Goal: Task Accomplishment & Management: Complete application form

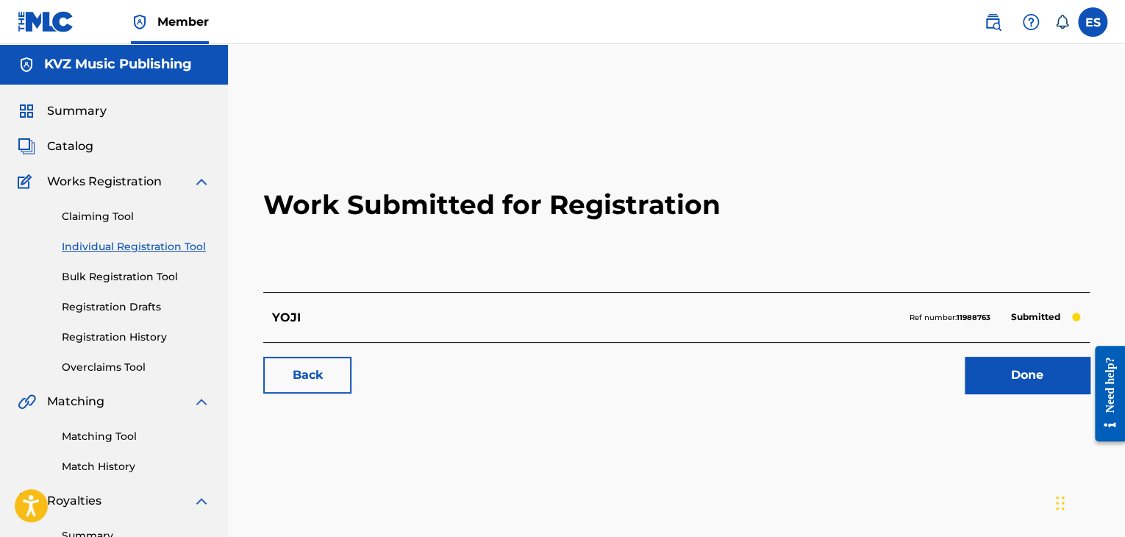
drag, startPoint x: 150, startPoint y: 335, endPoint x: 175, endPoint y: 342, distance: 25.9
click at [150, 335] on link "Registration History" at bounding box center [136, 336] width 149 height 15
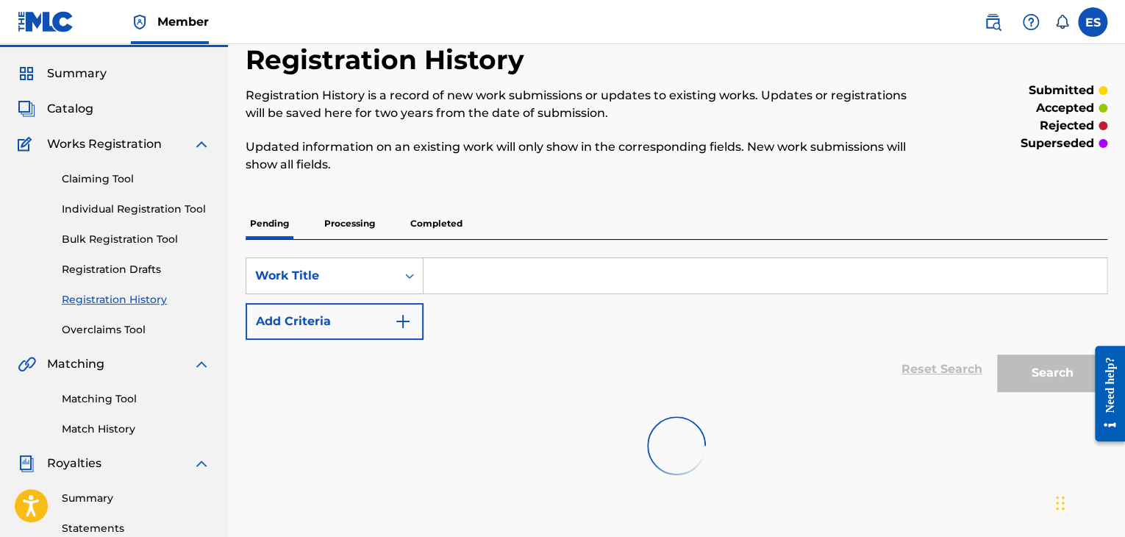
scroll to position [74, 0]
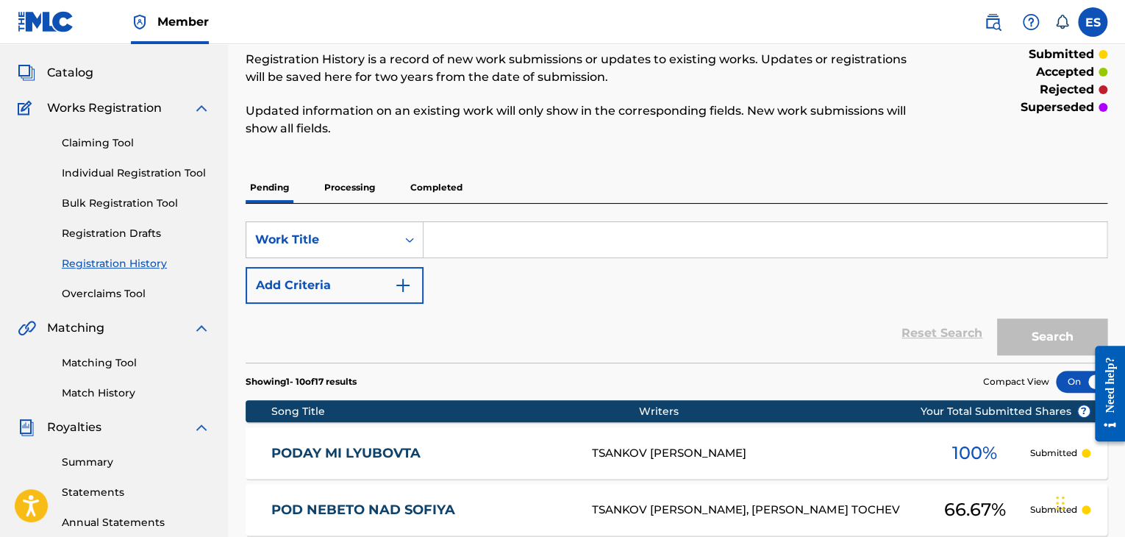
click at [172, 168] on link "Individual Registration Tool" at bounding box center [136, 172] width 149 height 15
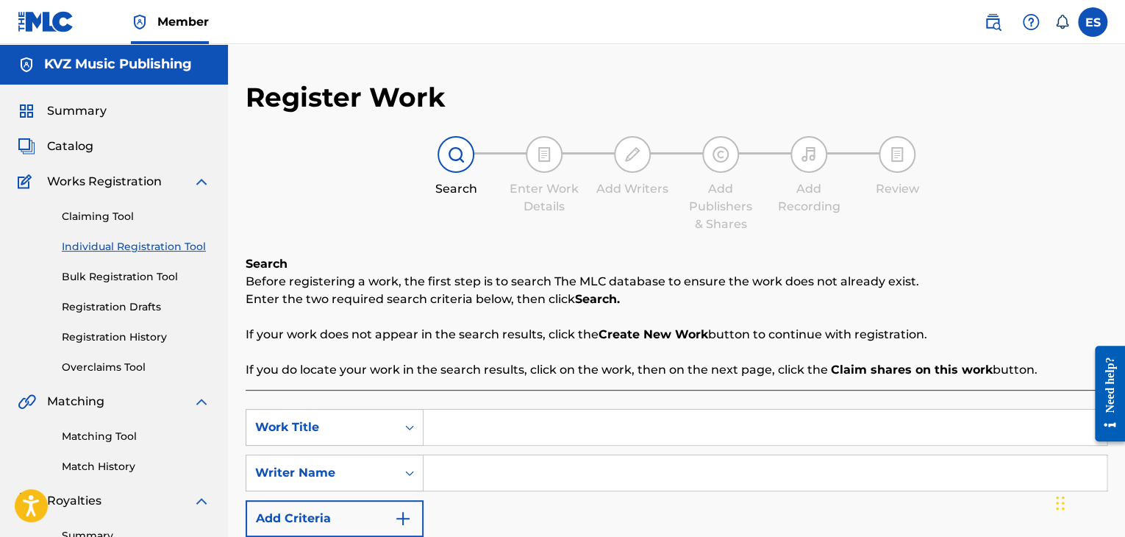
click at [143, 333] on link "Registration History" at bounding box center [136, 336] width 149 height 15
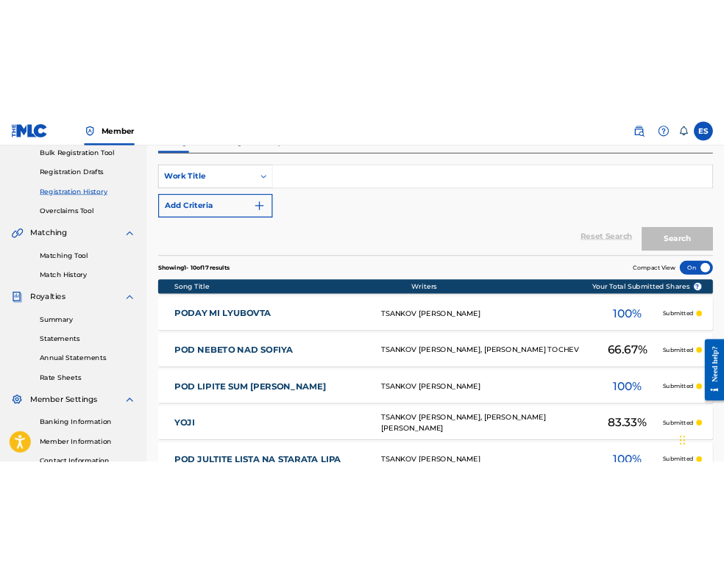
scroll to position [147, 0]
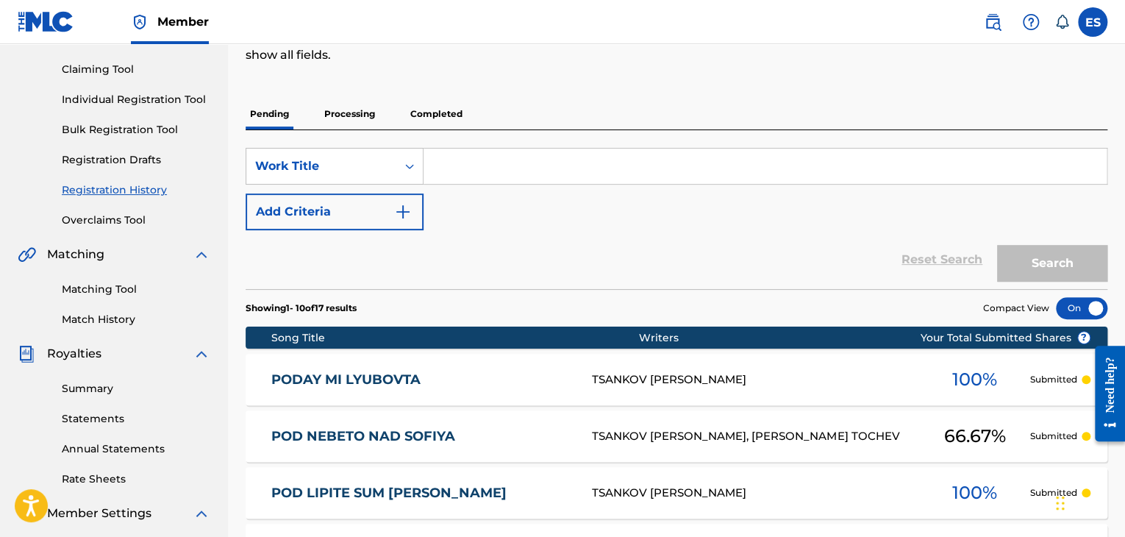
click at [550, 77] on div "Registration History Registration History is a record of new work submissions o…" at bounding box center [577, 7] width 663 height 147
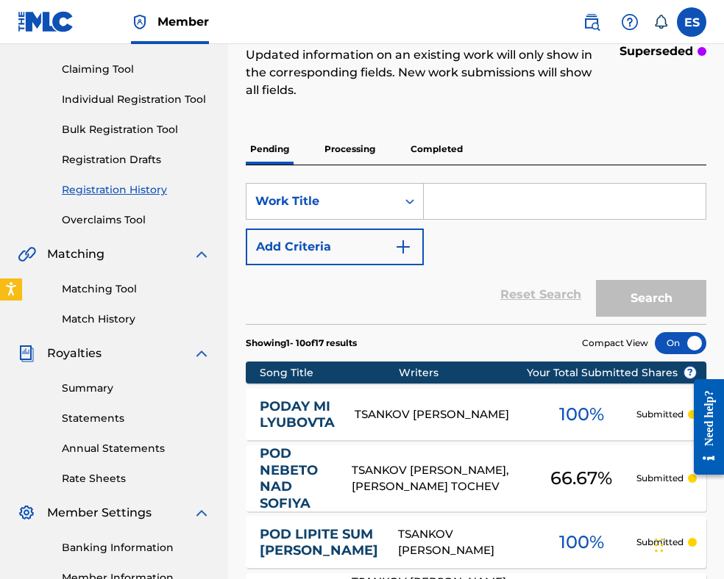
click at [136, 102] on link "Individual Registration Tool" at bounding box center [136, 99] width 149 height 15
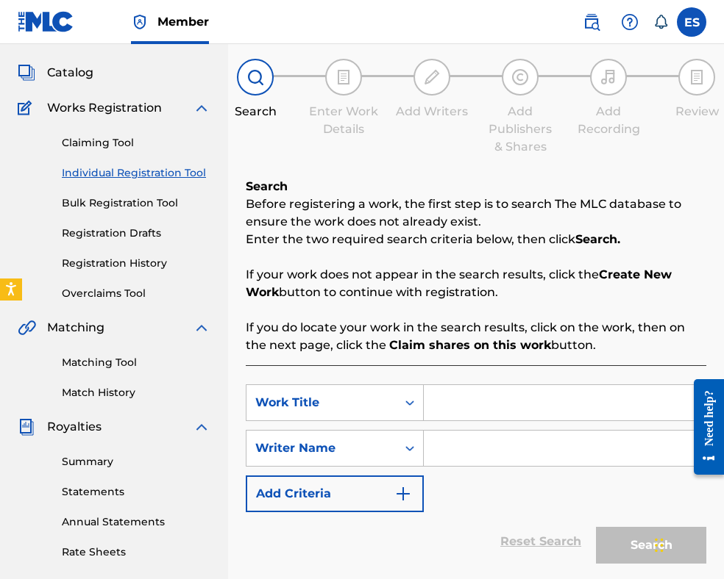
scroll to position [147, 0]
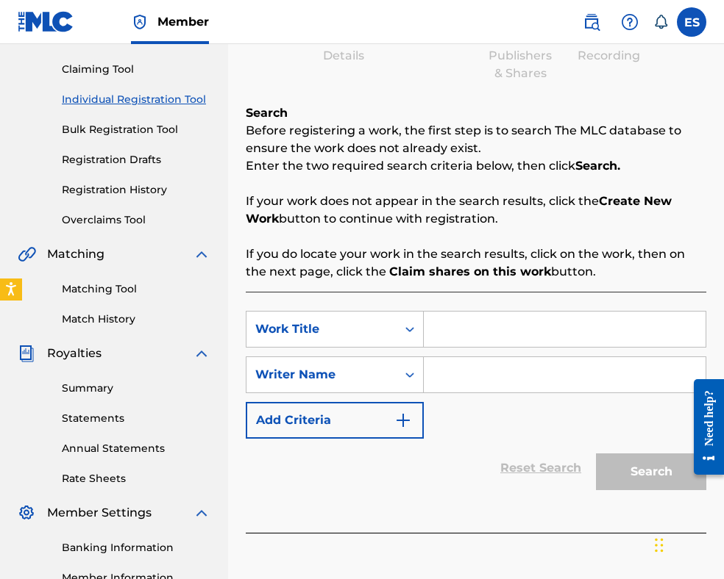
click at [450, 321] on input "Search Form" at bounding box center [565, 329] width 282 height 35
paste input "[PERSON_NAME]"
type input "[PERSON_NAME]"
click at [465, 384] on input "Search Form" at bounding box center [565, 374] width 282 height 35
paste input "[PERSON_NAME]"
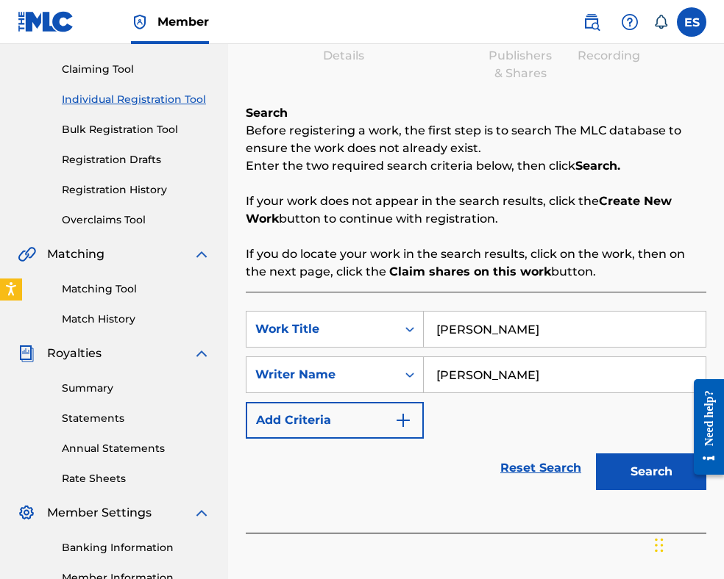
type input "[PERSON_NAME]"
click at [630, 471] on button "Search" at bounding box center [651, 472] width 110 height 37
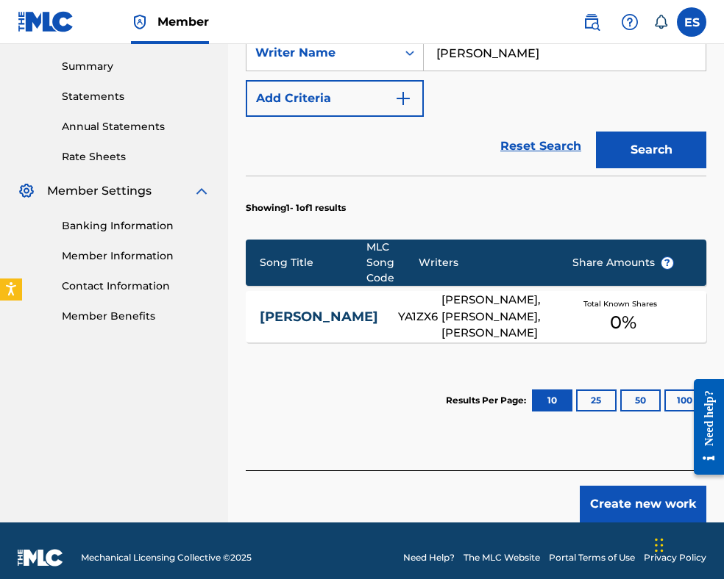
scroll to position [482, 0]
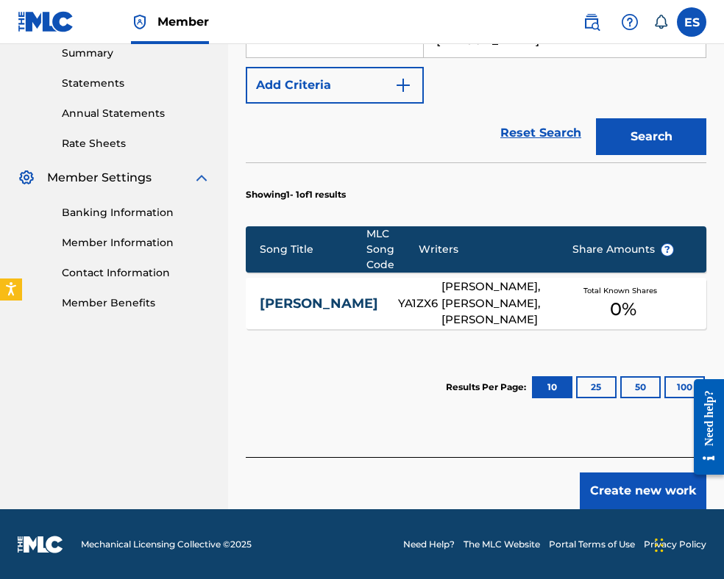
click at [621, 491] on button "Create new work" at bounding box center [642, 491] width 126 height 37
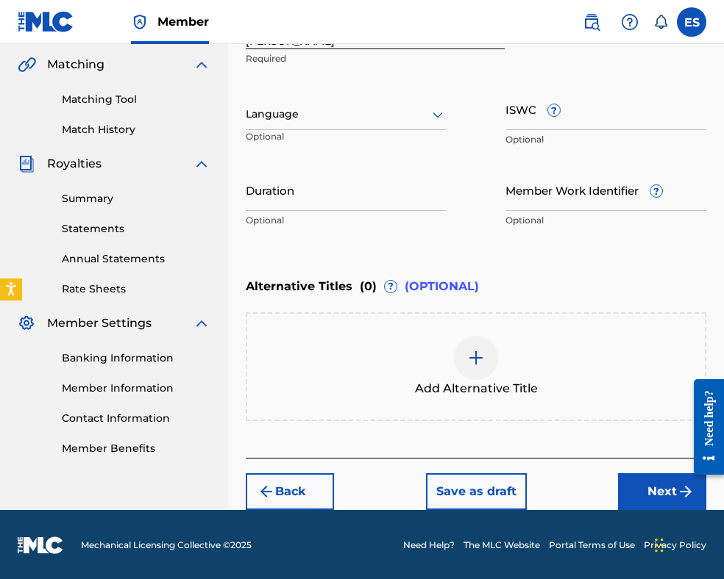
click at [358, 121] on div at bounding box center [346, 114] width 201 height 18
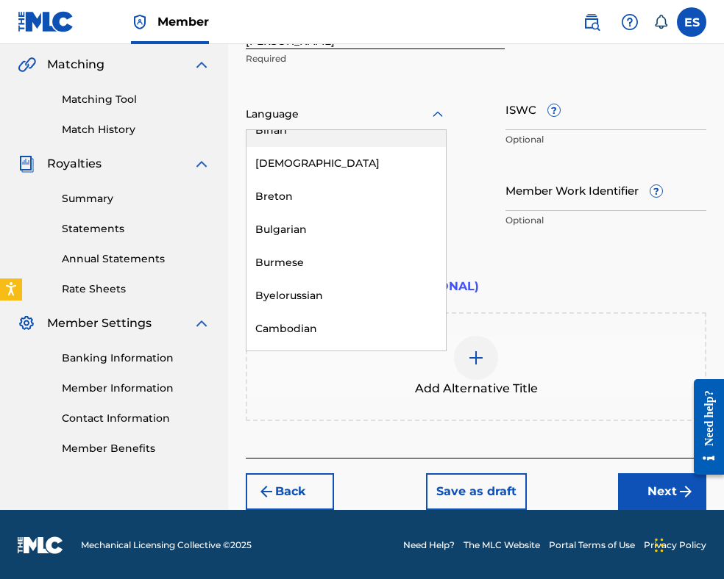
scroll to position [588, 0]
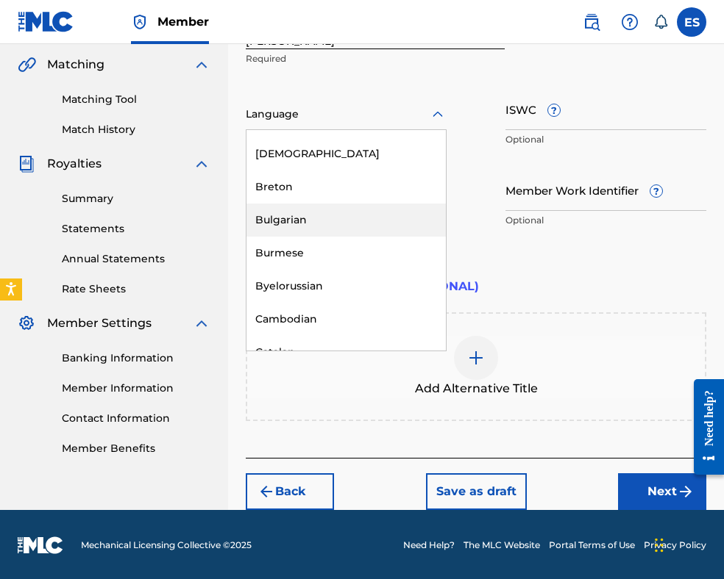
click at [338, 215] on div "Bulgarian" at bounding box center [345, 220] width 199 height 33
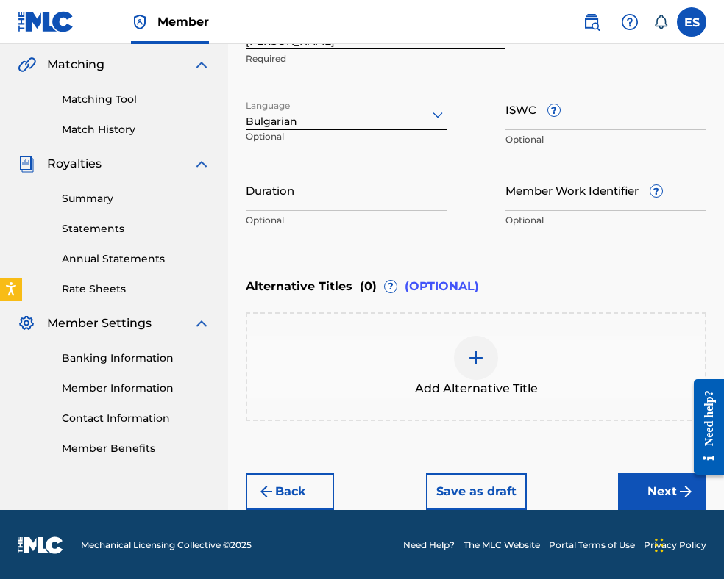
drag, startPoint x: 335, startPoint y: 196, endPoint x: 335, endPoint y: 178, distance: 17.6
click at [335, 185] on input "Duration" at bounding box center [346, 190] width 201 height 42
type input "02:50"
click at [462, 360] on div at bounding box center [476, 358] width 44 height 44
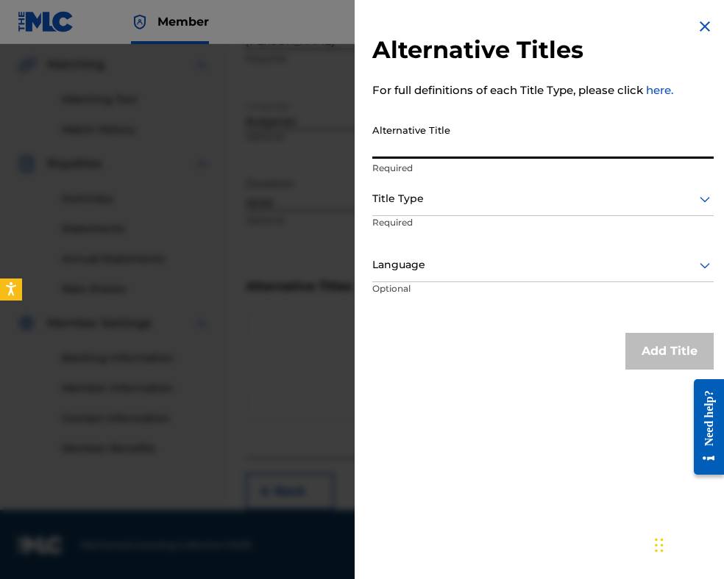
paste input "ЮНГА ЮНГА"
type input "ЮНГА ЮНГА"
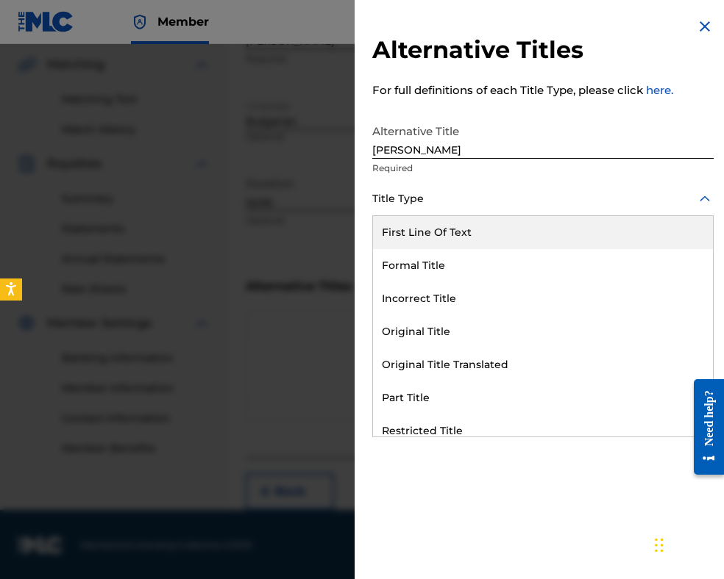
drag, startPoint x: 435, startPoint y: 203, endPoint x: 438, endPoint y: 262, distance: 58.9
click at [435, 206] on div at bounding box center [542, 199] width 341 height 18
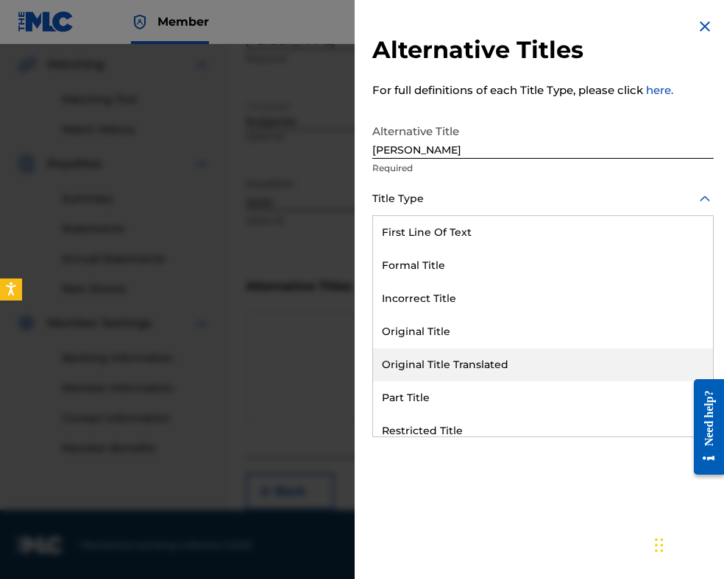
click at [447, 359] on div "Original Title Translated" at bounding box center [543, 365] width 340 height 33
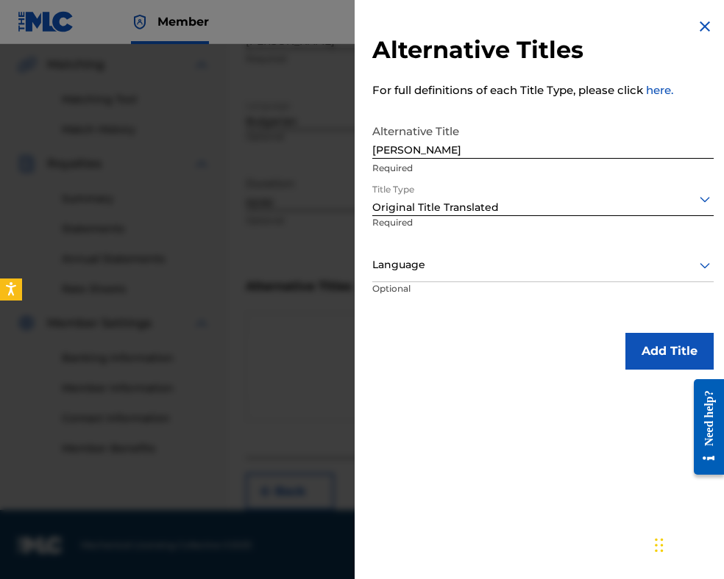
click at [453, 263] on div at bounding box center [542, 265] width 341 height 18
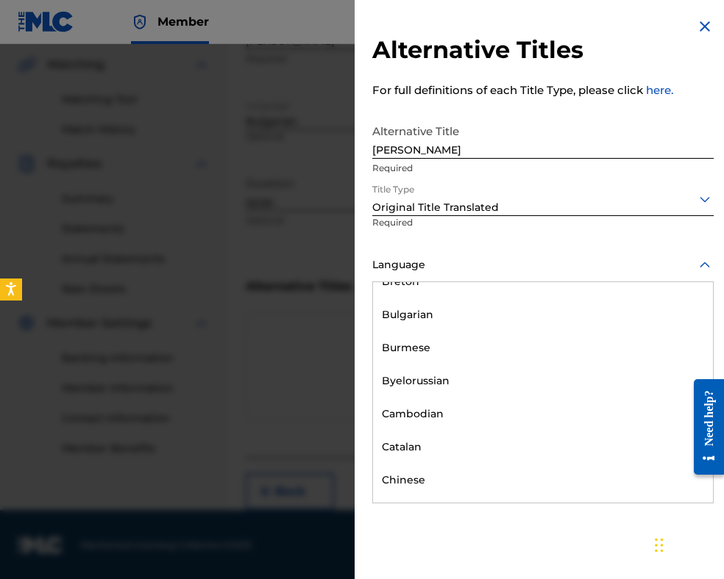
scroll to position [662, 0]
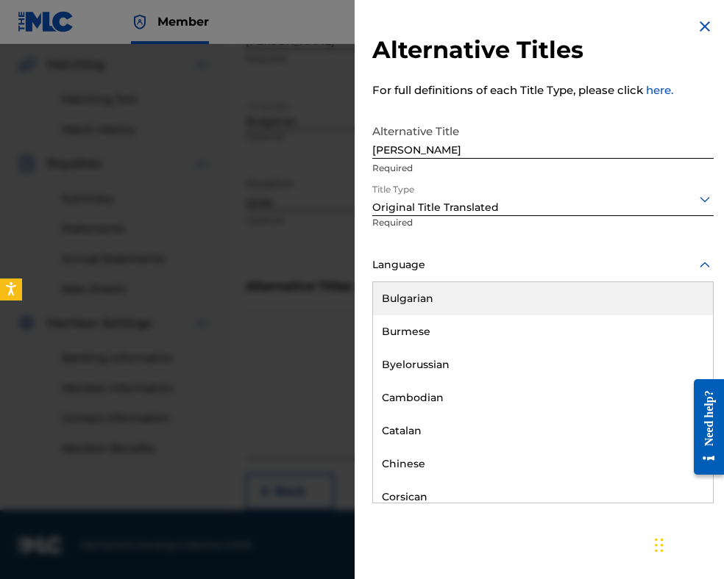
click at [437, 301] on div "Bulgarian" at bounding box center [543, 298] width 340 height 33
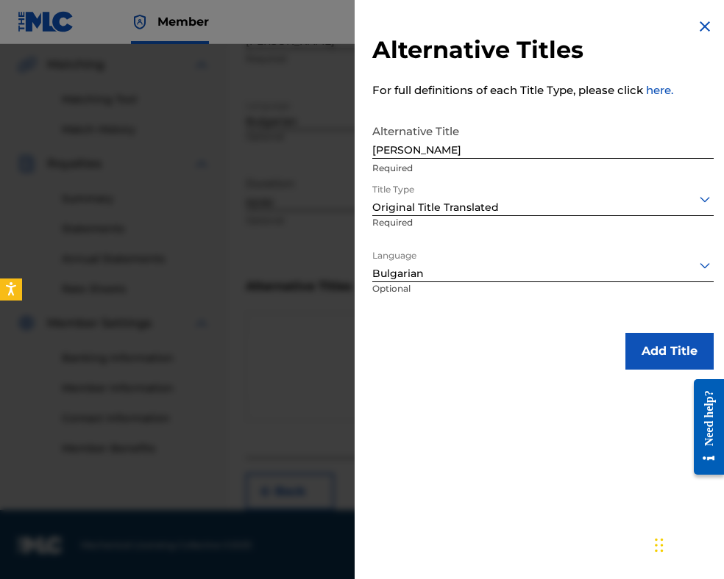
click at [649, 350] on button "Add Title" at bounding box center [669, 351] width 88 height 37
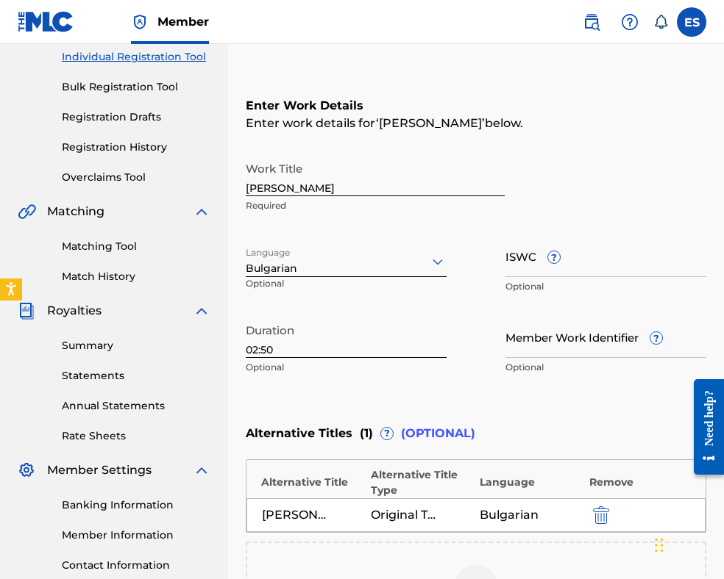
scroll to position [419, 0]
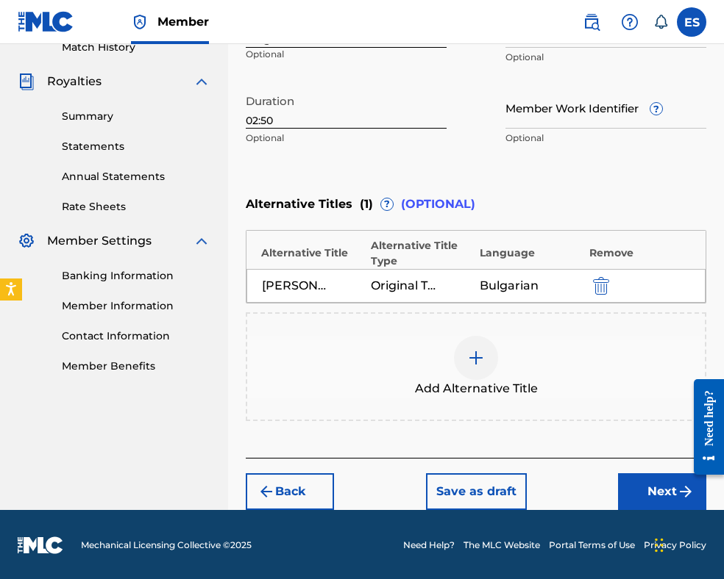
click at [653, 489] on button "Next" at bounding box center [662, 492] width 88 height 37
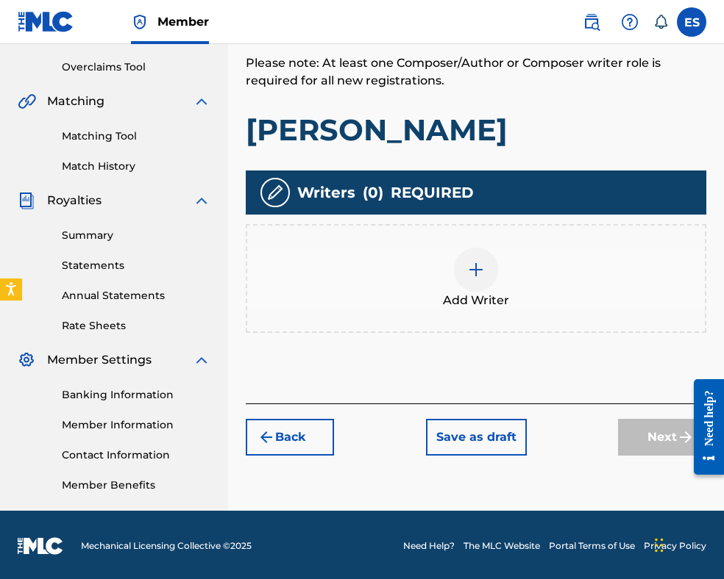
scroll to position [302, 0]
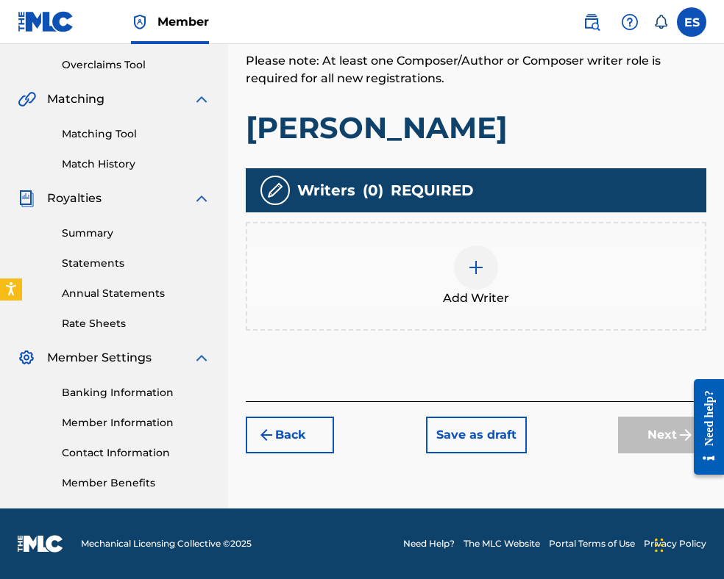
click at [465, 271] on div at bounding box center [476, 268] width 44 height 44
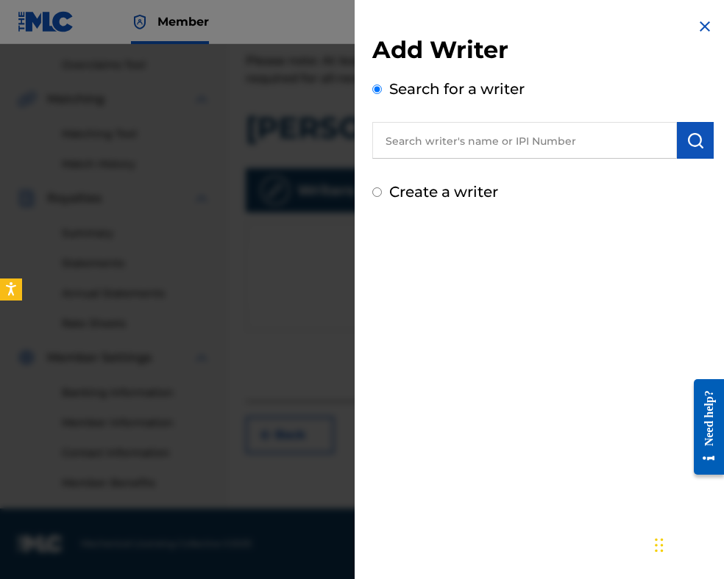
paste input "90001 03 70 73"
click at [429, 143] on input "90001 03 70 73" at bounding box center [524, 140] width 304 height 37
click at [444, 134] on input "9000103 70 73" at bounding box center [524, 140] width 304 height 37
click at [460, 140] on input "900010370 73" at bounding box center [524, 140] width 304 height 37
click at [686, 145] on img "submit" at bounding box center [695, 141] width 18 height 18
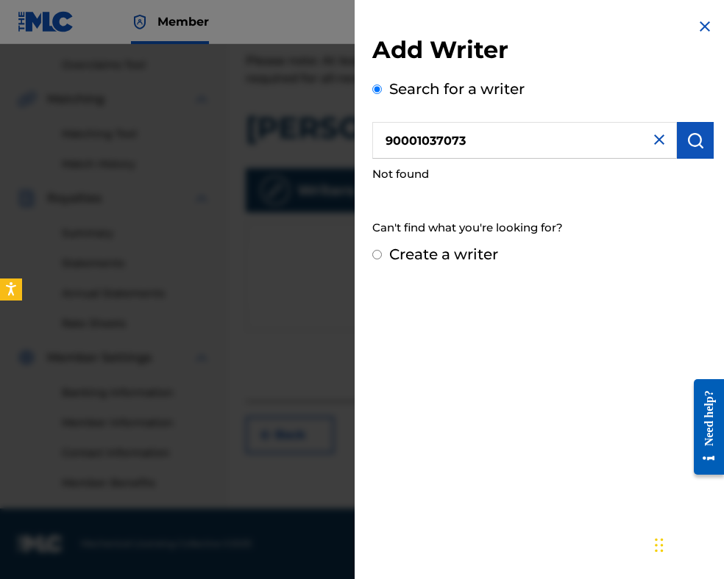
click at [391, 135] on input "90001037073" at bounding box center [524, 140] width 304 height 37
type input "90001037073"
click at [685, 151] on button "submit" at bounding box center [695, 140] width 37 height 37
drag, startPoint x: 478, startPoint y: 142, endPoint x: 306, endPoint y: 142, distance: 172.1
click at [303, 139] on div "Add Writer Search for a writer 90001037073 Not found Can't find what you're loo…" at bounding box center [362, 311] width 724 height 535
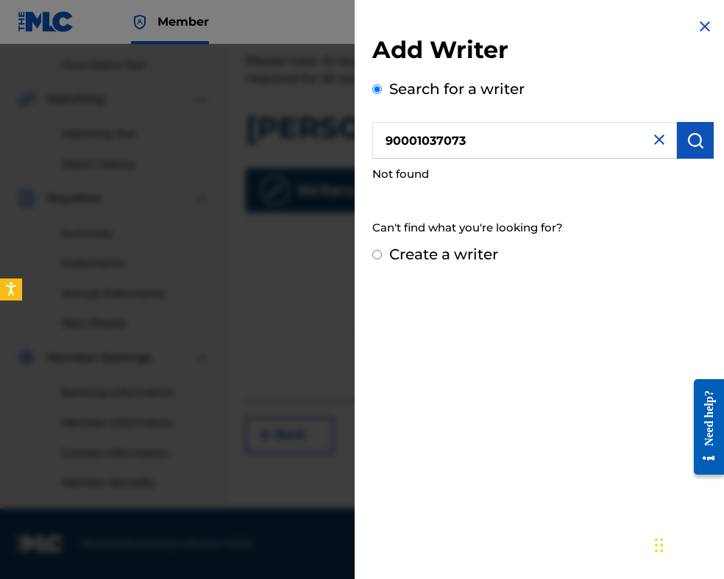
click at [420, 254] on label "Create a writer" at bounding box center [443, 255] width 109 height 18
radio input "true"
click at [382, 254] on input "Create a writer" at bounding box center [377, 255] width 10 height 10
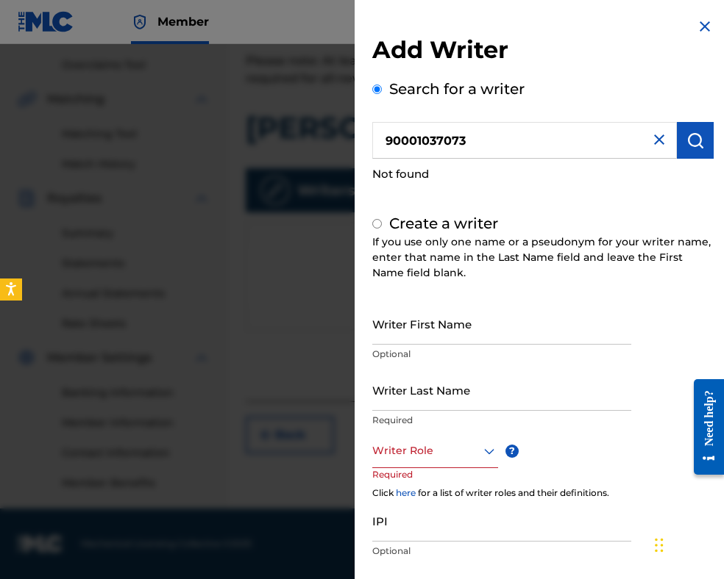
radio input "false"
radio input "true"
click at [419, 525] on input "IPI" at bounding box center [501, 521] width 259 height 42
paste input "90001037073"
type input "90001037073"
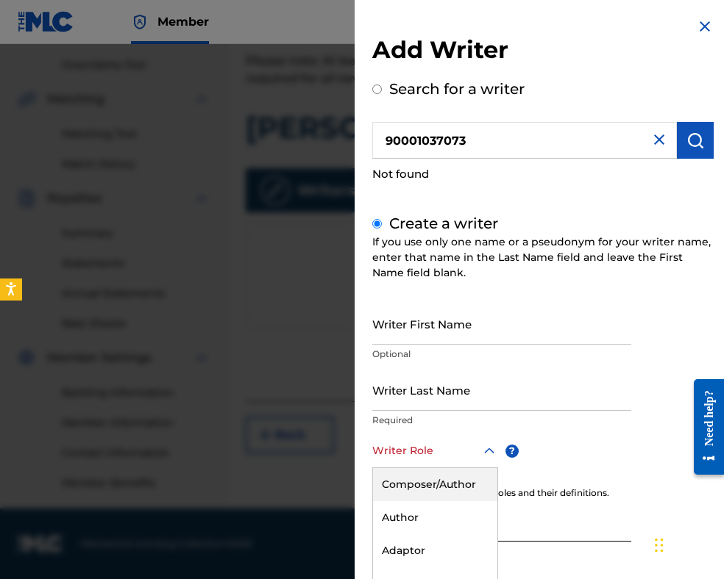
click at [429, 455] on div "8 results available. Use Up and Down to choose options, press Enter to select t…" at bounding box center [435, 451] width 126 height 33
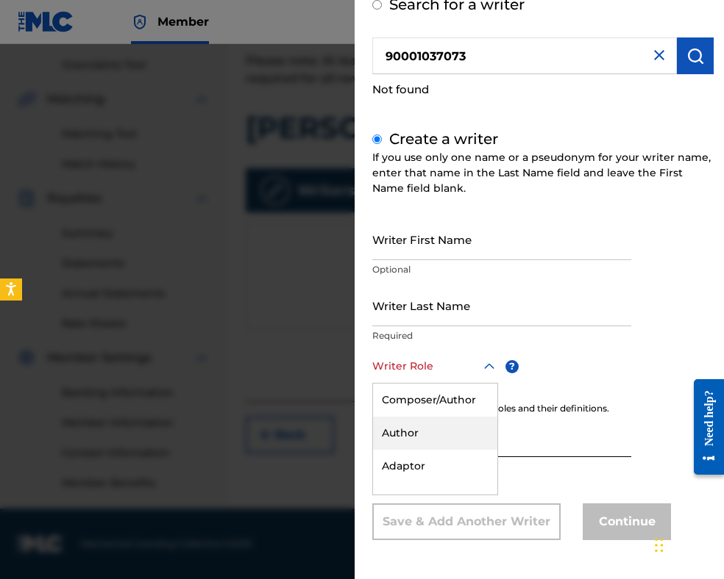
click at [419, 430] on div "Author" at bounding box center [435, 433] width 124 height 33
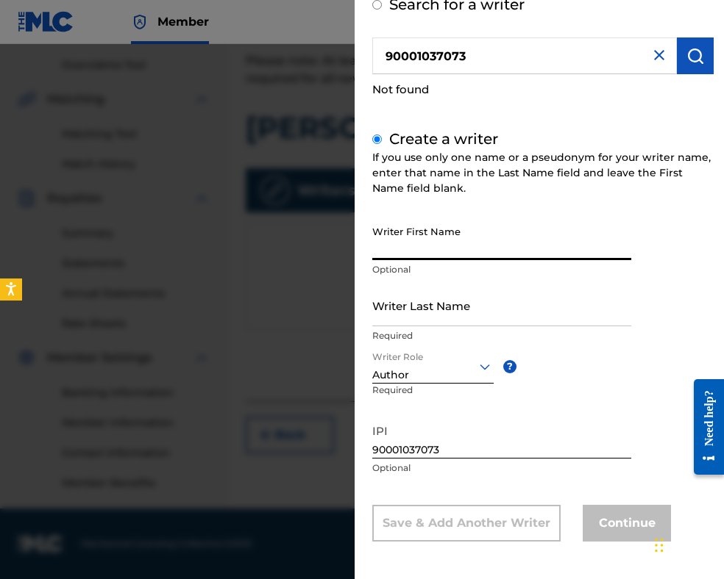
paste input "PETKOVA VANYA"
drag, startPoint x: 426, startPoint y: 249, endPoint x: 324, endPoint y: 252, distance: 102.3
click at [324, 252] on div "Add Writer Search for a writer 90001037073 Not found Create a writer If you use…" at bounding box center [362, 311] width 724 height 535
type input "VANYA"
click at [399, 311] on input "Writer Last Name" at bounding box center [501, 306] width 259 height 42
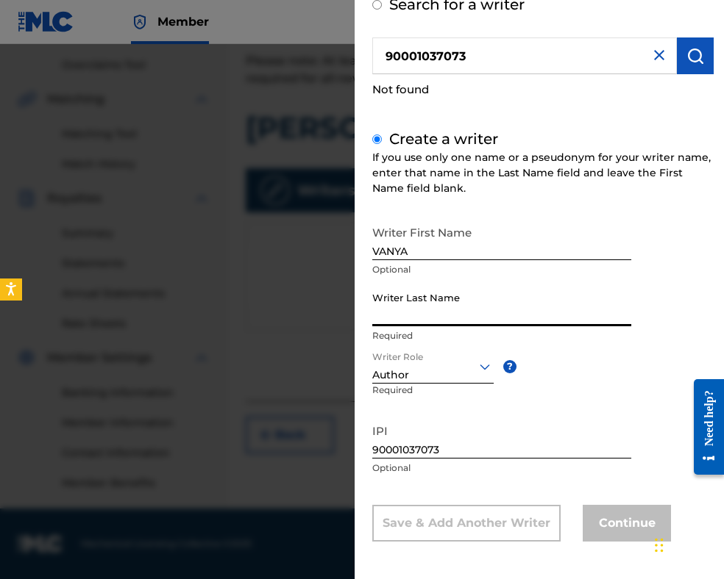
paste input "PETKOVA"
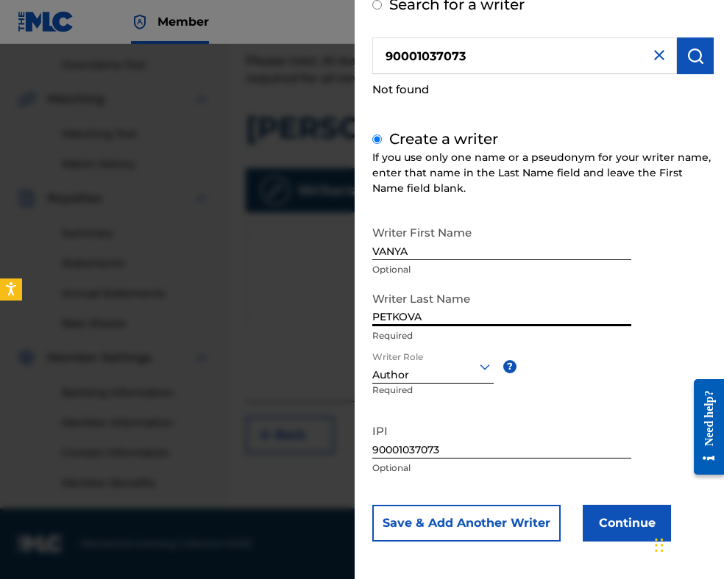
scroll to position [86, 0]
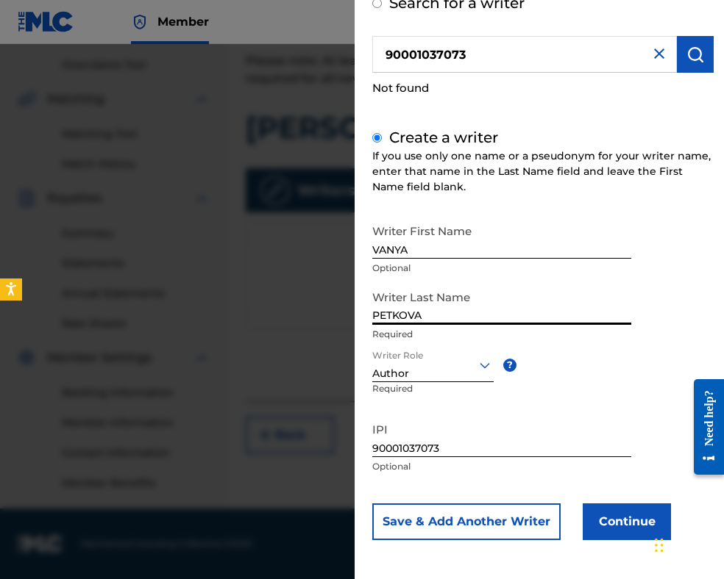
type input "PETKOVA"
click at [606, 529] on button "Continue" at bounding box center [626, 522] width 88 height 37
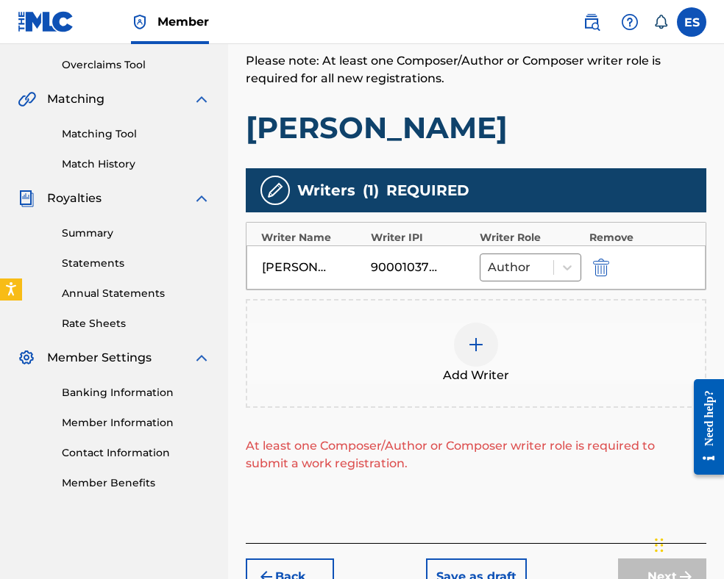
click at [467, 355] on div at bounding box center [476, 345] width 44 height 44
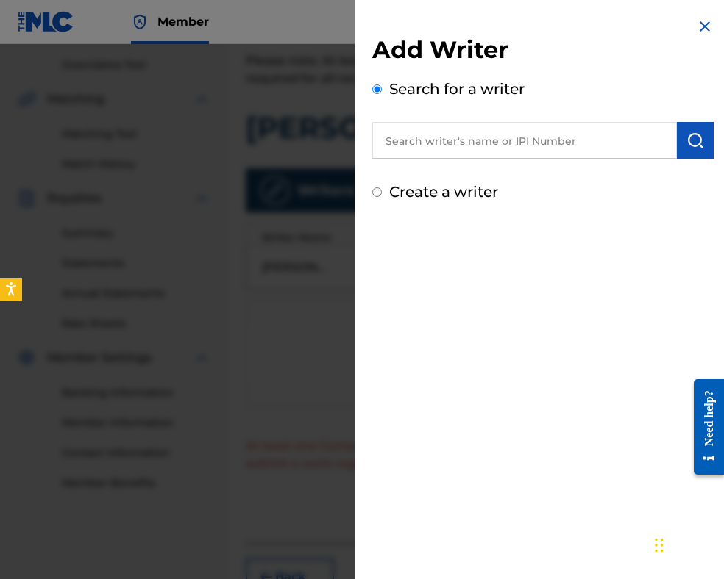
click at [536, 143] on input "text" at bounding box center [524, 140] width 304 height 37
paste input "90001 83 31 43"
click at [391, 137] on input "90001 83 31 43" at bounding box center [524, 140] width 304 height 37
drag, startPoint x: 427, startPoint y: 140, endPoint x: 427, endPoint y: 132, distance: 7.4
click at [427, 139] on input "90001 83 31 43" at bounding box center [524, 140] width 304 height 37
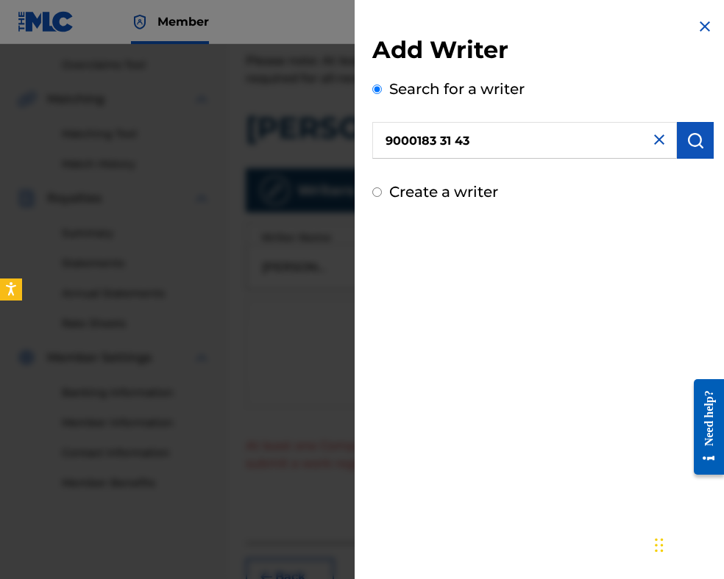
click at [440, 140] on input "9000183 31 43" at bounding box center [524, 140] width 304 height 37
click at [453, 143] on input "900018331 43" at bounding box center [524, 140] width 304 height 37
type input "90001833143"
click at [686, 144] on img "submit" at bounding box center [695, 141] width 18 height 18
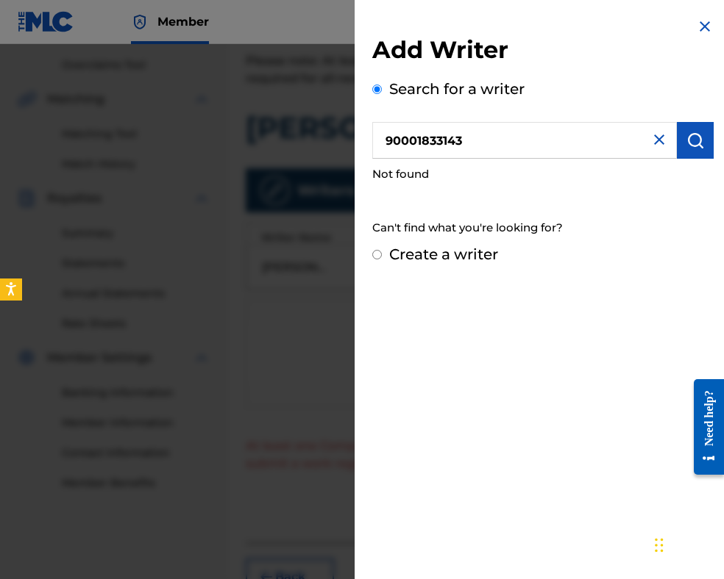
click at [382, 138] on input "90001833143" at bounding box center [524, 140] width 304 height 37
click at [693, 143] on img "submit" at bounding box center [695, 141] width 18 height 18
drag, startPoint x: 238, startPoint y: 134, endPoint x: 350, endPoint y: 155, distance: 113.8
click at [232, 134] on div "Add Writer Search for a writer 90001833143 Not found Can't find what you're loo…" at bounding box center [362, 311] width 724 height 535
click at [435, 254] on label "Create a writer" at bounding box center [443, 255] width 109 height 18
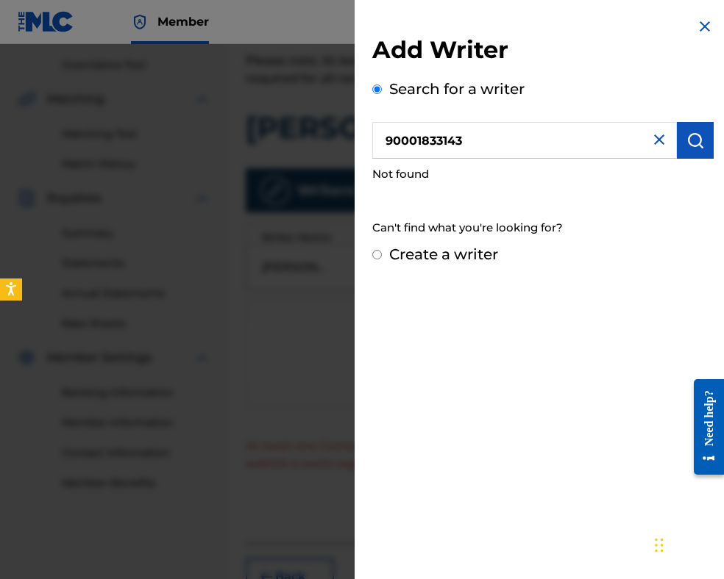
radio input "true"
click at [382, 254] on input "Create a writer" at bounding box center [377, 255] width 10 height 10
radio input "false"
radio input "true"
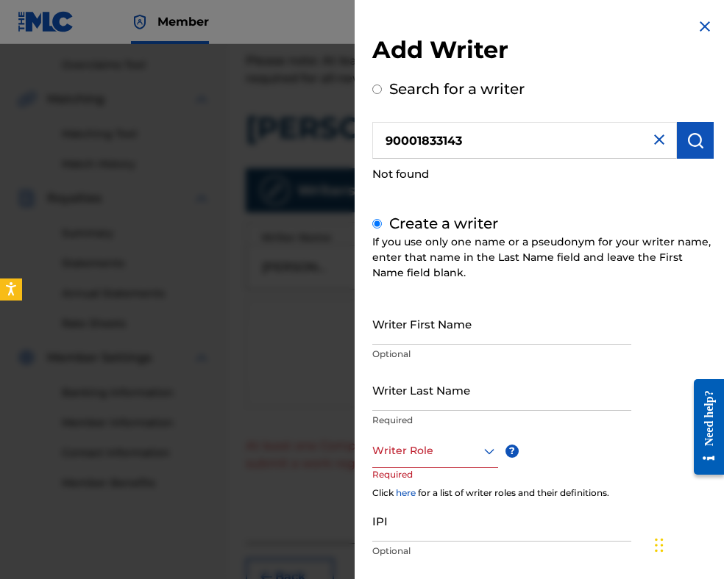
click at [418, 531] on input "IPI" at bounding box center [501, 521] width 259 height 42
paste input "90001833143"
type input "90001833143"
click at [422, 446] on div "8 results available. Use Up and Down to choose options, press Enter to select t…" at bounding box center [435, 451] width 126 height 33
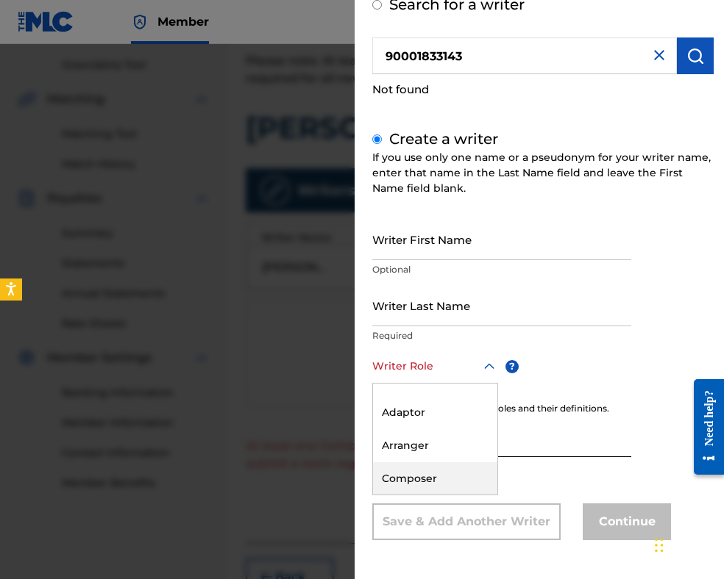
scroll to position [74, 0]
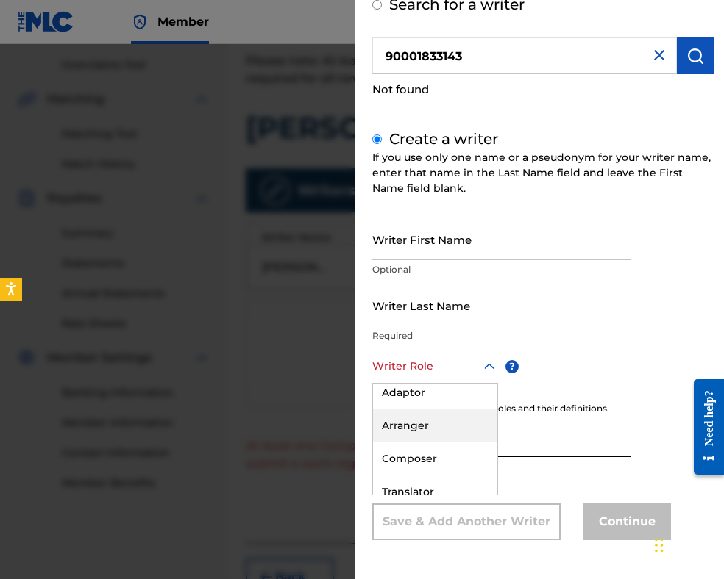
click at [418, 424] on div "Arranger" at bounding box center [435, 426] width 124 height 33
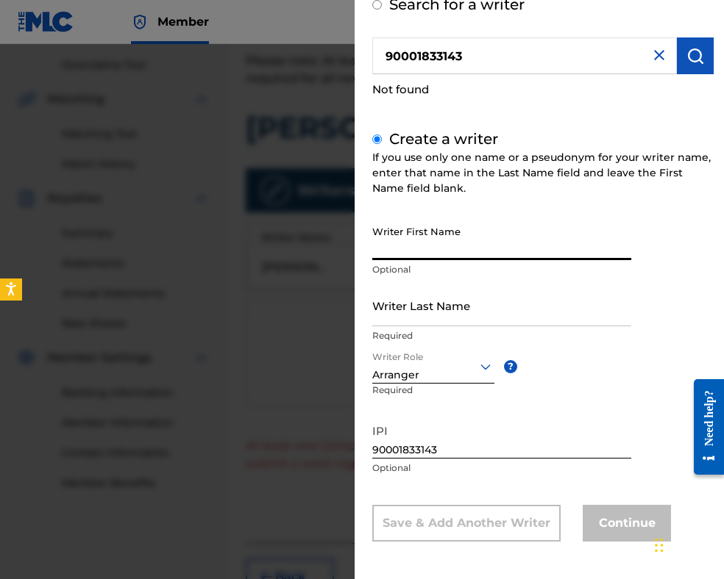
paste input "CHESHMIREV PAVLIN"
drag, startPoint x: 446, startPoint y: 246, endPoint x: 293, endPoint y: 243, distance: 153.0
click at [265, 245] on div "Add Writer Search for a writer 90001833143 Not found Create a writer If you use…" at bounding box center [362, 311] width 724 height 535
type input "PAVLIN"
click at [407, 315] on input "Writer Last Name" at bounding box center [501, 306] width 259 height 42
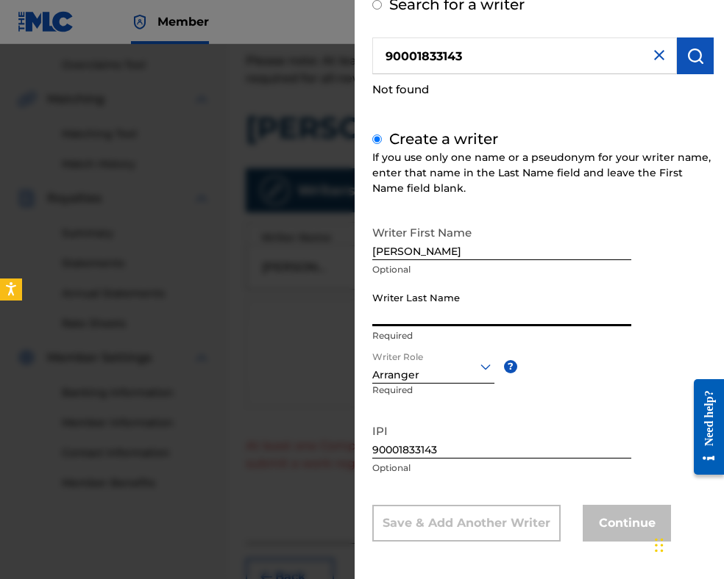
paste input "CHESHMIREV"
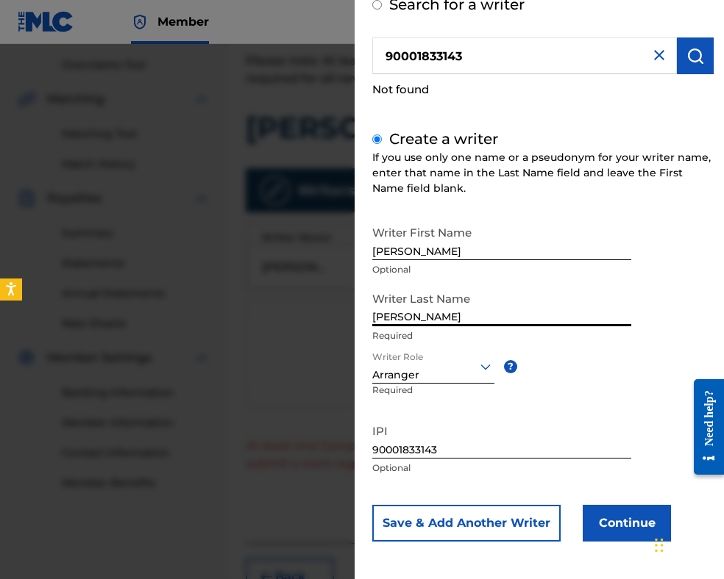
scroll to position [86, 0]
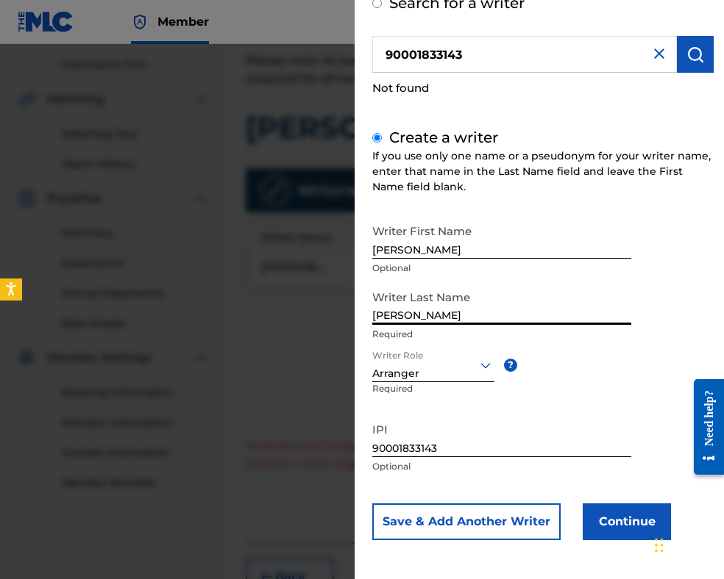
type input "CHESHMIREV"
click at [613, 516] on button "Continue" at bounding box center [626, 522] width 88 height 37
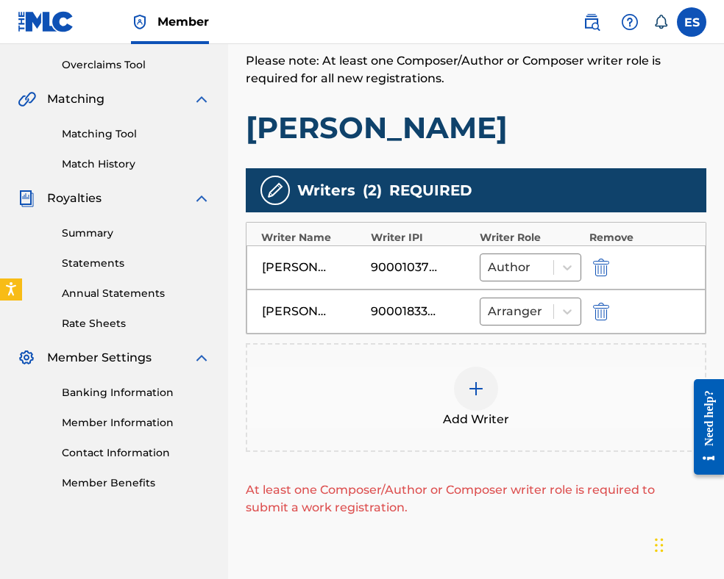
click at [478, 402] on div at bounding box center [476, 389] width 44 height 44
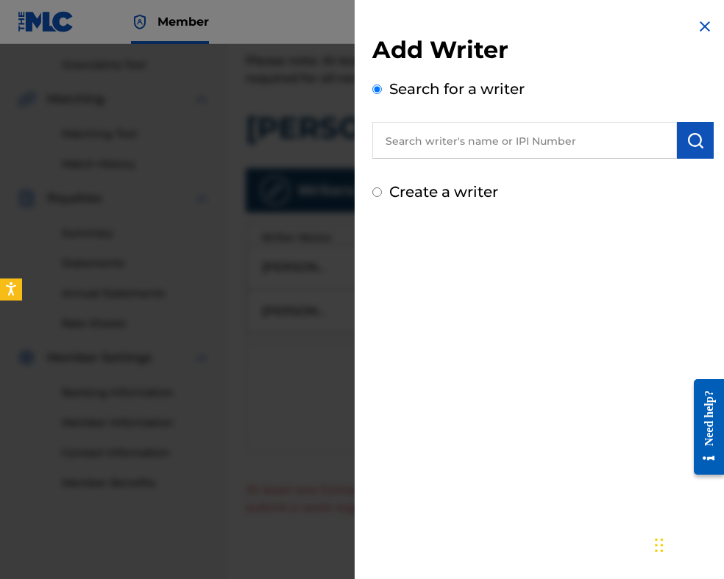
paste input "00087889792"
type input "00087889792"
click at [679, 150] on button "submit" at bounding box center [695, 140] width 37 height 37
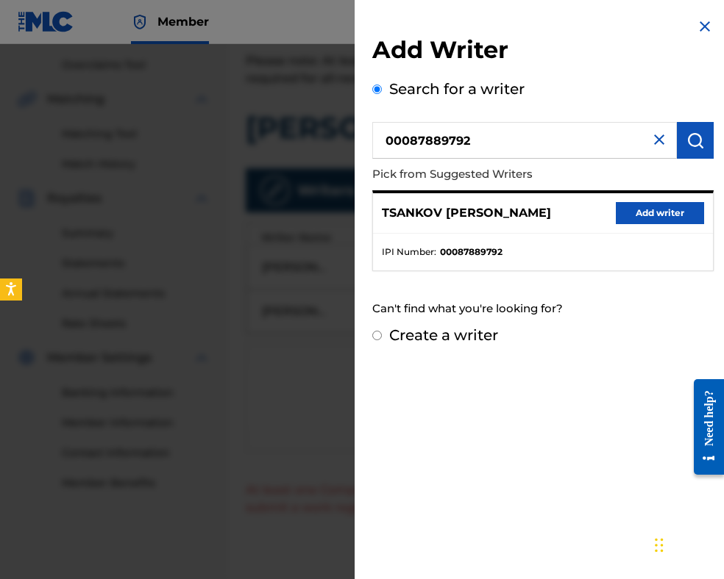
click at [627, 217] on button "Add writer" at bounding box center [659, 213] width 88 height 22
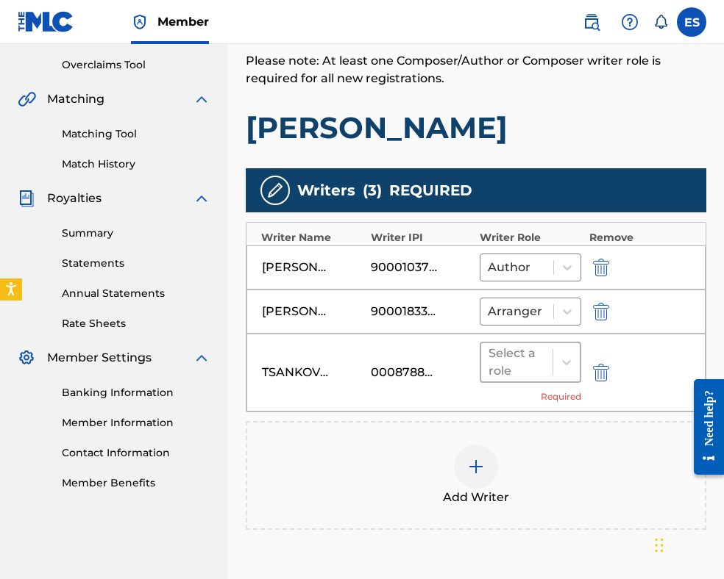
click at [532, 369] on div at bounding box center [516, 362] width 57 height 21
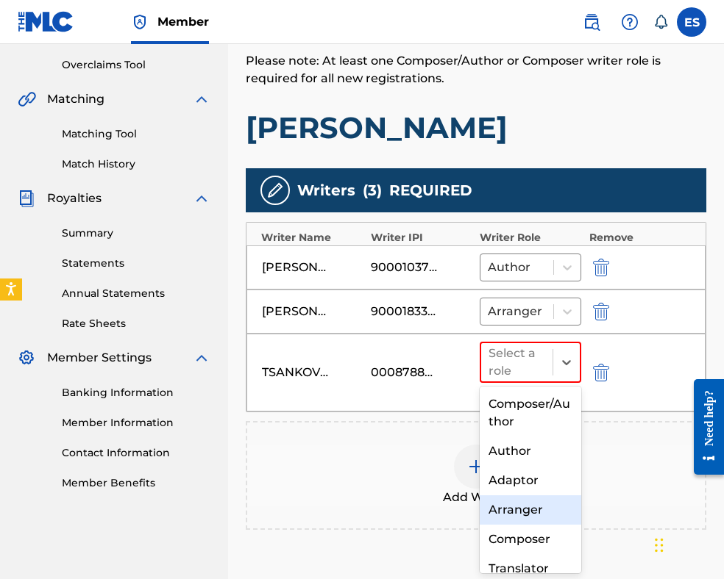
scroll to position [90, 0]
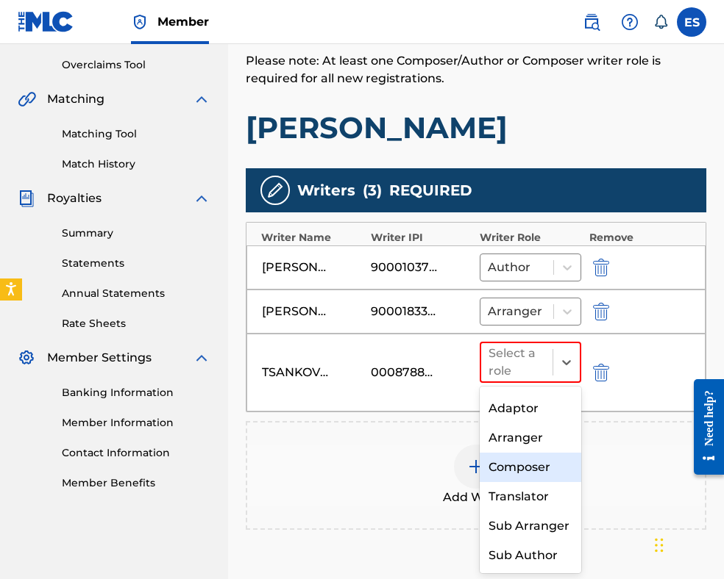
click at [528, 453] on div "Composer" at bounding box center [529, 467] width 101 height 29
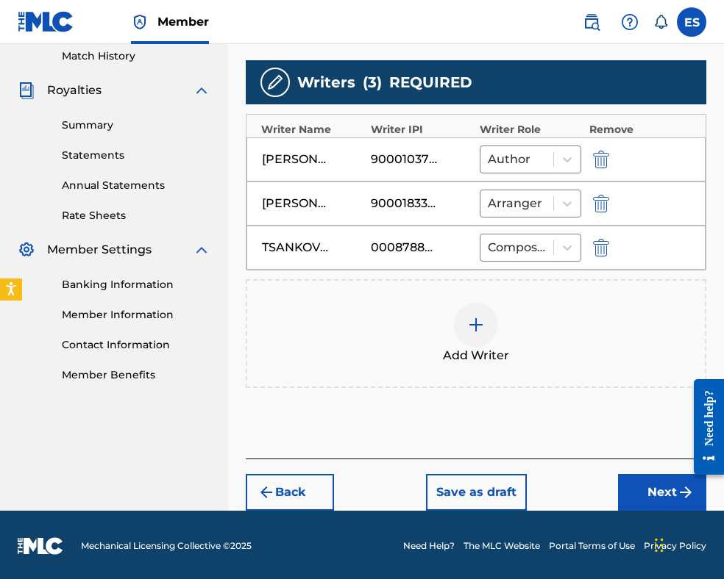
drag, startPoint x: 651, startPoint y: 490, endPoint x: 631, endPoint y: 465, distance: 31.4
click at [649, 489] on button "Next" at bounding box center [662, 492] width 88 height 37
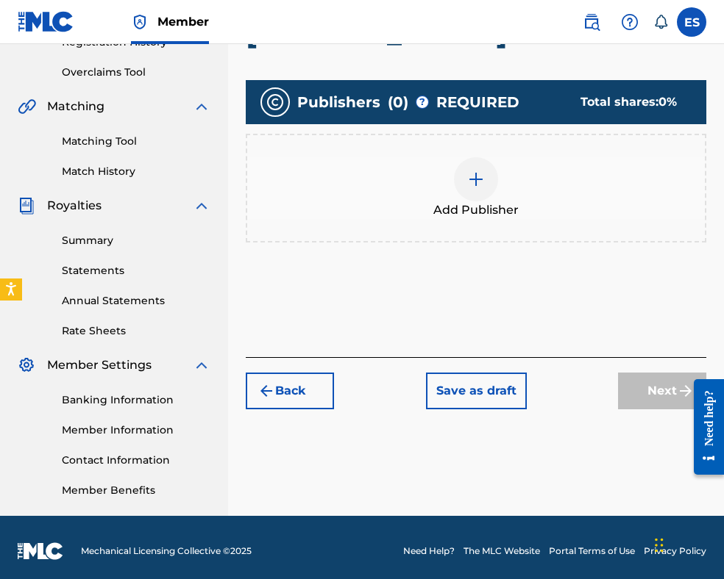
scroll to position [300, 0]
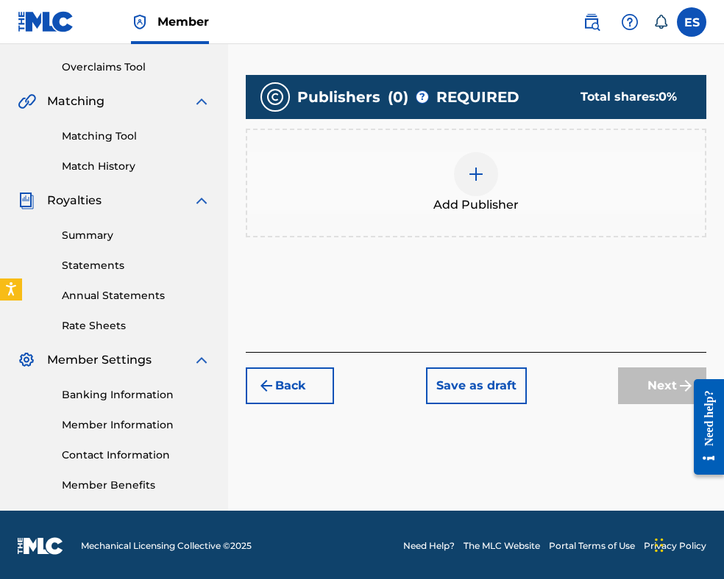
click at [462, 208] on span "Add Publisher" at bounding box center [475, 205] width 85 height 18
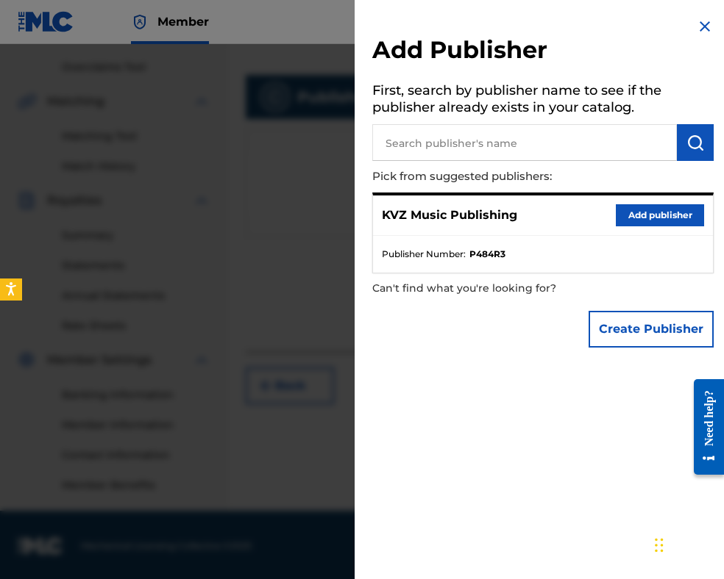
click at [637, 214] on button "Add publisher" at bounding box center [659, 215] width 88 height 22
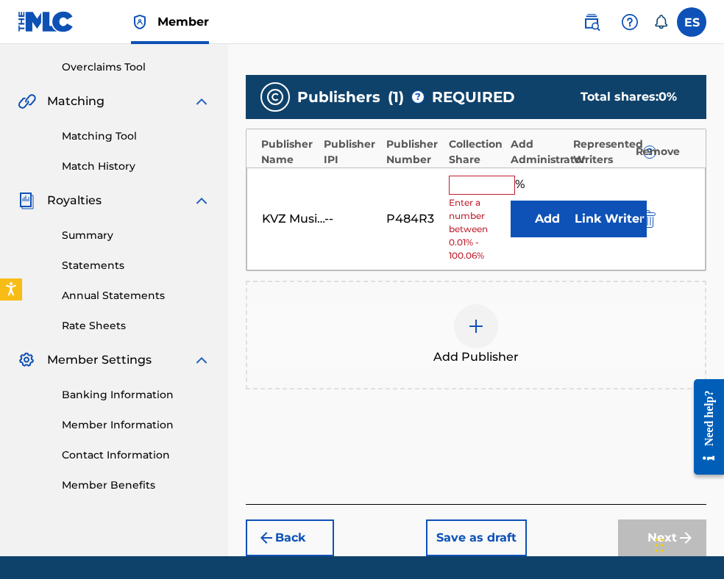
click at [482, 184] on input "text" at bounding box center [482, 185] width 66 height 19
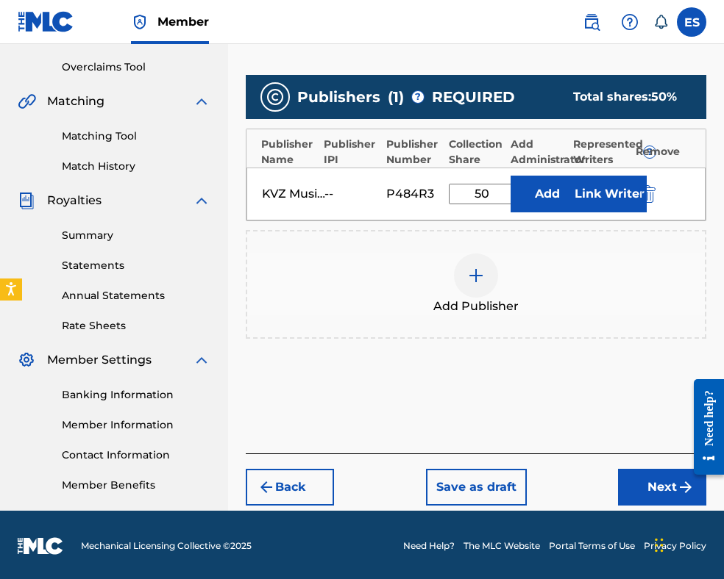
type input "50.00"
click at [644, 493] on button "Next" at bounding box center [662, 487] width 88 height 37
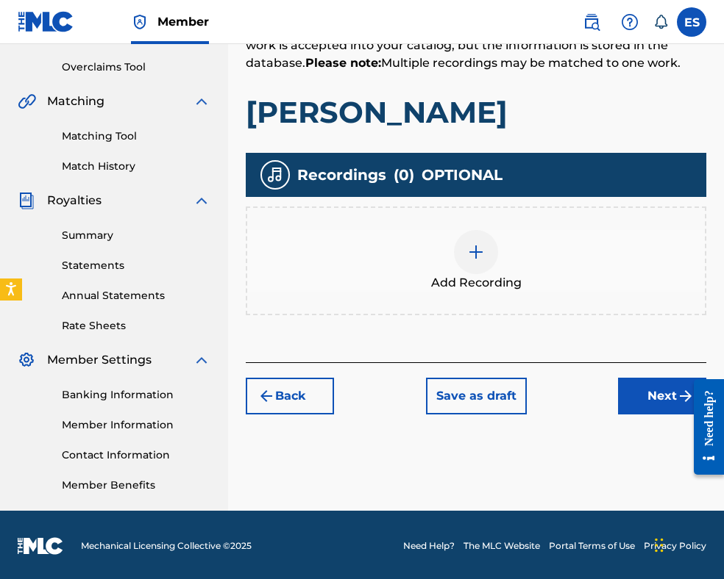
scroll to position [302, 0]
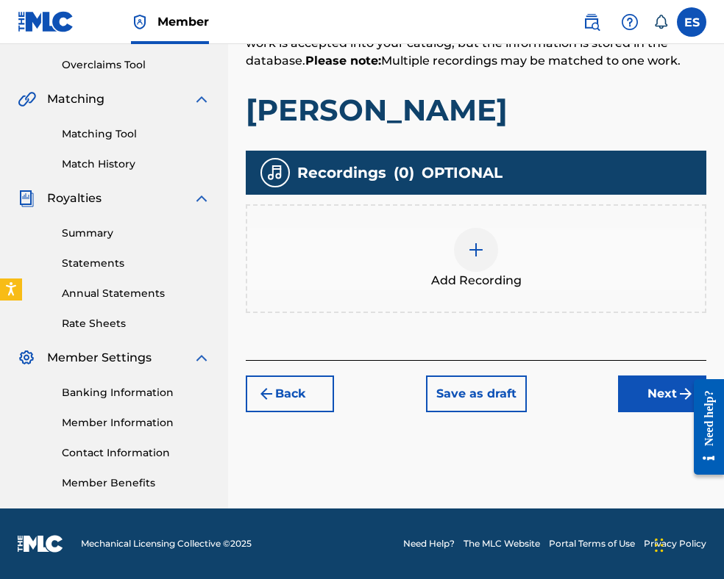
click at [482, 257] on img at bounding box center [476, 250] width 18 height 18
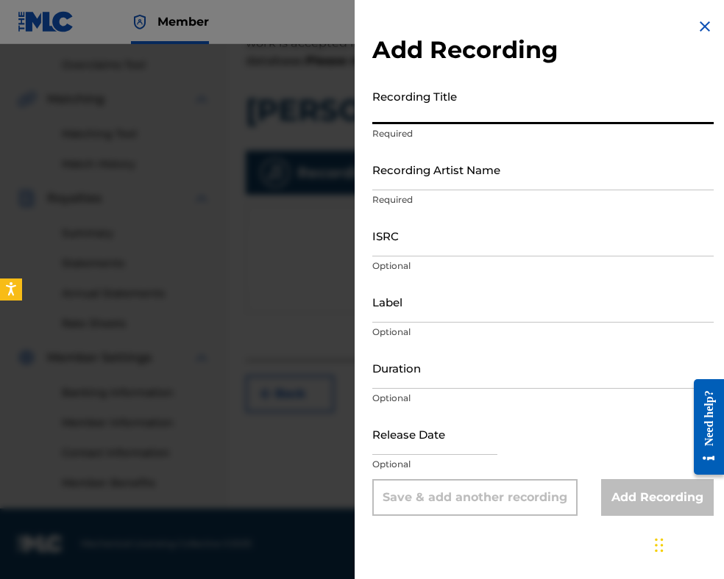
paste input "[PERSON_NAME]"
type input "[PERSON_NAME]"
click at [444, 210] on div "Recording Artist Name Required" at bounding box center [542, 182] width 341 height 66
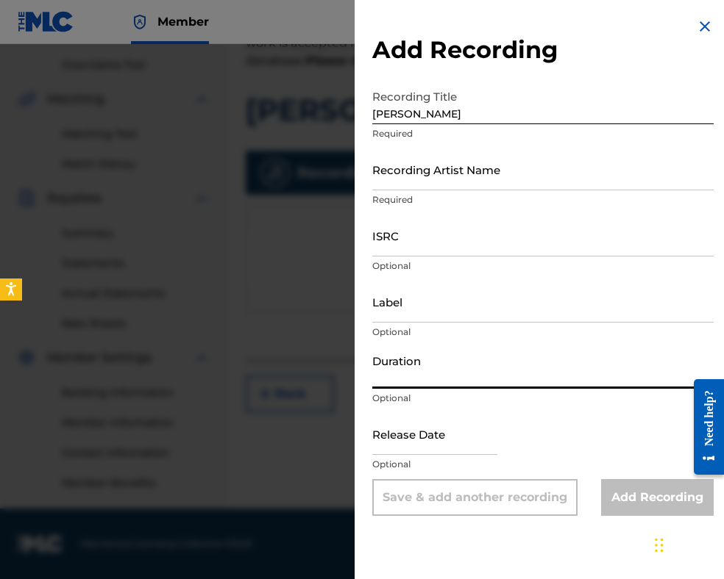
click at [432, 364] on input "Duration" at bounding box center [542, 368] width 341 height 42
type input "02:50"
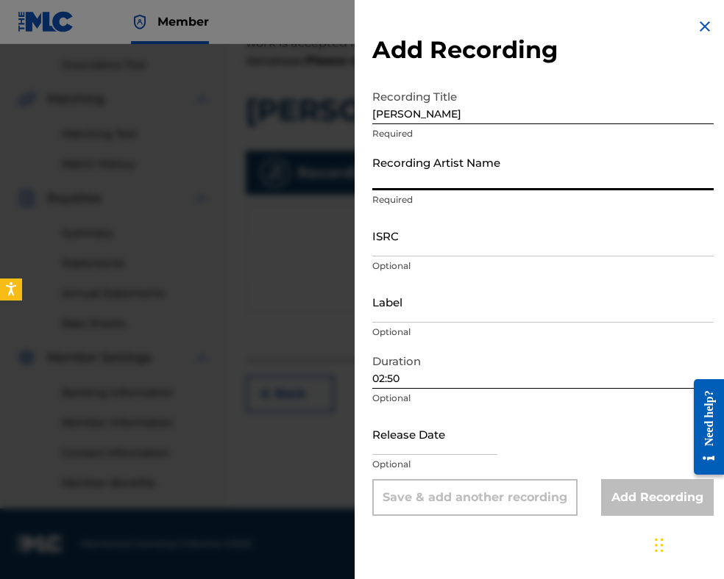
paste input "STOYANKA PRODANOVA I VG BYALA LYASTOVITSA"
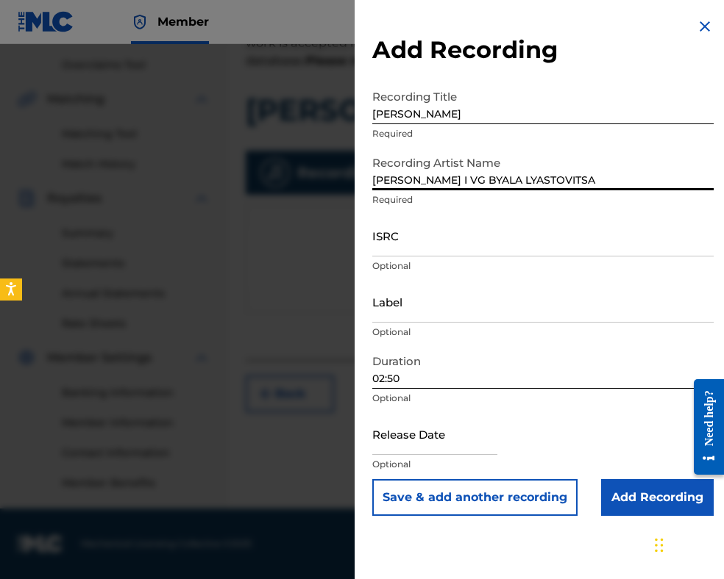
click at [510, 177] on input "STOYANKA PRODANOVA I VG BYALA LYASTOVITSA" at bounding box center [542, 170] width 341 height 42
click at [510, 177] on input "STOYANKA PRODANOVA & VG BYALA LYASTOVITSA" at bounding box center [542, 170] width 341 height 42
click at [517, 177] on input "STOYANKA PRODANOVA& VG BYALA LYASTOVITSA" at bounding box center [542, 170] width 341 height 42
click at [375, 179] on input "STOYANKA PRODANOVA&VG BYALA LYASTOVITSA" at bounding box center [542, 170] width 341 height 42
type input "STOYANKA PRODANOVA&VG BYALA LYASTOVITSA"
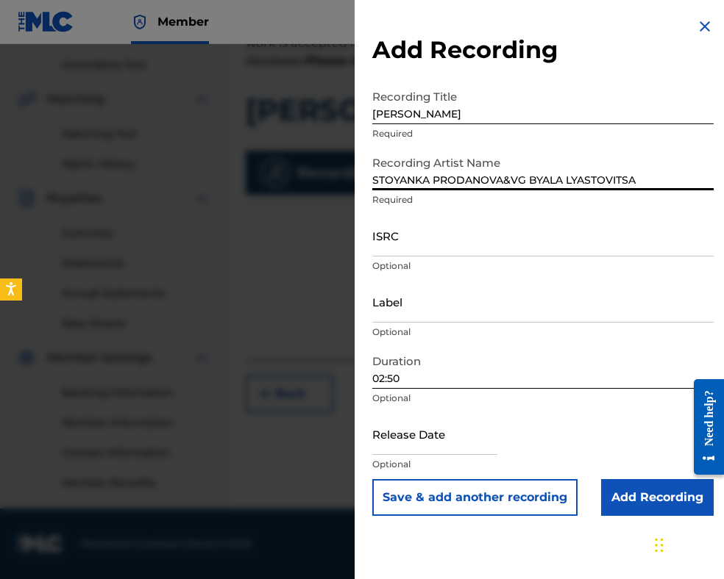
click at [630, 491] on input "Add Recording" at bounding box center [657, 497] width 113 height 37
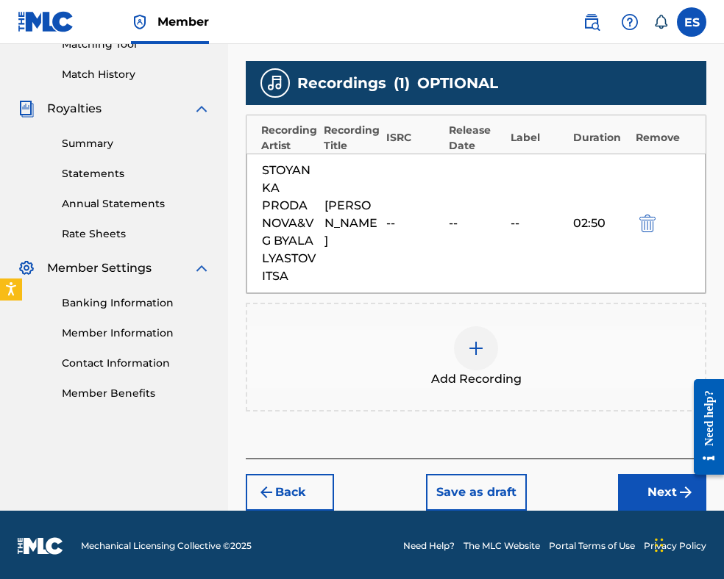
scroll to position [393, 0]
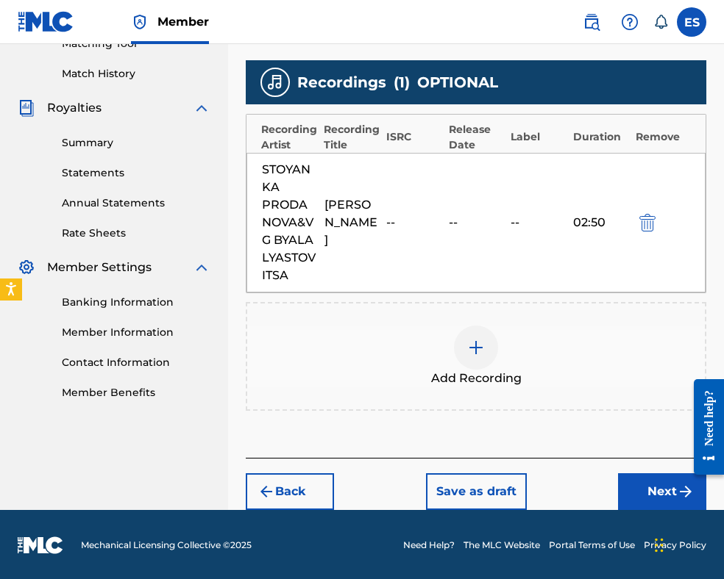
click at [646, 496] on button "Next" at bounding box center [662, 492] width 88 height 37
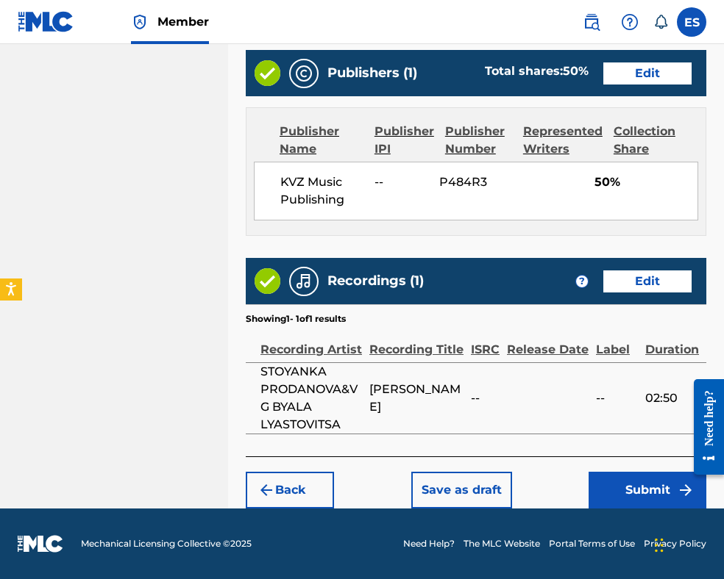
scroll to position [938, 0]
click at [640, 488] on button "Submit" at bounding box center [647, 490] width 118 height 37
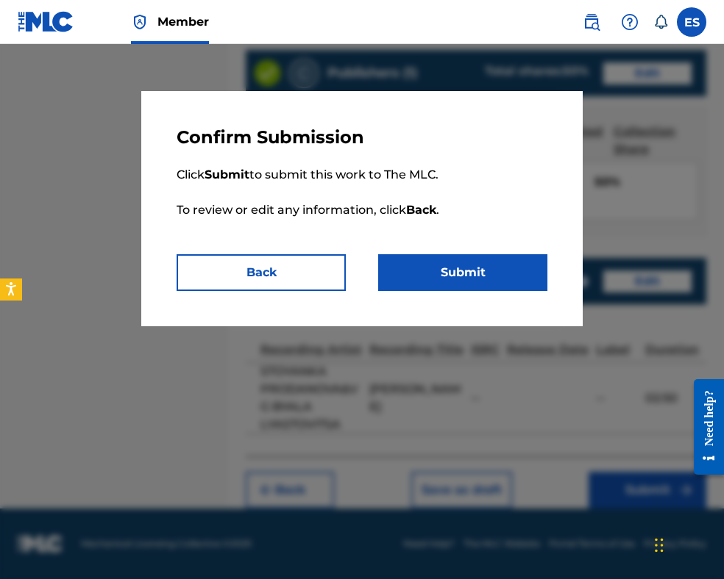
click at [453, 274] on button "Submit" at bounding box center [462, 272] width 169 height 37
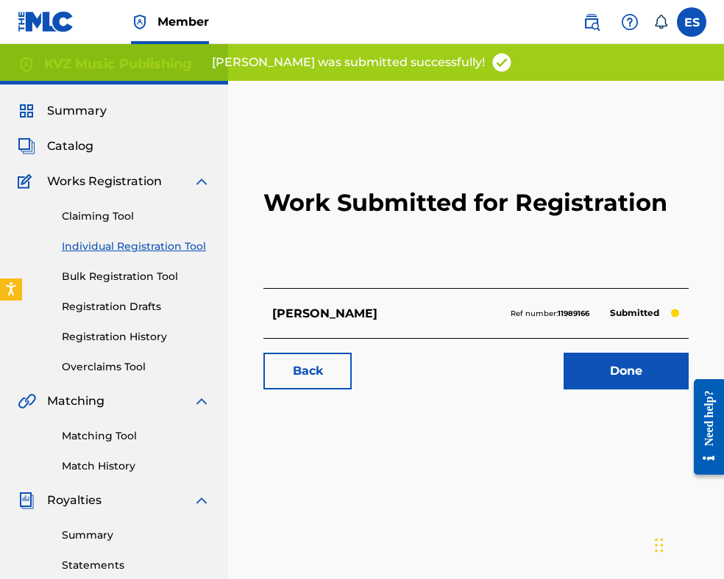
click at [171, 242] on link "Individual Registration Tool" at bounding box center [136, 246] width 149 height 15
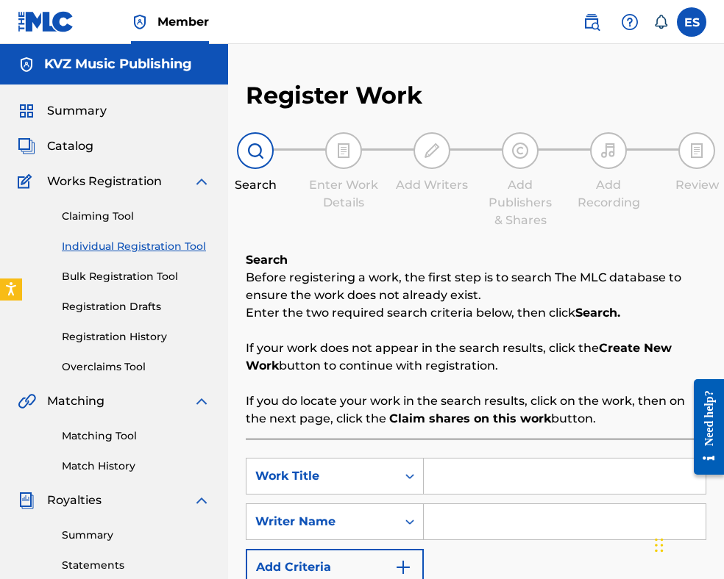
click at [506, 475] on input "Search Form" at bounding box center [565, 476] width 282 height 35
paste input "ZA NASHATA VRUZKA"
type input "ZA NASHATA VRUZKA"
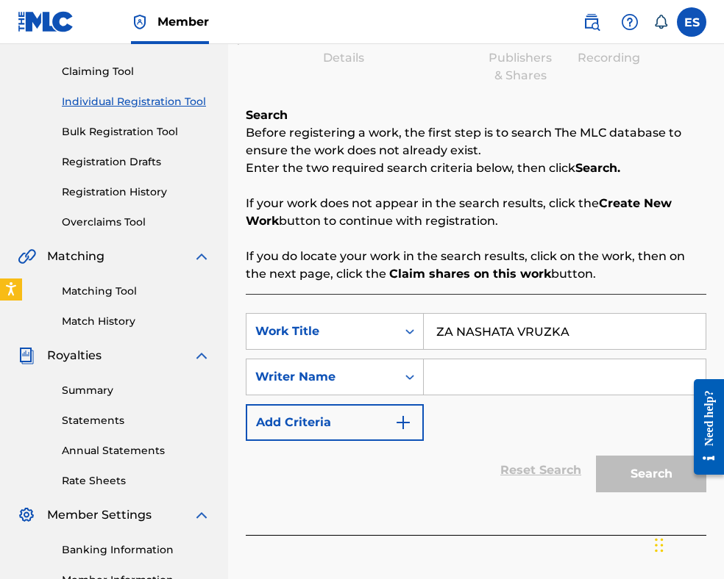
scroll to position [147, 0]
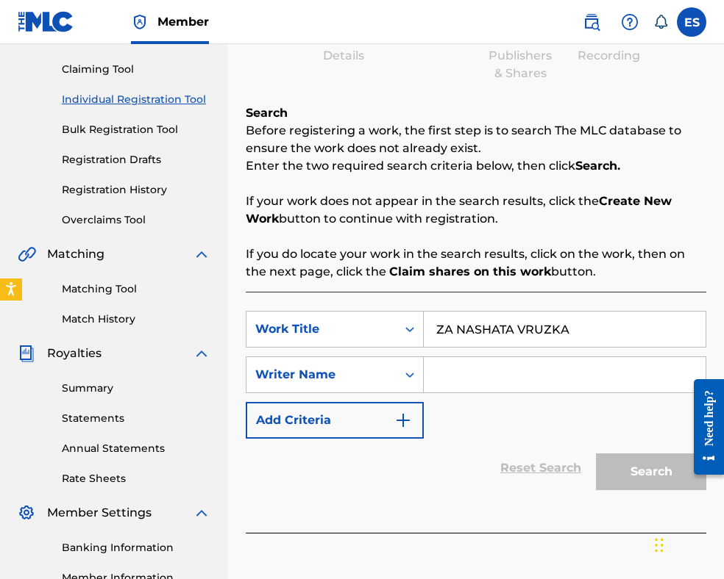
click at [462, 375] on input "Search Form" at bounding box center [565, 374] width 282 height 35
paste input "[PERSON_NAME]"
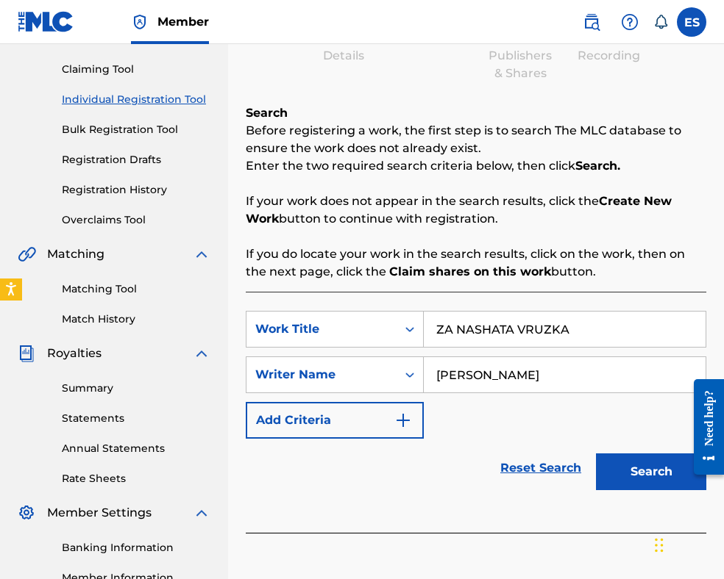
type input "[PERSON_NAME]"
click at [440, 330] on input "ZA NASHATA VRUZKA" at bounding box center [565, 329] width 282 height 35
type input "ZA NASHATA VRUZKA"
click at [640, 473] on button "Search" at bounding box center [651, 472] width 110 height 37
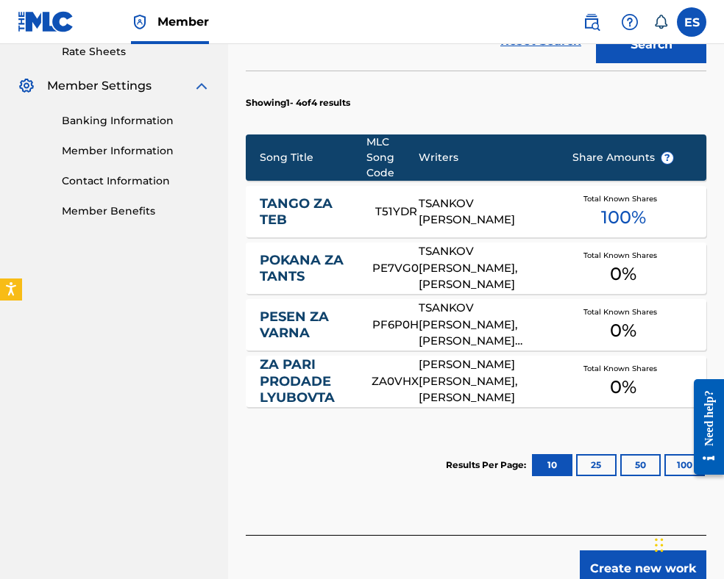
scroll to position [596, 0]
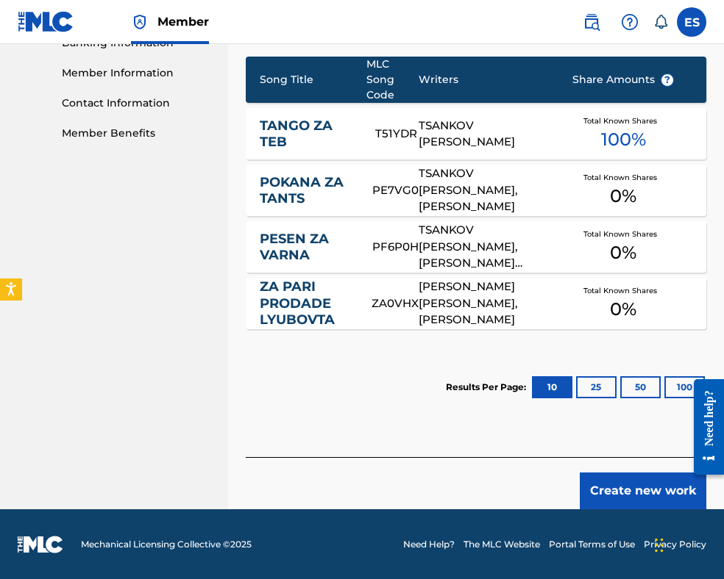
click at [643, 490] on button "Create new work" at bounding box center [642, 491] width 126 height 37
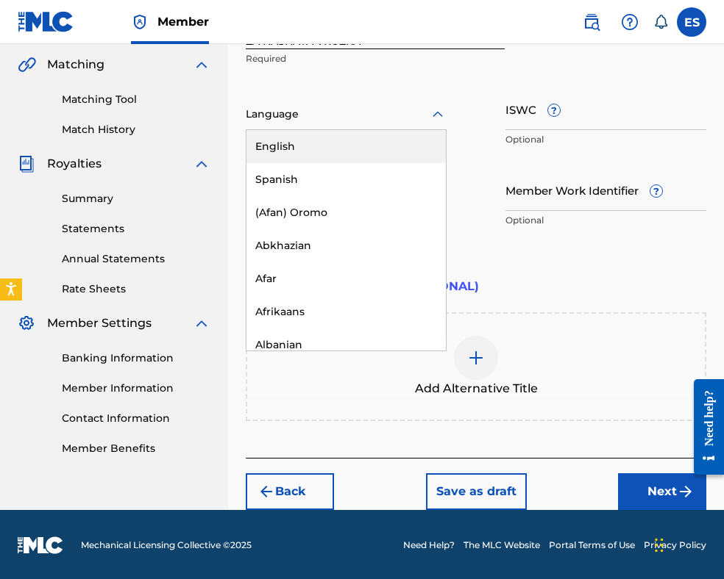
click at [296, 110] on div at bounding box center [346, 114] width 201 height 18
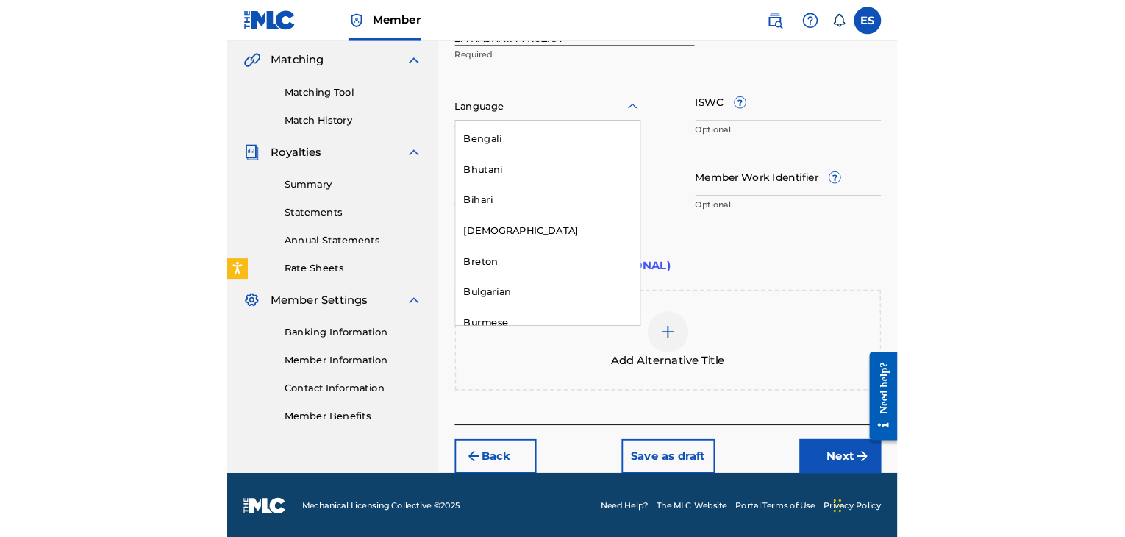
scroll to position [515, 0]
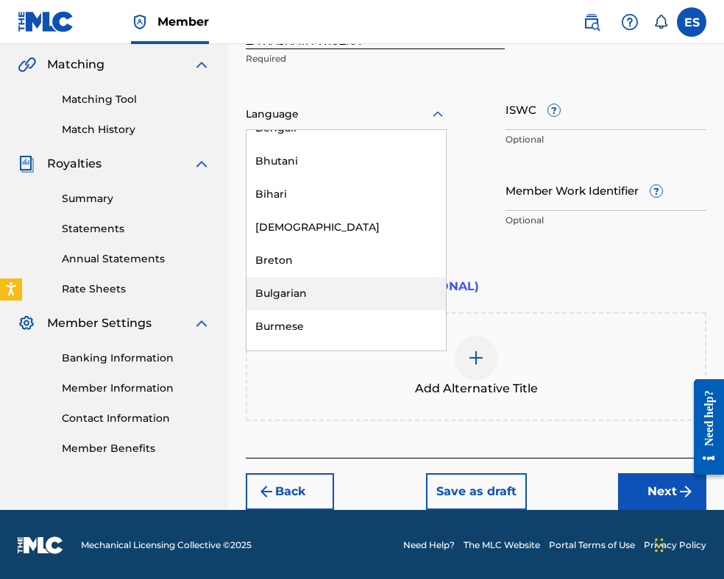
click at [304, 294] on div "Bulgarian" at bounding box center [345, 293] width 199 height 33
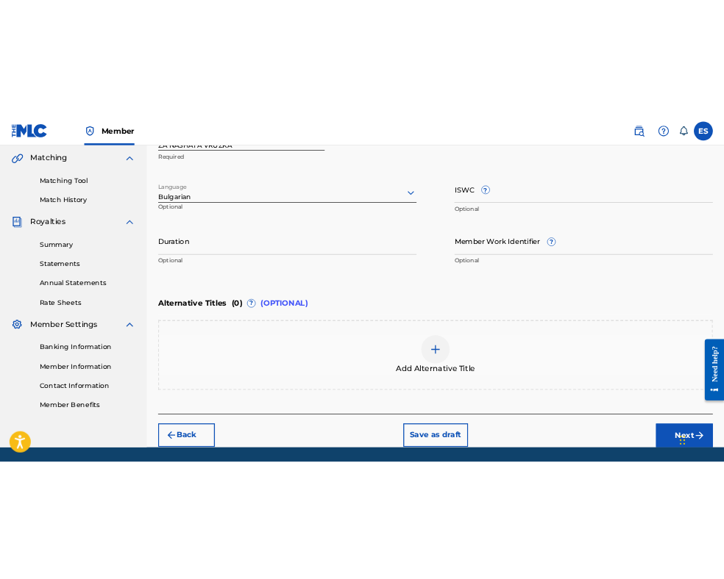
scroll to position [263, 0]
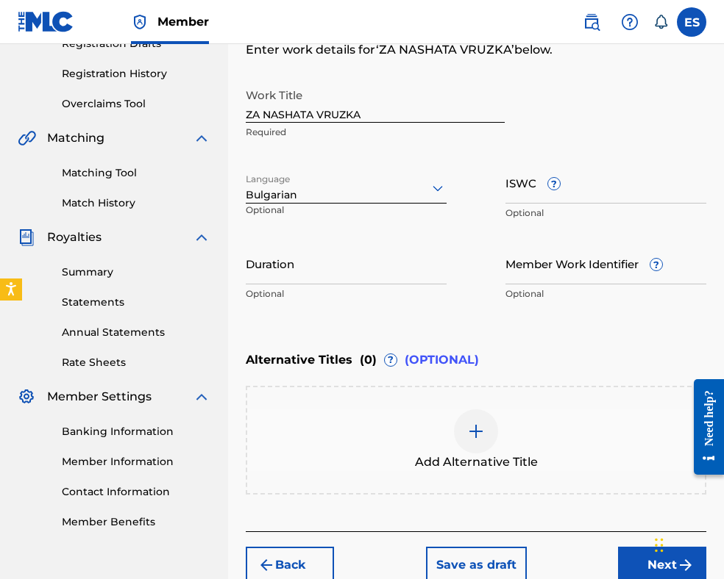
click at [327, 266] on input "Duration" at bounding box center [346, 264] width 201 height 42
type input "03:20"
click at [466, 442] on div at bounding box center [476, 432] width 44 height 44
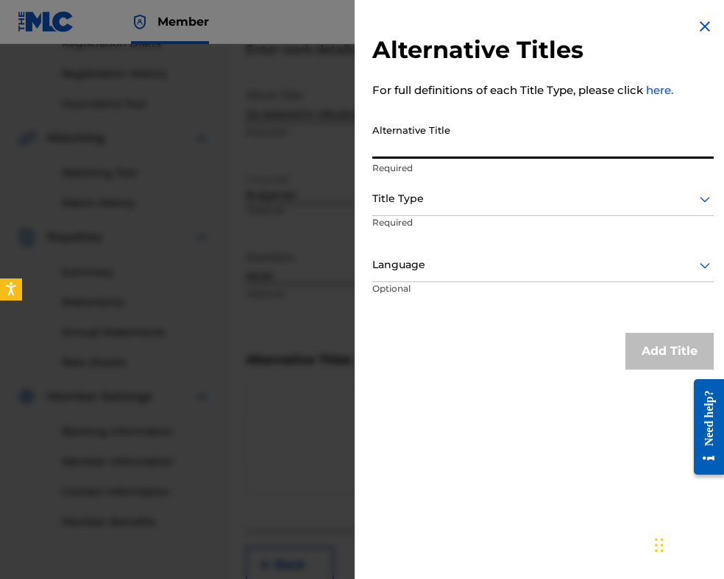
paste input "ЗА НАШАТА ВРЪЗКА"
type input "ЗА НАШАТА ВРЪЗКА"
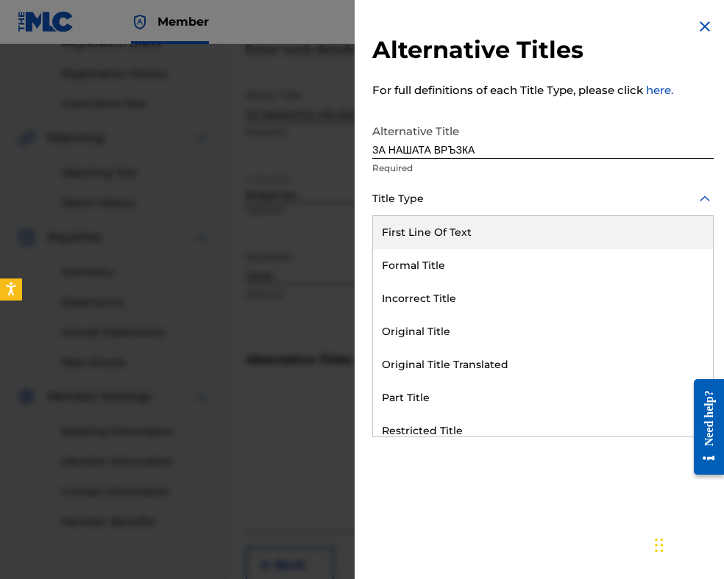
drag, startPoint x: 464, startPoint y: 204, endPoint x: 492, endPoint y: 388, distance: 186.0
click at [464, 204] on div at bounding box center [542, 199] width 341 height 18
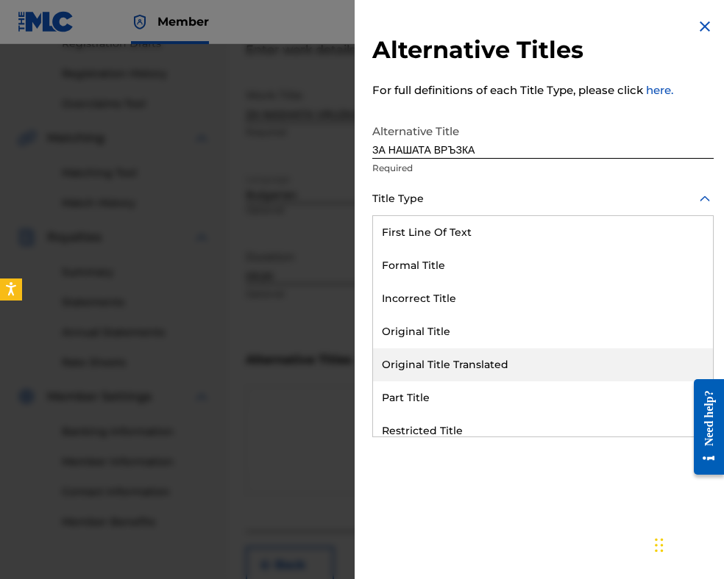
click at [488, 363] on div "Original Title Translated" at bounding box center [543, 365] width 340 height 33
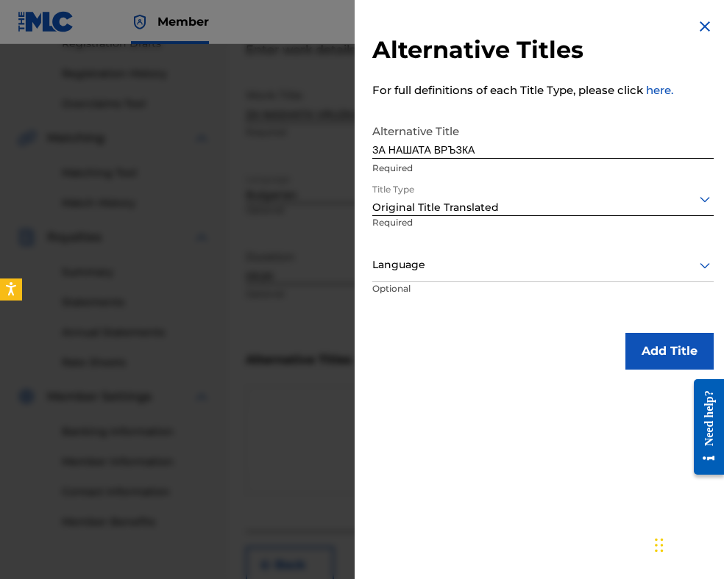
click at [460, 265] on div at bounding box center [542, 265] width 341 height 18
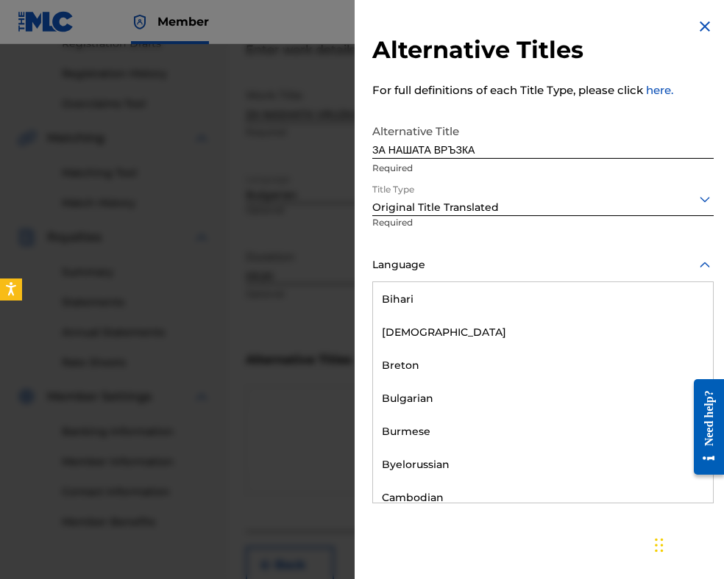
scroll to position [588, 0]
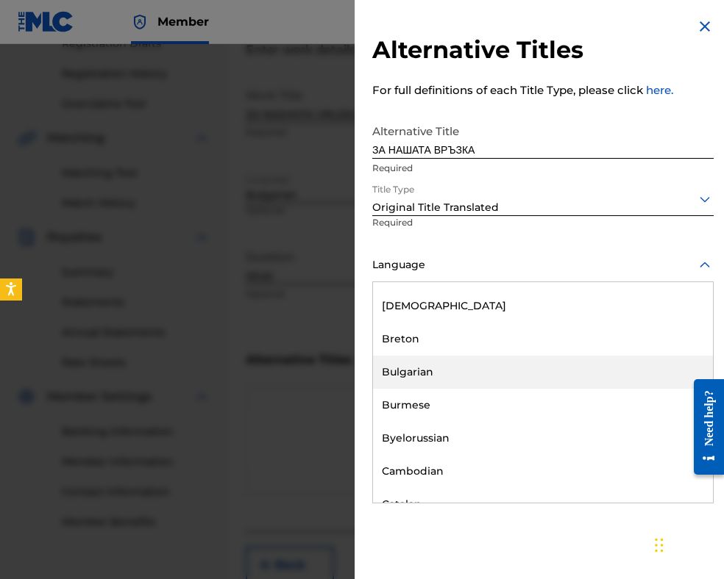
click at [463, 380] on div "Bulgarian" at bounding box center [543, 372] width 340 height 33
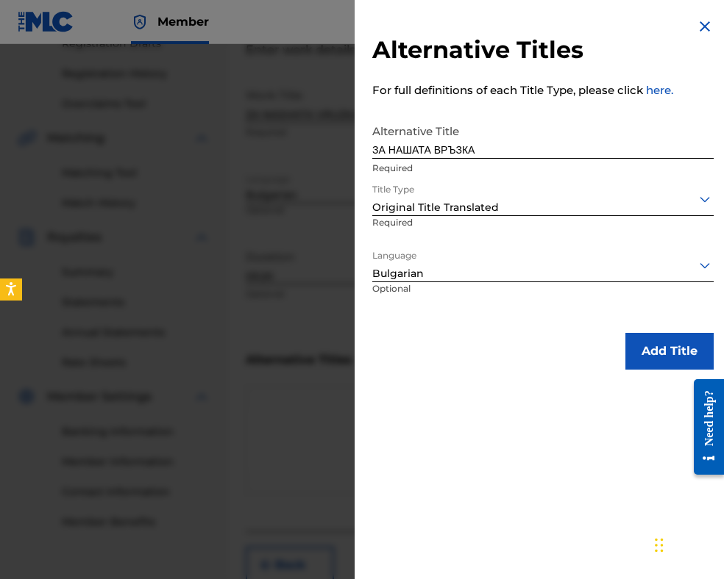
click at [646, 357] on button "Add Title" at bounding box center [669, 351] width 88 height 37
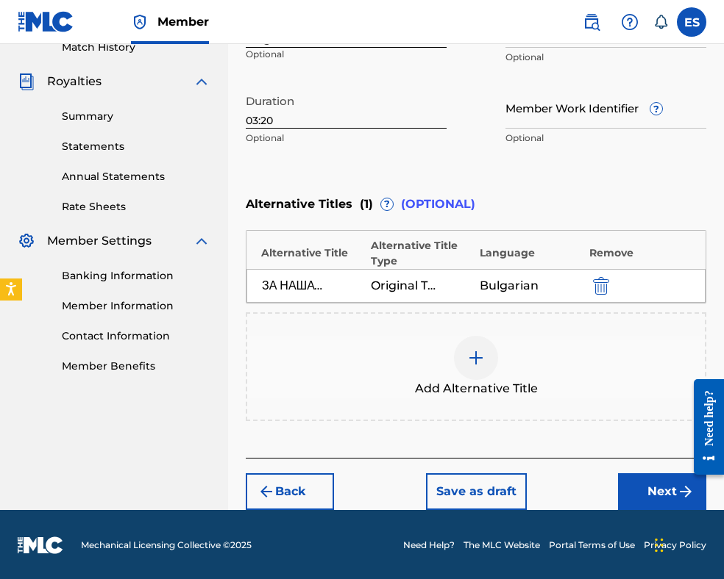
click at [629, 493] on button "Next" at bounding box center [662, 492] width 88 height 37
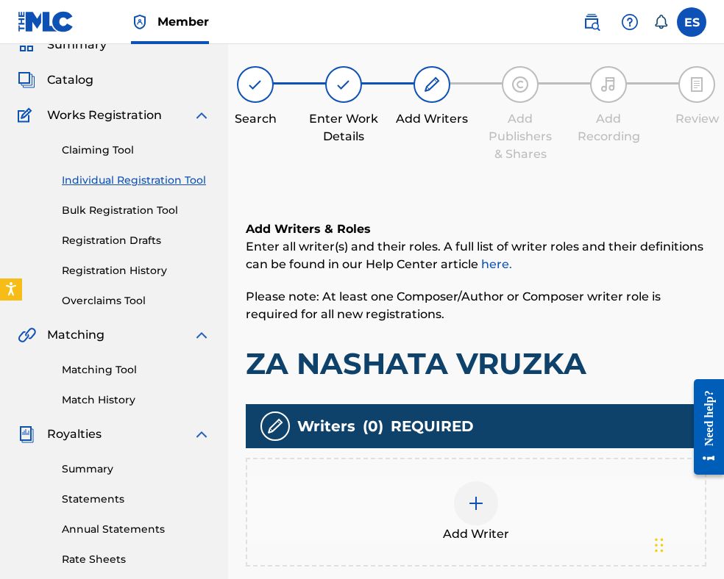
scroll to position [296, 0]
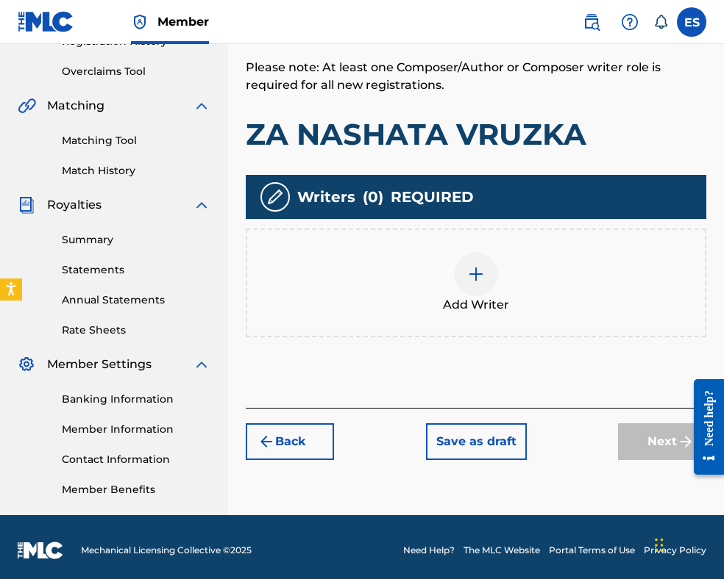
click at [463, 304] on span "Add Writer" at bounding box center [476, 305] width 66 height 18
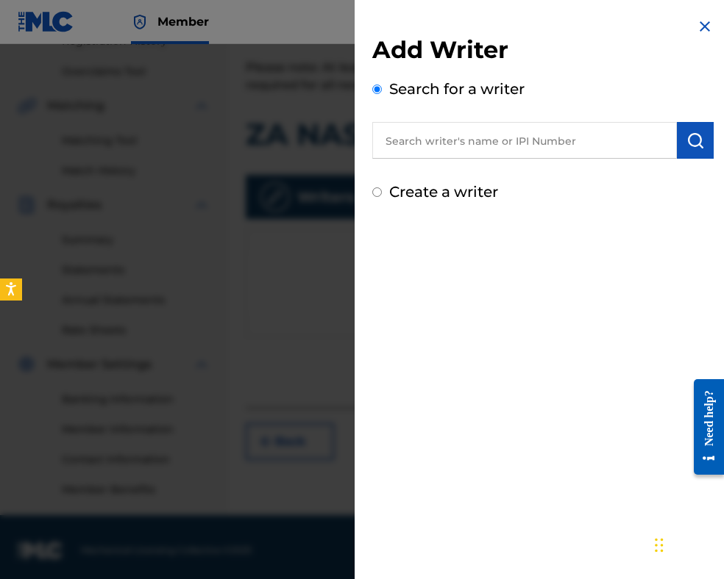
paste input "00087889792"
type input "00087889792"
click at [685, 149] on button "submit" at bounding box center [695, 140] width 37 height 37
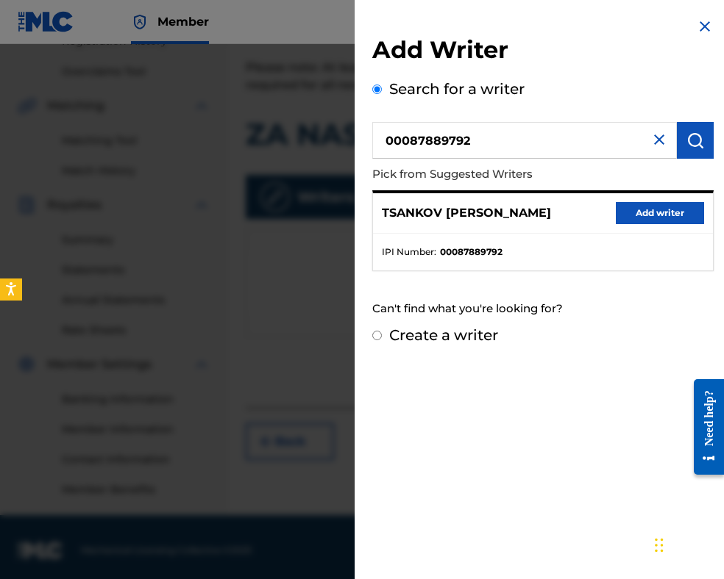
click at [634, 202] on button "Add writer" at bounding box center [659, 213] width 88 height 22
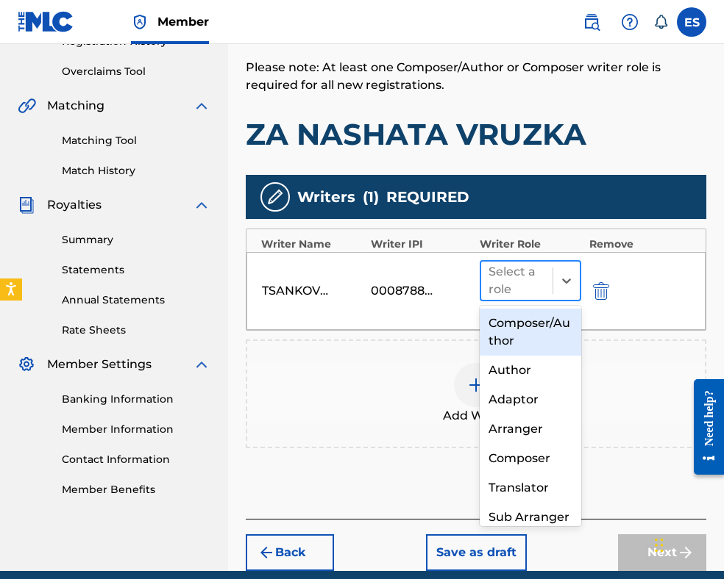
click at [522, 271] on div at bounding box center [516, 281] width 57 height 21
click at [537, 333] on div "Composer/Author" at bounding box center [529, 332] width 101 height 47
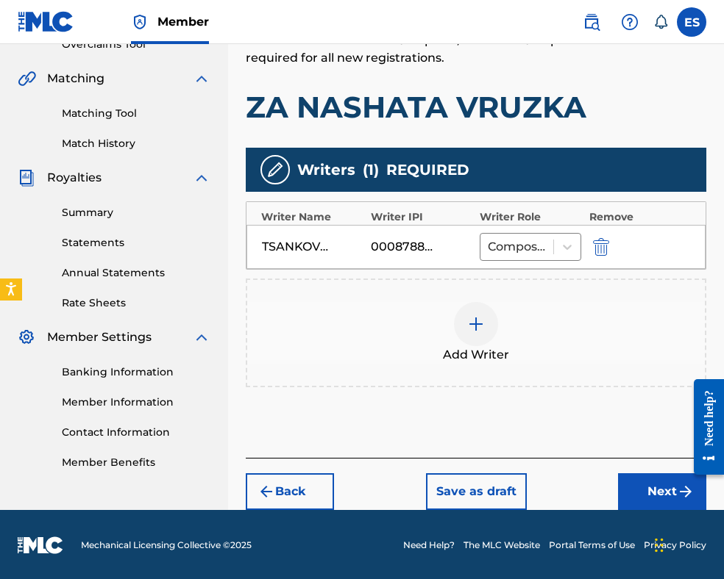
click at [646, 489] on button "Next" at bounding box center [662, 492] width 88 height 37
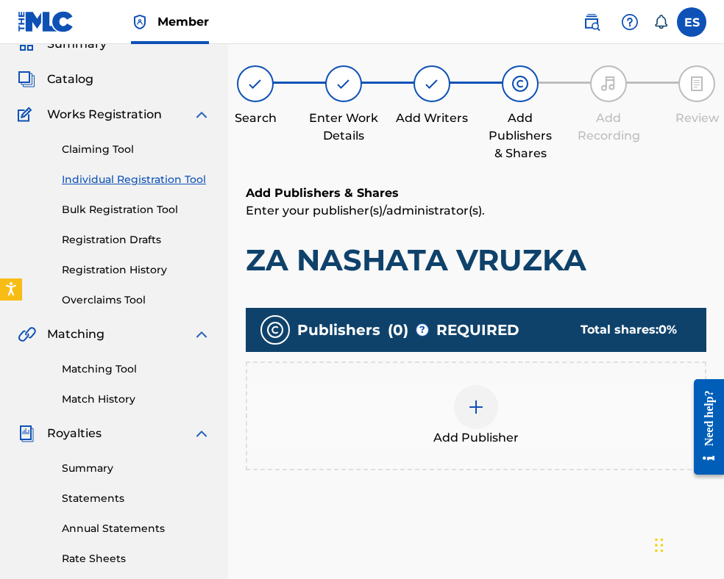
scroll to position [302, 0]
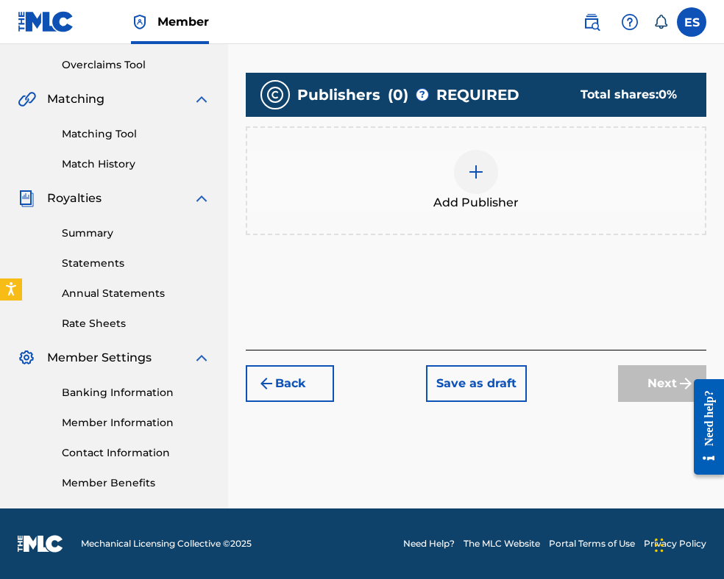
click at [492, 195] on span "Add Publisher" at bounding box center [475, 203] width 85 height 18
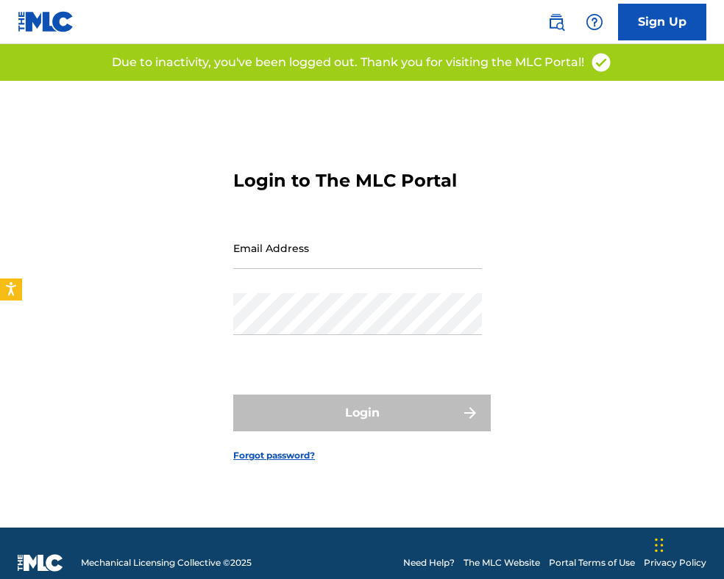
drag, startPoint x: 265, startPoint y: 258, endPoint x: 272, endPoint y: 280, distance: 23.3
click at [265, 258] on input "Email Address" at bounding box center [357, 248] width 249 height 42
type input "[EMAIL_ADDRESS][DOMAIN_NAME]"
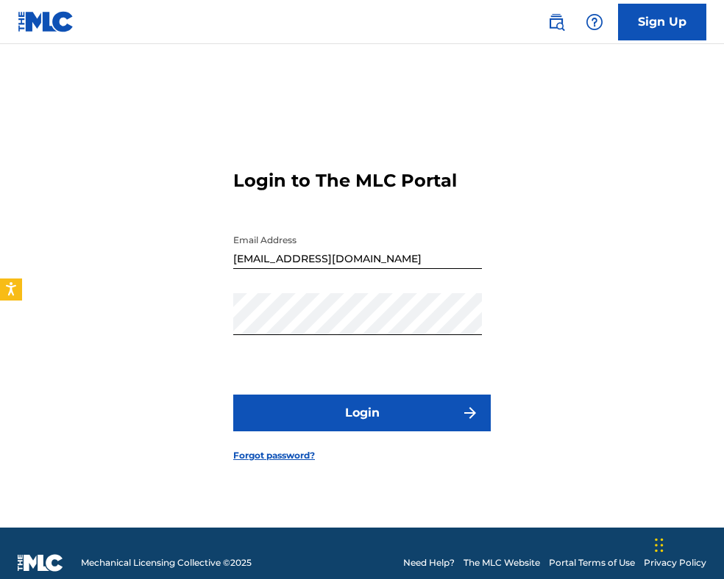
click at [597, 386] on div "Login to The MLC Portal Email Address [EMAIL_ADDRESS][DOMAIN_NAME] Password Log…" at bounding box center [362, 304] width 724 height 447
click at [357, 413] on button "Login" at bounding box center [361, 413] width 257 height 37
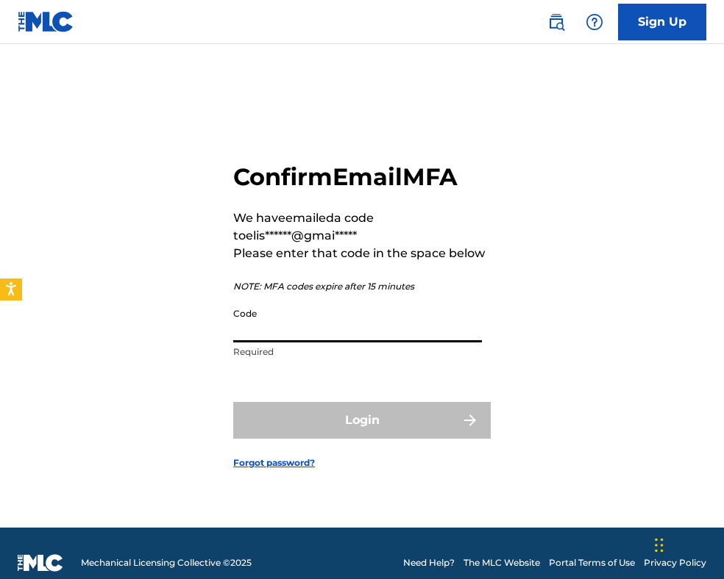
paste input "695987"
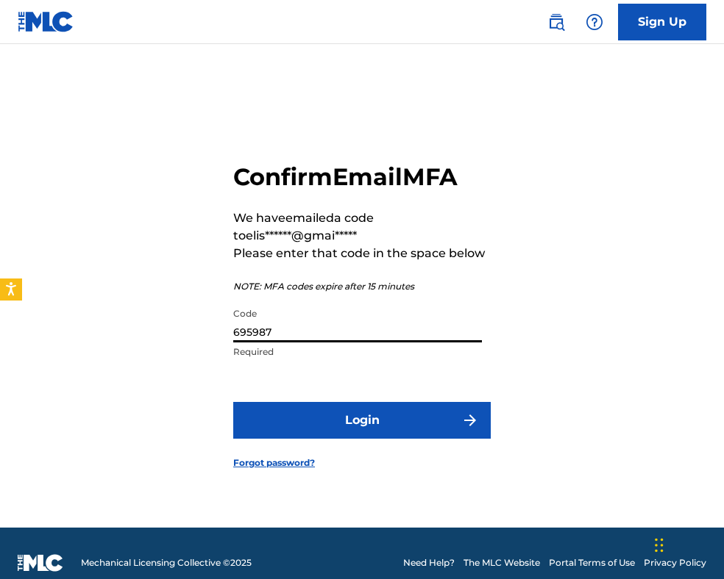
type input "695987"
click at [343, 416] on button "Login" at bounding box center [361, 420] width 257 height 37
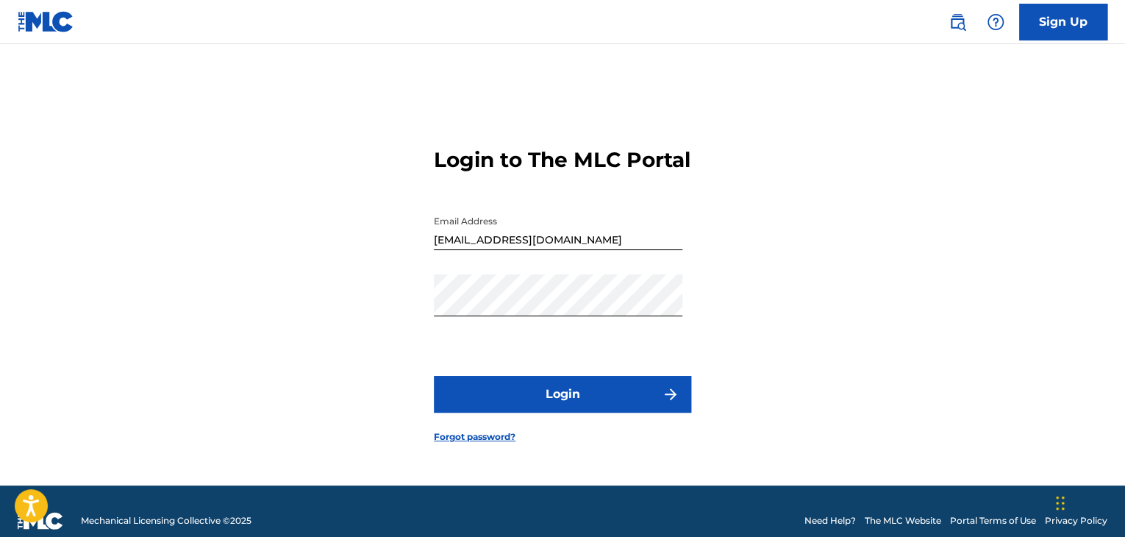
click at [553, 403] on button "Login" at bounding box center [562, 394] width 257 height 37
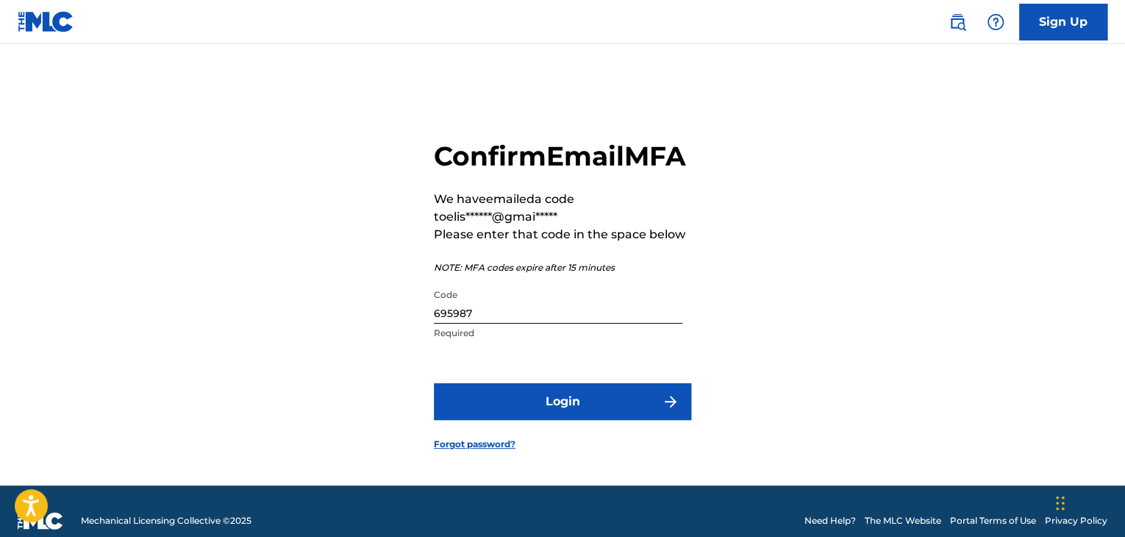
click at [554, 418] on button "Login" at bounding box center [562, 401] width 257 height 37
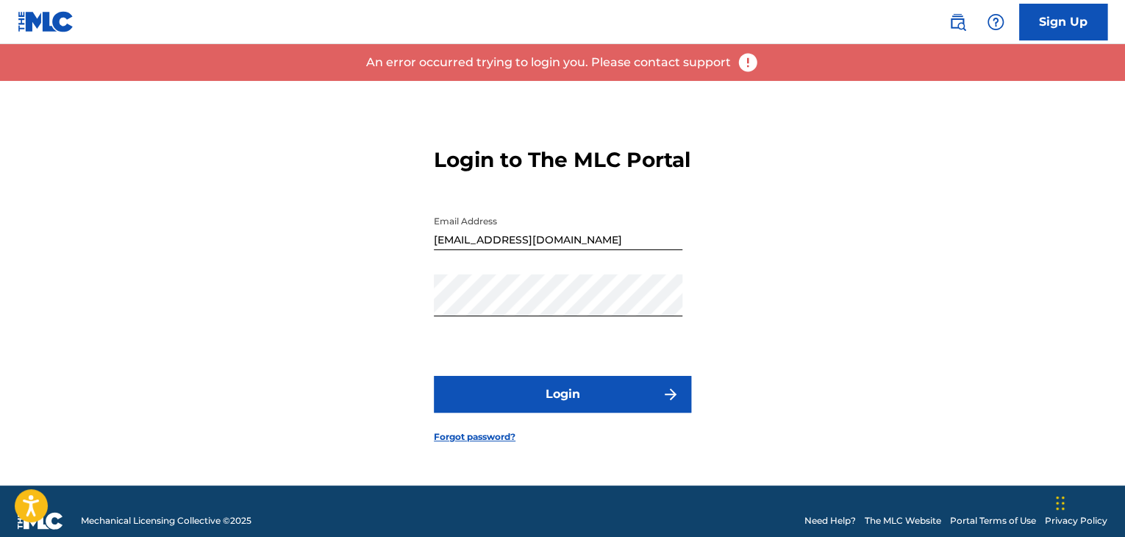
click at [279, 312] on div "Login to The MLC Portal Email Address [EMAIL_ADDRESS][DOMAIN_NAME] Password Log…" at bounding box center [563, 283] width 1030 height 404
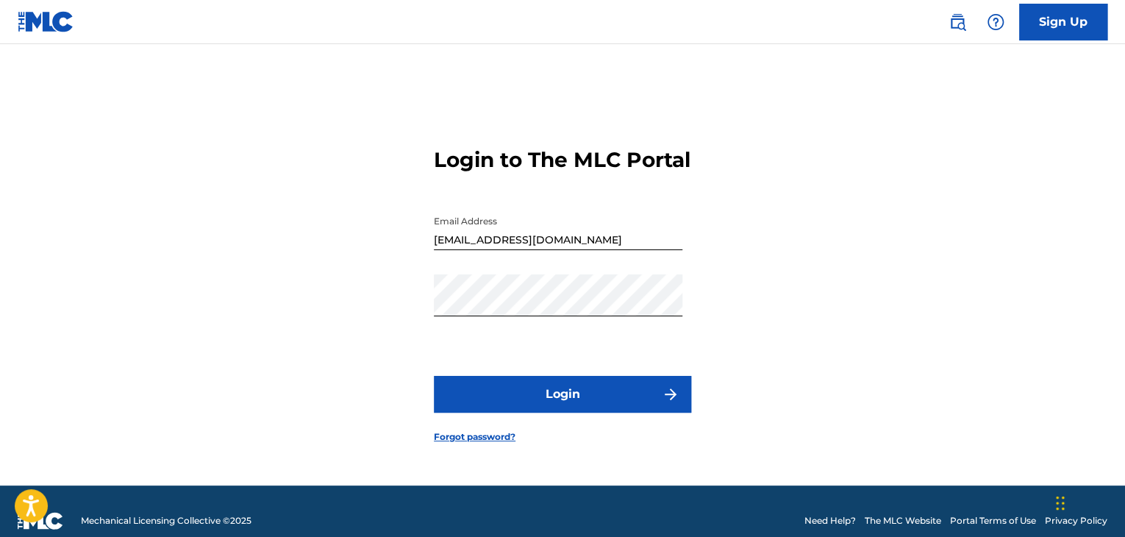
click at [674, 403] on img "submit" at bounding box center [671, 394] width 18 height 18
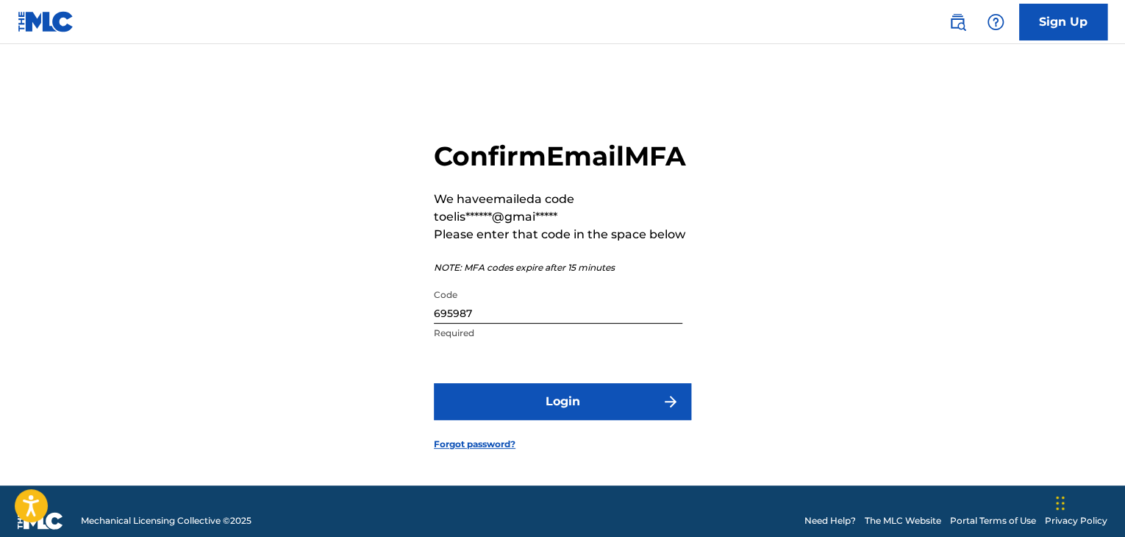
drag, startPoint x: 477, startPoint y: 330, endPoint x: 0, endPoint y: 212, distance: 491.0
click at [0, 245] on main "Confirm Email MFA We have emailed a code to elis******@gmai***** Please enter t…" at bounding box center [562, 264] width 1125 height 441
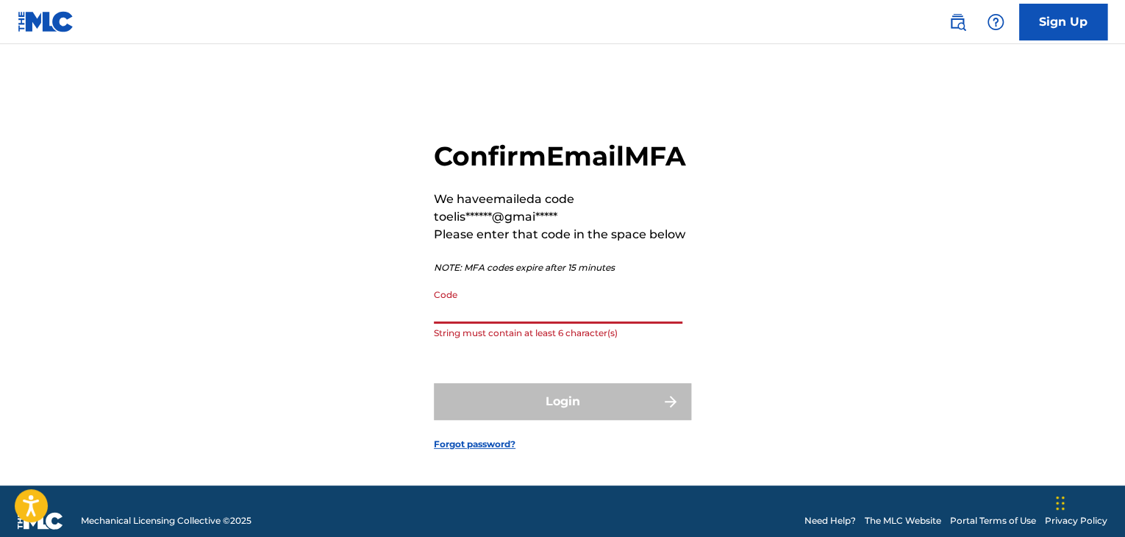
paste input "680401"
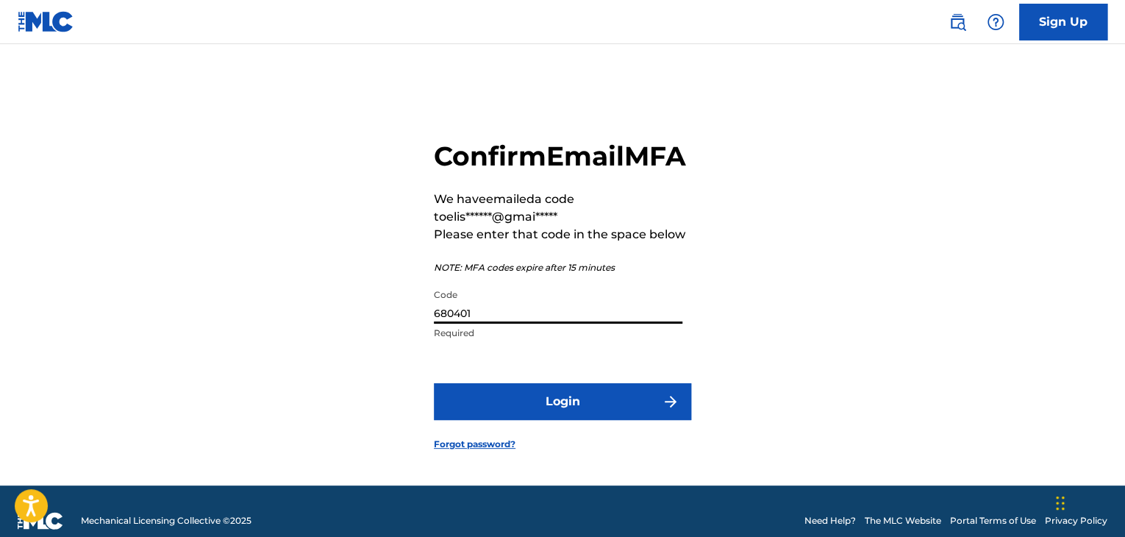
type input "680401"
click at [538, 413] on button "Login" at bounding box center [562, 401] width 257 height 37
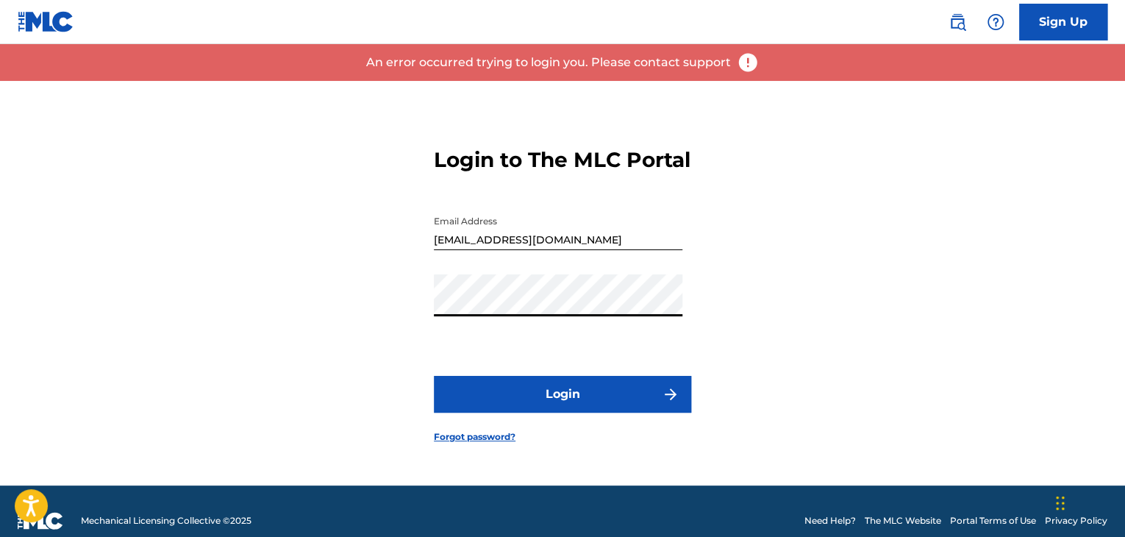
click at [338, 304] on div "Login to The MLC Portal Email Address [EMAIL_ADDRESS][DOMAIN_NAME] Password Log…" at bounding box center [563, 283] width 1030 height 404
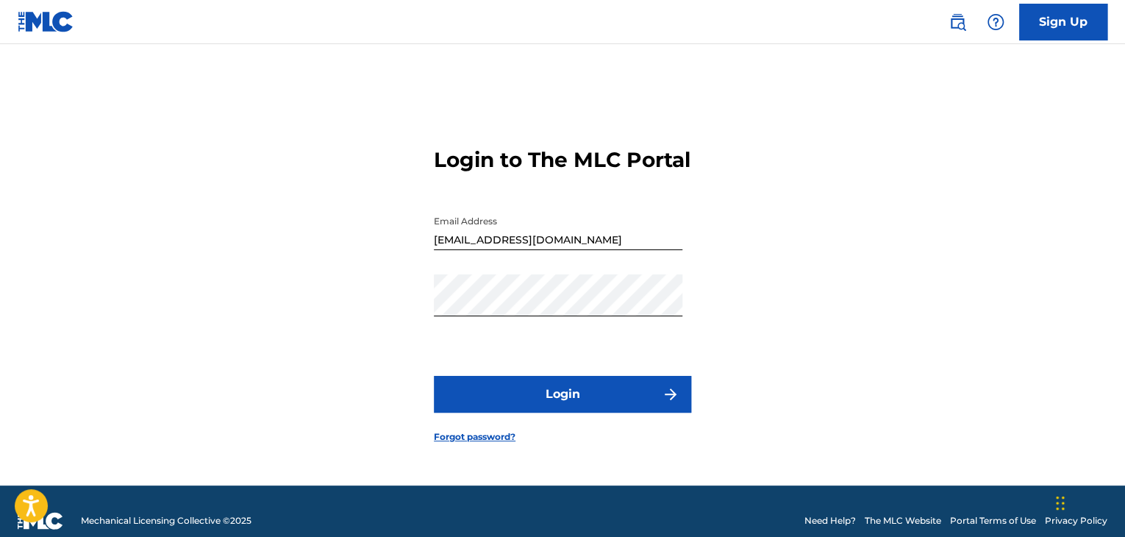
click at [723, 385] on div "Login to The MLC Portal Email Address [EMAIL_ADDRESS][DOMAIN_NAME] Password Log…" at bounding box center [563, 283] width 1030 height 404
click at [679, 413] on button "Login" at bounding box center [562, 394] width 257 height 37
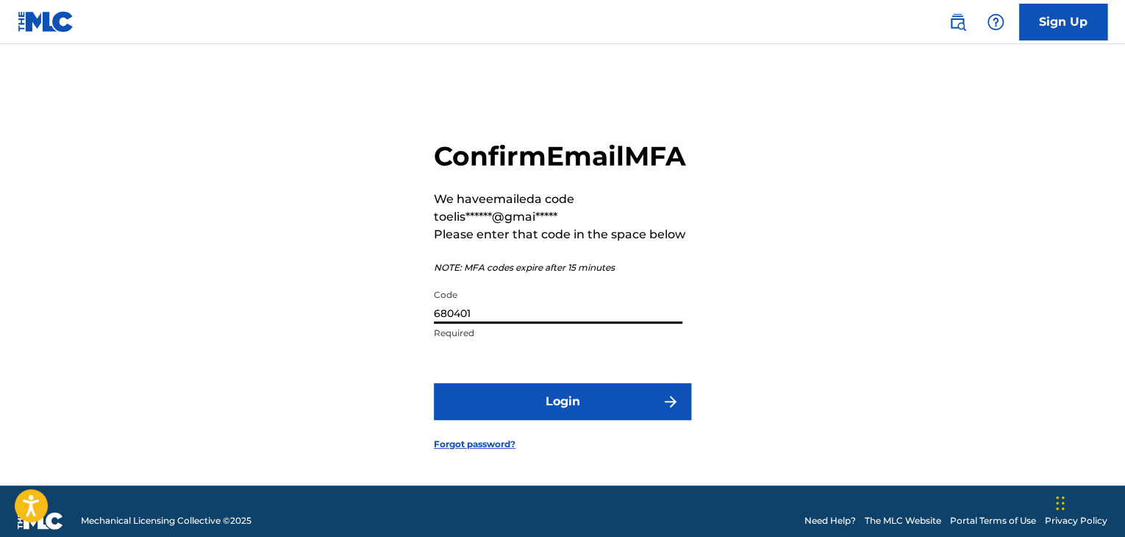
drag, startPoint x: 441, startPoint y: 335, endPoint x: 380, endPoint y: 336, distance: 61.1
click at [378, 336] on div "Confirm Email MFA We have emailed a code to elis******@gmai***** Please enter t…" at bounding box center [563, 283] width 1030 height 404
paste input "741234"
type input "741234"
click at [549, 420] on button "Login" at bounding box center [562, 401] width 257 height 37
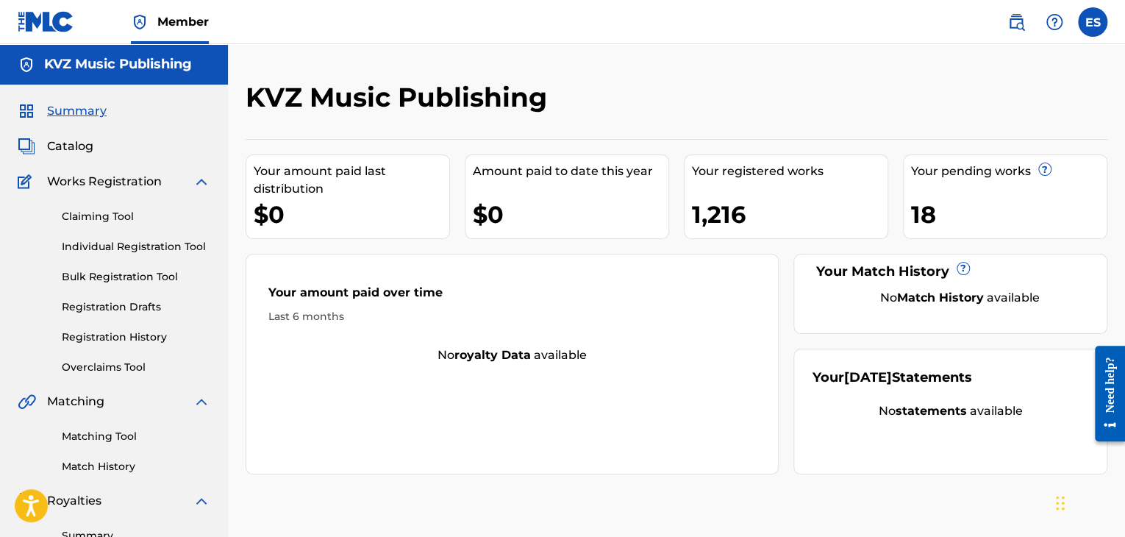
click at [154, 243] on link "Individual Registration Tool" at bounding box center [136, 246] width 149 height 15
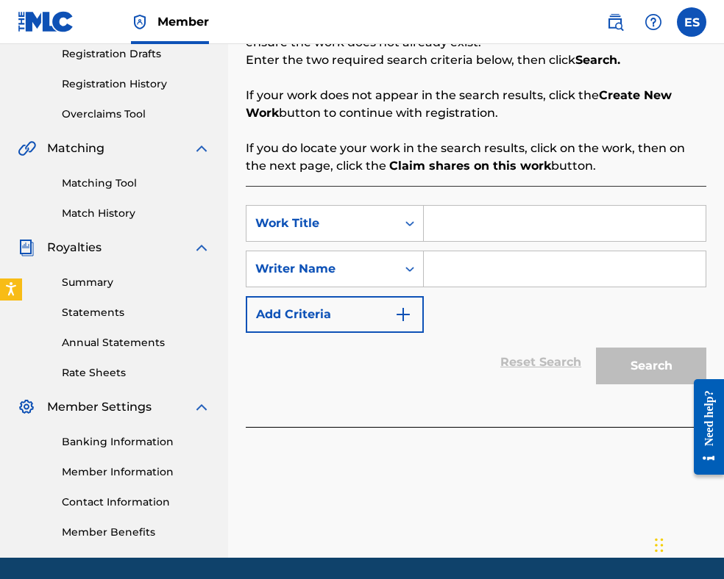
scroll to position [294, 0]
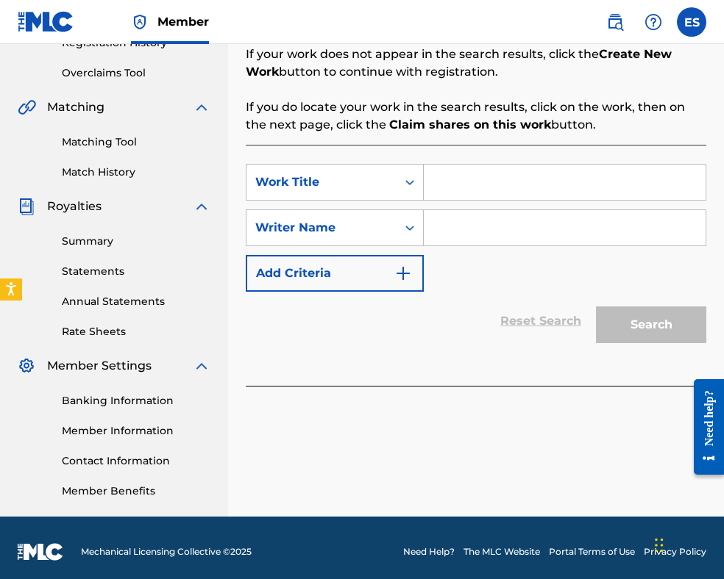
click at [485, 176] on input "Search Form" at bounding box center [565, 182] width 282 height 35
drag, startPoint x: 483, startPoint y: 176, endPoint x: 486, endPoint y: 189, distance: 12.8
paste input "ZA NASHATA VRUZKA"
type input "ZA NASHATA VRUZKA"
paste input "[PERSON_NAME]"
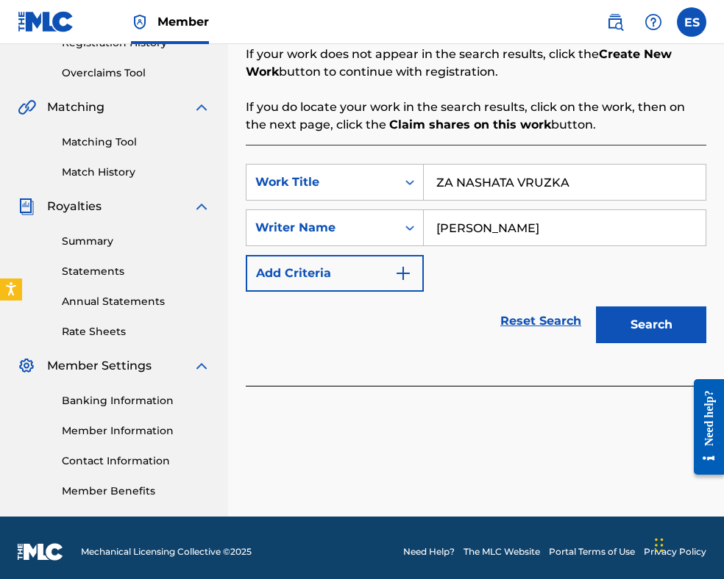
type input "[PERSON_NAME]"
click at [631, 315] on button "Search" at bounding box center [651, 325] width 110 height 37
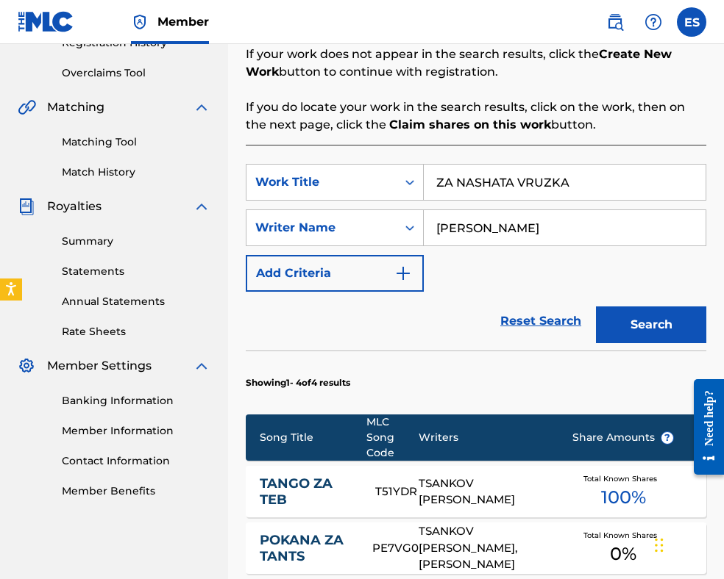
click at [445, 185] on input "ZA NASHATA VRUZKA" at bounding box center [565, 182] width 282 height 35
type input "ZA NASHATA VRUZKA"
click at [649, 321] on button "Search" at bounding box center [651, 325] width 110 height 37
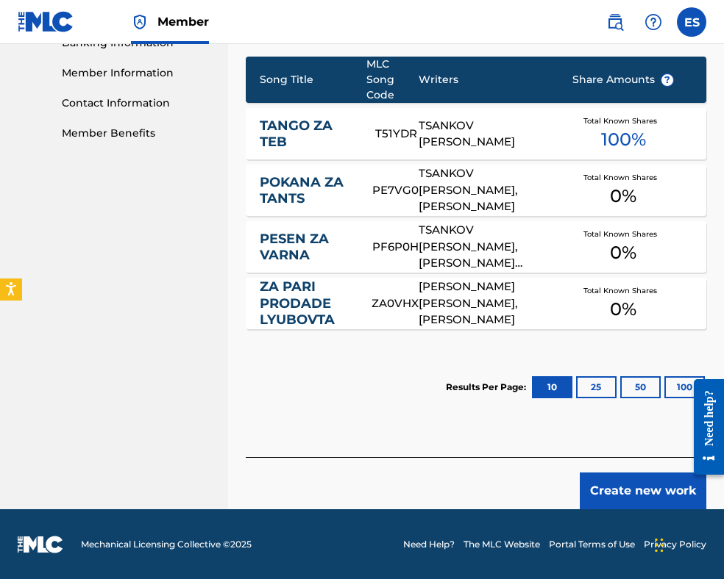
click at [632, 487] on button "Create new work" at bounding box center [642, 491] width 126 height 37
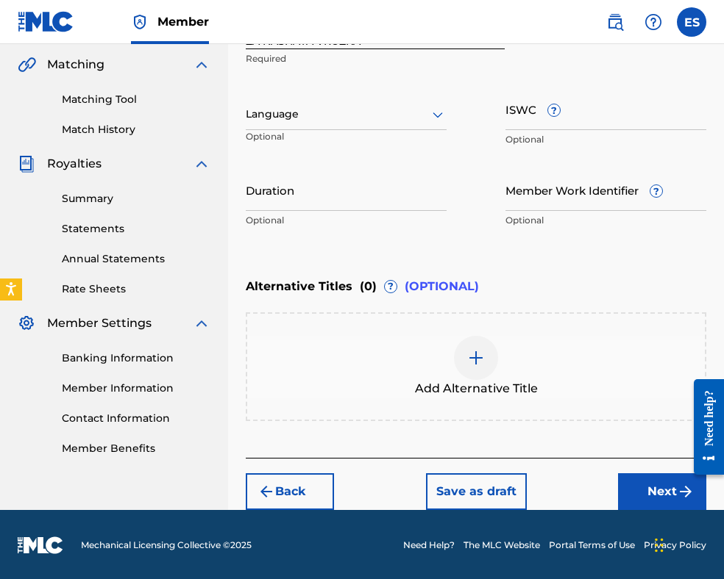
click at [344, 107] on div at bounding box center [346, 114] width 201 height 18
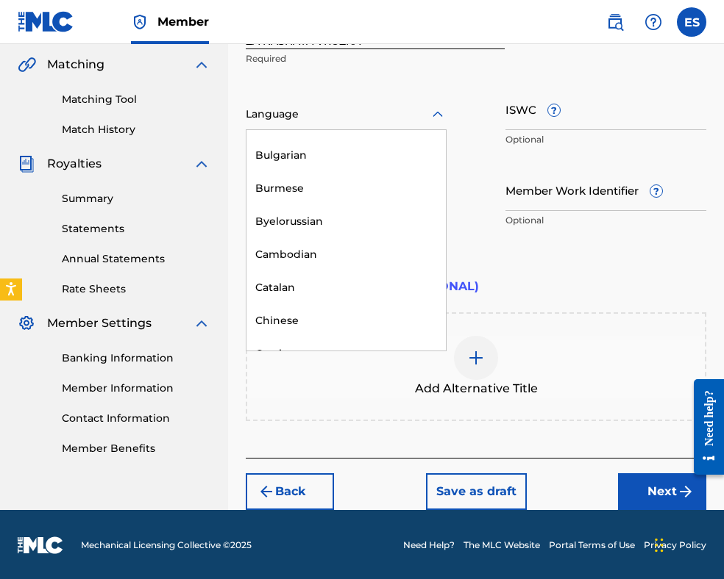
scroll to position [662, 0]
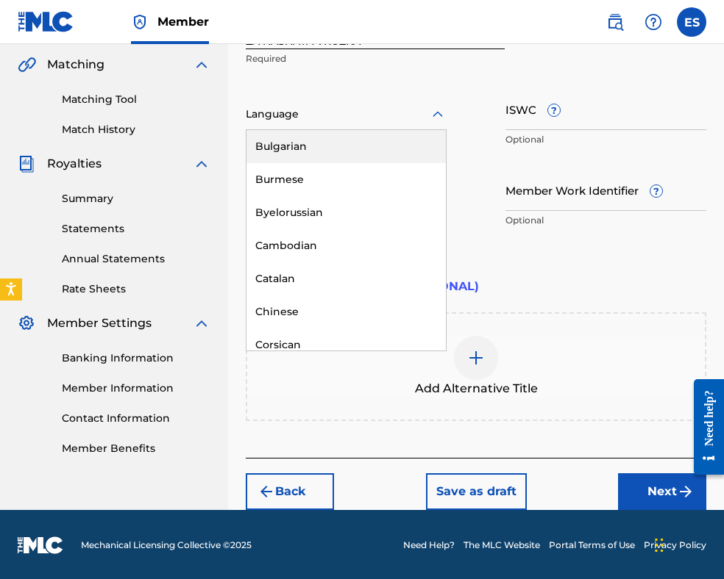
drag, startPoint x: 311, startPoint y: 145, endPoint x: 315, endPoint y: 160, distance: 15.9
click at [311, 144] on div "Bulgarian" at bounding box center [345, 146] width 199 height 33
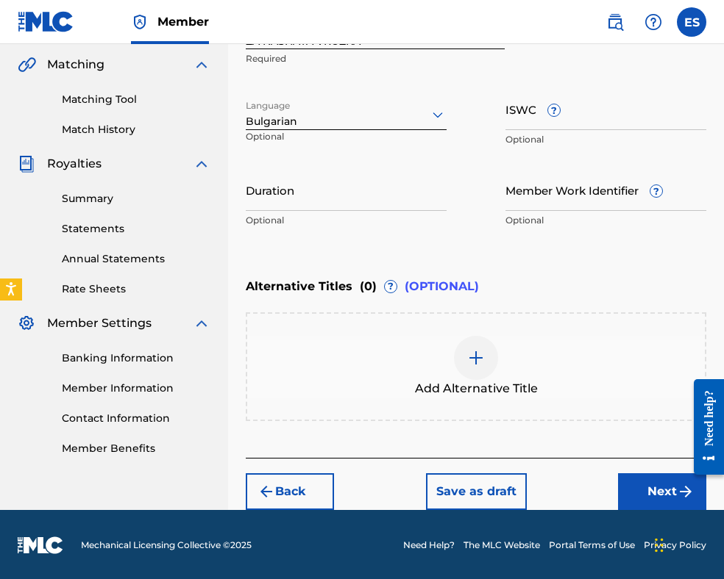
click at [352, 190] on input "Duration" at bounding box center [346, 190] width 201 height 42
type input "03:20"
click at [470, 354] on img at bounding box center [476, 358] width 18 height 18
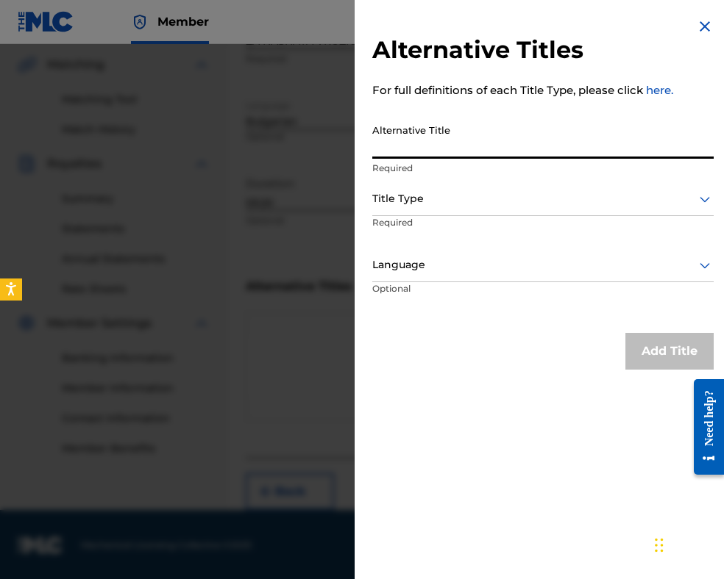
paste input "ЗА НАШАТА ВРЪЗКА"
type input "ЗА НАШАТА ВРЪЗКА"
click at [438, 204] on div at bounding box center [542, 199] width 341 height 18
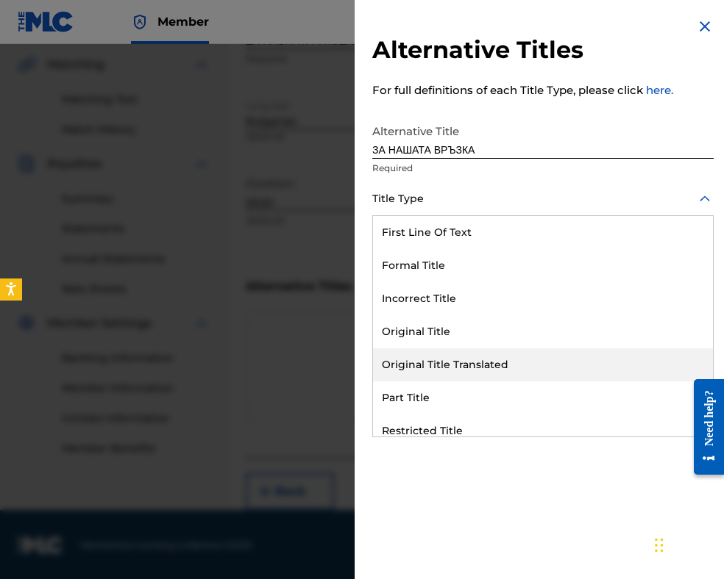
click at [458, 365] on div "Original Title Translated" at bounding box center [543, 365] width 340 height 33
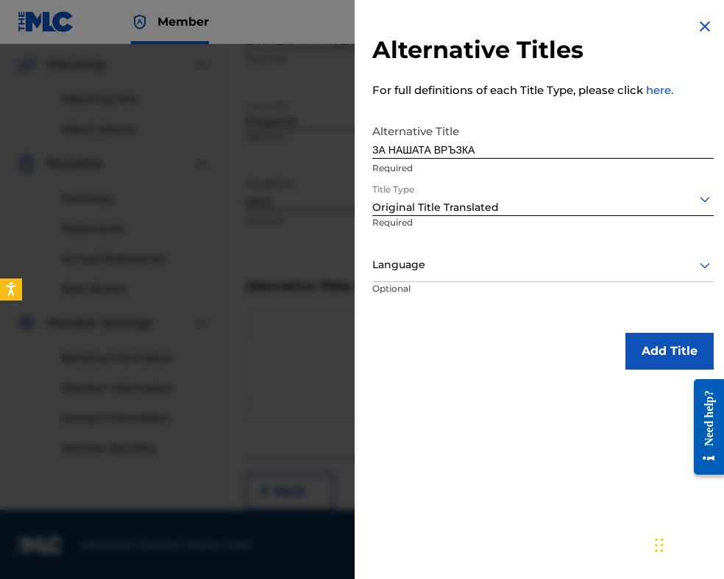
click at [440, 264] on div at bounding box center [542, 265] width 341 height 18
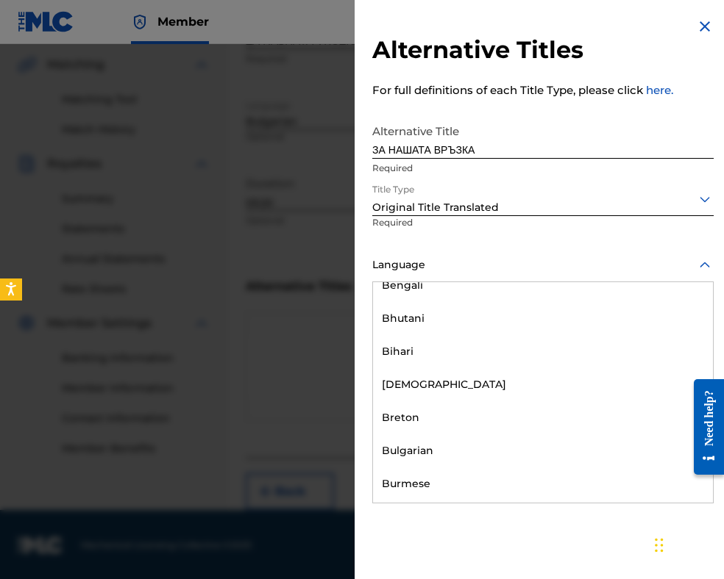
scroll to position [515, 0]
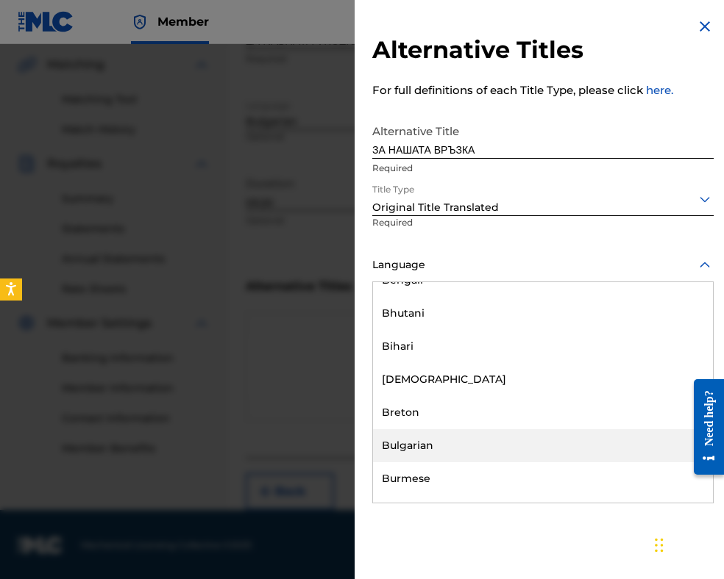
click at [454, 440] on div "Bulgarian" at bounding box center [543, 445] width 340 height 33
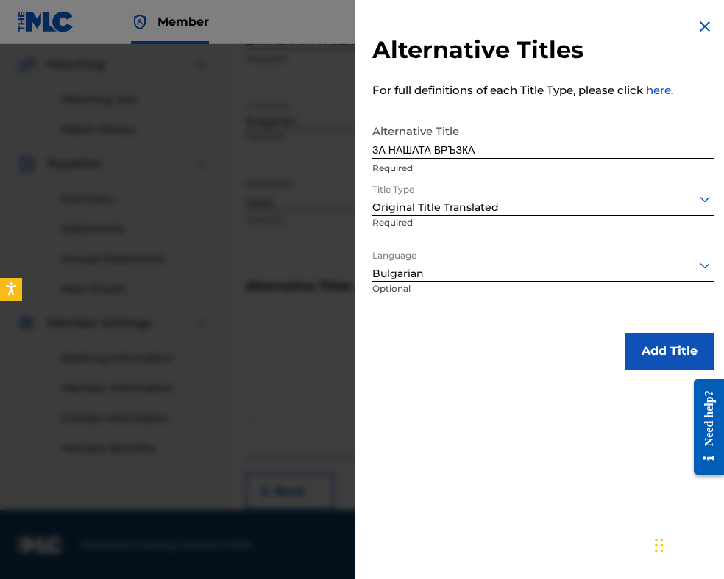
click at [638, 358] on button "Add Title" at bounding box center [669, 351] width 88 height 37
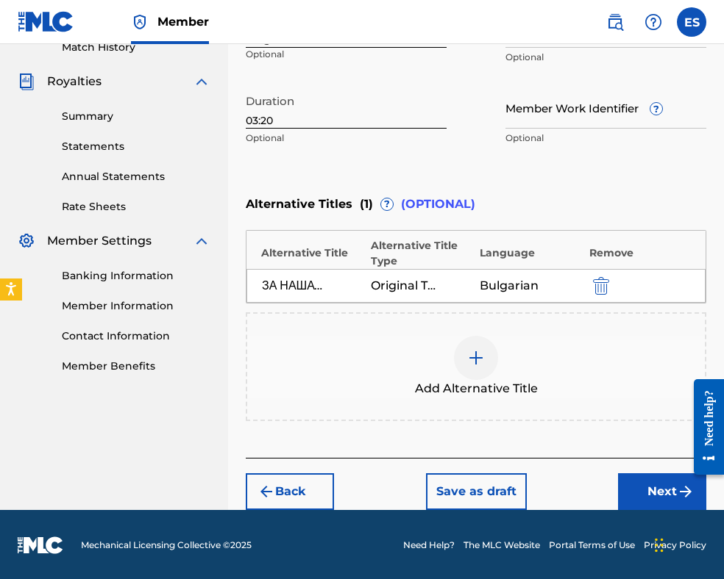
click at [649, 502] on button "Next" at bounding box center [662, 492] width 88 height 37
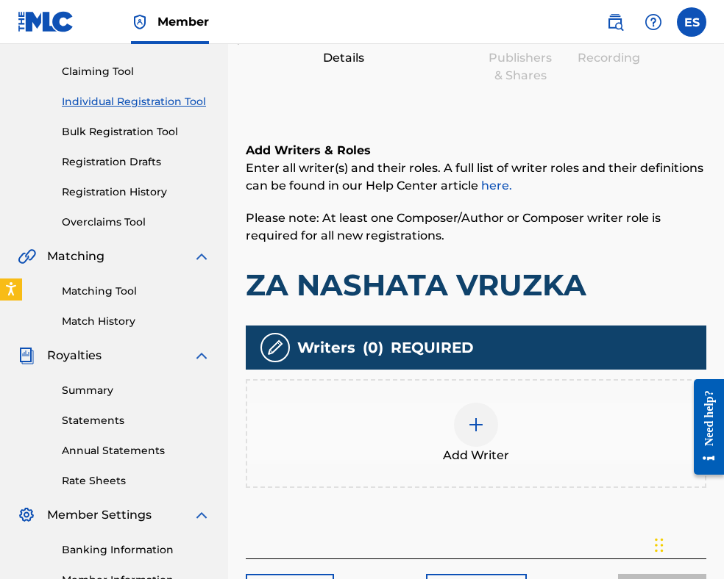
scroll to position [287, 0]
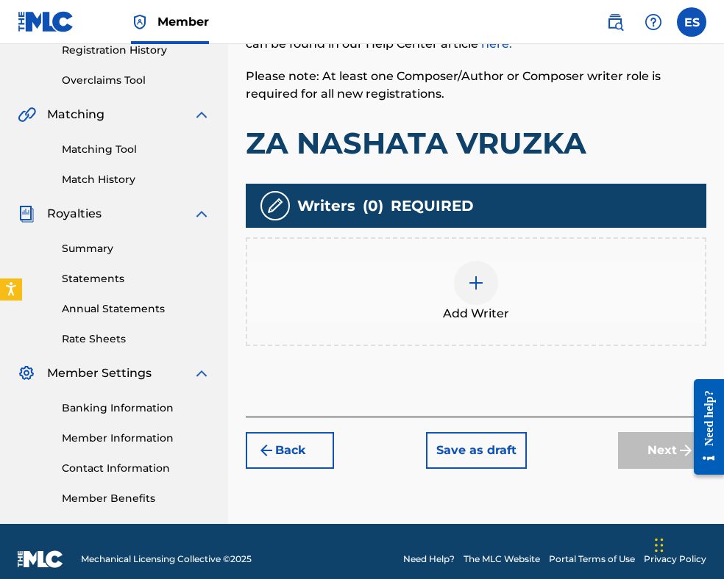
click at [477, 281] on img at bounding box center [476, 283] width 18 height 18
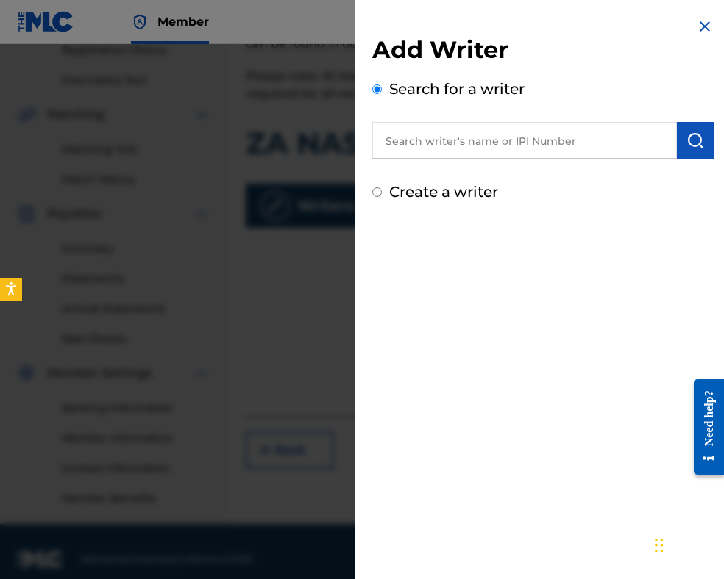
paste input "00087889792"
type input "00087889792"
click at [693, 146] on img "submit" at bounding box center [695, 141] width 18 height 18
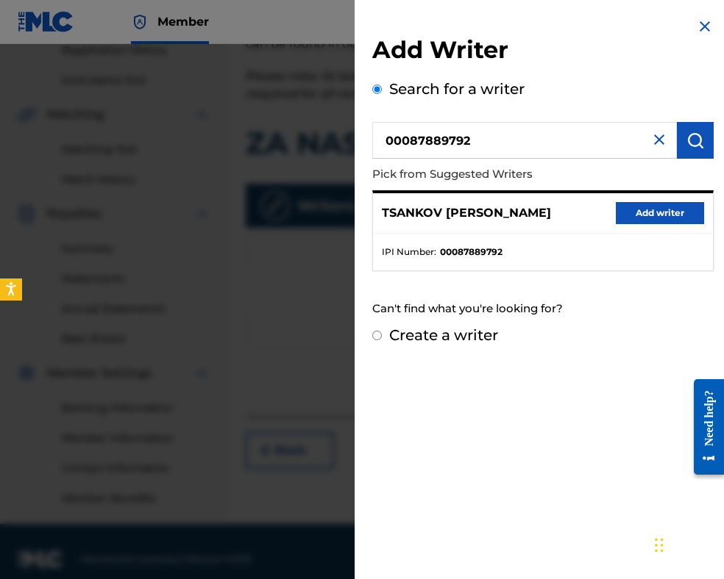
click at [652, 207] on button "Add writer" at bounding box center [659, 213] width 88 height 22
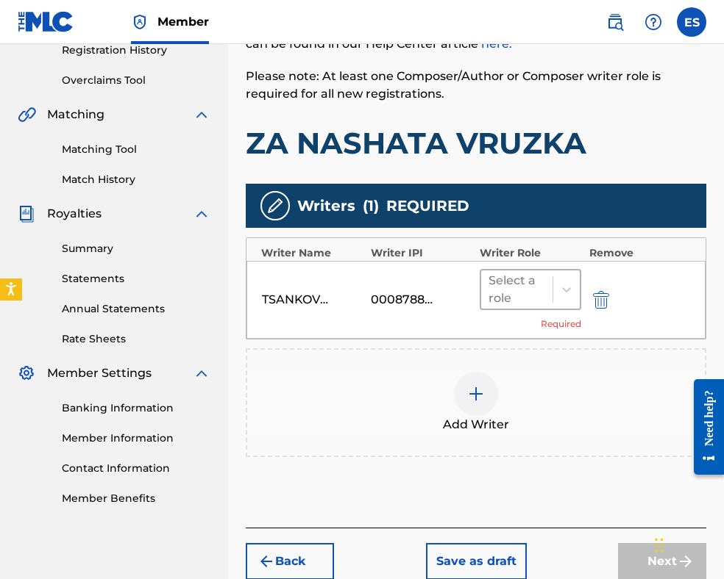
click at [515, 294] on div at bounding box center [516, 289] width 57 height 21
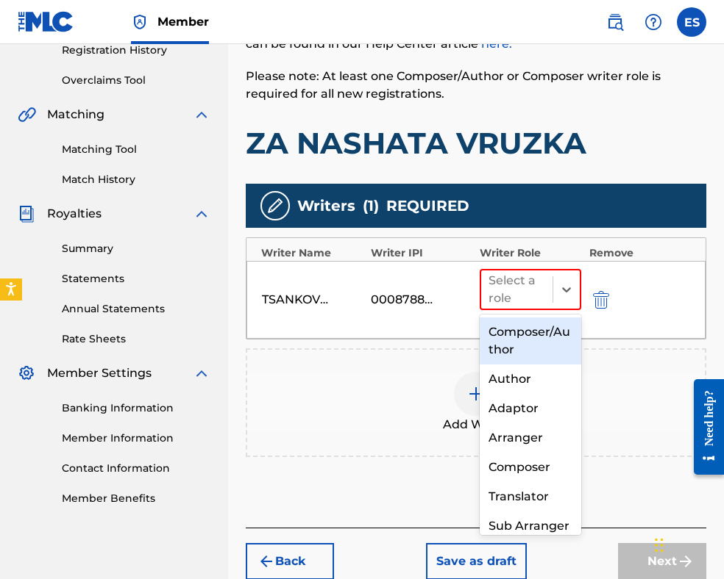
click at [503, 328] on div "Composer/Author" at bounding box center [529, 341] width 101 height 47
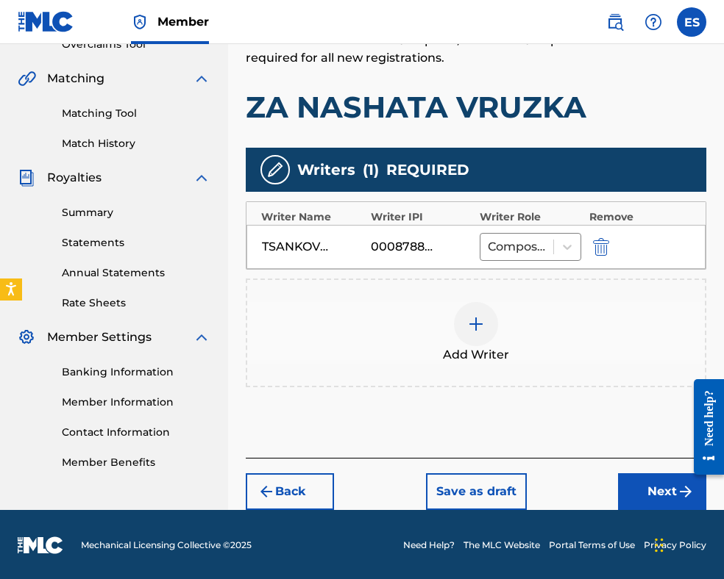
drag, startPoint x: 622, startPoint y: 496, endPoint x: 606, endPoint y: 445, distance: 53.3
click at [622, 495] on button "Next" at bounding box center [662, 492] width 88 height 37
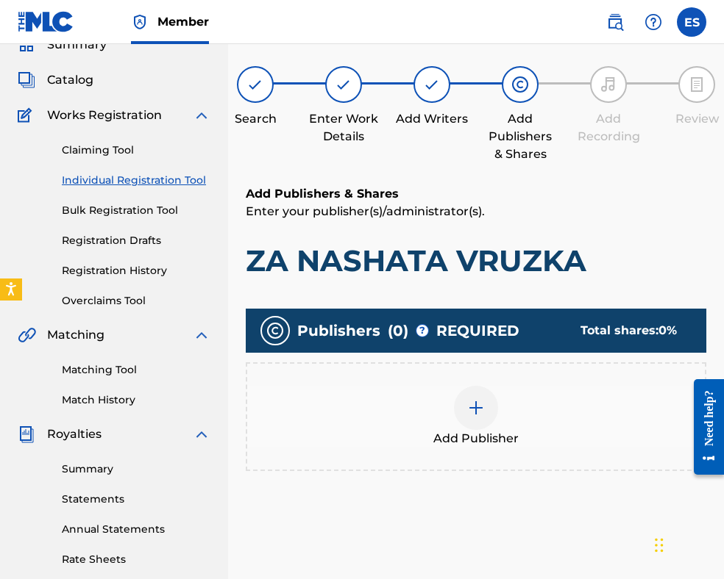
scroll to position [296, 0]
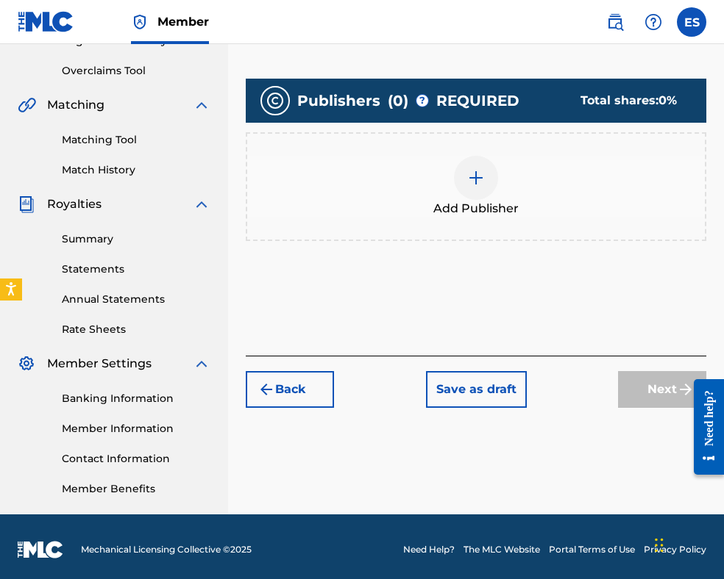
click at [468, 180] on img at bounding box center [476, 178] width 18 height 18
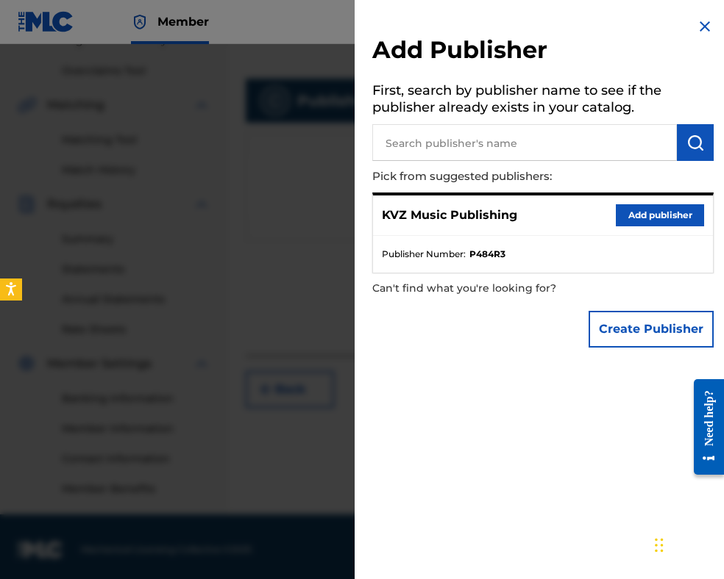
click at [650, 217] on button "Add publisher" at bounding box center [659, 215] width 88 height 22
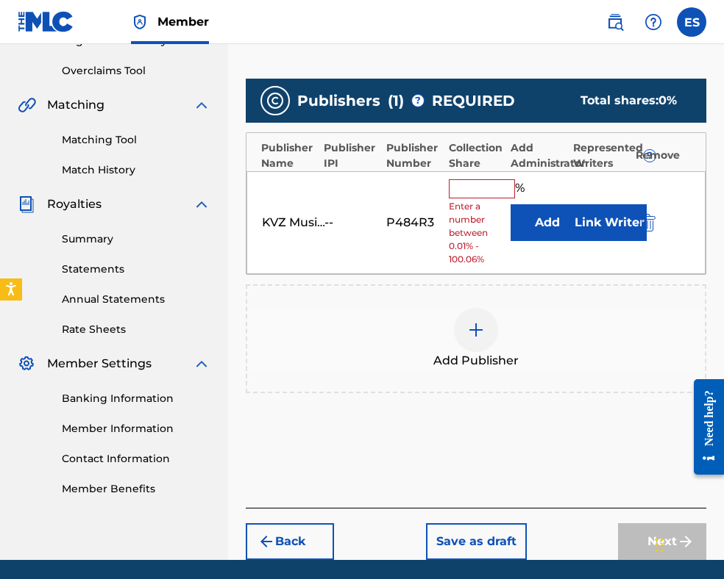
drag, startPoint x: 475, startPoint y: 188, endPoint x: 476, endPoint y: 195, distance: 7.4
click at [475, 188] on input "text" at bounding box center [482, 188] width 66 height 19
type input "100"
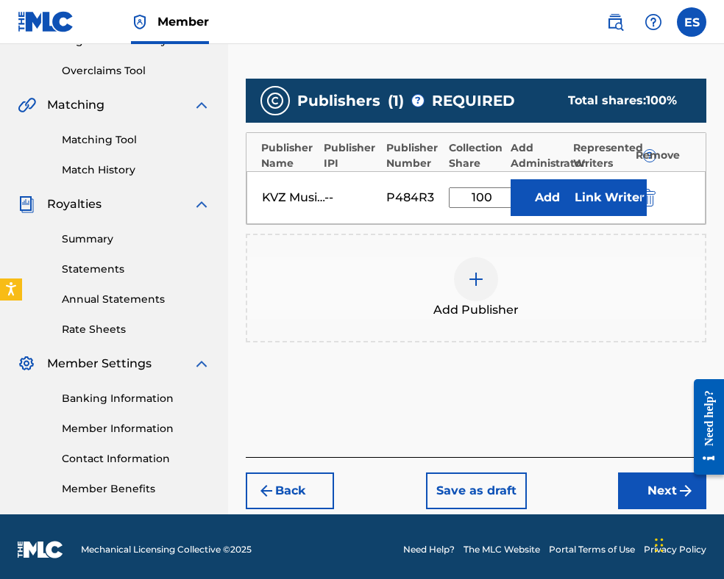
click at [658, 500] on button "Next" at bounding box center [662, 491] width 88 height 37
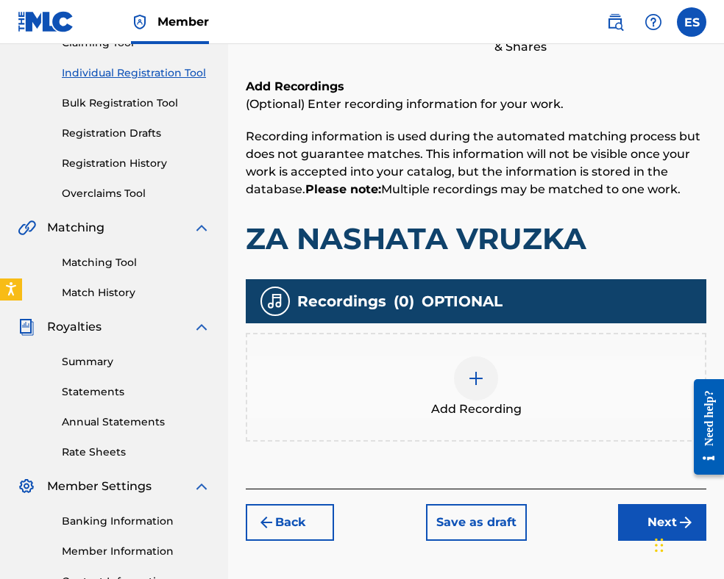
scroll to position [287, 0]
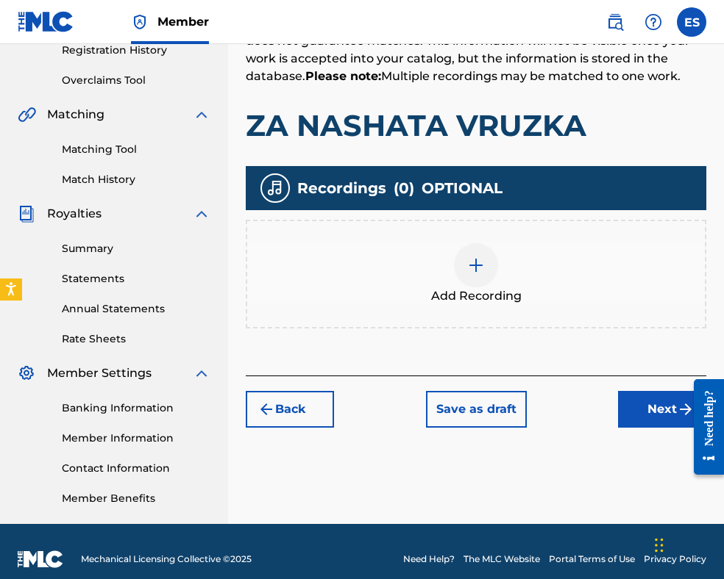
click at [468, 262] on img at bounding box center [476, 266] width 18 height 18
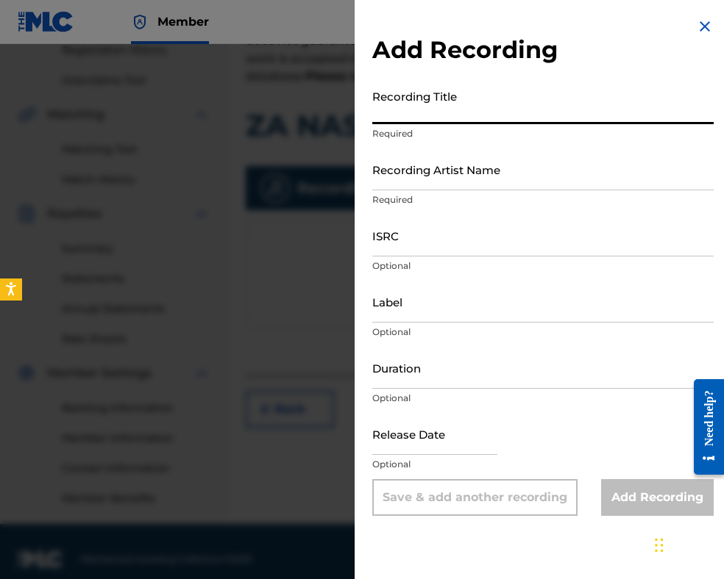
paste input "ZA NASHATA VRUZKA"
type input "ZA NASHATA VRUZKA"
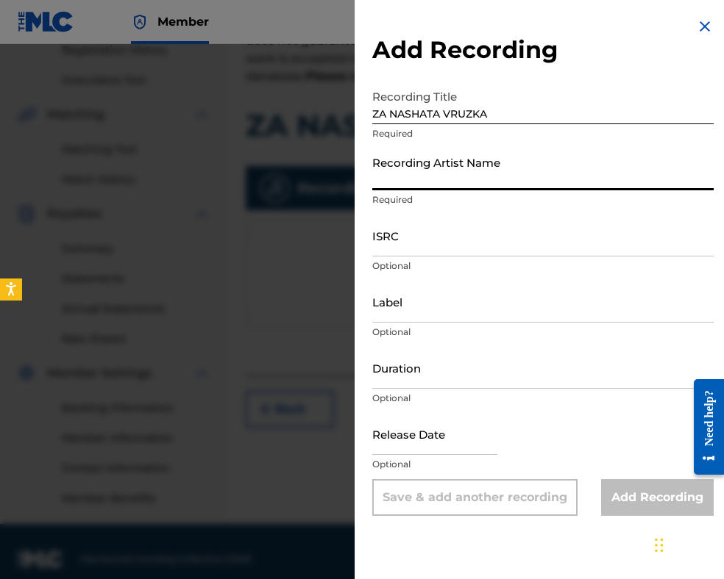
paste input "ASPARUH LESHNIKOV"
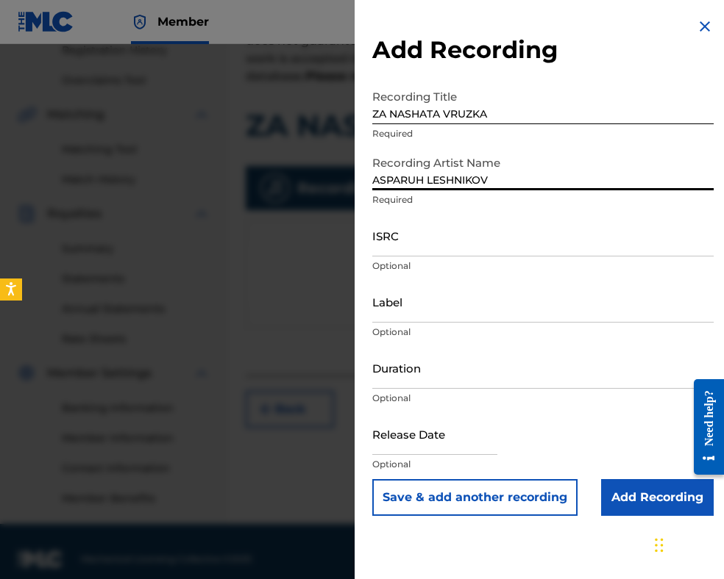
type input "ASPARUH LESHNIKOV"
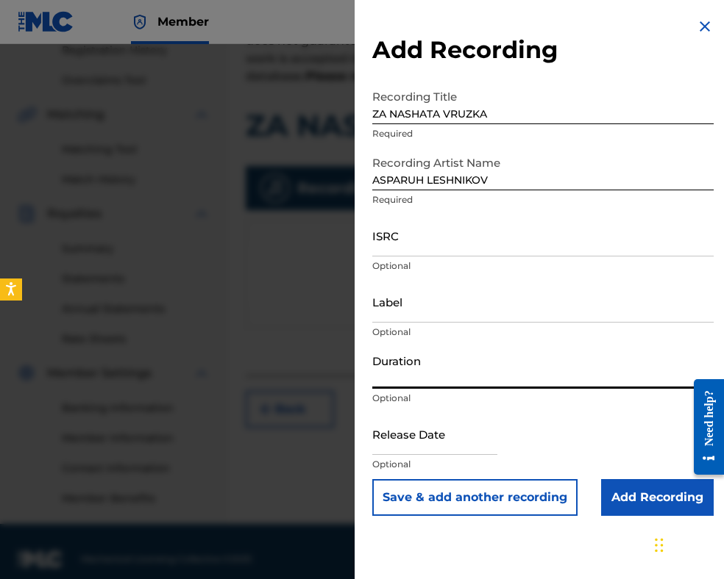
click at [418, 380] on input "Duration" at bounding box center [542, 368] width 341 height 42
type input "03:20"
click at [662, 504] on input "Add Recording" at bounding box center [657, 497] width 113 height 37
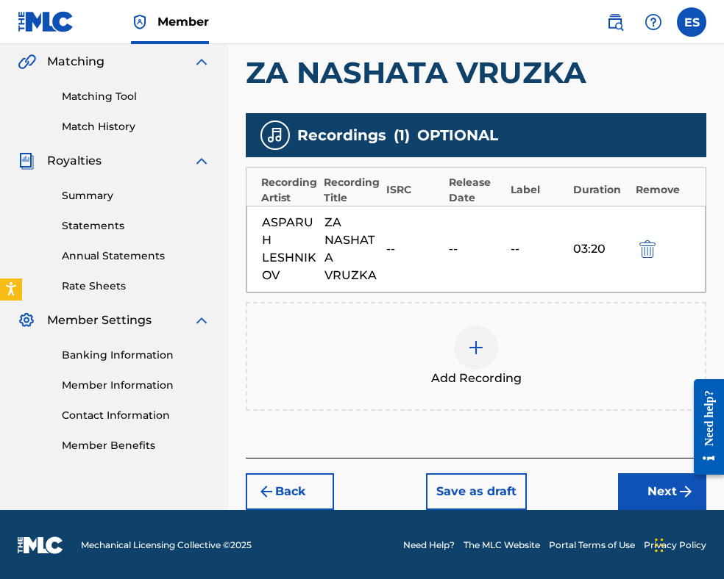
click at [629, 474] on button "Next" at bounding box center [662, 492] width 88 height 37
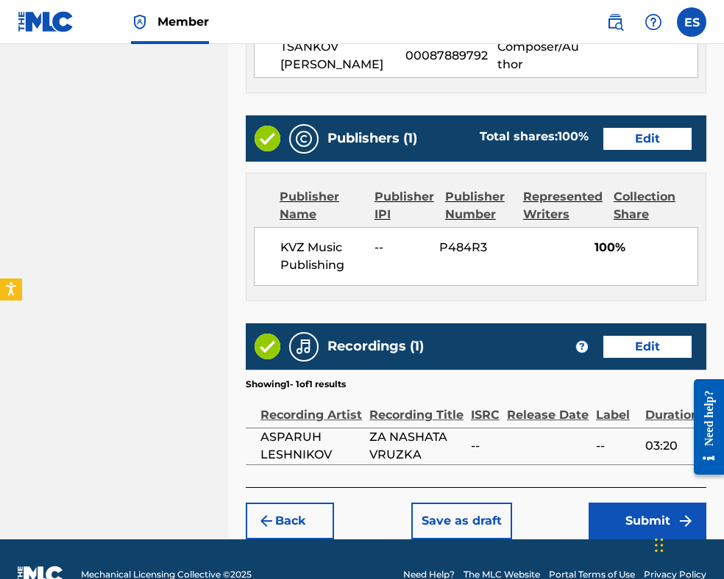
scroll to position [843, 0]
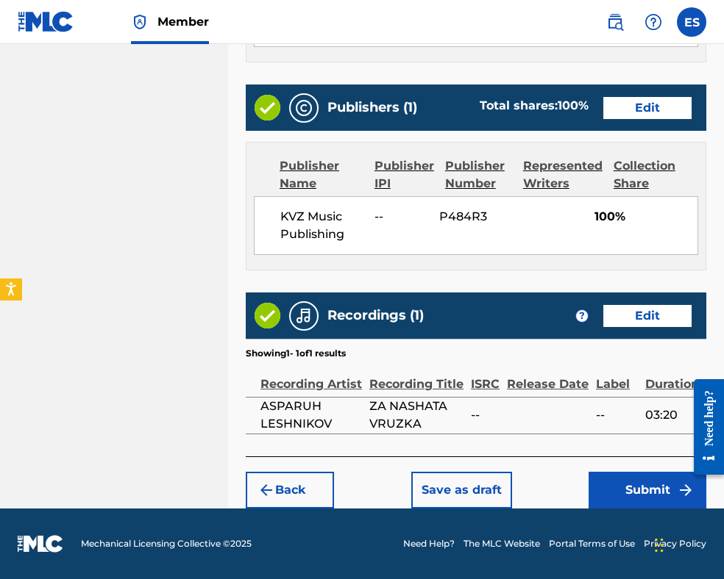
click at [668, 495] on button "Submit" at bounding box center [647, 490] width 118 height 37
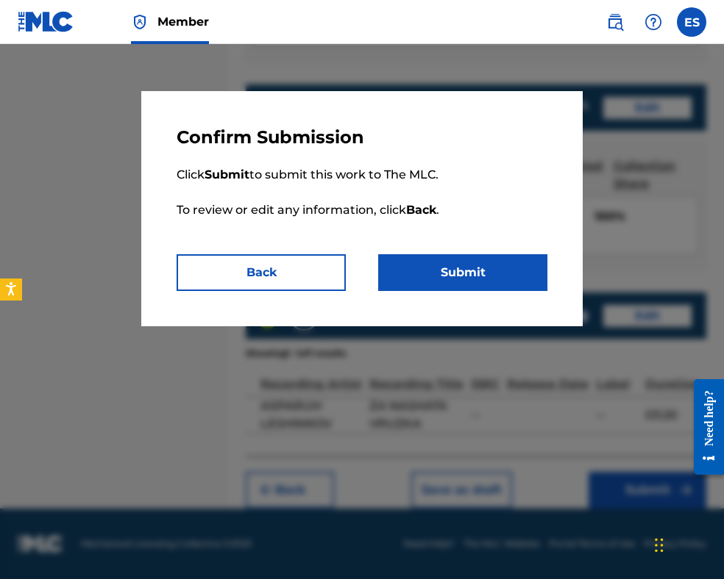
click at [480, 269] on button "Submit" at bounding box center [462, 272] width 169 height 37
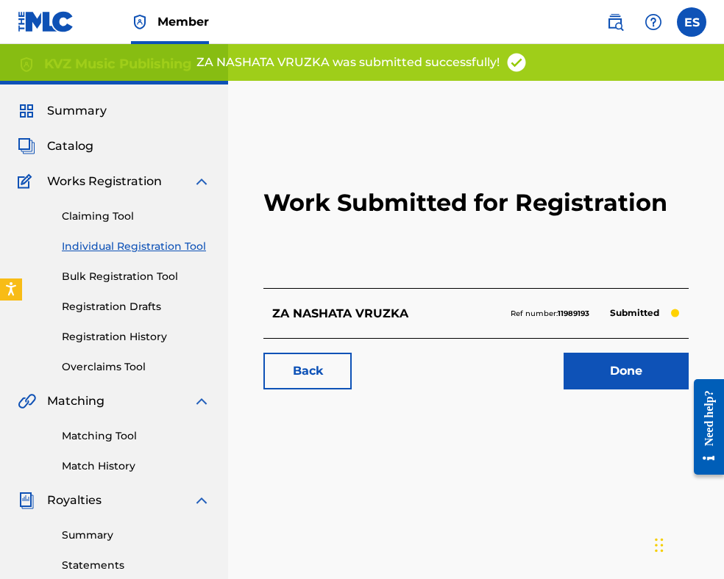
click at [179, 240] on link "Individual Registration Tool" at bounding box center [136, 246] width 149 height 15
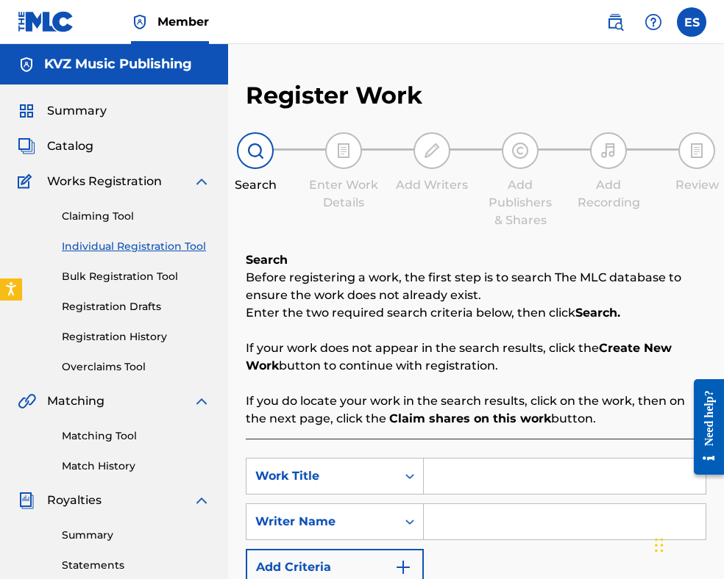
click at [462, 471] on input "Search Form" at bounding box center [565, 476] width 282 height 35
paste input "ZA NASHTA RAZDYALA"
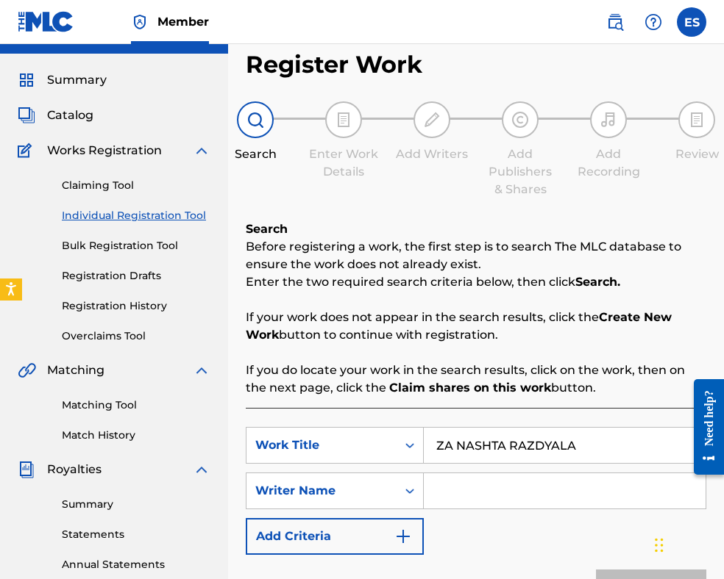
scroll to position [294, 0]
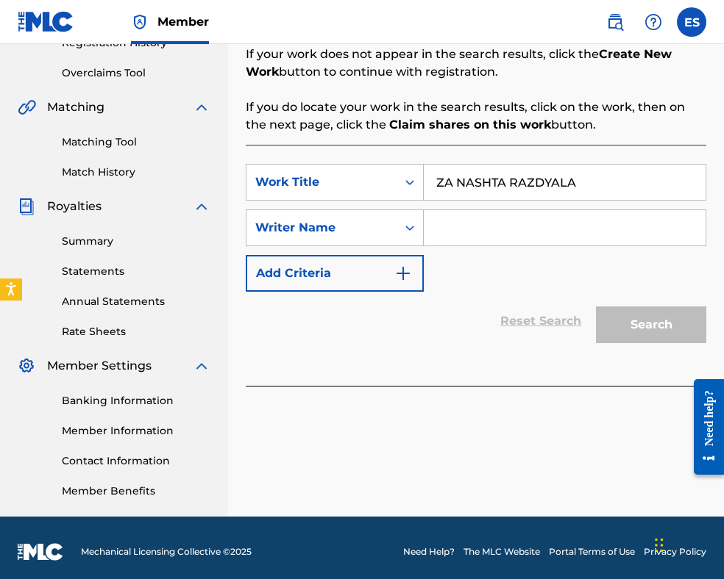
type input "ZA NASHTA RAZDYALA"
paste input "[PERSON_NAME]"
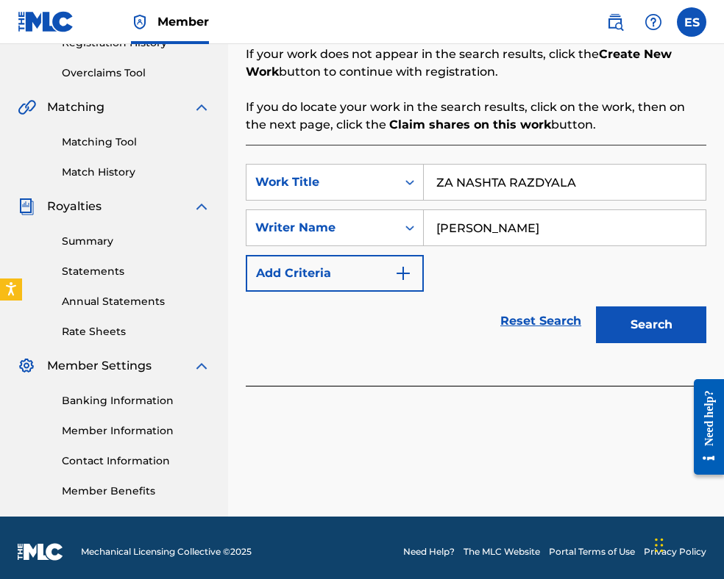
type input "[PERSON_NAME]"
click at [441, 186] on input "ZA NASHTA RAZDYALA" at bounding box center [565, 182] width 282 height 35
type input "ZA NASHTA RAZDYALA"
click at [633, 330] on button "Search" at bounding box center [651, 325] width 110 height 37
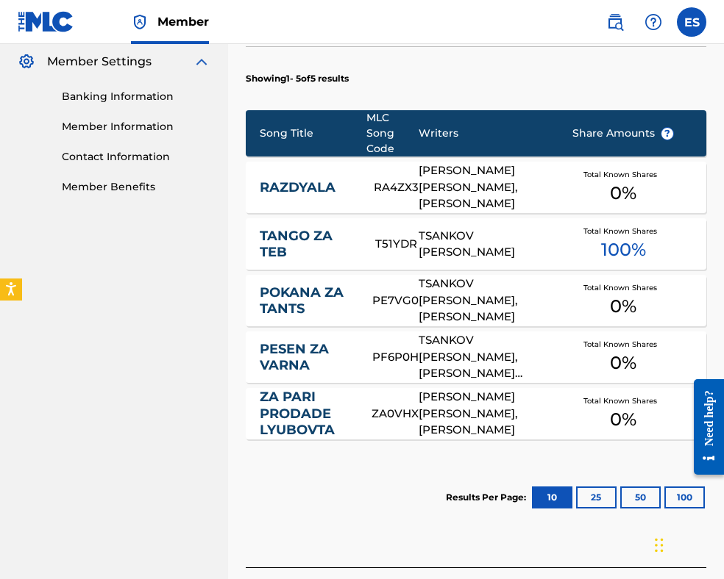
scroll to position [662, 0]
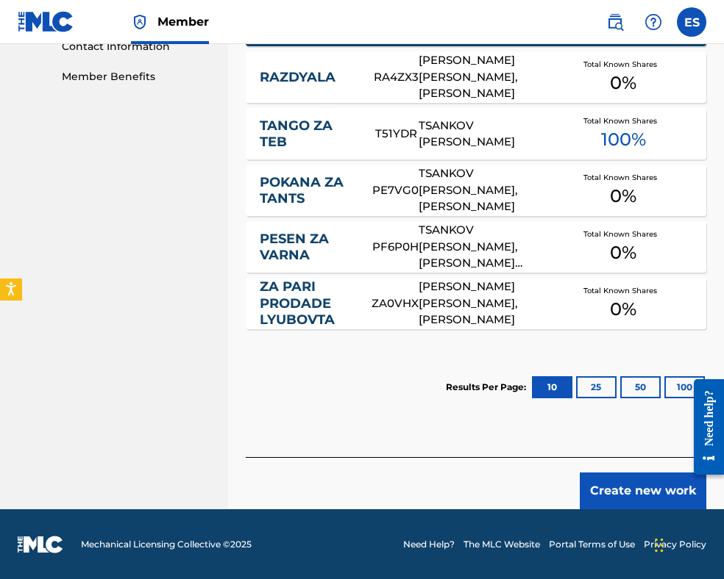
click at [629, 475] on button "Create new work" at bounding box center [642, 491] width 126 height 37
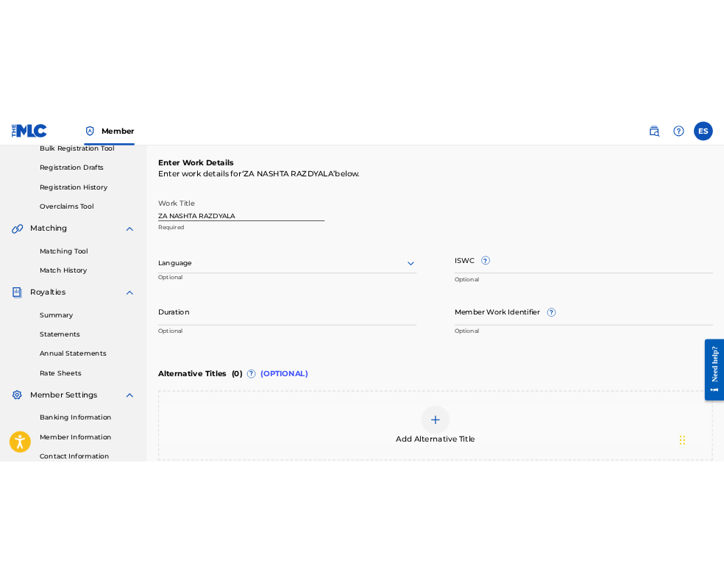
scroll to position [190, 0]
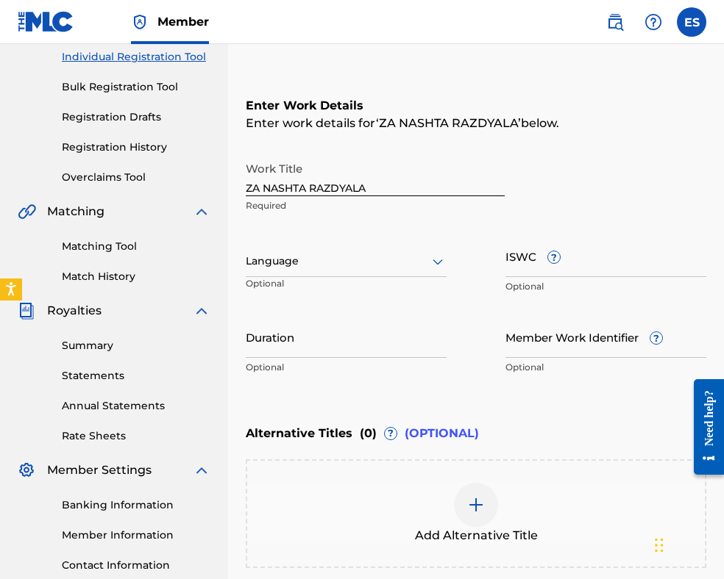
click at [285, 263] on div at bounding box center [346, 261] width 201 height 18
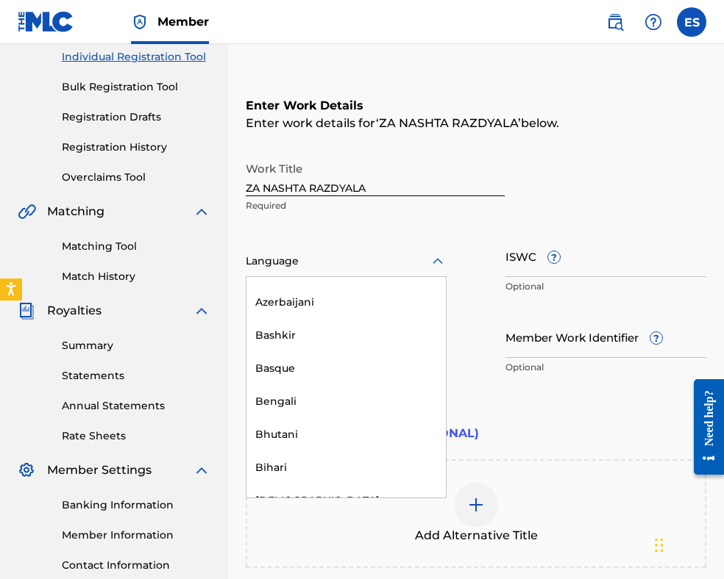
scroll to position [515, 0]
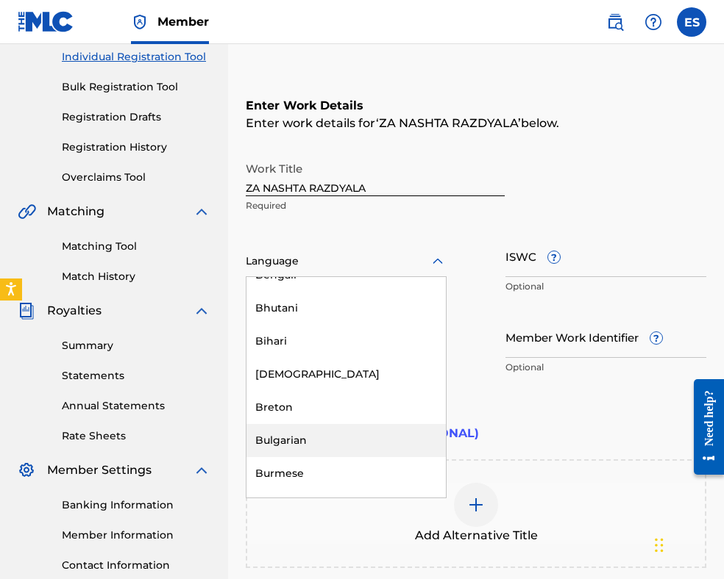
drag, startPoint x: 319, startPoint y: 439, endPoint x: 321, endPoint y: 380, distance: 58.9
click at [319, 438] on div "Bulgarian" at bounding box center [345, 440] width 199 height 33
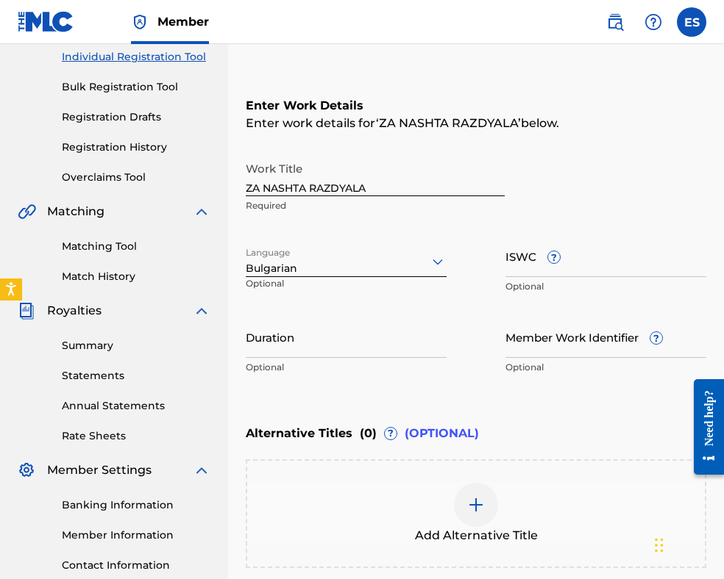
click at [324, 343] on input "Duration" at bounding box center [346, 337] width 201 height 42
type input "03:12"
click at [486, 504] on div at bounding box center [476, 505] width 44 height 44
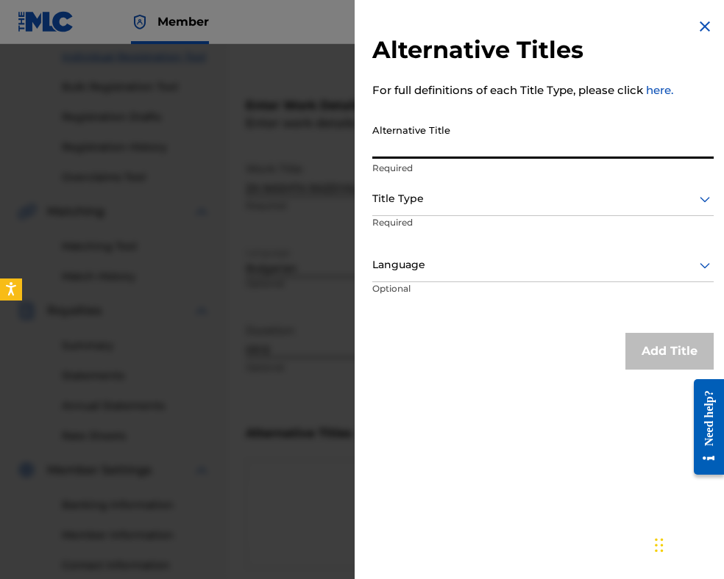
paste input "ЗА НАШАТА РАЗДЯЛА"
type input "ЗА НАШАТА РАЗДЯЛА"
drag, startPoint x: 468, startPoint y: 198, endPoint x: 466, endPoint y: 213, distance: 14.9
click at [468, 200] on div at bounding box center [542, 199] width 341 height 18
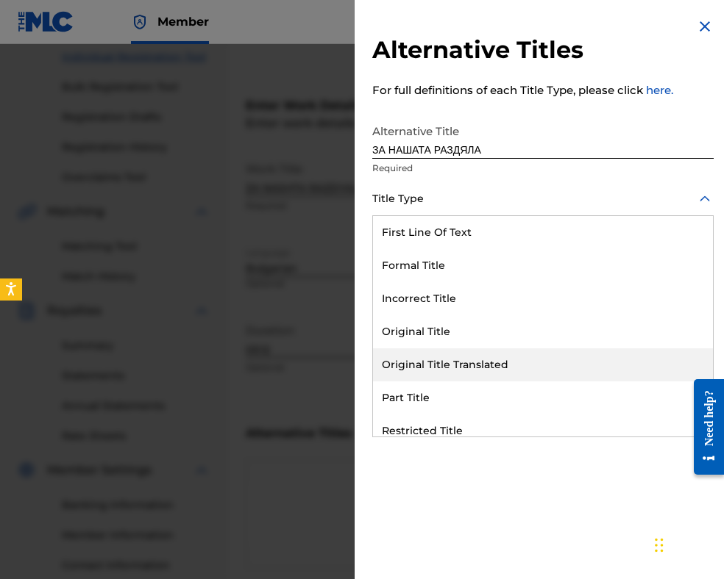
click at [466, 374] on div "Original Title Translated" at bounding box center [543, 365] width 340 height 33
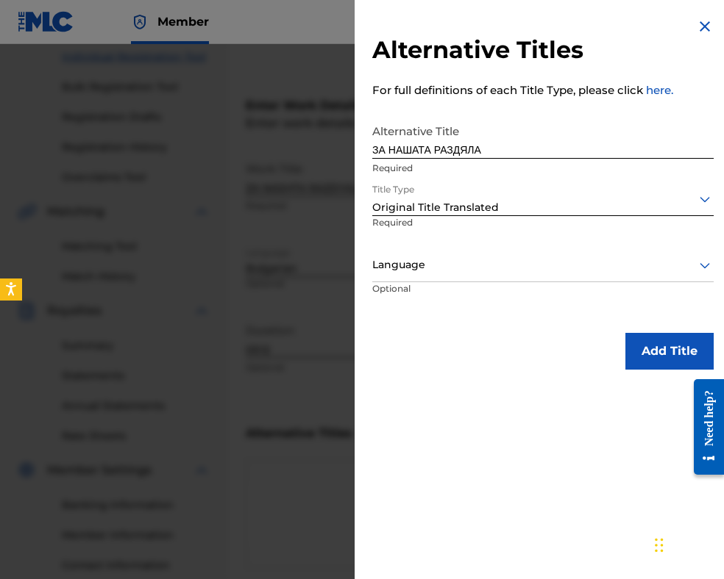
click at [449, 262] on div at bounding box center [542, 265] width 341 height 18
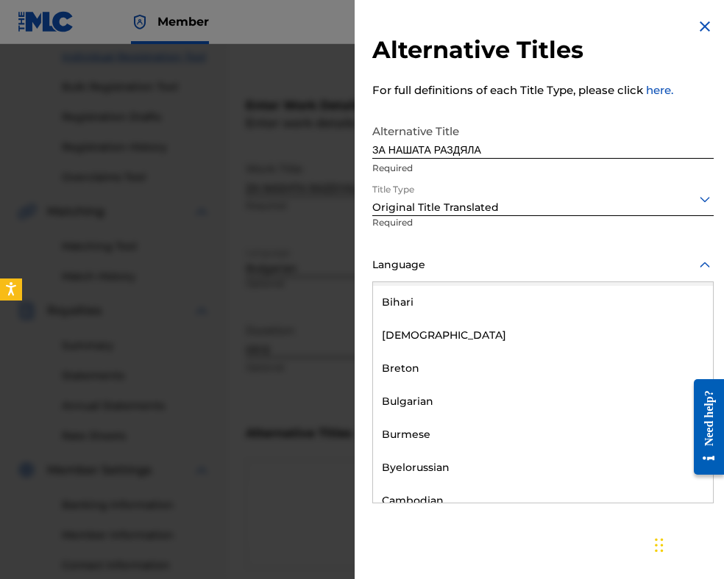
scroll to position [662, 0]
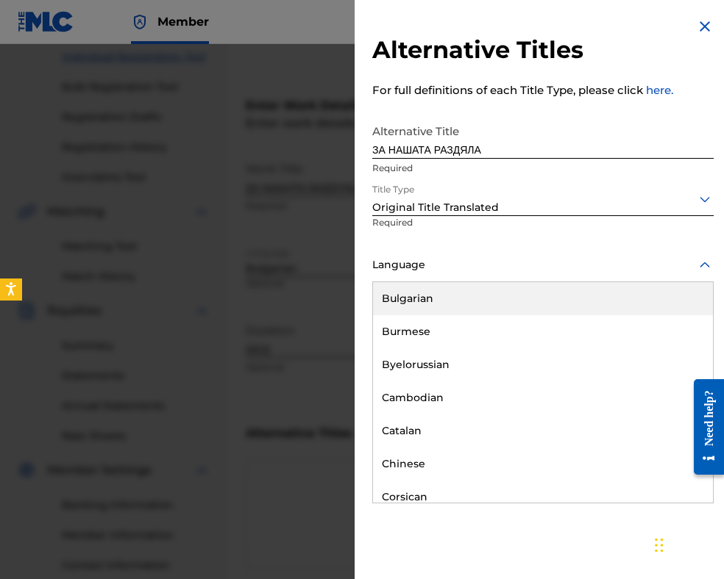
click at [443, 298] on div "Bulgarian" at bounding box center [543, 298] width 340 height 33
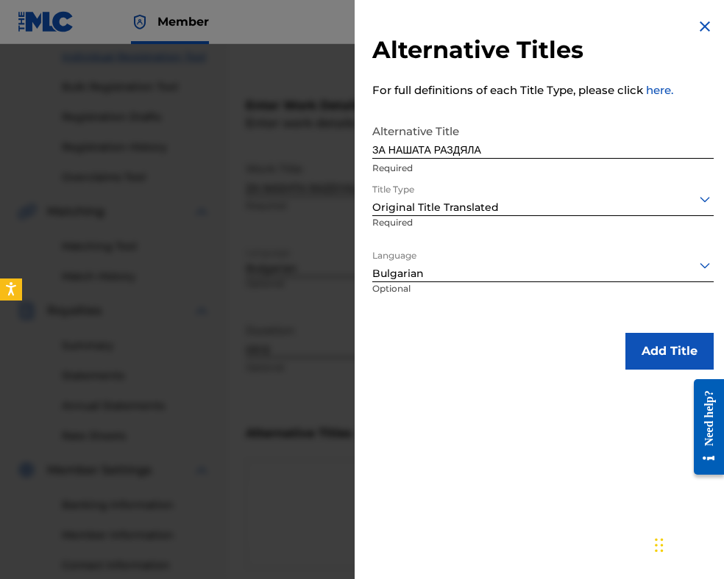
click at [625, 355] on button "Add Title" at bounding box center [669, 351] width 88 height 37
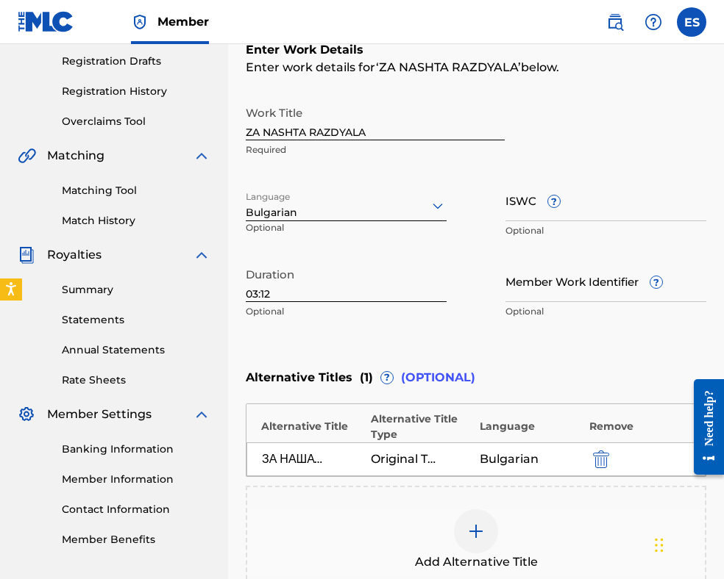
scroll to position [125, 0]
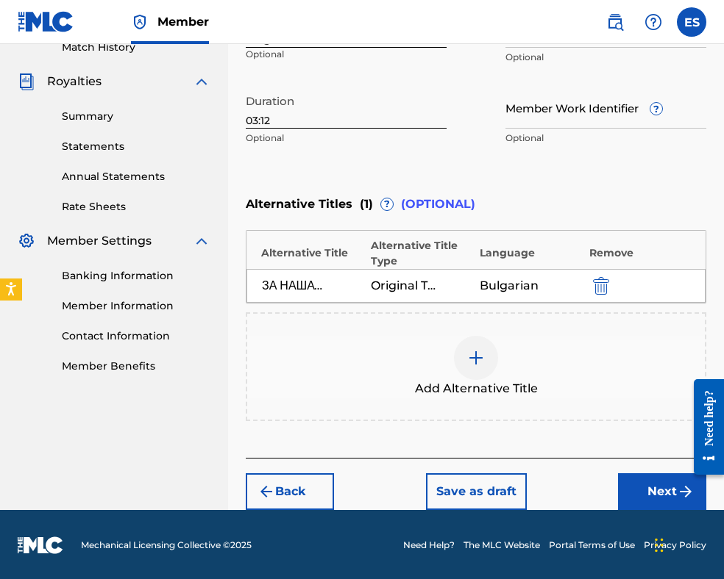
click at [643, 479] on button "Next" at bounding box center [662, 492] width 88 height 37
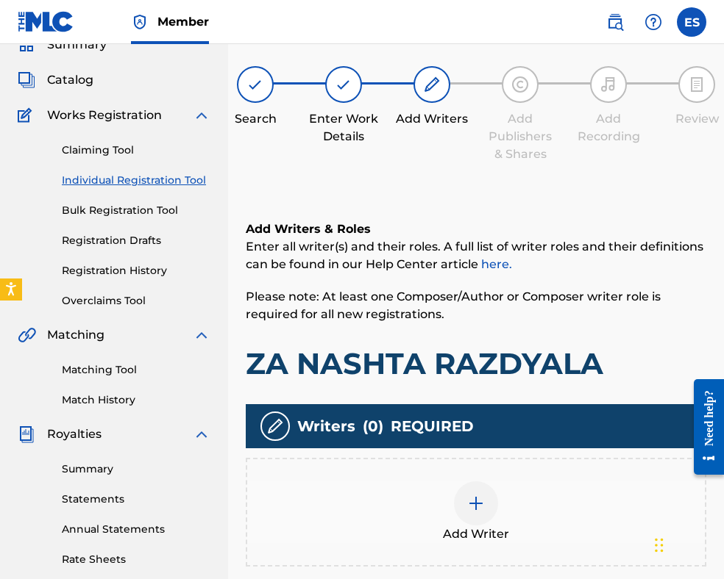
scroll to position [217, 0]
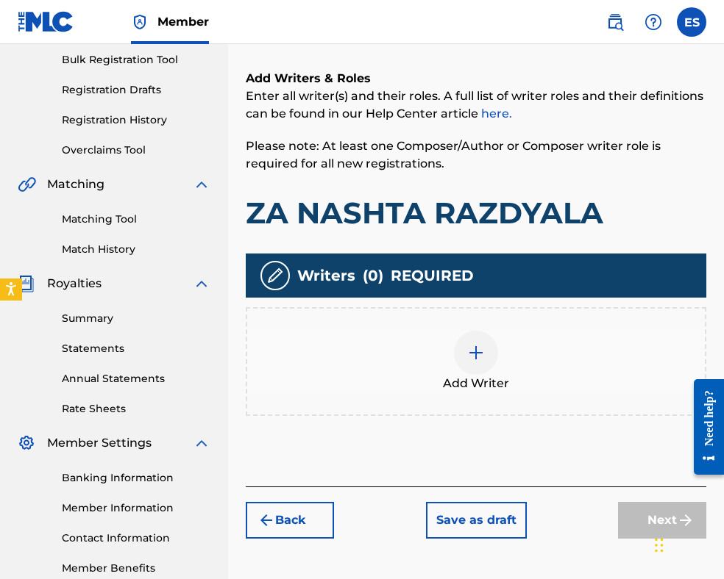
click at [449, 258] on div "Writers ( 0 ) REQUIRED" at bounding box center [476, 276] width 460 height 44
click at [465, 350] on div at bounding box center [476, 353] width 44 height 44
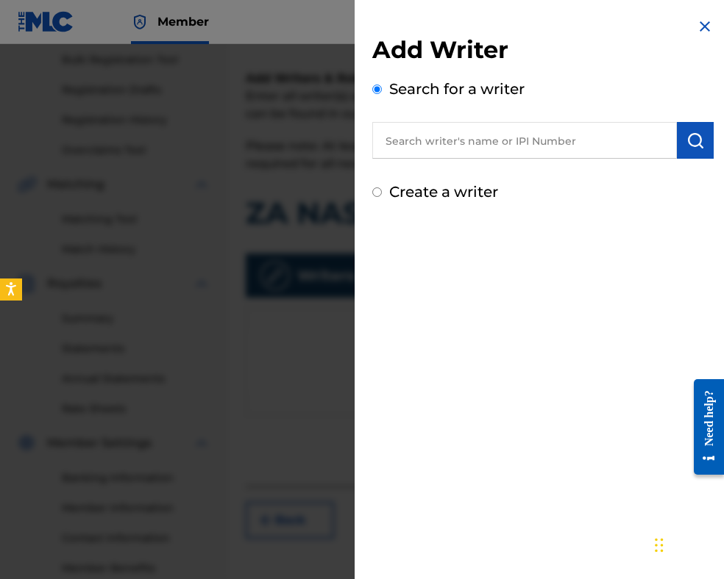
paste input "00087889792"
type input "00087889792"
click at [693, 148] on img "submit" at bounding box center [695, 141] width 18 height 18
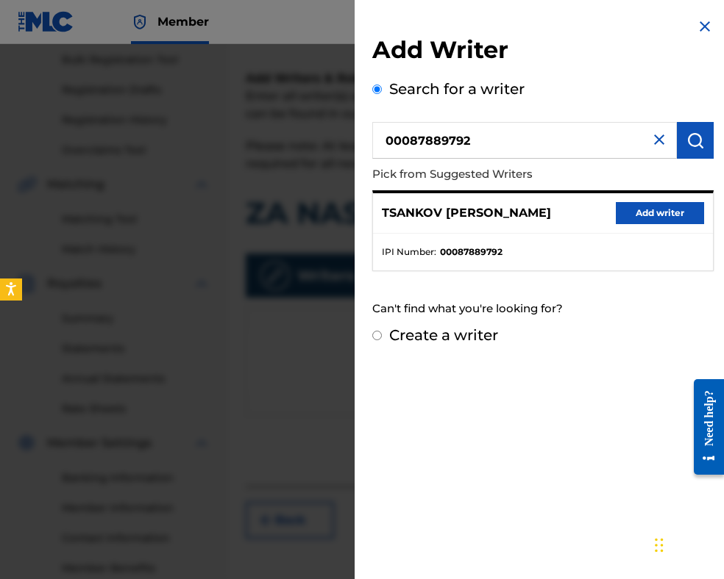
click at [661, 207] on button "Add writer" at bounding box center [659, 213] width 88 height 22
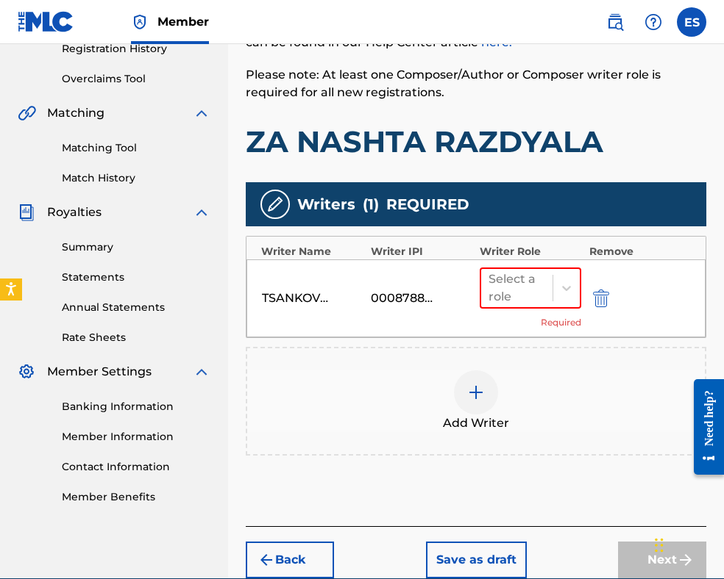
scroll to position [356, 0]
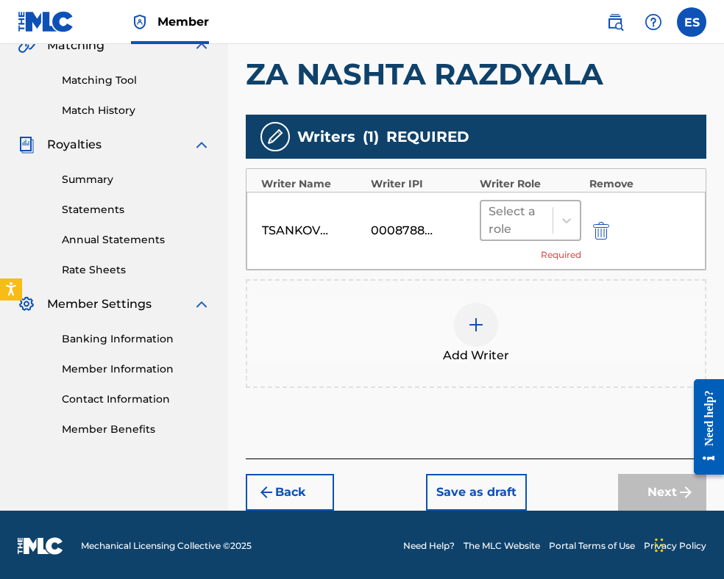
click at [510, 218] on div at bounding box center [516, 220] width 57 height 21
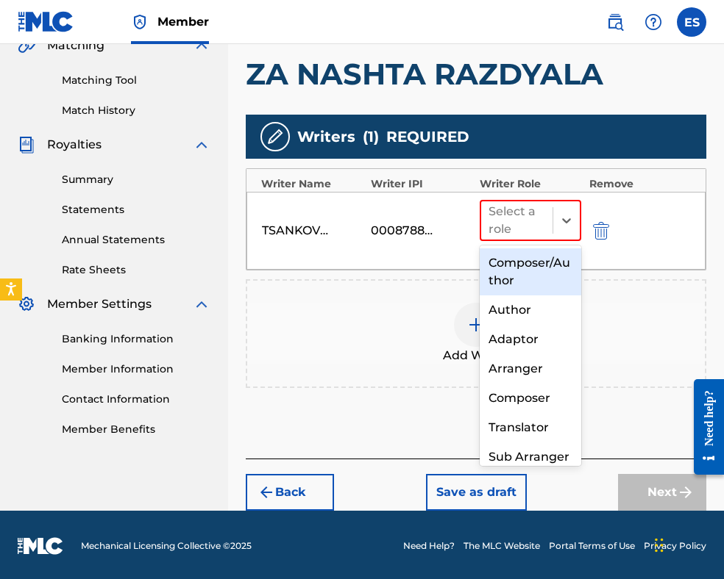
click at [518, 278] on div "Composer/Author" at bounding box center [529, 272] width 101 height 47
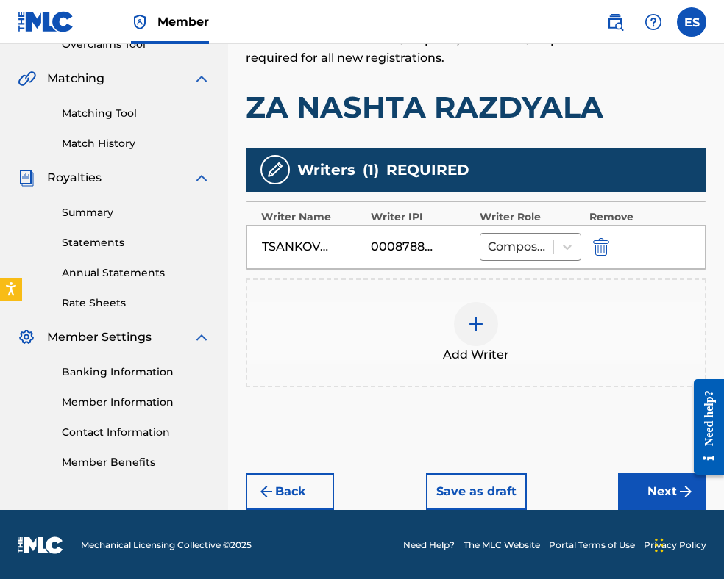
drag, startPoint x: 657, startPoint y: 479, endPoint x: 647, endPoint y: 471, distance: 12.5
click at [656, 479] on button "Next" at bounding box center [662, 492] width 88 height 37
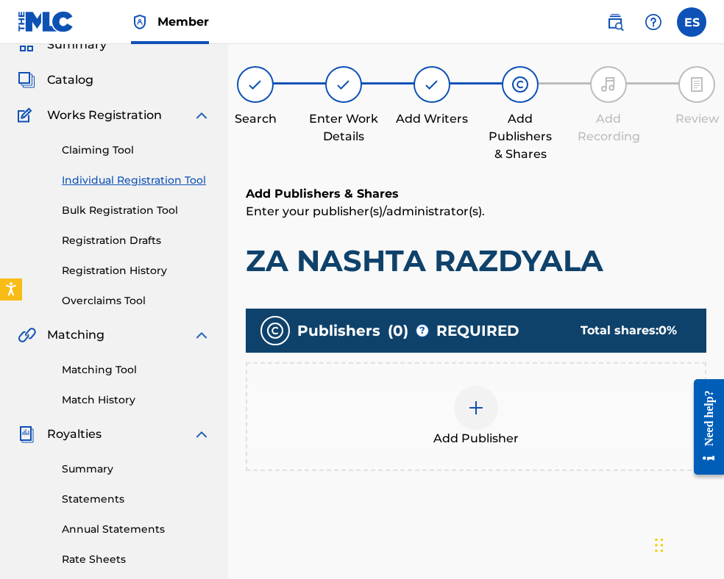
scroll to position [288, 0]
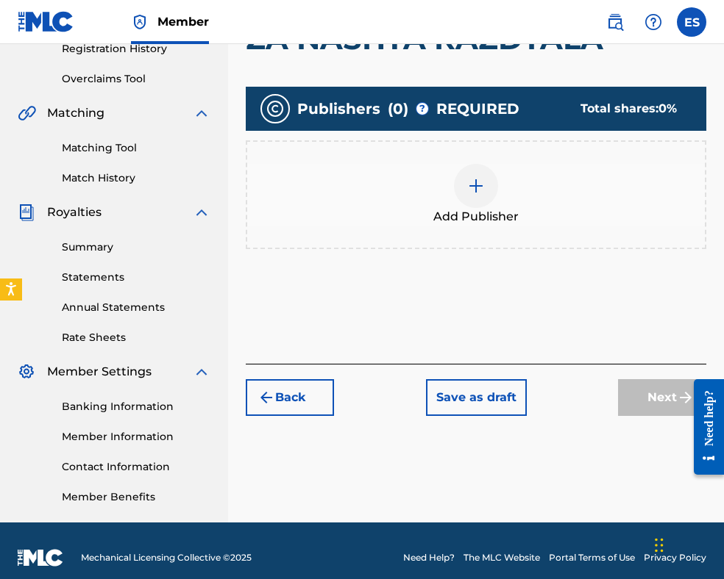
click at [465, 198] on div at bounding box center [476, 186] width 44 height 44
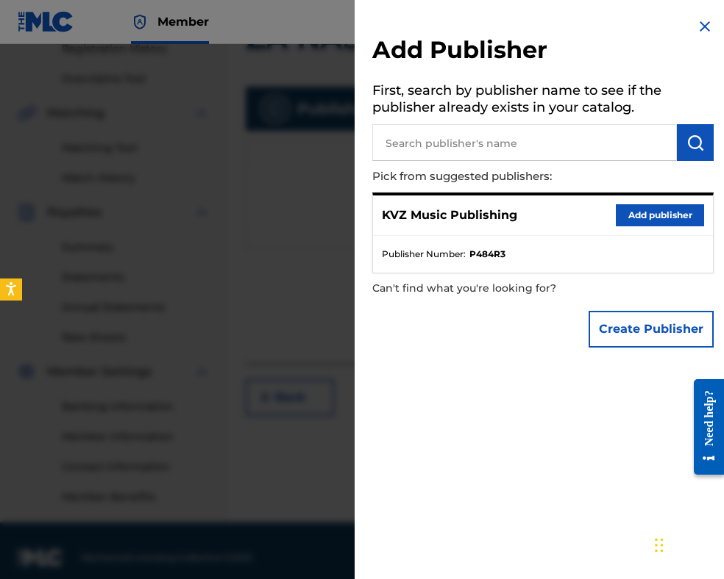
click at [615, 217] on button "Add publisher" at bounding box center [659, 215] width 88 height 22
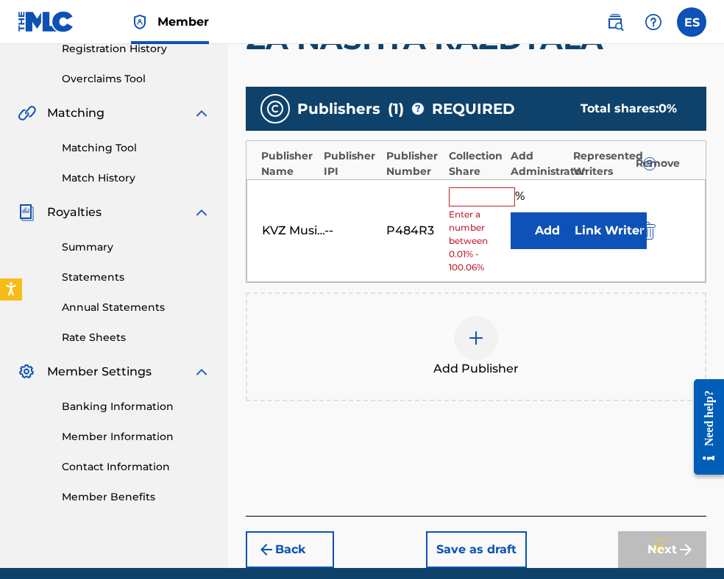
click at [485, 199] on input "text" at bounding box center [482, 197] width 66 height 19
type input "100"
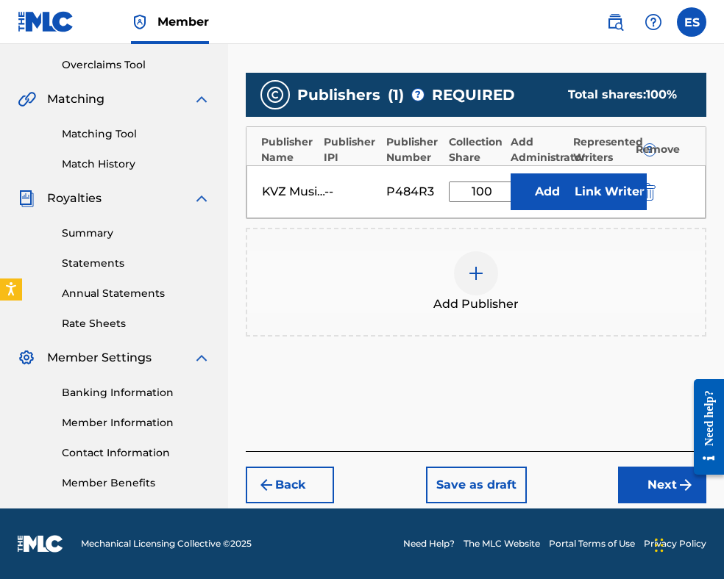
drag, startPoint x: 630, startPoint y: 477, endPoint x: 613, endPoint y: 436, distance: 44.5
click at [630, 477] on button "Next" at bounding box center [662, 485] width 88 height 37
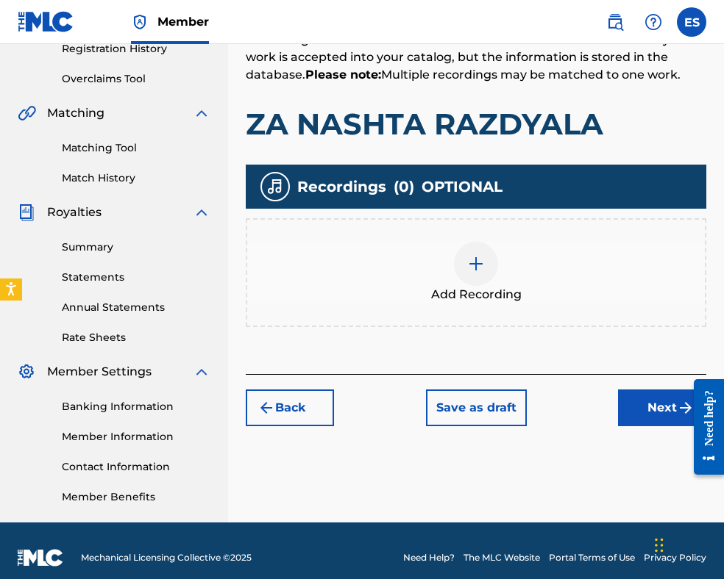
click at [468, 260] on img at bounding box center [476, 264] width 18 height 18
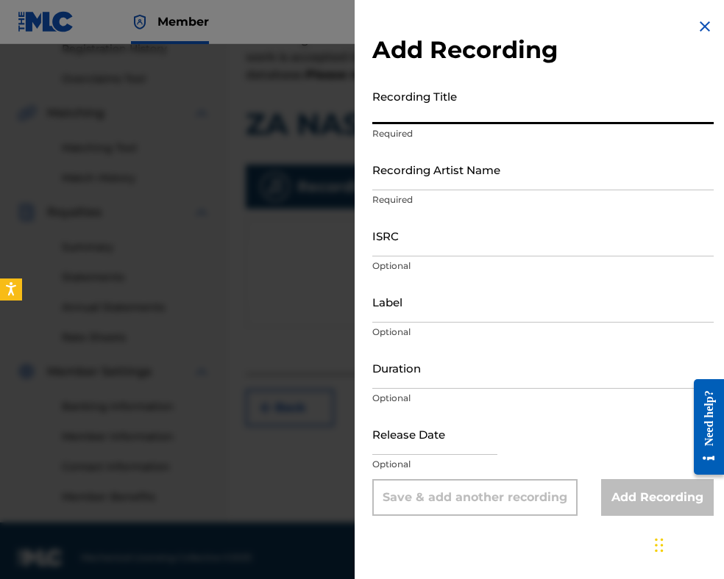
paste input "ZA NASHTA RAZDYALA"
click at [377, 111] on input "ZA NASHTA RAZDYALA" at bounding box center [542, 103] width 341 height 42
click at [419, 112] on input "ZA NASHTA RAZDYALA" at bounding box center [542, 103] width 341 height 42
type input "ZA NASHATA RAZDYALA"
click at [399, 180] on input "Recording Artist Name" at bounding box center [542, 170] width 341 height 42
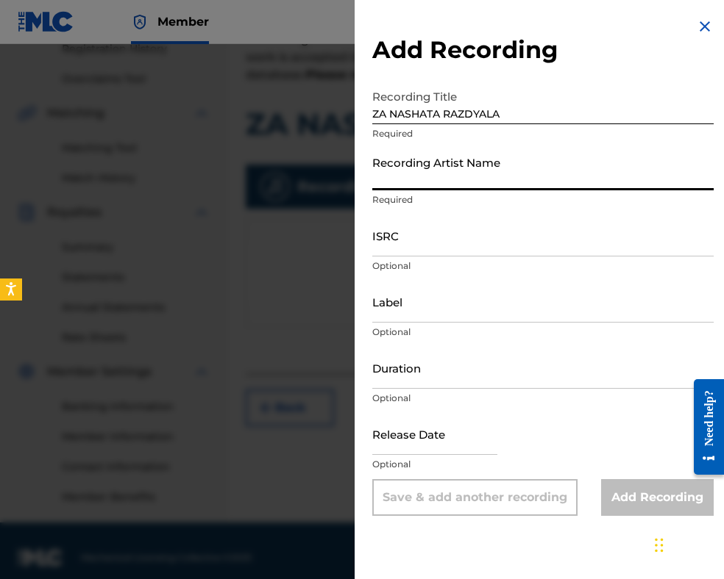
paste input "ASPARUH LESHNIKOV"
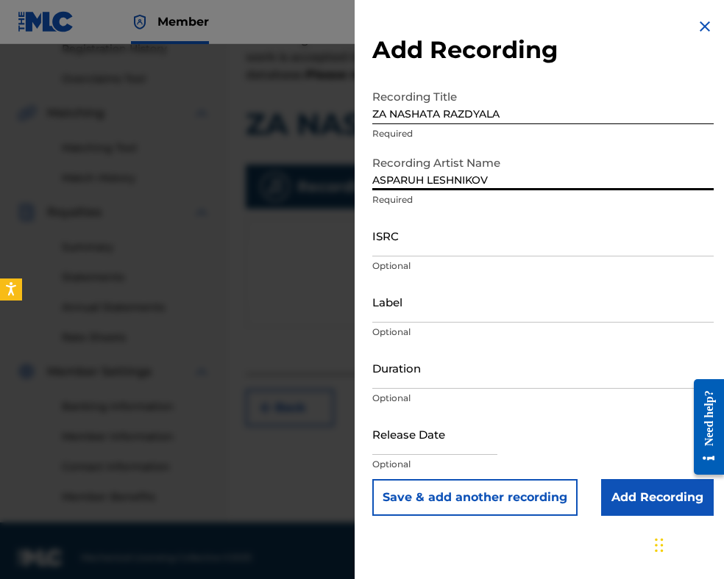
click at [374, 180] on input "ASPARUH LESHNIKOV" at bounding box center [542, 170] width 341 height 42
type input "ASPARUH LESHNIKOV"
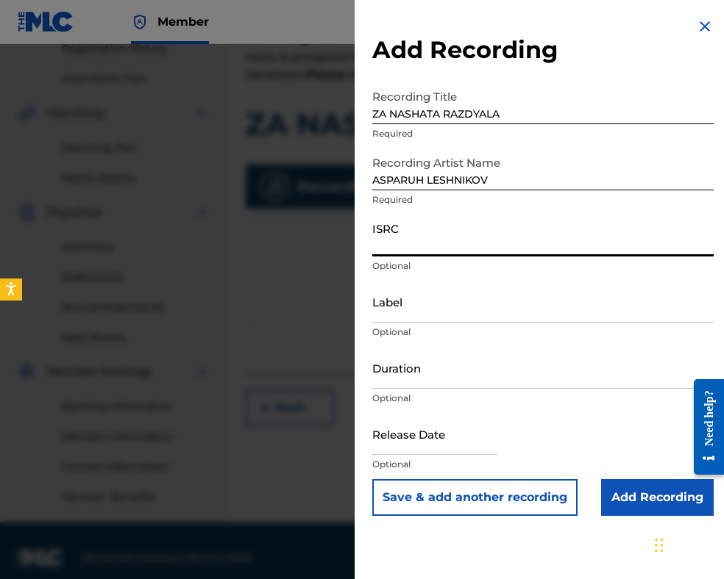
paste input "BGA262259401"
type input "BGA262259401"
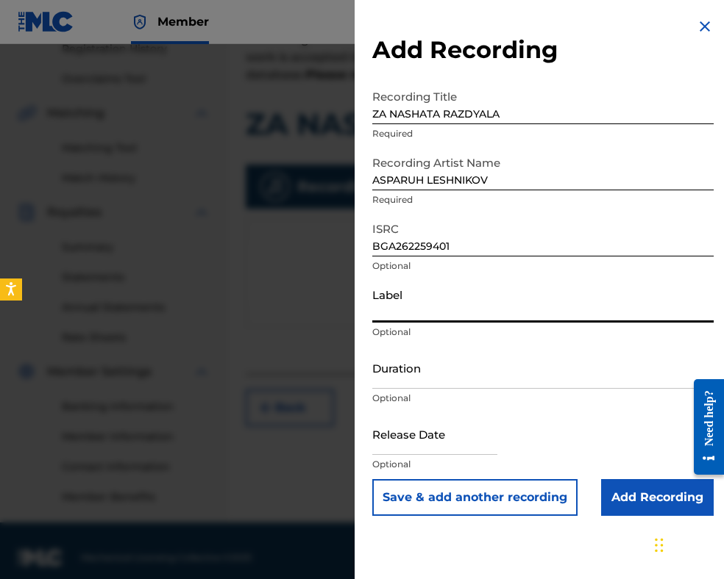
click at [420, 303] on input "Label" at bounding box center [542, 302] width 341 height 42
paste input "BALKANTON AD"
type input "BALKANTON AD"
click at [440, 379] on input "Duration" at bounding box center [542, 368] width 341 height 42
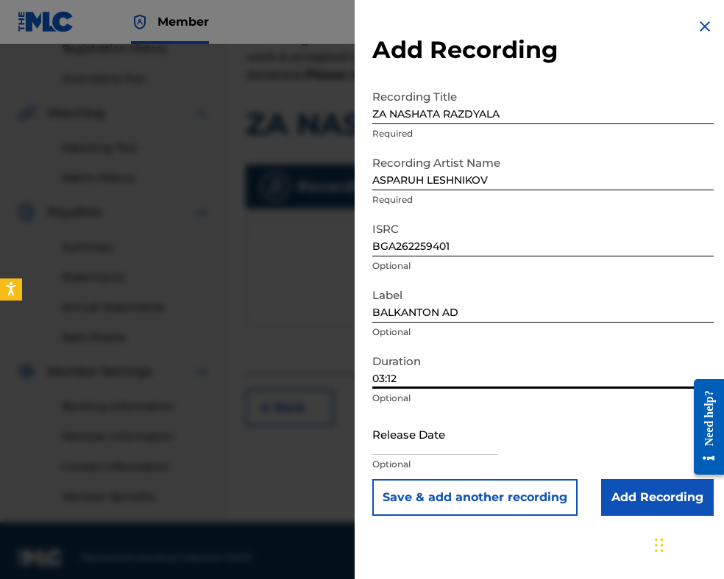
type input "03:12"
click at [618, 498] on input "Add Recording" at bounding box center [657, 497] width 113 height 37
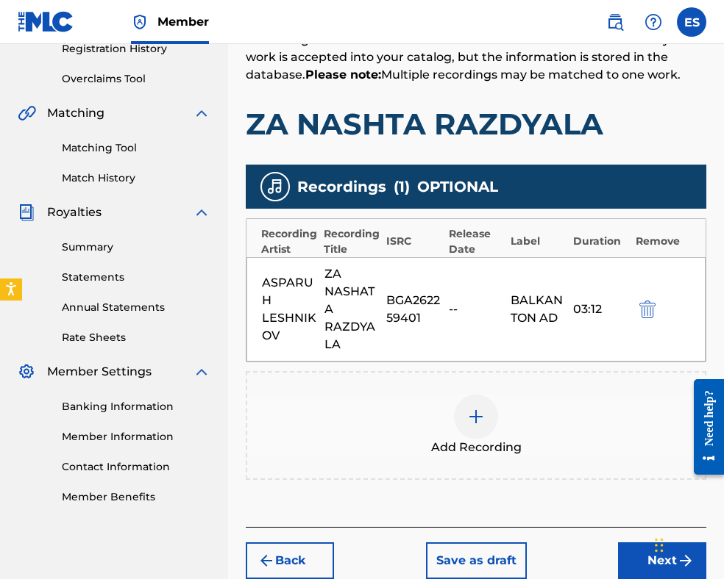
click at [476, 418] on img at bounding box center [476, 417] width 18 height 18
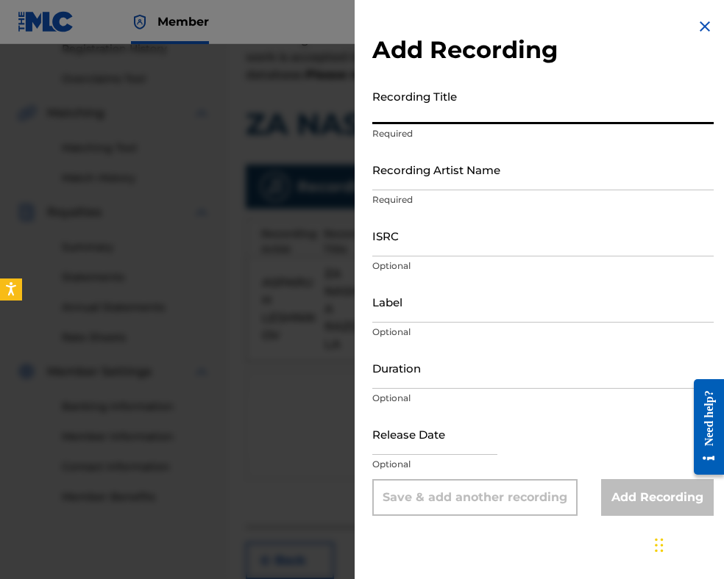
paste input "ZA NASHTA RAZDYALA"
click at [421, 108] on input "ZA NASHTA RAZDYALA" at bounding box center [542, 103] width 341 height 42
click at [378, 110] on input "ZA NASHATA RAZDYALA" at bounding box center [542, 103] width 341 height 42
click at [377, 115] on input "ZA NASHATA RAZDYALA" at bounding box center [542, 103] width 341 height 42
type input "ZA NASHATA RAZDYALA"
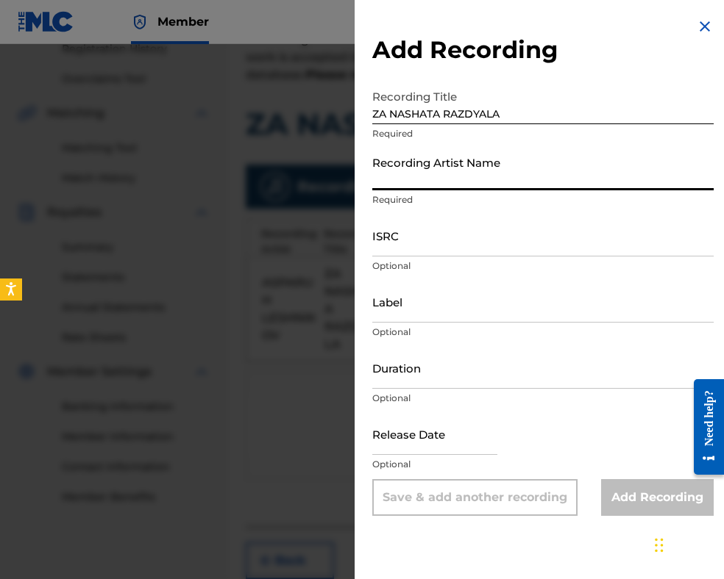
paste input "ASPARUH LESHNIKOV"
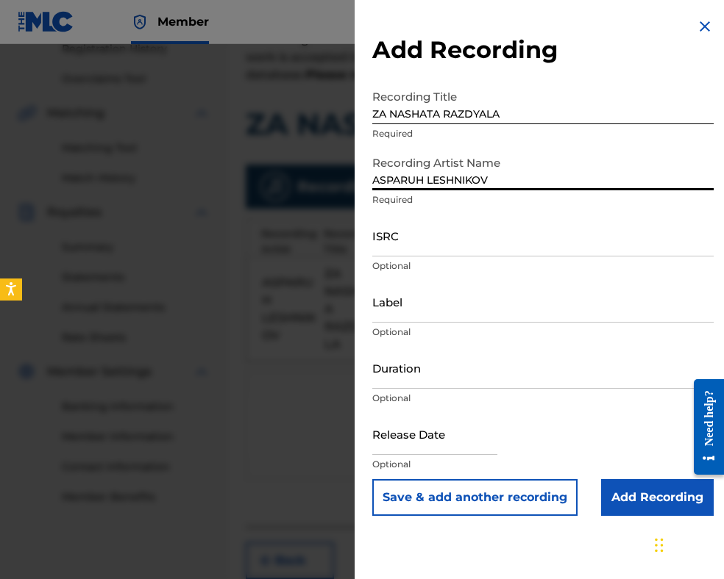
type input "ASPARUH LESHNIKOV"
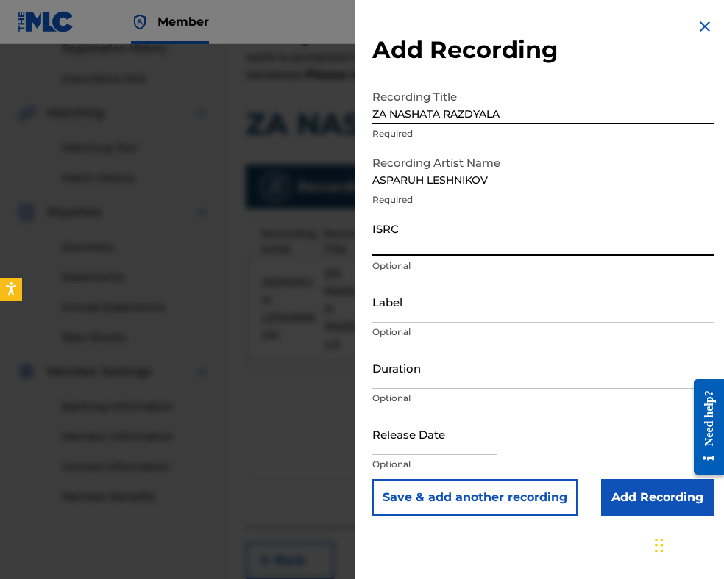
click at [418, 236] on input "ISRC" at bounding box center [542, 236] width 341 height 42
paste input "BGA262226348"
type input "BGA262226348"
click at [502, 177] on input "ASPARUH LESHNIKOV" at bounding box center [542, 170] width 341 height 42
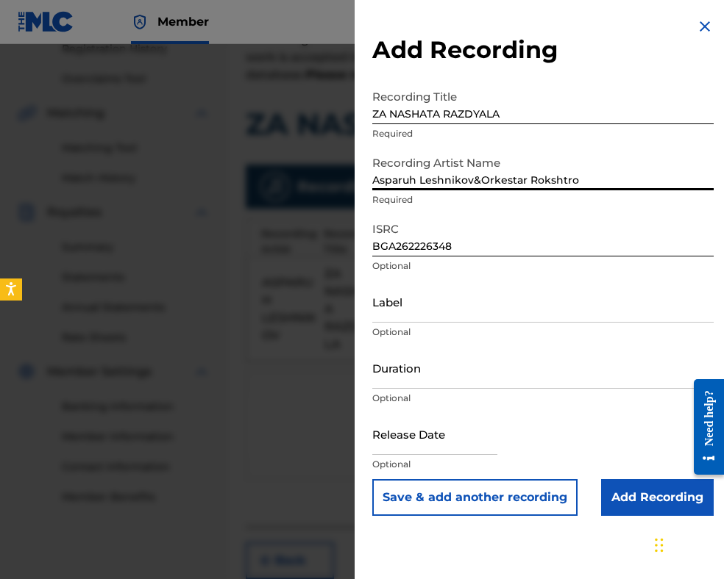
type input "Asparuh Leshnikov&Orkestar Rokshtro"
click at [484, 230] on input "BGA262226348" at bounding box center [542, 236] width 341 height 42
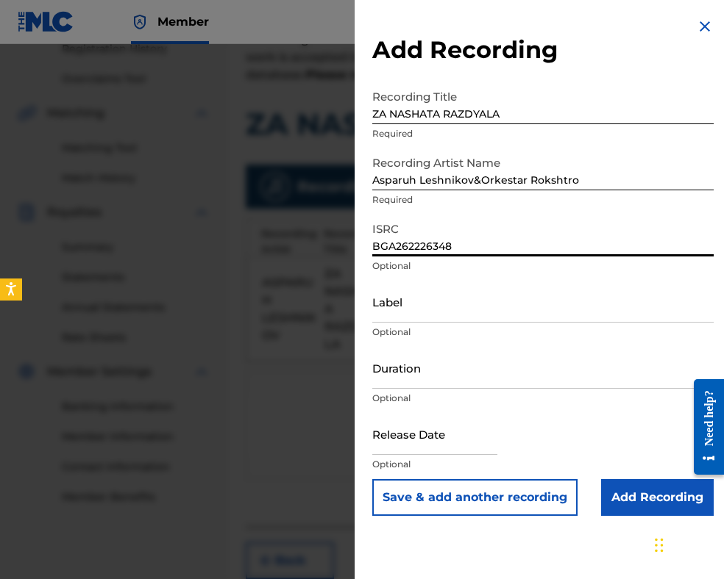
paste input "MIK BALKANTON"
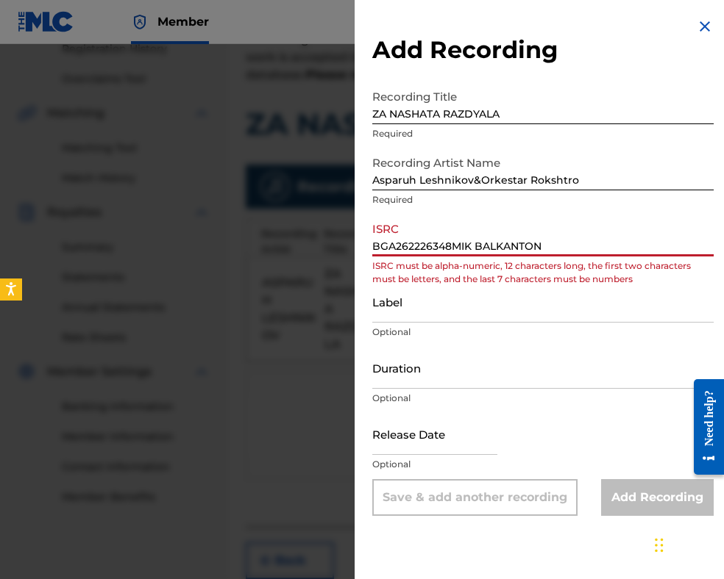
drag, startPoint x: 564, startPoint y: 247, endPoint x: 453, endPoint y: 248, distance: 111.0
click at [453, 248] on input "BGA262226348MIK BALKANTON" at bounding box center [542, 236] width 341 height 42
type input "BGA262226348"
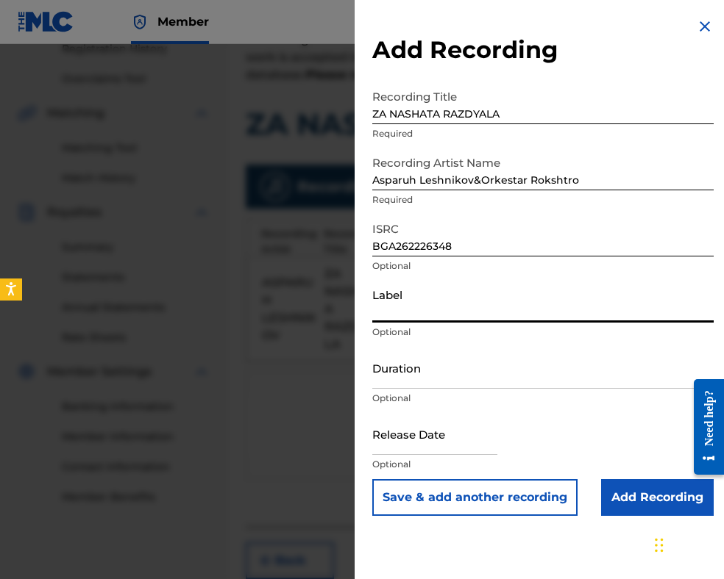
click at [450, 298] on input "Label" at bounding box center [542, 302] width 341 height 42
paste input "MIK BALKANTON"
type input "MIK BALKANTON"
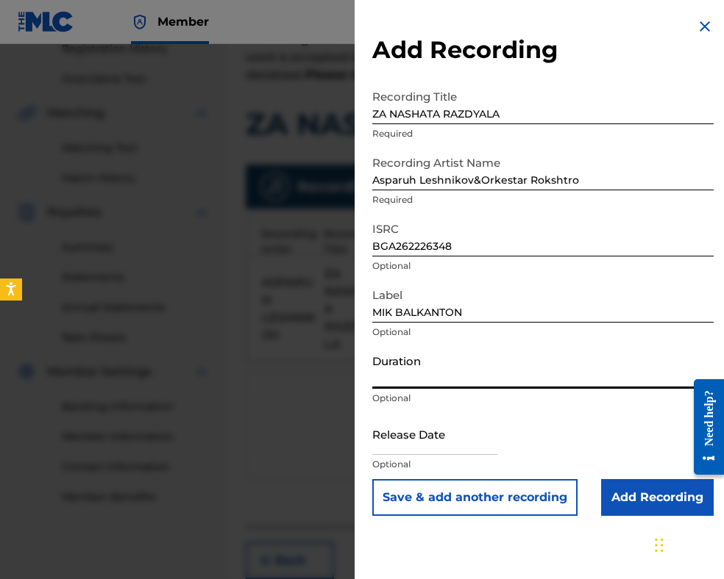
click at [457, 359] on input "Duration" at bounding box center [542, 368] width 341 height 42
type input "03:19"
click at [629, 502] on input "Add Recording" at bounding box center [657, 497] width 113 height 37
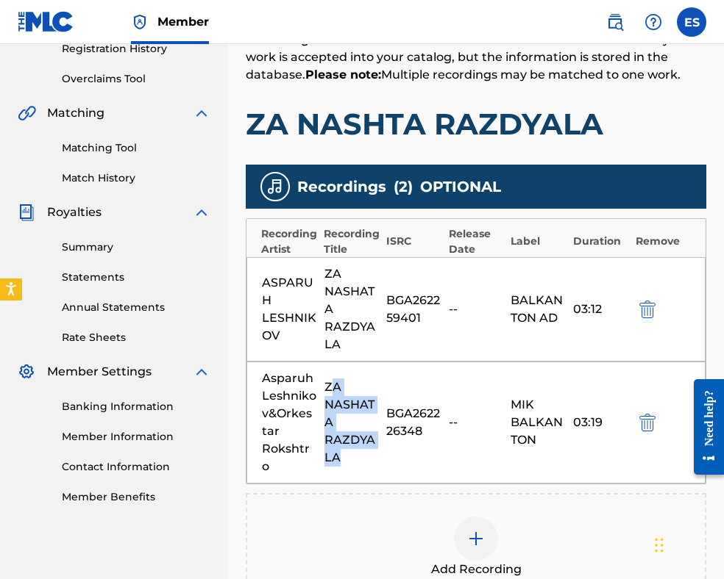
drag, startPoint x: 328, startPoint y: 376, endPoint x: 338, endPoint y: 404, distance: 29.8
click at [361, 435] on div "ZA NASHATA RAZDYALA" at bounding box center [351, 423] width 55 height 88
drag, startPoint x: 325, startPoint y: 377, endPoint x: 344, endPoint y: 446, distance: 71.7
click at [344, 446] on div "ZA NASHATA RAZDYALA" at bounding box center [351, 423] width 55 height 88
copy div "ZA NASHATA RAZDYALA"
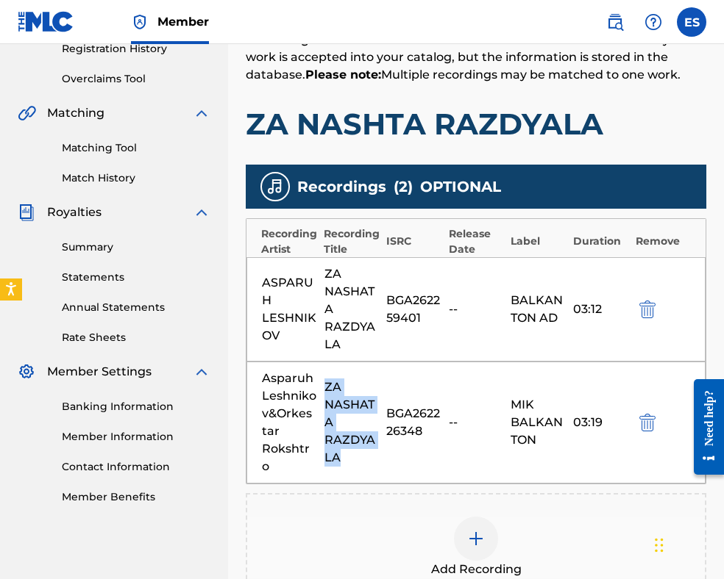
click at [471, 530] on img at bounding box center [476, 539] width 18 height 18
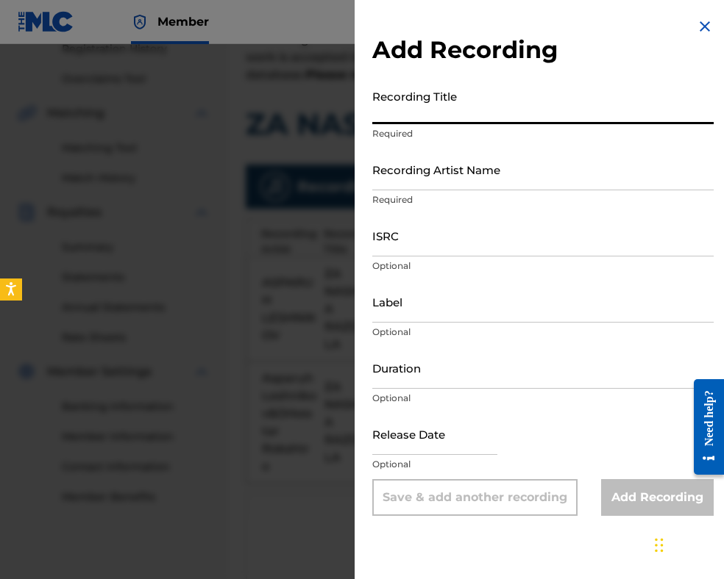
paste input "ZA NASHATA RAZDYALA"
type input "ZA NASHATA RAZDYALA"
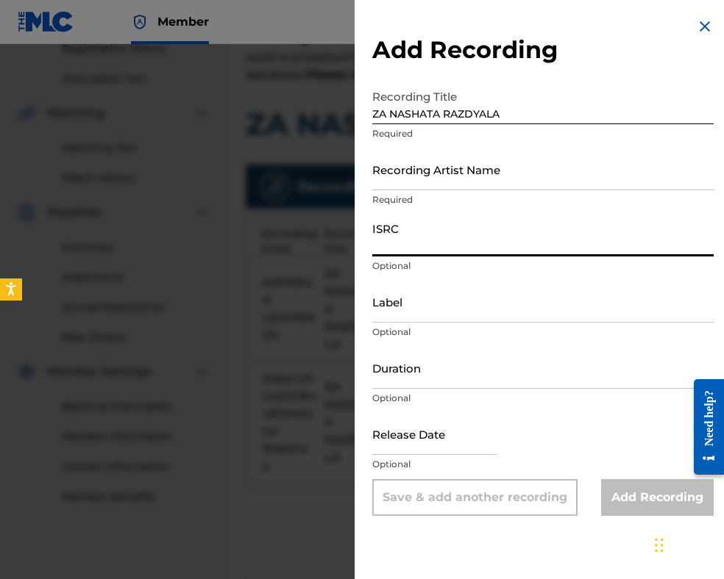
paste input "BGA262025701"
type input "BGA262025701"
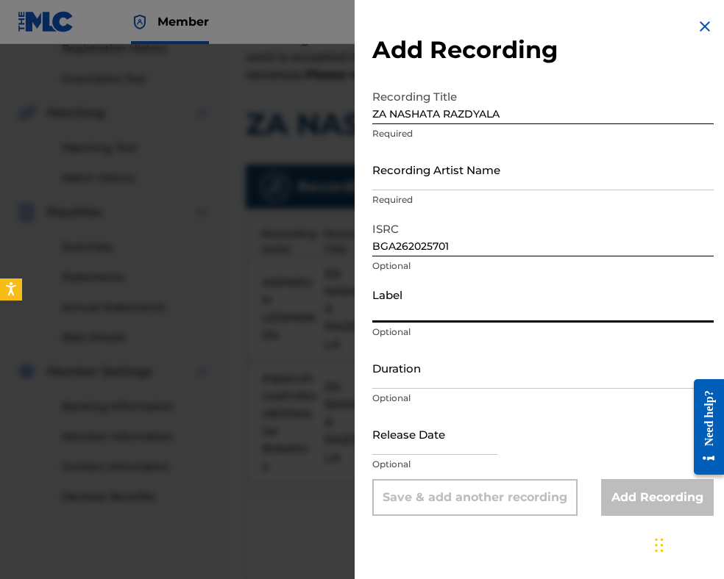
click at [458, 301] on input "Label" at bounding box center [542, 302] width 341 height 42
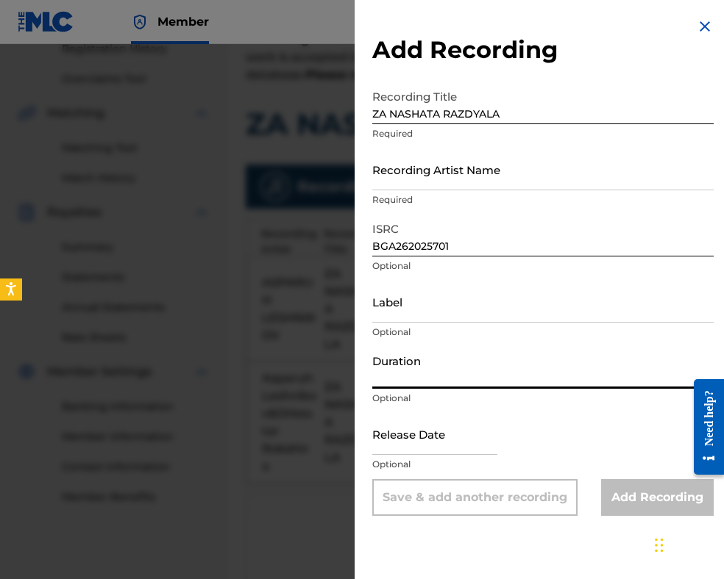
click at [416, 371] on input "Duration" at bounding box center [542, 368] width 341 height 42
type input "03:20"
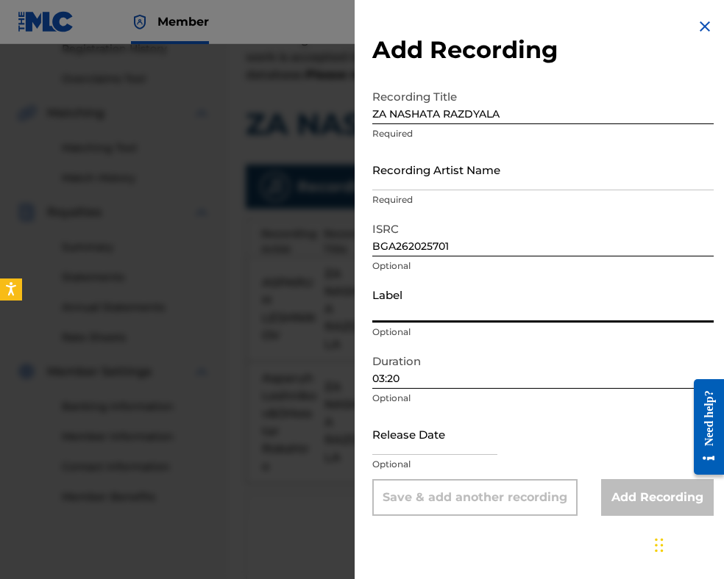
paste input "BALKANTON AD"
type input "BALKANTON AD"
click at [438, 177] on input "Recording Artist Name" at bounding box center [542, 170] width 341 height 42
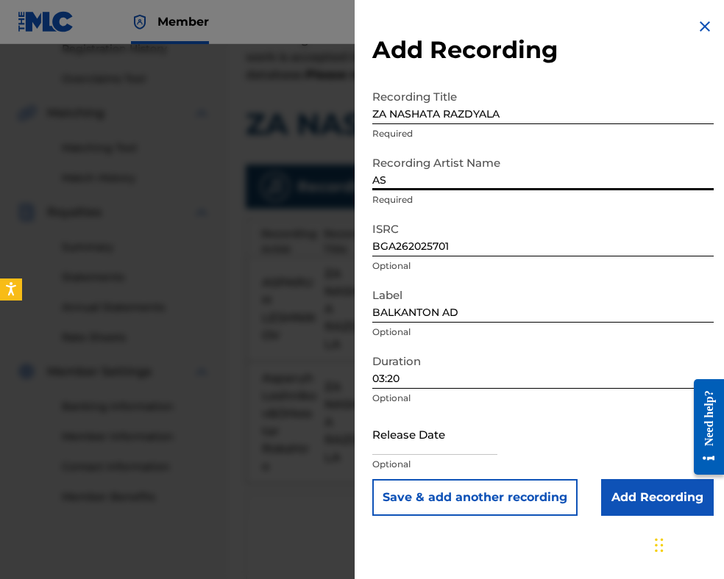
type input "[PERSON_NAME]"
click at [626, 495] on input "Add Recording" at bounding box center [657, 497] width 113 height 37
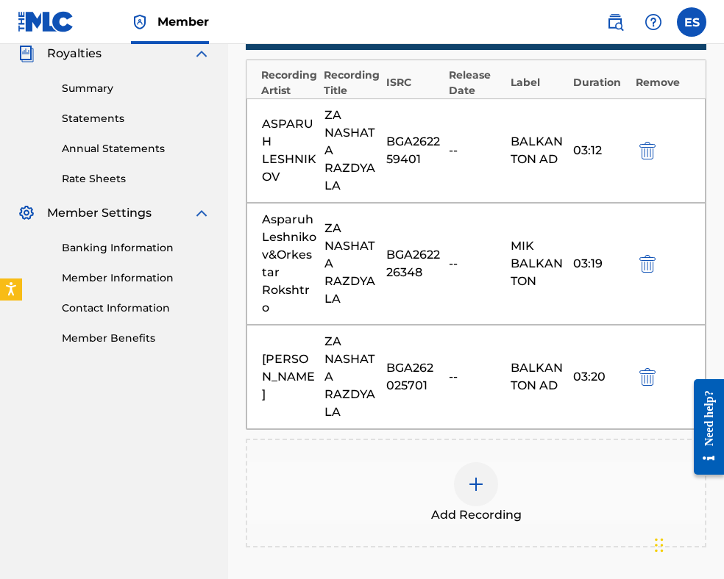
scroll to position [565, 0]
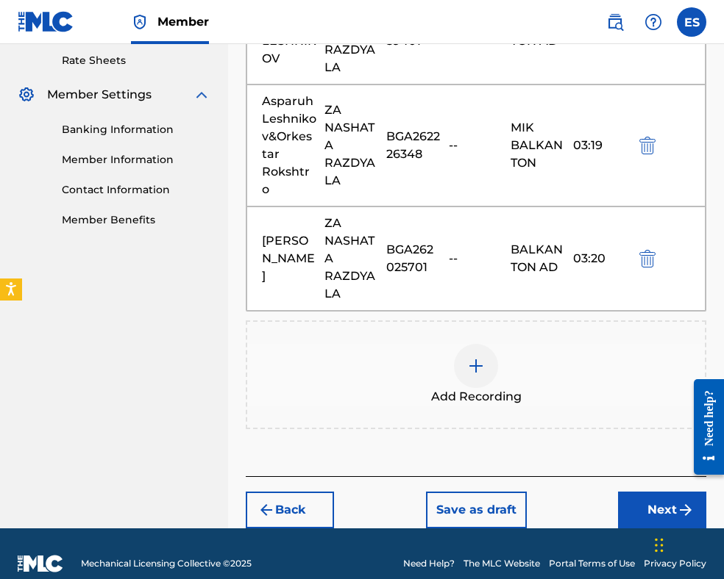
click at [477, 357] on div at bounding box center [476, 366] width 44 height 44
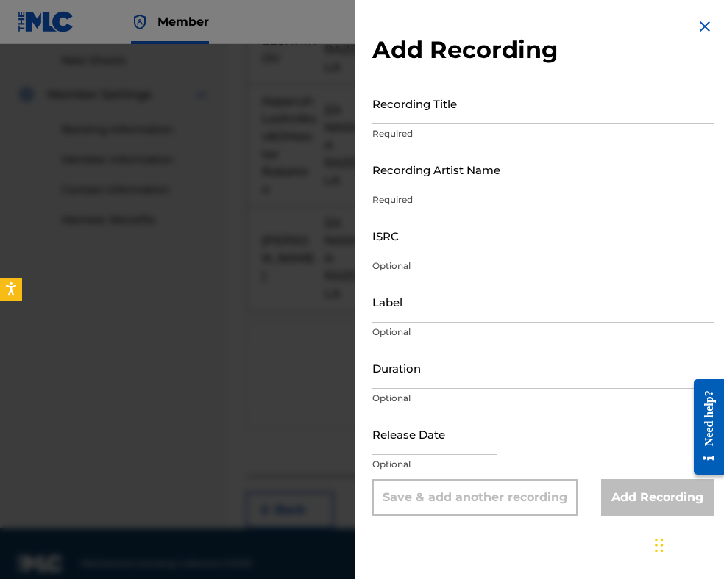
click at [696, 34] on img at bounding box center [705, 27] width 18 height 18
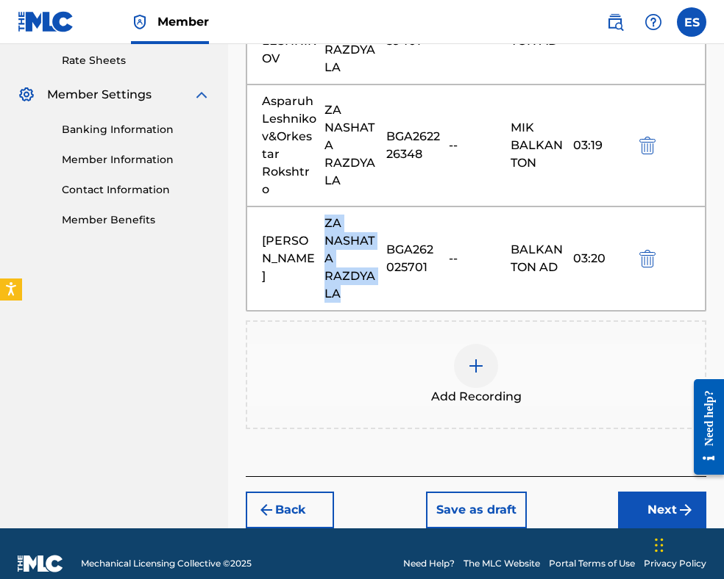
drag, startPoint x: 324, startPoint y: 204, endPoint x: 350, endPoint y: 268, distance: 69.9
click at [352, 274] on div "ZA NASHATA RAZDYALA" at bounding box center [351, 259] width 55 height 88
copy div "ZA NASHATA RAZDYALA"
click at [469, 357] on img at bounding box center [476, 366] width 18 height 18
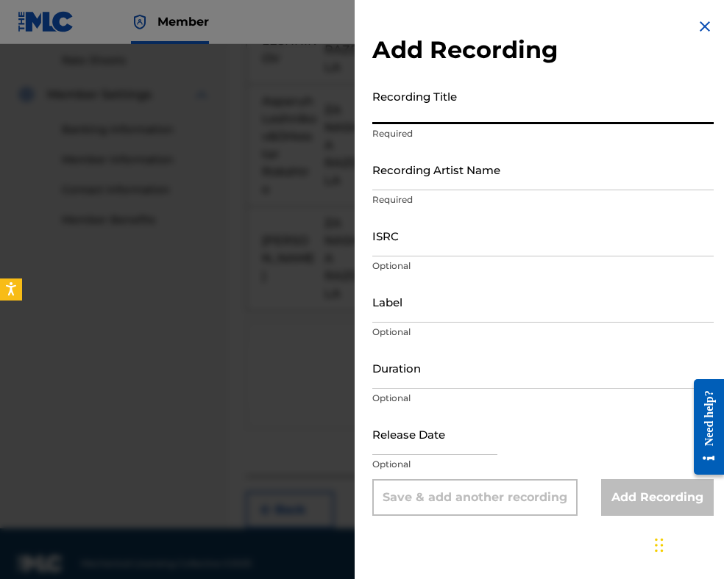
paste input "ZA NASHATA RAZDYALA"
type input "ZA NASHATA RAZDYALA"
drag, startPoint x: 471, startPoint y: 363, endPoint x: 483, endPoint y: 352, distance: 16.7
click at [471, 363] on input "Duration" at bounding box center [542, 368] width 341 height 42
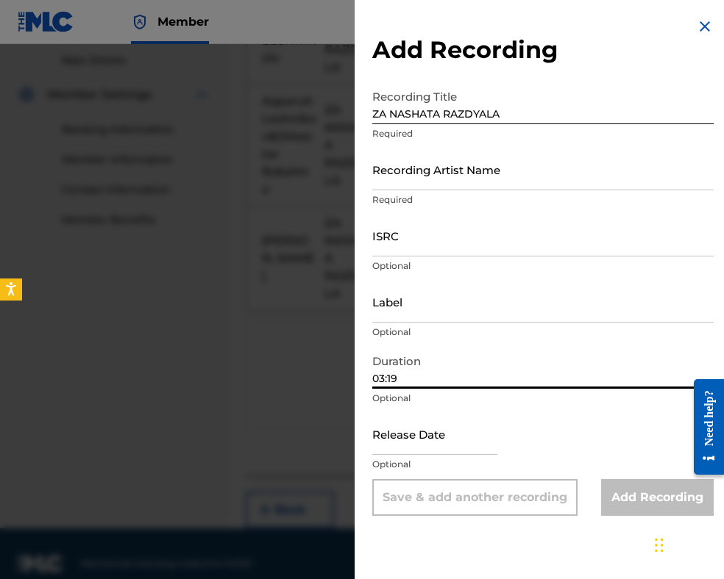
type input "03:19"
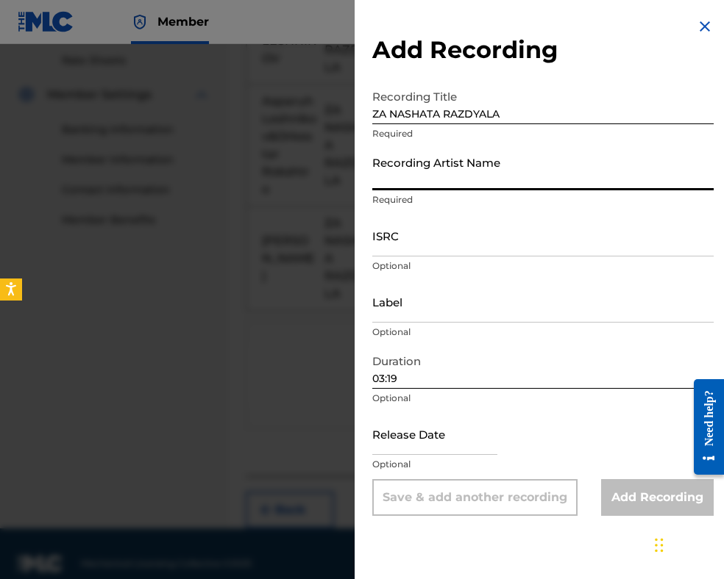
drag, startPoint x: 402, startPoint y: 174, endPoint x: 382, endPoint y: 246, distance: 74.6
click at [382, 248] on input "ISRC" at bounding box center [542, 236] width 341 height 42
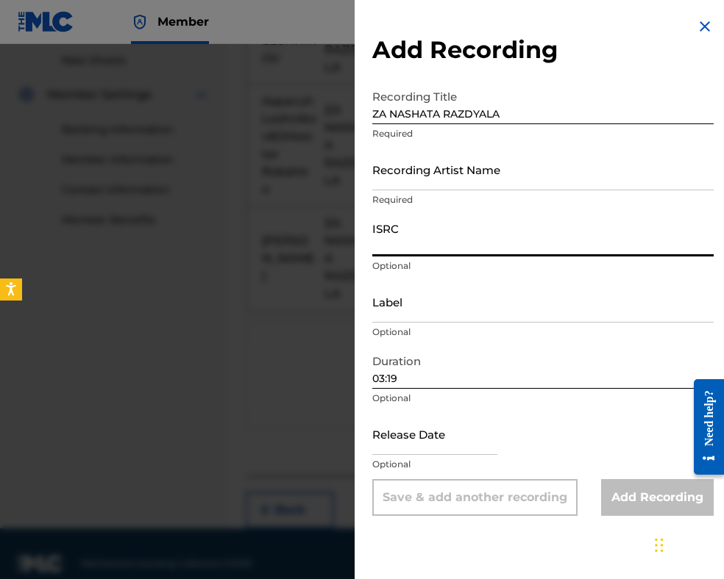
paste input "BGA672211101"
type input "BGA672211101"
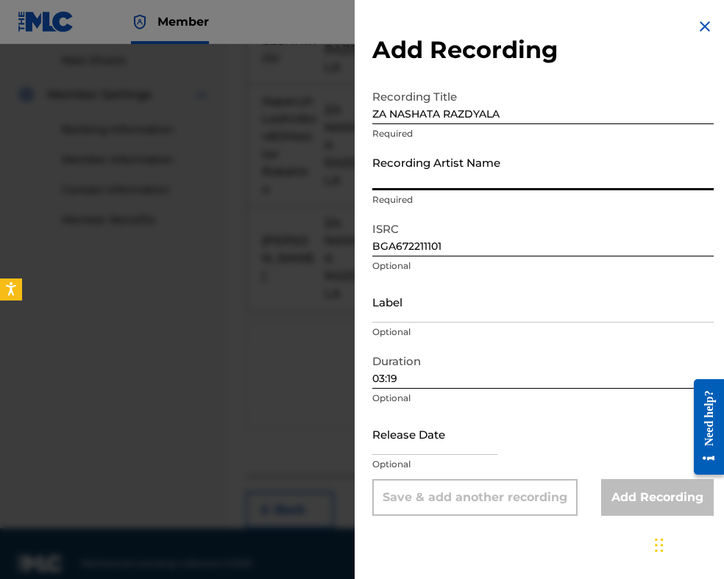
click at [416, 178] on input "Recording Artist Name" at bounding box center [542, 170] width 341 height 42
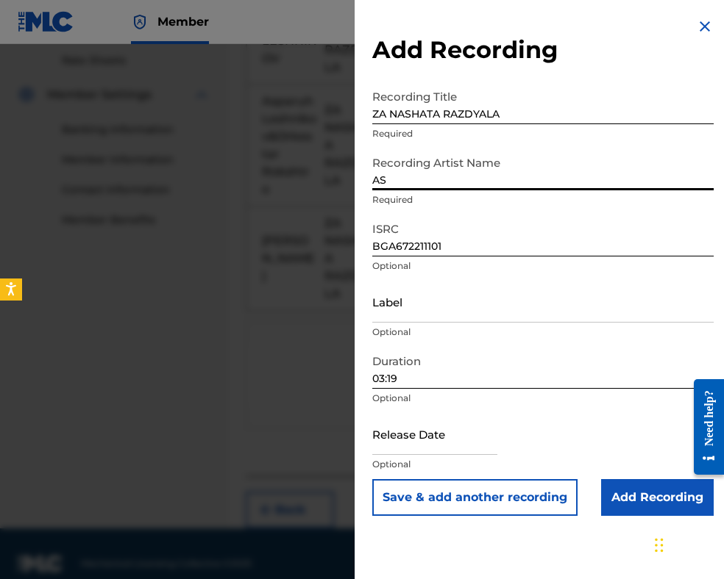
type input "Asparuh Leshnikov&Orkestar Rokshtro"
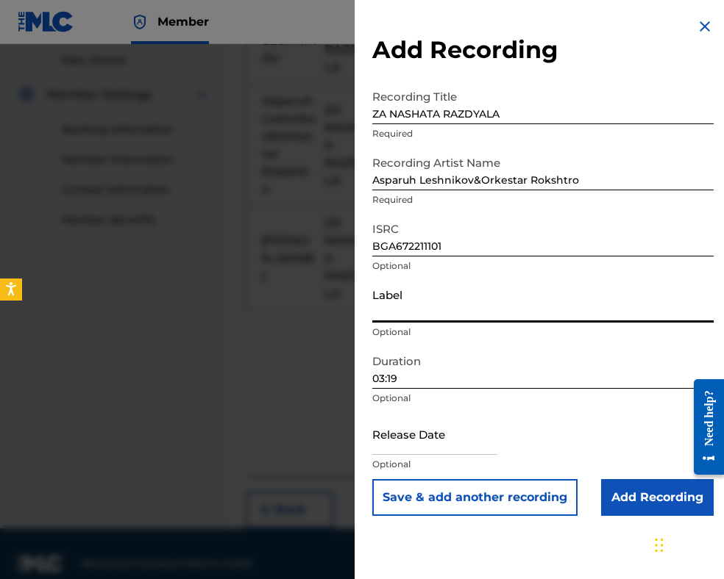
paste input "MIK BALKANTON"
type input "MIK BALKANTON"
click at [607, 427] on div "Release Date Optional" at bounding box center [542, 446] width 341 height 66
click at [659, 495] on input "Add Recording" at bounding box center [657, 497] width 113 height 37
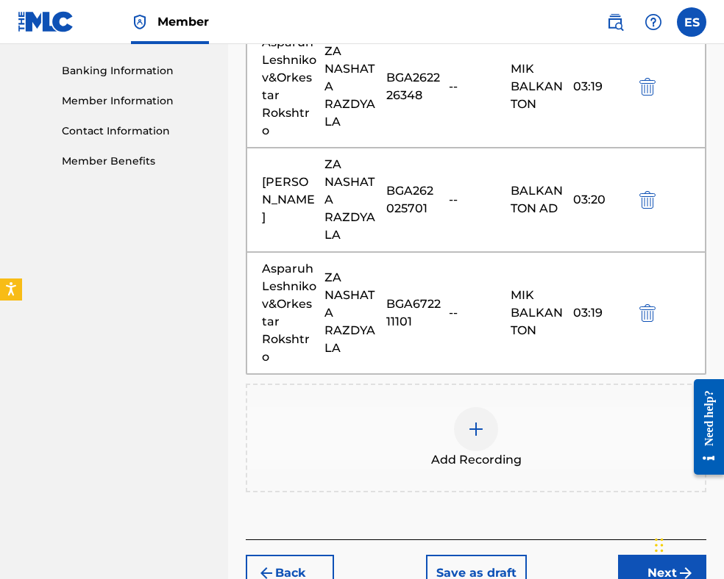
scroll to position [670, 0]
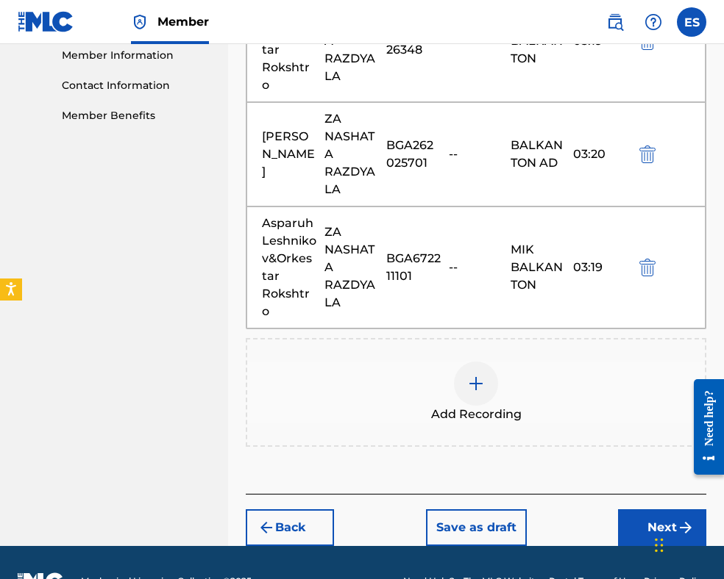
click at [652, 510] on button "Next" at bounding box center [662, 528] width 88 height 37
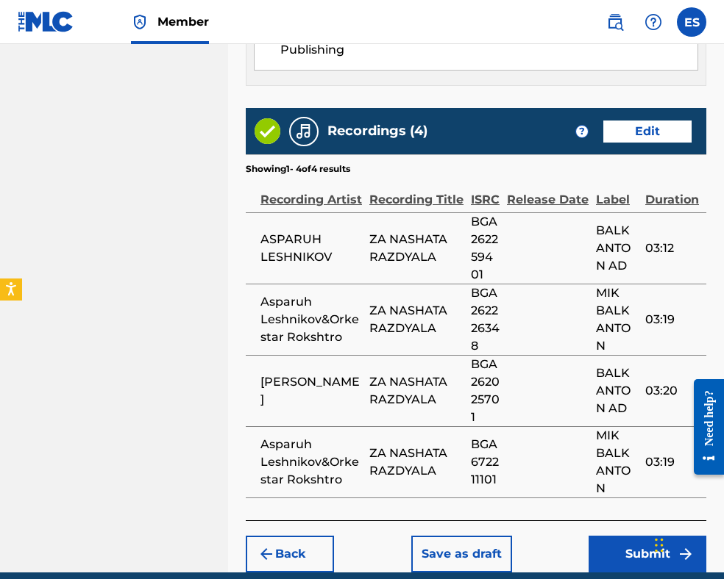
scroll to position [1074, 0]
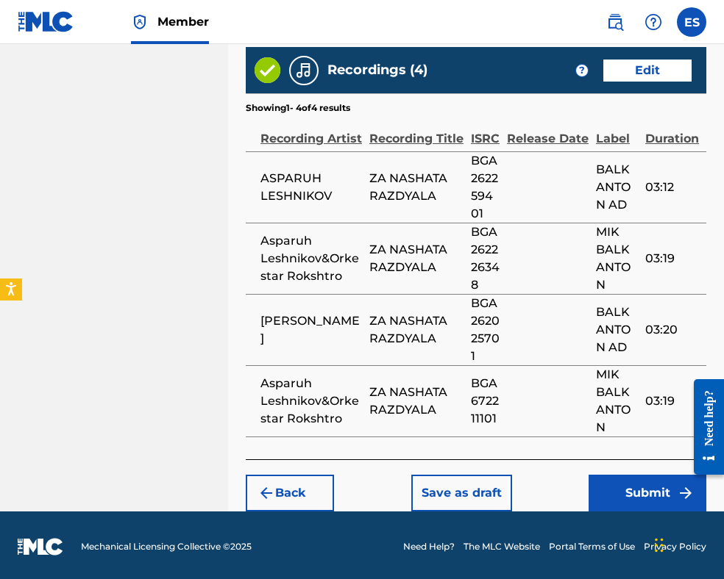
click at [597, 489] on button "Submit" at bounding box center [647, 493] width 118 height 37
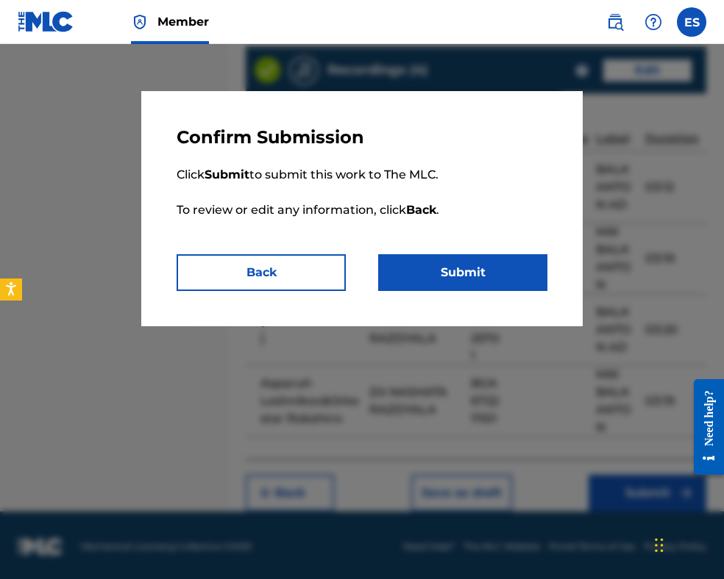
click at [458, 280] on button "Submit" at bounding box center [462, 272] width 169 height 37
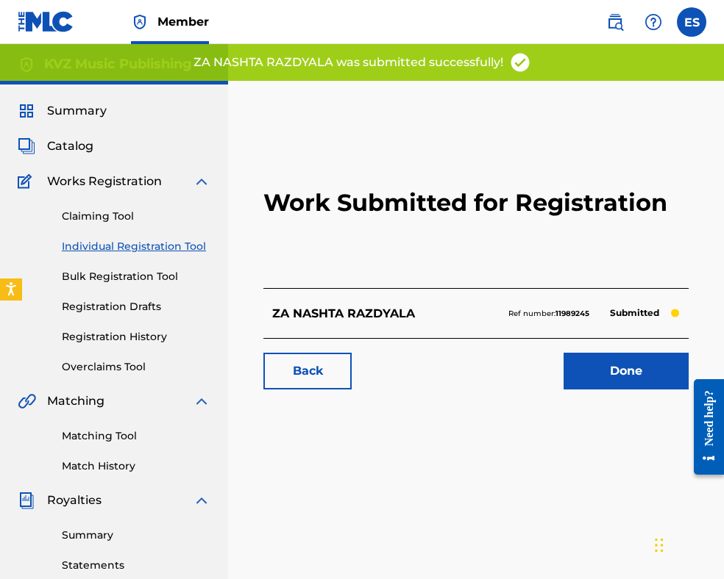
drag, startPoint x: 159, startPoint y: 240, endPoint x: 234, endPoint y: 239, distance: 75.0
click at [159, 240] on link "Individual Registration Tool" at bounding box center [136, 246] width 149 height 15
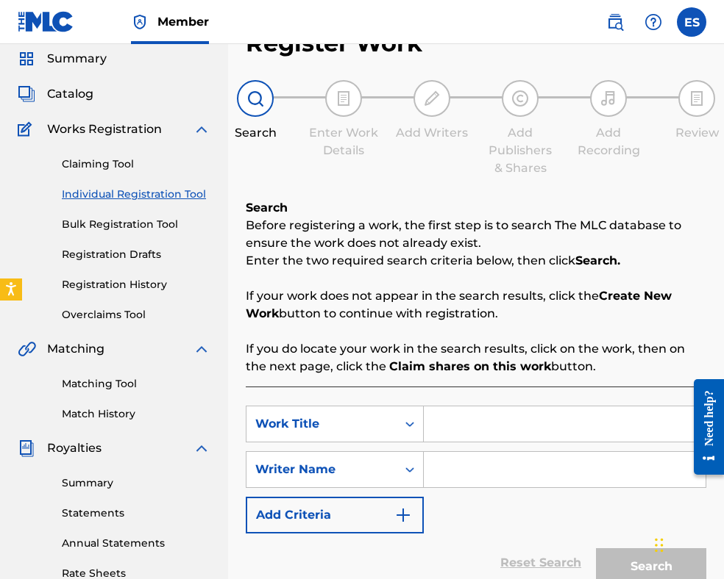
scroll to position [147, 0]
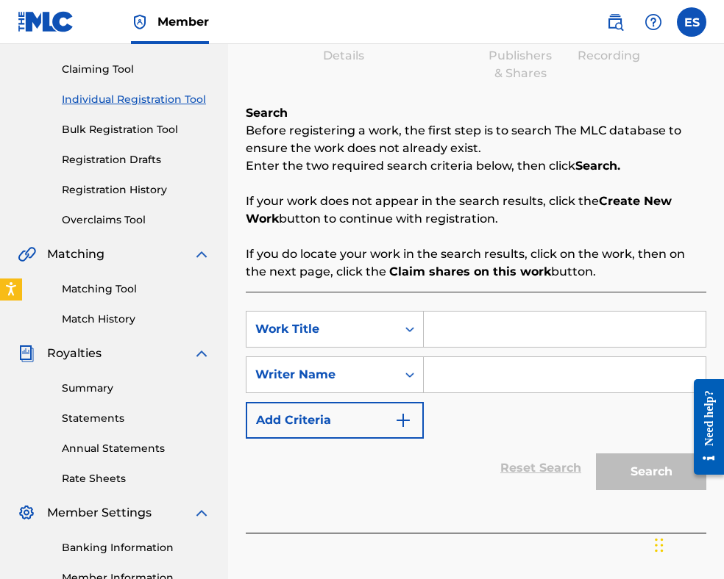
click at [497, 332] on input "Search Form" at bounding box center [565, 329] width 282 height 35
paste input "ZA PARI PRODADE LYUBOVTA"
type input "ZA PARI PRODADE LYUBOVTA"
paste input "[PERSON_NAME]"
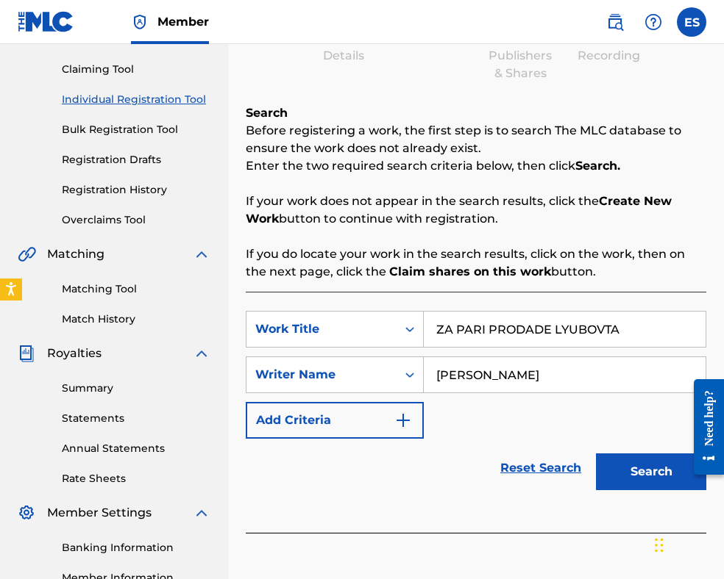
type input "[PERSON_NAME]"
click at [442, 326] on input "ZA PARI PRODADE LYUBOVTA" at bounding box center [565, 329] width 282 height 35
type input "ZA PARI PRODADE LYUBOVTA"
click at [629, 477] on button "Search" at bounding box center [651, 472] width 110 height 37
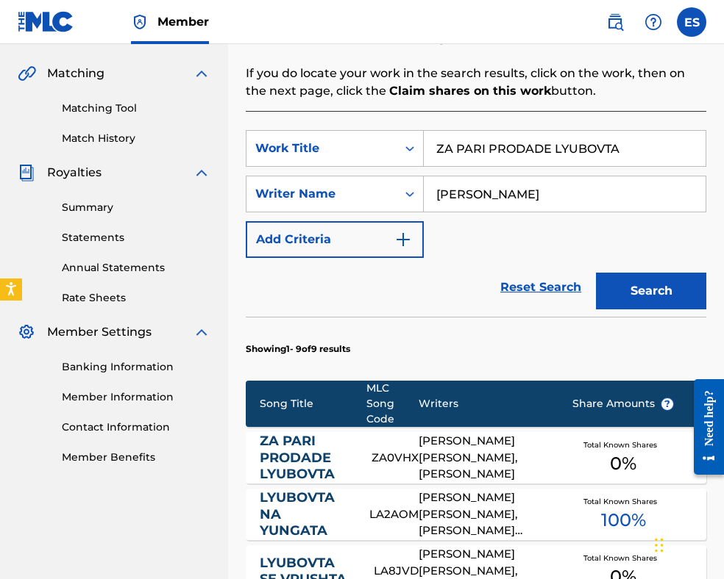
scroll to position [368, 0]
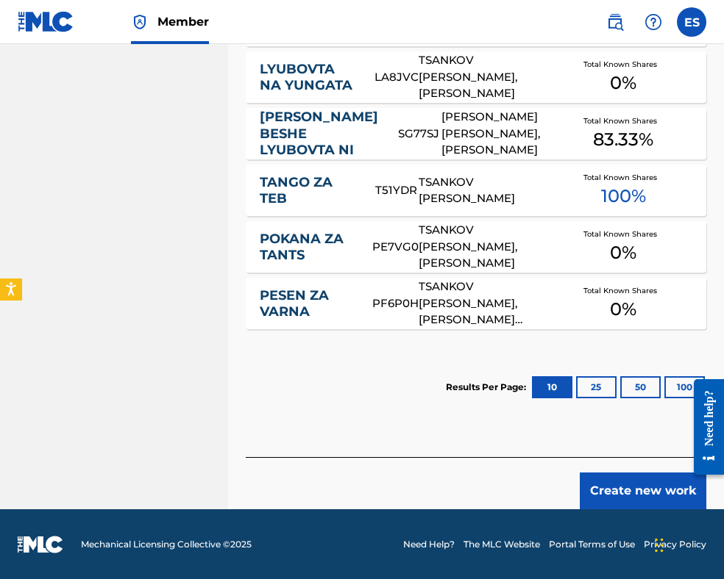
click at [613, 488] on button "Create new work" at bounding box center [642, 491] width 126 height 37
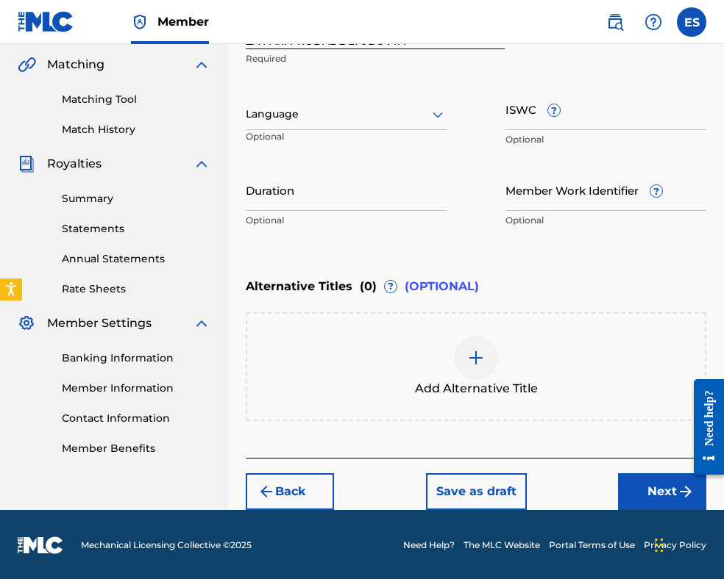
click at [314, 120] on div at bounding box center [346, 114] width 201 height 18
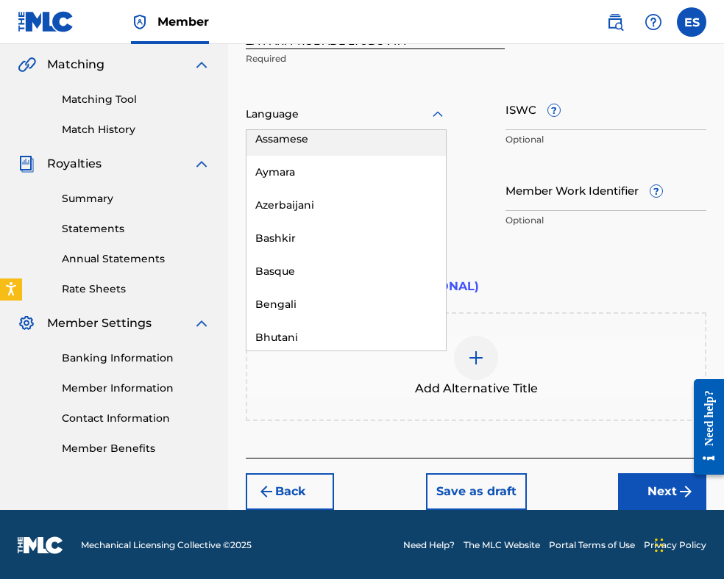
scroll to position [515, 0]
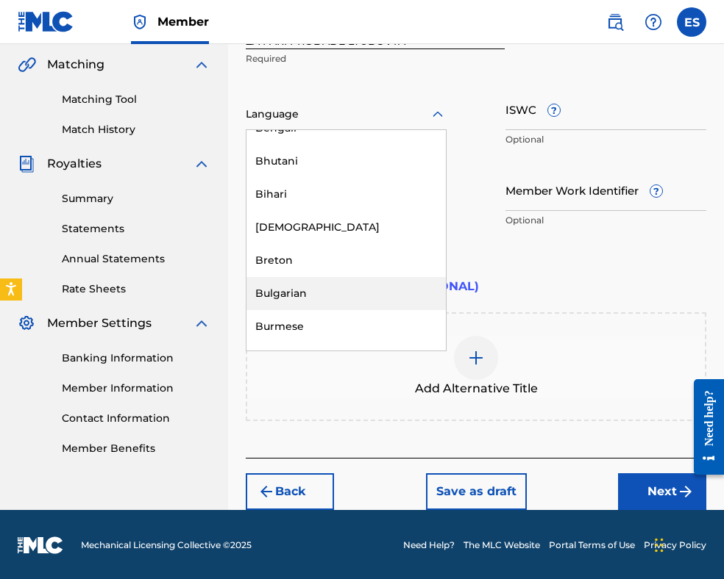
click at [332, 289] on div "Bulgarian" at bounding box center [345, 293] width 199 height 33
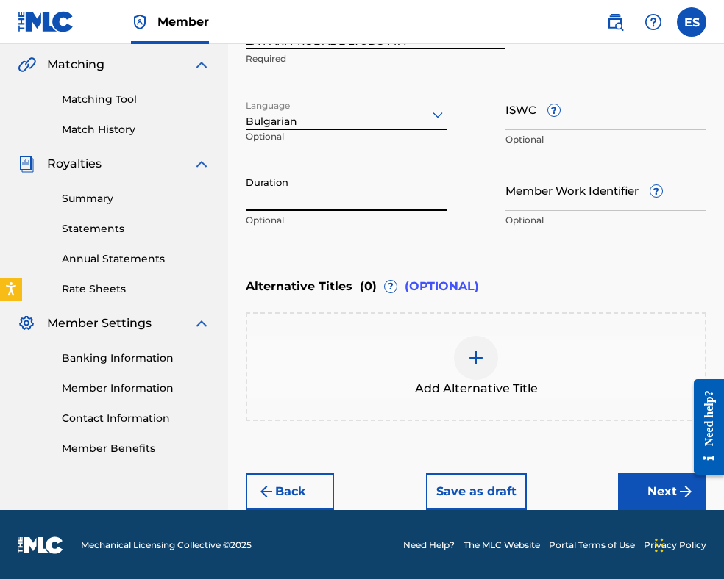
click at [318, 196] on input "Duration" at bounding box center [346, 190] width 201 height 42
type input "02:20"
click at [474, 351] on img at bounding box center [476, 358] width 18 height 18
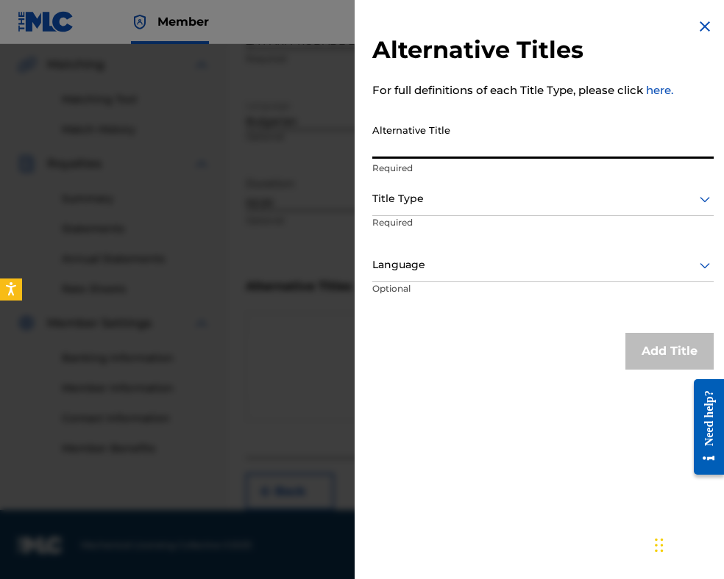
paste input "ЗА ПАРИ ПРОДАДЕ ЛЮБОВТА"
type input "ЗА ПАРИ ПРОДАДЕ ЛЮБОВТА"
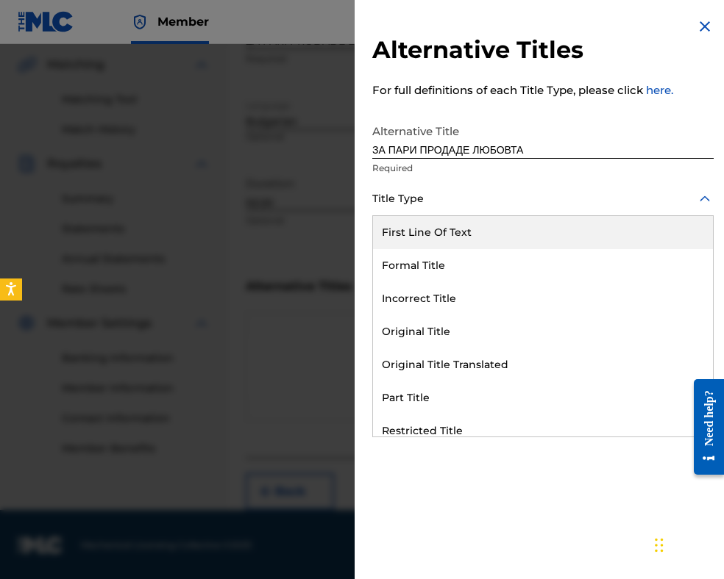
click at [479, 199] on div at bounding box center [542, 199] width 341 height 18
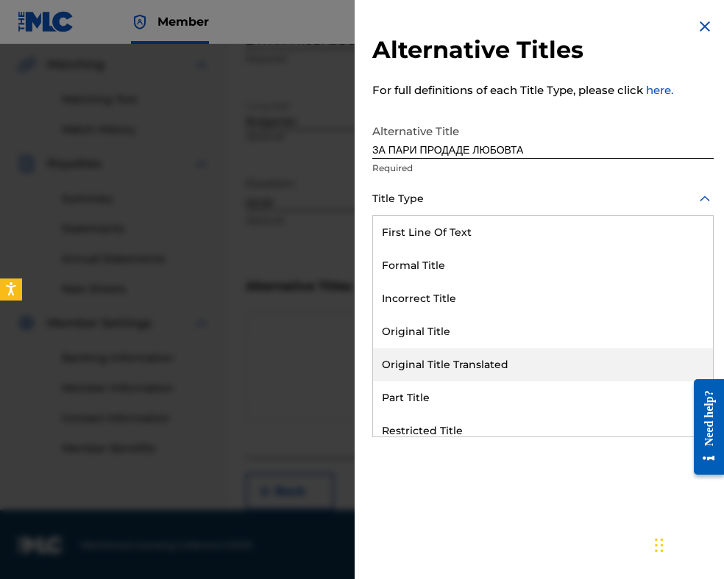
click at [482, 363] on div "Original Title Translated" at bounding box center [543, 365] width 340 height 33
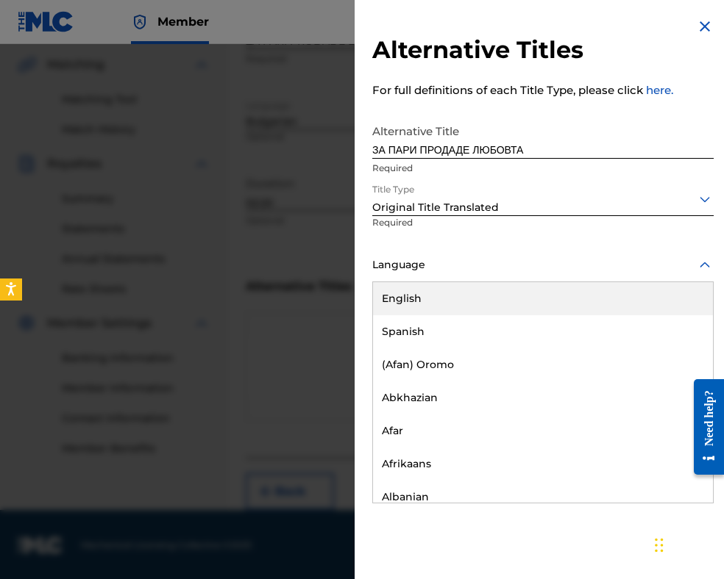
click at [468, 271] on div at bounding box center [542, 265] width 341 height 18
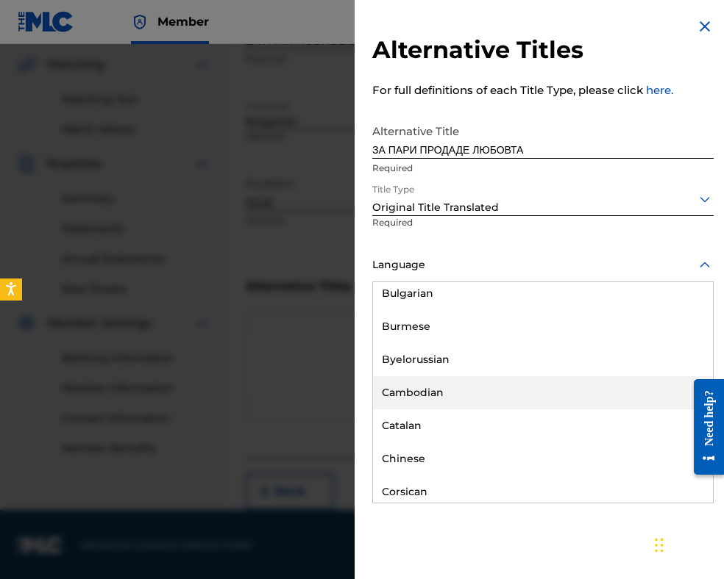
scroll to position [588, 0]
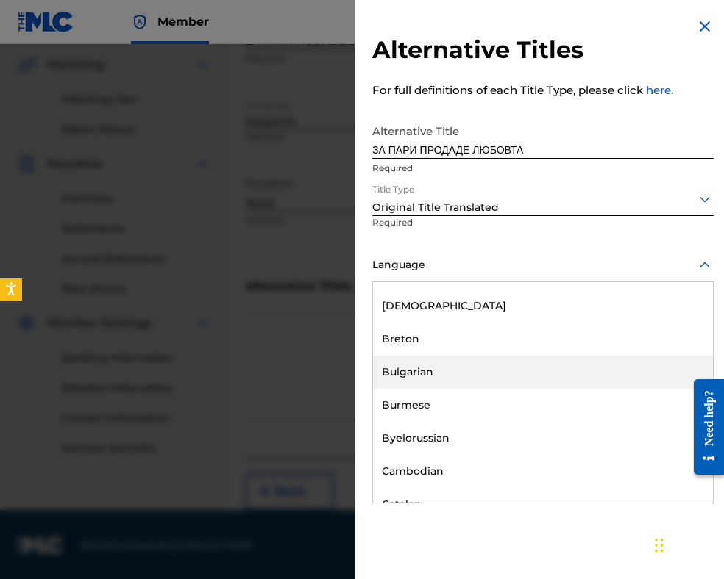
click at [454, 370] on div "Bulgarian" at bounding box center [543, 372] width 340 height 33
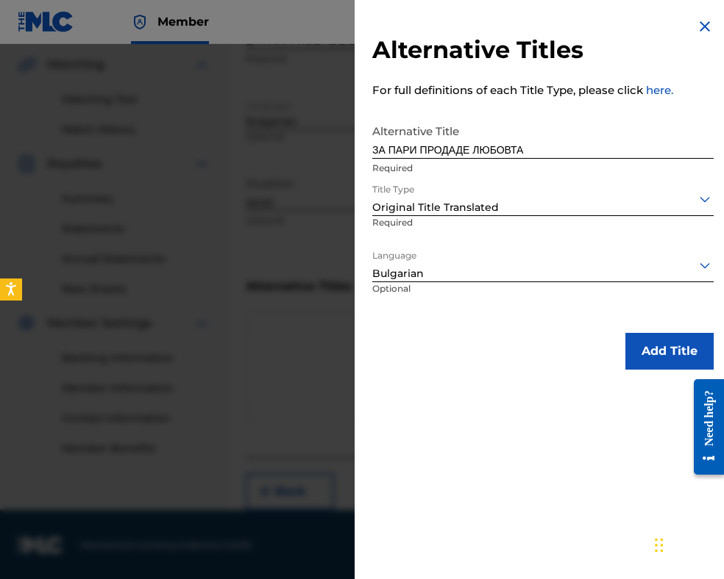
click at [642, 357] on button "Add Title" at bounding box center [669, 351] width 88 height 37
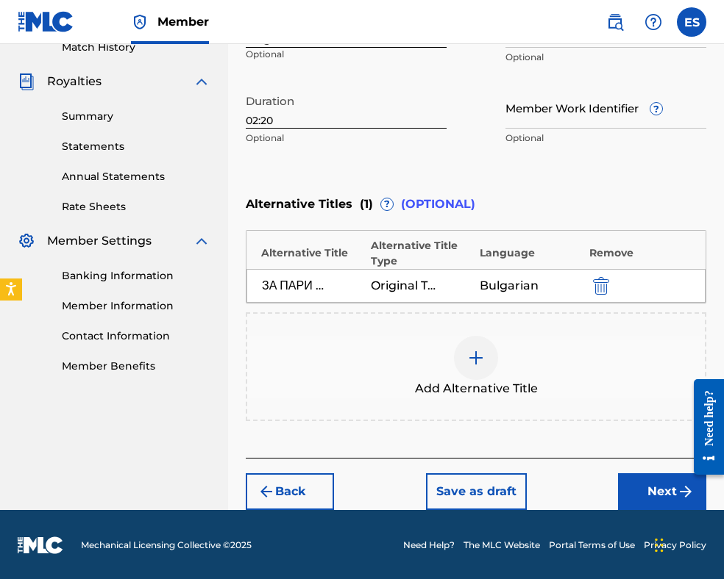
click at [659, 493] on button "Next" at bounding box center [662, 492] width 88 height 37
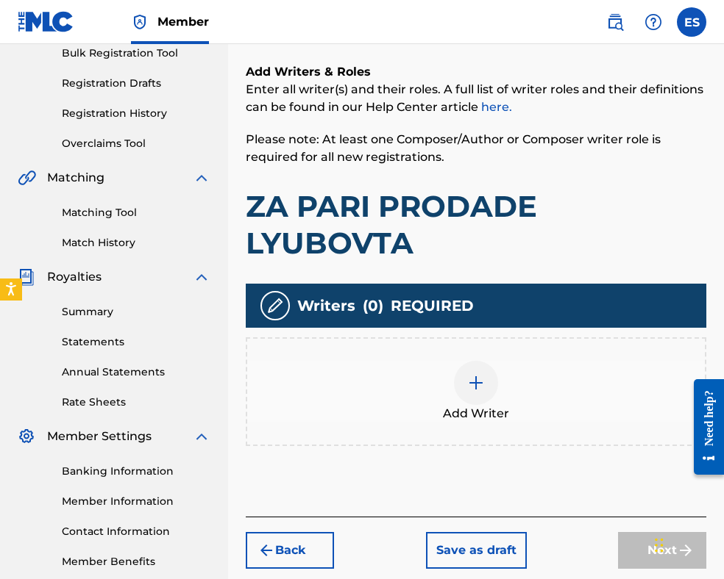
scroll to position [302, 0]
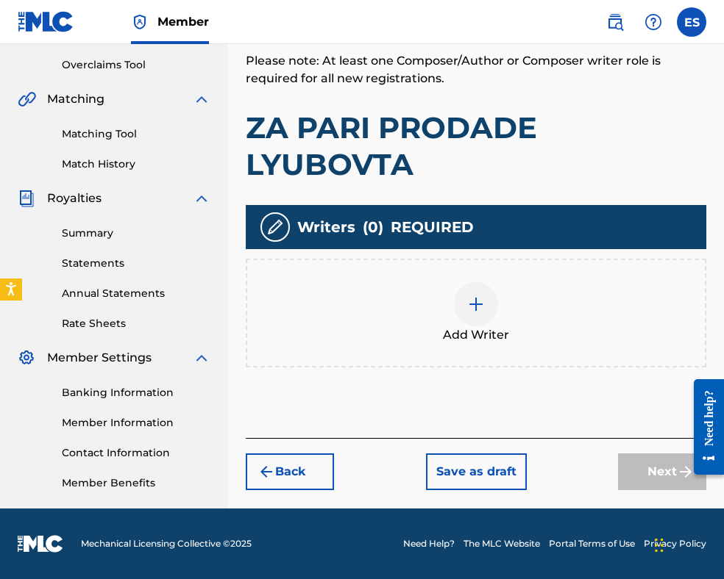
click at [471, 299] on img at bounding box center [476, 305] width 18 height 18
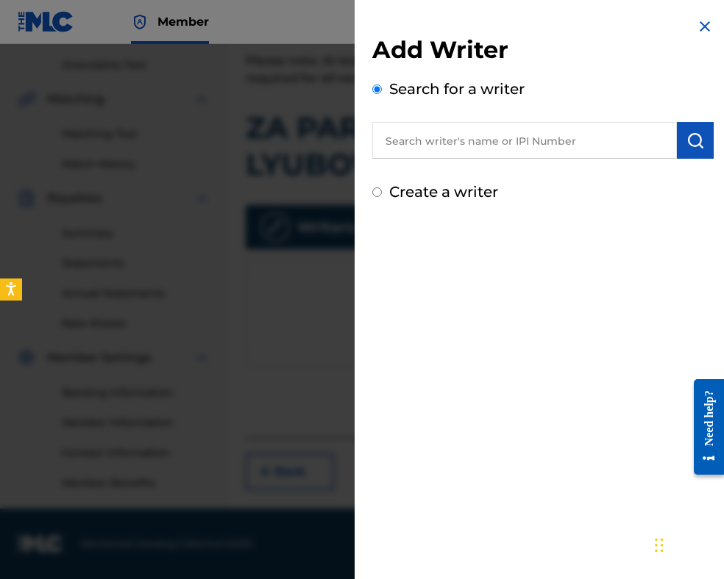
paste input "DRAGNEV [PERSON_NAME]"
type input "DRAGNEV [PERSON_NAME]"
click at [686, 147] on img "submit" at bounding box center [695, 141] width 18 height 18
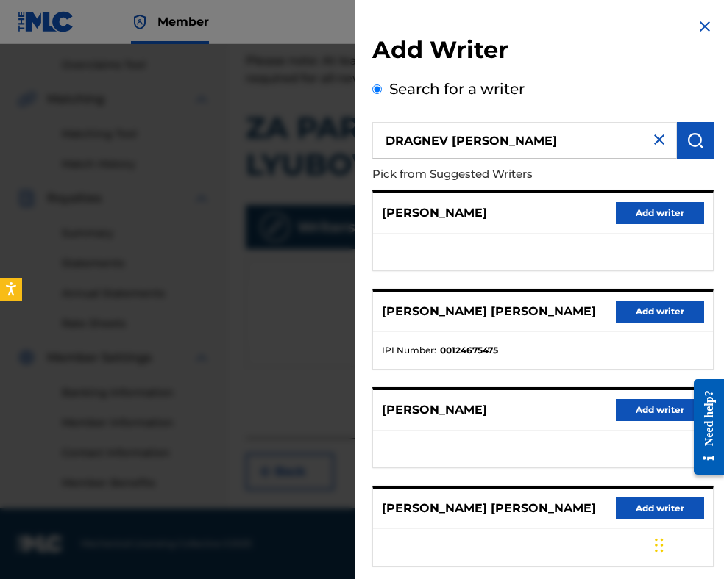
click at [634, 317] on button "Add writer" at bounding box center [659, 312] width 88 height 22
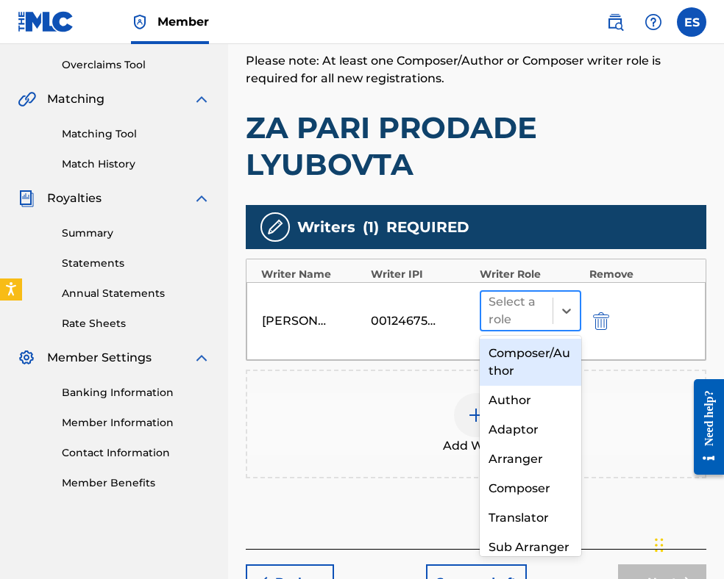
click at [540, 304] on div at bounding box center [516, 311] width 57 height 21
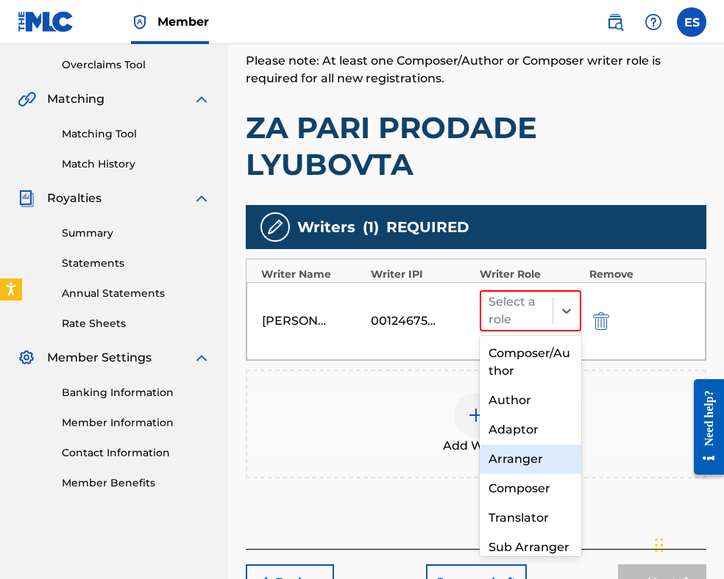
click at [549, 464] on div "Arranger" at bounding box center [529, 459] width 101 height 29
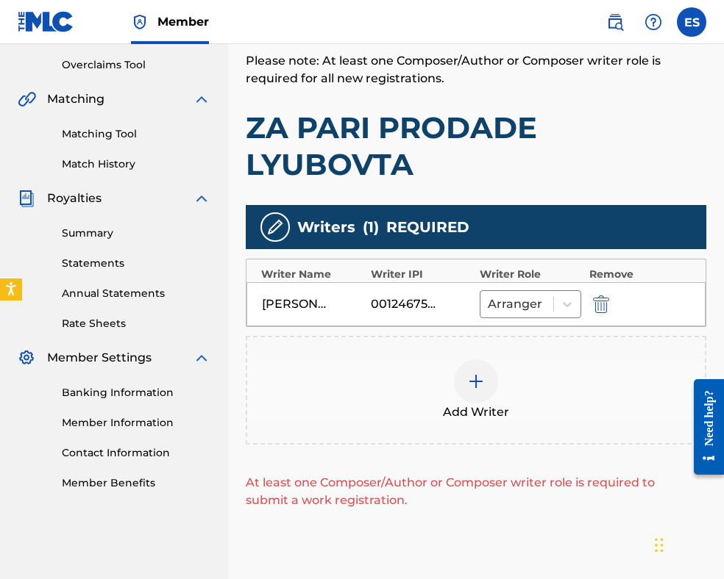
click at [473, 389] on div at bounding box center [476, 382] width 44 height 44
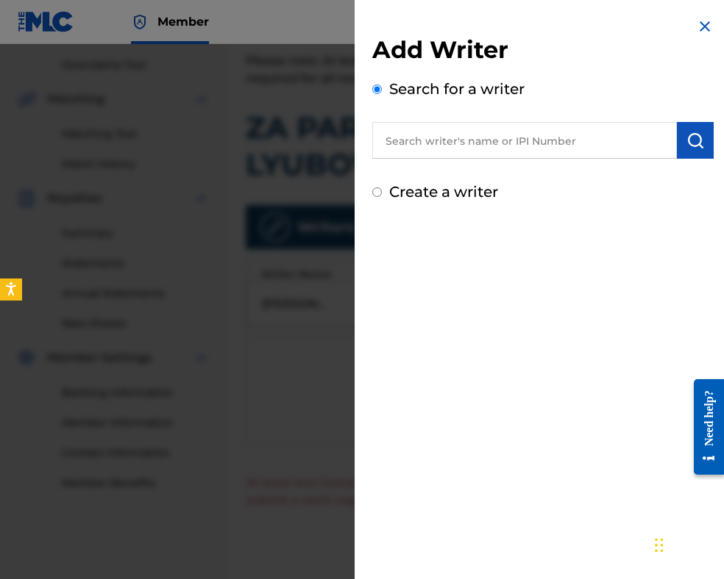
paste input "00087889792"
type input "00087889792"
click at [686, 143] on img "submit" at bounding box center [695, 141] width 18 height 18
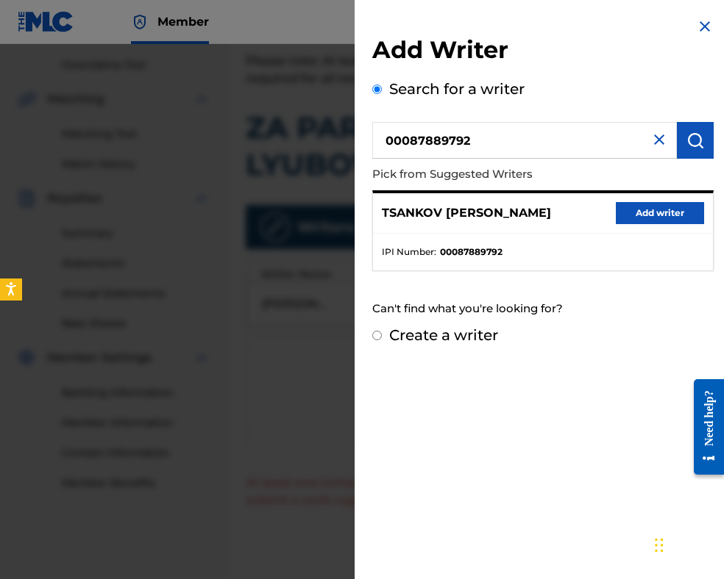
click at [672, 212] on button "Add writer" at bounding box center [659, 213] width 88 height 22
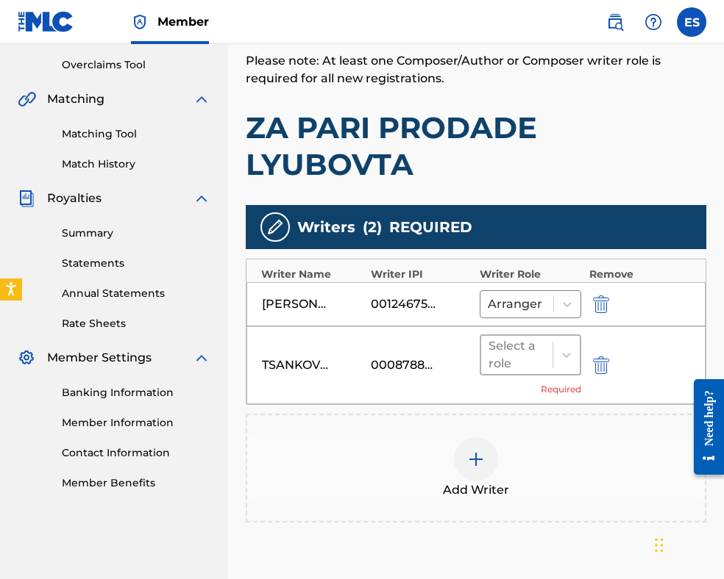
click at [512, 356] on div at bounding box center [516, 355] width 57 height 21
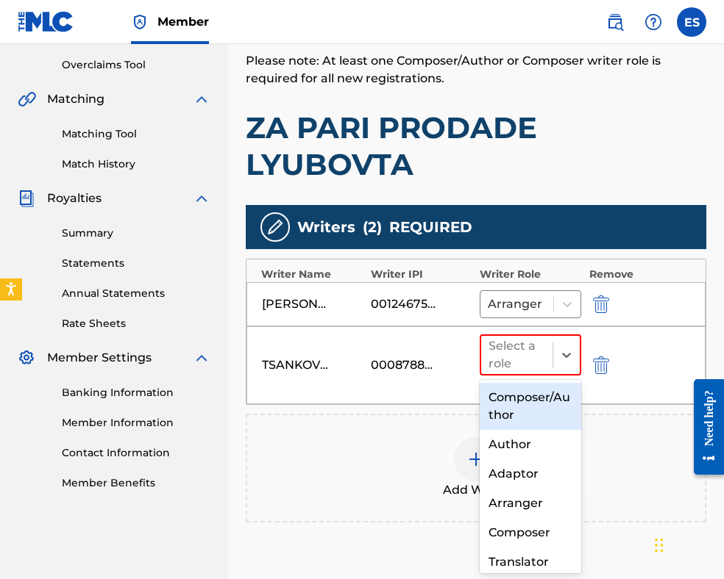
click at [540, 400] on div "Composer/Author" at bounding box center [529, 406] width 101 height 47
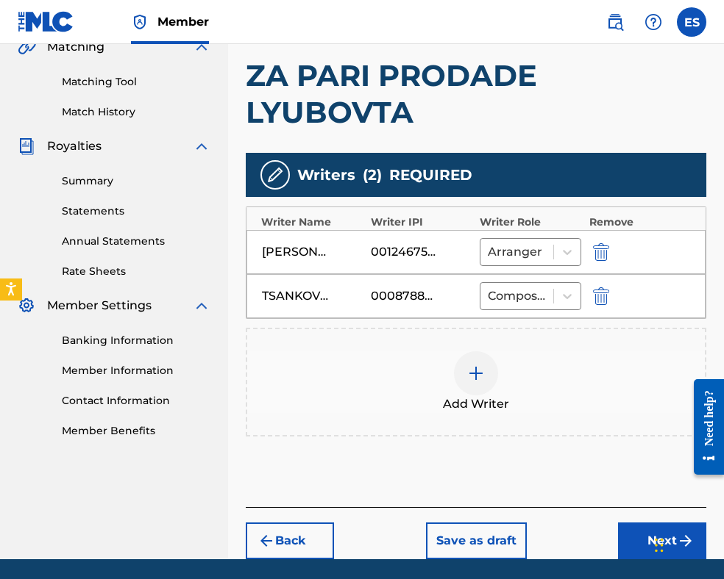
scroll to position [403, 0]
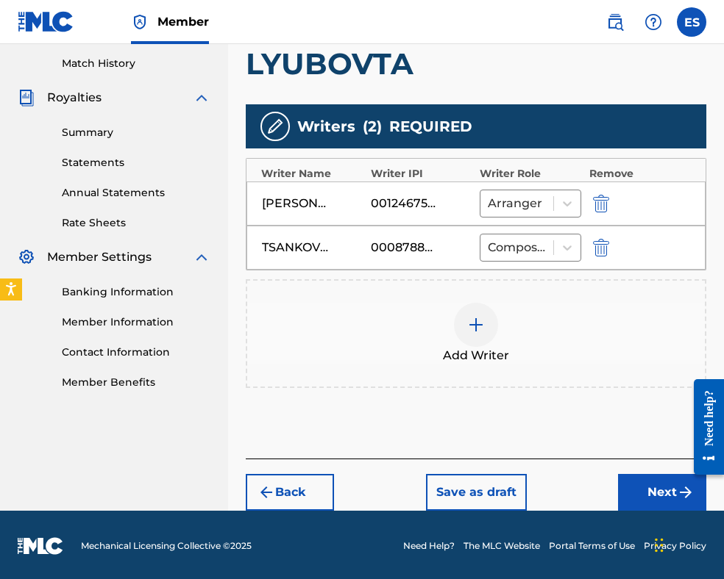
click at [653, 490] on button "Next" at bounding box center [662, 492] width 88 height 37
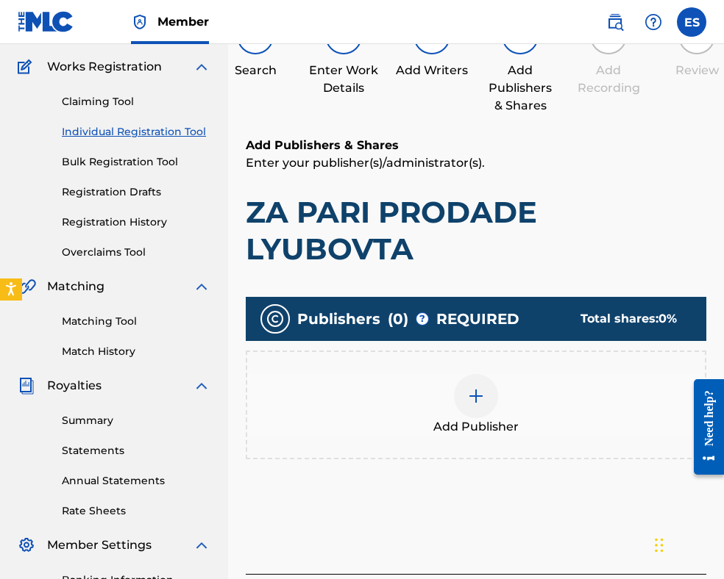
scroll to position [140, 0]
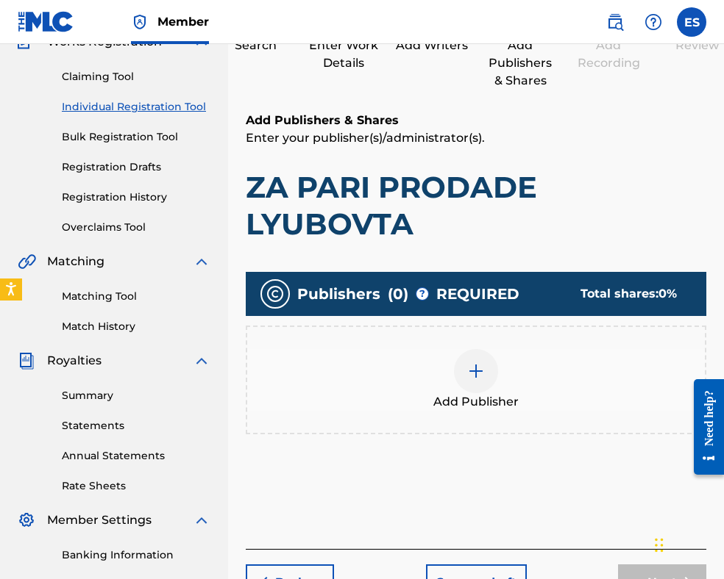
click at [487, 372] on div at bounding box center [476, 371] width 44 height 44
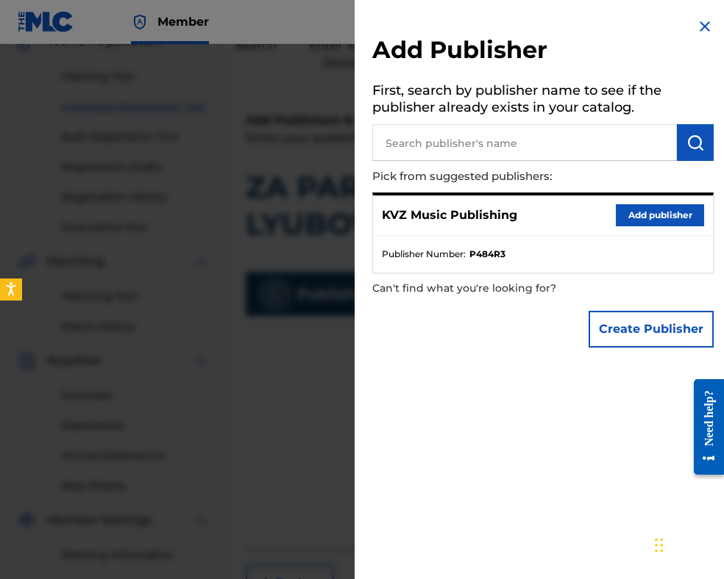
click at [615, 209] on button "Add publisher" at bounding box center [659, 215] width 88 height 22
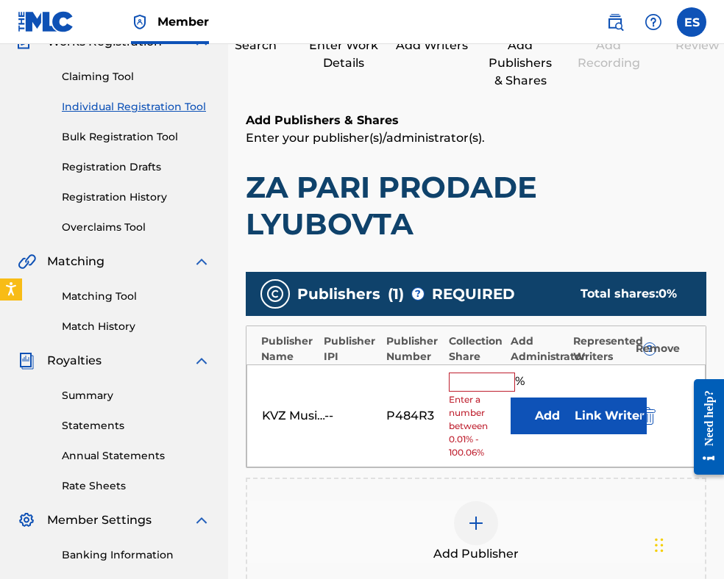
click at [493, 383] on input "text" at bounding box center [482, 382] width 66 height 19
type input "83.33"
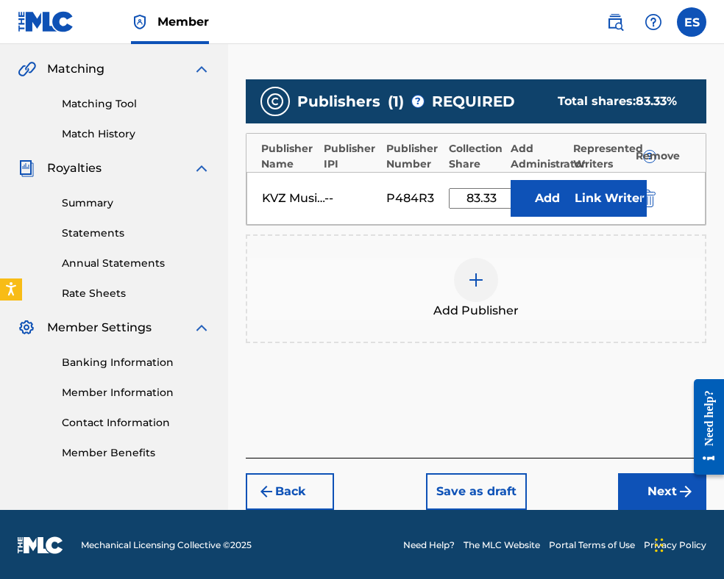
click at [643, 486] on button "Next" at bounding box center [662, 492] width 88 height 37
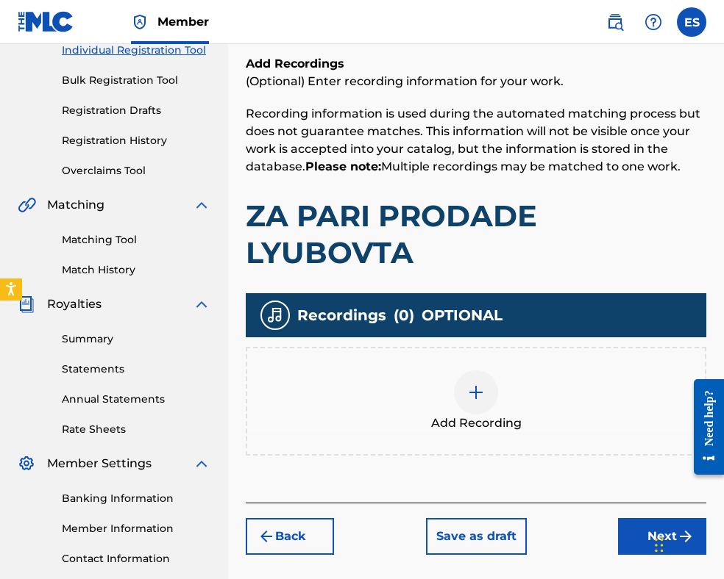
scroll to position [302, 0]
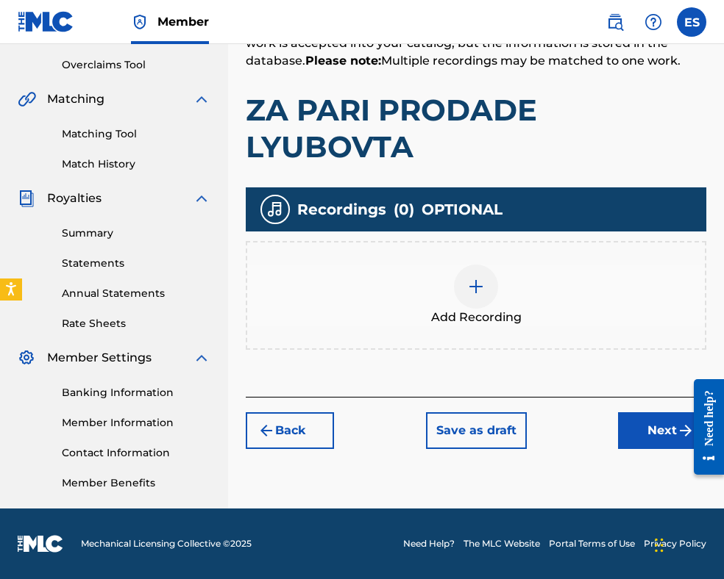
click at [472, 292] on div at bounding box center [476, 287] width 44 height 44
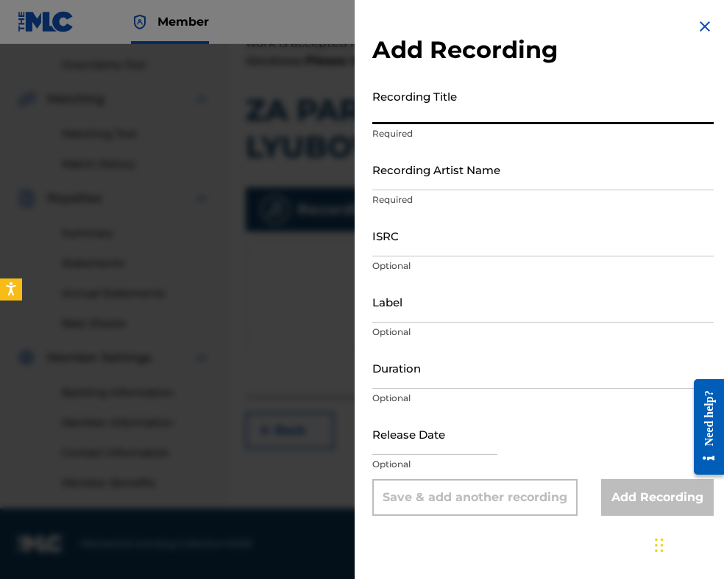
paste input "ZA PARI PRODADE LYUBOVTA"
type input "ZA PARI PRODADE LYUBOVTA"
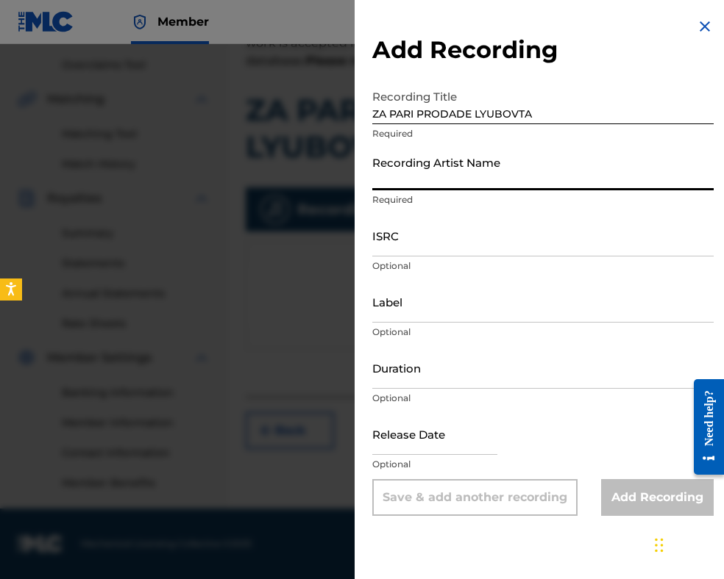
paste input "[PERSON_NAME] & [PERSON_NAME]"
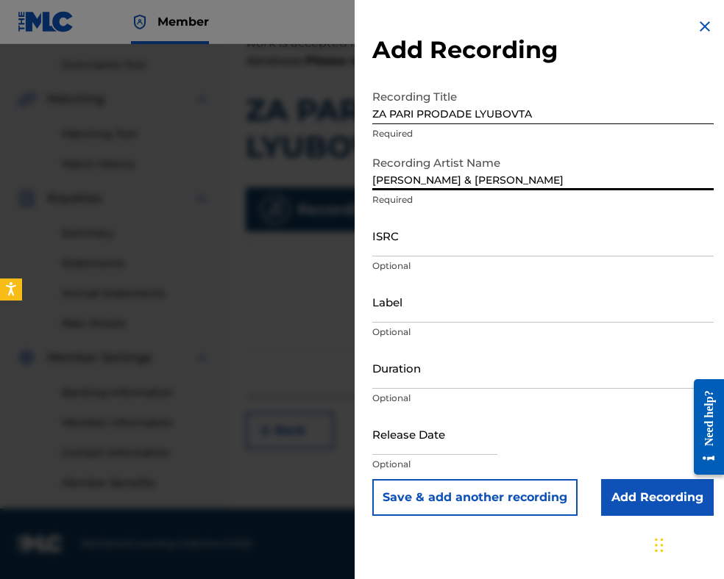
type input "[PERSON_NAME] & [PERSON_NAME]"
drag, startPoint x: 477, startPoint y: 370, endPoint x: 485, endPoint y: 347, distance: 24.2
click at [477, 368] on input "Duration" at bounding box center [542, 368] width 341 height 42
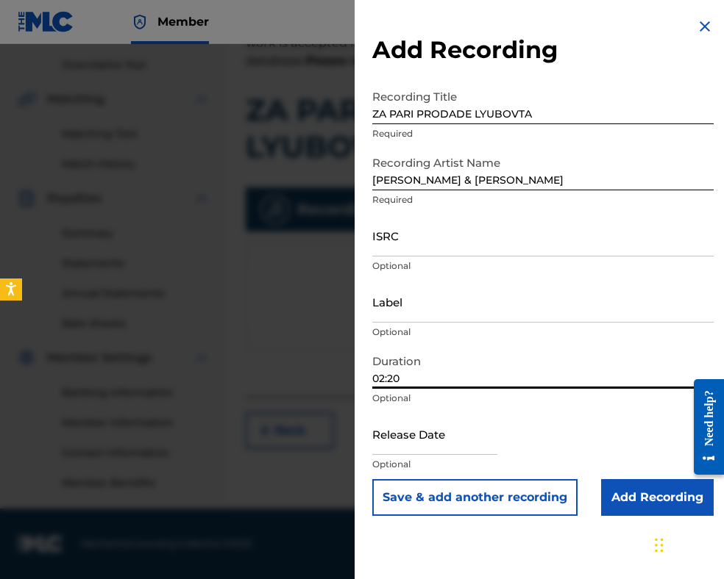
type input "02:20"
click at [630, 495] on input "Add Recording" at bounding box center [657, 497] width 113 height 37
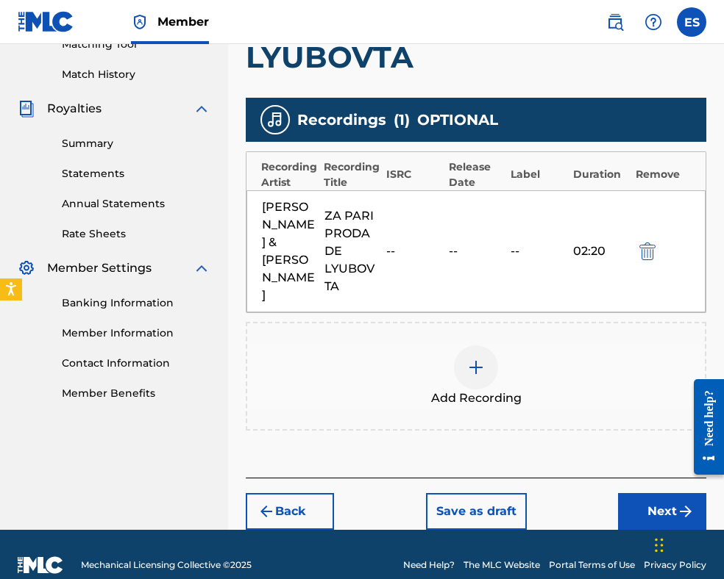
scroll to position [394, 0]
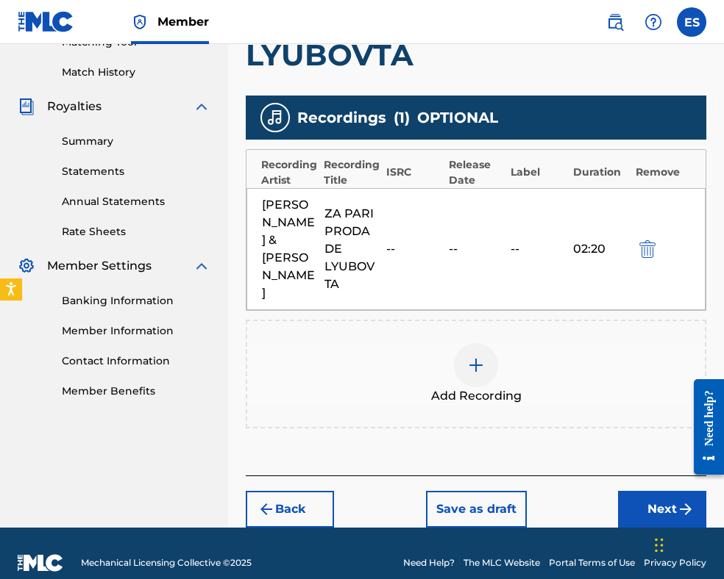
click at [637, 491] on button "Next" at bounding box center [662, 509] width 88 height 37
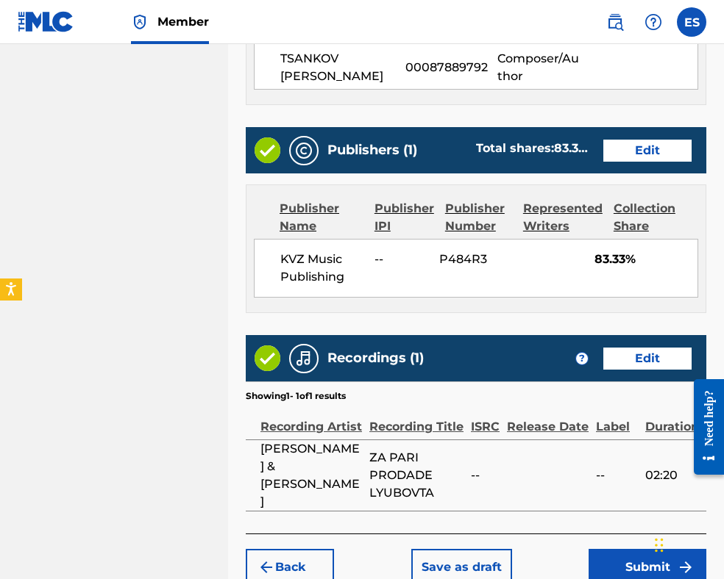
scroll to position [935, 0]
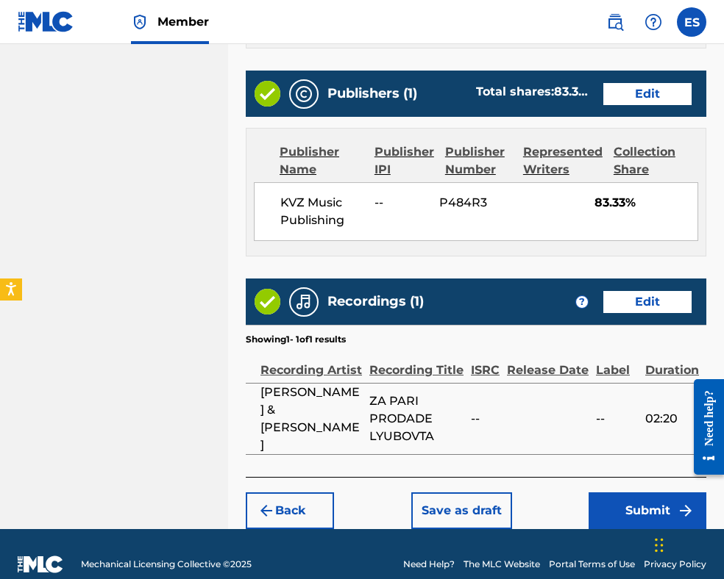
click at [618, 493] on button "Submit" at bounding box center [647, 511] width 118 height 37
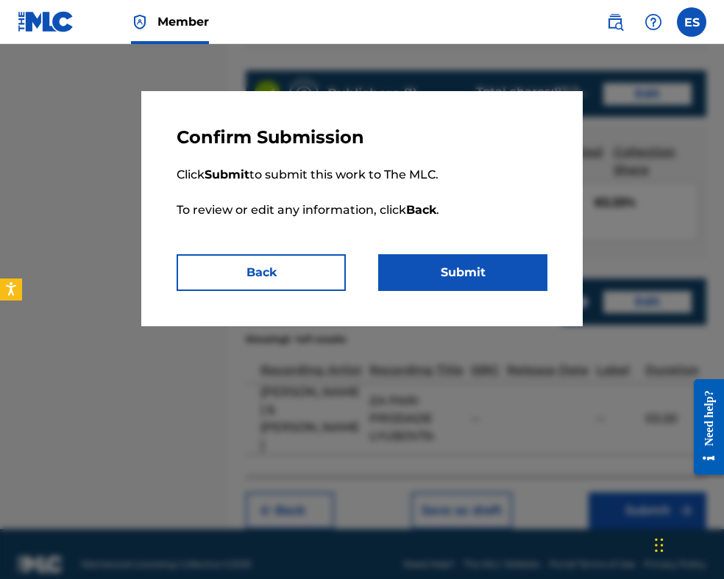
click at [436, 271] on button "Submit" at bounding box center [462, 272] width 169 height 37
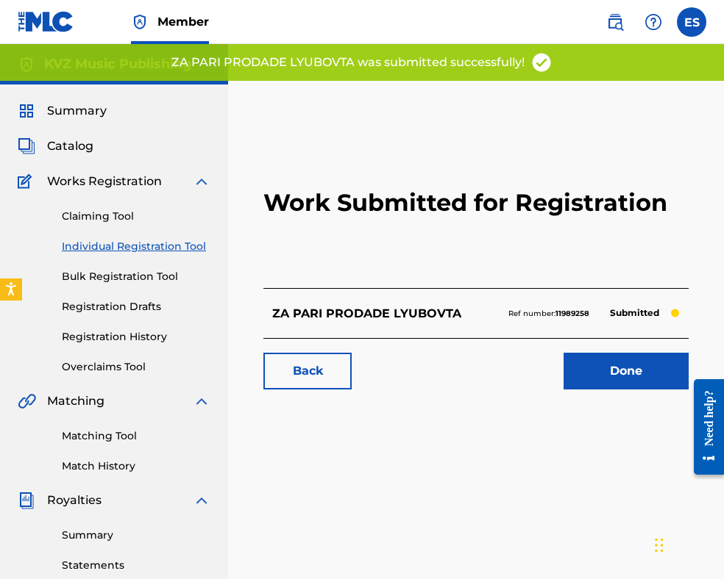
click at [131, 246] on link "Individual Registration Tool" at bounding box center [136, 246] width 149 height 15
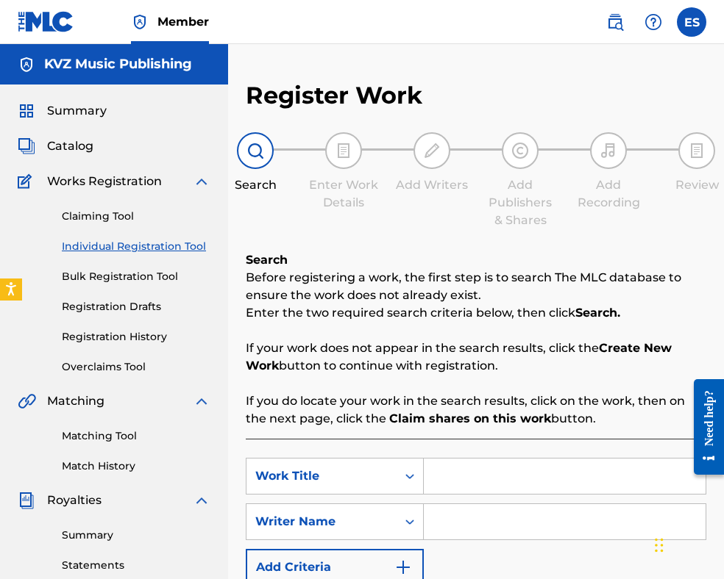
click at [135, 339] on link "Registration History" at bounding box center [136, 336] width 149 height 15
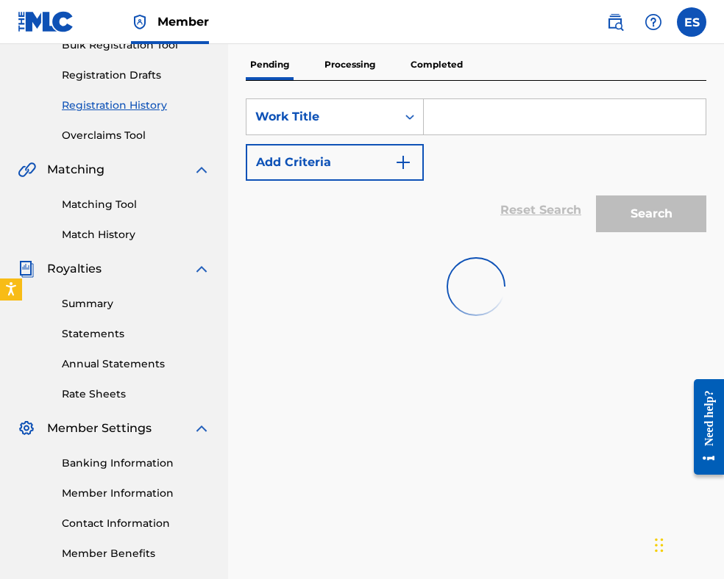
scroll to position [147, 0]
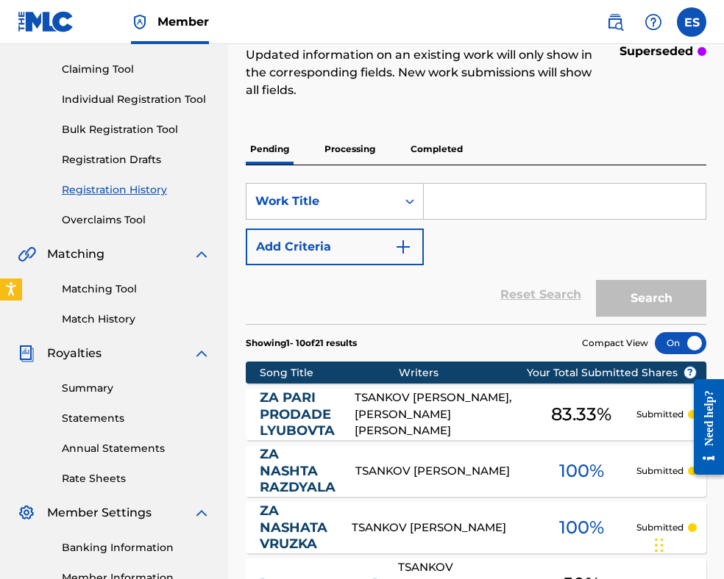
click at [151, 98] on link "Individual Registration Tool" at bounding box center [136, 99] width 149 height 15
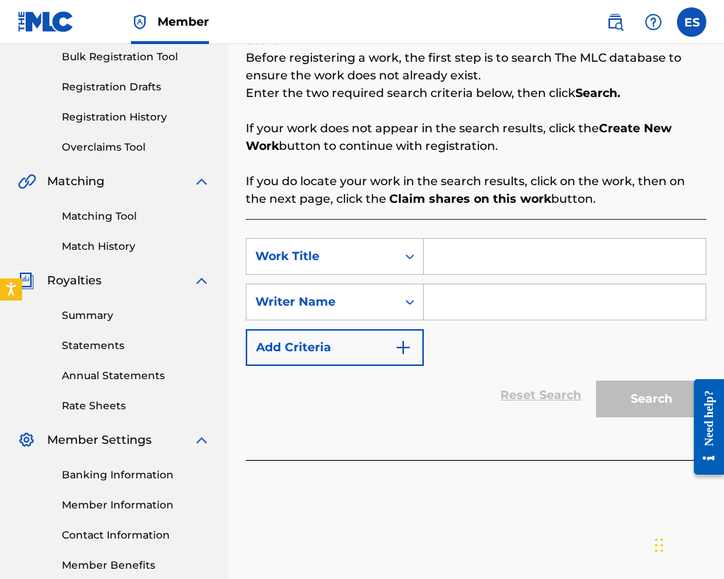
scroll to position [221, 0]
click at [507, 287] on input "Search Form" at bounding box center [565, 301] width 282 height 35
click at [524, 251] on input "Search Form" at bounding box center [565, 255] width 282 height 35
paste input "ZAGLUHVAT TVOITE STUPKI"
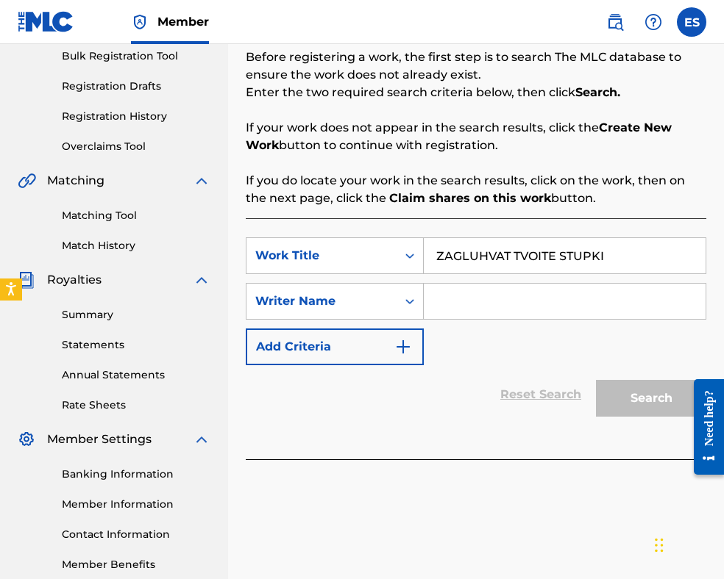
type input "ZAGLUHVAT TVOITE STUPKI"
paste input "[PERSON_NAME]"
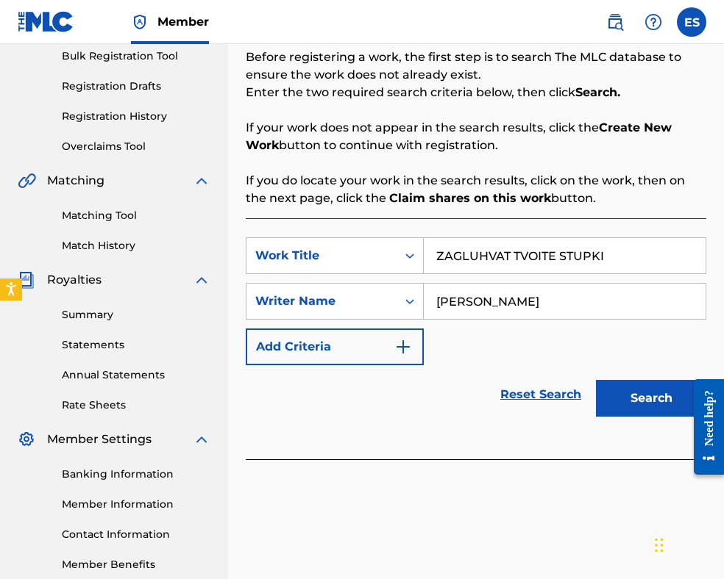
type input "[PERSON_NAME]"
click at [442, 248] on input "ZAGLUHVAT TVOITE STUPKI" at bounding box center [565, 255] width 282 height 35
type input "ZAGLUHVAT TVOITE STUPKI"
click at [635, 407] on button "Search" at bounding box center [651, 398] width 110 height 37
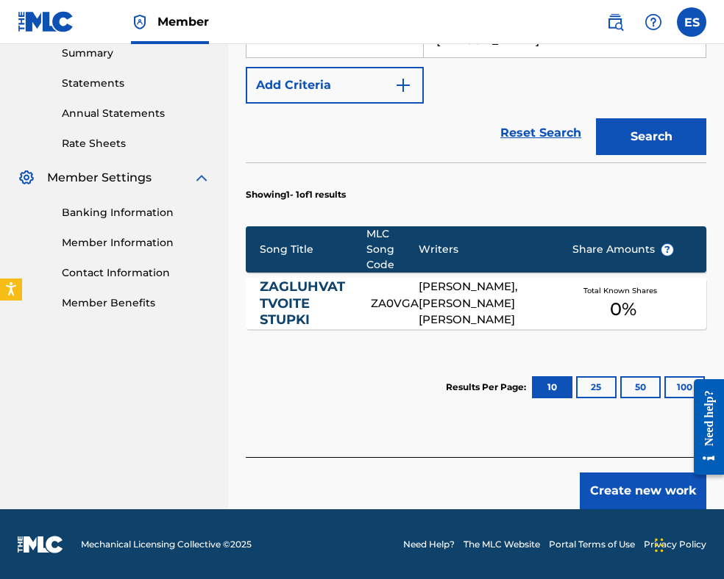
click at [641, 491] on button "Create new work" at bounding box center [642, 491] width 126 height 37
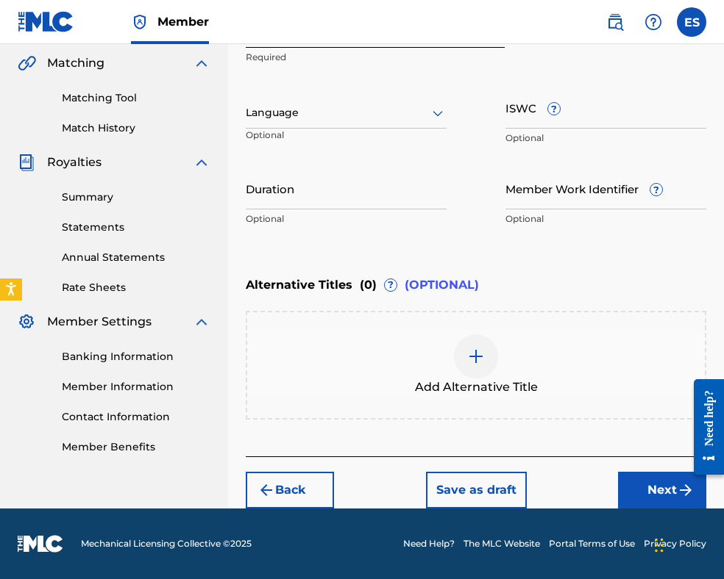
scroll to position [337, 0]
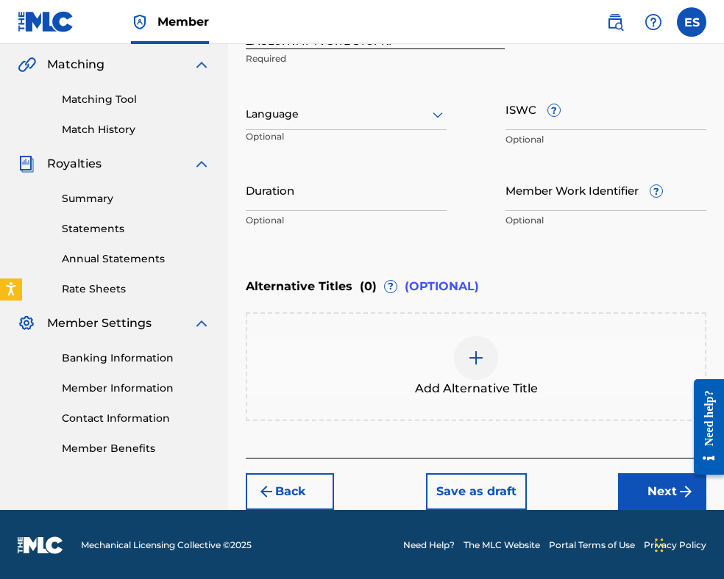
click at [320, 115] on div at bounding box center [346, 114] width 201 height 18
click at [326, 113] on div at bounding box center [346, 114] width 201 height 18
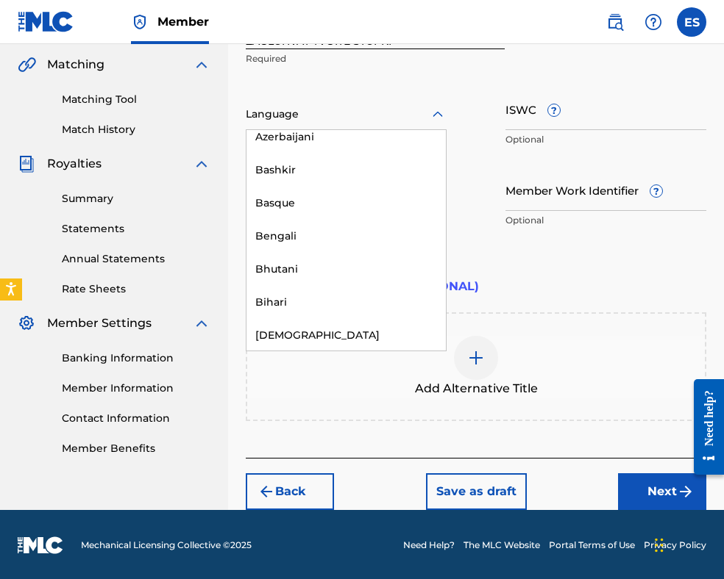
scroll to position [515, 0]
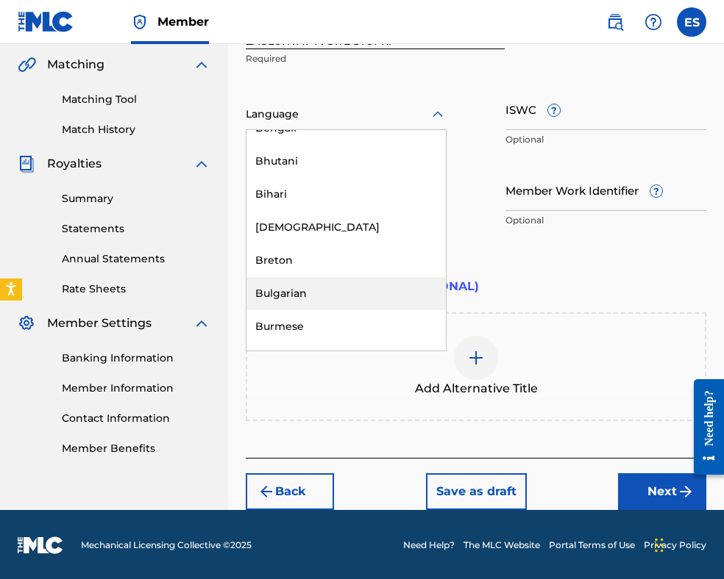
drag, startPoint x: 338, startPoint y: 283, endPoint x: 332, endPoint y: 257, distance: 27.1
click at [337, 279] on div "Bulgarian" at bounding box center [345, 293] width 199 height 33
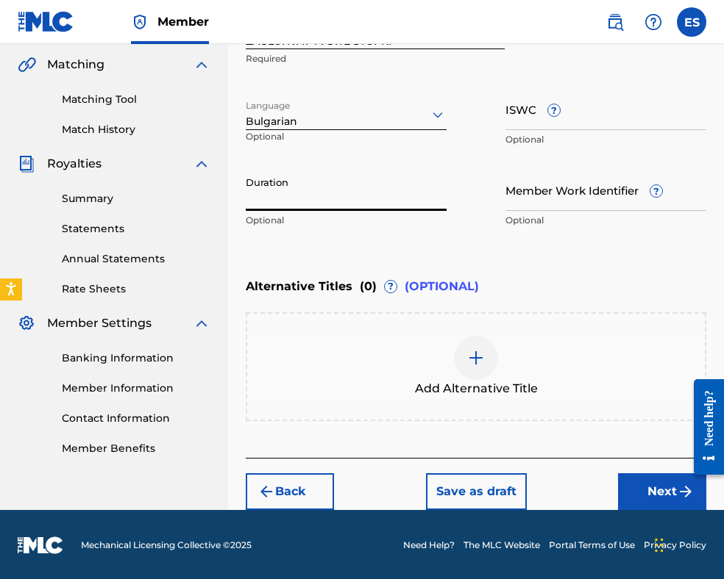
drag, startPoint x: 327, startPoint y: 190, endPoint x: 329, endPoint y: 183, distance: 7.5
click at [328, 185] on input "Duration" at bounding box center [346, 190] width 201 height 42
type input "03:00"
click at [470, 355] on img at bounding box center [476, 358] width 18 height 18
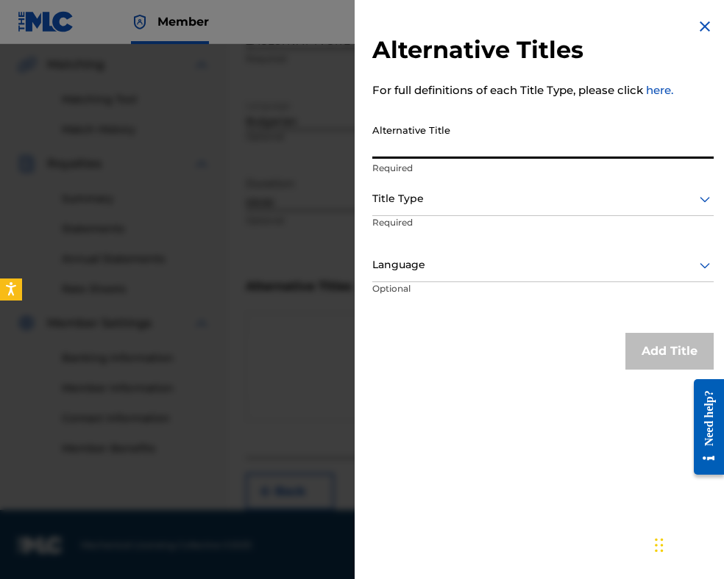
paste input "ЗАГЛЪХВАТ ТВОИТЕ СТЪПКИ"
type input "ЗАГЛЪХВАТ ТВОИТЕ СТЪПКИ"
click at [482, 201] on div at bounding box center [542, 199] width 341 height 18
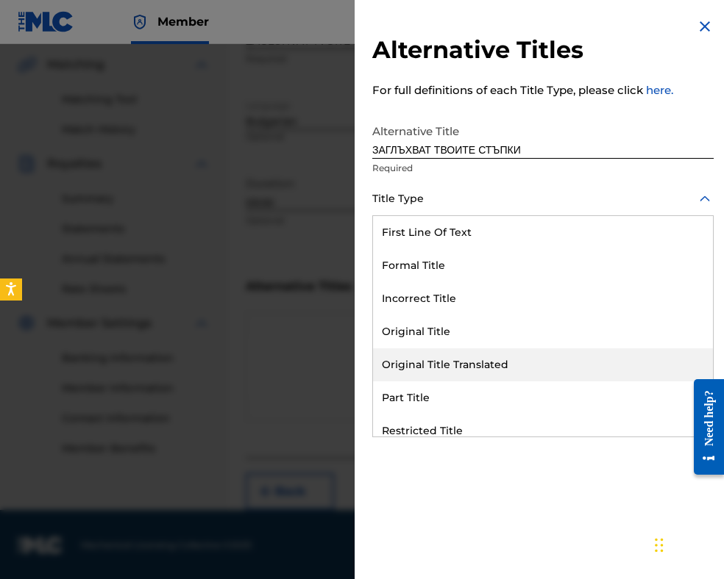
click at [503, 364] on div "Original Title Translated" at bounding box center [543, 365] width 340 height 33
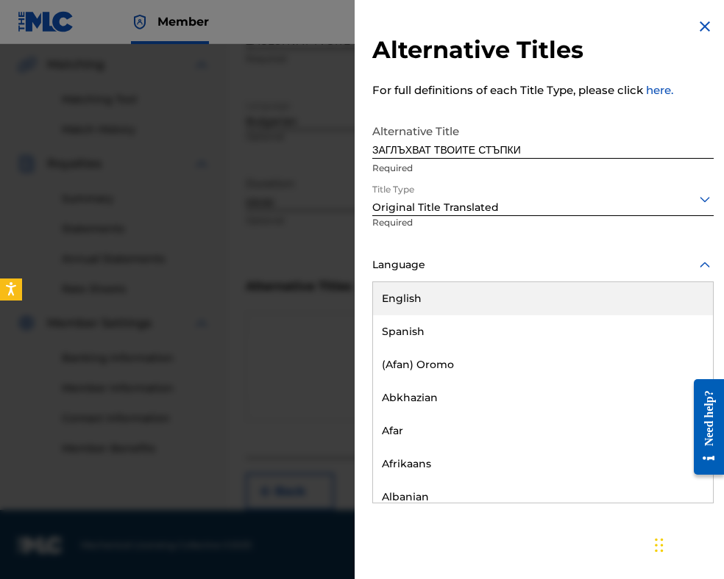
click at [491, 263] on div at bounding box center [542, 265] width 341 height 18
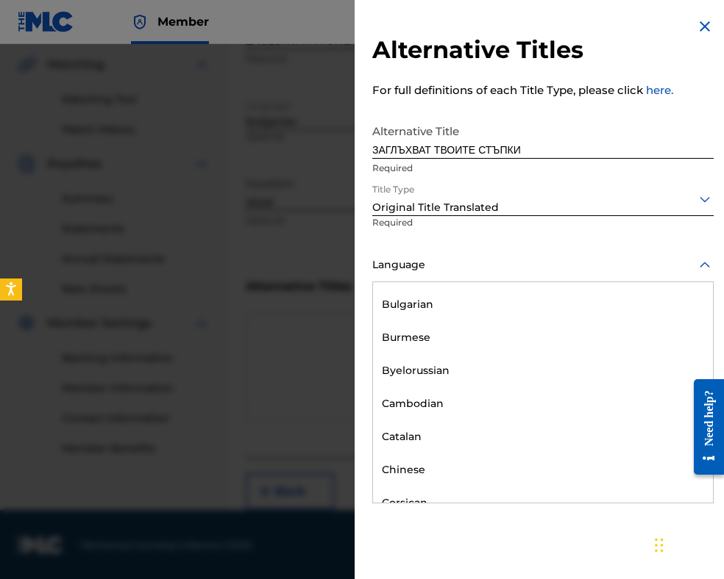
scroll to position [662, 0]
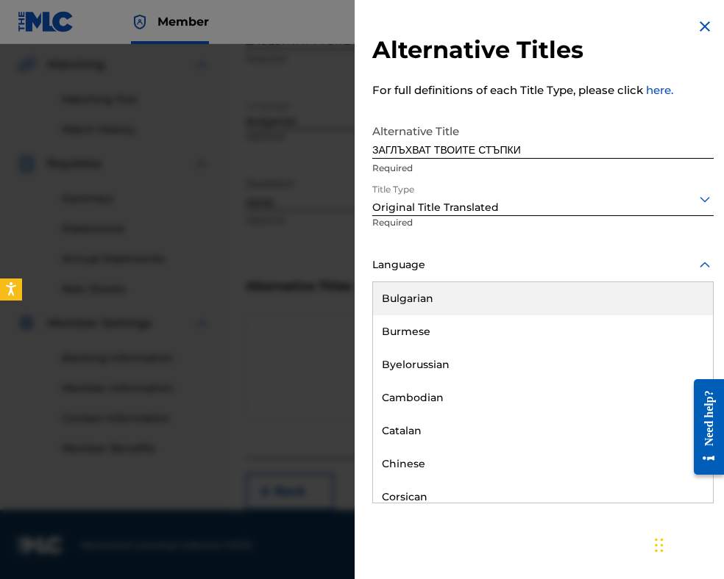
click at [467, 297] on div "Bulgarian" at bounding box center [543, 298] width 340 height 33
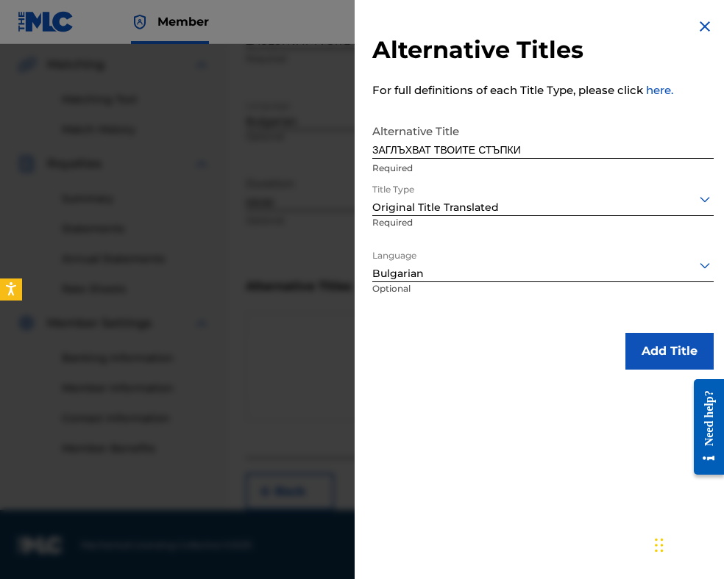
click at [629, 349] on button "Add Title" at bounding box center [669, 351] width 88 height 37
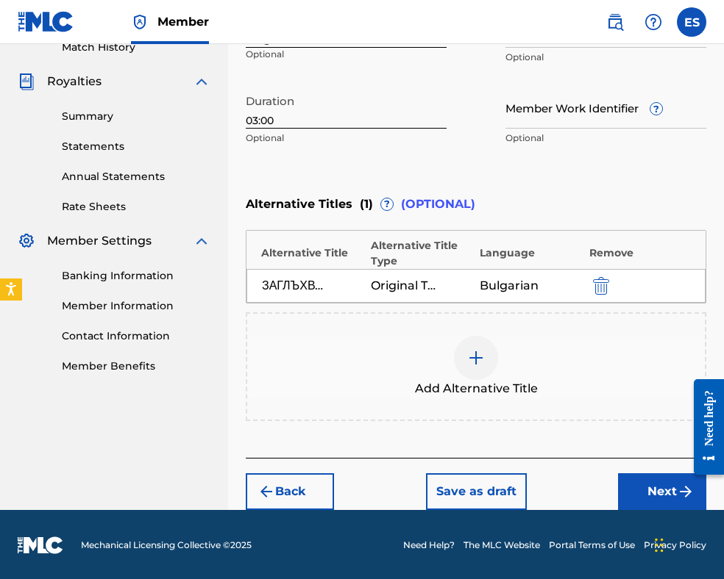
click at [624, 474] on button "Next" at bounding box center [662, 492] width 88 height 37
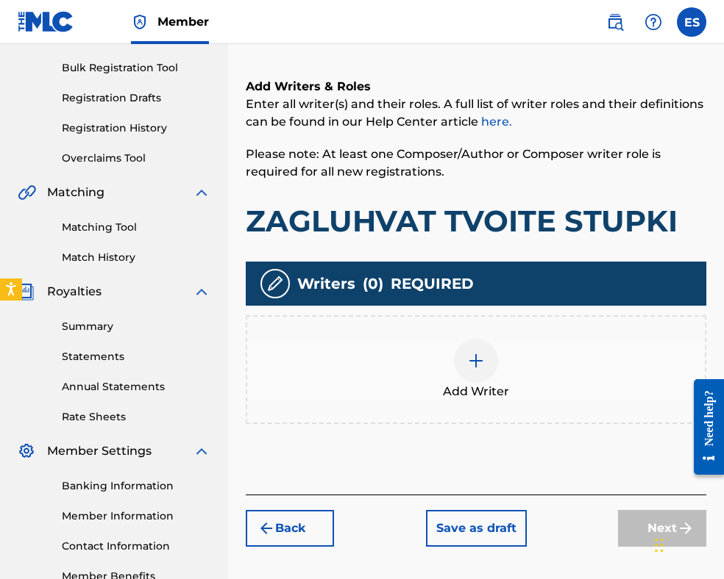
scroll to position [215, 0]
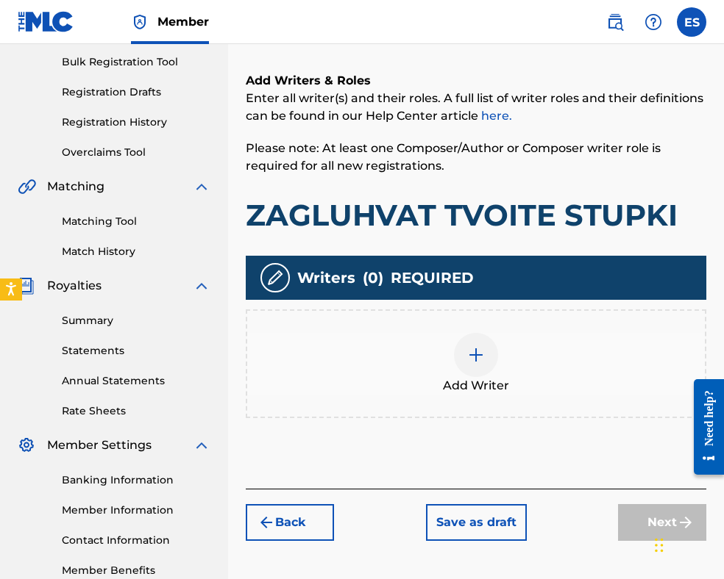
click at [478, 348] on img at bounding box center [476, 355] width 18 height 18
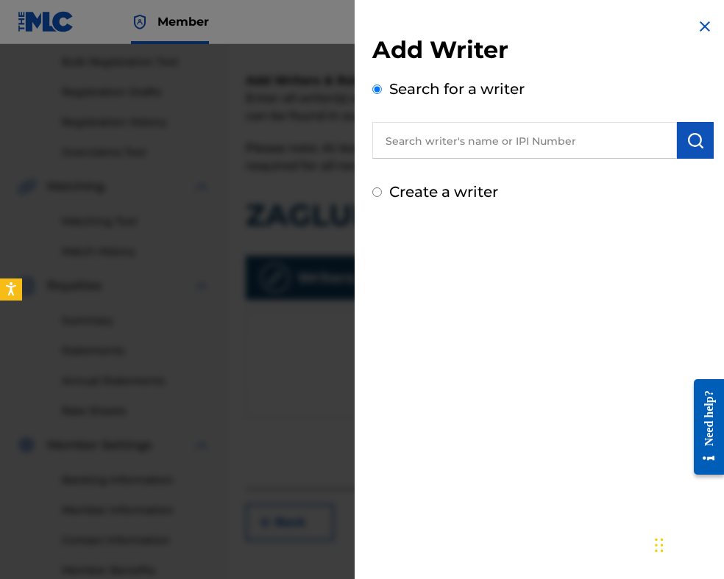
paste input "[PERSON_NAME]"
type input "[PERSON_NAME]"
click at [686, 135] on img "submit" at bounding box center [695, 141] width 18 height 18
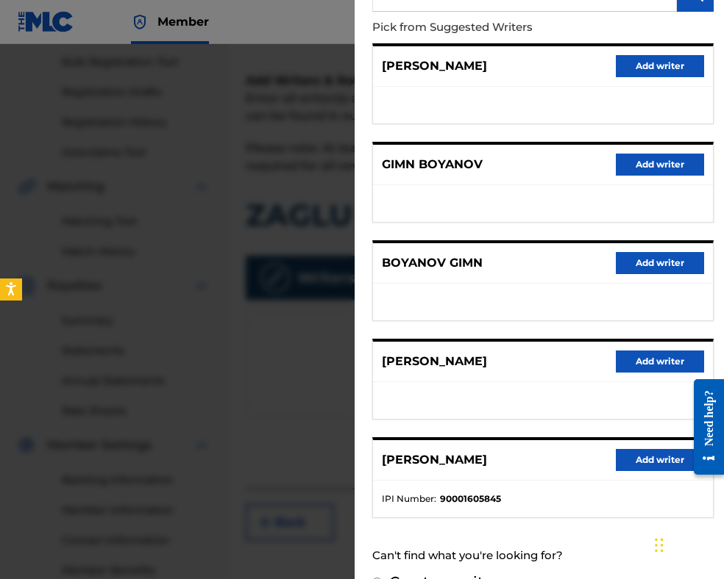
scroll to position [176, 0]
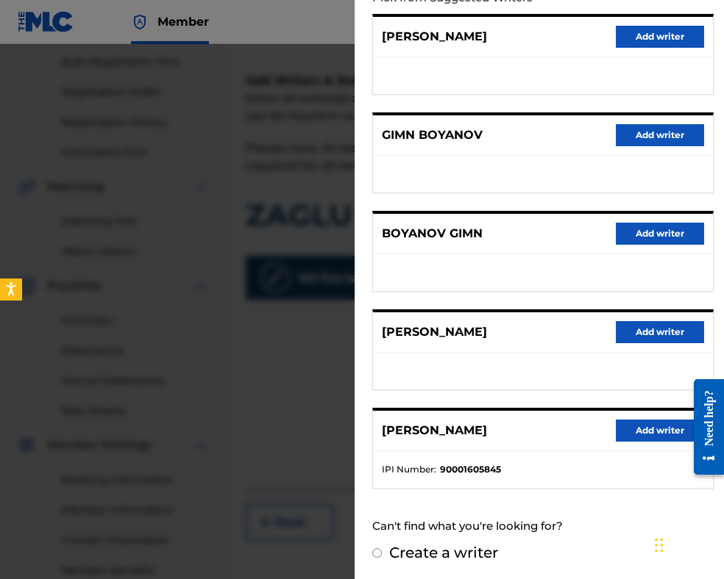
click at [622, 429] on button "Add writer" at bounding box center [659, 431] width 88 height 22
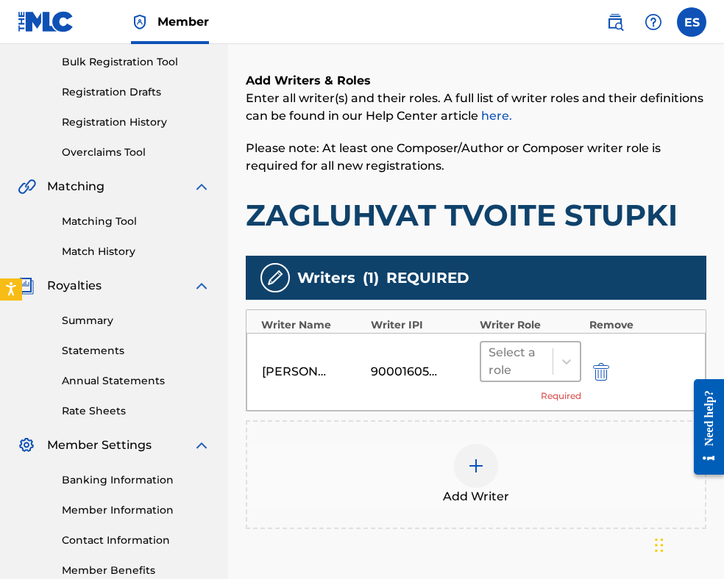
click at [534, 363] on div at bounding box center [516, 362] width 57 height 21
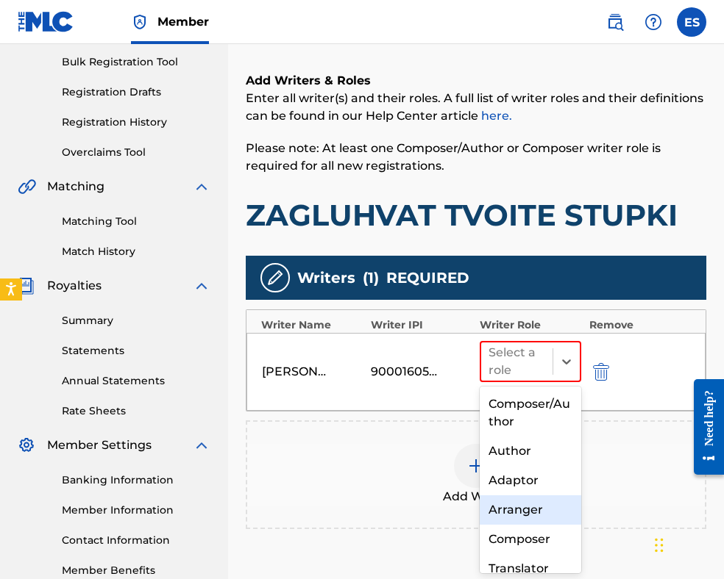
click at [538, 504] on div "Arranger" at bounding box center [529, 510] width 101 height 29
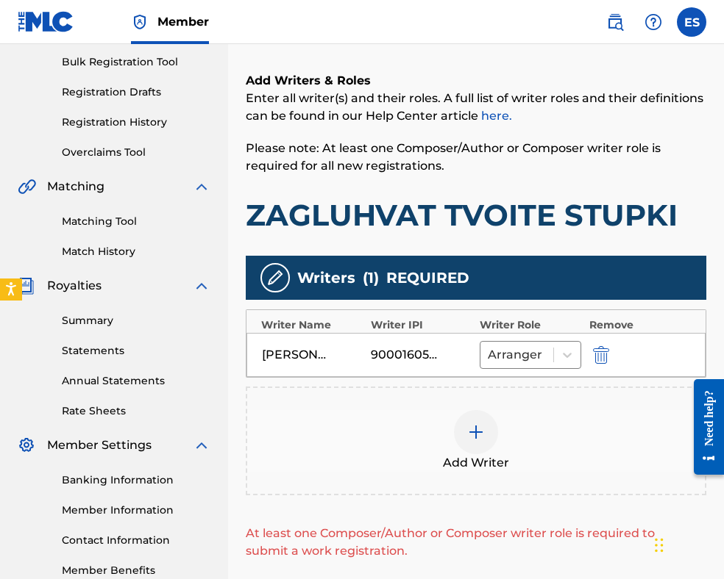
click at [482, 427] on img at bounding box center [476, 433] width 18 height 18
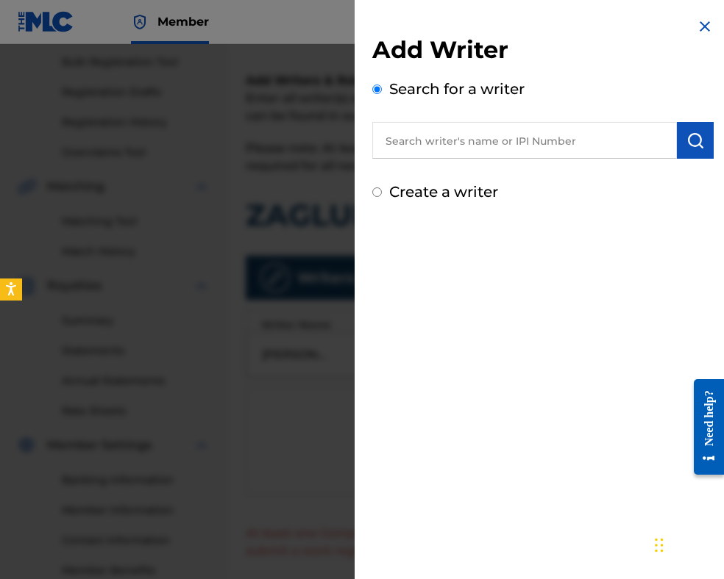
paste input "00087889792"
type input "00087889792"
click at [686, 143] on img "submit" at bounding box center [695, 141] width 18 height 18
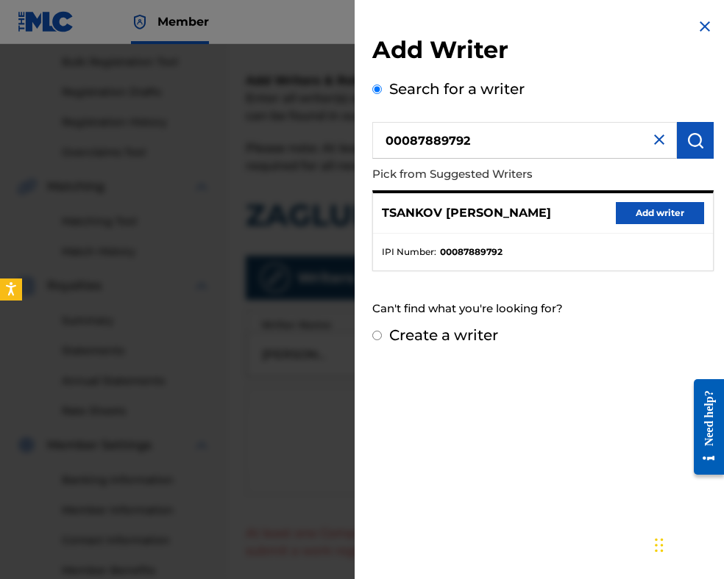
click at [646, 221] on button "Add writer" at bounding box center [659, 213] width 88 height 22
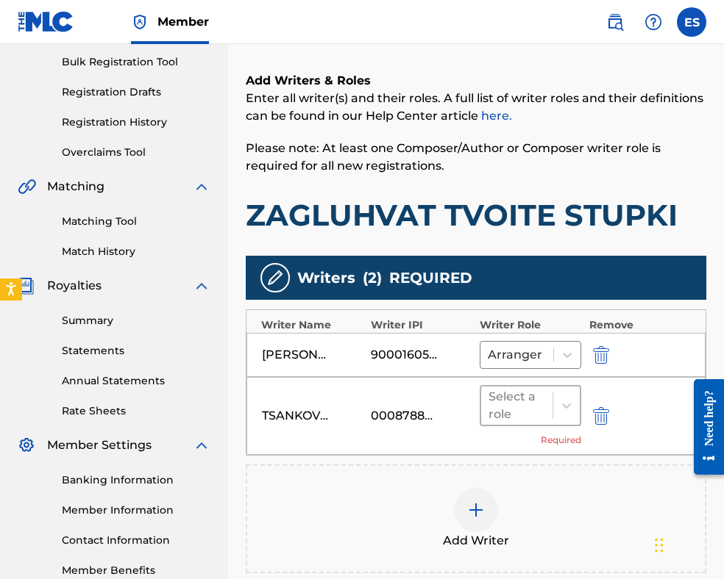
click at [514, 410] on div at bounding box center [516, 406] width 57 height 21
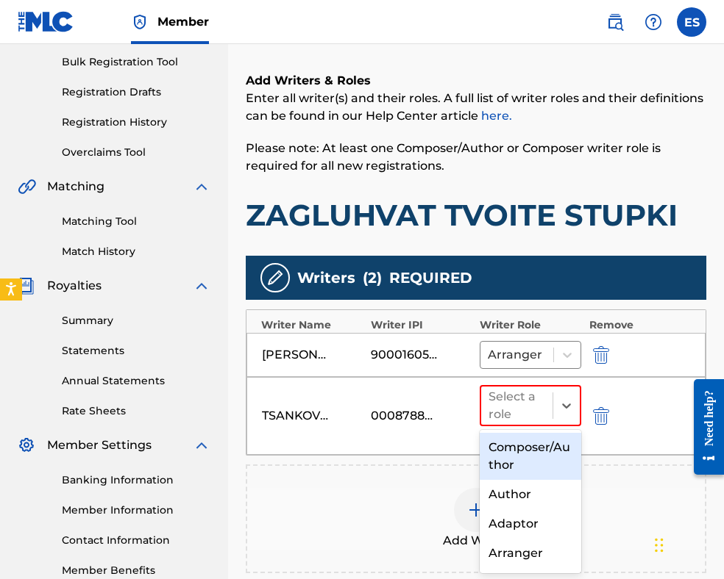
click at [518, 451] on div "Composer/Author" at bounding box center [529, 456] width 101 height 47
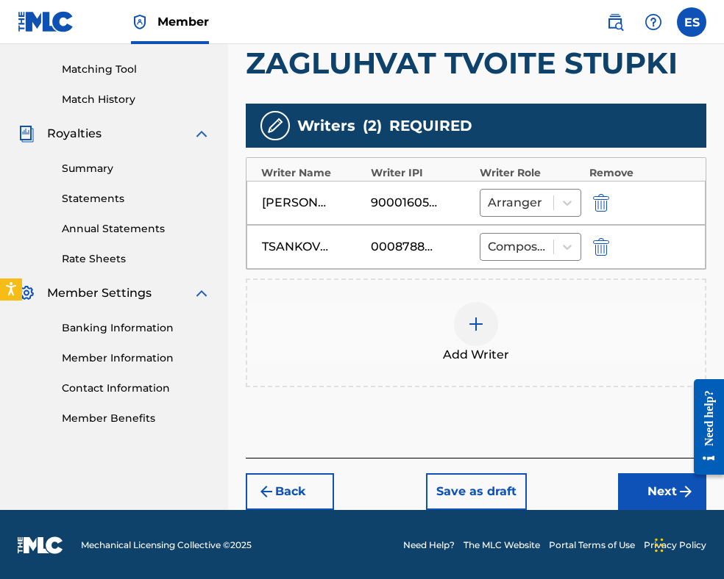
click at [621, 479] on button "Next" at bounding box center [662, 492] width 88 height 37
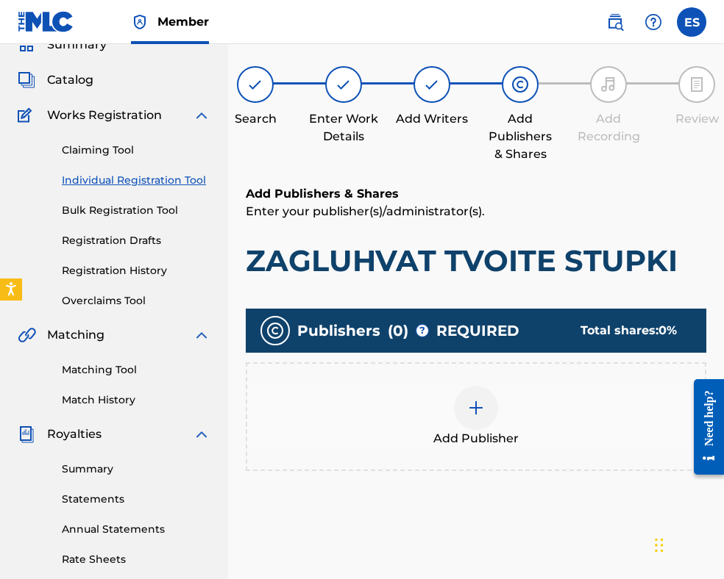
scroll to position [293, 0]
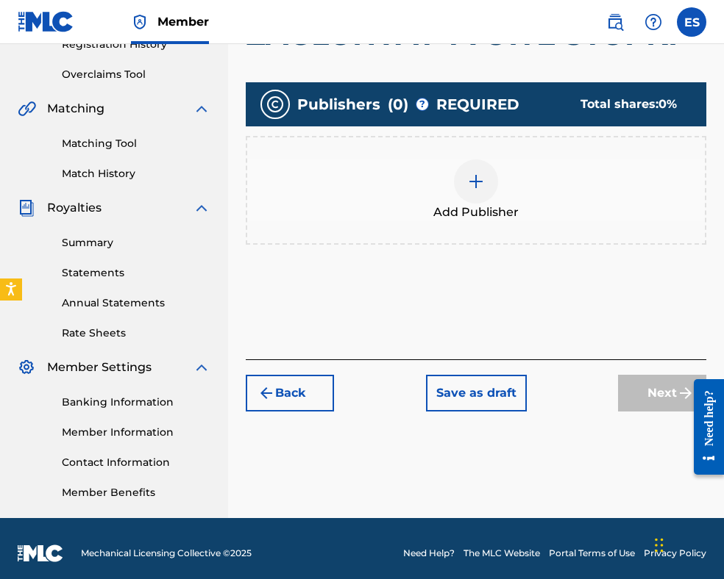
click at [482, 201] on div at bounding box center [476, 182] width 44 height 44
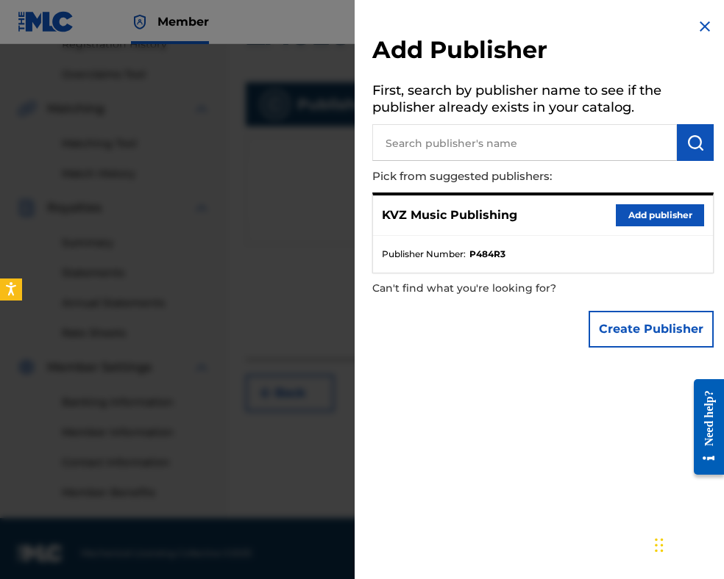
click at [638, 214] on button "Add publisher" at bounding box center [659, 215] width 88 height 22
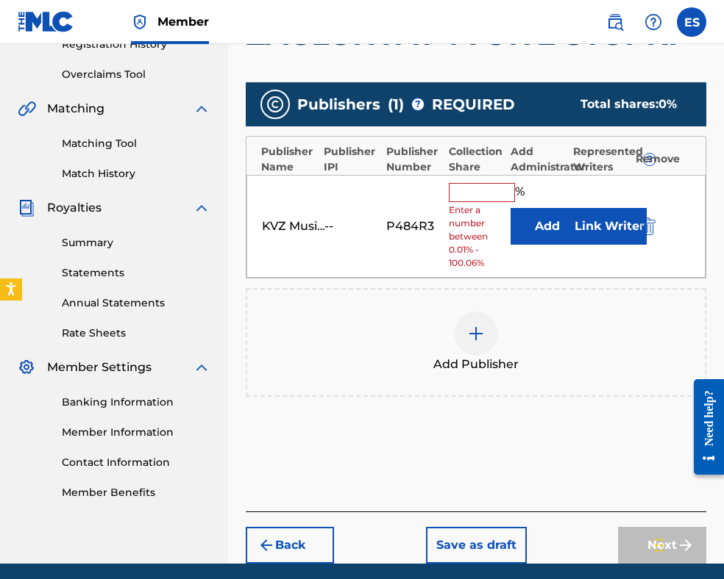
click at [468, 190] on input "text" at bounding box center [482, 192] width 66 height 19
type input "83.33"
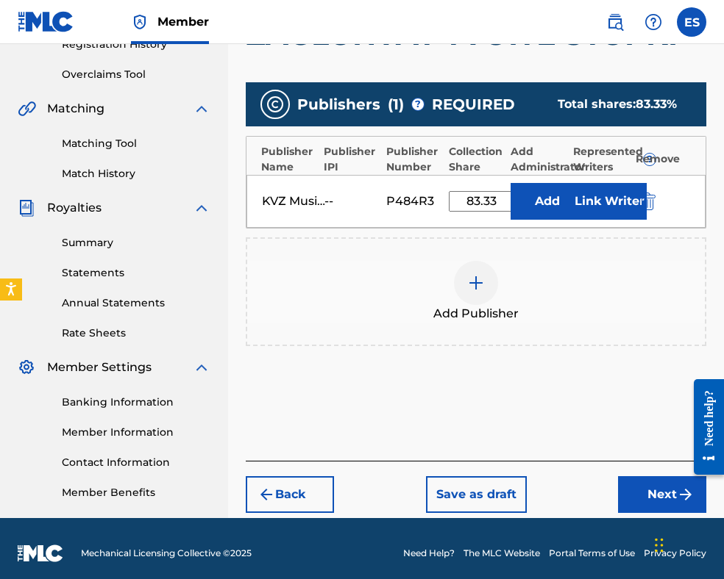
click at [639, 479] on button "Next" at bounding box center [662, 495] width 88 height 37
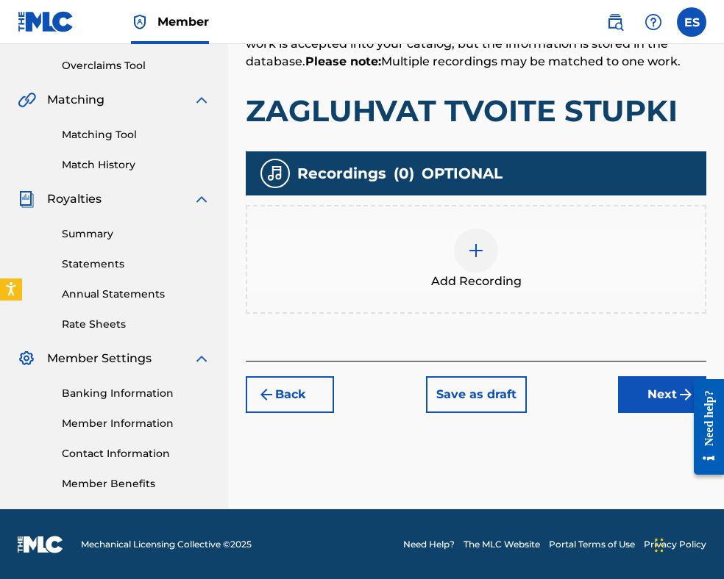
scroll to position [302, 0]
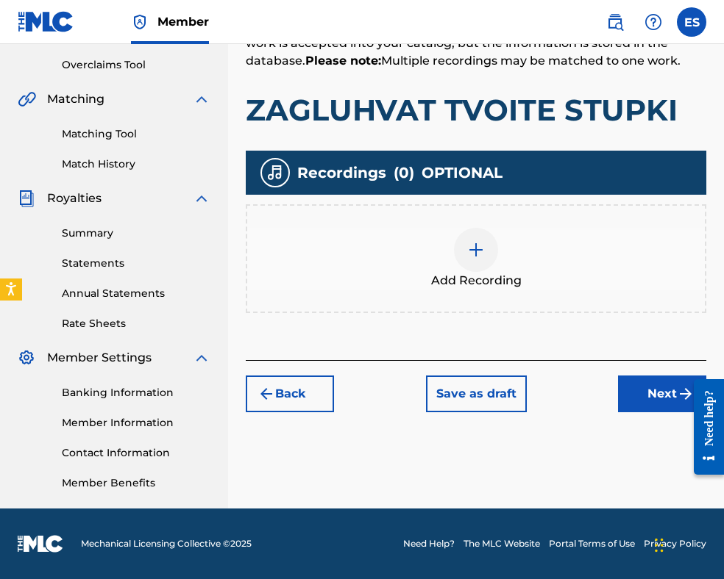
click at [496, 250] on div at bounding box center [476, 250] width 44 height 44
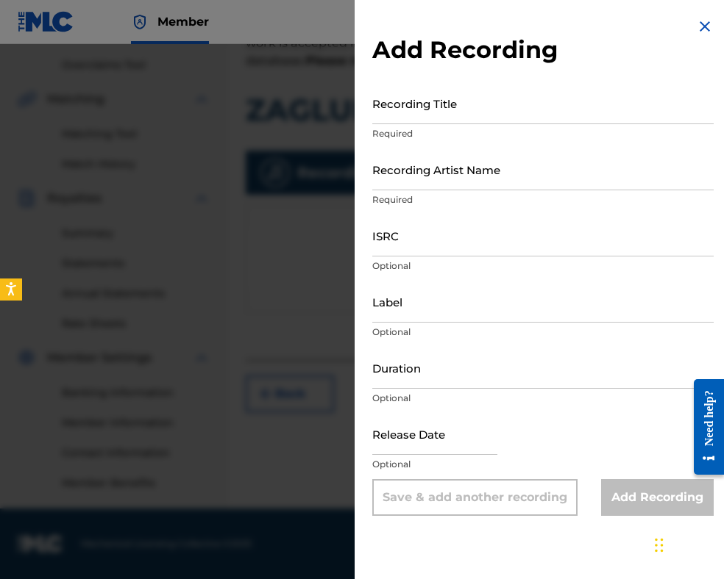
click at [703, 25] on img at bounding box center [705, 27] width 18 height 18
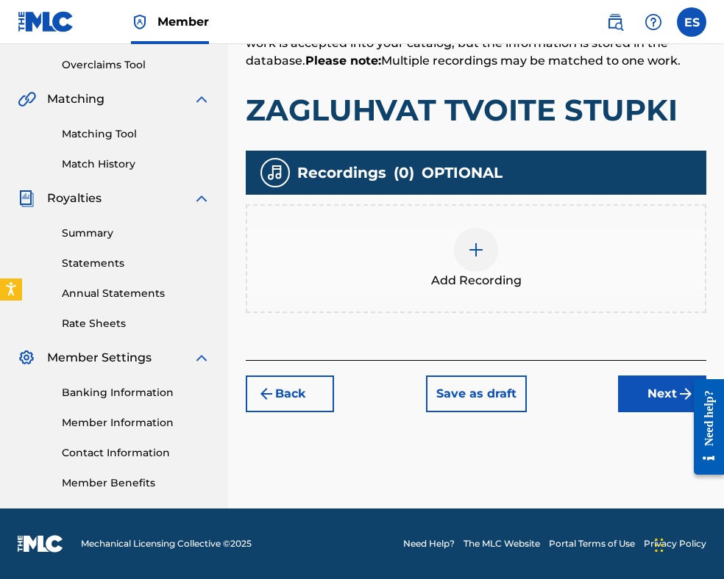
click at [650, 404] on button "Next" at bounding box center [662, 394] width 88 height 37
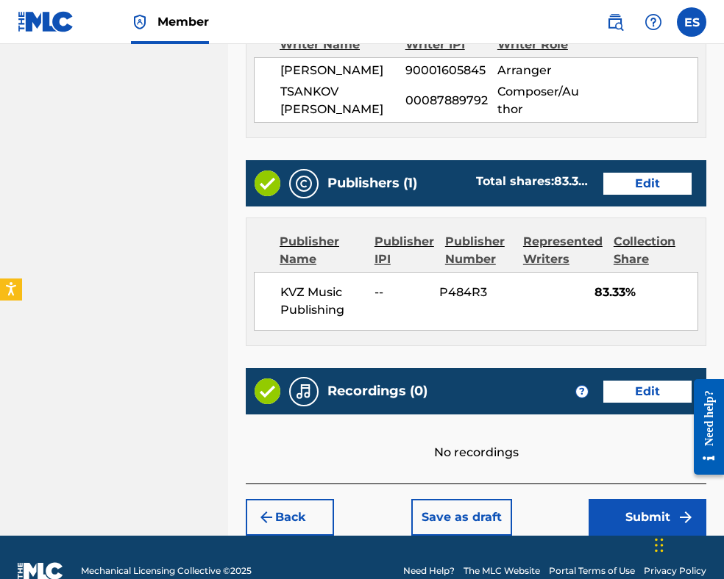
scroll to position [816, 0]
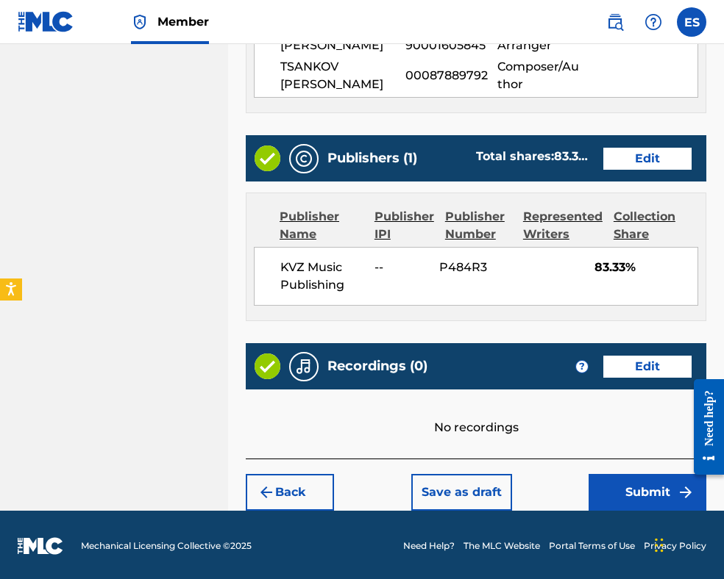
click at [643, 482] on button "Submit" at bounding box center [647, 492] width 118 height 37
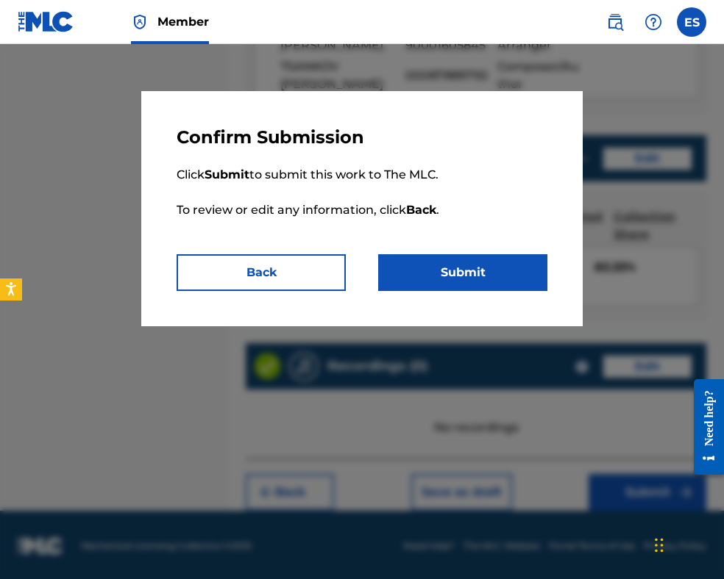
click at [512, 277] on button "Submit" at bounding box center [462, 272] width 169 height 37
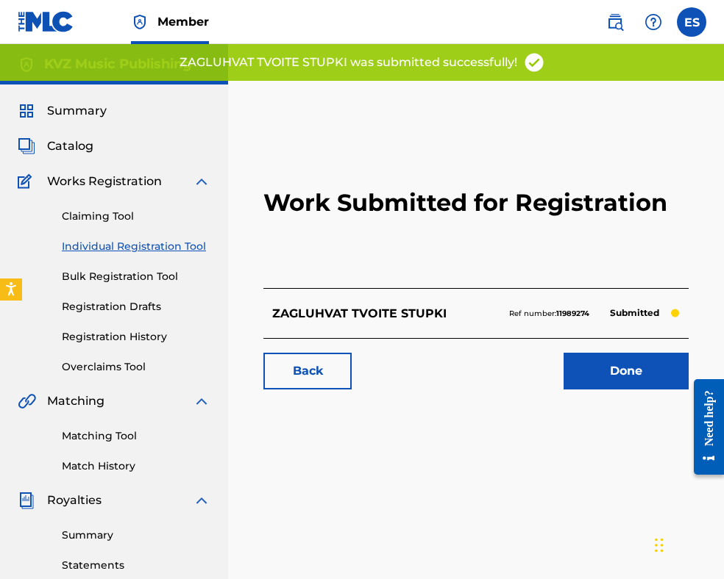
click at [188, 248] on link "Individual Registration Tool" at bounding box center [136, 246] width 149 height 15
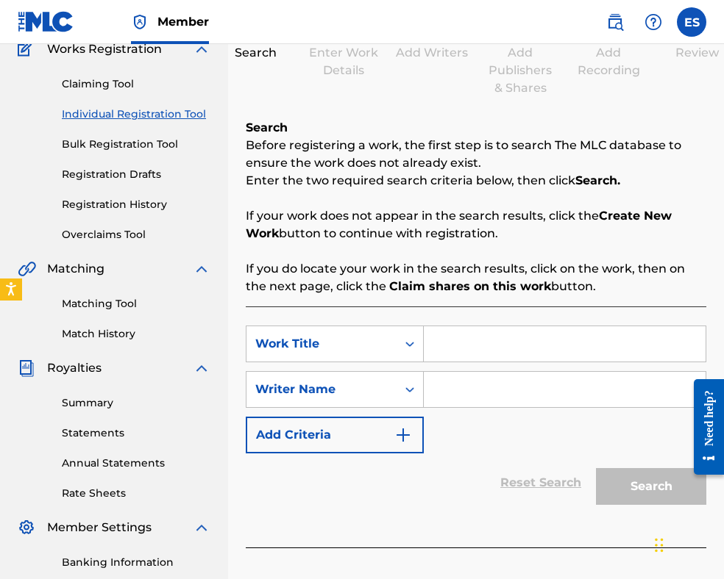
scroll to position [221, 0]
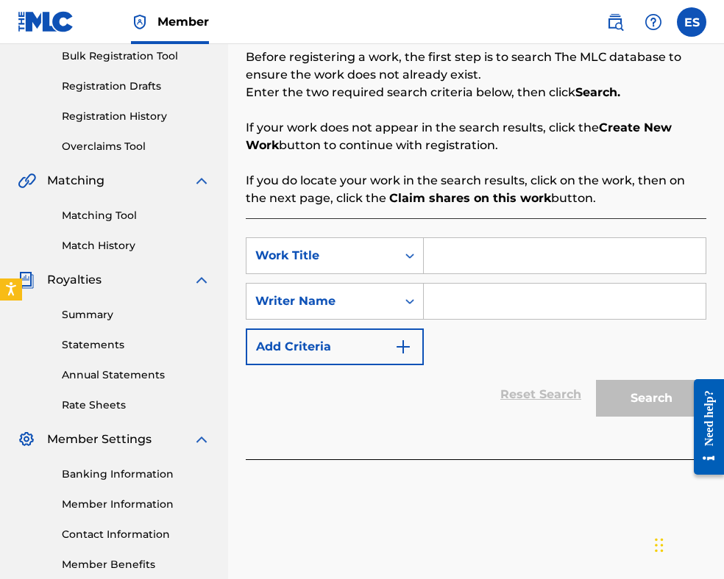
click at [477, 251] on input "Search Form" at bounding box center [565, 255] width 282 height 35
paste input "ZAPEY MI HUBAVA DEVOYKO"
type input "ZAPEY MI HUBAVA DEVOYKO"
click at [435, 293] on input "Search Form" at bounding box center [565, 301] width 282 height 35
paste input "[PERSON_NAME]"
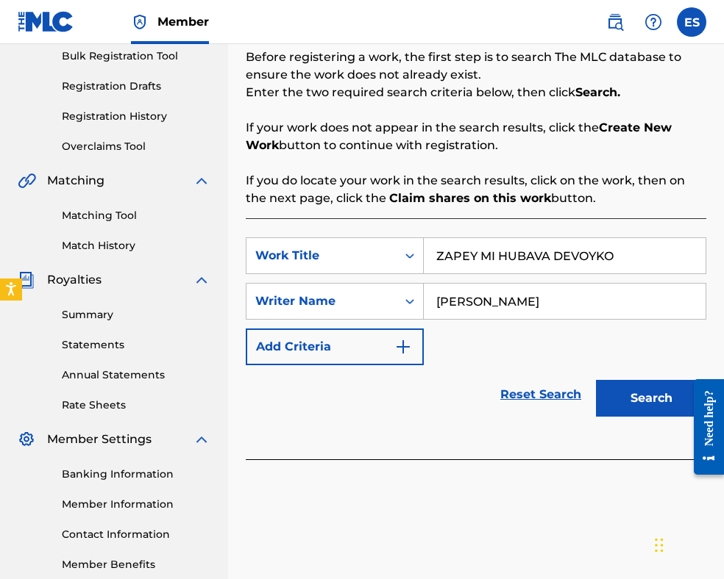
type input "[PERSON_NAME]"
drag, startPoint x: 439, startPoint y: 255, endPoint x: 444, endPoint y: 241, distance: 14.9
click at [439, 251] on input "ZAPEY MI HUBAVA DEVOYKO" at bounding box center [565, 255] width 282 height 35
type input "ZAPEY MI HUBAVA DEVOYKO"
click at [649, 404] on button "Search" at bounding box center [651, 398] width 110 height 37
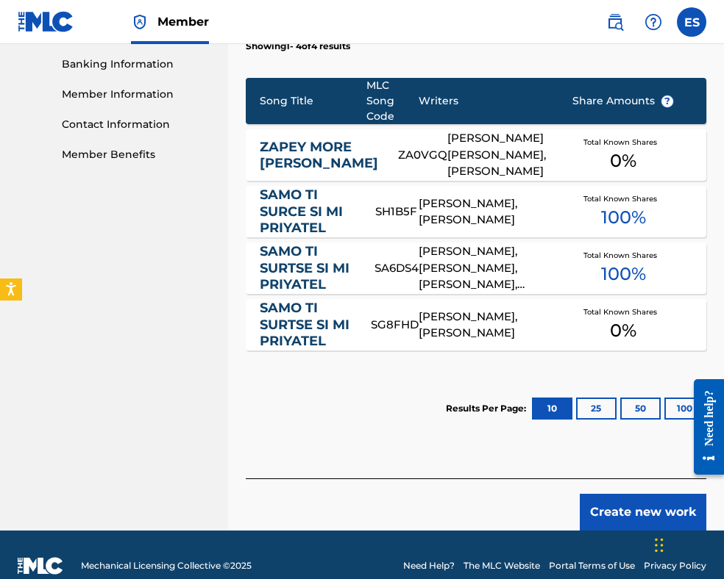
scroll to position [667, 0]
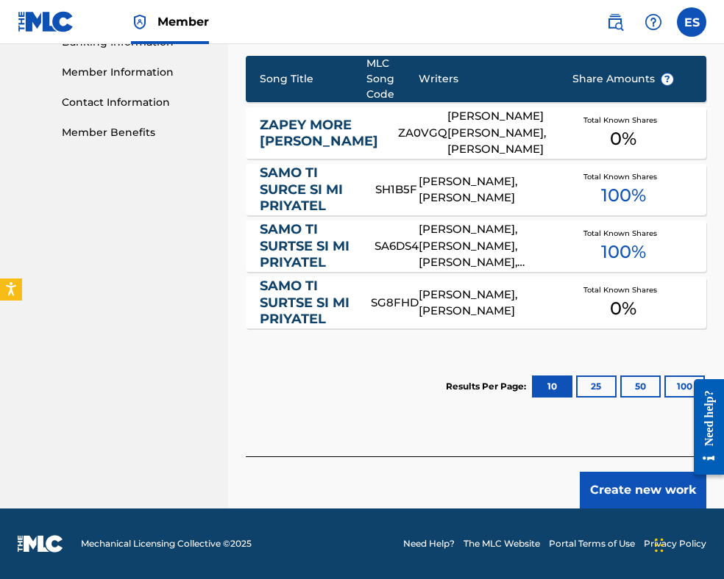
click at [629, 495] on button "Create new work" at bounding box center [642, 490] width 126 height 37
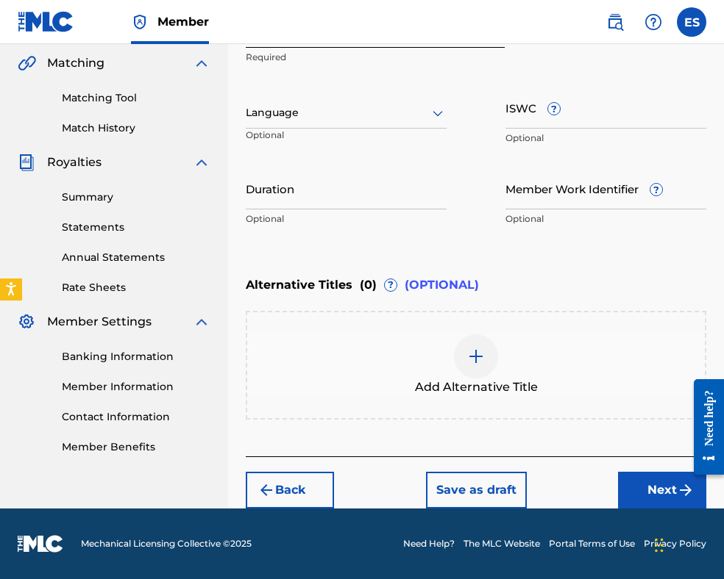
scroll to position [337, 0]
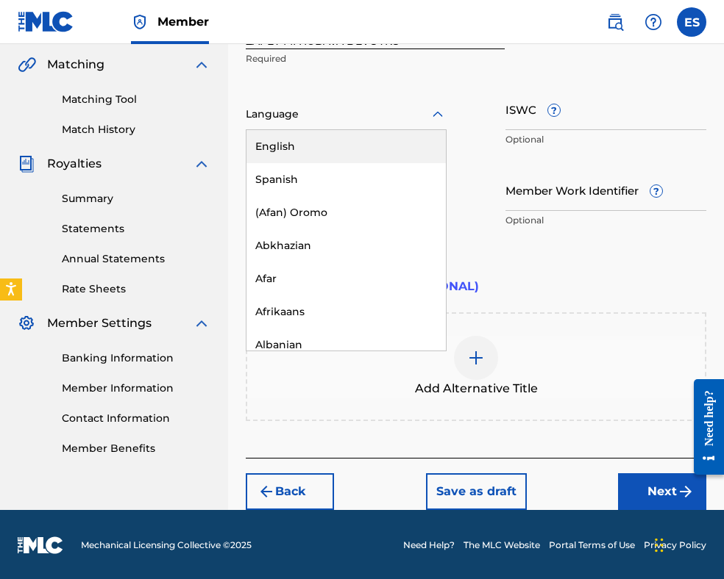
click at [379, 113] on div at bounding box center [346, 114] width 201 height 18
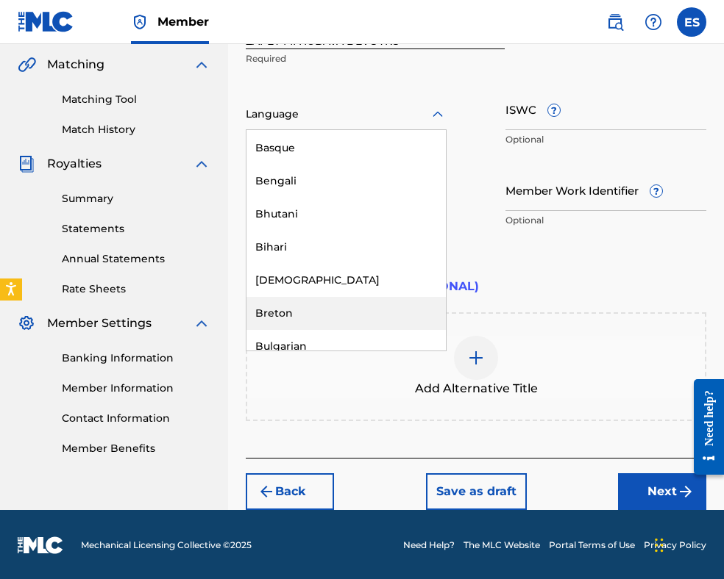
scroll to position [515, 0]
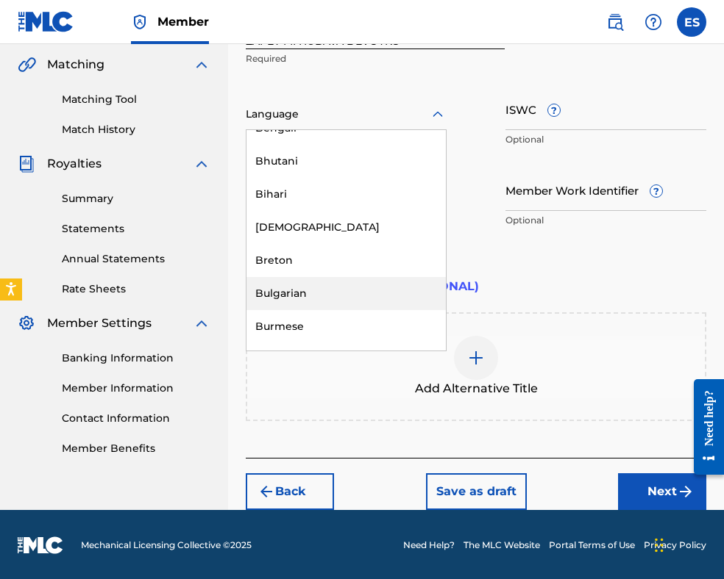
click at [353, 289] on div "Bulgarian" at bounding box center [345, 293] width 199 height 33
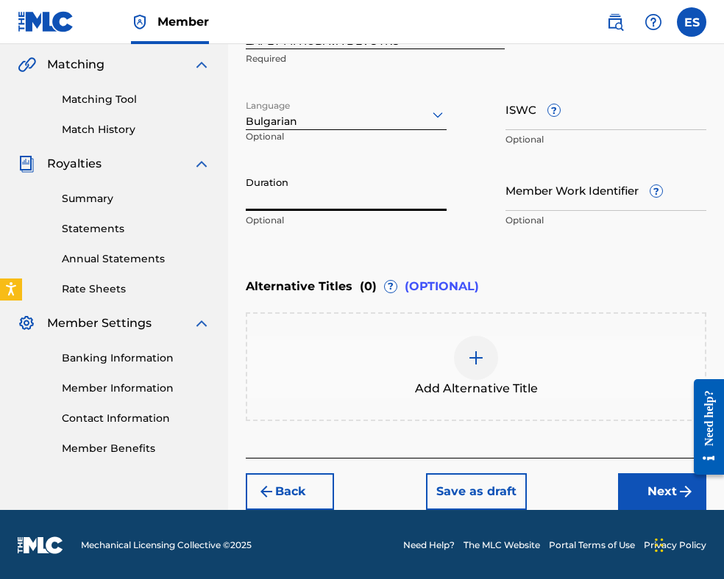
click at [391, 189] on input "Duration" at bounding box center [346, 190] width 201 height 42
type input "02:40"
click at [483, 343] on div at bounding box center [476, 358] width 44 height 44
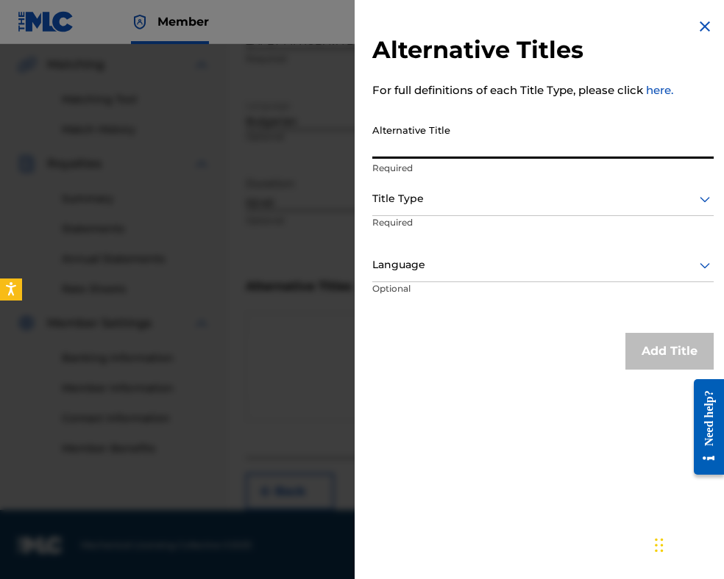
paste input "ЗАПЕЙ МИ [PERSON_NAME]"
type input "ЗАПЕЙ МИ [PERSON_NAME]"
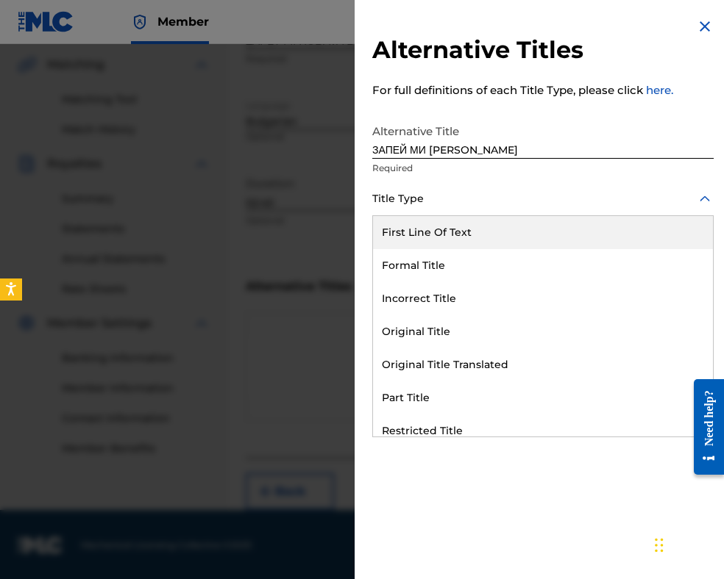
drag, startPoint x: 468, startPoint y: 199, endPoint x: 481, endPoint y: 324, distance: 126.4
click at [468, 201] on div at bounding box center [542, 199] width 341 height 18
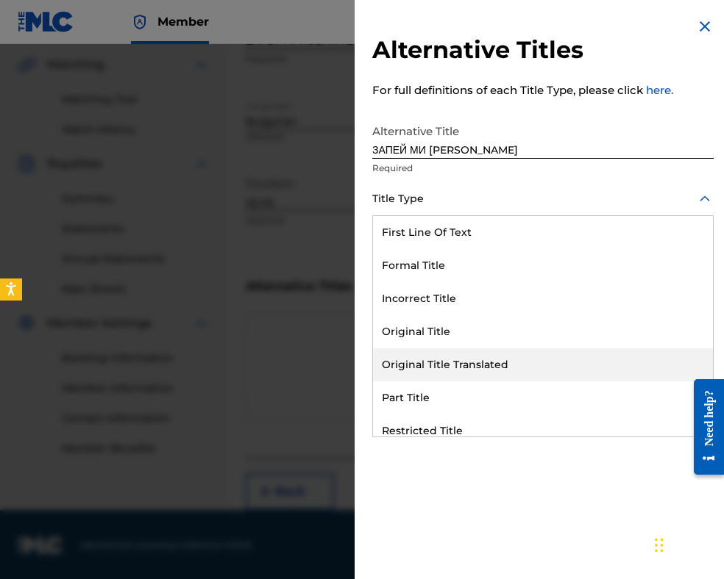
click at [480, 371] on div "Original Title Translated" at bounding box center [543, 365] width 340 height 33
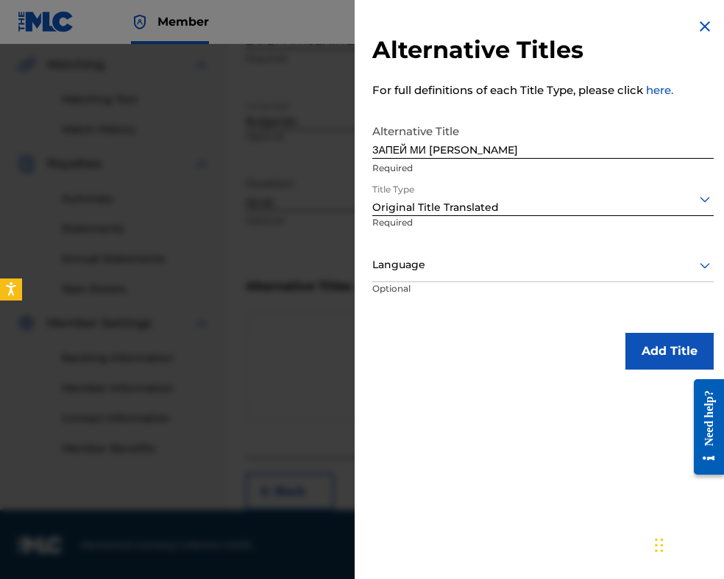
click at [467, 271] on div at bounding box center [542, 265] width 341 height 18
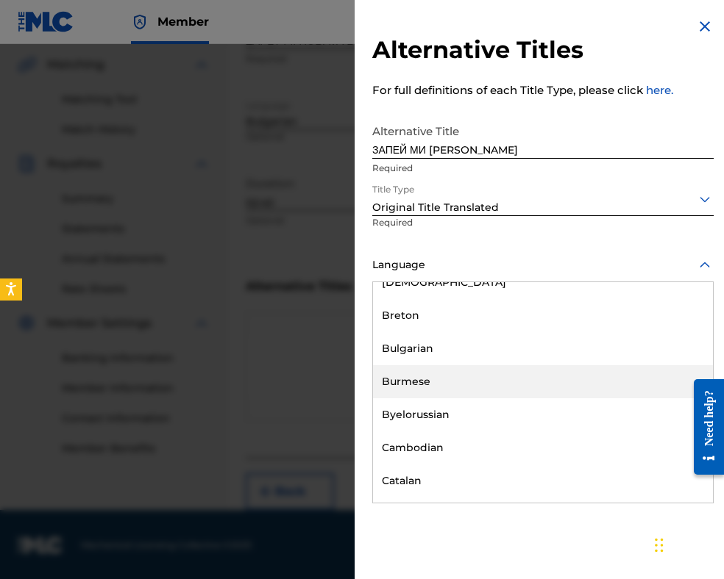
scroll to position [662, 0]
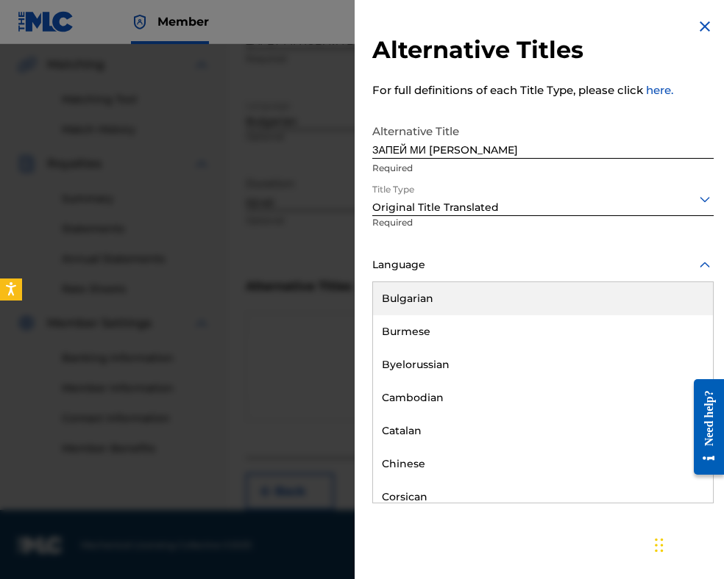
click at [422, 294] on div "Bulgarian" at bounding box center [543, 298] width 340 height 33
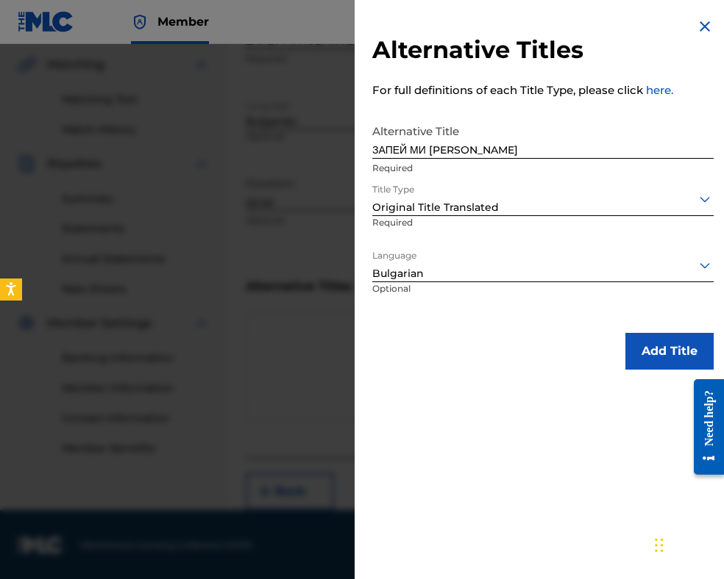
click at [650, 352] on button "Add Title" at bounding box center [669, 351] width 88 height 37
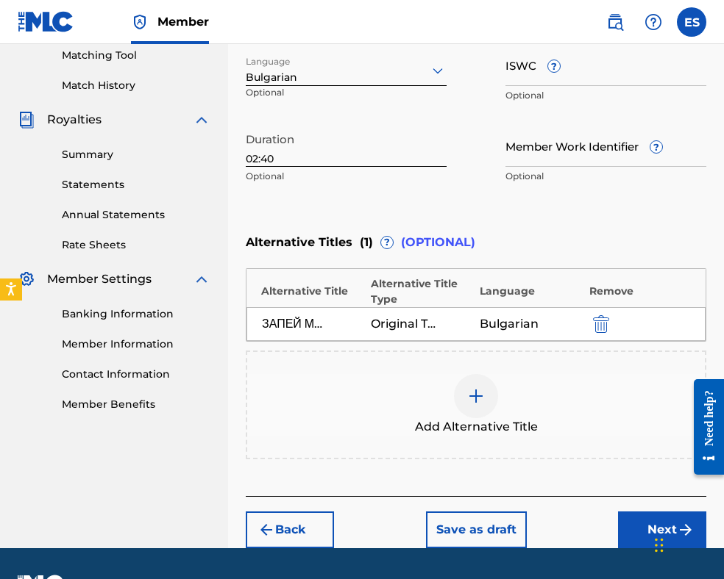
scroll to position [419, 0]
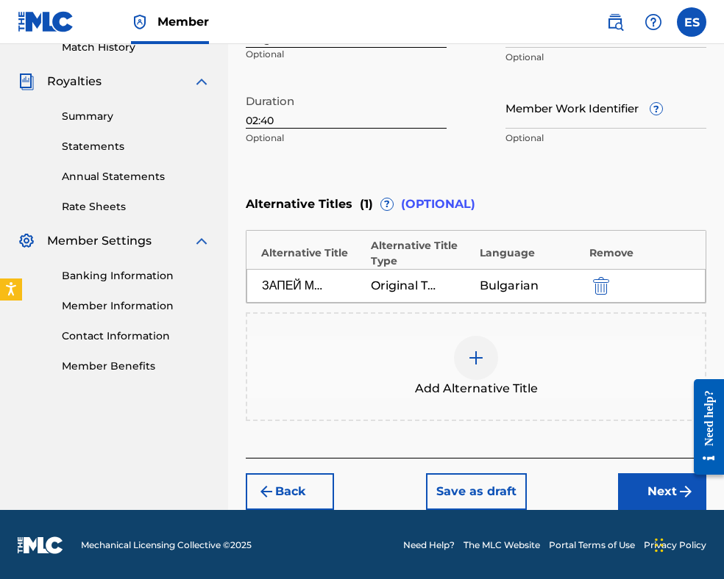
click at [650, 495] on button "Next" at bounding box center [662, 492] width 88 height 37
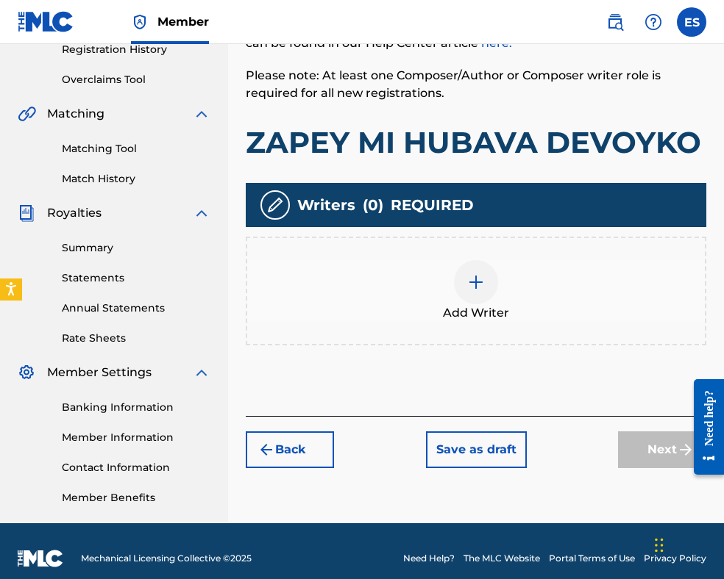
scroll to position [302, 0]
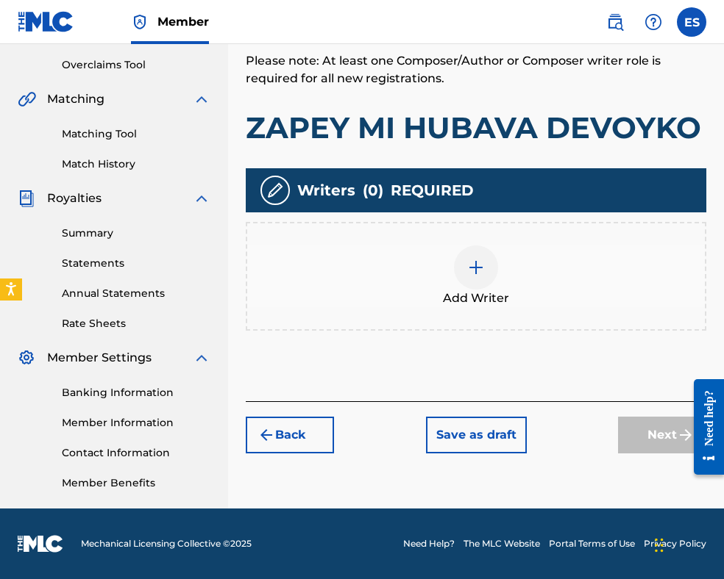
click at [485, 290] on span "Add Writer" at bounding box center [476, 299] width 66 height 18
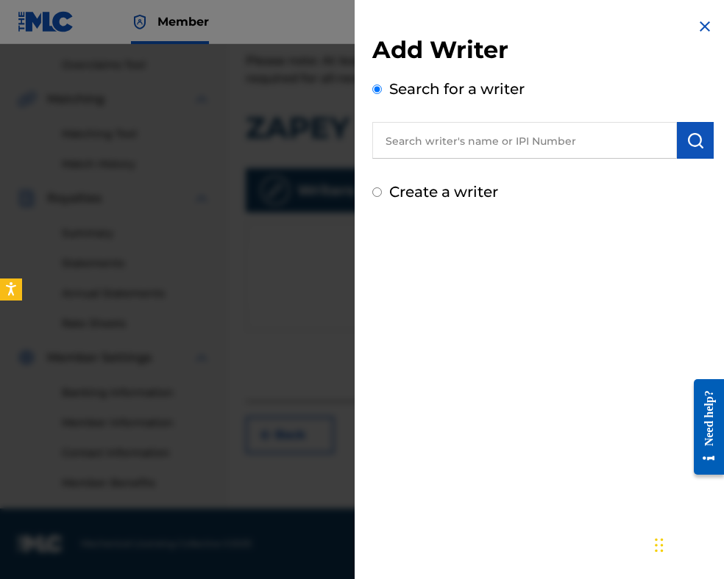
drag, startPoint x: 434, startPoint y: 136, endPoint x: 396, endPoint y: 146, distance: 39.6
paste input "00087889792"
type input "00087889792"
click at [689, 142] on img "submit" at bounding box center [695, 141] width 18 height 18
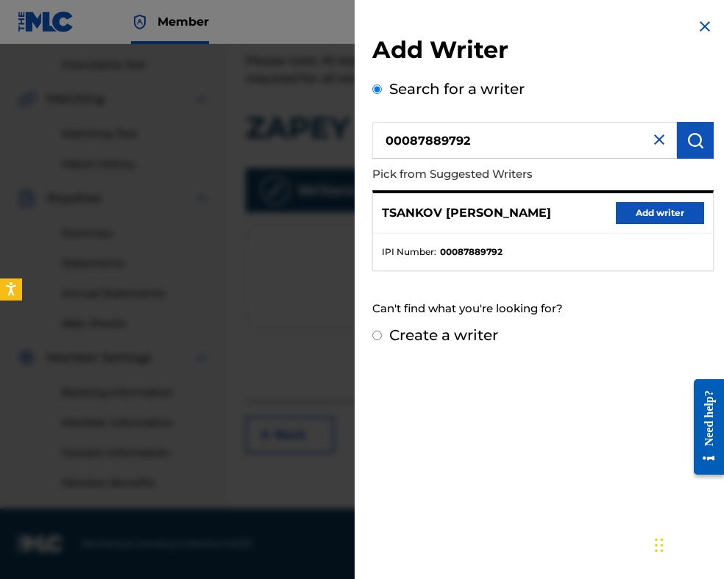
click at [659, 215] on button "Add writer" at bounding box center [659, 213] width 88 height 22
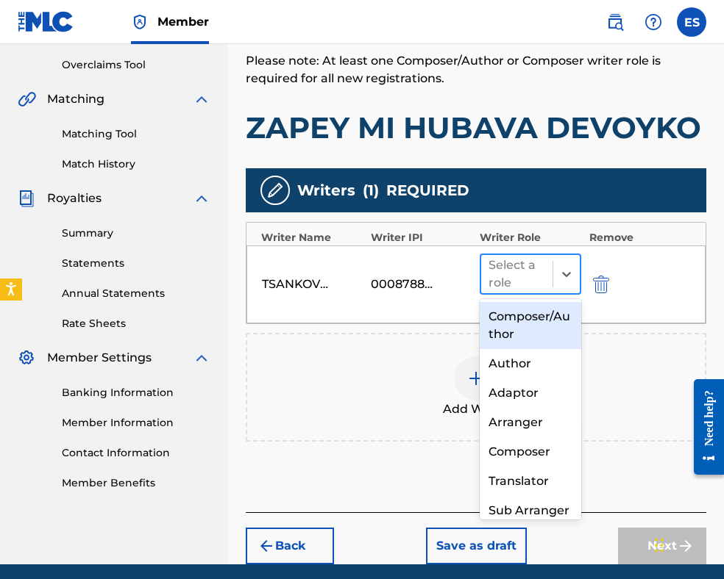
click at [521, 279] on div at bounding box center [516, 274] width 57 height 21
click at [509, 327] on div "Composer/Author" at bounding box center [529, 325] width 101 height 47
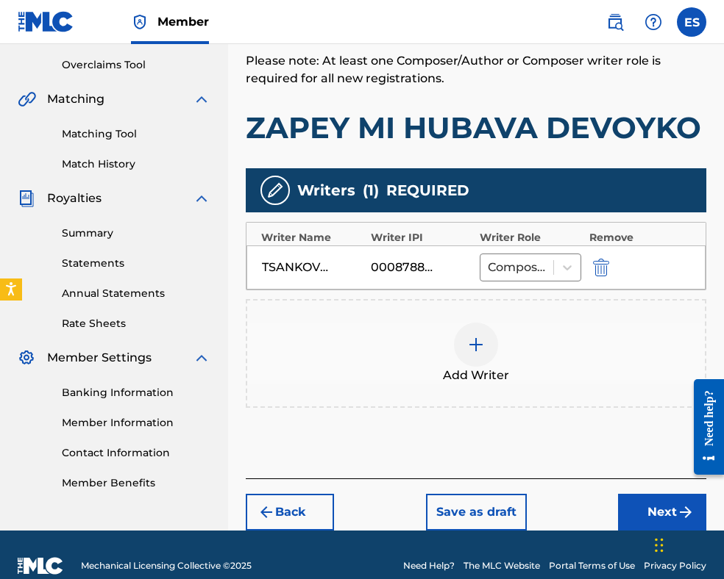
click at [631, 495] on button "Next" at bounding box center [662, 512] width 88 height 37
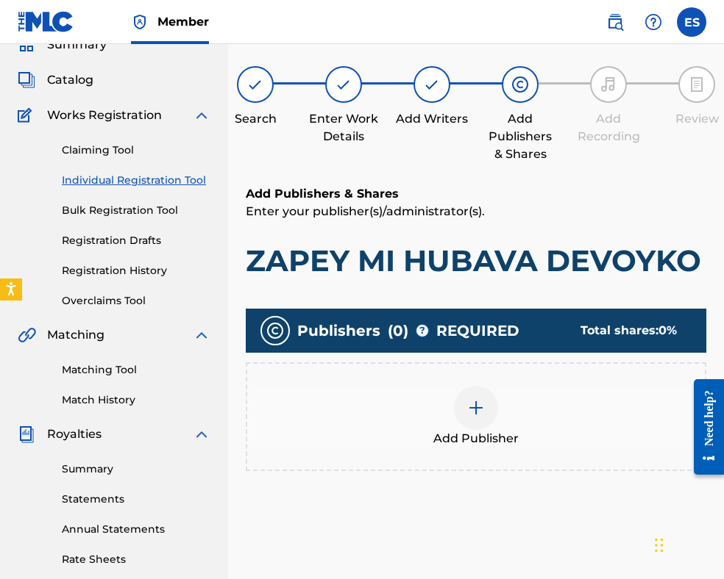
scroll to position [232, 0]
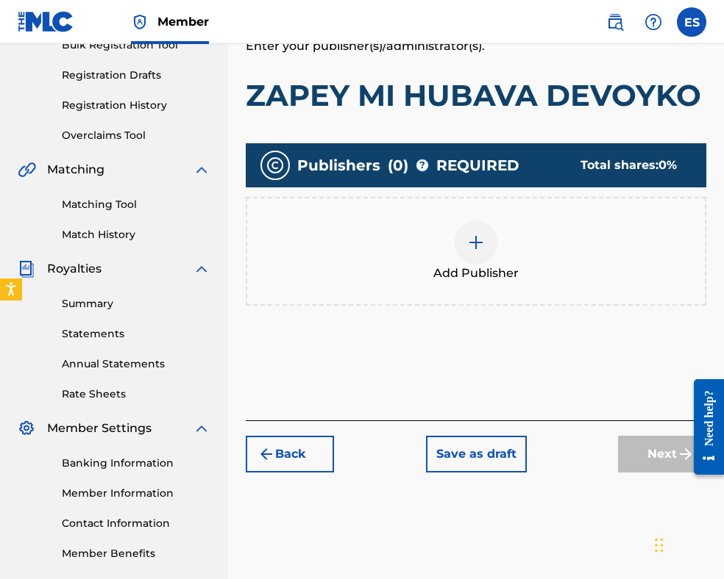
click at [490, 242] on div at bounding box center [476, 243] width 44 height 44
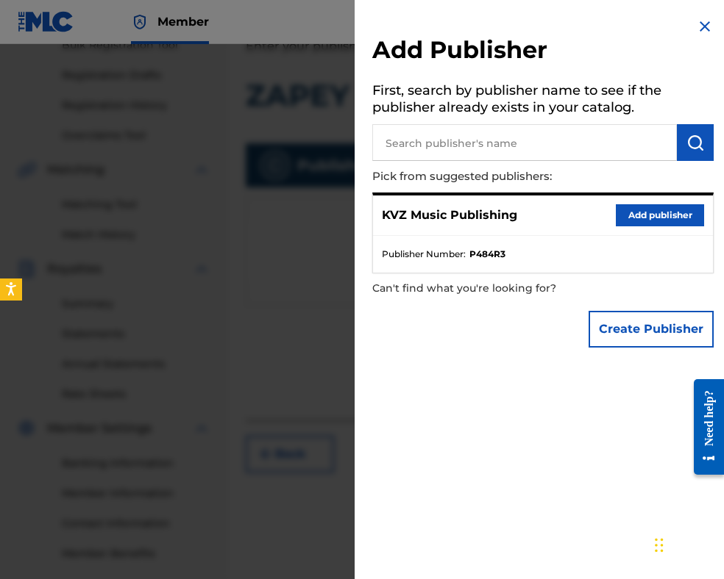
click at [628, 215] on button "Add publisher" at bounding box center [659, 215] width 88 height 22
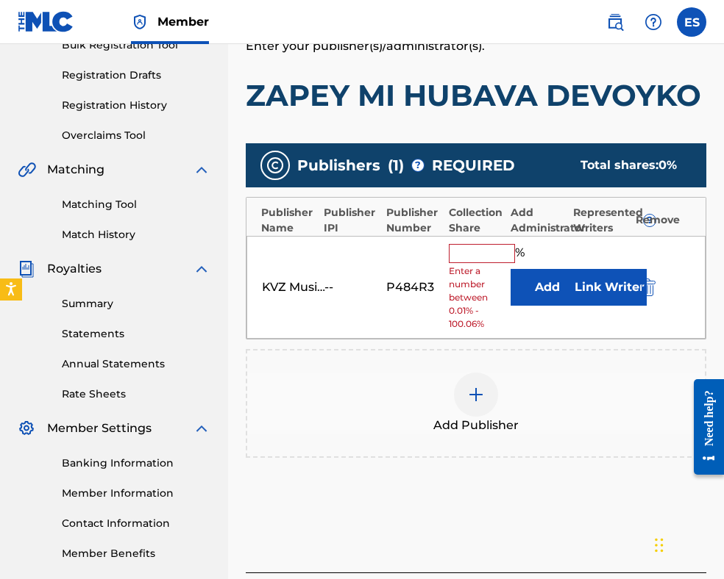
click at [484, 257] on input "text" at bounding box center [482, 253] width 66 height 19
type input "100"
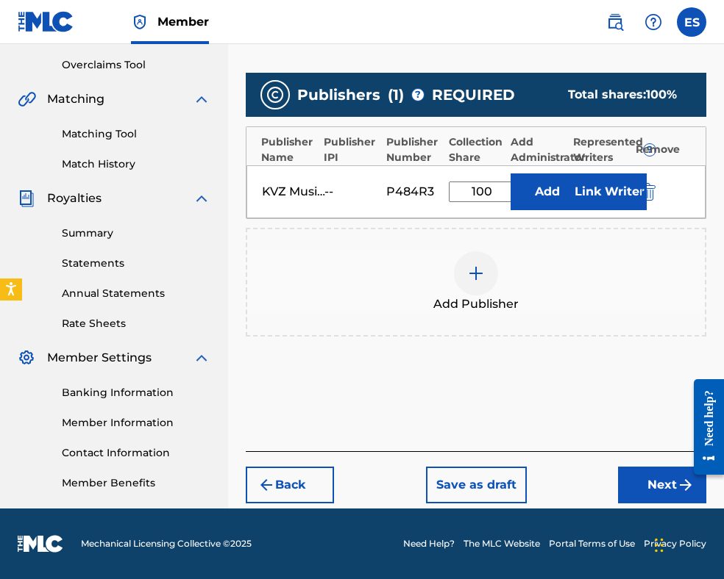
drag, startPoint x: 638, startPoint y: 477, endPoint x: 627, endPoint y: 435, distance: 43.3
click at [637, 475] on button "Next" at bounding box center [662, 485] width 88 height 37
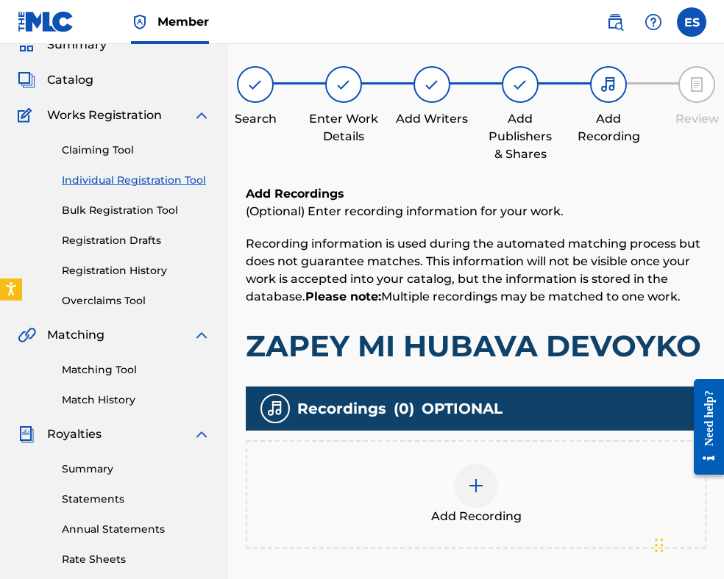
scroll to position [287, 0]
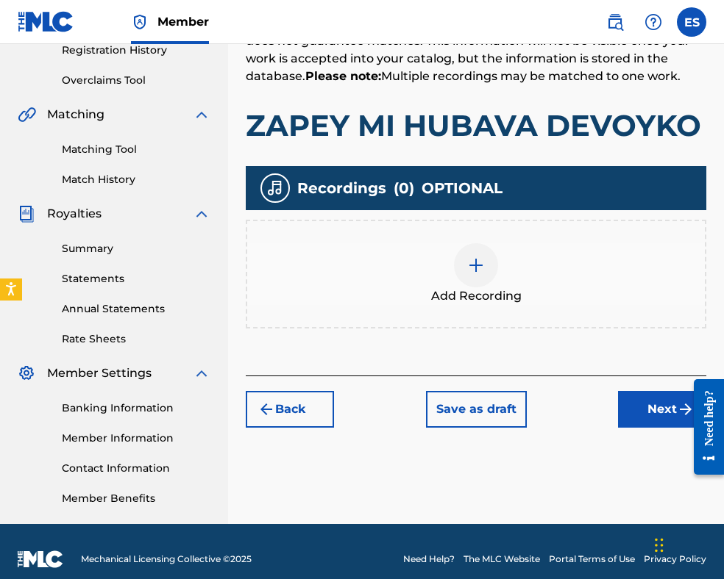
click at [635, 413] on button "Next" at bounding box center [662, 409] width 88 height 37
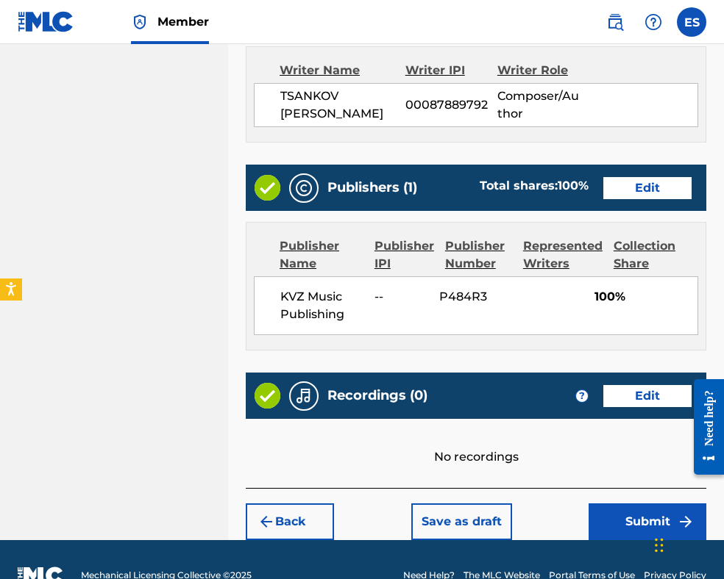
scroll to position [795, 0]
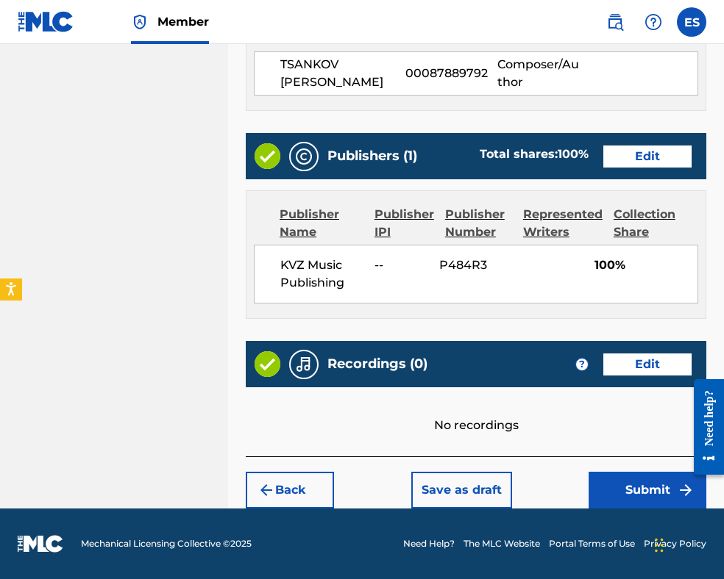
click at [609, 497] on button "Submit" at bounding box center [647, 490] width 118 height 37
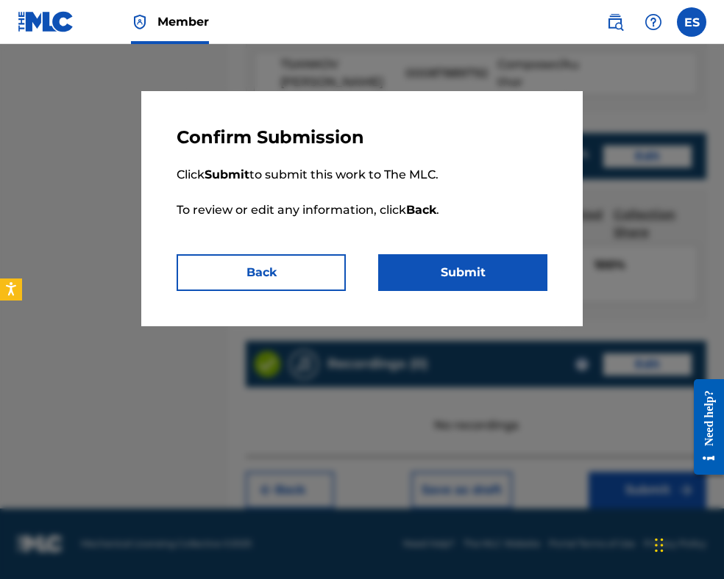
click at [507, 279] on button "Submit" at bounding box center [462, 272] width 169 height 37
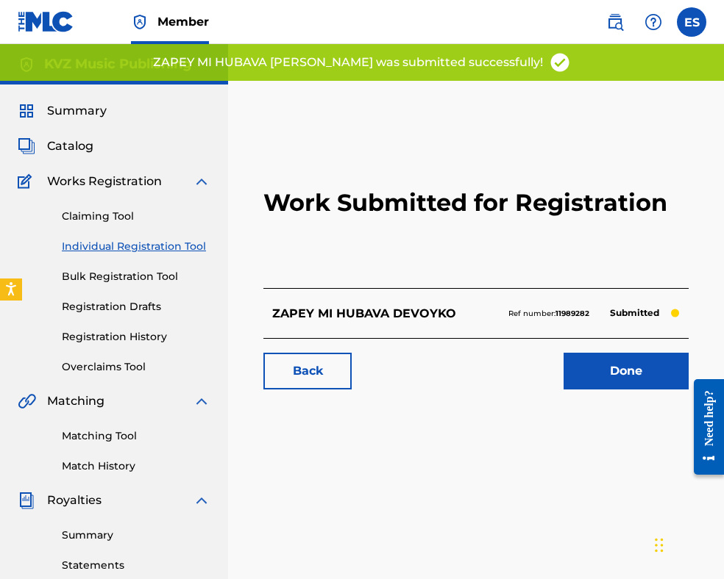
click at [154, 242] on link "Individual Registration Tool" at bounding box center [136, 246] width 149 height 15
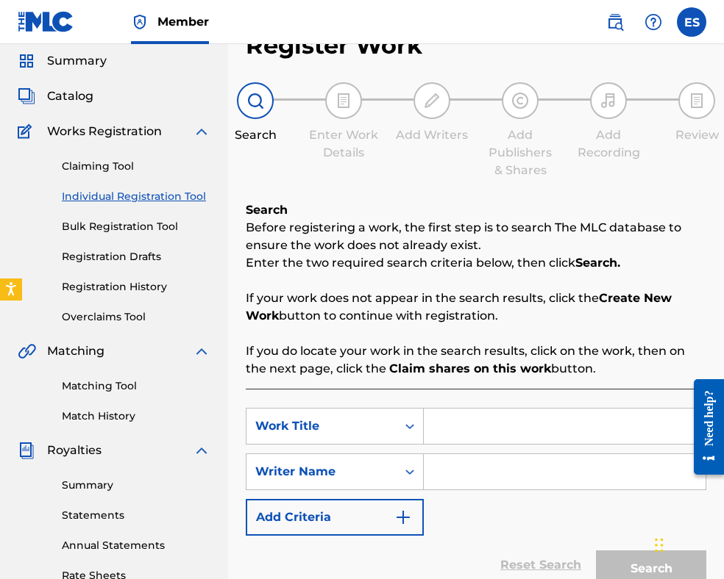
scroll to position [147, 0]
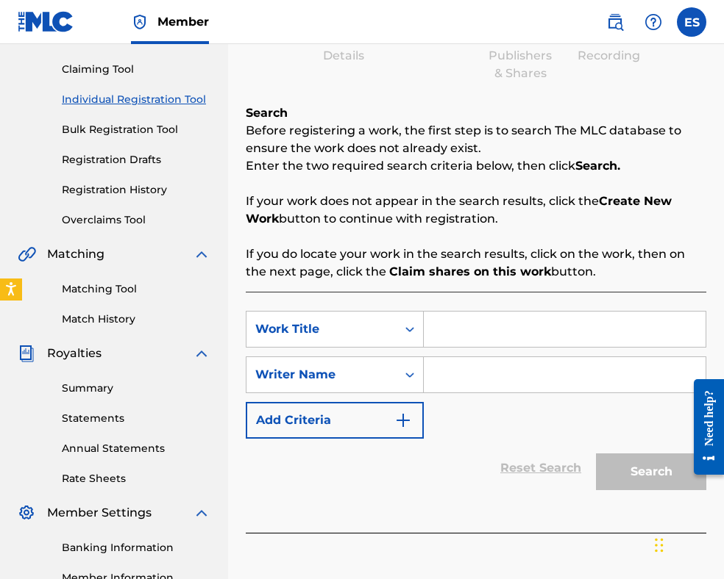
click at [510, 323] on input "Search Form" at bounding box center [565, 329] width 282 height 35
paste input "ZAPEY MORE [PERSON_NAME]"
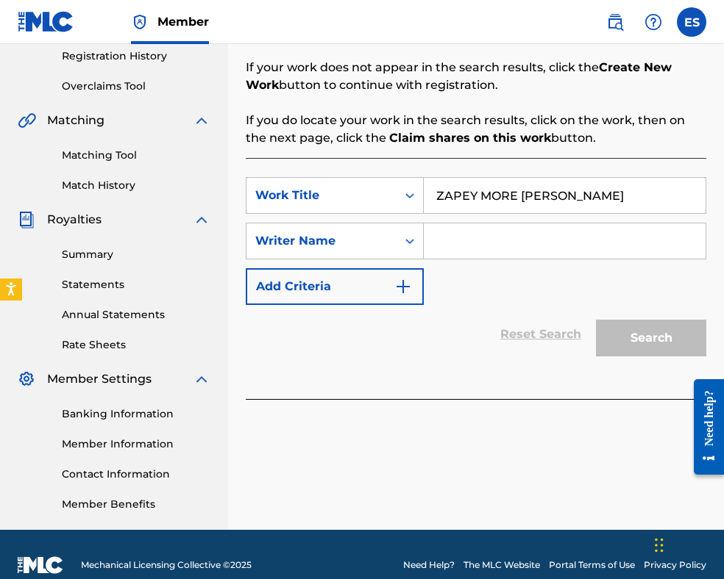
scroll to position [302, 0]
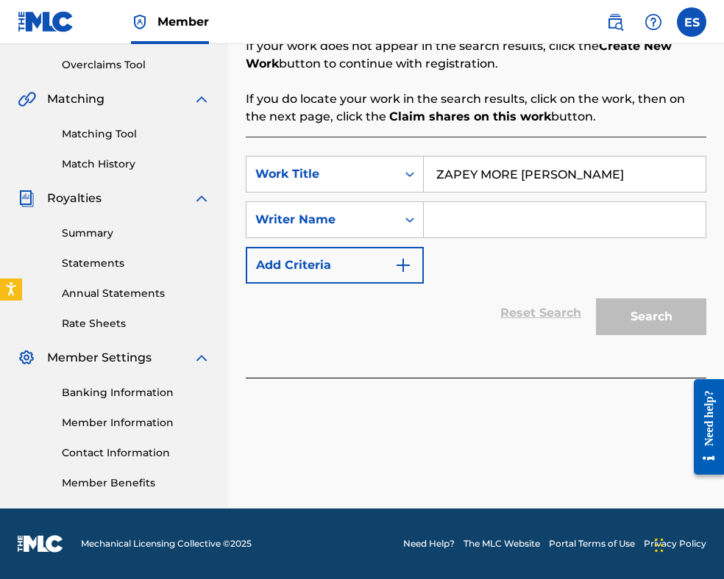
type input "ZAPEY MORE [PERSON_NAME]"
click at [471, 215] on input "Search Form" at bounding box center [565, 219] width 282 height 35
paste input "[PERSON_NAME]"
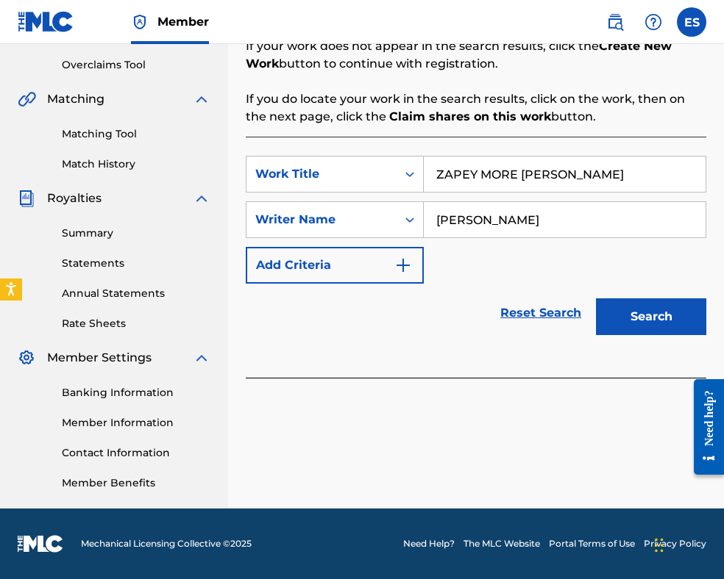
type input "[PERSON_NAME]"
click at [443, 175] on input "ZAPEY MORE [PERSON_NAME]" at bounding box center [565, 174] width 282 height 35
type input "ZAPEY MORE [PERSON_NAME]"
click at [668, 321] on button "Search" at bounding box center [651, 317] width 110 height 37
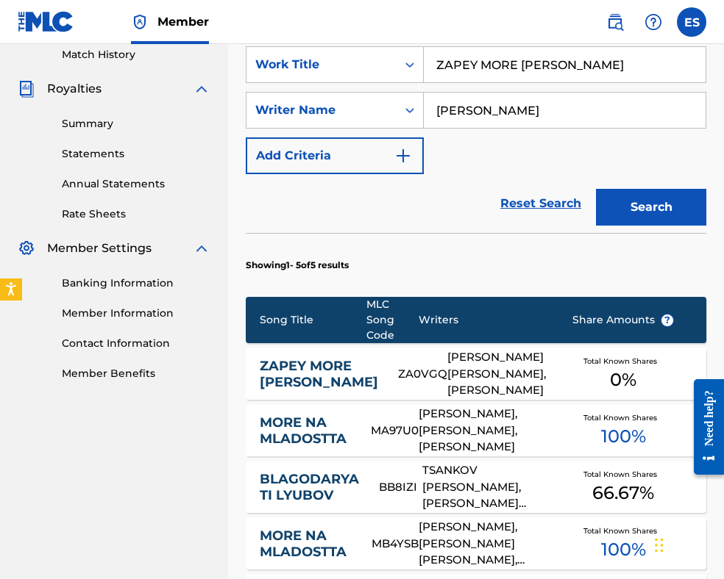
scroll to position [449, 0]
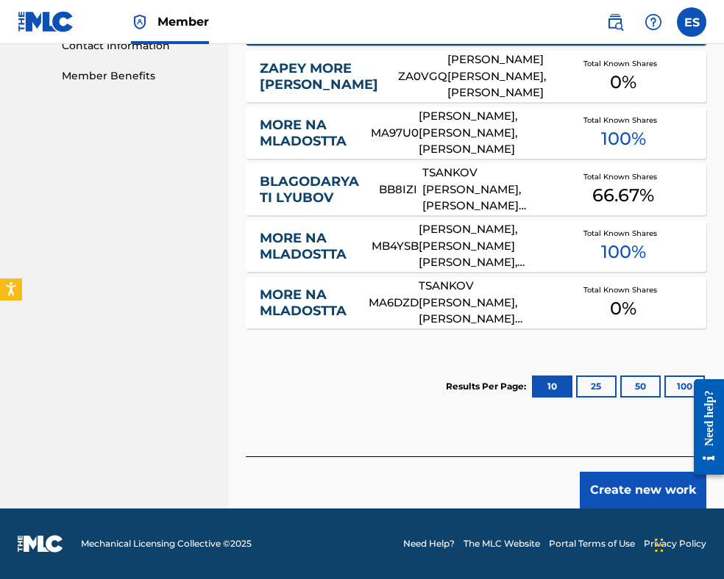
click at [604, 483] on button "Create new work" at bounding box center [642, 490] width 126 height 37
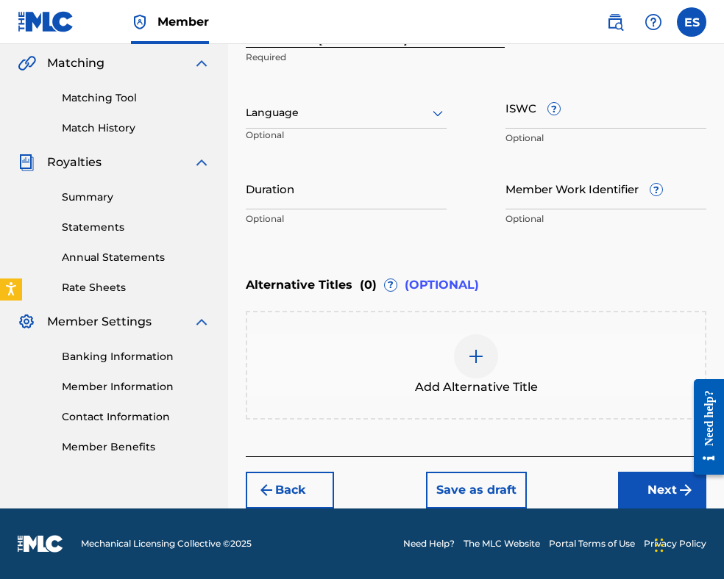
scroll to position [337, 0]
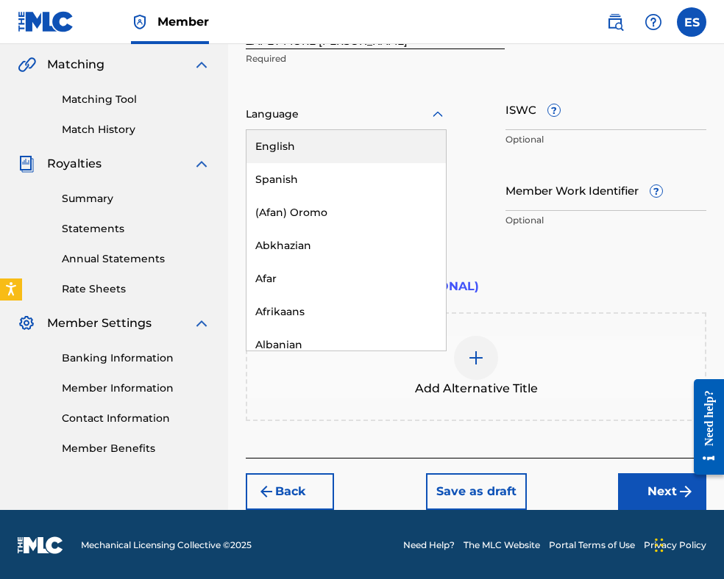
click at [353, 107] on div at bounding box center [346, 114] width 201 height 18
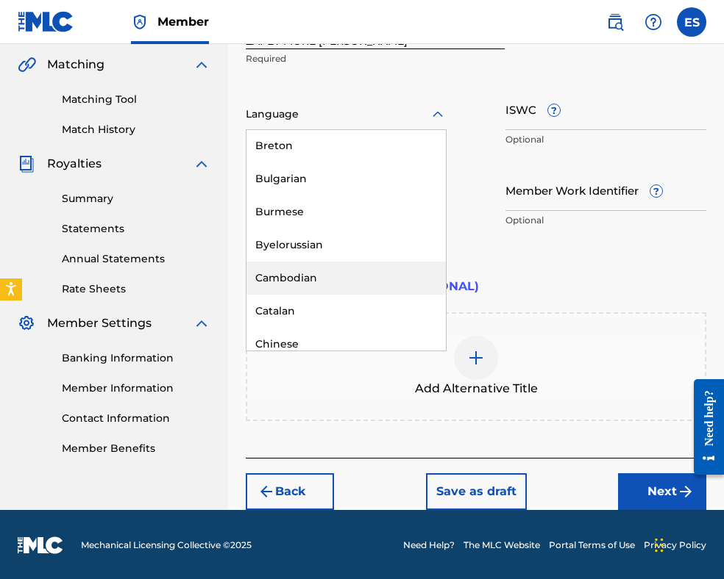
scroll to position [662, 0]
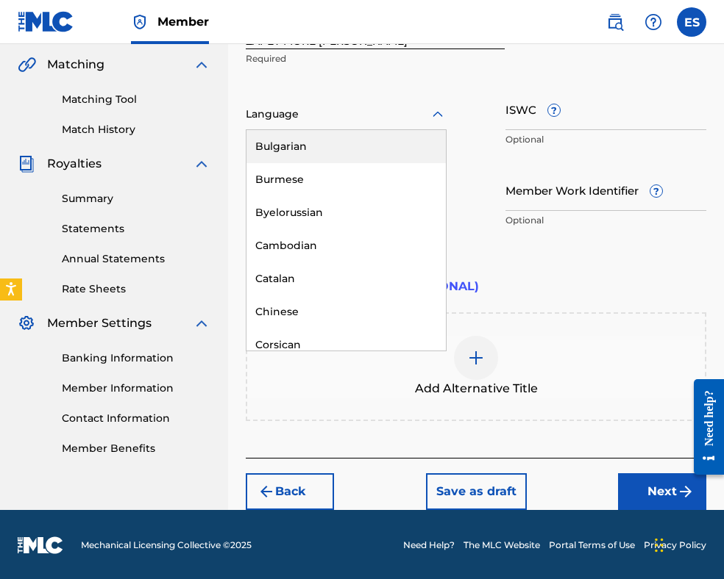
click at [324, 146] on div "Bulgarian" at bounding box center [345, 146] width 199 height 33
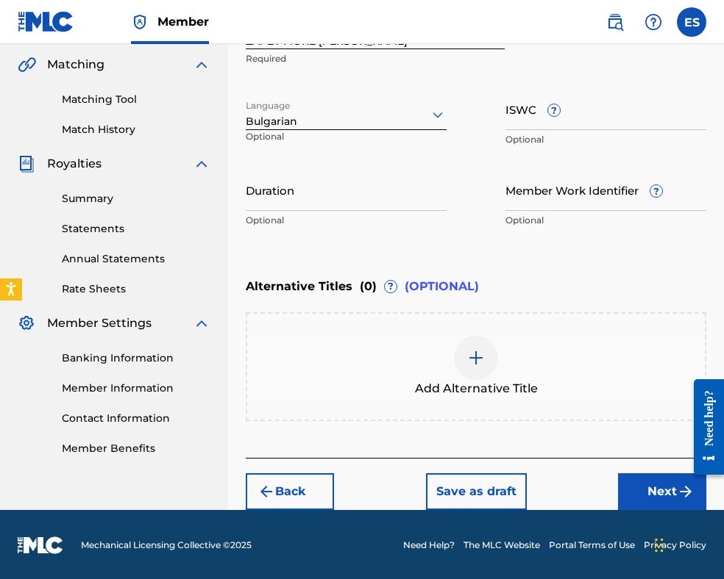
click at [469, 354] on img at bounding box center [476, 358] width 18 height 18
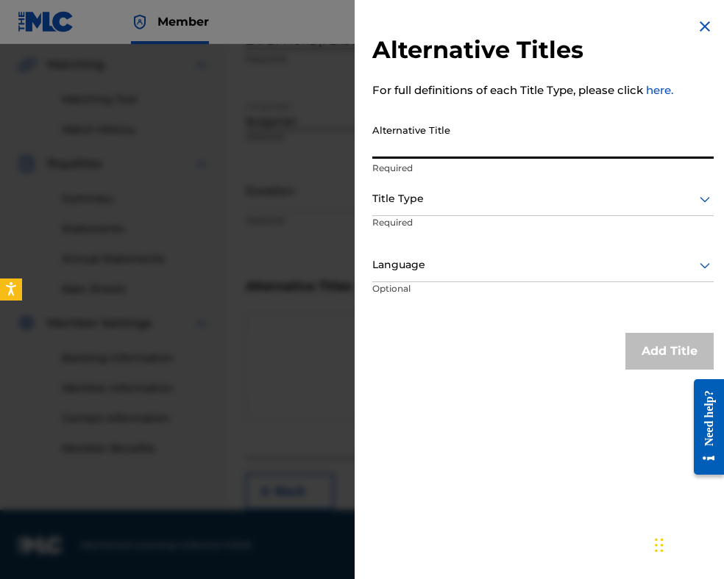
paste input "[PERSON_NAME]"
type input "[PERSON_NAME]"
click at [145, 91] on div "Alternative Titles For full definitions of each Title Type, please click here. …" at bounding box center [362, 311] width 724 height 535
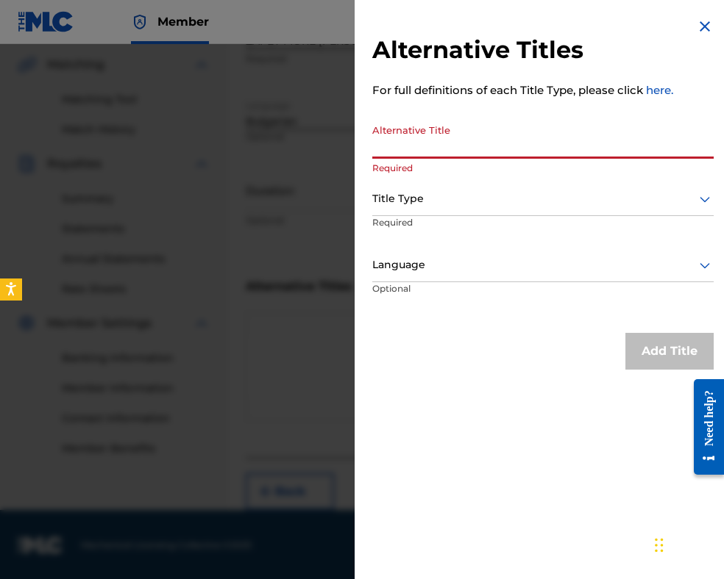
paste input "ЗАПЕЙ МОРЕ ЗАПЕЙ ЛЮБОВ"
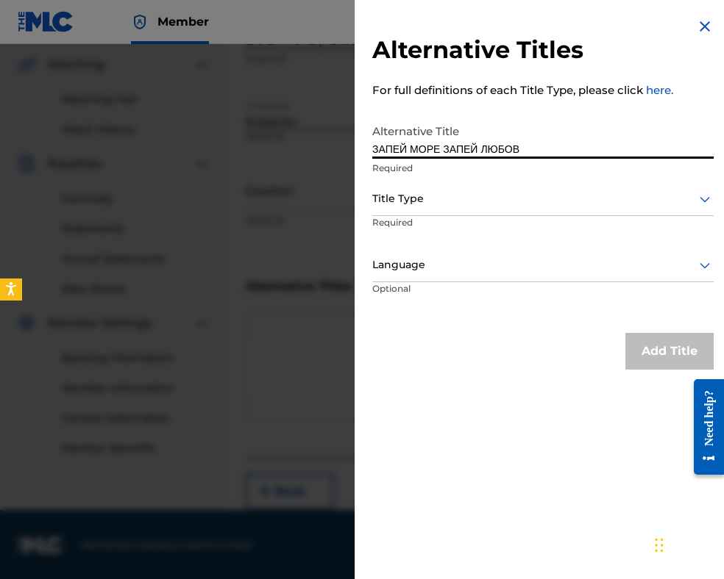
type input "ЗАПЕЙ МОРЕ ЗАПЕЙ ЛЮБОВ"
drag, startPoint x: 432, startPoint y: 196, endPoint x: 432, endPoint y: 206, distance: 9.6
click at [432, 206] on div at bounding box center [542, 199] width 341 height 18
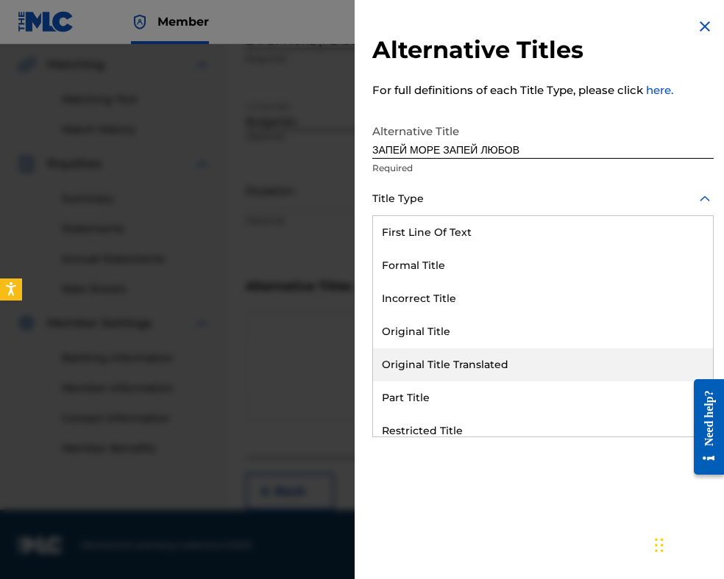
drag, startPoint x: 457, startPoint y: 371, endPoint x: 451, endPoint y: 324, distance: 46.7
click at [457, 368] on div "Original Title Translated" at bounding box center [543, 365] width 340 height 33
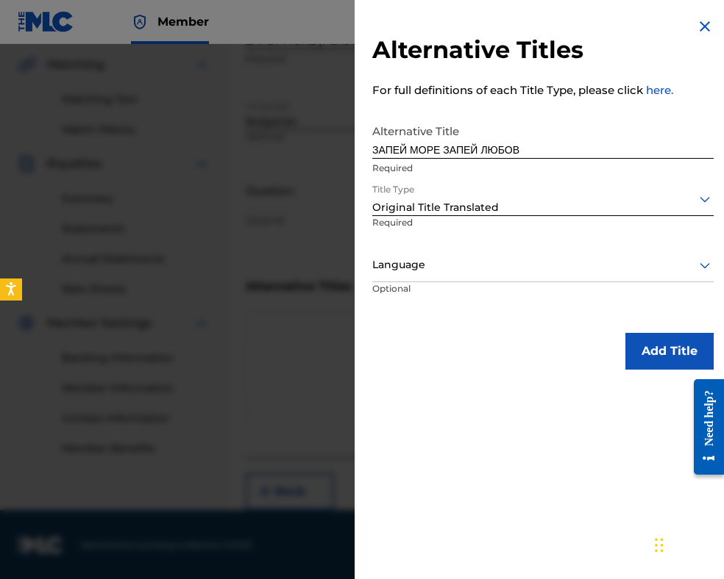
click at [441, 271] on div at bounding box center [542, 265] width 341 height 18
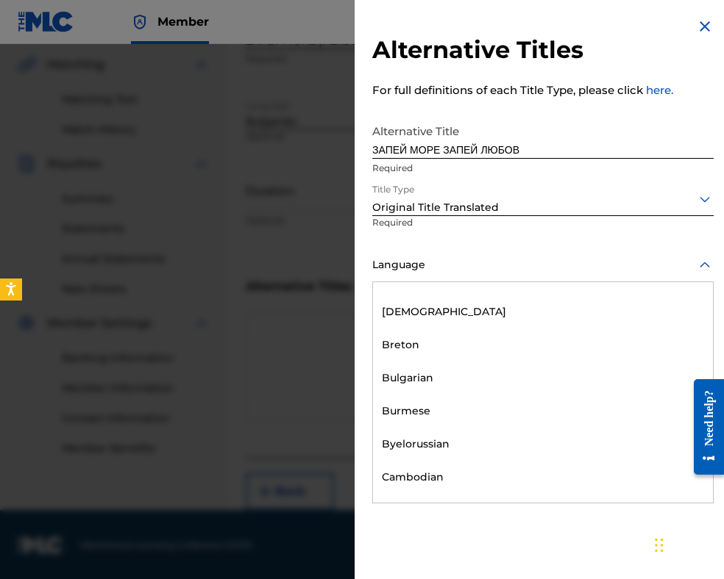
scroll to position [588, 0]
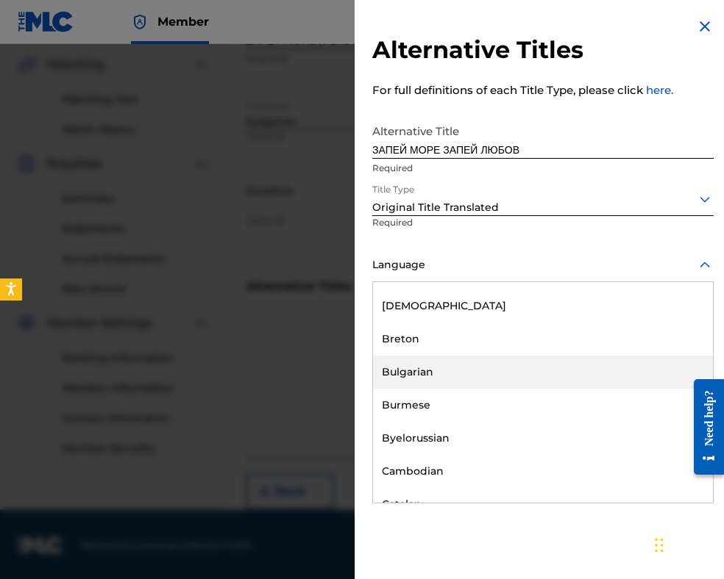
click at [445, 371] on div "Bulgarian" at bounding box center [543, 372] width 340 height 33
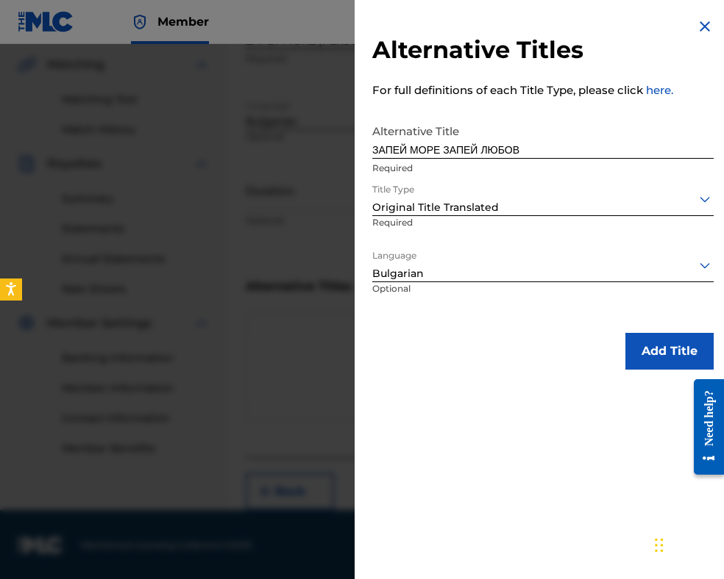
click at [679, 358] on button "Add Title" at bounding box center [669, 351] width 88 height 37
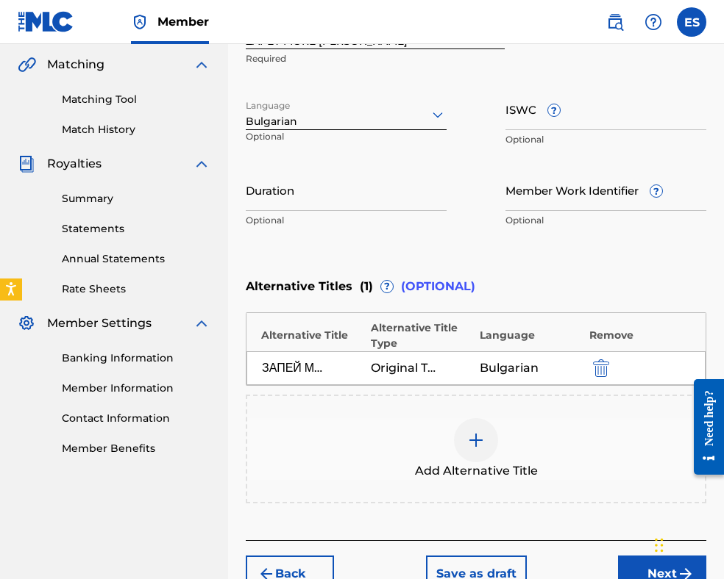
click at [328, 168] on div "Work Title ZAPEY MORE [PERSON_NAME] Required Language Bulgarian Optional ISWC ?…" at bounding box center [476, 121] width 460 height 228
click at [357, 201] on input "Duration" at bounding box center [346, 190] width 201 height 42
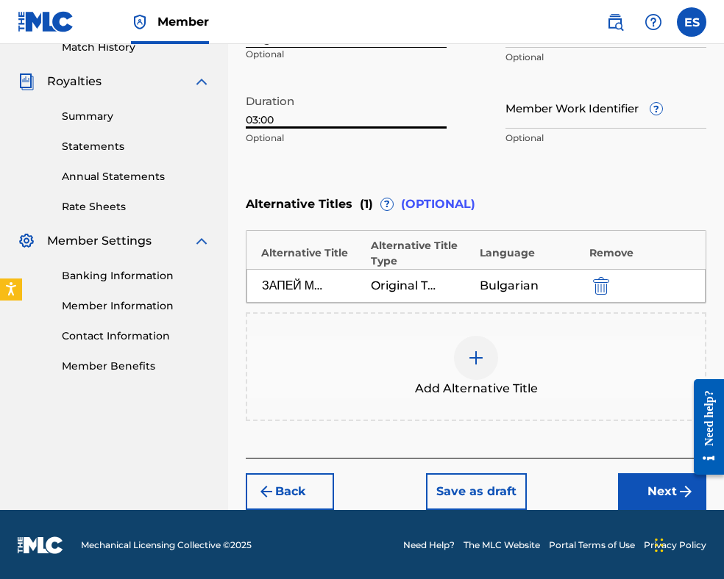
type input "03:00"
click at [638, 485] on button "Next" at bounding box center [662, 492] width 88 height 37
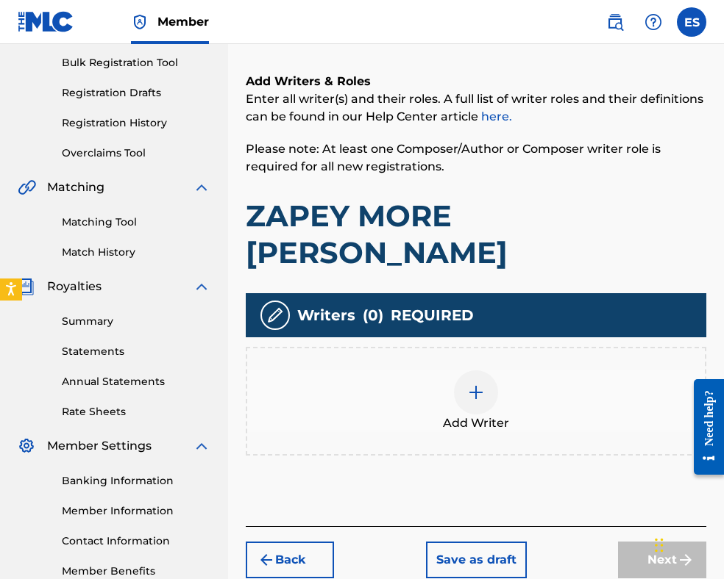
scroll to position [288, 0]
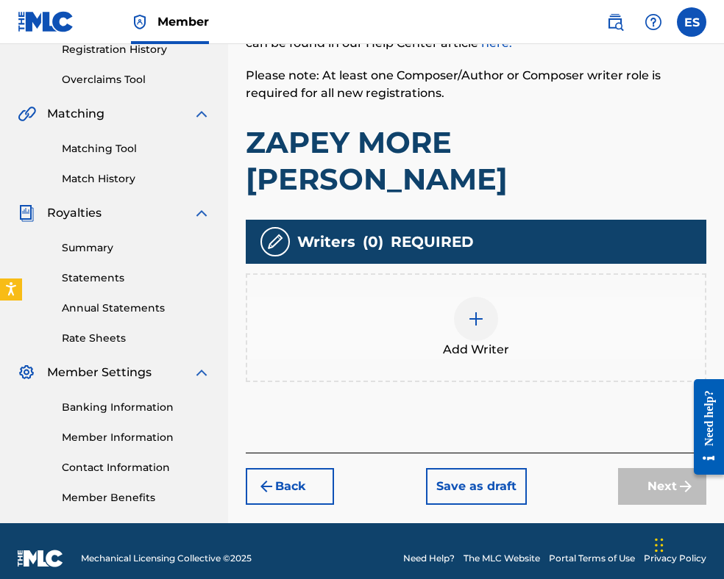
click at [473, 297] on div at bounding box center [476, 319] width 44 height 44
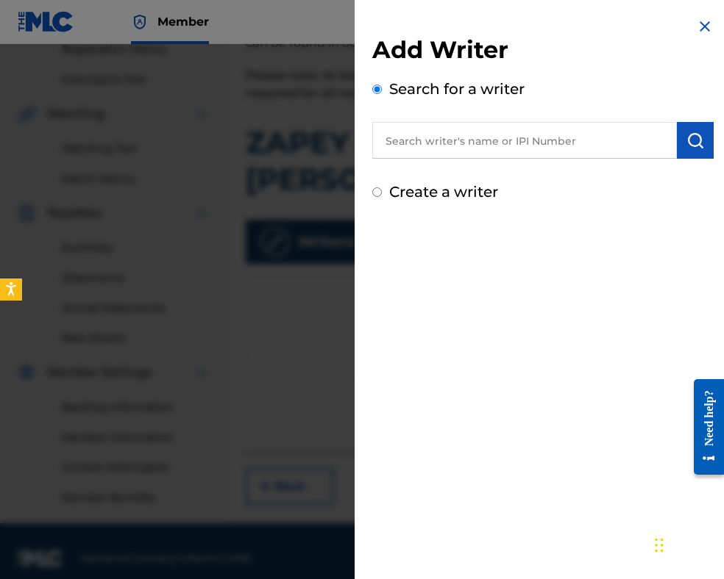
paste input "00087 89 36 07"
click at [432, 136] on input "00087 89 36 07" at bounding box center [524, 140] width 304 height 37
click at [448, 138] on input "0008789 36 07" at bounding box center [524, 140] width 304 height 37
click at [460, 140] on input "000878936 07" at bounding box center [524, 140] width 304 height 37
click at [388, 139] on input "00087893607" at bounding box center [524, 140] width 304 height 37
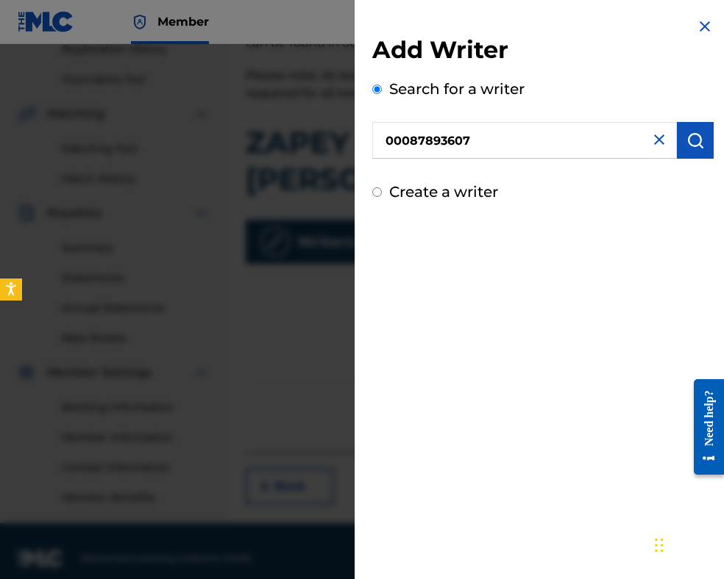
type input "00087893607"
click at [686, 136] on img "submit" at bounding box center [695, 141] width 18 height 18
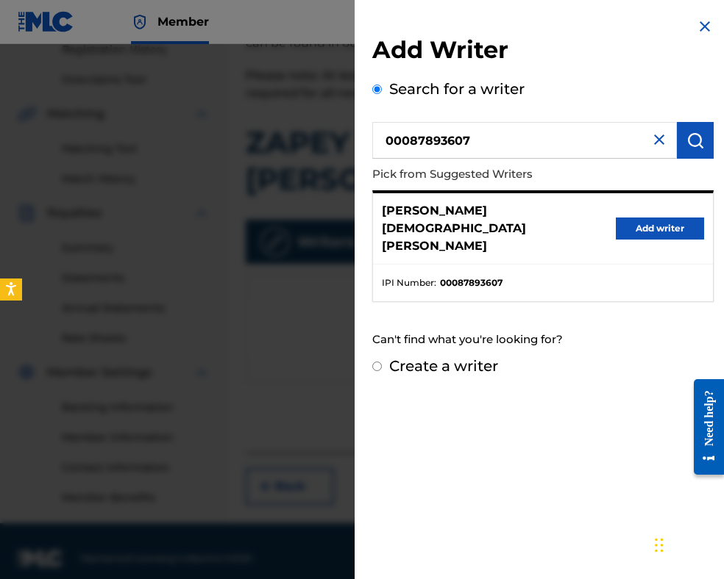
click at [648, 218] on button "Add writer" at bounding box center [659, 229] width 88 height 22
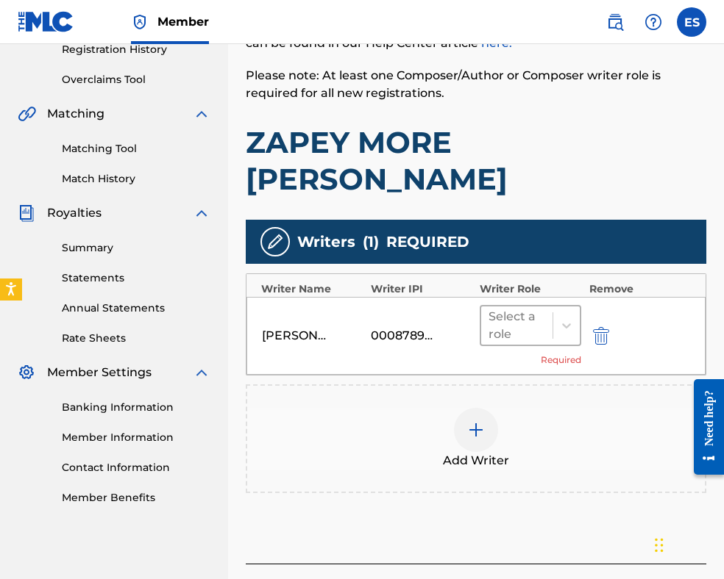
click at [518, 315] on div at bounding box center [516, 325] width 57 height 21
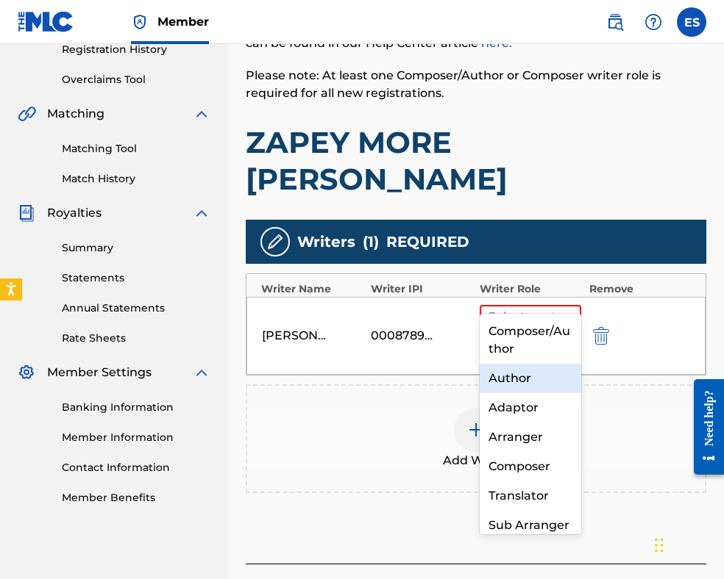
click at [510, 385] on div "Author" at bounding box center [529, 378] width 101 height 29
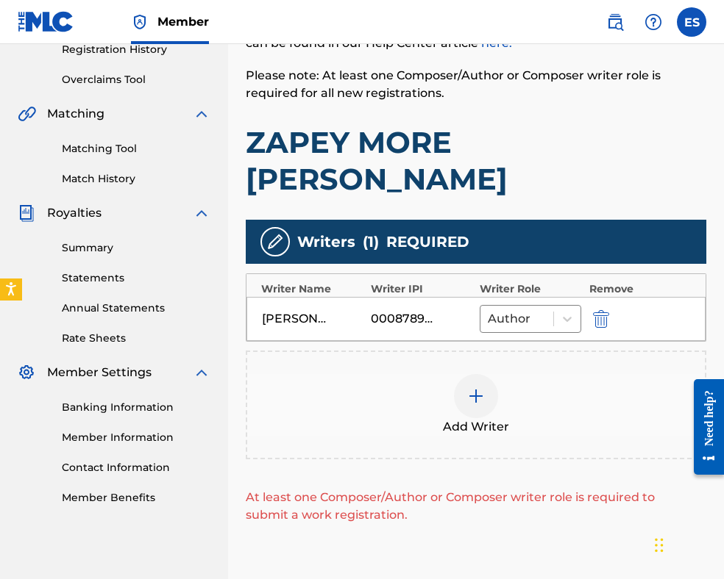
click at [468, 374] on div at bounding box center [476, 396] width 44 height 44
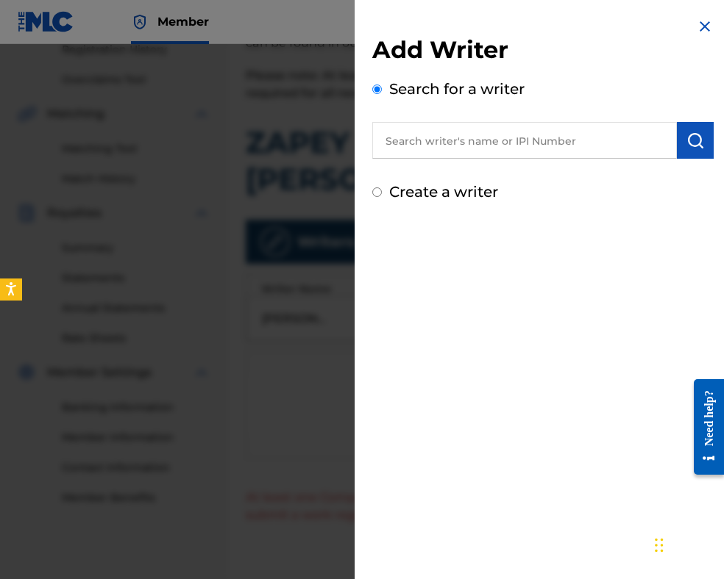
paste input "00087889792"
type input "00087889792"
click at [686, 146] on img "submit" at bounding box center [695, 141] width 18 height 18
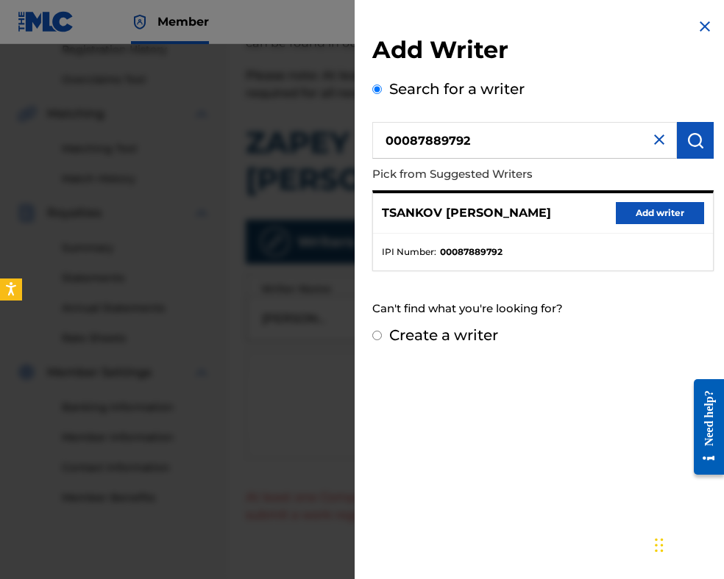
click at [657, 217] on button "Add writer" at bounding box center [659, 213] width 88 height 22
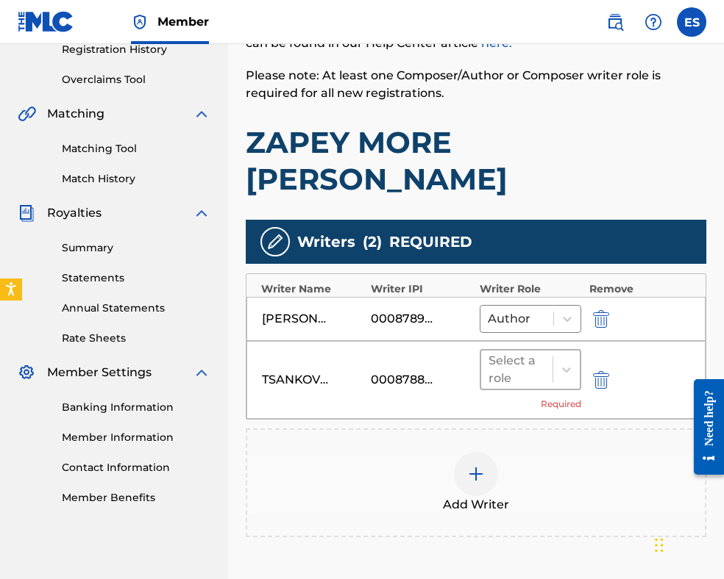
click at [517, 360] on div at bounding box center [516, 370] width 57 height 21
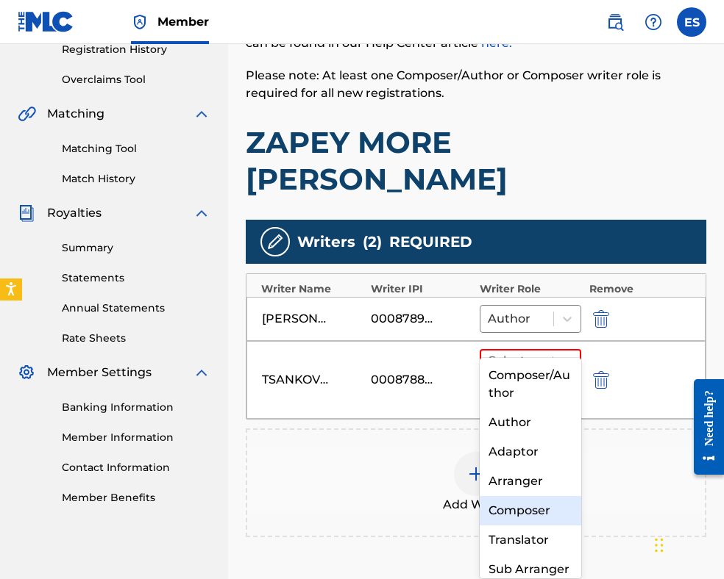
click at [524, 508] on div "Composer" at bounding box center [529, 510] width 101 height 29
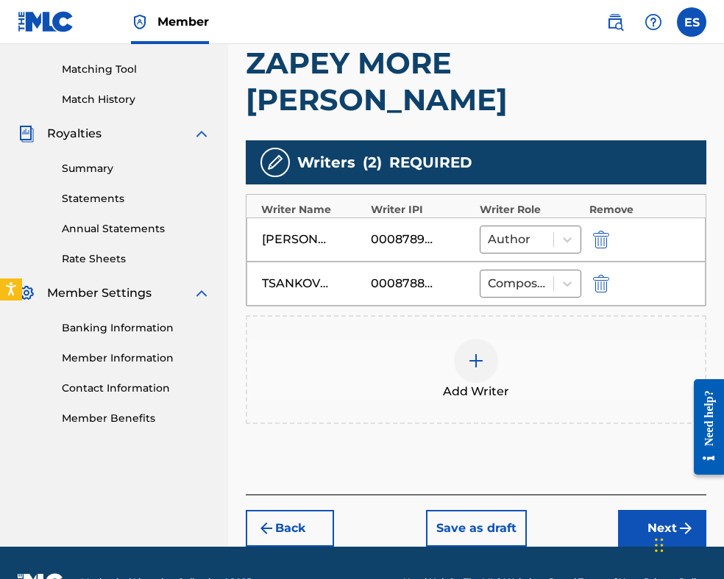
drag, startPoint x: 660, startPoint y: 493, endPoint x: 610, endPoint y: 432, distance: 79.4
click at [659, 510] on button "Next" at bounding box center [662, 528] width 88 height 37
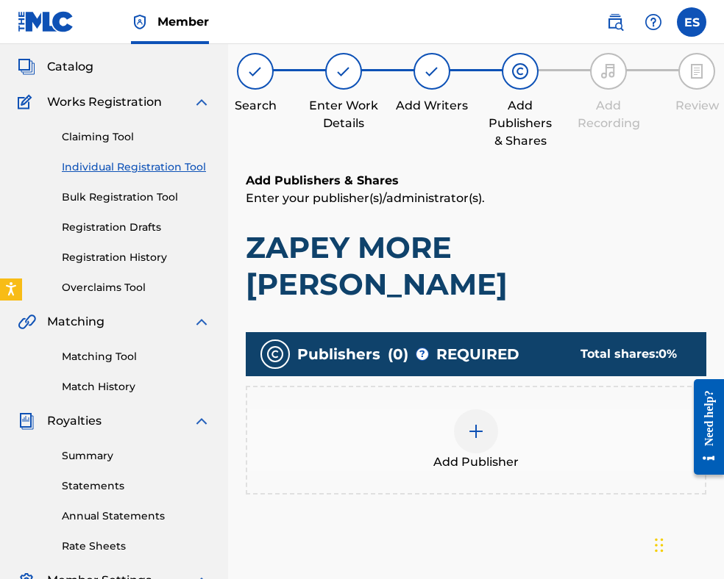
scroll to position [302, 0]
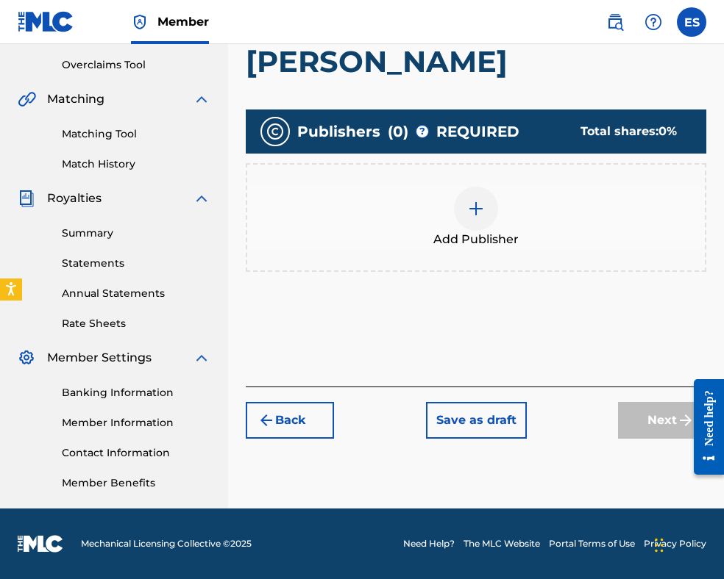
click at [474, 187] on div at bounding box center [476, 209] width 44 height 44
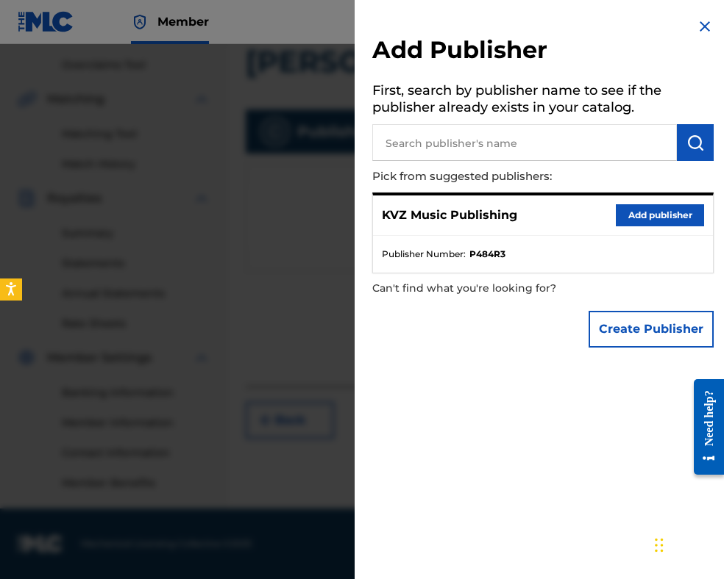
click at [632, 218] on button "Add publisher" at bounding box center [659, 215] width 88 height 22
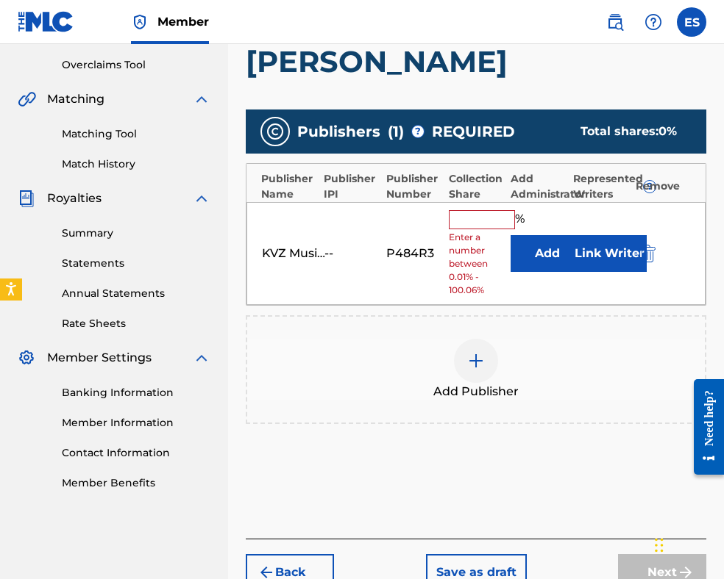
click at [466, 210] on input "text" at bounding box center [482, 219] width 66 height 19
type input "66.67"
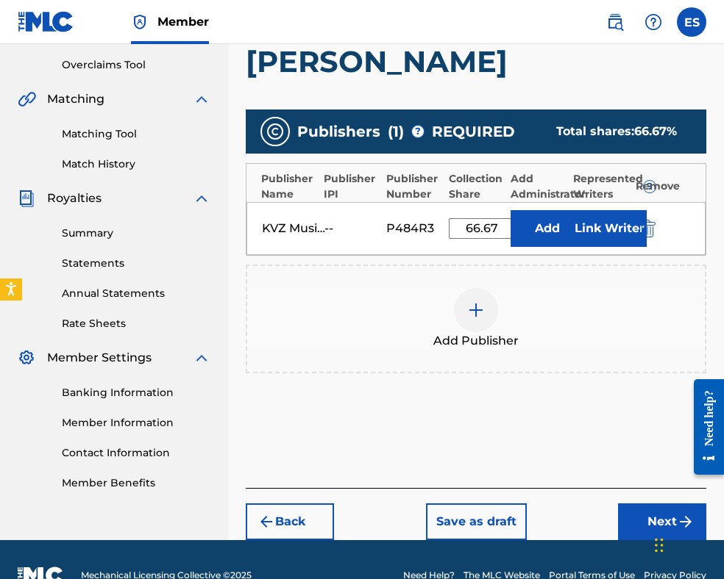
click at [638, 504] on button "Next" at bounding box center [662, 522] width 88 height 37
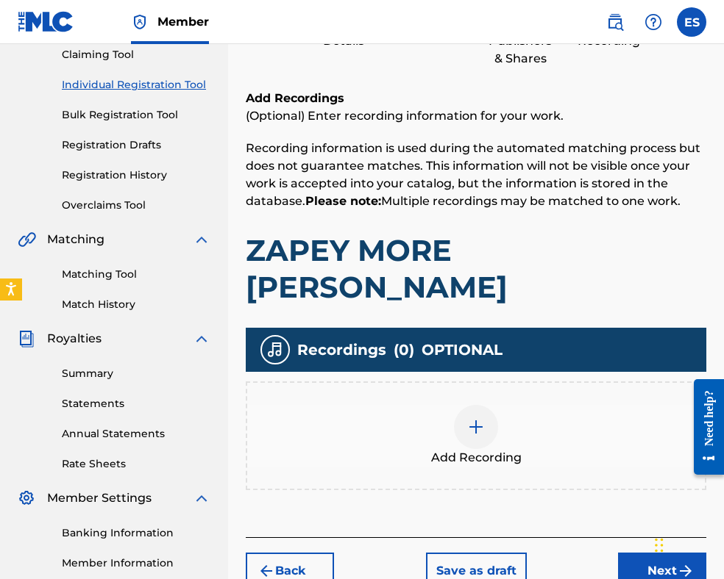
scroll to position [287, 0]
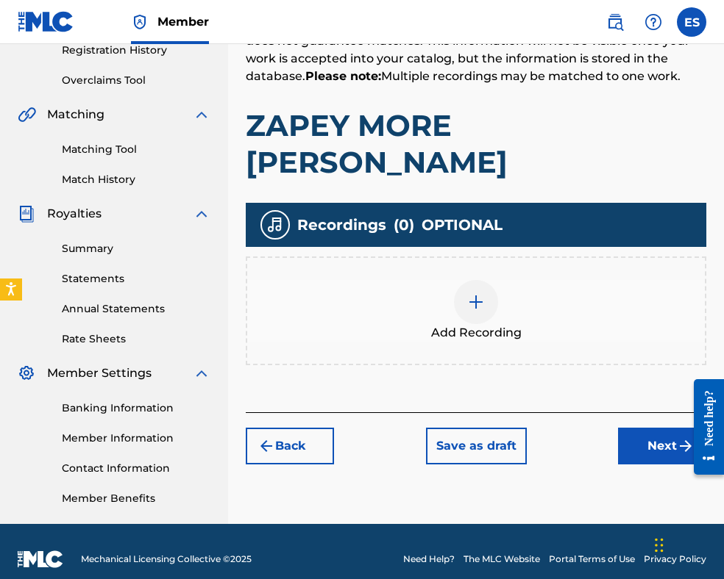
click at [632, 428] on button "Next" at bounding box center [662, 446] width 88 height 37
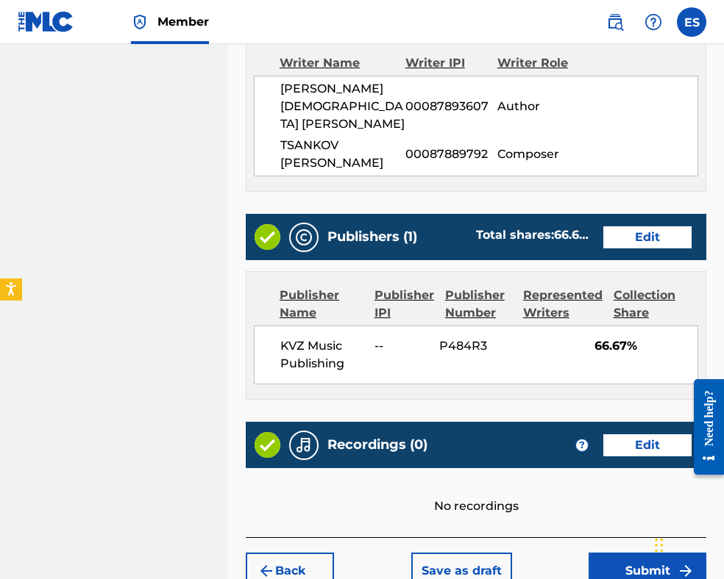
scroll to position [852, 0]
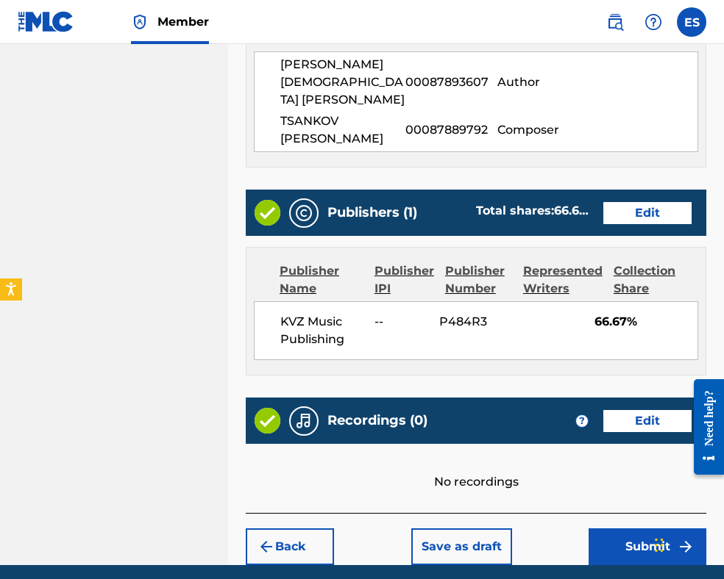
click at [628, 529] on button "Submit" at bounding box center [647, 547] width 118 height 37
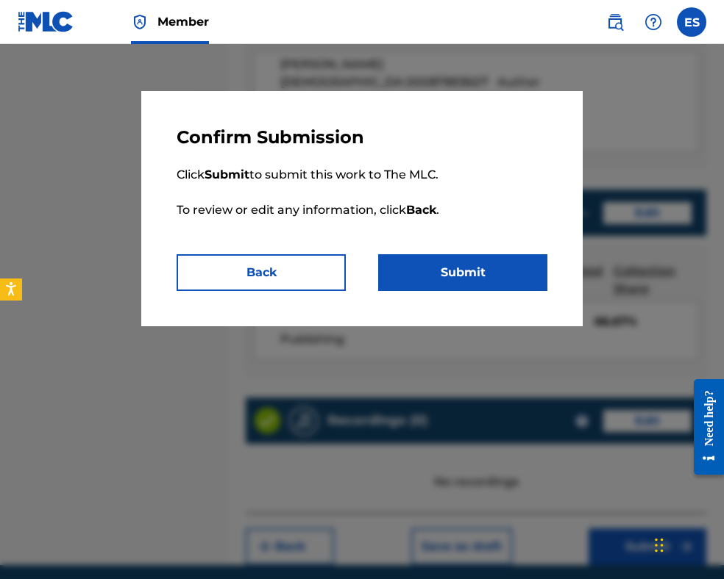
click at [512, 279] on button "Submit" at bounding box center [462, 272] width 169 height 37
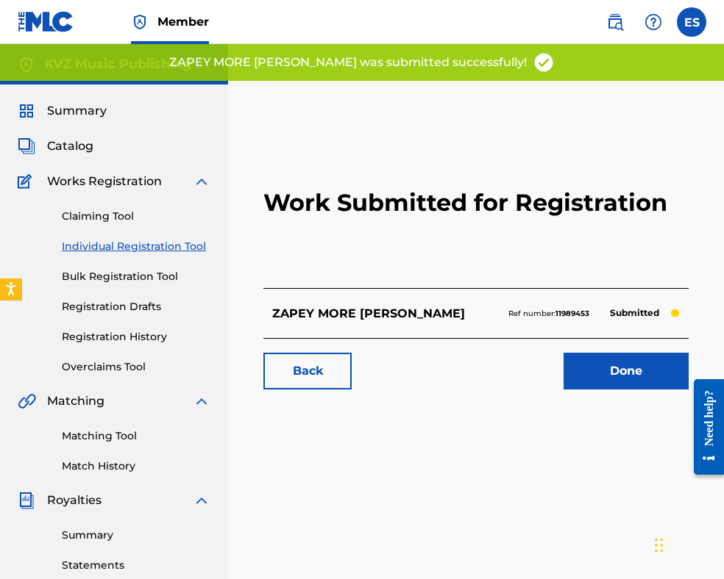
click at [188, 247] on link "Individual Registration Tool" at bounding box center [136, 246] width 149 height 15
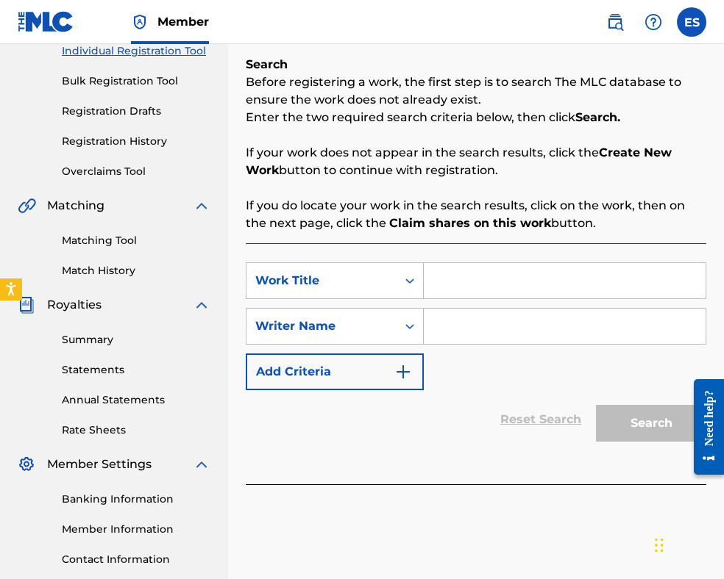
scroll to position [221, 0]
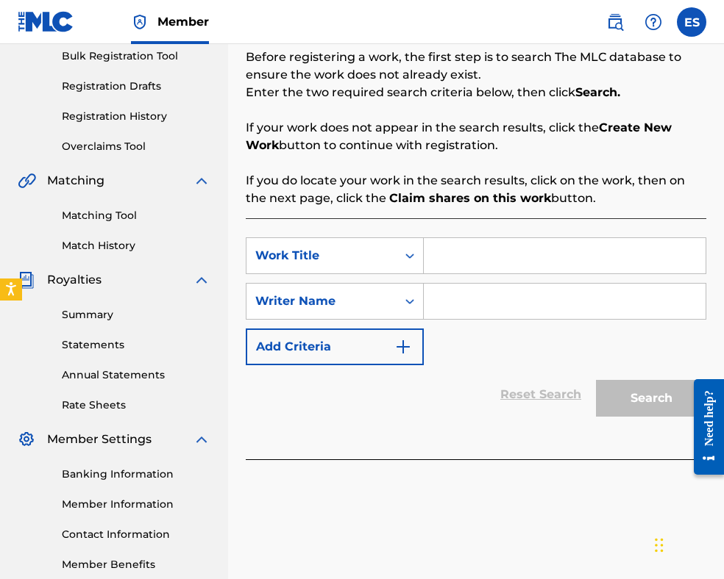
click at [517, 244] on input "Search Form" at bounding box center [565, 255] width 282 height 35
paste input "[PERSON_NAME]"
type input "[PERSON_NAME]"
paste input "[PERSON_NAME]"
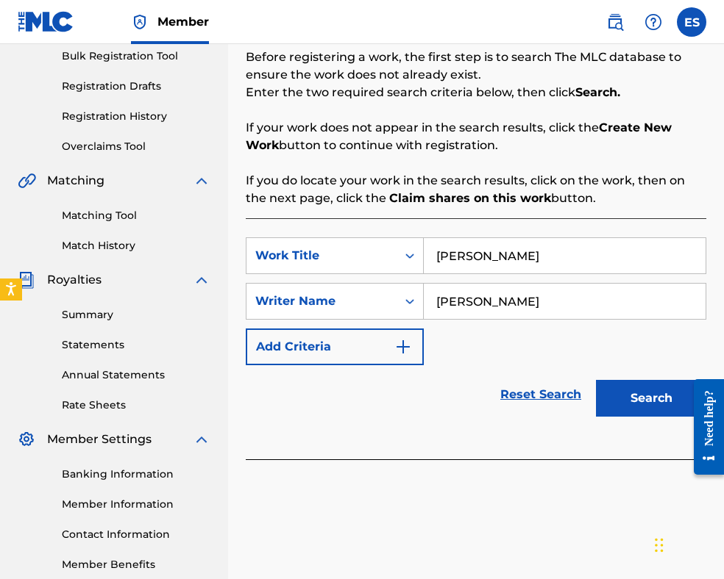
type input "[PERSON_NAME]"
click at [443, 257] on input "[PERSON_NAME]" at bounding box center [565, 255] width 282 height 35
type input "[PERSON_NAME]"
click at [553, 297] on input "[PERSON_NAME]" at bounding box center [565, 301] width 282 height 35
click at [624, 389] on button "Search" at bounding box center [651, 398] width 110 height 37
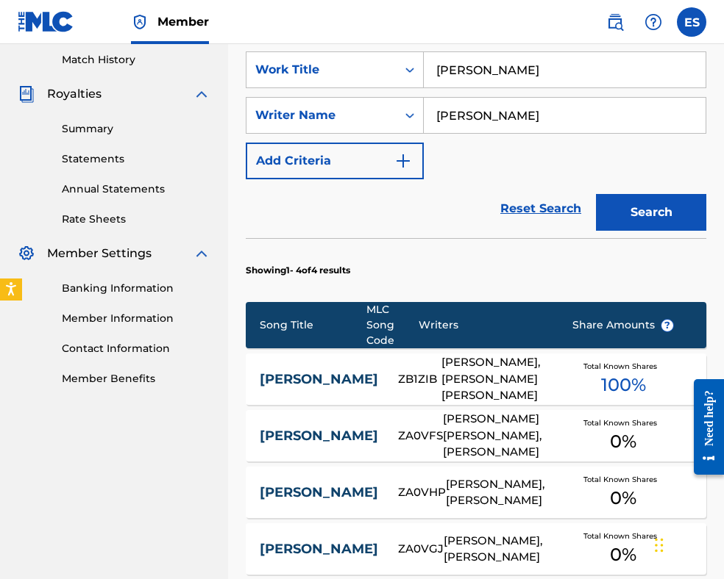
scroll to position [523, 0]
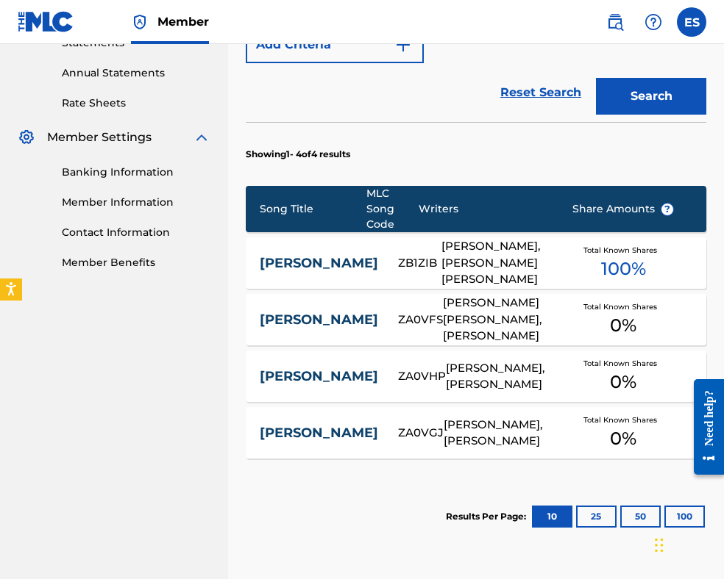
click at [443, 261] on div "[PERSON_NAME], [PERSON_NAME] [PERSON_NAME]" at bounding box center [495, 263] width 108 height 50
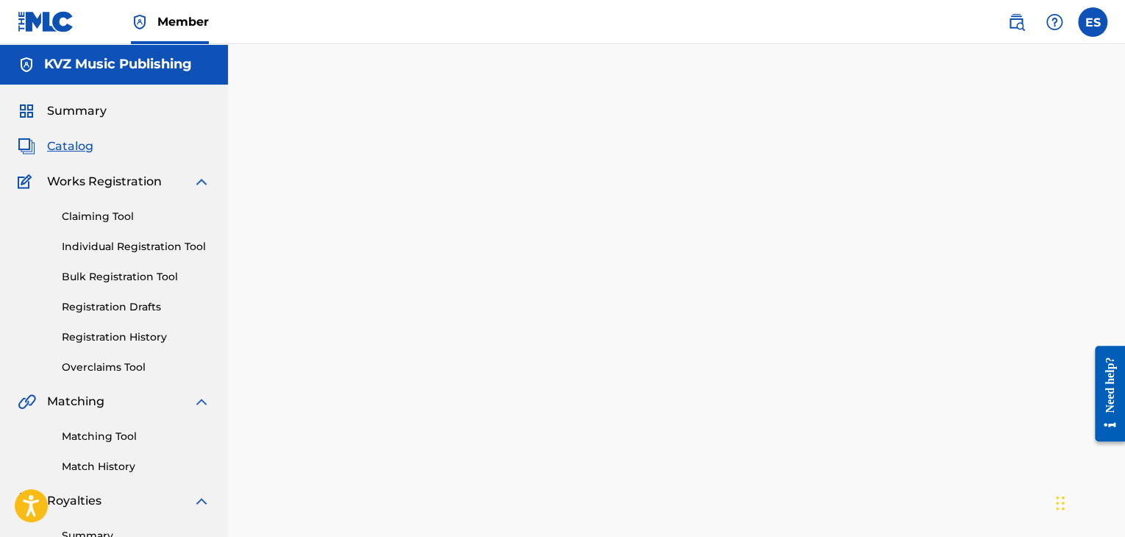
drag, startPoint x: 139, startPoint y: 251, endPoint x: 151, endPoint y: 251, distance: 12.5
click at [139, 251] on link "Individual Registration Tool" at bounding box center [136, 246] width 149 height 15
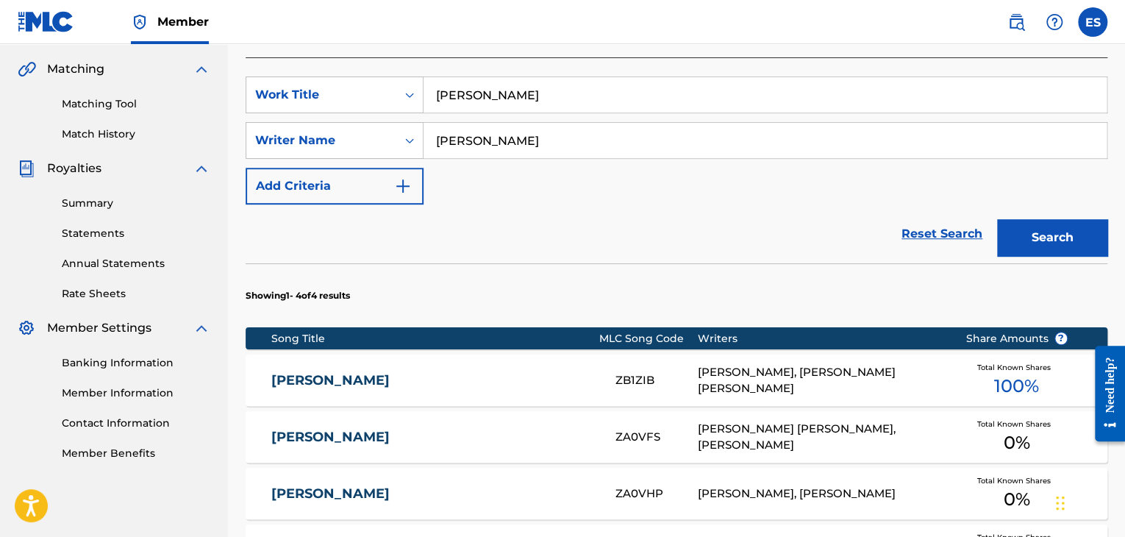
scroll to position [368, 0]
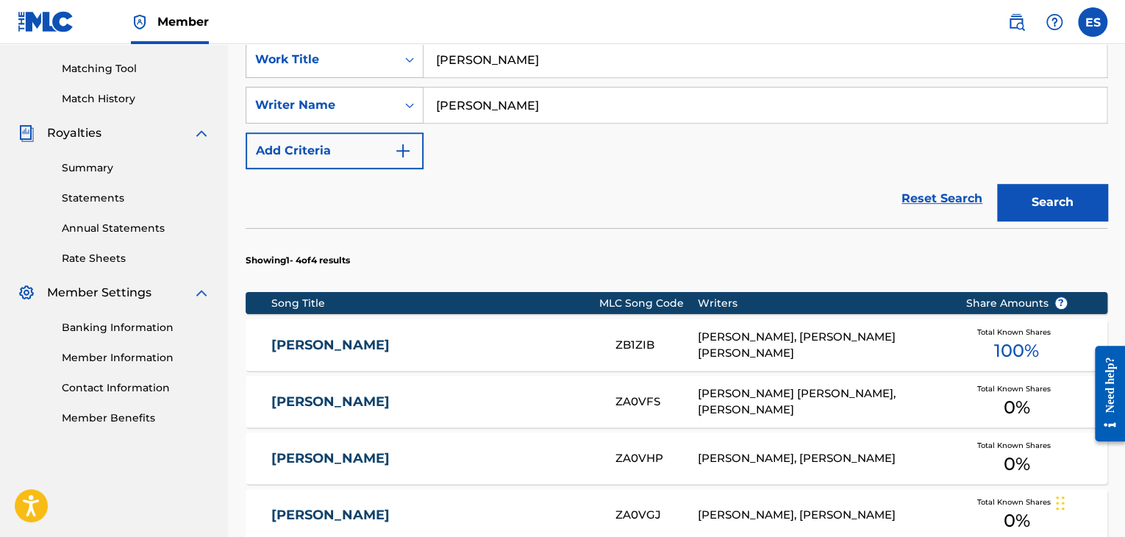
click at [723, 349] on div "[PERSON_NAME], [PERSON_NAME] [PERSON_NAME]" at bounding box center [821, 345] width 246 height 33
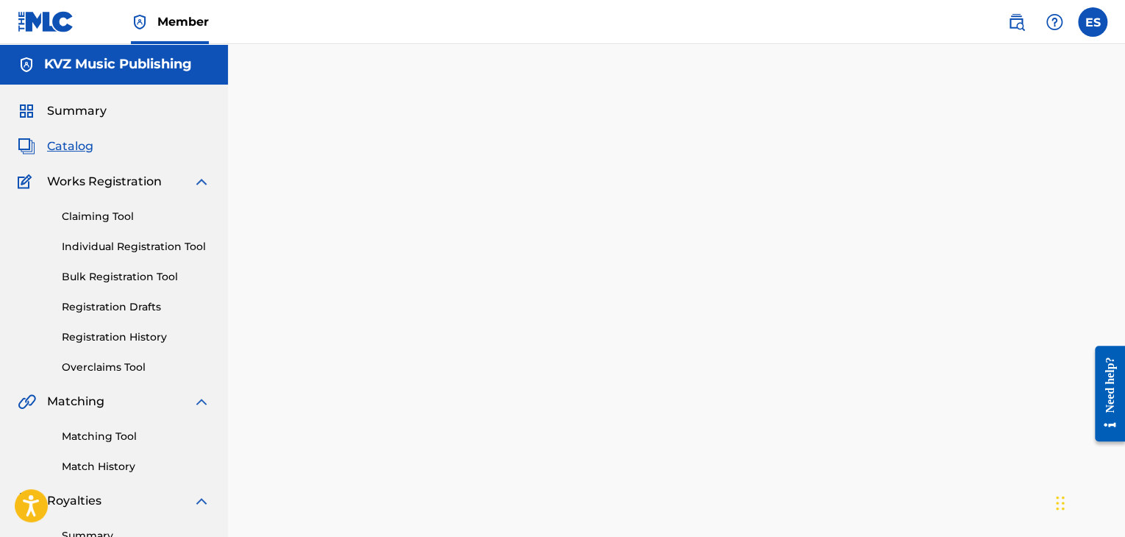
click at [153, 249] on link "Individual Registration Tool" at bounding box center [136, 246] width 149 height 15
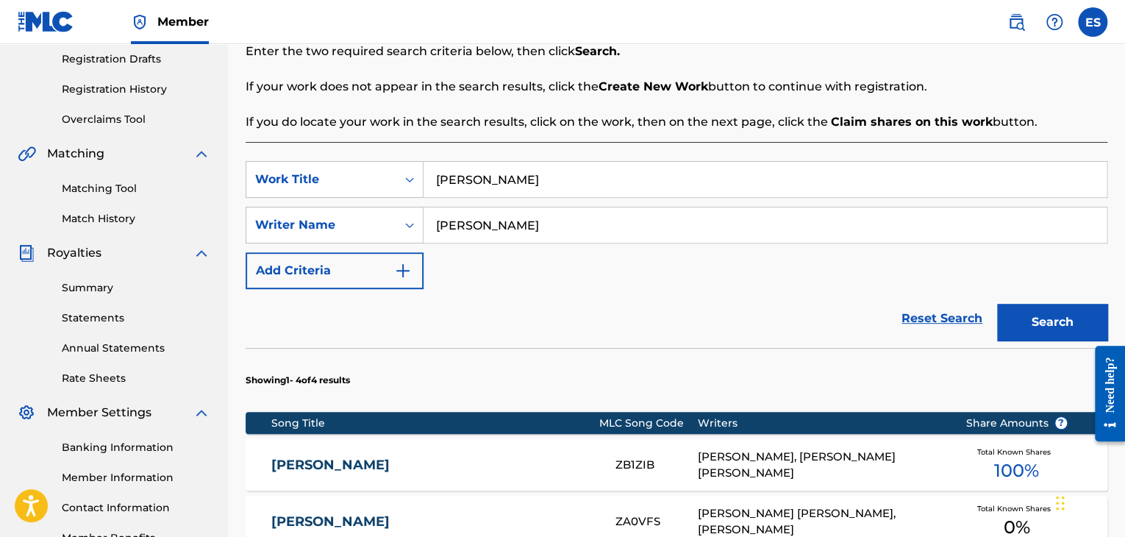
scroll to position [441, 0]
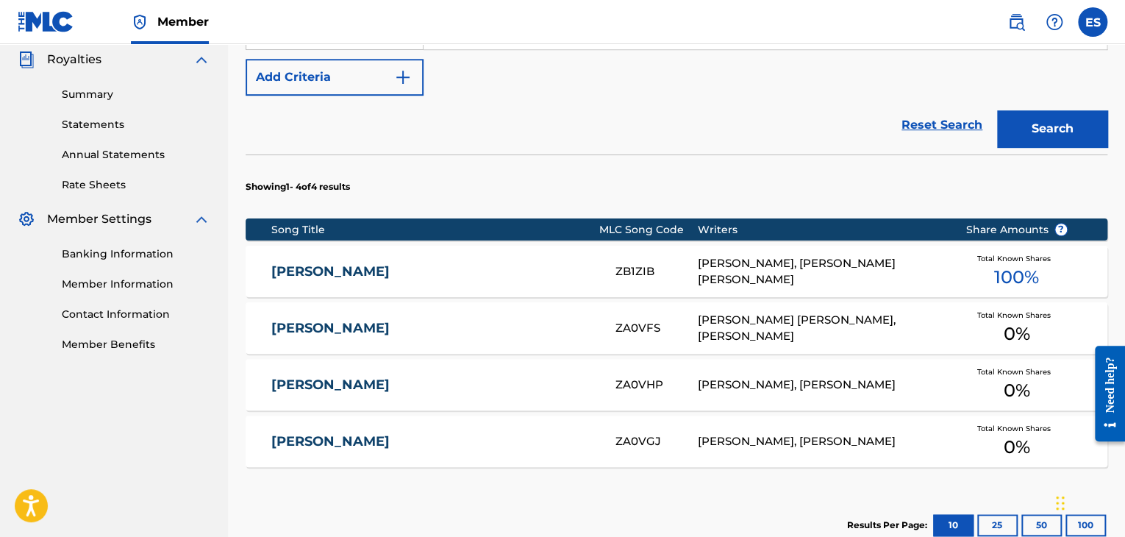
click at [723, 277] on div "[PERSON_NAME], [PERSON_NAME] [PERSON_NAME]" at bounding box center [821, 271] width 246 height 33
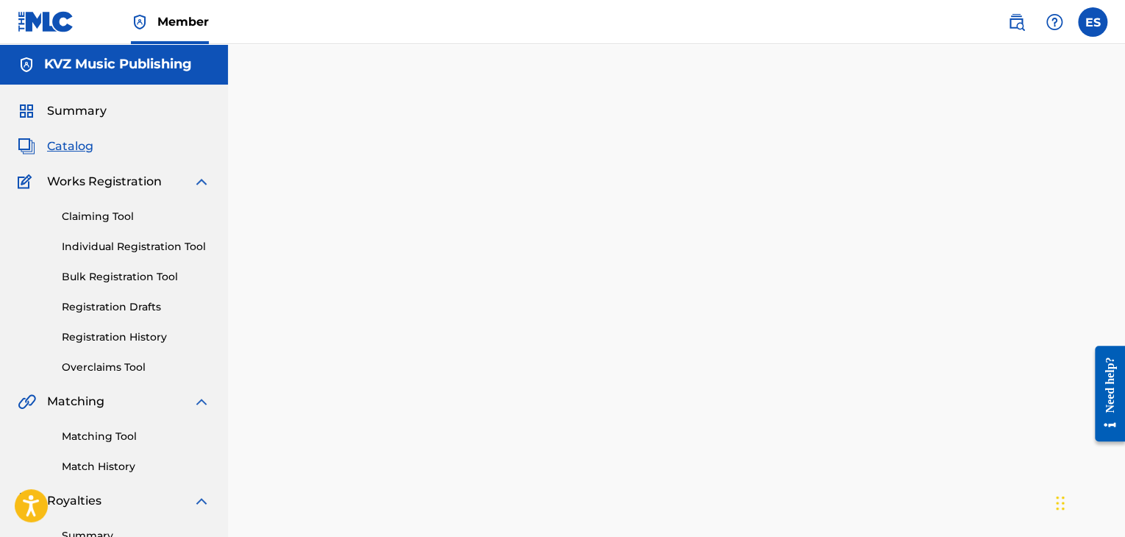
click at [113, 249] on link "Individual Registration Tool" at bounding box center [136, 246] width 149 height 15
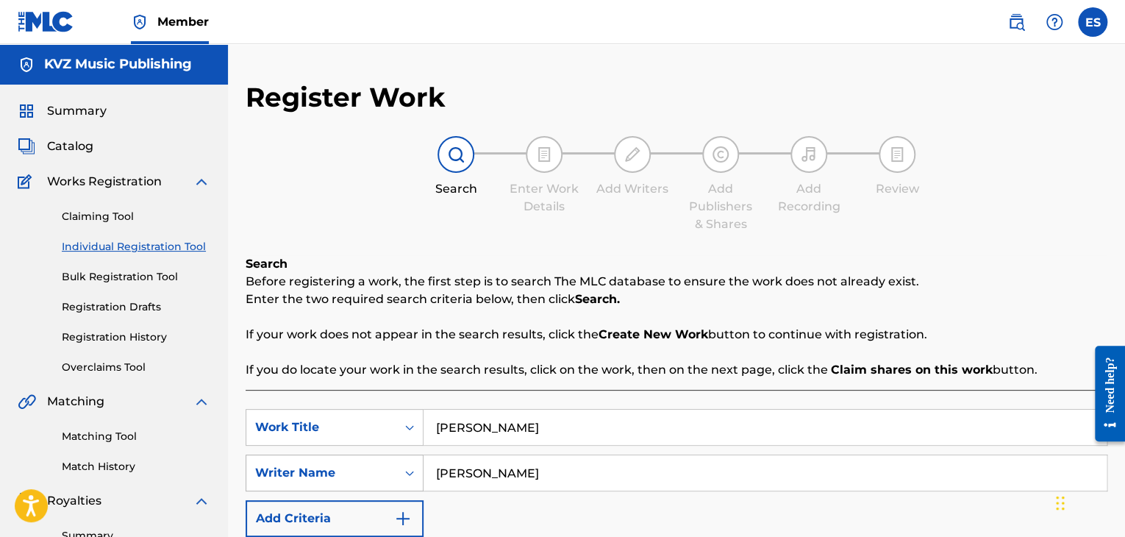
drag, startPoint x: 547, startPoint y: 475, endPoint x: 315, endPoint y: 464, distance: 232.6
click at [315, 464] on div "SearchWithCriteriac70526a8-71df-4382-ad4c-a5081f306b87 Writer Name [PERSON_NAME]" at bounding box center [677, 472] width 862 height 37
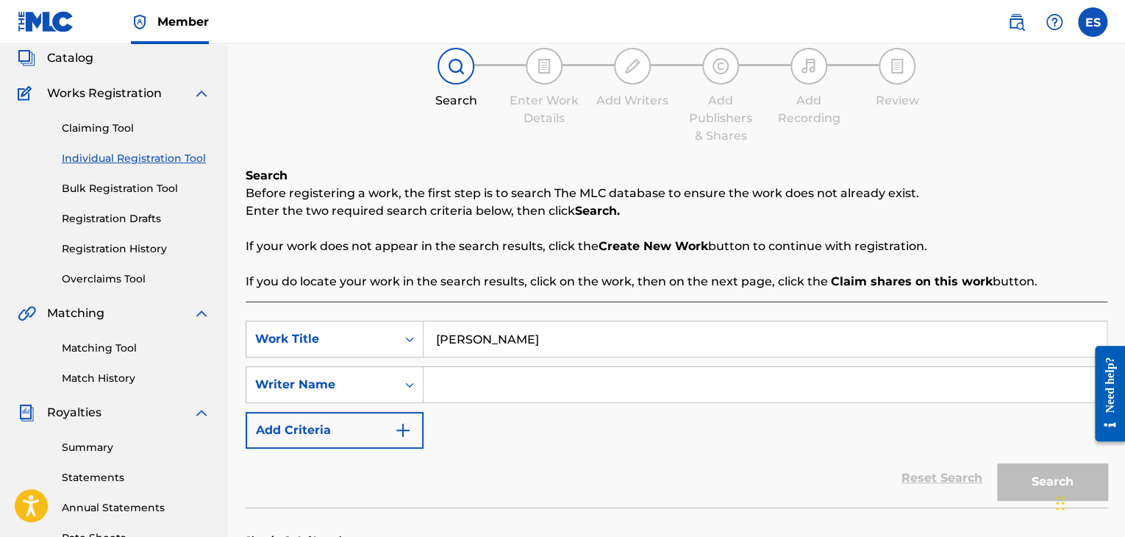
scroll to position [221, 0]
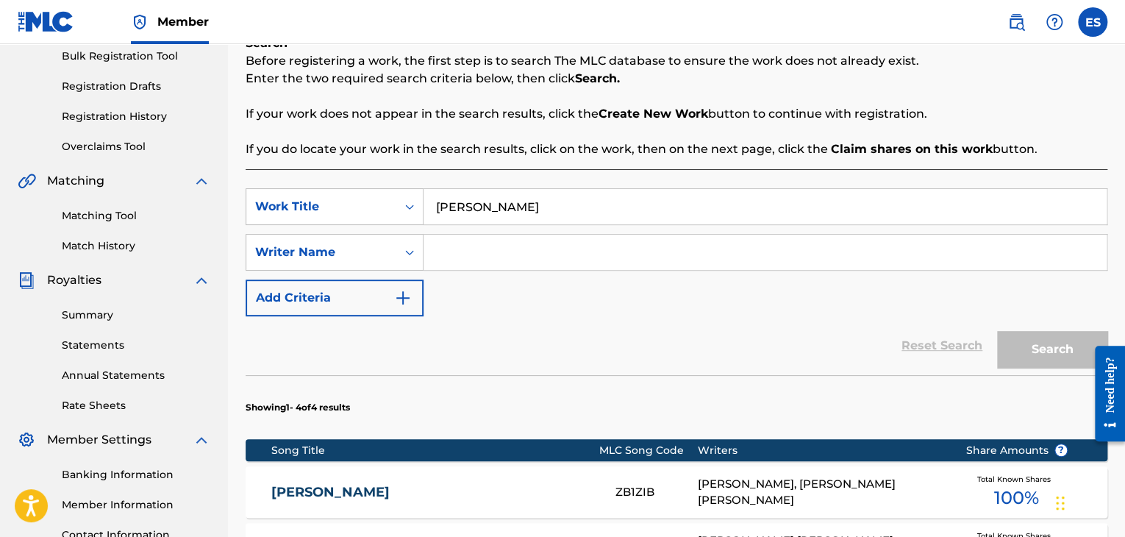
paste input "[PERSON_NAME]"
type input "[PERSON_NAME]"
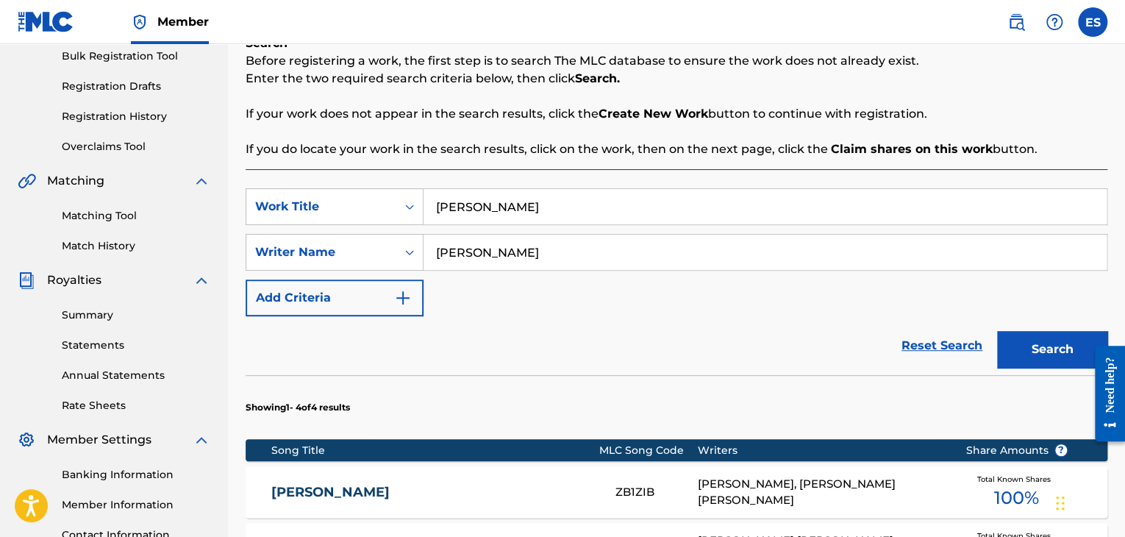
click at [723, 343] on button "Search" at bounding box center [1052, 349] width 110 height 37
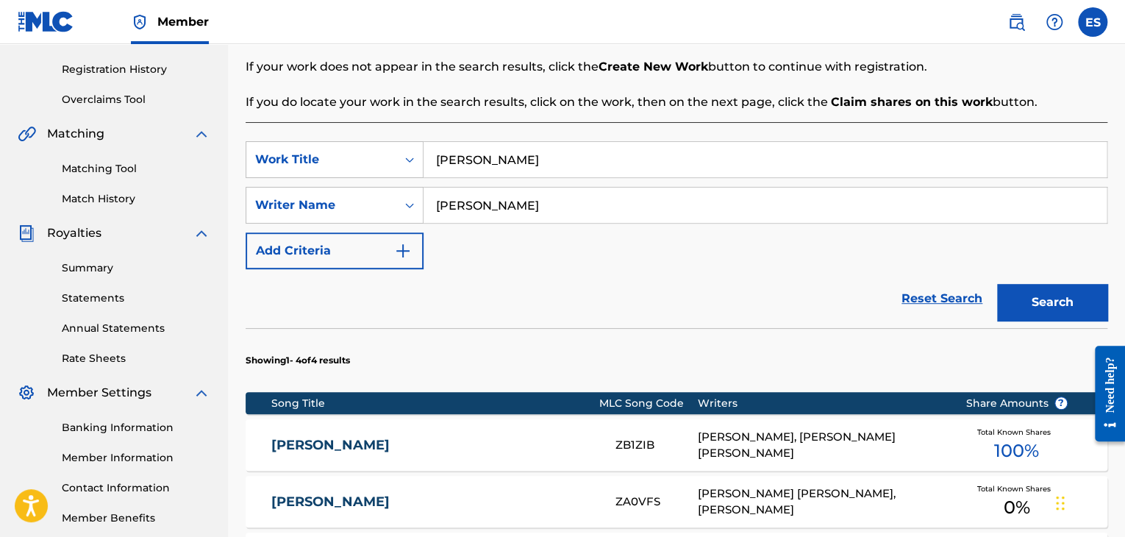
scroll to position [441, 0]
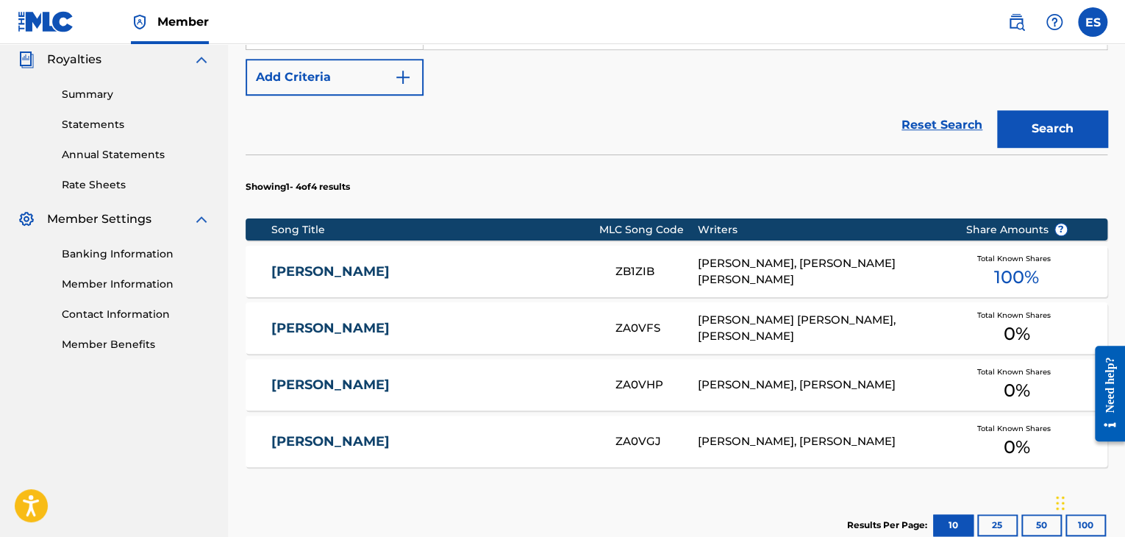
click at [723, 263] on div "[PERSON_NAME], [PERSON_NAME] [PERSON_NAME]" at bounding box center [821, 271] width 246 height 33
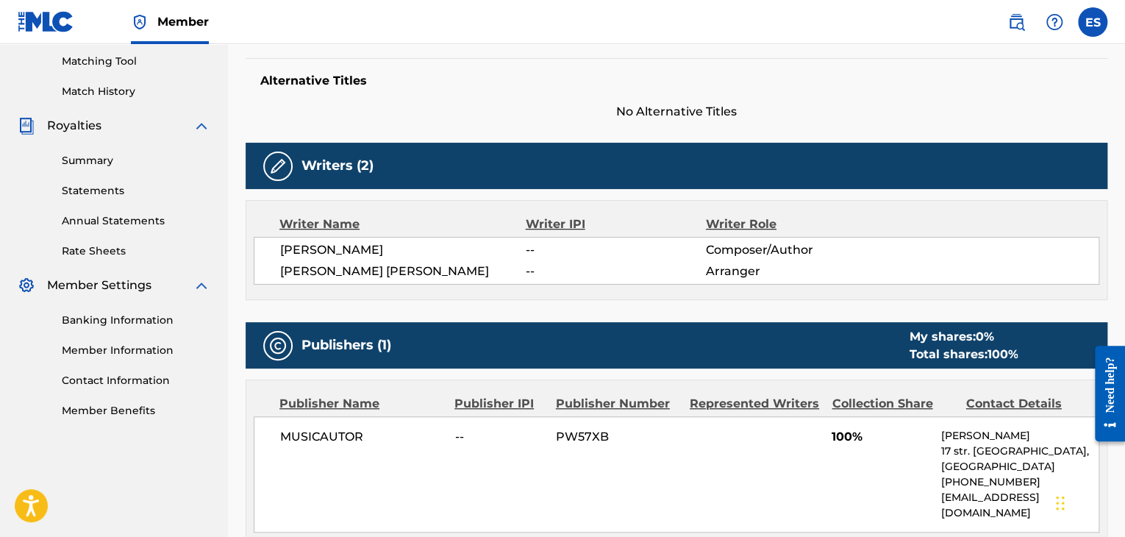
scroll to position [441, 0]
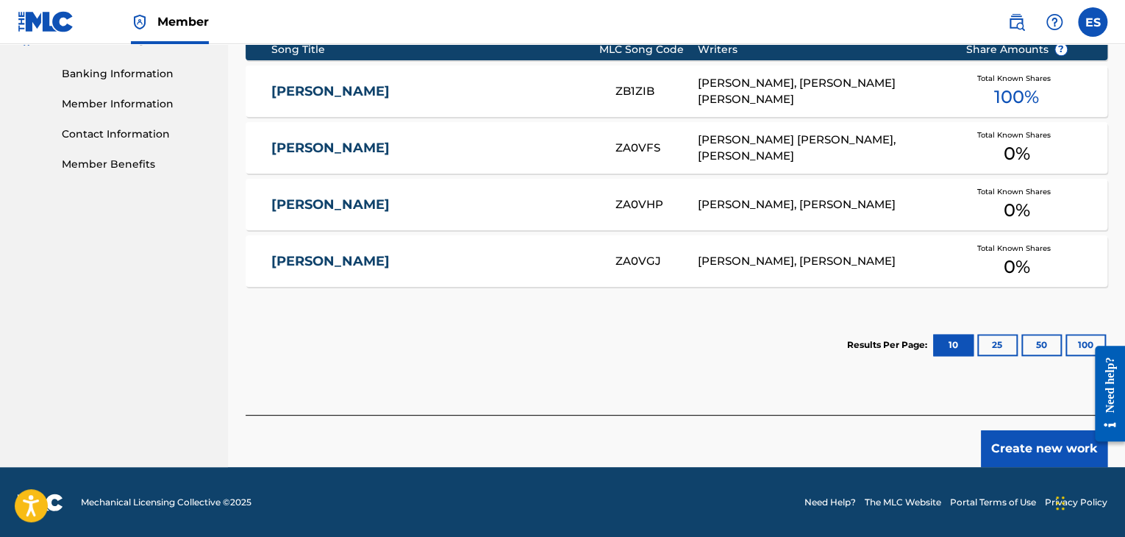
click at [723, 443] on button "Create new work" at bounding box center [1044, 448] width 126 height 37
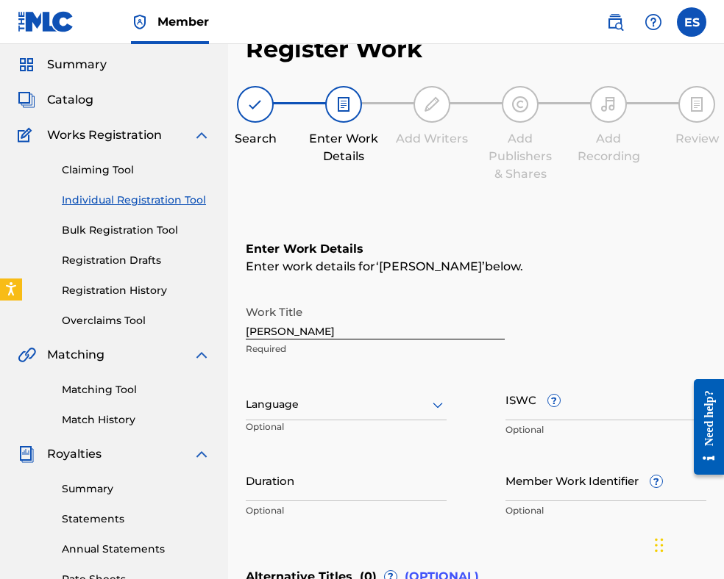
scroll to position [43, 0]
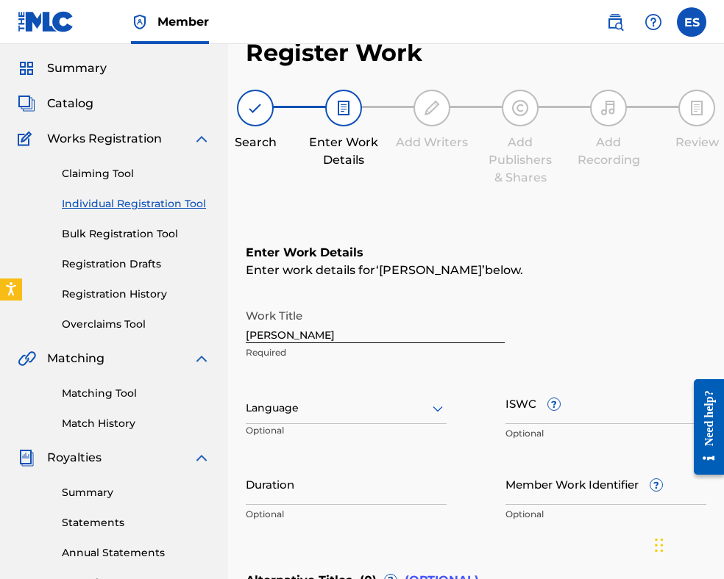
click at [324, 336] on input "[PERSON_NAME]" at bounding box center [375, 322] width 259 height 42
click at [342, 410] on div "Language" at bounding box center [346, 408] width 201 height 31
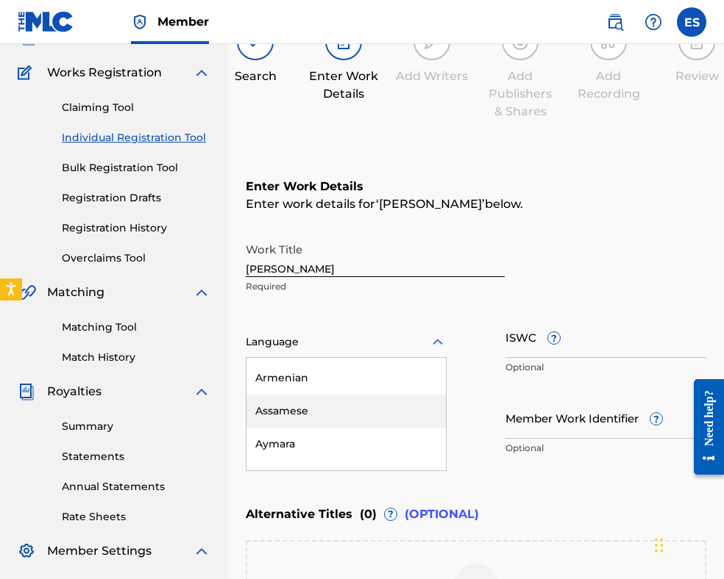
scroll to position [588, 0]
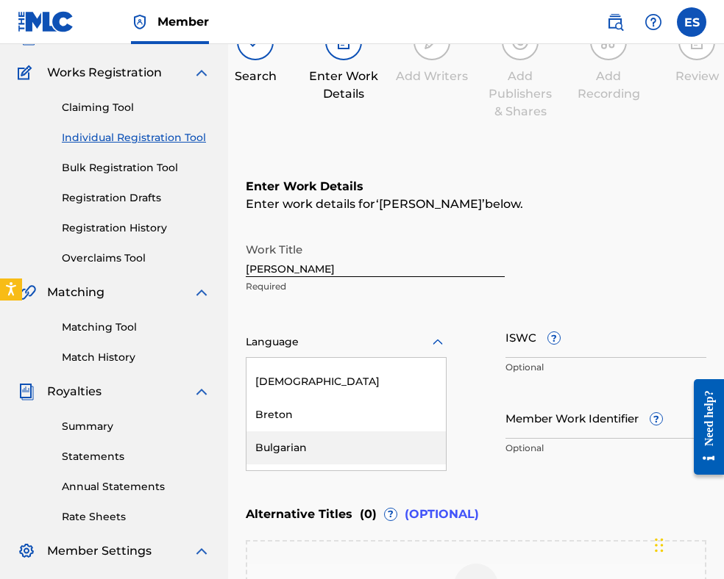
drag, startPoint x: 300, startPoint y: 446, endPoint x: 299, endPoint y: 409, distance: 36.8
click at [299, 444] on div "Bulgarian" at bounding box center [345, 448] width 199 height 33
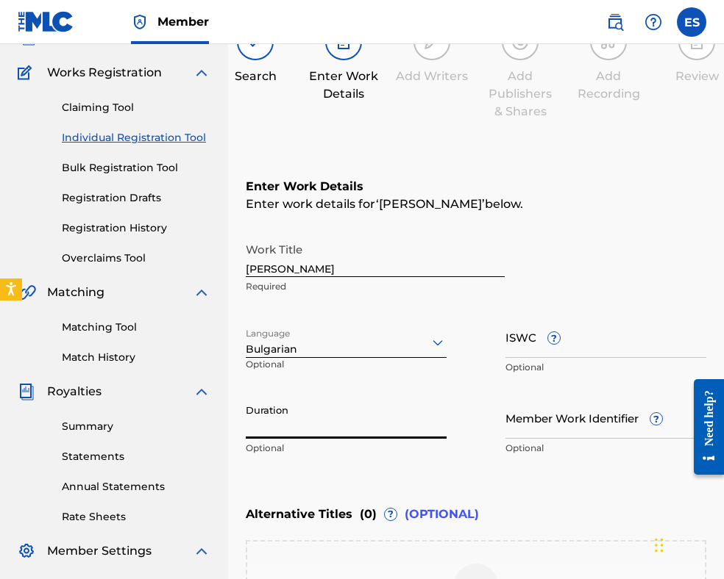
click at [301, 415] on input "Duration" at bounding box center [346, 418] width 201 height 42
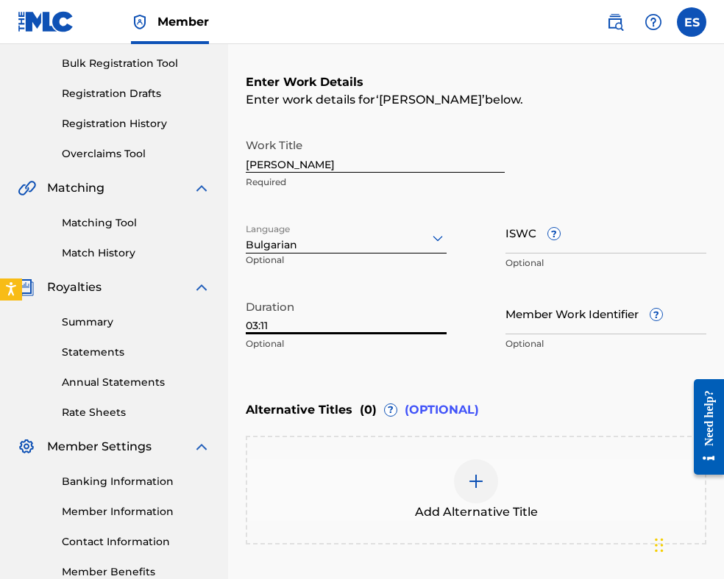
scroll to position [329, 0]
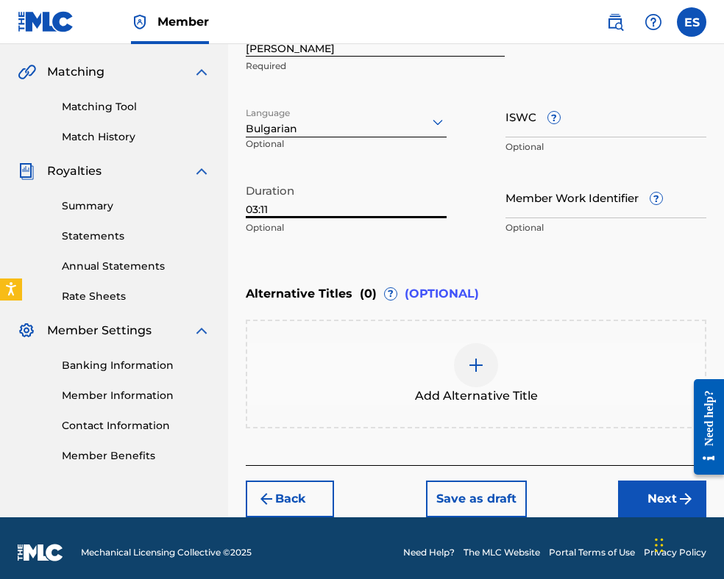
type input "03:11"
click at [467, 373] on img at bounding box center [476, 366] width 18 height 18
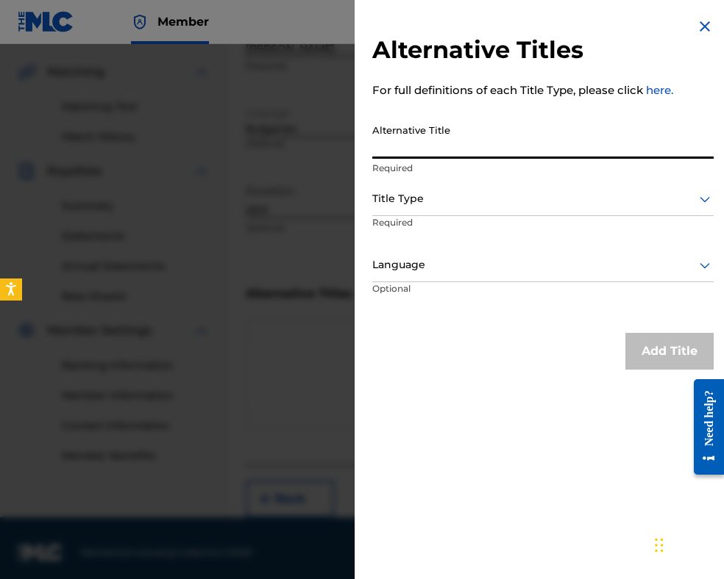
paste input "ЗАЩО МЪЛЧИШ"
type input "ЗАЩО МЪЛЧИШ"
drag, startPoint x: 421, startPoint y: 203, endPoint x: 419, endPoint y: 213, distance: 9.7
click at [420, 205] on div at bounding box center [542, 199] width 341 height 18
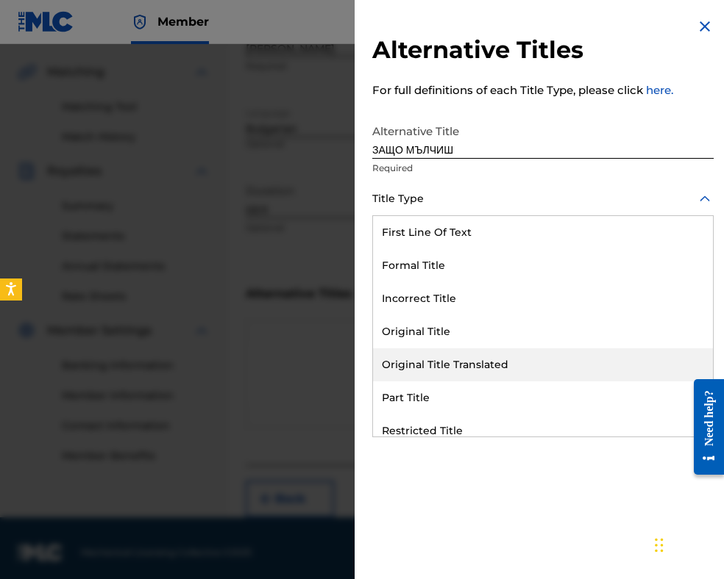
click at [435, 357] on div "Original Title Translated" at bounding box center [543, 365] width 340 height 33
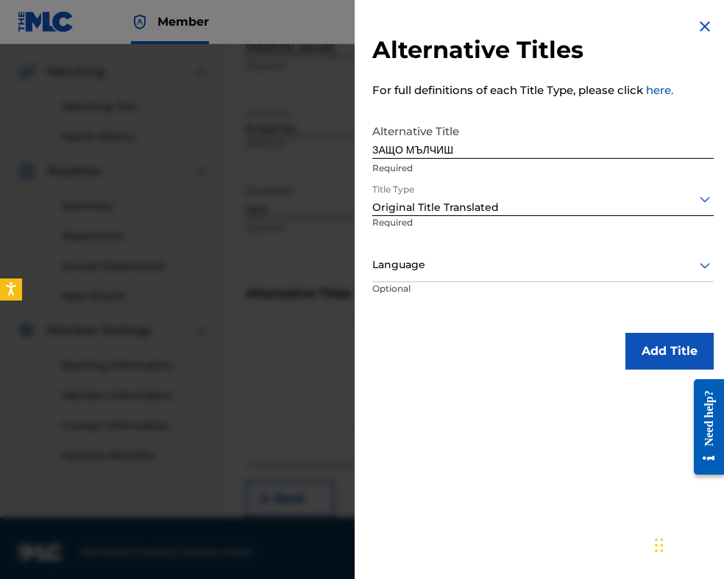
click at [419, 256] on div at bounding box center [542, 265] width 341 height 18
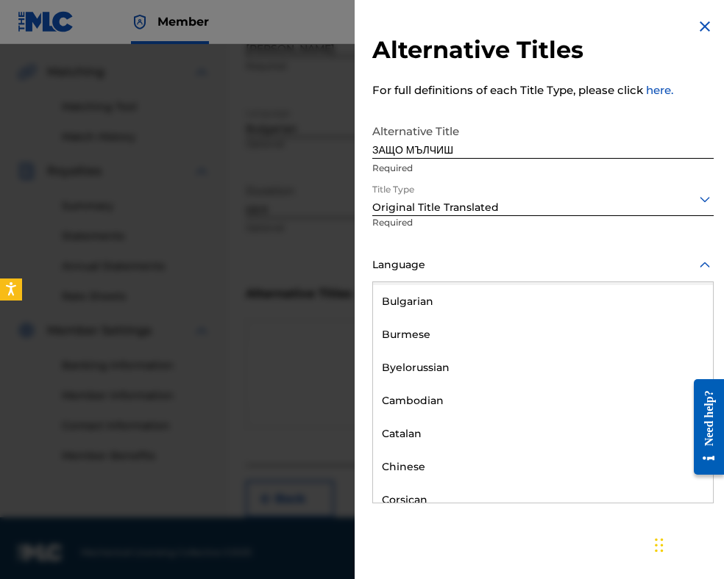
scroll to position [662, 0]
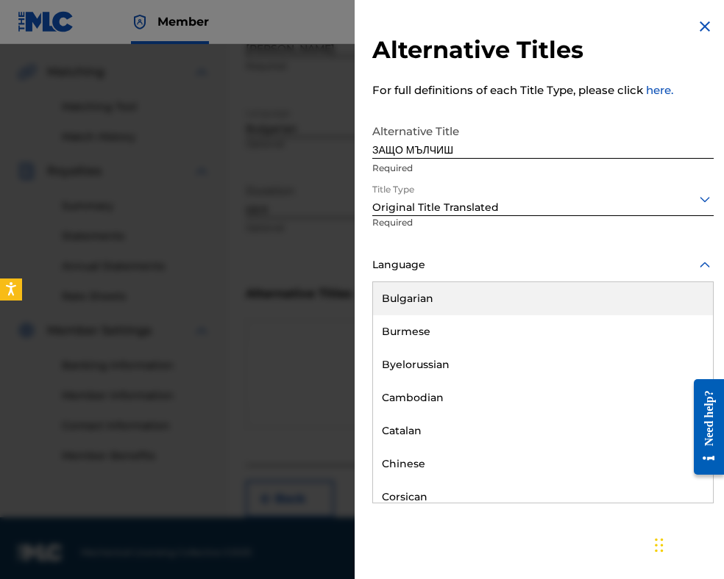
click at [430, 301] on div "Bulgarian" at bounding box center [543, 298] width 340 height 33
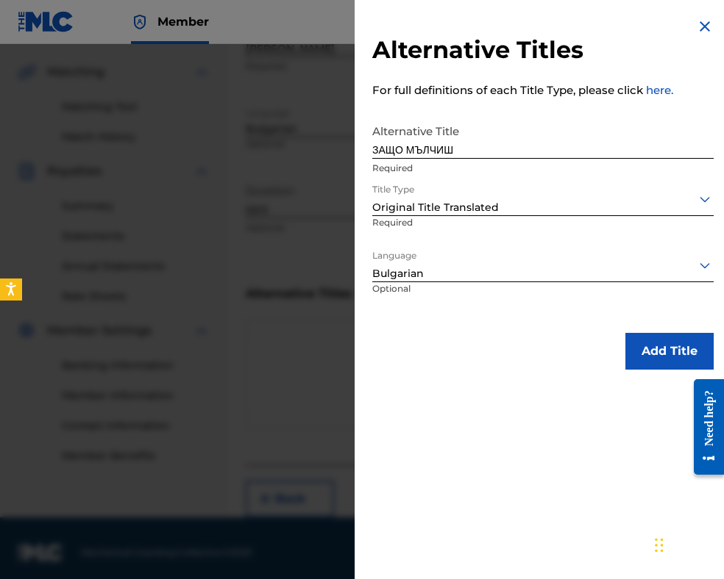
click at [649, 356] on button "Add Title" at bounding box center [669, 351] width 88 height 37
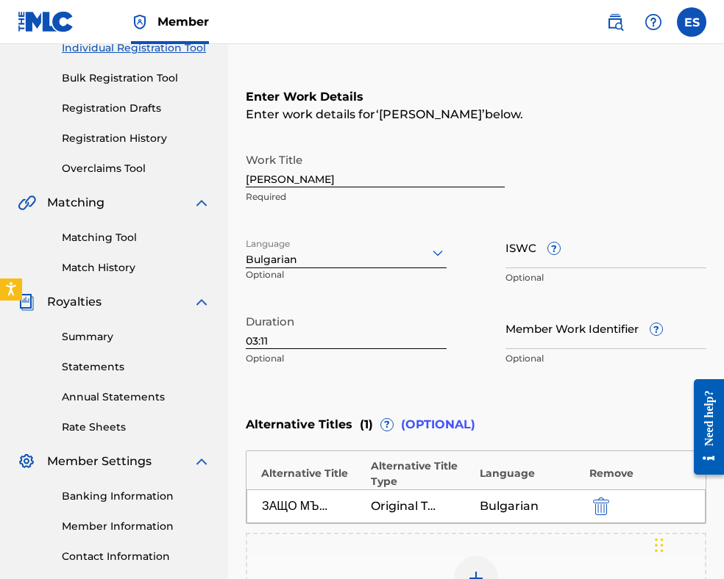
scroll to position [419, 0]
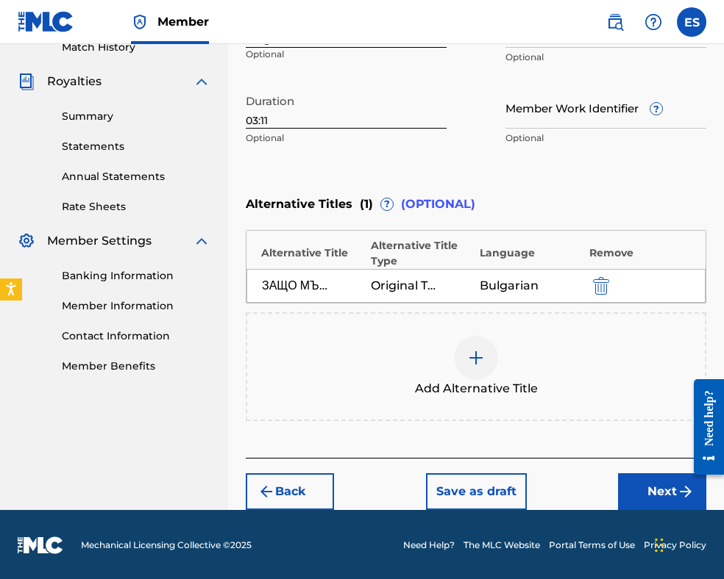
click at [665, 485] on button "Next" at bounding box center [662, 492] width 88 height 37
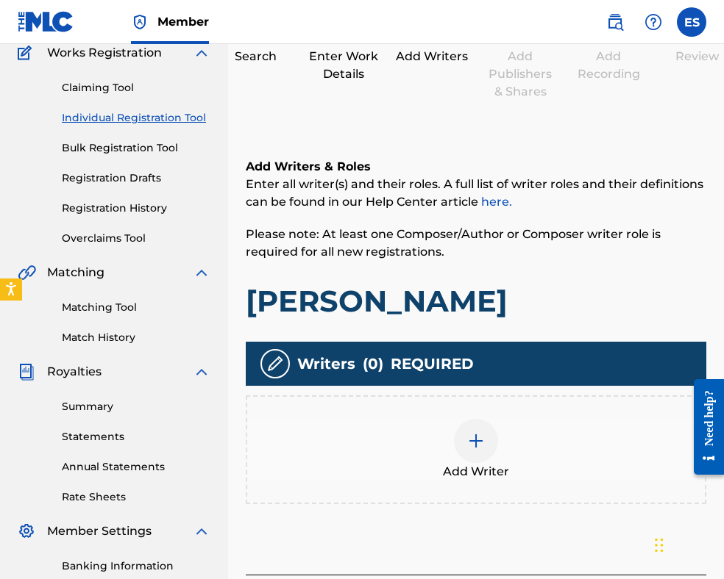
scroll to position [213, 0]
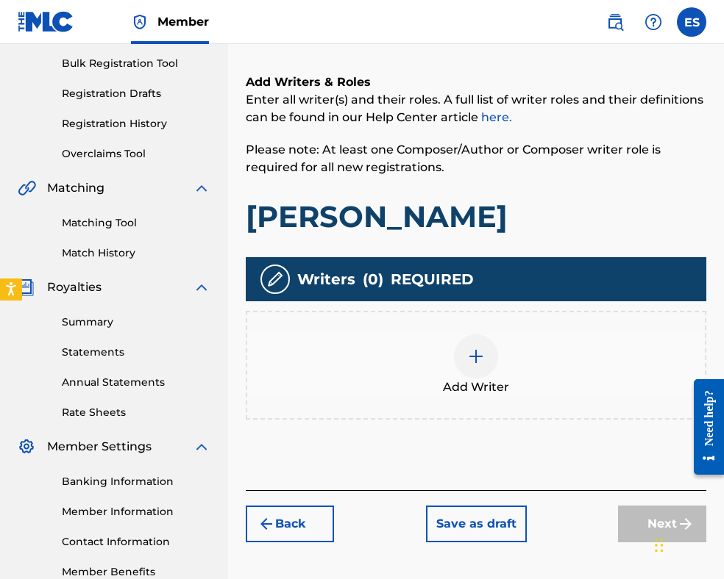
click at [486, 352] on div at bounding box center [476, 357] width 44 height 44
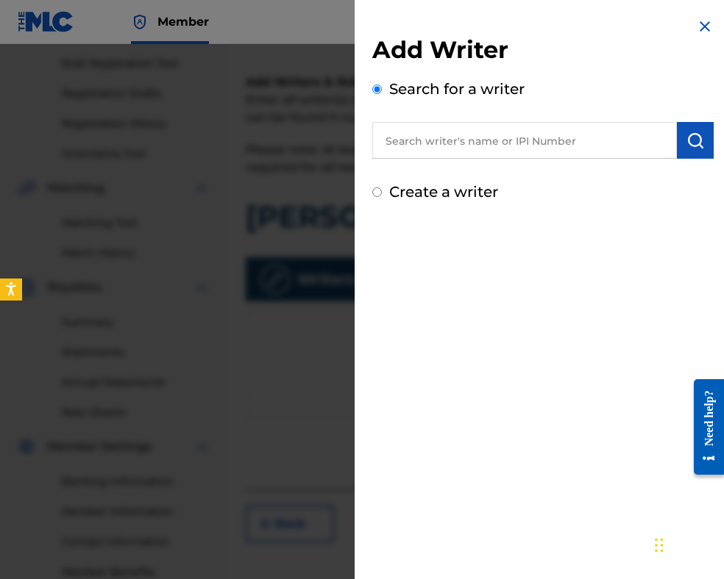
paste input "00597 49 11 97"
drag, startPoint x: 694, startPoint y: 140, endPoint x: 662, endPoint y: 143, distance: 32.5
click at [693, 140] on img "submit" at bounding box center [695, 141] width 18 height 18
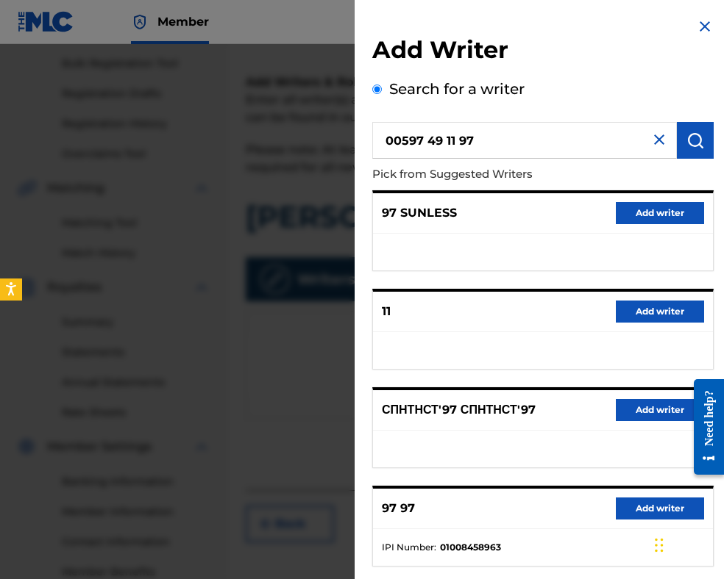
click at [429, 142] on input "00597 49 11 97" at bounding box center [524, 140] width 304 height 37
click at [441, 140] on input "0059749 11 97" at bounding box center [524, 140] width 304 height 37
click at [450, 141] on input "005974911 97" at bounding box center [524, 140] width 304 height 37
click at [386, 140] on input "00597491197" at bounding box center [524, 140] width 304 height 37
type input "00597491197"
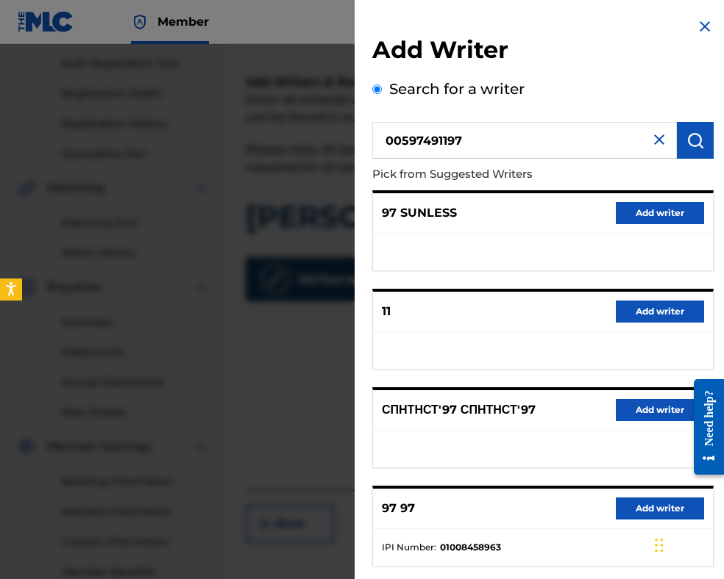
click at [686, 139] on img "submit" at bounding box center [695, 141] width 18 height 18
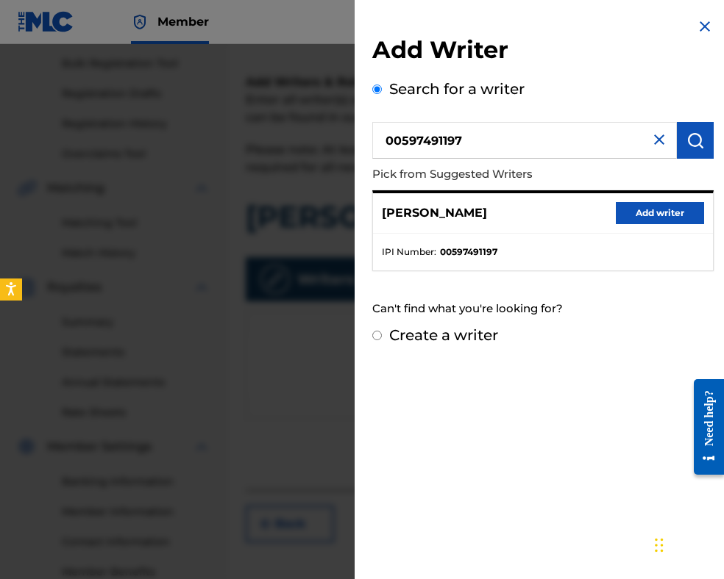
click at [677, 213] on button "Add writer" at bounding box center [659, 213] width 88 height 22
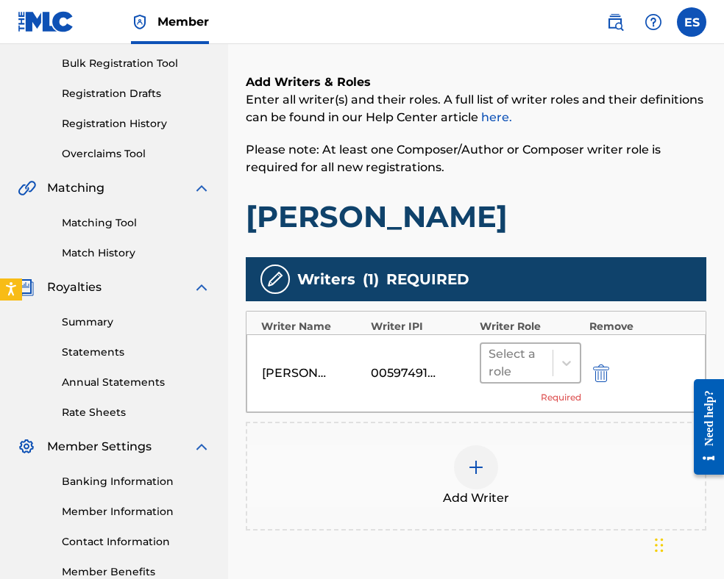
click at [535, 369] on div at bounding box center [516, 363] width 57 height 21
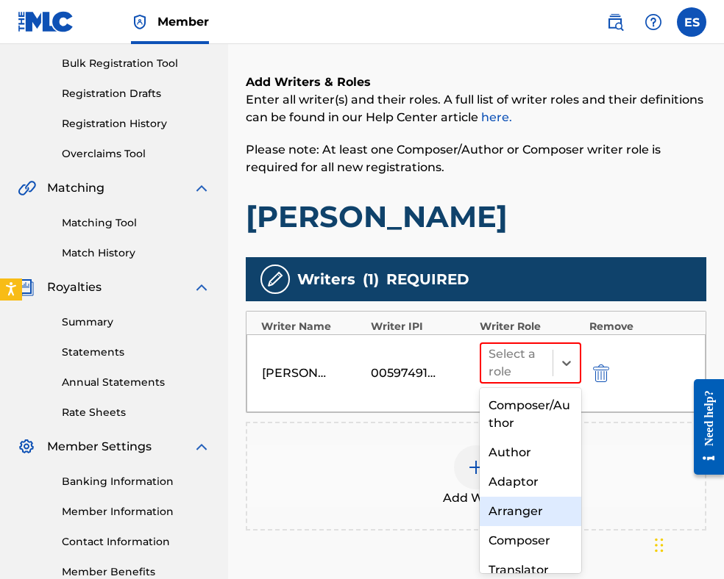
click at [524, 506] on div "Arranger" at bounding box center [529, 511] width 101 height 29
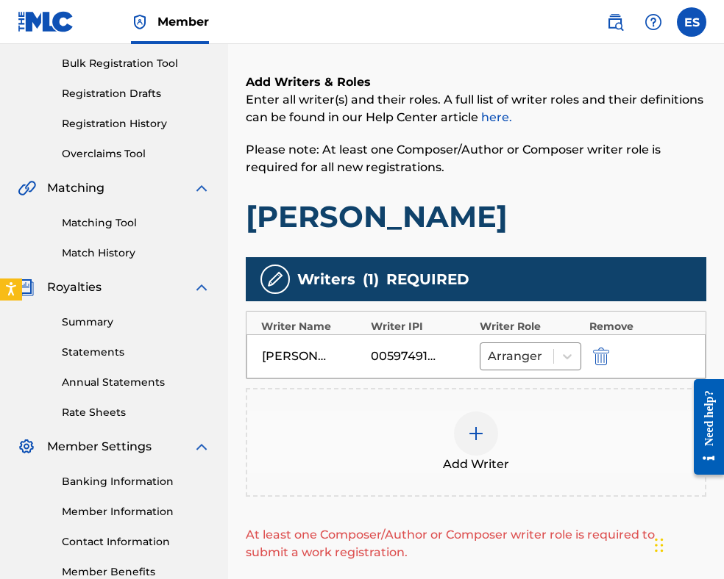
click at [482, 441] on img at bounding box center [476, 434] width 18 height 18
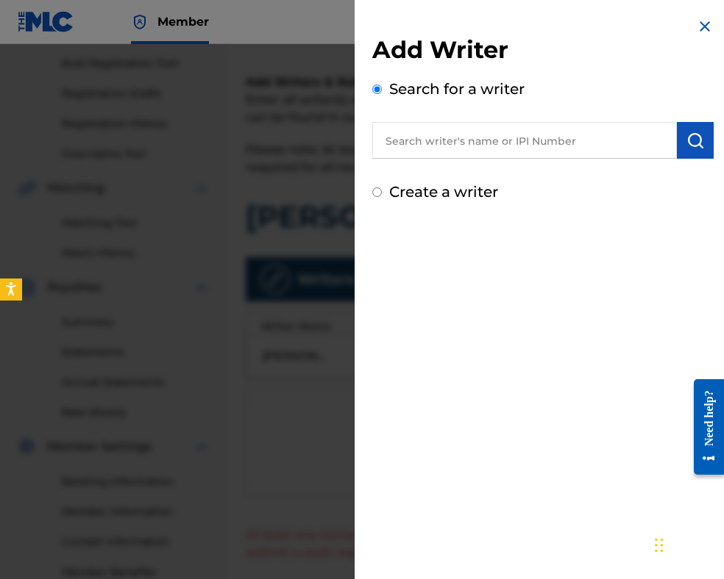
paste input "00087889792"
type input "00087889792"
click at [706, 133] on button "submit" at bounding box center [695, 140] width 37 height 37
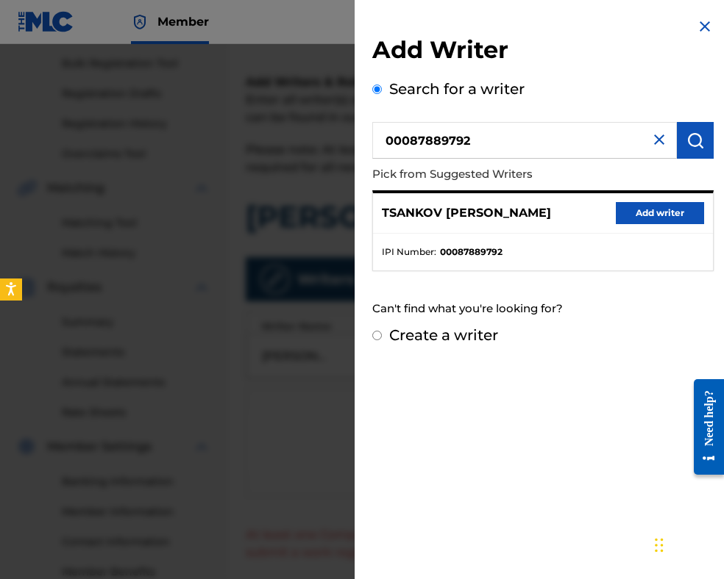
click at [624, 213] on button "Add writer" at bounding box center [659, 213] width 88 height 22
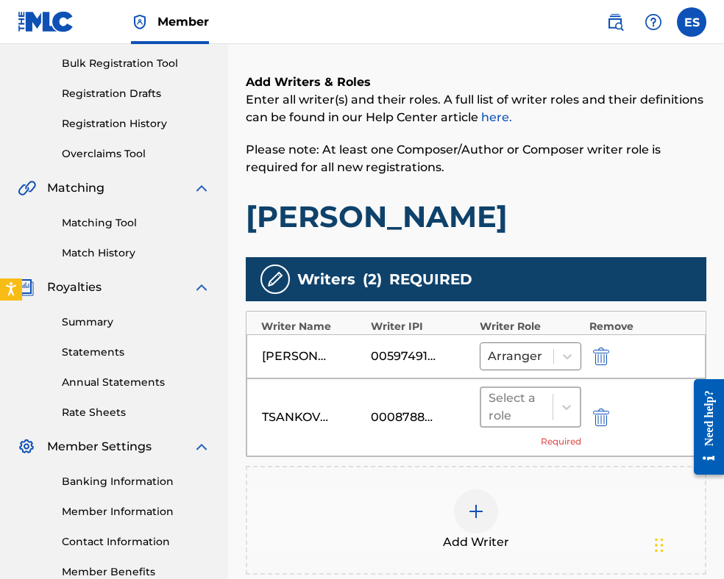
click at [509, 410] on div at bounding box center [516, 407] width 57 height 21
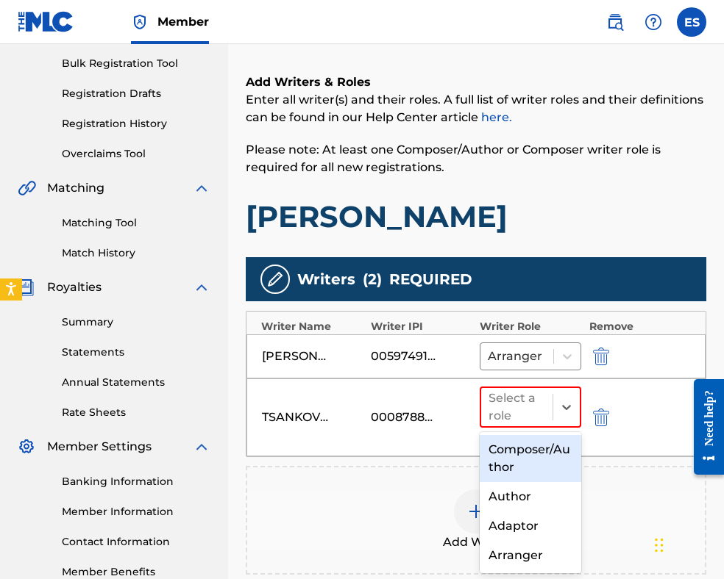
click at [521, 454] on div "Composer/Author" at bounding box center [529, 458] width 101 height 47
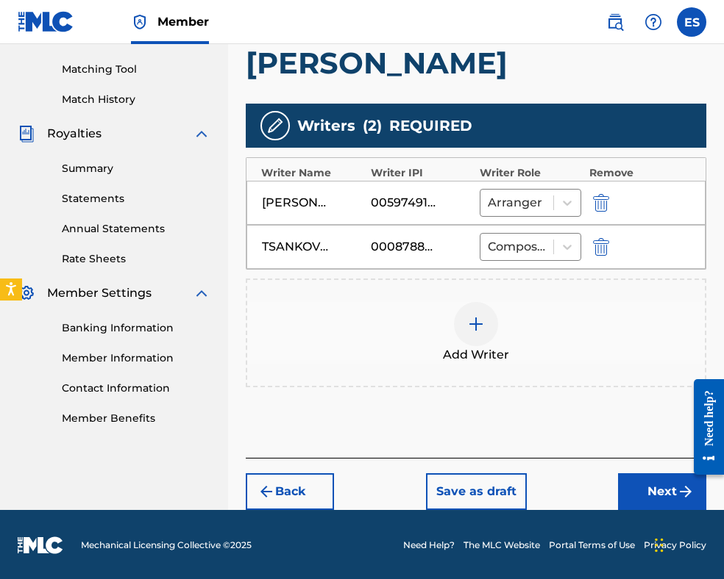
drag, startPoint x: 662, startPoint y: 484, endPoint x: 641, endPoint y: 451, distance: 39.0
click at [659, 479] on button "Next" at bounding box center [662, 492] width 88 height 37
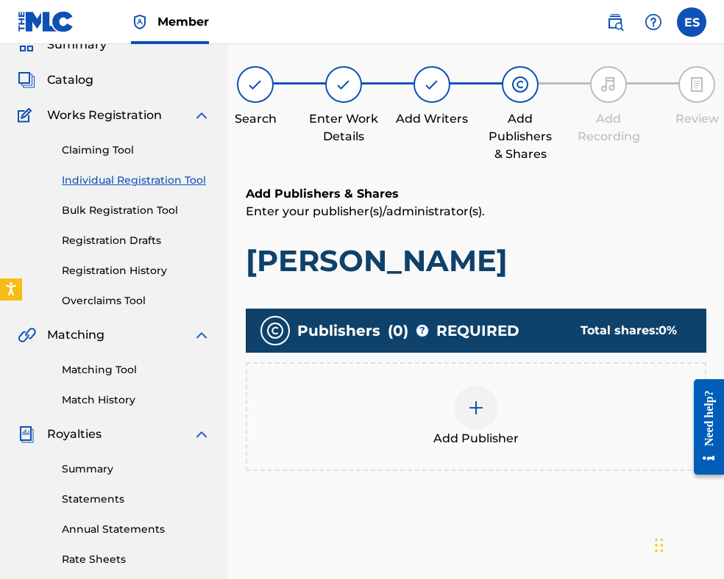
scroll to position [300, 0]
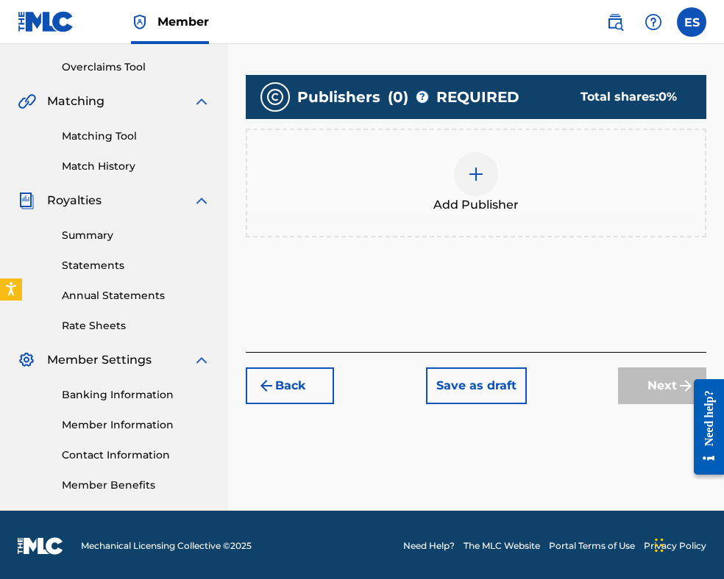
click at [479, 181] on img at bounding box center [476, 174] width 18 height 18
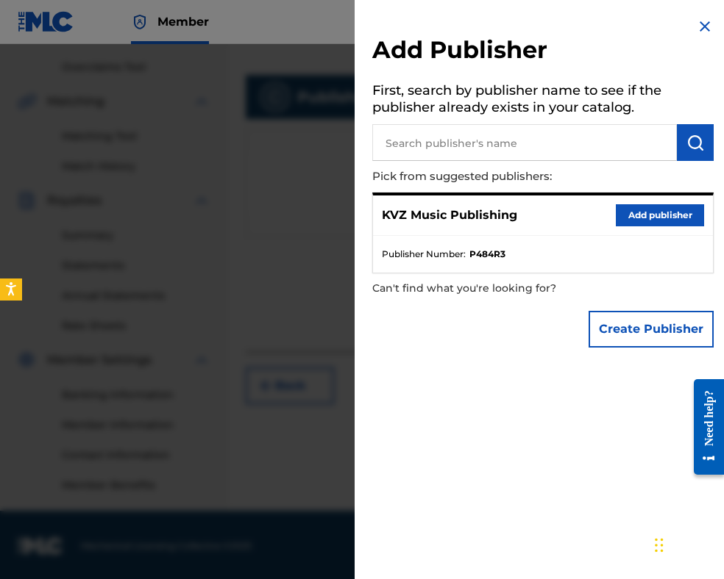
click at [636, 211] on button "Add publisher" at bounding box center [659, 215] width 88 height 22
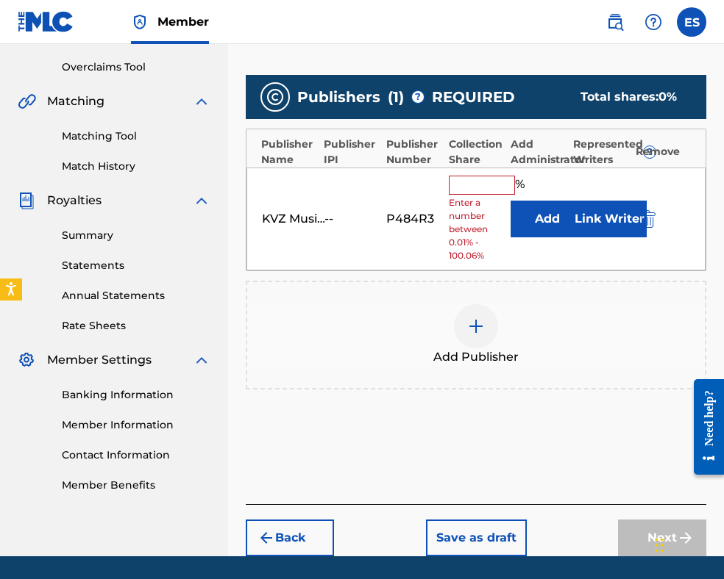
click at [457, 176] on input "text" at bounding box center [482, 185] width 66 height 19
type input "83.33"
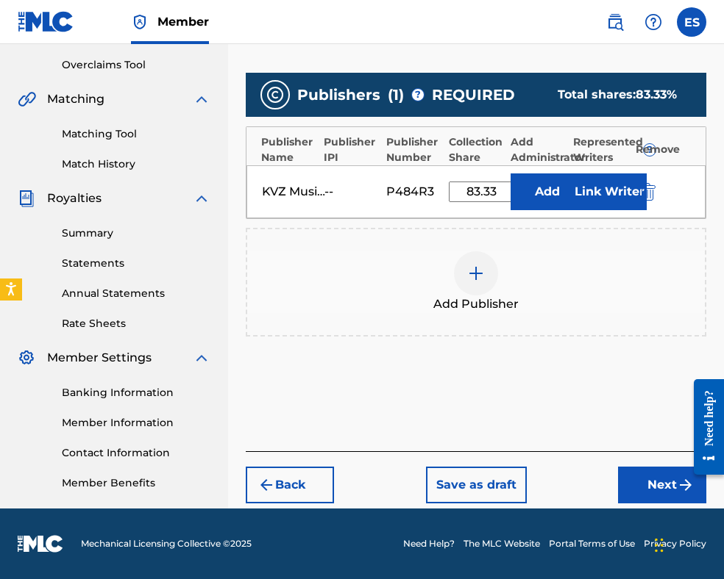
drag, startPoint x: 652, startPoint y: 480, endPoint x: 632, endPoint y: 444, distance: 40.8
click at [650, 474] on button "Next" at bounding box center [662, 485] width 88 height 37
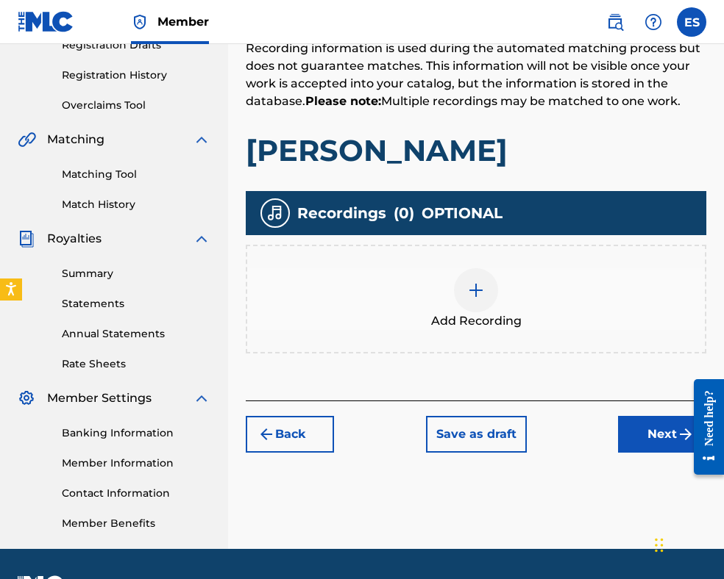
scroll to position [288, 0]
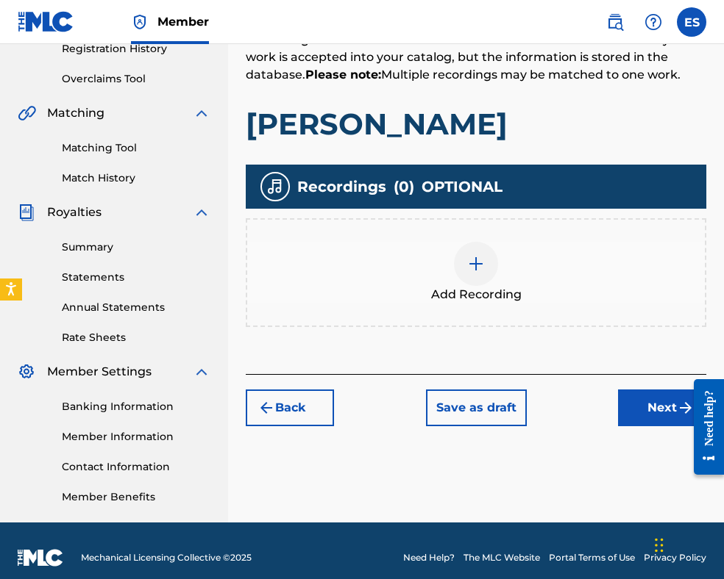
click at [469, 268] on img at bounding box center [476, 264] width 18 height 18
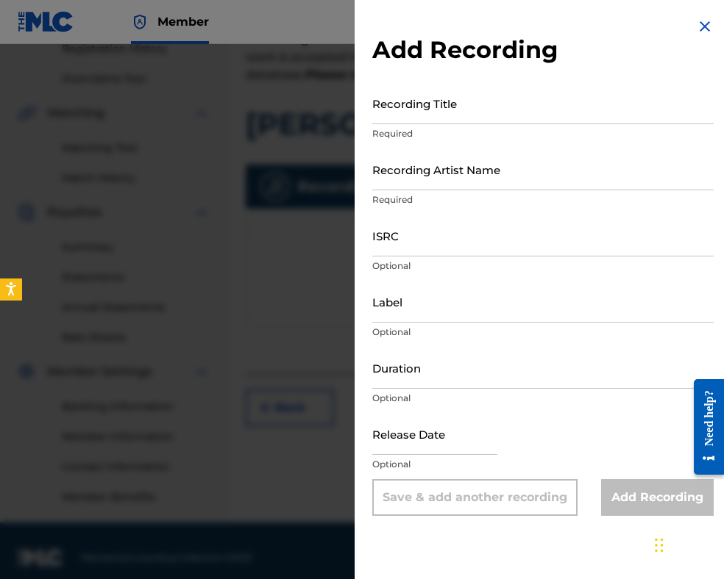
click at [502, 116] on input "Recording Title" at bounding box center [542, 103] width 341 height 42
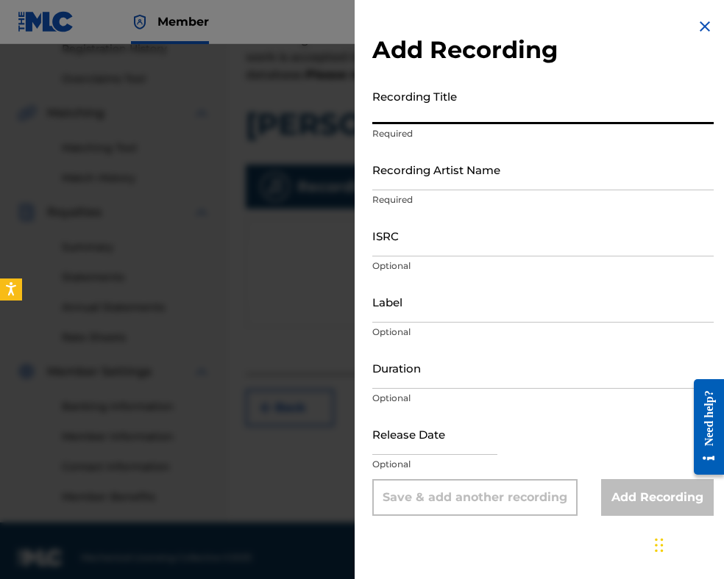
paste input "[PERSON_NAME]"
type input "[PERSON_NAME]"
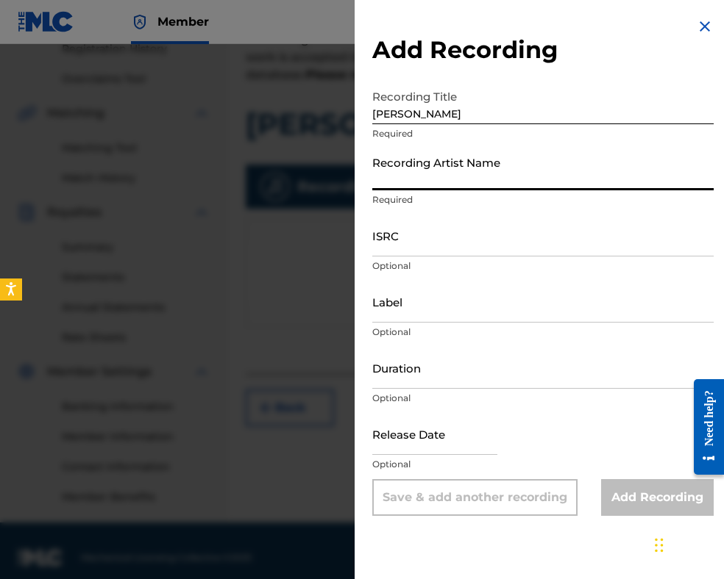
paste input "[PERSON_NAME]"
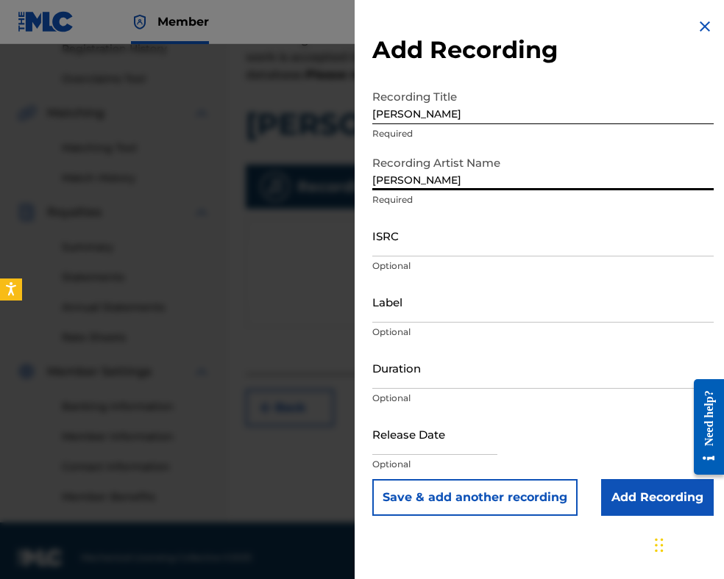
type input "[PERSON_NAME]"
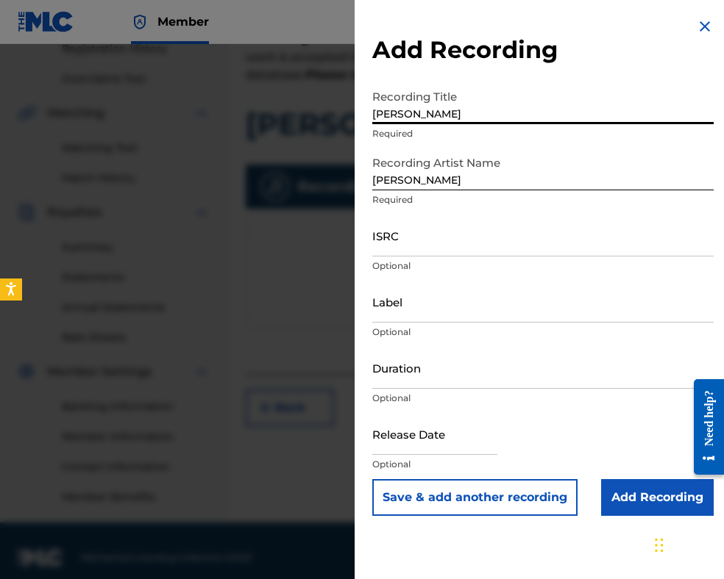
click at [377, 113] on input "[PERSON_NAME]" at bounding box center [542, 103] width 341 height 42
type input "[PERSON_NAME]"
click at [488, 373] on input "Duration" at bounding box center [542, 368] width 341 height 42
type input "03:11"
click at [626, 501] on input "Add Recording" at bounding box center [657, 497] width 113 height 37
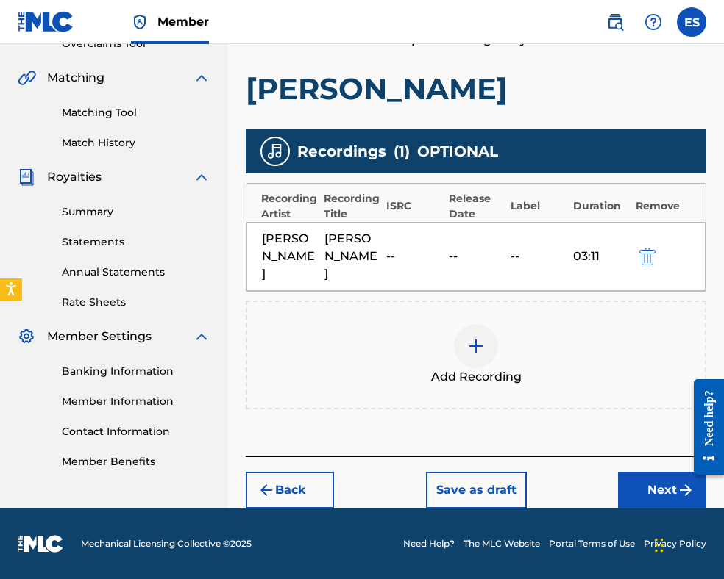
click at [632, 488] on button "Next" at bounding box center [662, 490] width 88 height 37
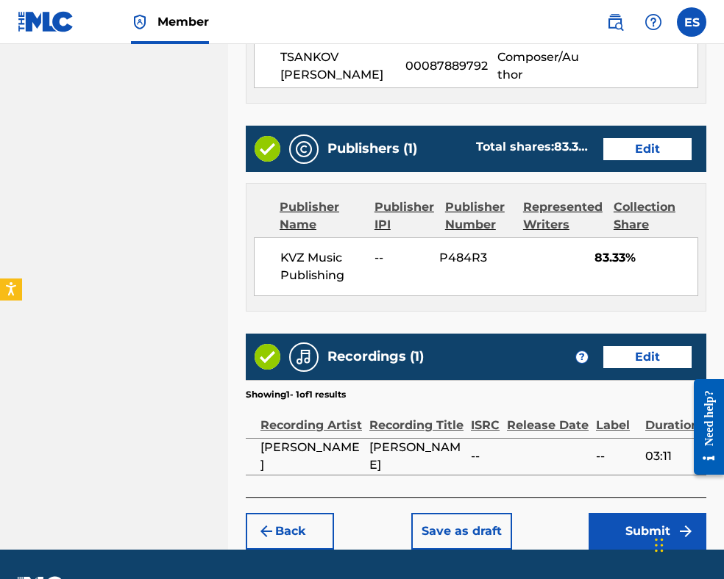
scroll to position [882, 0]
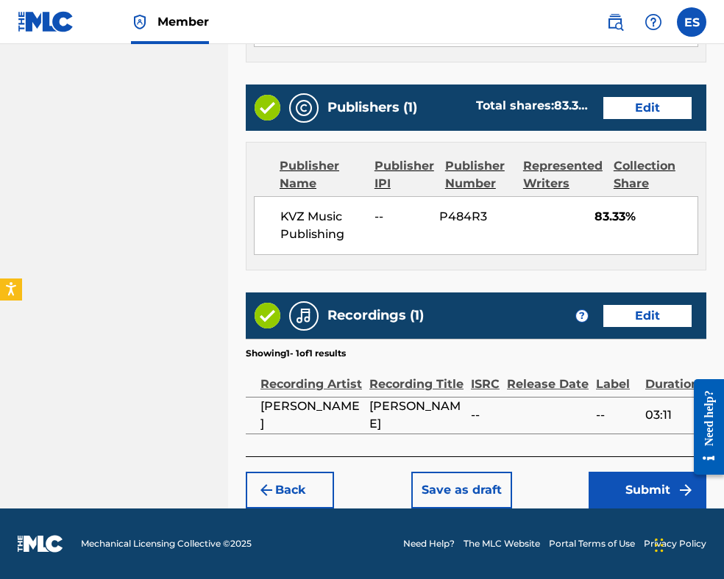
click at [623, 486] on button "Submit" at bounding box center [647, 490] width 118 height 37
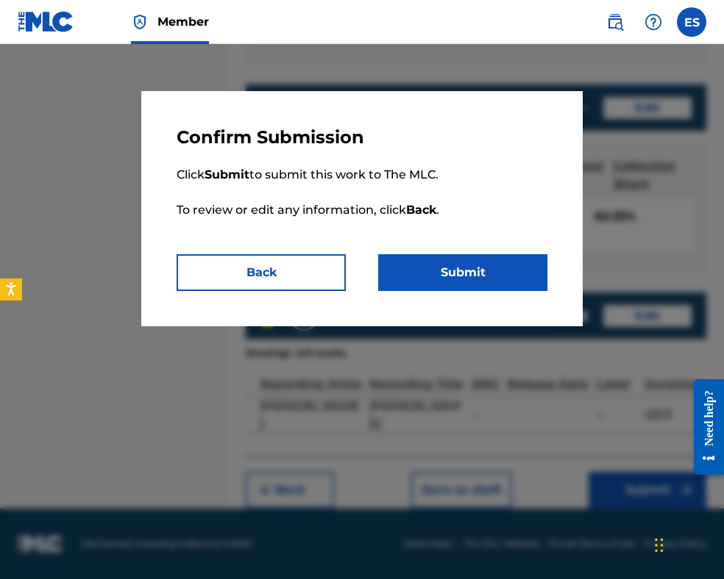
click at [475, 276] on button "Submit" at bounding box center [462, 272] width 169 height 37
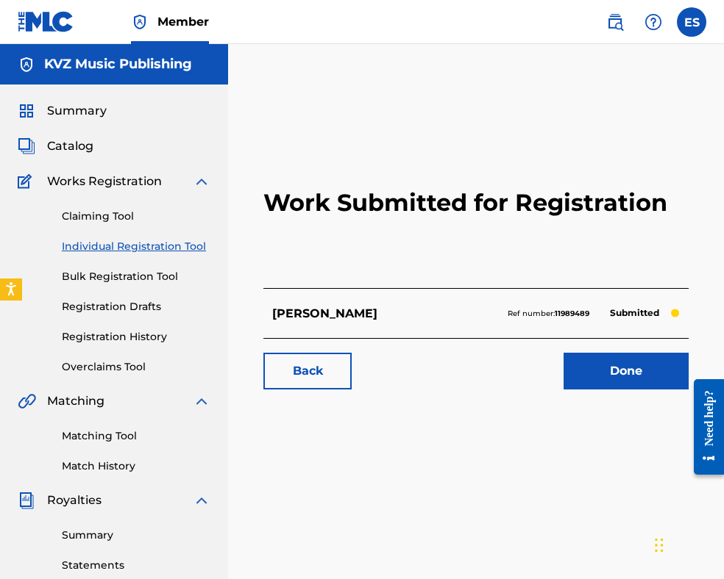
click at [179, 250] on link "Individual Registration Tool" at bounding box center [136, 246] width 149 height 15
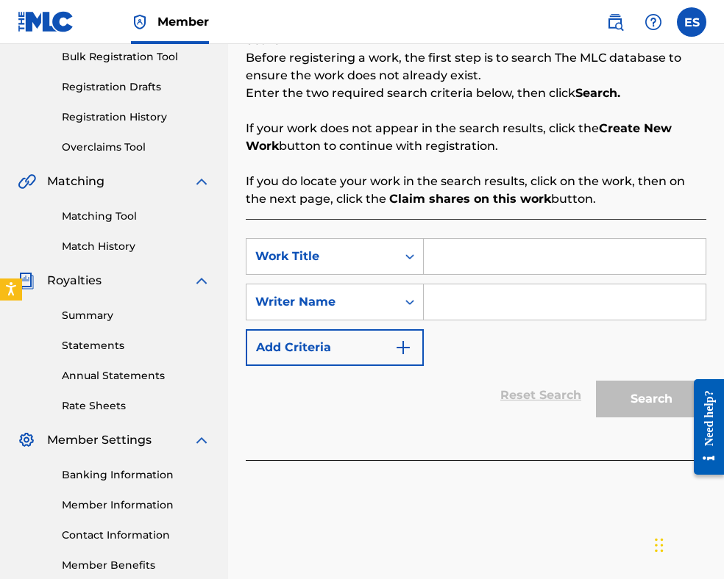
scroll to position [221, 0]
click at [486, 241] on input "Search Form" at bounding box center [565, 255] width 282 height 35
paste input "[PERSON_NAME]"
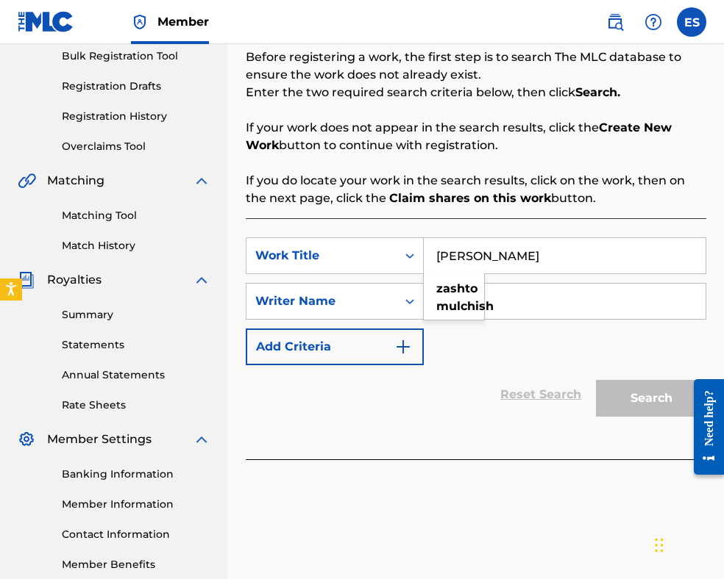
type input "[PERSON_NAME]"
paste input "[PERSON_NAME]"
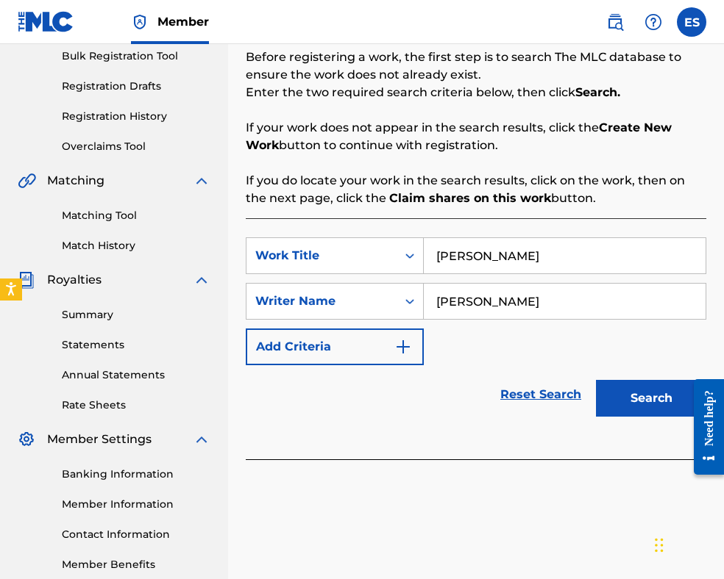
type input "[PERSON_NAME]"
click at [443, 248] on input "[PERSON_NAME]" at bounding box center [565, 255] width 282 height 35
type input "[PERSON_NAME]"
click at [635, 399] on button "Search" at bounding box center [651, 398] width 110 height 37
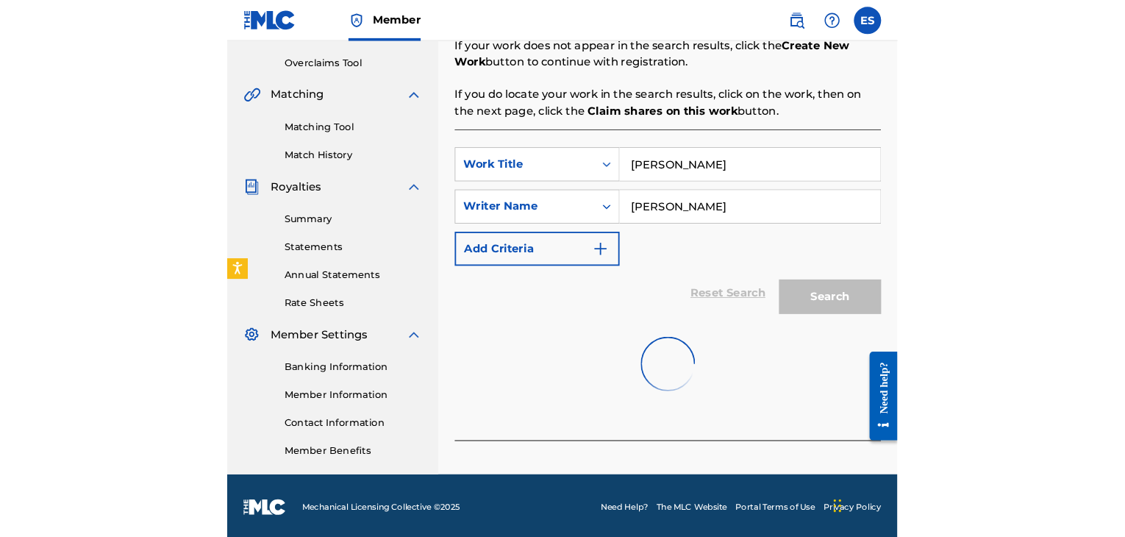
scroll to position [302, 0]
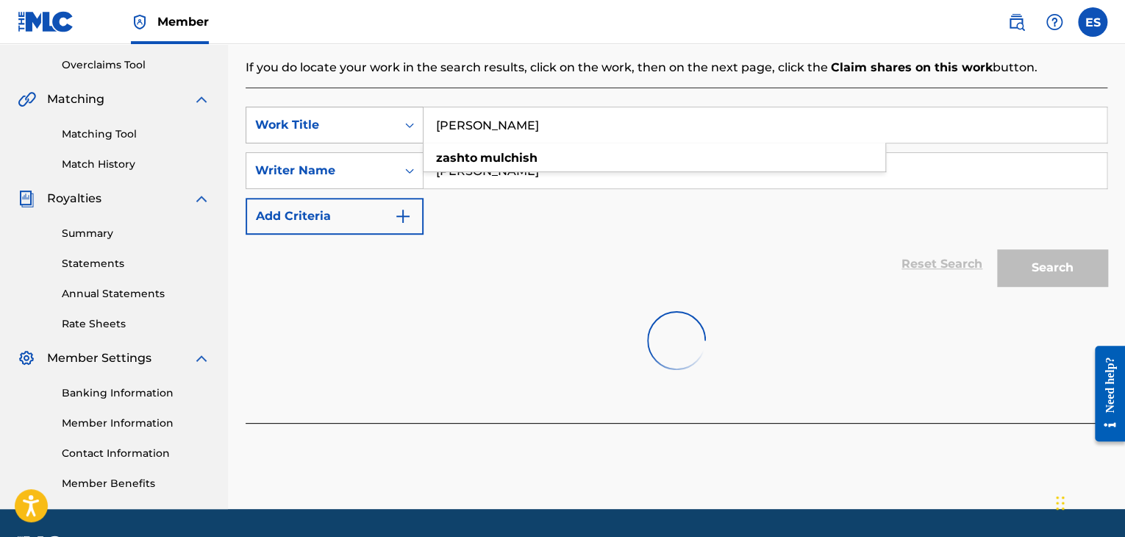
drag, startPoint x: 574, startPoint y: 129, endPoint x: 375, endPoint y: 129, distance: 198.5
click at [375, 129] on div "SearchWithCriteria22f1dfa1-3389-405c-8ef9-3f4b000fb600 Work Title ZASHTO MULCHI…" at bounding box center [677, 125] width 862 height 37
click at [541, 235] on div "Reset Search Search" at bounding box center [677, 264] width 862 height 59
drag, startPoint x: 570, startPoint y: 119, endPoint x: 279, endPoint y: 126, distance: 290.6
click at [279, 126] on div "SearchWithCriteria22f1dfa1-3389-405c-8ef9-3f4b000fb600 Work Title ZASHTO MULCHI…" at bounding box center [677, 125] width 862 height 37
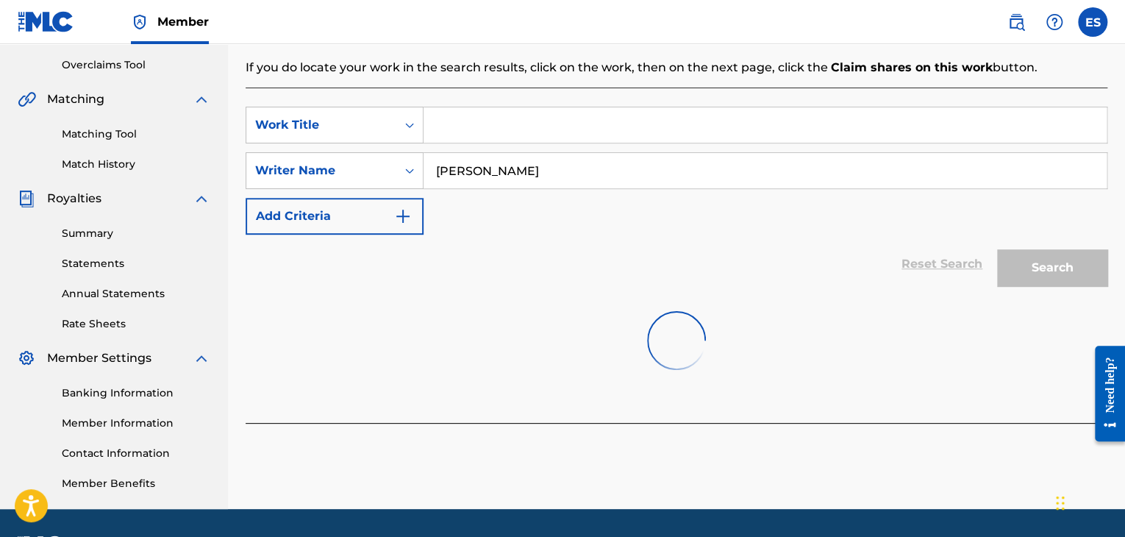
drag, startPoint x: 479, startPoint y: 327, endPoint x: 477, endPoint y: 207, distance: 120.6
click at [478, 321] on div at bounding box center [677, 340] width 862 height 94
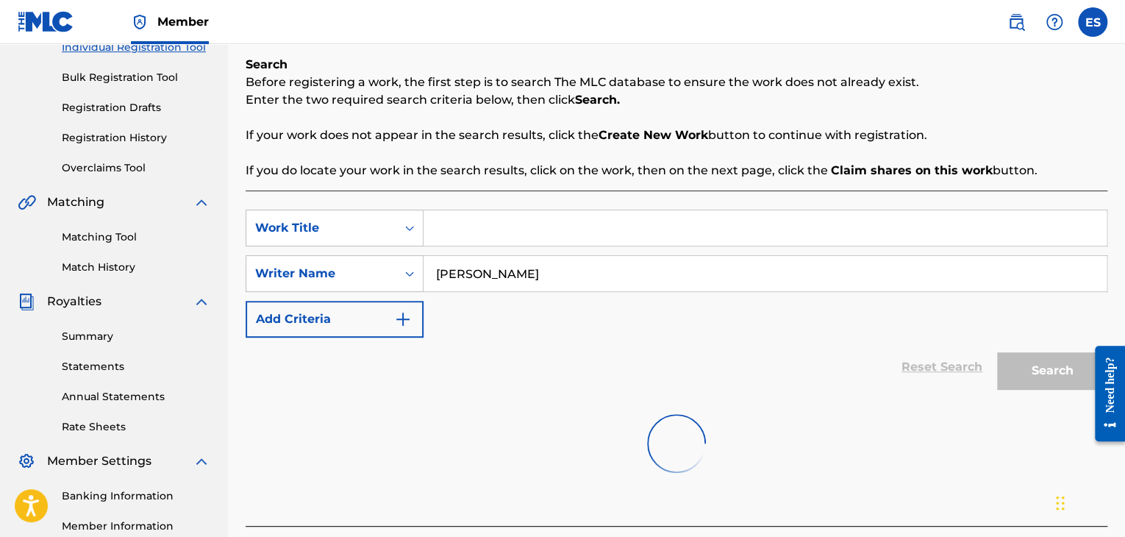
scroll to position [82, 0]
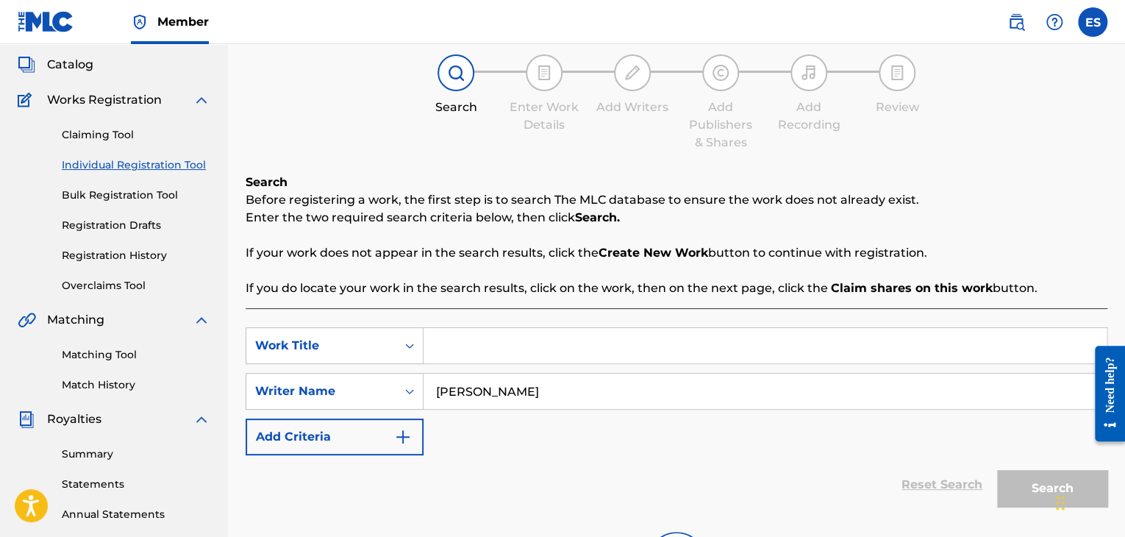
click at [145, 162] on link "Individual Registration Tool" at bounding box center [136, 164] width 149 height 15
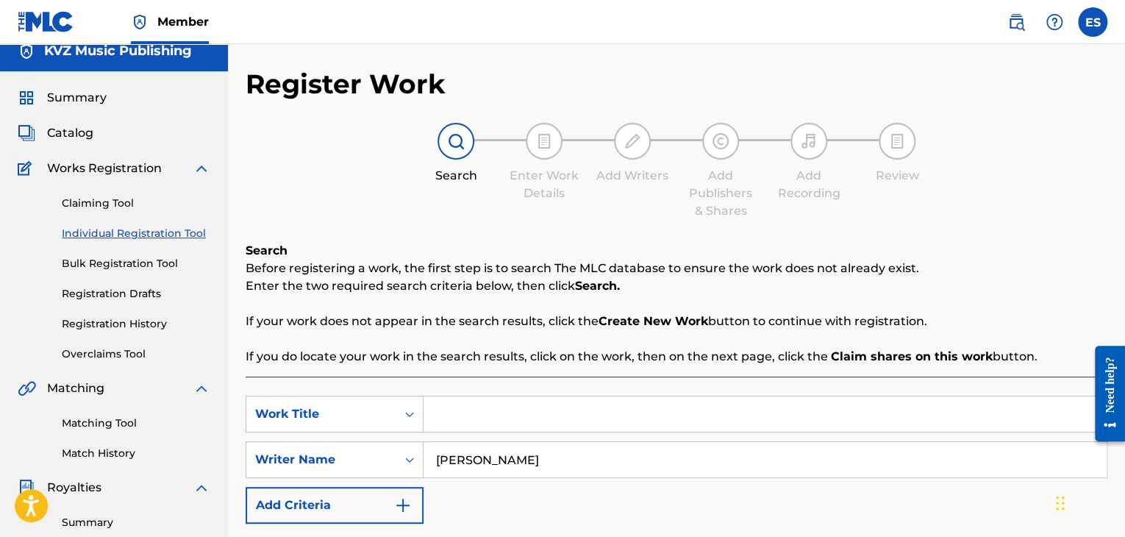
scroll to position [221, 0]
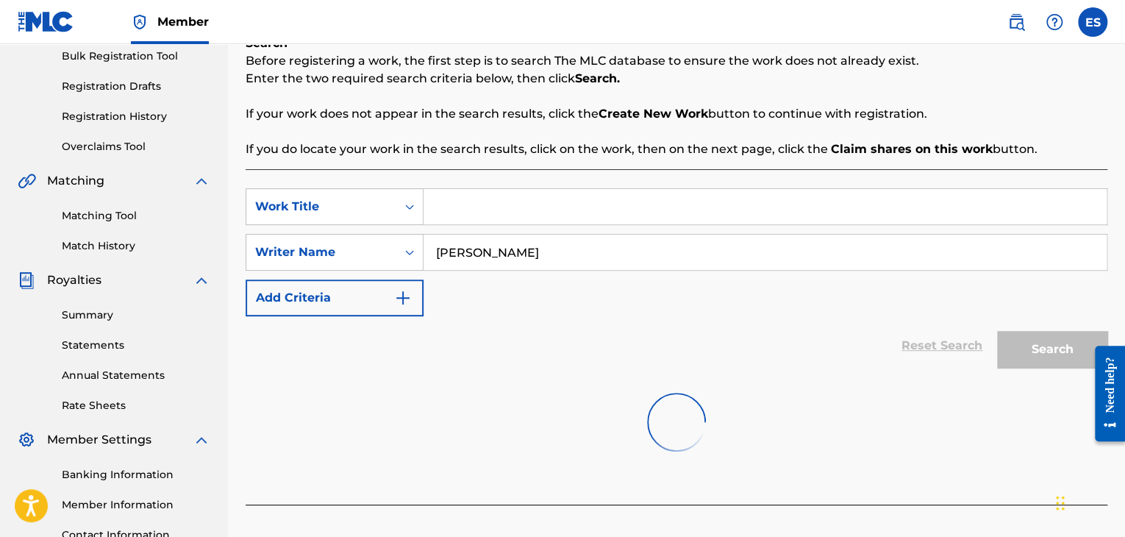
click at [479, 218] on input "Search Form" at bounding box center [765, 206] width 683 height 35
paste input "[PERSON_NAME]"
type input "[PERSON_NAME]"
drag, startPoint x: 635, startPoint y: 324, endPoint x: 613, endPoint y: 308, distance: 28.0
click at [632, 324] on div "Reset Search Search" at bounding box center [677, 345] width 862 height 59
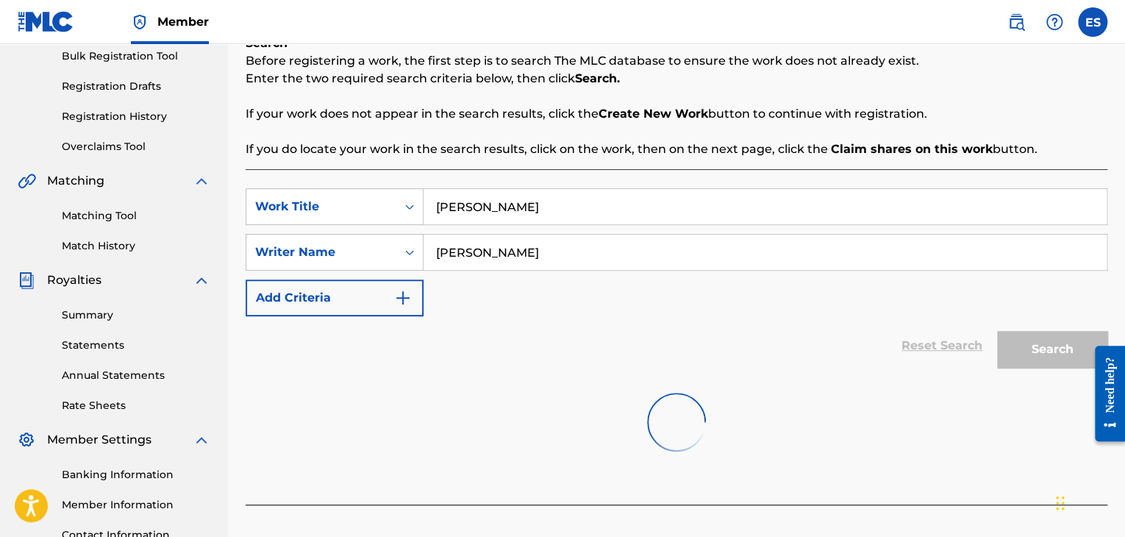
drag, startPoint x: 434, startPoint y: 251, endPoint x: 463, endPoint y: 248, distance: 28.8
click at [438, 251] on input "[PERSON_NAME]" at bounding box center [765, 252] width 683 height 35
drag, startPoint x: 556, startPoint y: 248, endPoint x: 176, endPoint y: 212, distance: 381.2
click at [194, 218] on main "KVZ Music Publishing Summary Catalog Works Registration Claiming Tool Individua…" at bounding box center [562, 207] width 1125 height 767
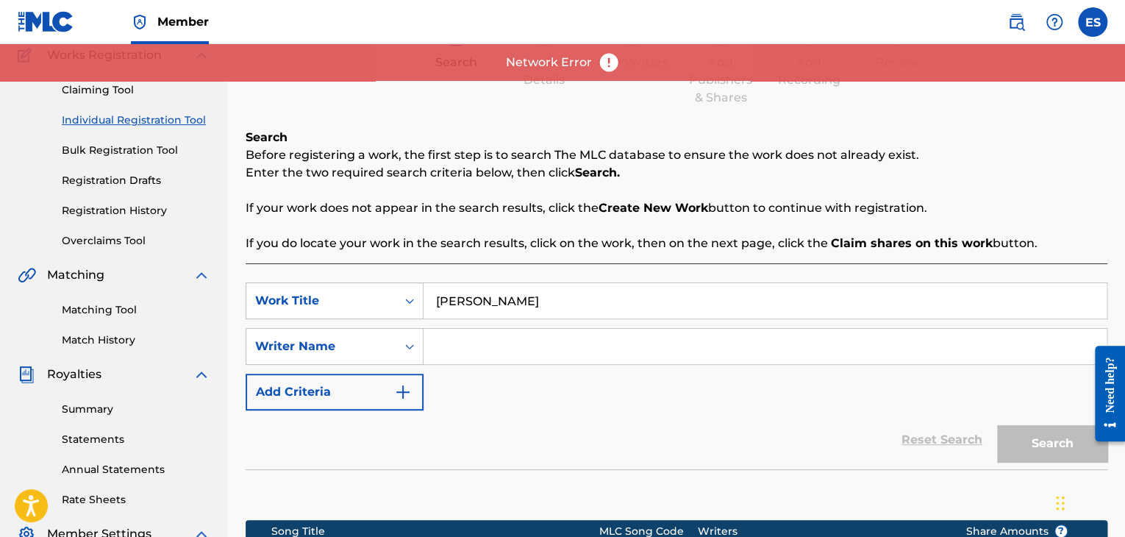
scroll to position [74, 0]
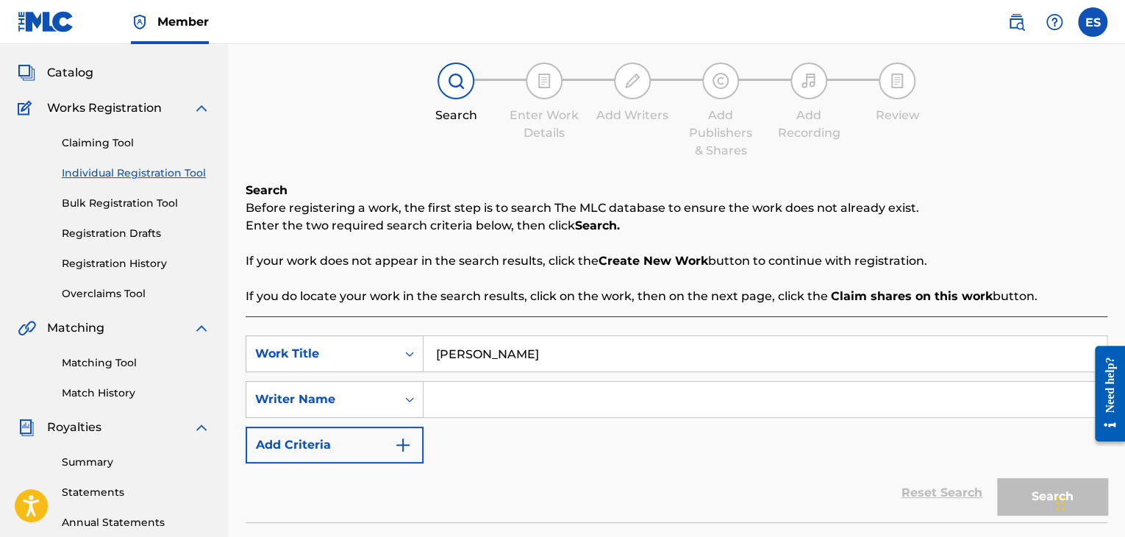
paste input "[PERSON_NAME]"
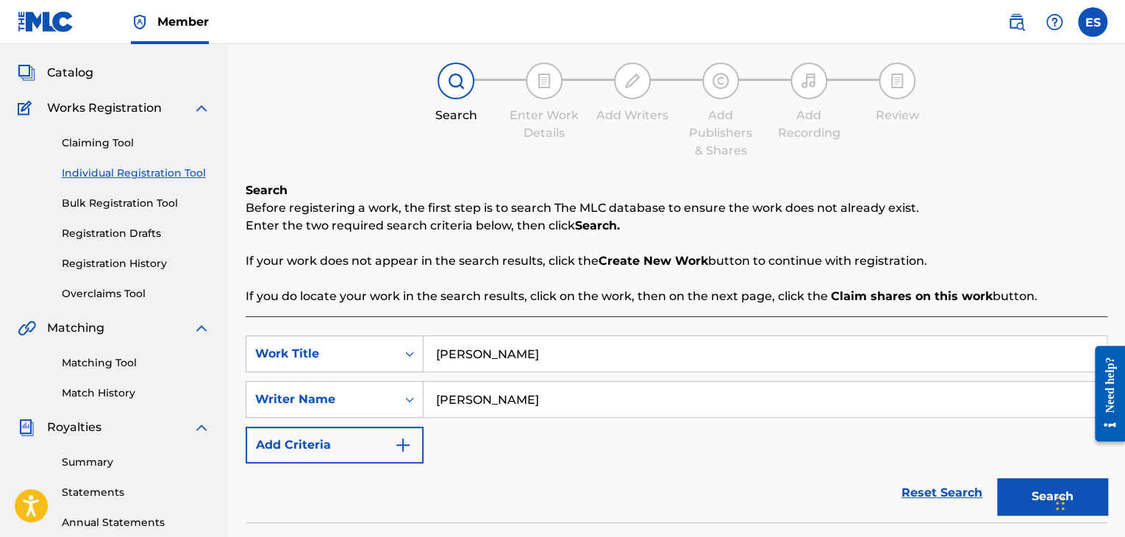
type input "[PERSON_NAME]"
click at [436, 355] on input "[PERSON_NAME]" at bounding box center [765, 353] width 683 height 35
click at [723, 504] on button "Search" at bounding box center [1052, 496] width 110 height 37
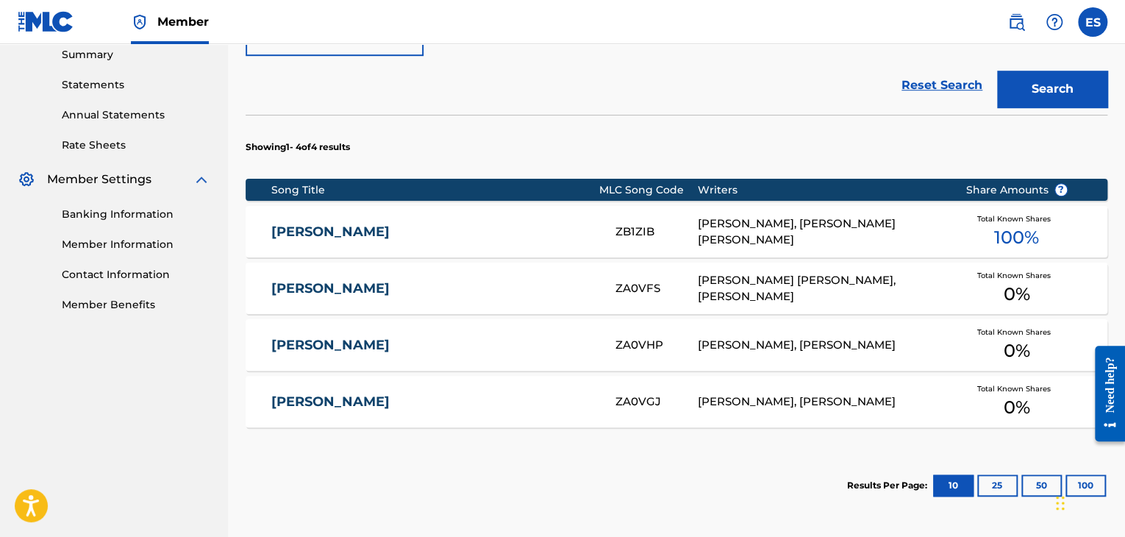
scroll to position [588, 0]
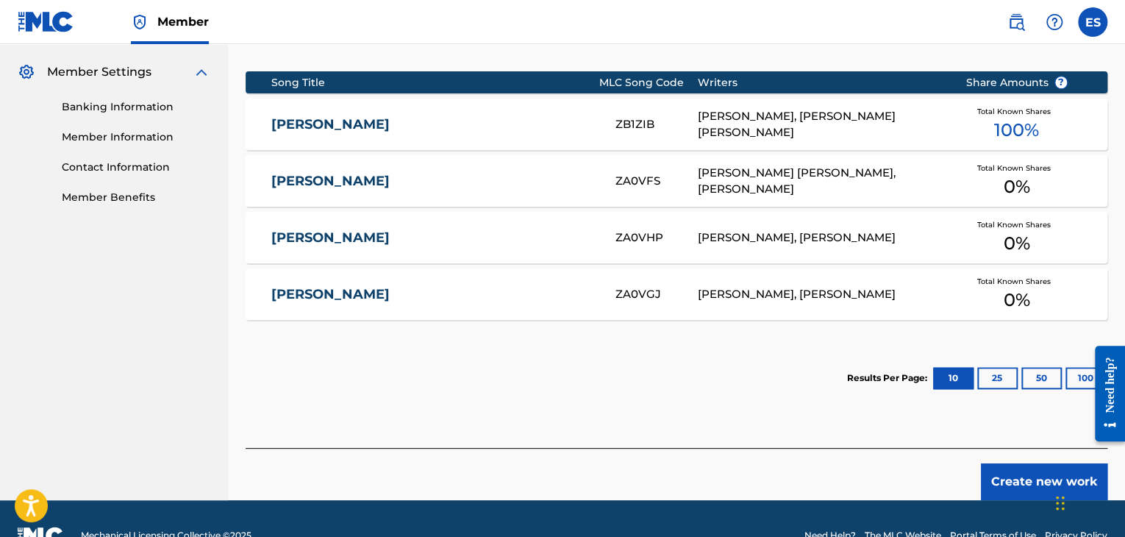
click at [723, 124] on div "[PERSON_NAME], [PERSON_NAME] [PERSON_NAME]" at bounding box center [821, 124] width 246 height 33
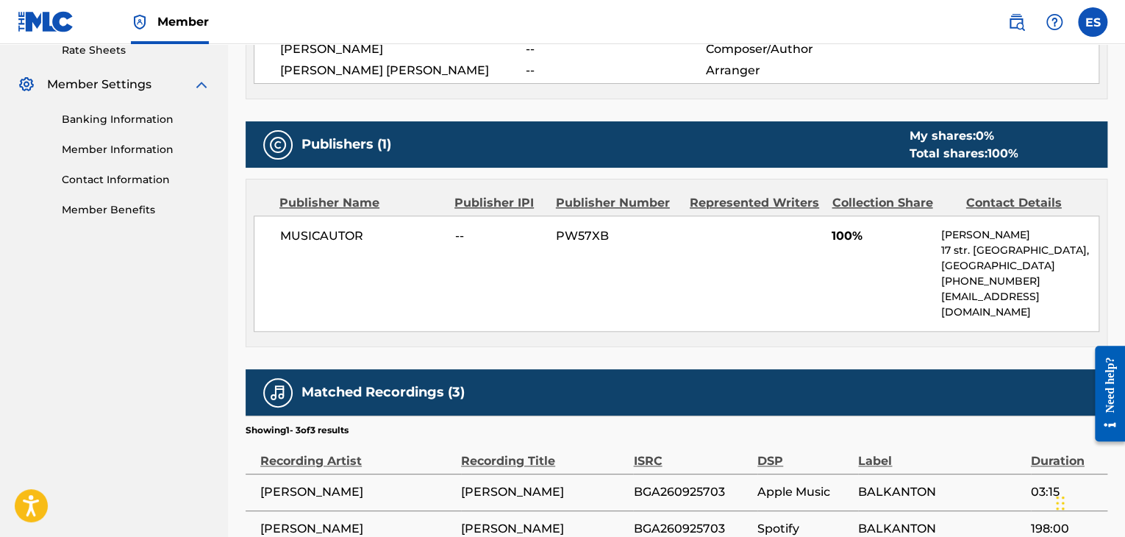
scroll to position [588, 0]
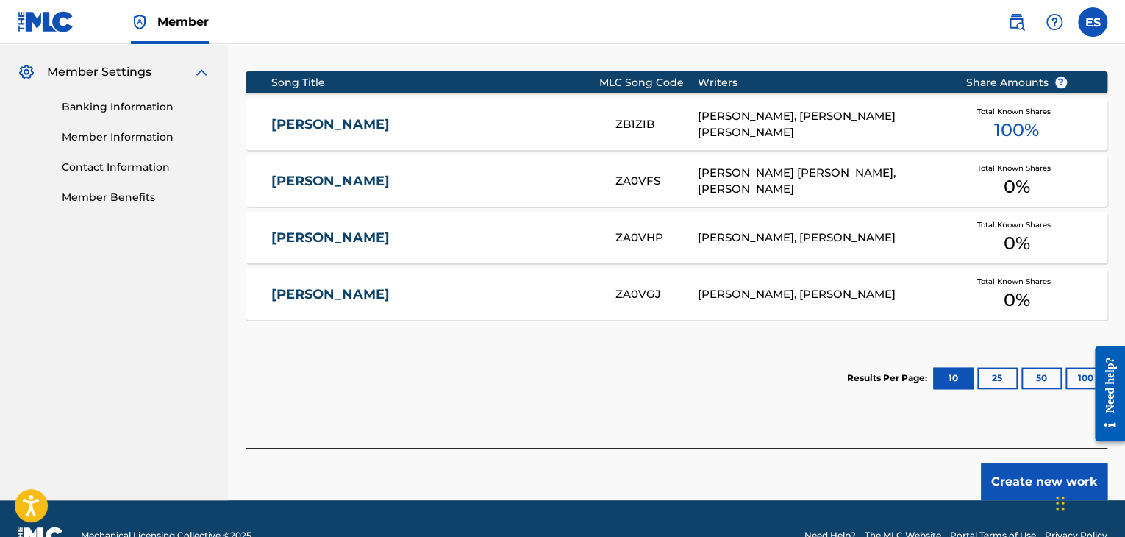
click at [723, 474] on button "Create new work" at bounding box center [1044, 481] width 126 height 37
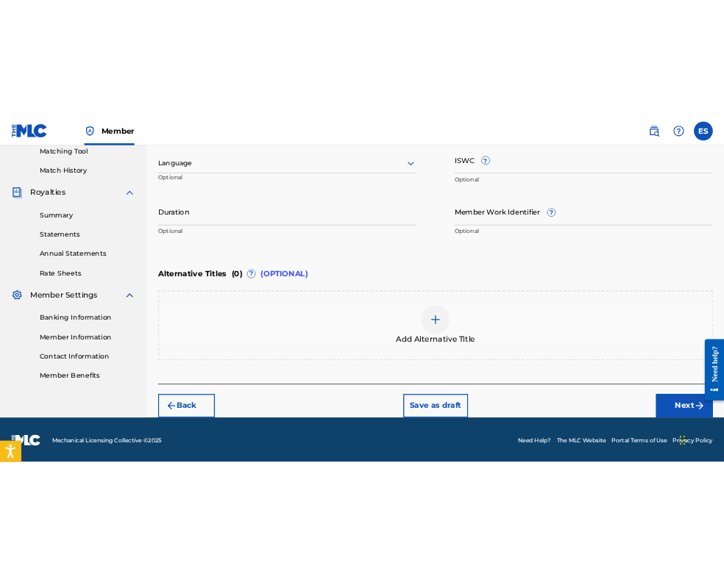
scroll to position [337, 0]
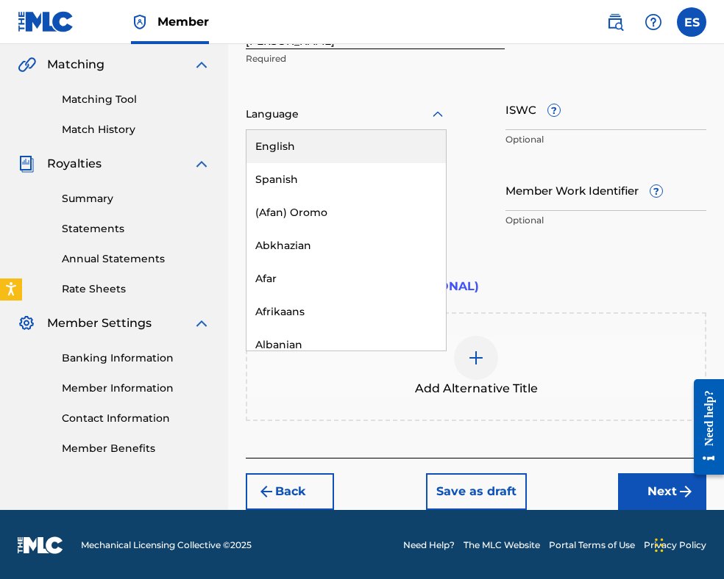
click at [290, 114] on div at bounding box center [346, 114] width 201 height 18
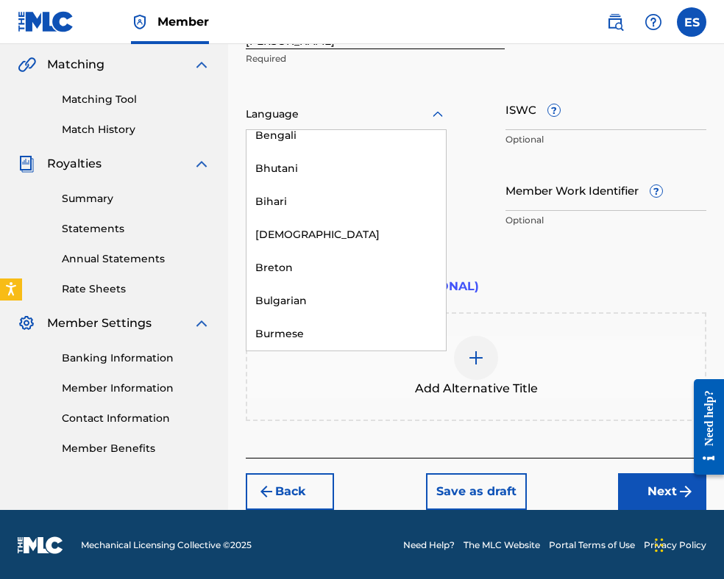
scroll to position [515, 0]
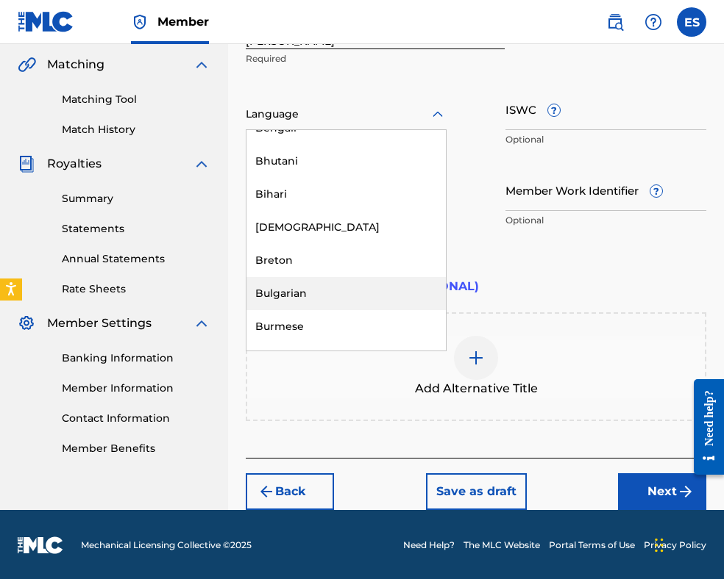
drag, startPoint x: 325, startPoint y: 291, endPoint x: 323, endPoint y: 270, distance: 21.4
click at [325, 290] on div "Bulgarian" at bounding box center [345, 293] width 199 height 33
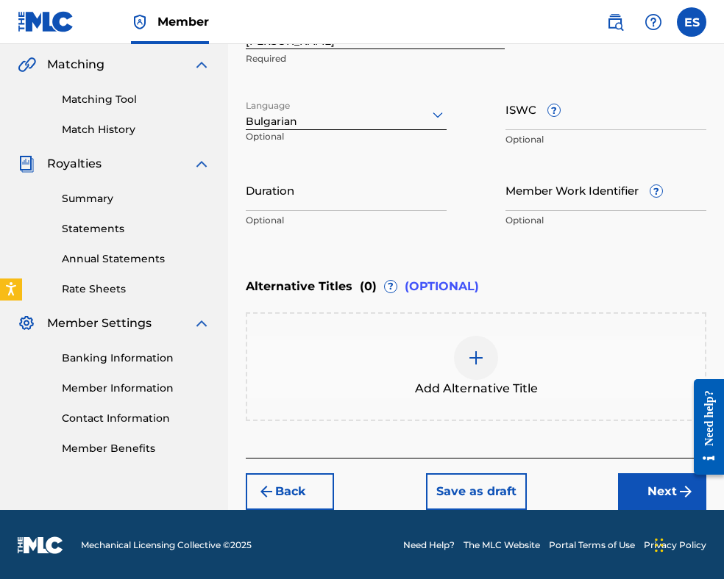
click at [316, 190] on input "Duration" at bounding box center [346, 190] width 201 height 42
type input "03:10"
click at [468, 365] on img at bounding box center [476, 358] width 18 height 18
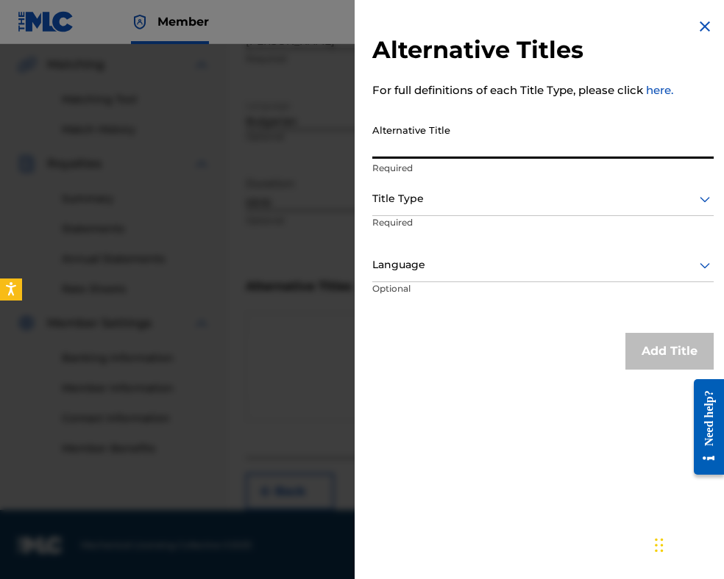
paste input "ЗАЩО МЪЛЧИШ"
type input "ЗАЩО МЪЛЧИШ"
click at [521, 184] on div "Title Type" at bounding box center [542, 199] width 341 height 33
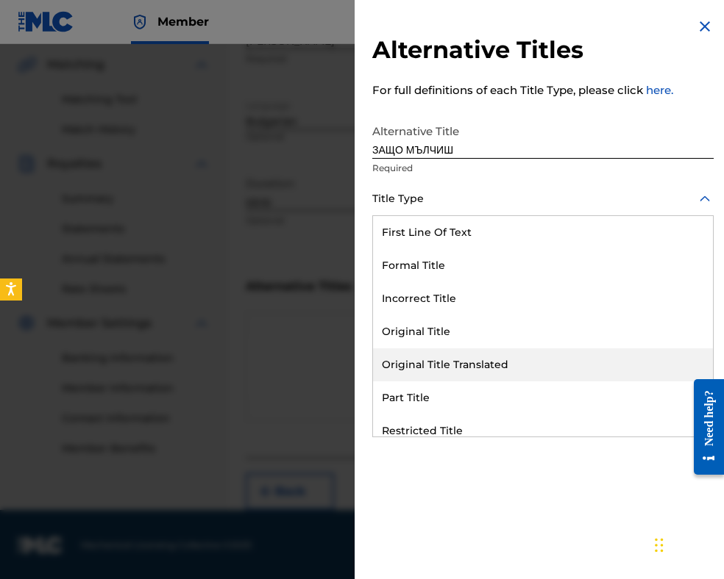
click at [494, 363] on div "Original Title Translated" at bounding box center [543, 365] width 340 height 33
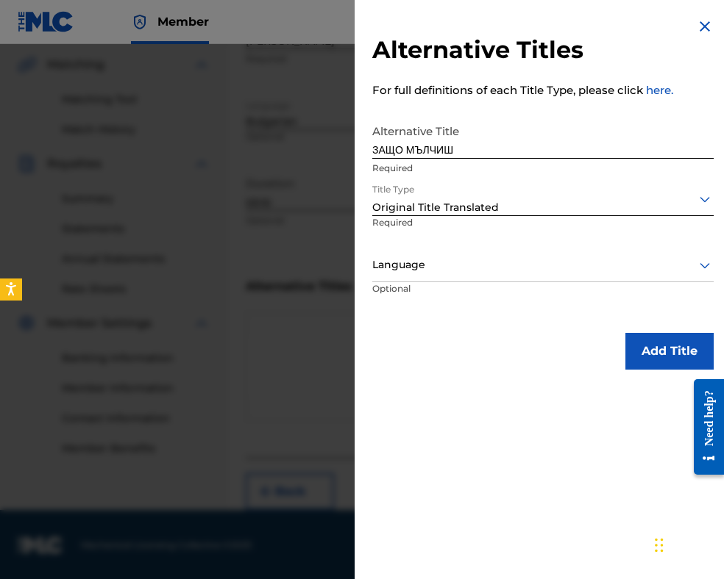
click at [474, 257] on div at bounding box center [542, 265] width 341 height 18
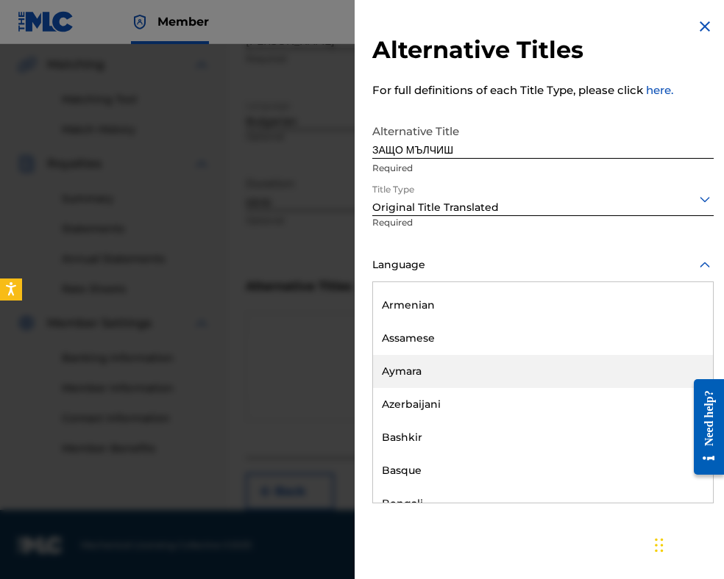
scroll to position [588, 0]
click at [450, 382] on div "Bulgarian" at bounding box center [543, 372] width 340 height 33
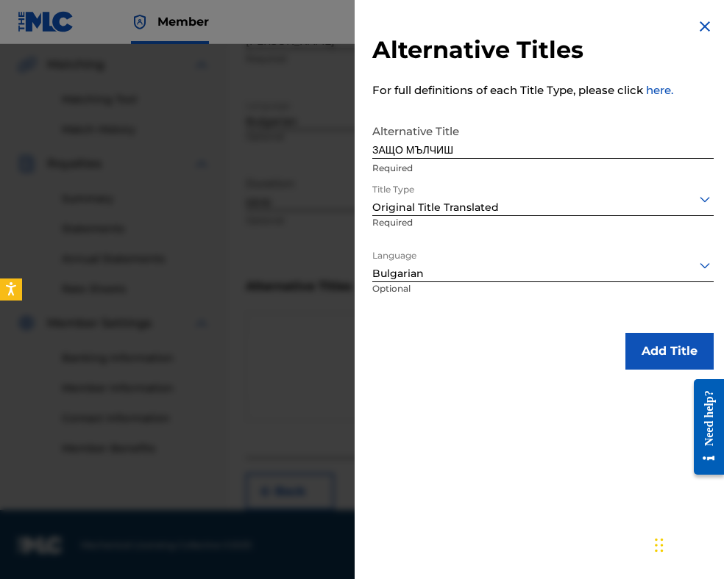
click at [652, 354] on button "Add Title" at bounding box center [669, 351] width 88 height 37
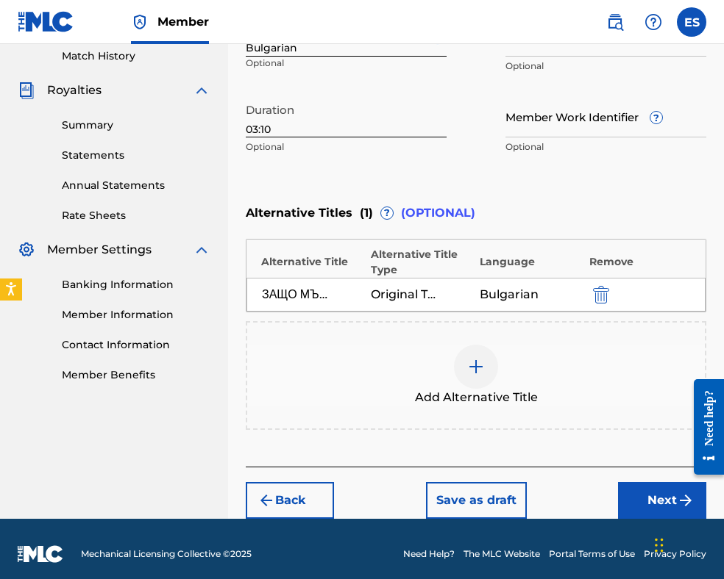
scroll to position [419, 0]
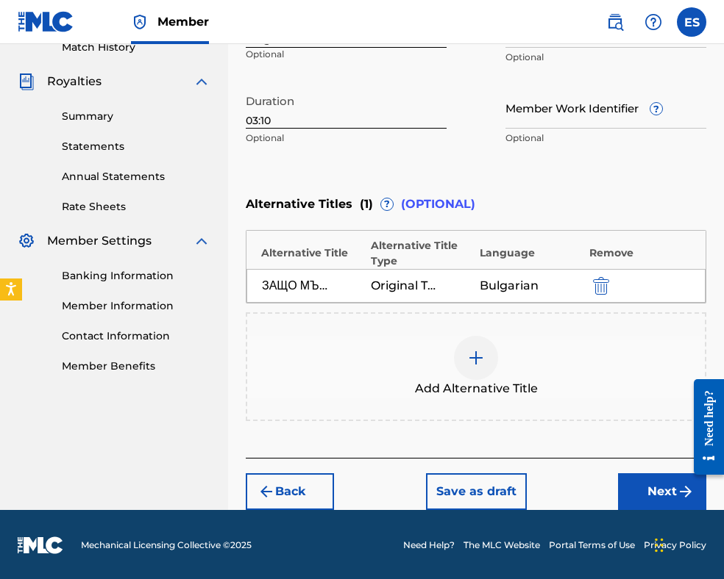
click at [627, 486] on button "Next" at bounding box center [662, 492] width 88 height 37
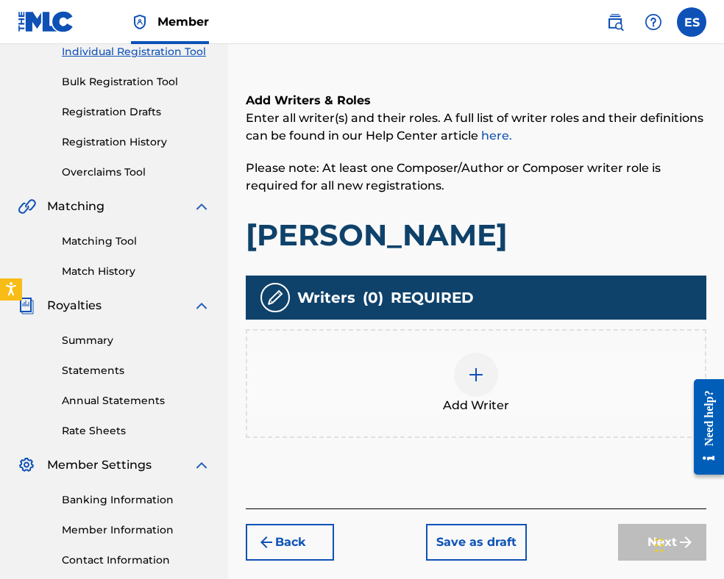
scroll to position [287, 0]
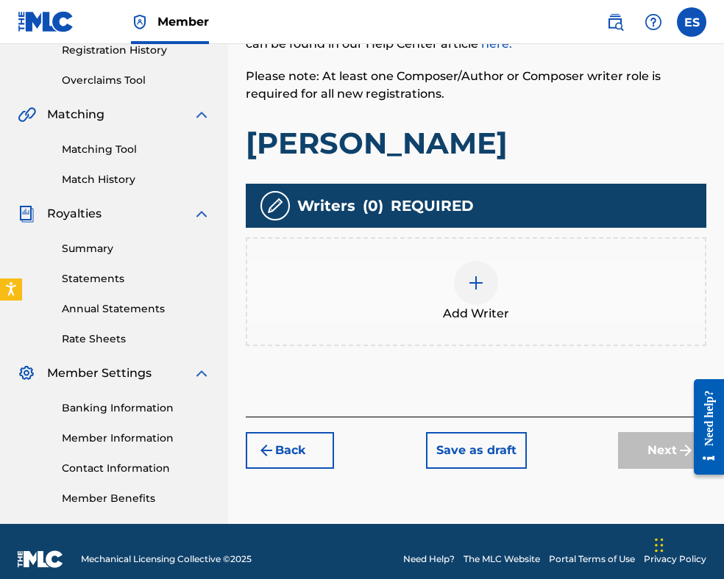
click at [476, 288] on img at bounding box center [476, 283] width 18 height 18
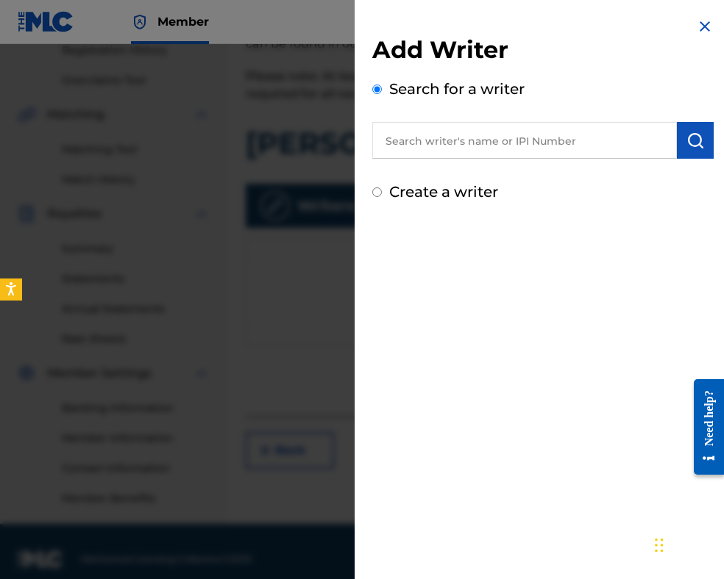
paste input "00212 51 15 24"
click at [385, 135] on input "00212 51 15 24" at bounding box center [524, 140] width 304 height 37
click at [390, 141] on input "00212 51 15 24" at bounding box center [524, 140] width 304 height 37
click at [424, 138] on input "00212 51 15 24" at bounding box center [524, 140] width 304 height 37
click at [435, 140] on input "0021251 15 24" at bounding box center [524, 140] width 304 height 37
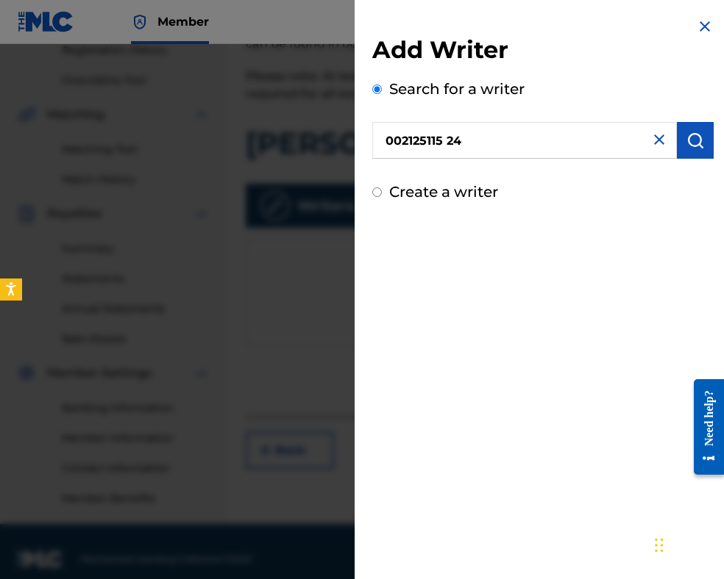
click at [447, 142] on input "002125115 24" at bounding box center [524, 140] width 304 height 37
type input "00212511524"
click at [686, 139] on img "submit" at bounding box center [695, 141] width 18 height 18
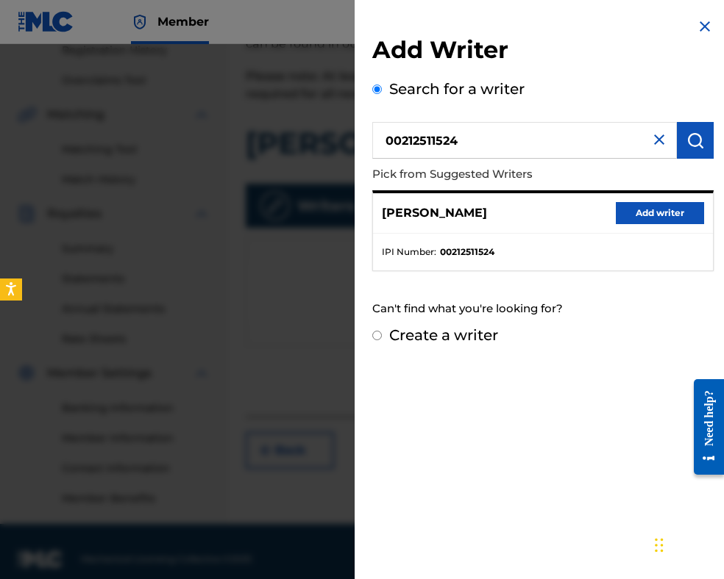
click at [662, 208] on button "Add writer" at bounding box center [659, 213] width 88 height 22
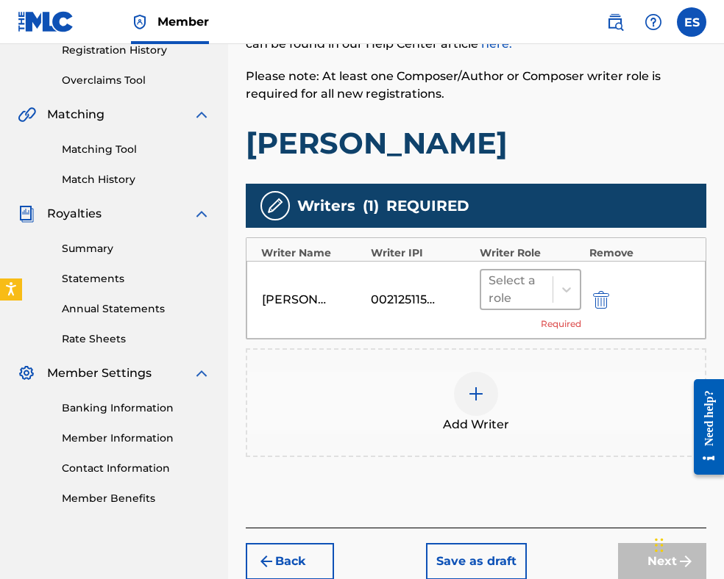
click at [527, 290] on div at bounding box center [516, 289] width 57 height 21
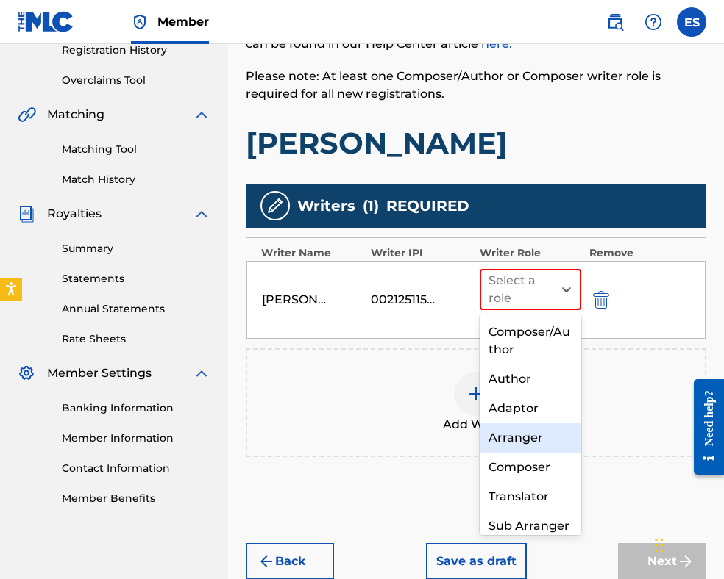
drag, startPoint x: 517, startPoint y: 438, endPoint x: 515, endPoint y: 417, distance: 21.4
click at [517, 438] on div "Arranger" at bounding box center [529, 438] width 101 height 29
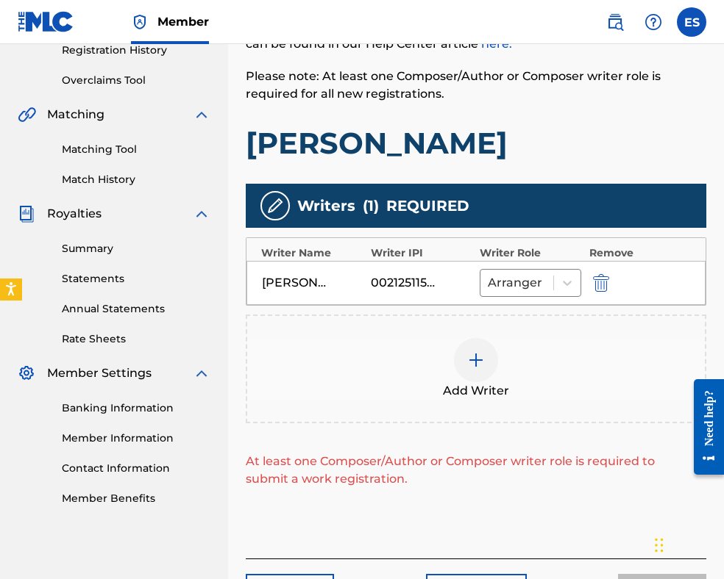
click at [478, 371] on div at bounding box center [476, 360] width 44 height 44
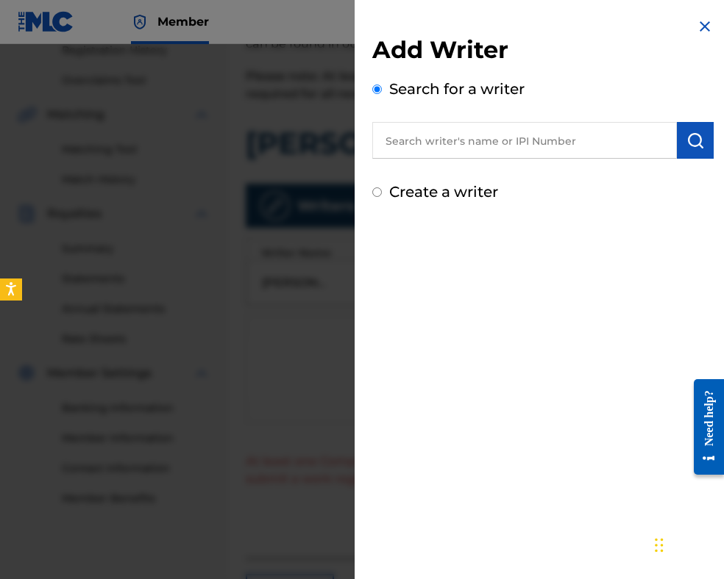
paste input "00087889792"
type input "00087889792"
click at [682, 150] on button "submit" at bounding box center [695, 140] width 37 height 37
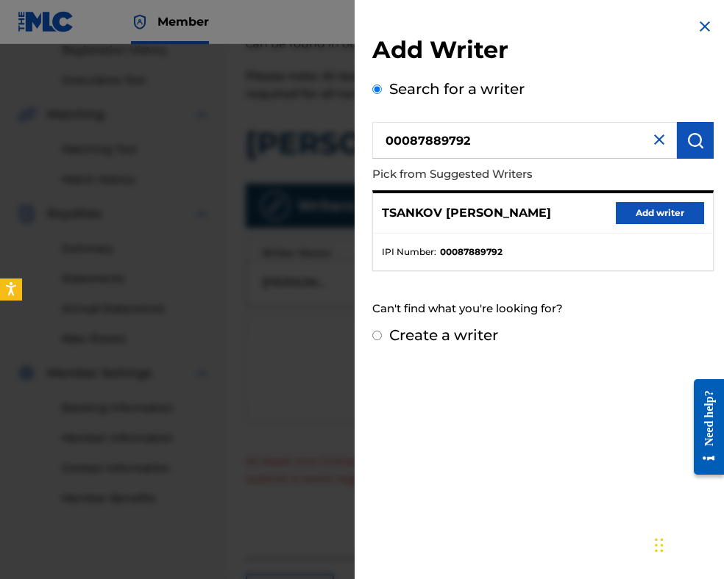
click at [665, 213] on button "Add writer" at bounding box center [659, 213] width 88 height 22
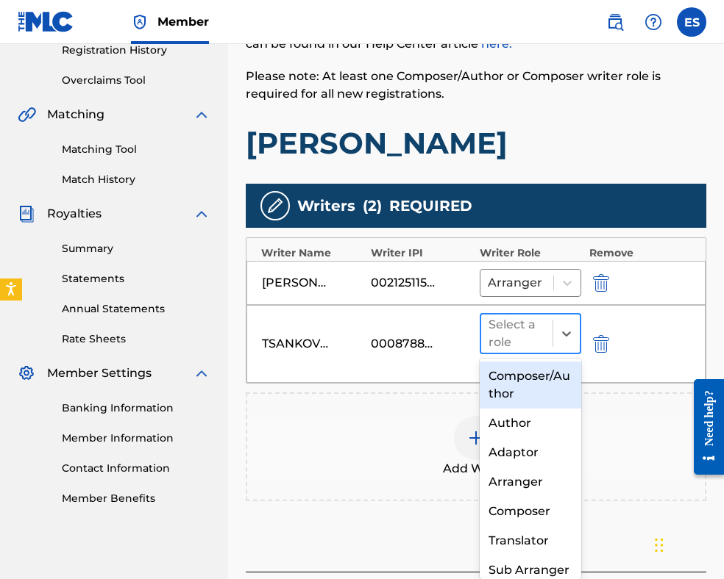
click at [535, 335] on div at bounding box center [516, 334] width 57 height 21
click at [533, 386] on div "Composer/Author" at bounding box center [529, 385] width 101 height 47
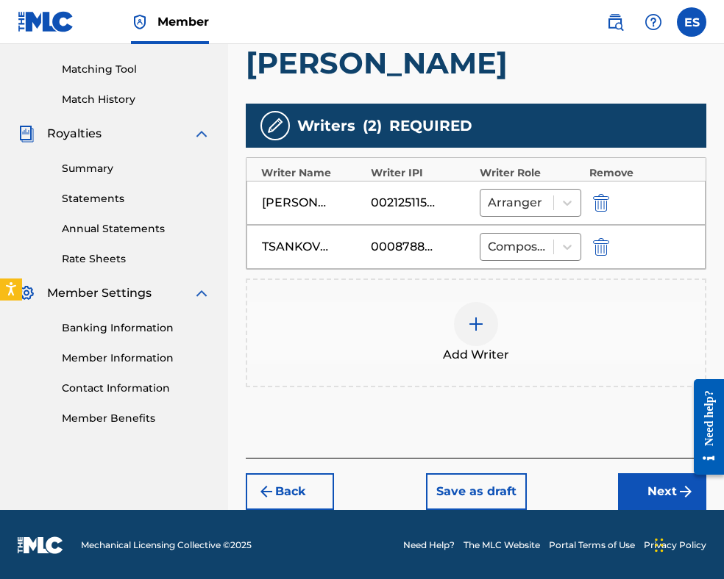
click at [638, 488] on button "Next" at bounding box center [662, 492] width 88 height 37
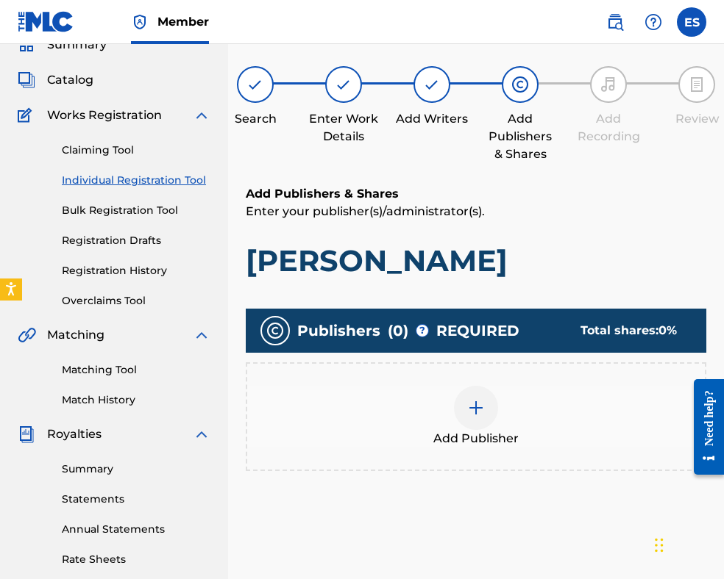
scroll to position [302, 0]
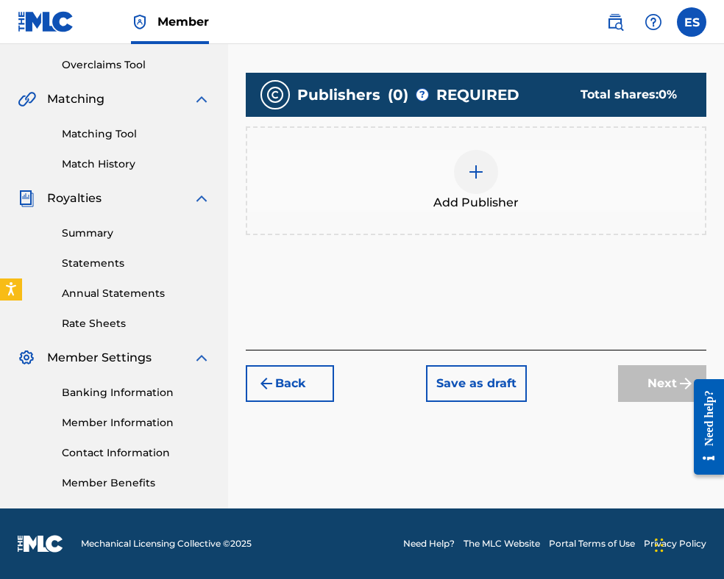
click at [488, 188] on div at bounding box center [476, 172] width 44 height 44
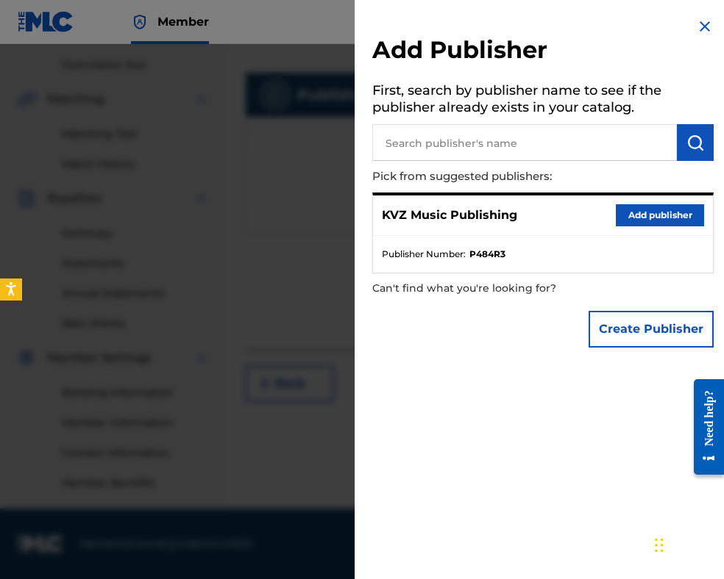
click at [649, 208] on button "Add publisher" at bounding box center [659, 215] width 88 height 22
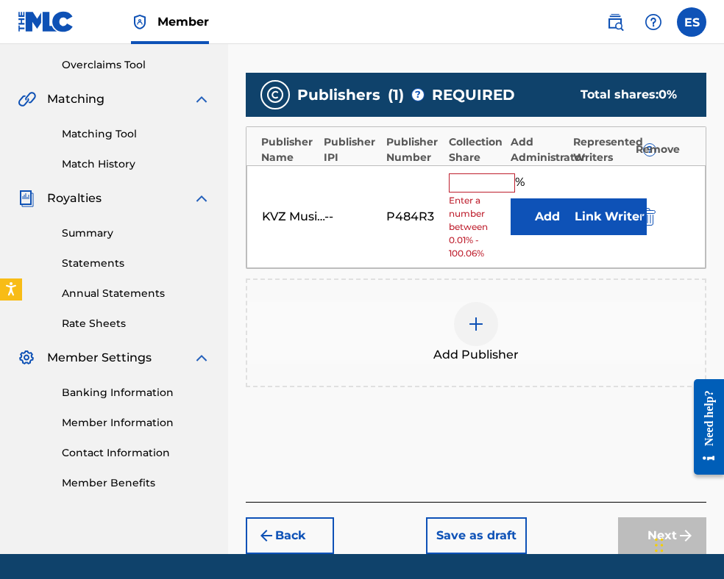
click at [490, 177] on input "text" at bounding box center [482, 183] width 66 height 19
type input "83.33"
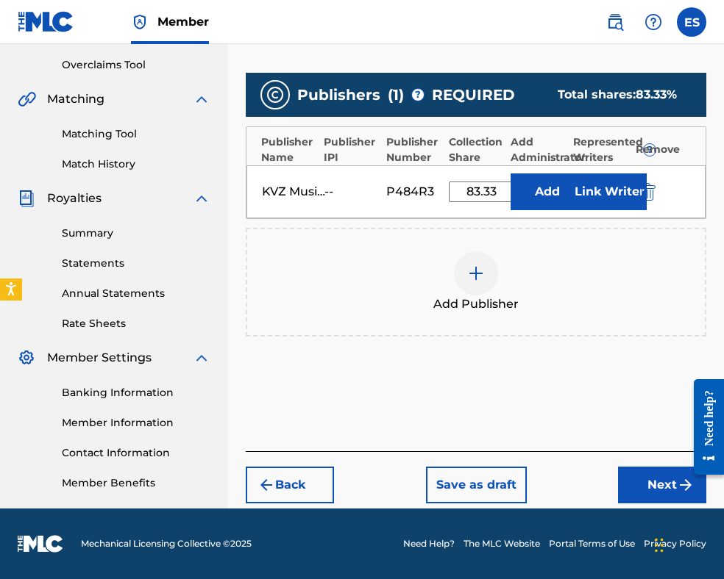
drag, startPoint x: 661, startPoint y: 490, endPoint x: 632, endPoint y: 438, distance: 59.9
click at [660, 488] on button "Next" at bounding box center [662, 485] width 88 height 37
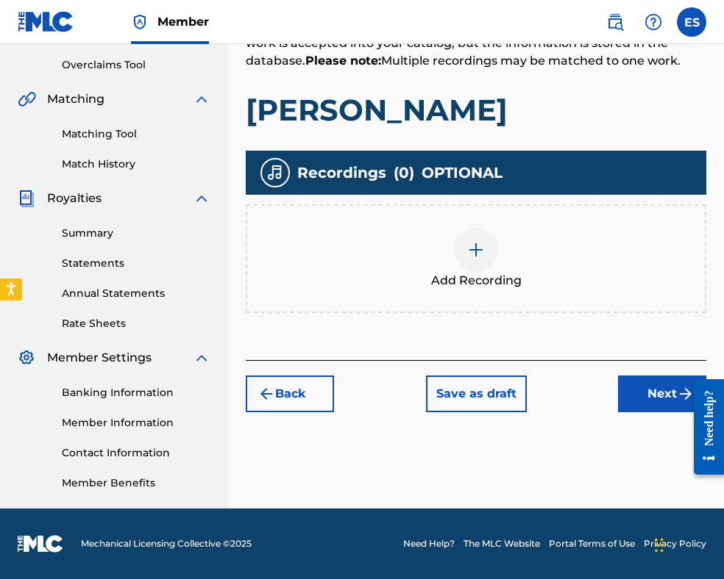
click at [482, 260] on div at bounding box center [476, 250] width 44 height 44
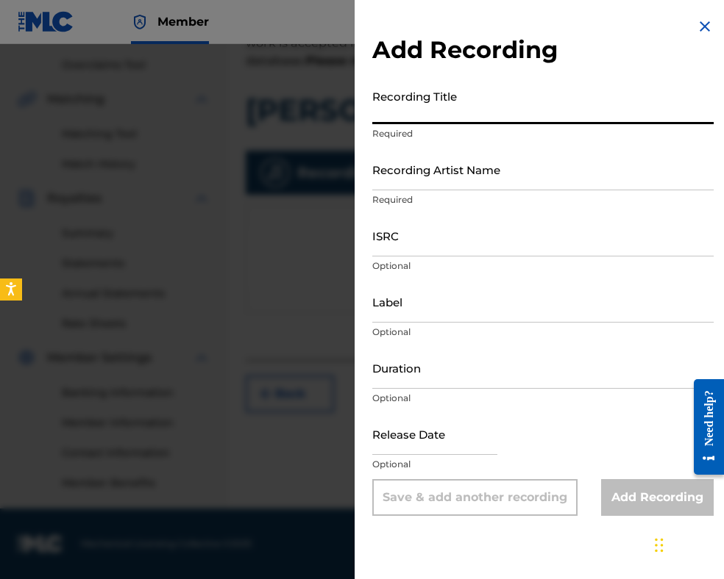
paste input "[PERSON_NAME]"
type input "[PERSON_NAME]"
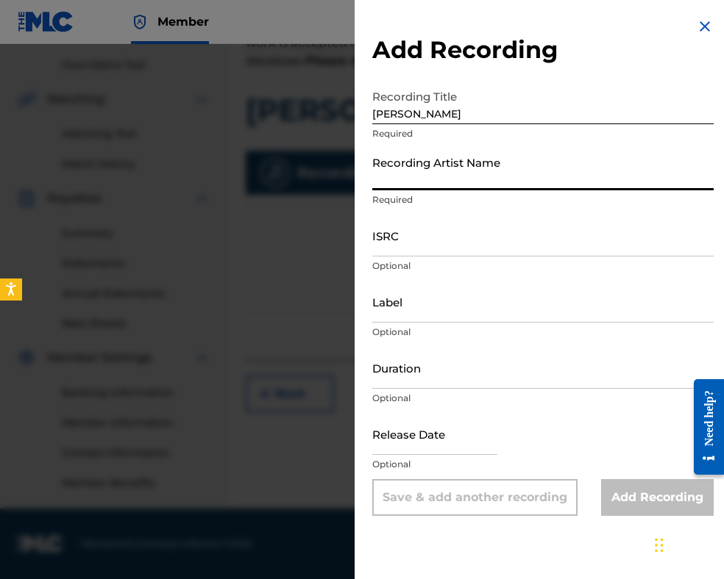
paste input "[PERSON_NAME]"
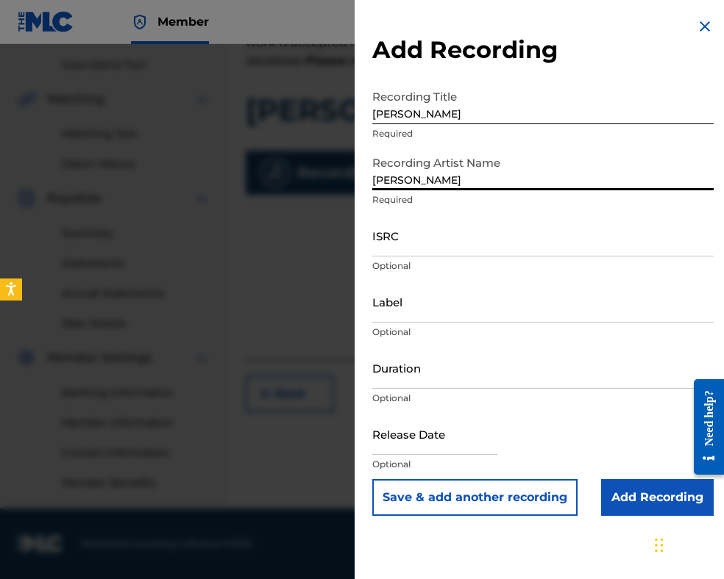
type input "[PERSON_NAME]"
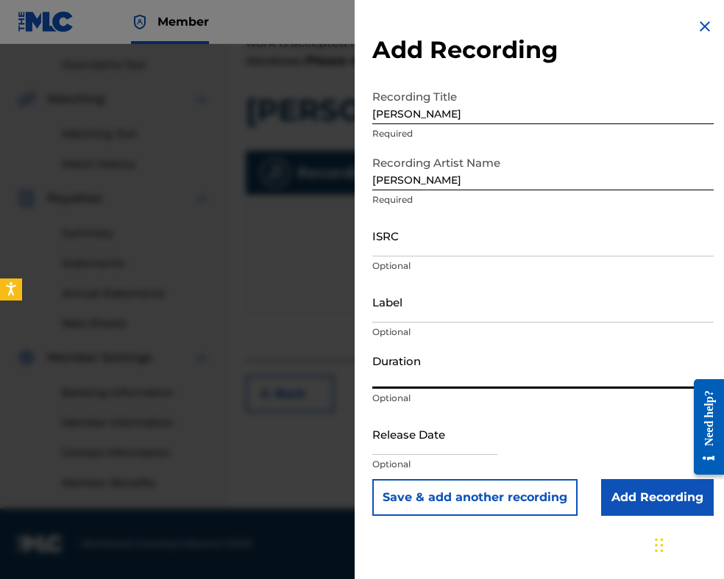
click at [464, 368] on input "Duration" at bounding box center [542, 368] width 341 height 42
type input "03:10"
click at [623, 487] on input "Add Recording" at bounding box center [657, 497] width 113 height 37
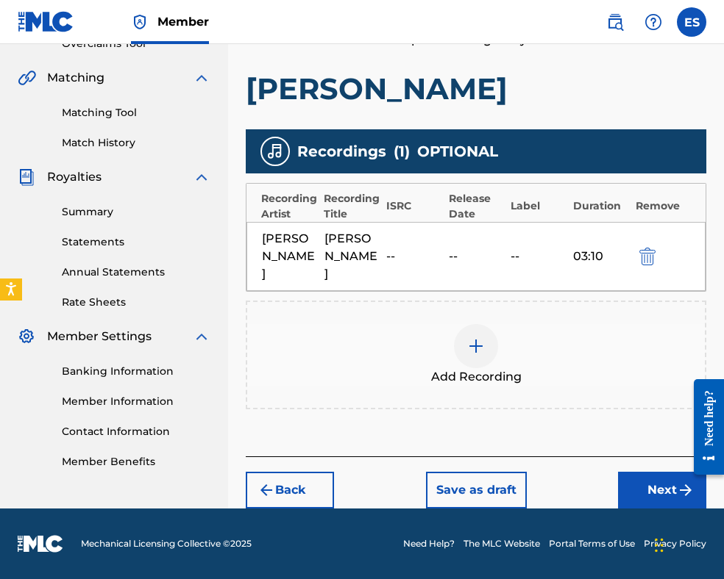
click at [640, 479] on button "Next" at bounding box center [662, 490] width 88 height 37
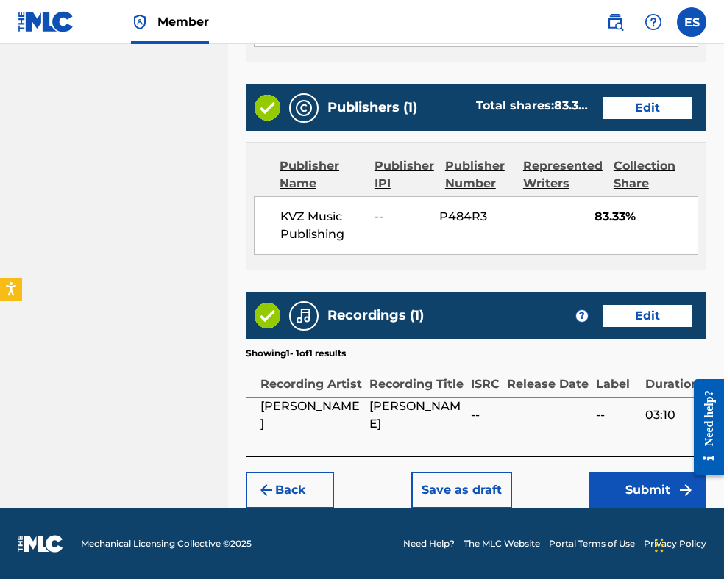
scroll to position [882, 0]
click at [618, 489] on button "Submit" at bounding box center [647, 490] width 118 height 37
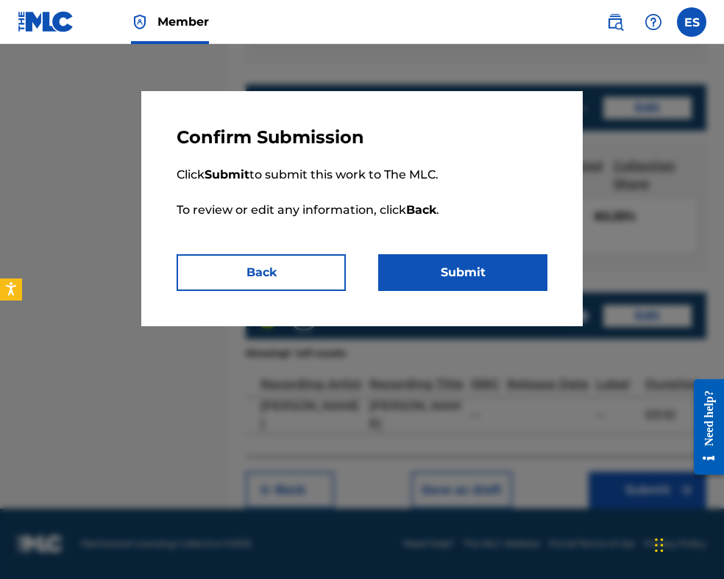
click at [462, 270] on button "Submit" at bounding box center [462, 272] width 169 height 37
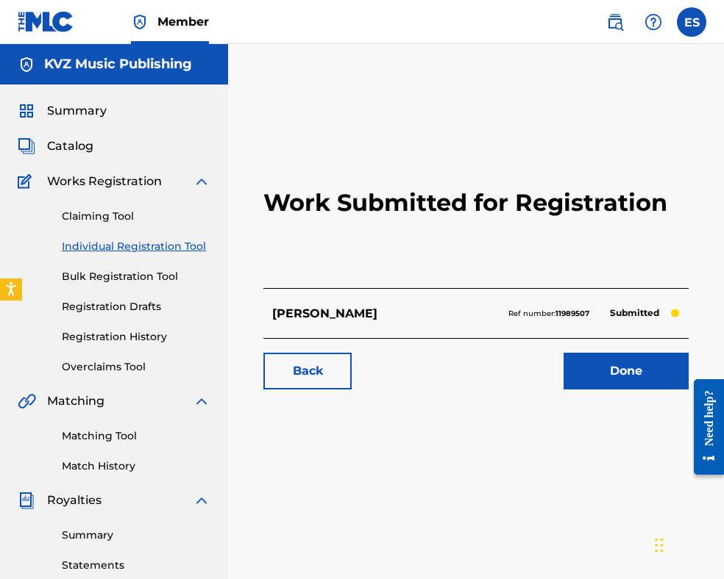
click at [110, 242] on link "Individual Registration Tool" at bounding box center [136, 246] width 149 height 15
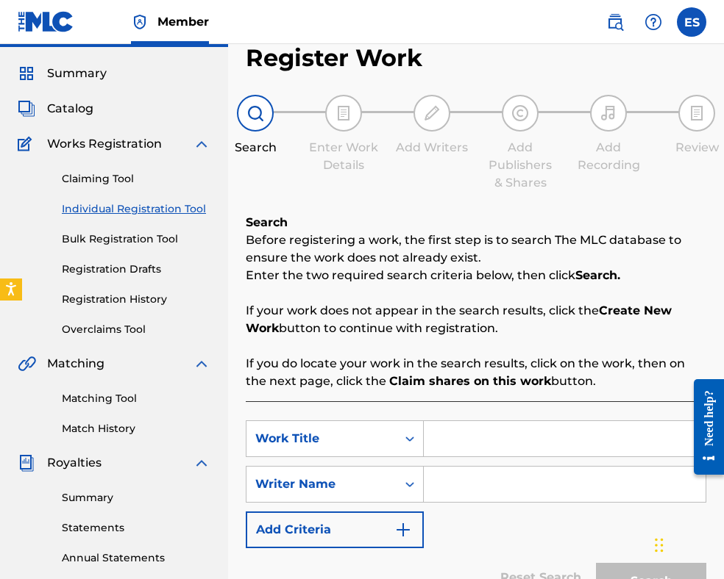
scroll to position [221, 0]
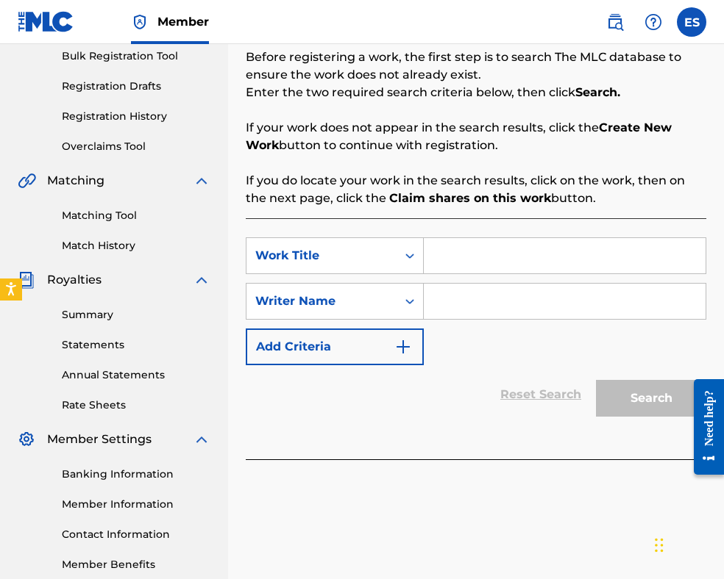
click at [586, 263] on input "Search Form" at bounding box center [565, 255] width 282 height 35
paste input "[PERSON_NAME]"
type input "[PERSON_NAME]"
paste input "[PERSON_NAME]"
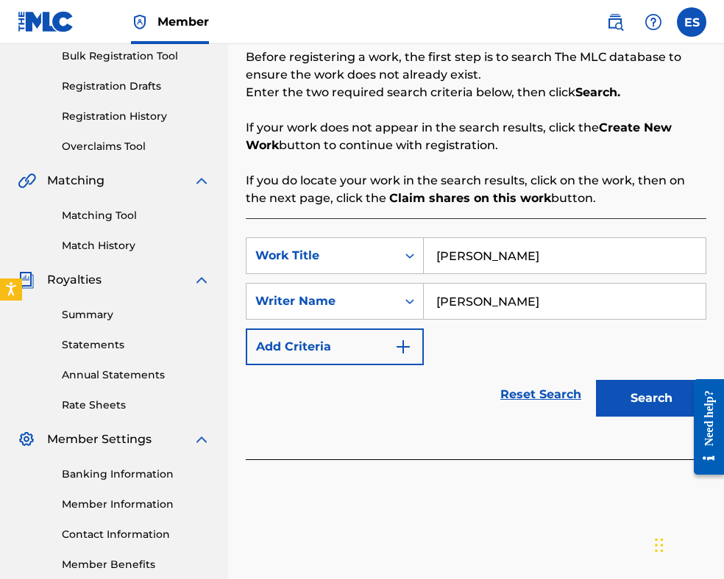
type input "[PERSON_NAME]"
click at [441, 254] on input "[PERSON_NAME]" at bounding box center [565, 255] width 282 height 35
type input "[PERSON_NAME]"
click at [629, 392] on button "Search" at bounding box center [651, 398] width 110 height 37
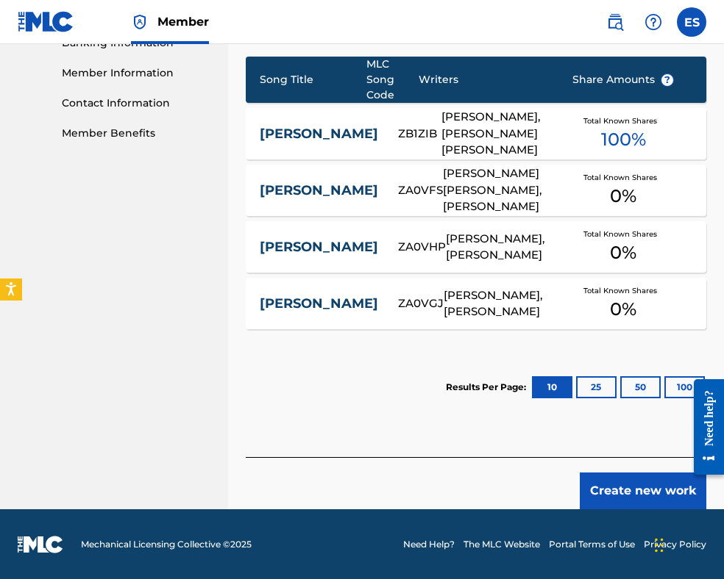
click at [656, 493] on button "Create new work" at bounding box center [642, 491] width 126 height 37
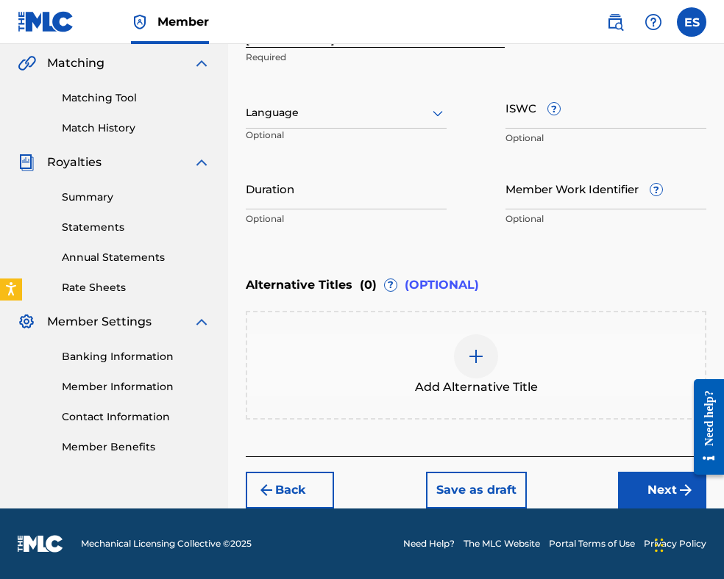
scroll to position [337, 0]
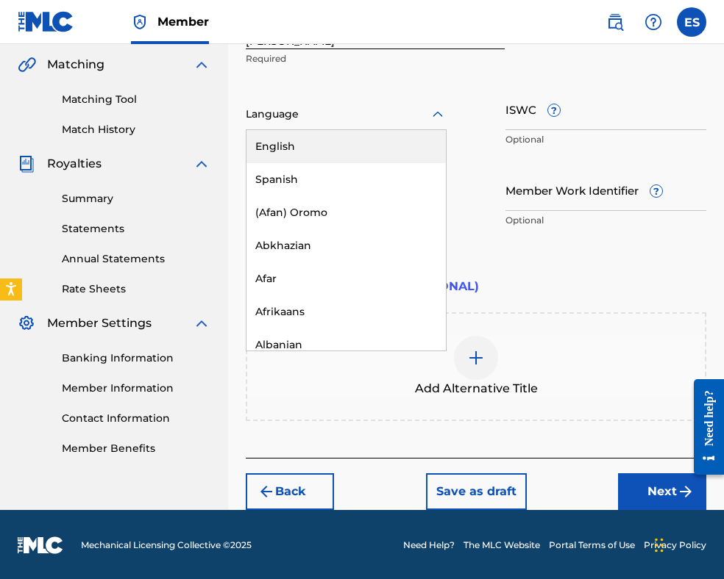
click at [354, 103] on div "Language" at bounding box center [346, 114] width 201 height 31
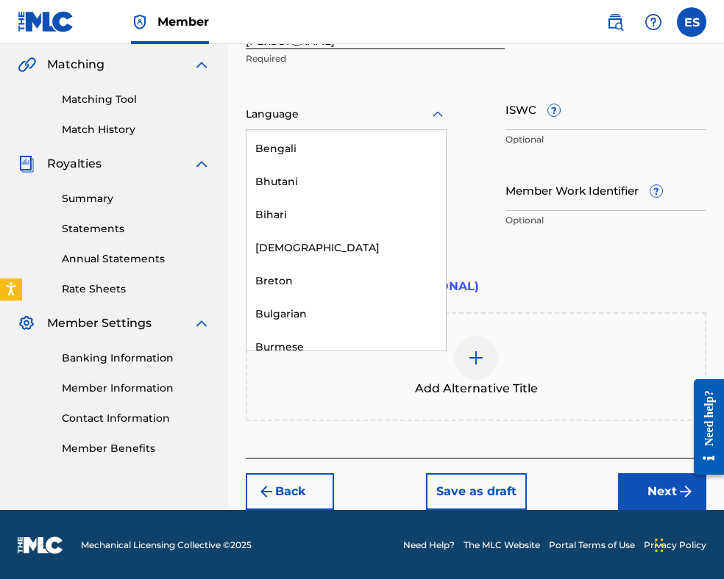
scroll to position [588, 0]
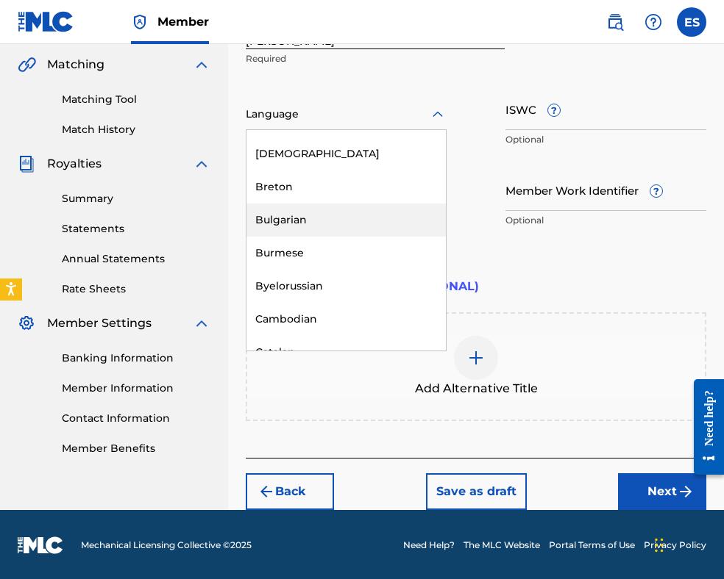
click at [347, 220] on div "Bulgarian" at bounding box center [345, 220] width 199 height 33
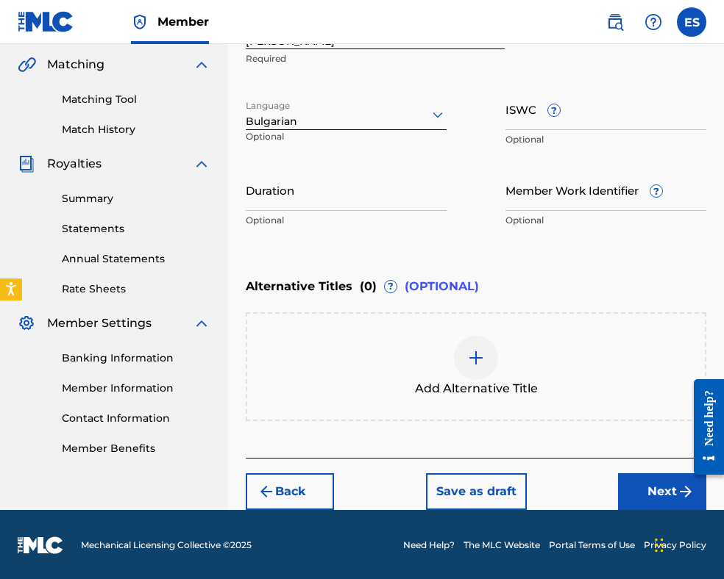
click at [413, 185] on input "Duration" at bounding box center [346, 190] width 201 height 42
type input "03:00"
click at [477, 360] on img at bounding box center [476, 358] width 18 height 18
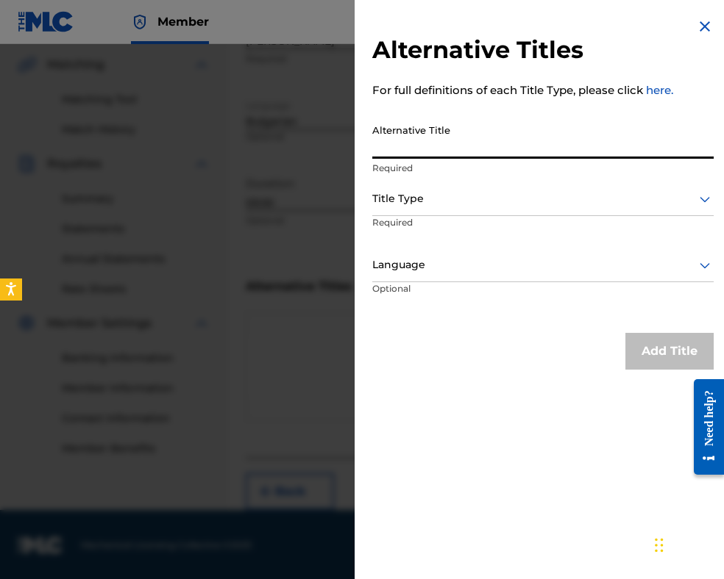
paste input "[PERSON_NAME]"
type input "[PERSON_NAME]"
drag, startPoint x: 470, startPoint y: 151, endPoint x: 78, endPoint y: 99, distance: 395.5
click at [122, 110] on div "Alternative Titles For full definitions of each Title Type, please click here. …" at bounding box center [362, 311] width 724 height 535
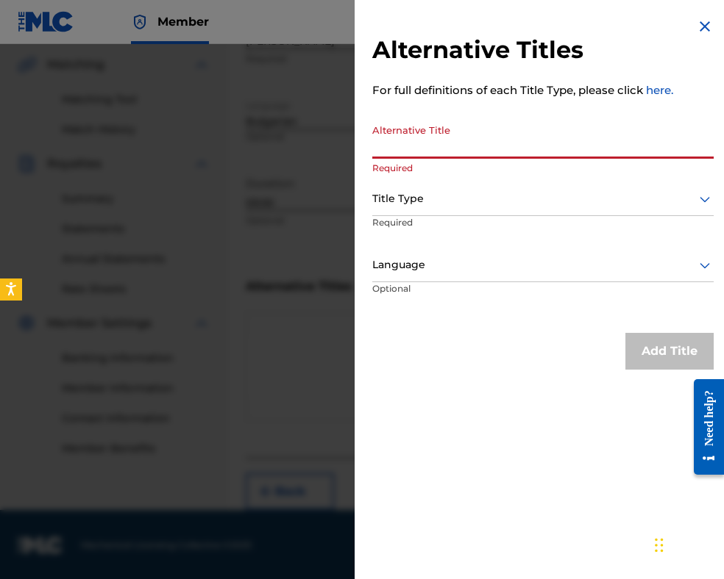
paste input "ЗАЩО МЪЛЧИШ"
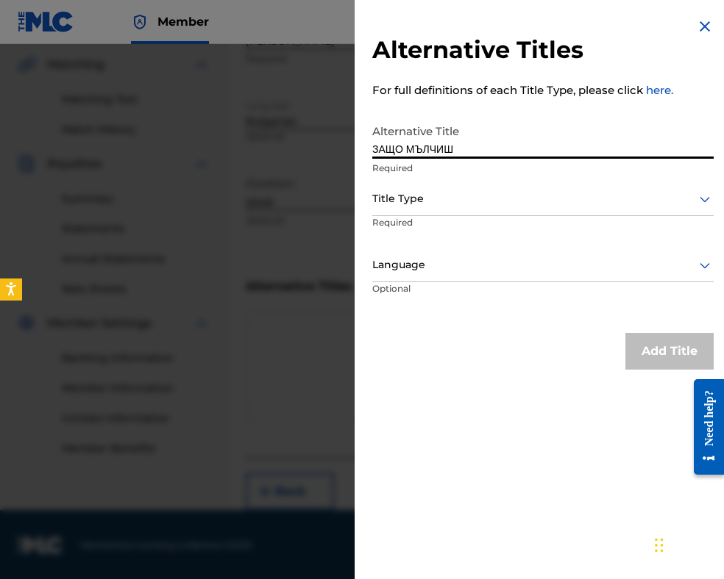
type input "ЗАЩО МЪЛЧИШ"
click at [465, 199] on div at bounding box center [542, 199] width 341 height 18
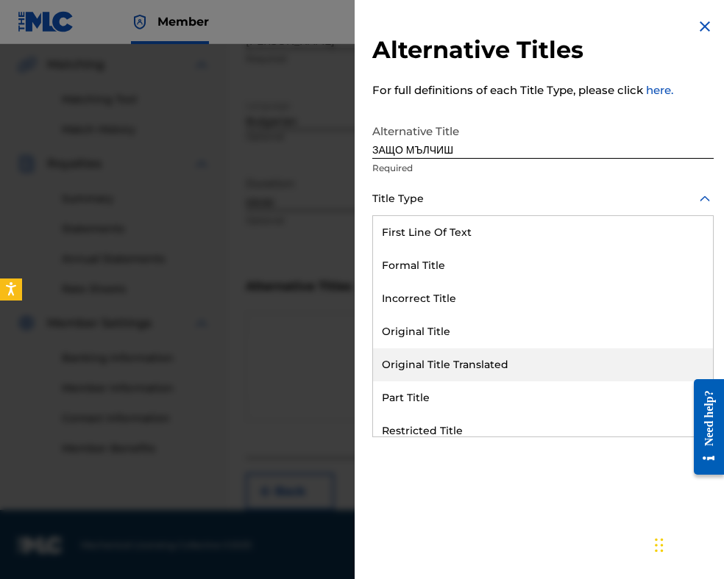
drag, startPoint x: 500, startPoint y: 354, endPoint x: 474, endPoint y: 254, distance: 103.5
click at [500, 353] on div "Original Title Translated" at bounding box center [543, 365] width 340 height 33
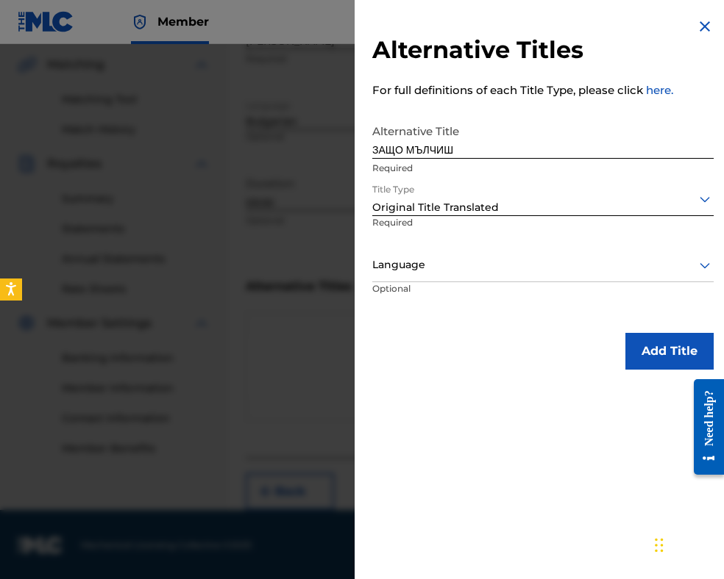
click at [470, 267] on div at bounding box center [542, 265] width 341 height 18
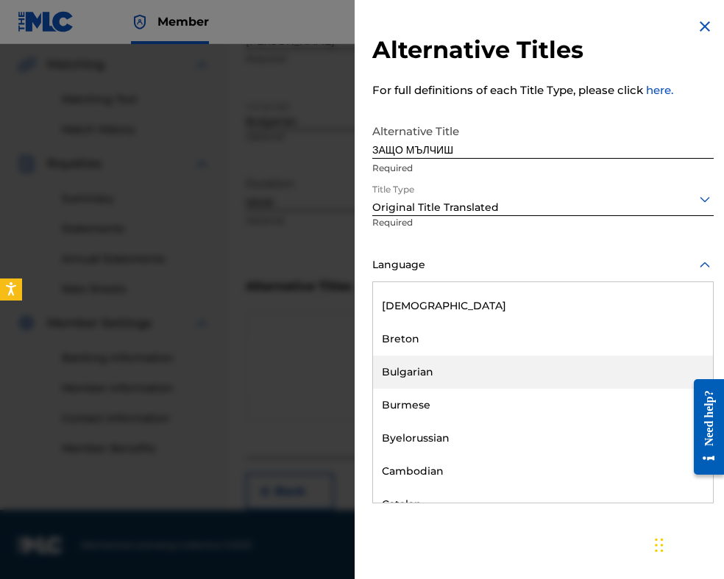
click at [460, 369] on div "Bulgarian" at bounding box center [543, 372] width 340 height 33
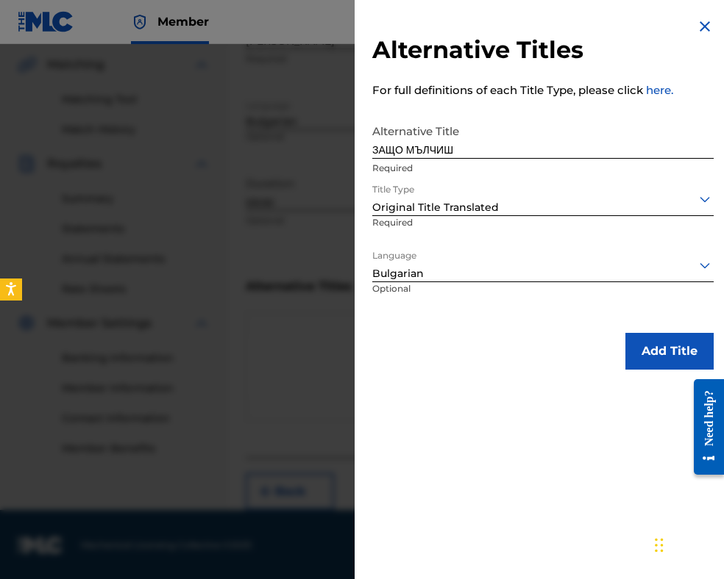
click at [629, 355] on button "Add Title" at bounding box center [669, 351] width 88 height 37
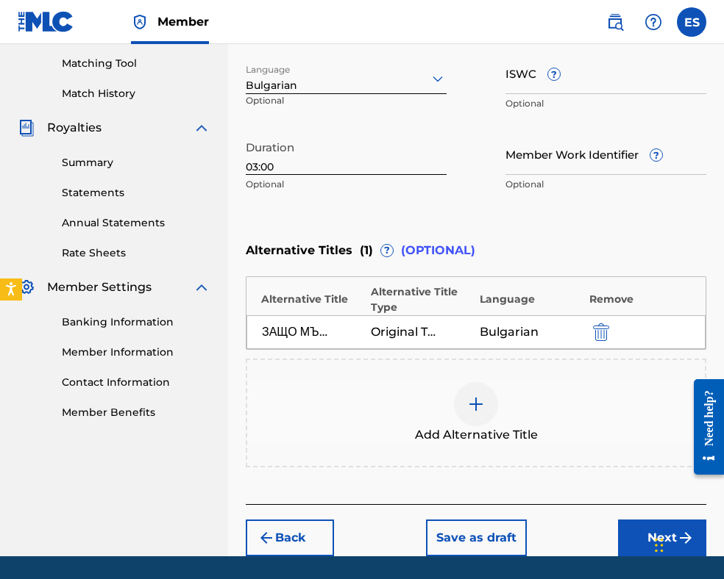
scroll to position [419, 0]
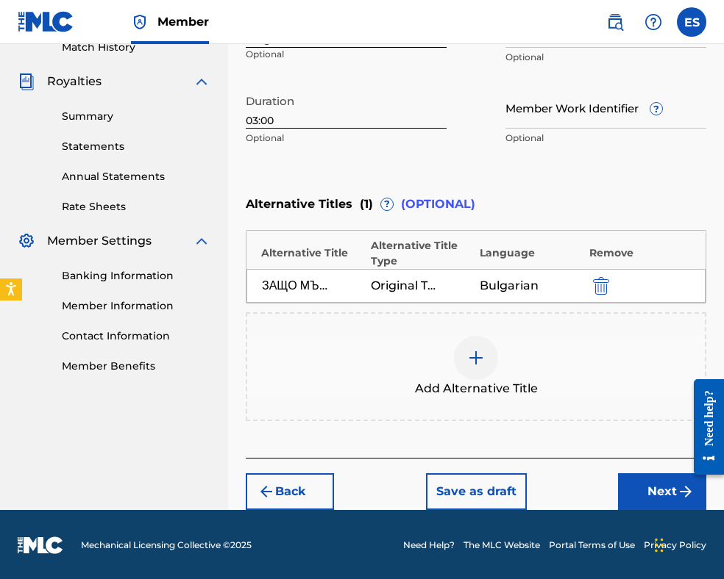
drag, startPoint x: 661, startPoint y: 482, endPoint x: 653, endPoint y: 463, distance: 21.4
click at [660, 482] on button "Next" at bounding box center [662, 492] width 88 height 37
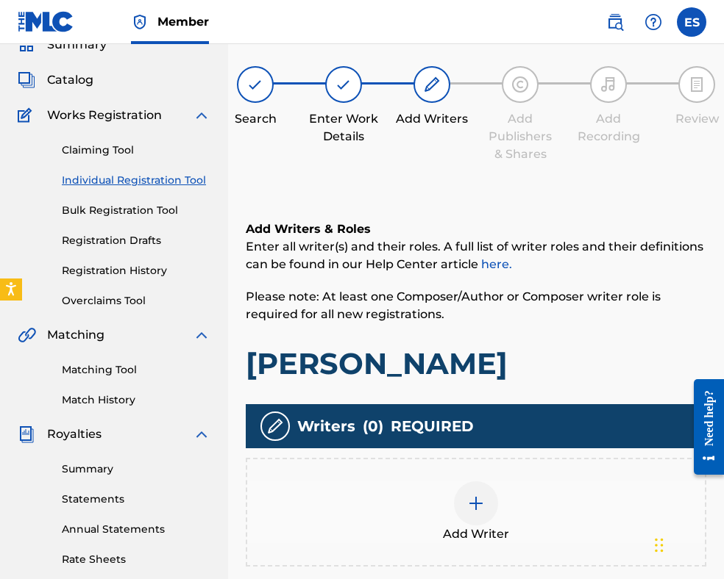
scroll to position [288, 0]
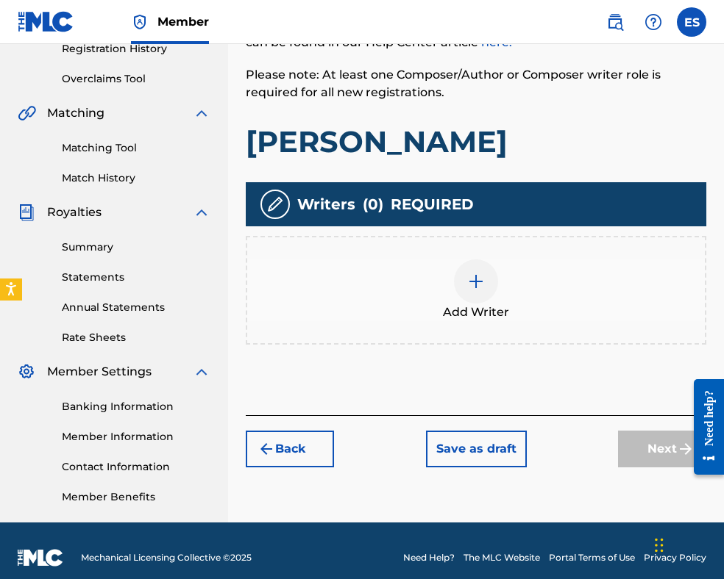
click at [494, 284] on div at bounding box center [476, 282] width 44 height 44
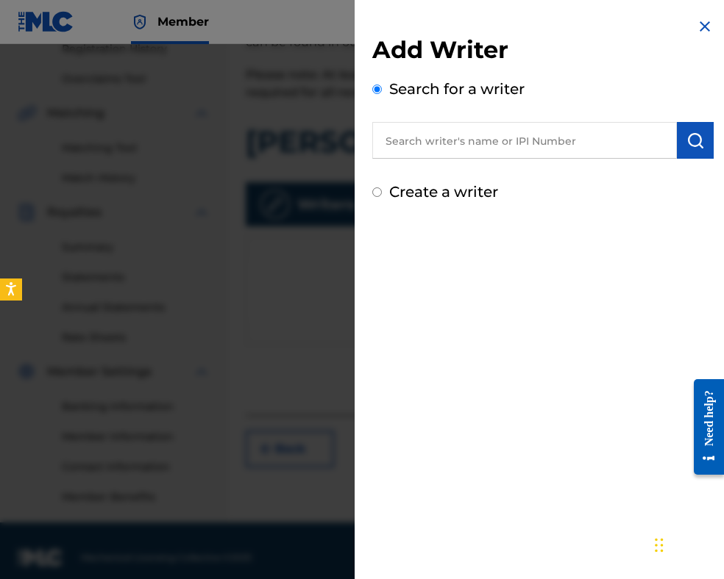
paste input "00087889792"
type input "00087889792"
click at [689, 147] on img "submit" at bounding box center [695, 141] width 18 height 18
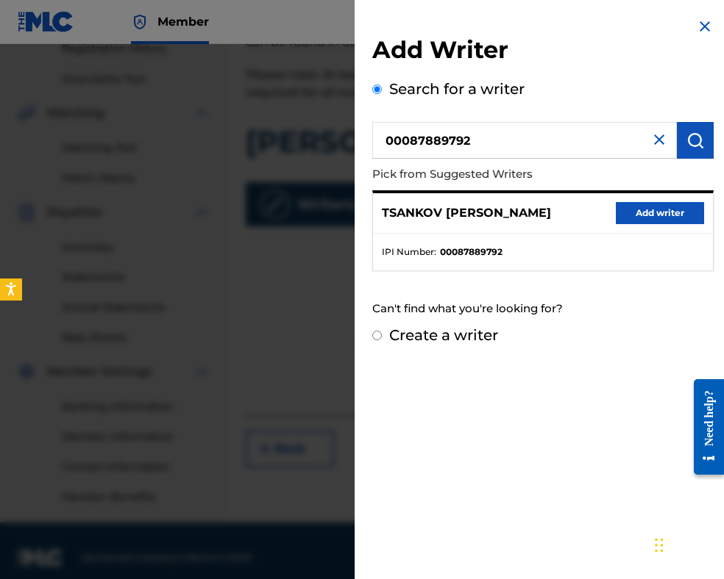
click at [640, 212] on button "Add writer" at bounding box center [659, 213] width 88 height 22
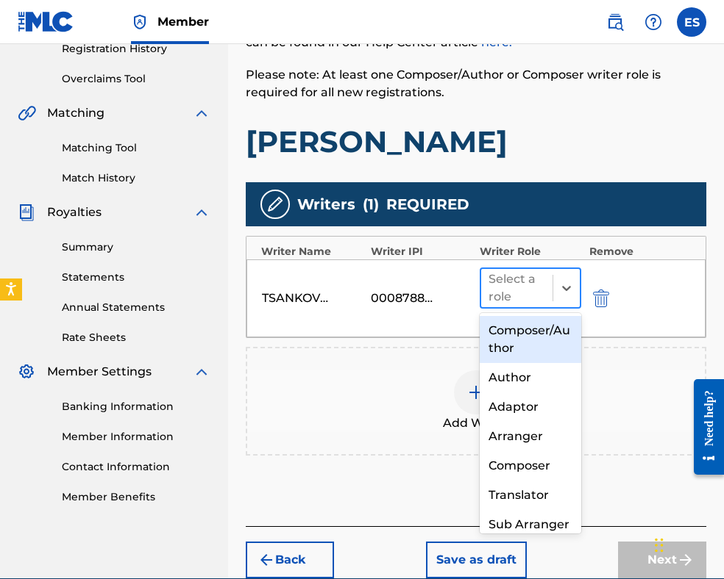
click at [534, 289] on div at bounding box center [516, 288] width 57 height 21
click at [523, 346] on div "Composer/Author" at bounding box center [529, 339] width 101 height 47
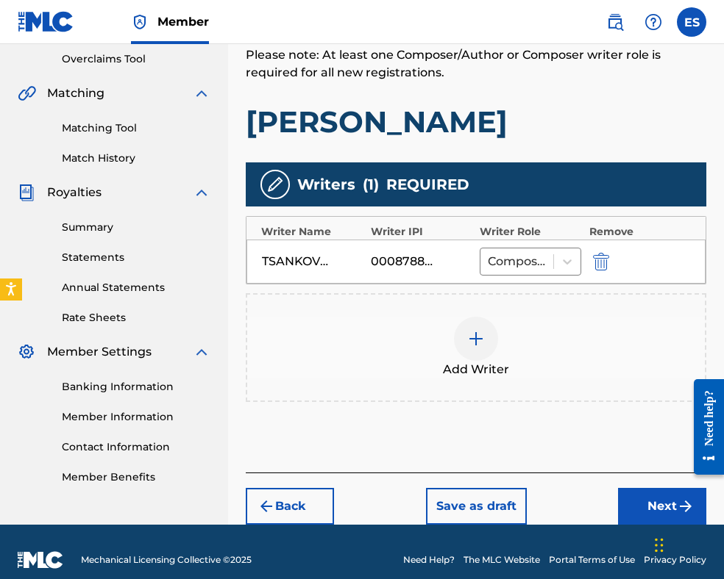
scroll to position [323, 0]
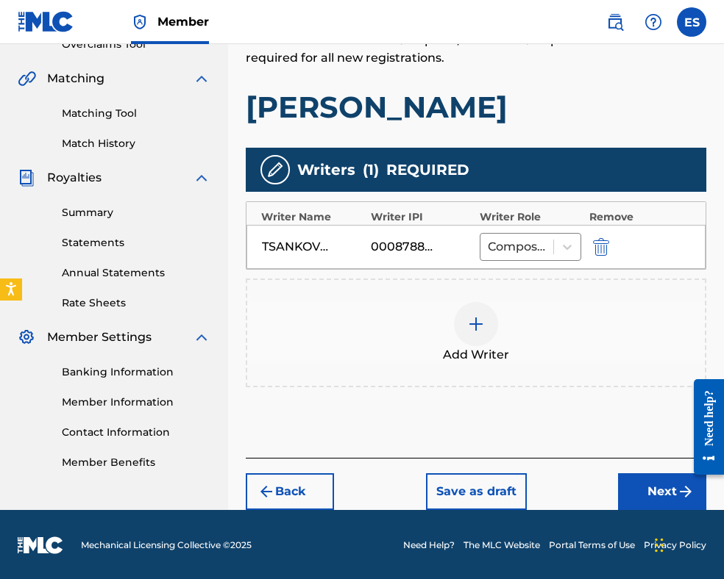
click at [616, 490] on div "Back Save as draft Next" at bounding box center [476, 484] width 460 height 52
click at [629, 485] on button "Next" at bounding box center [662, 492] width 88 height 37
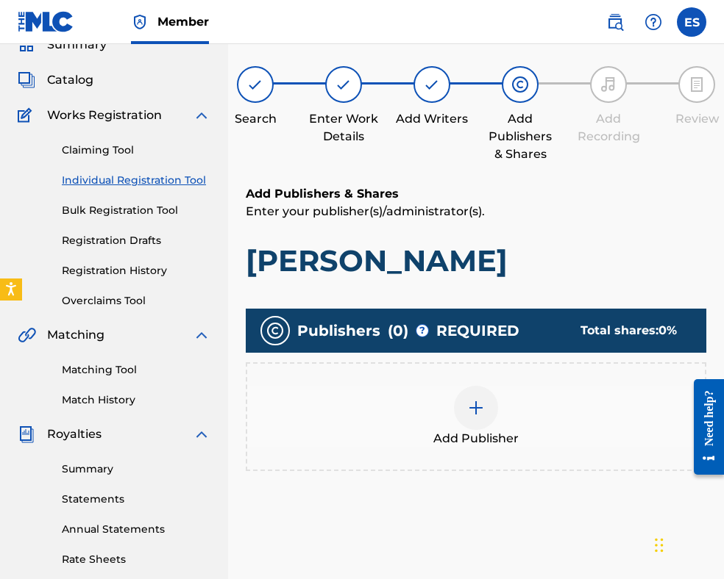
scroll to position [302, 0]
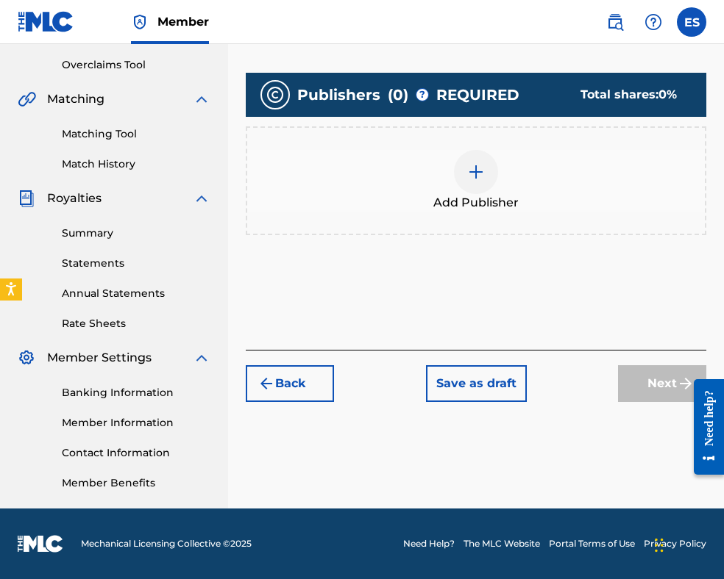
click at [482, 190] on div at bounding box center [476, 172] width 44 height 44
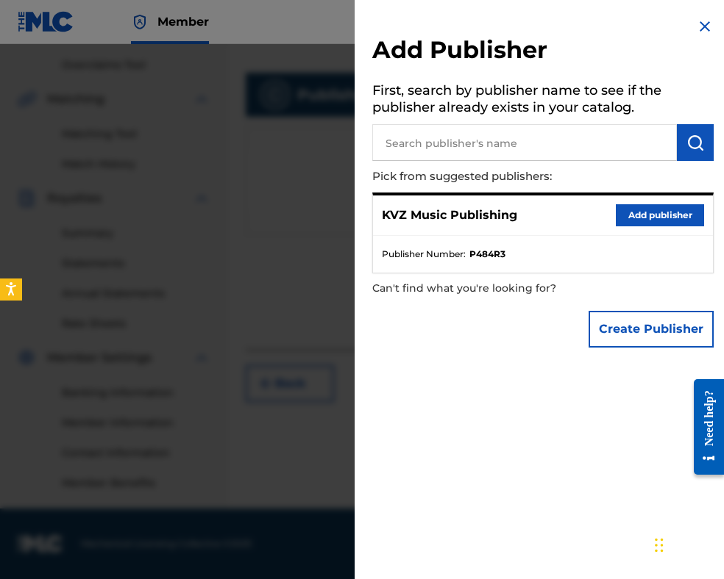
click at [623, 224] on button "Add publisher" at bounding box center [659, 215] width 88 height 22
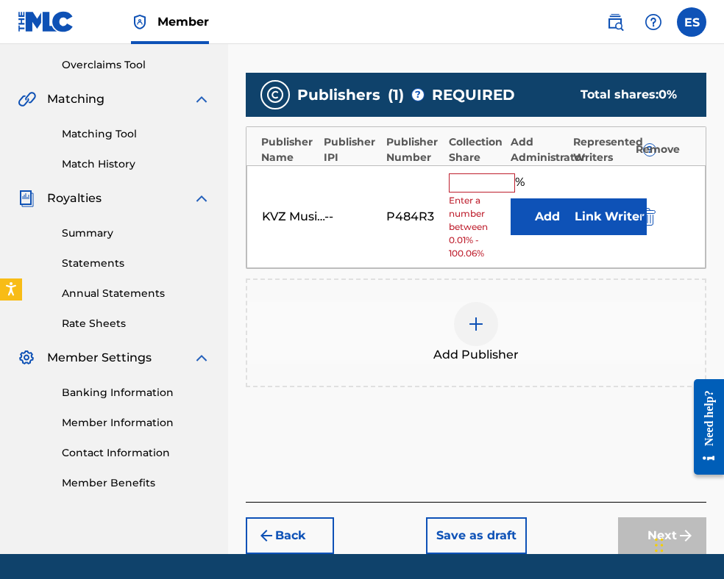
click at [471, 191] on input "text" at bounding box center [482, 183] width 66 height 19
type input "100"
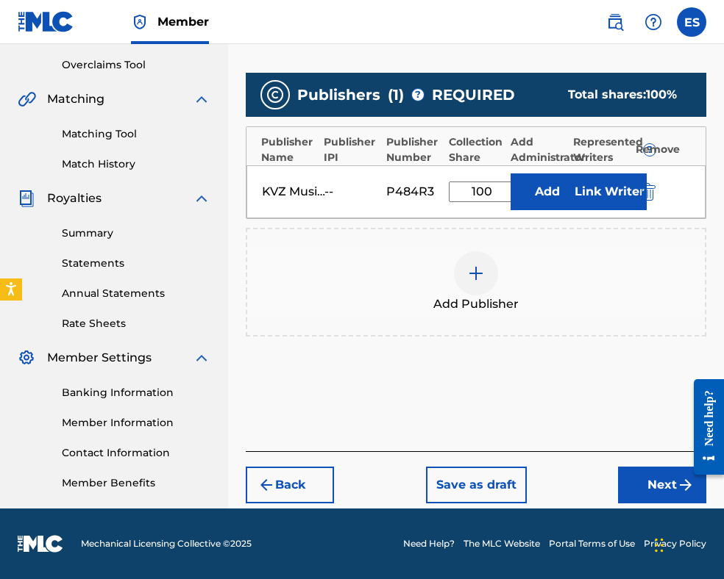
click at [631, 475] on button "Next" at bounding box center [662, 485] width 88 height 37
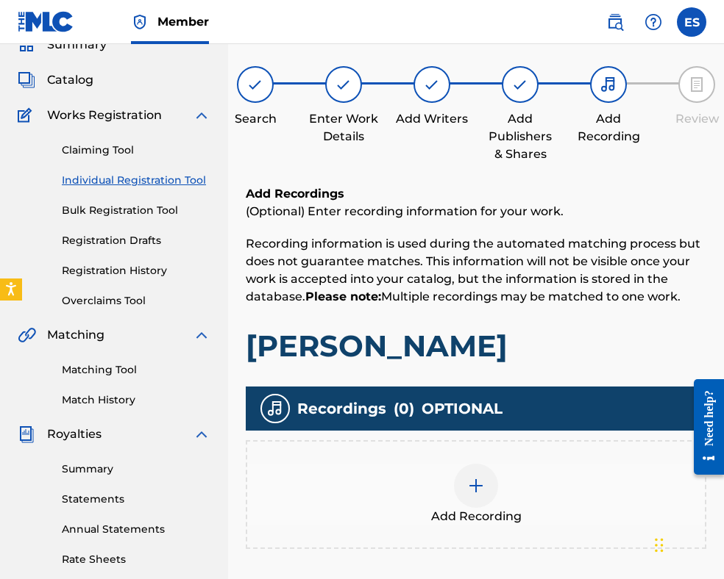
scroll to position [296, 0]
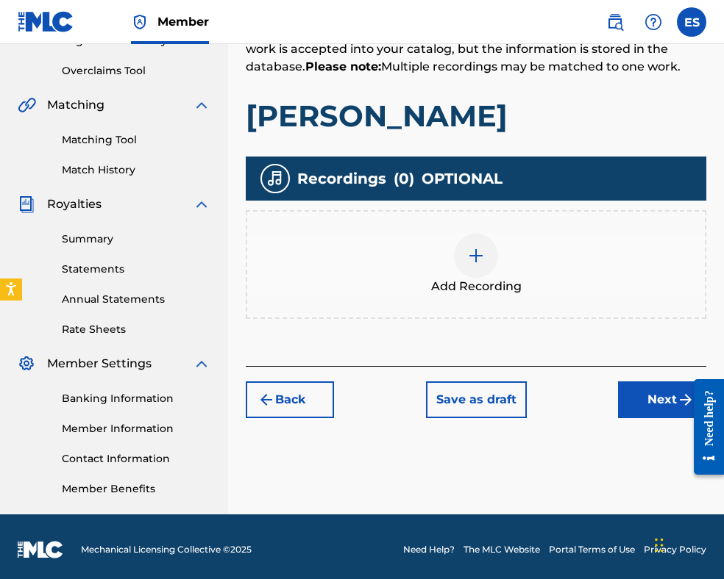
click at [506, 271] on div "Add Recording" at bounding box center [475, 265] width 457 height 62
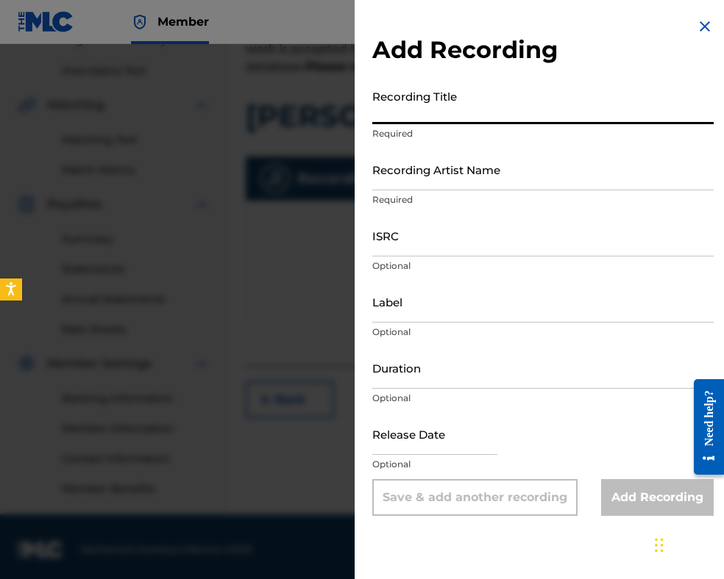
paste input "[PERSON_NAME]"
click at [377, 105] on input "[PERSON_NAME]" at bounding box center [542, 103] width 341 height 42
type input "[PERSON_NAME]"
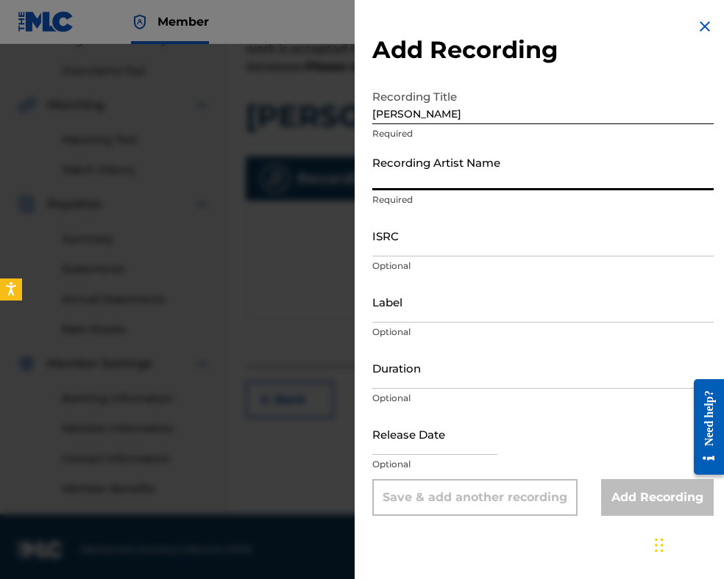
paste input "LOTOS - VRATsA"
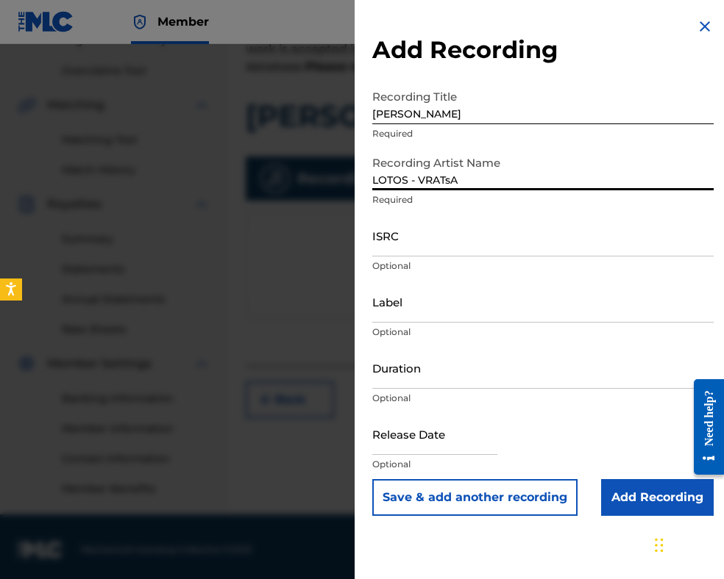
click at [446, 178] on input "LOTOS - VRATsA" at bounding box center [542, 170] width 341 height 42
type input "LOTOS - VRATSA"
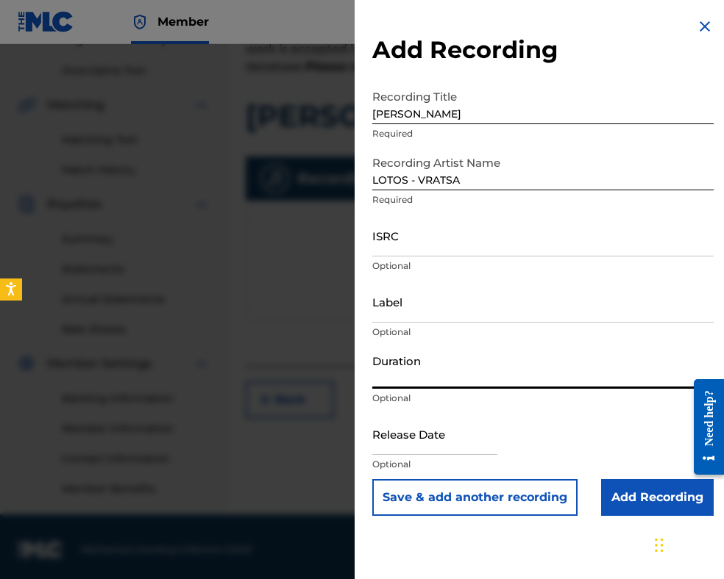
click at [479, 371] on input "Duration" at bounding box center [542, 368] width 341 height 42
type input "03:00"
click at [603, 486] on input "Add Recording" at bounding box center [657, 497] width 113 height 37
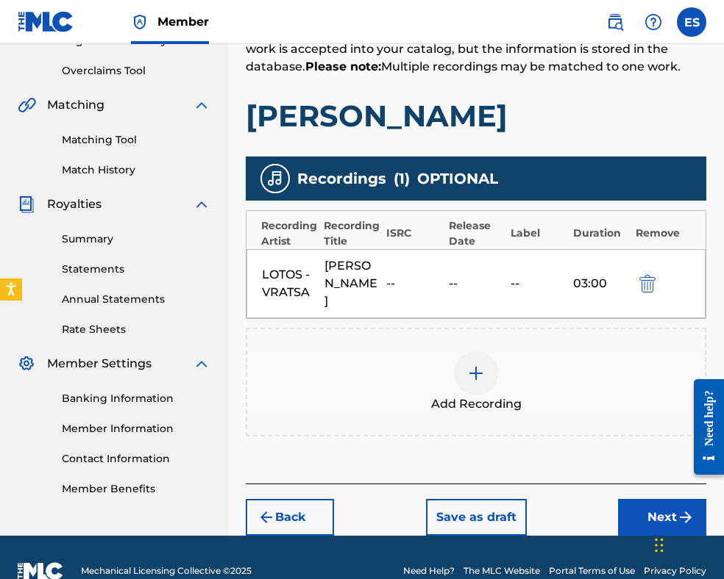
click at [629, 515] on button "Next" at bounding box center [662, 517] width 88 height 37
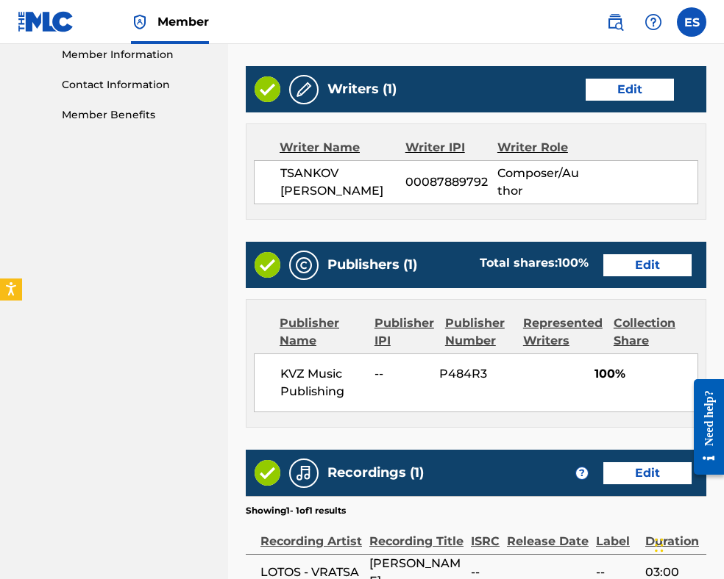
scroll to position [843, 0]
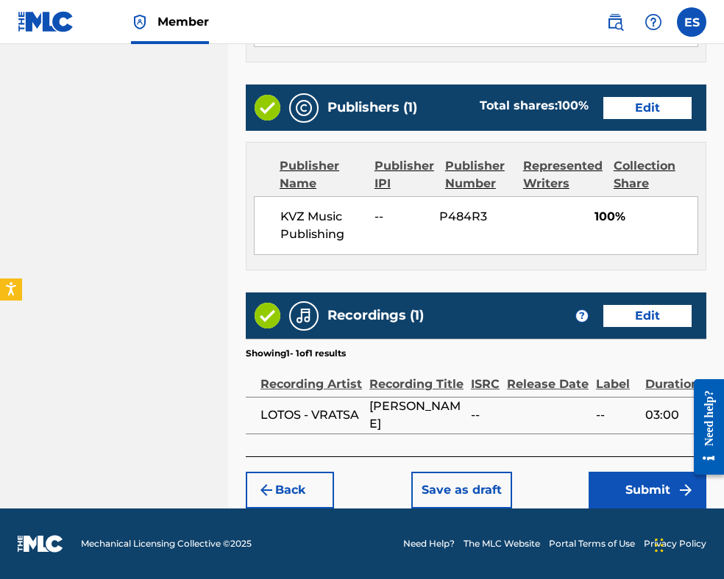
click at [621, 486] on button "Submit" at bounding box center [647, 490] width 118 height 37
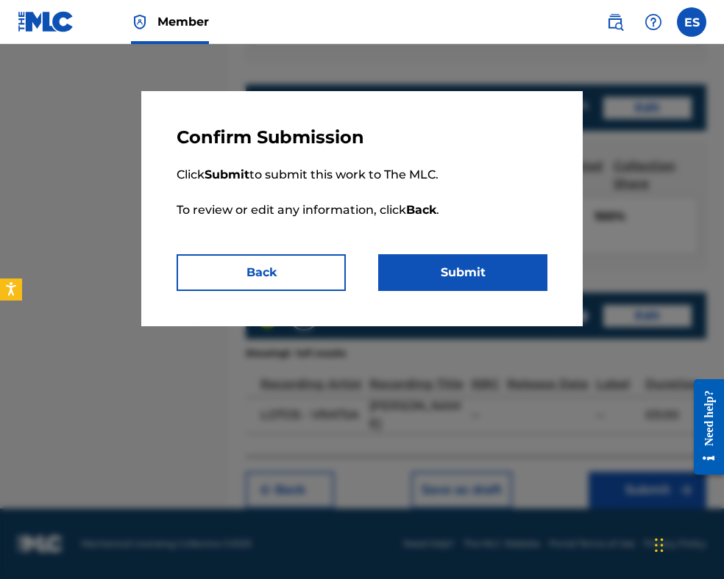
click at [488, 285] on button "Submit" at bounding box center [462, 272] width 169 height 37
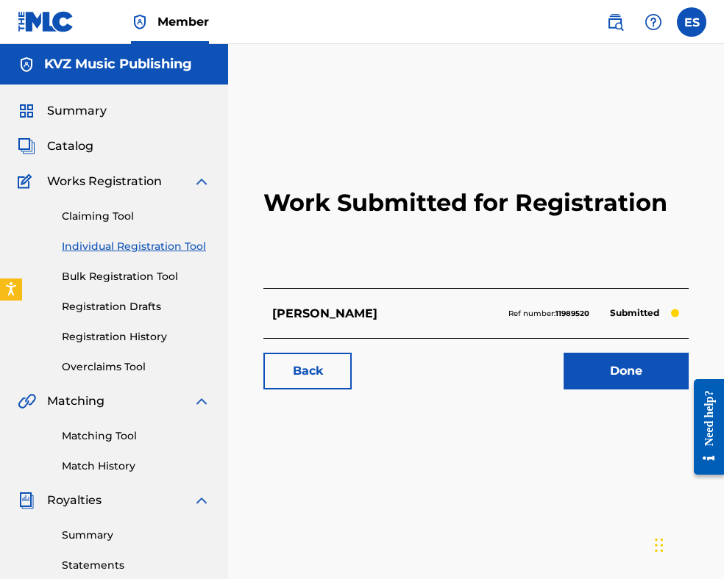
click at [168, 252] on link "Individual Registration Tool" at bounding box center [136, 246] width 149 height 15
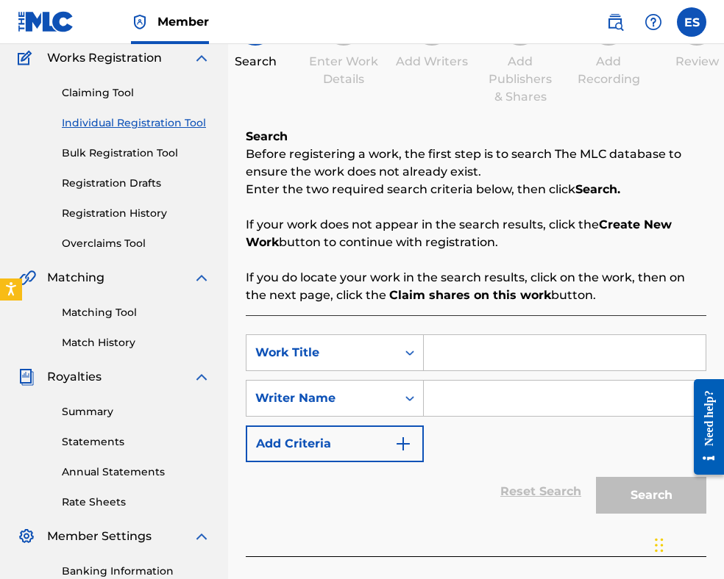
scroll to position [294, 0]
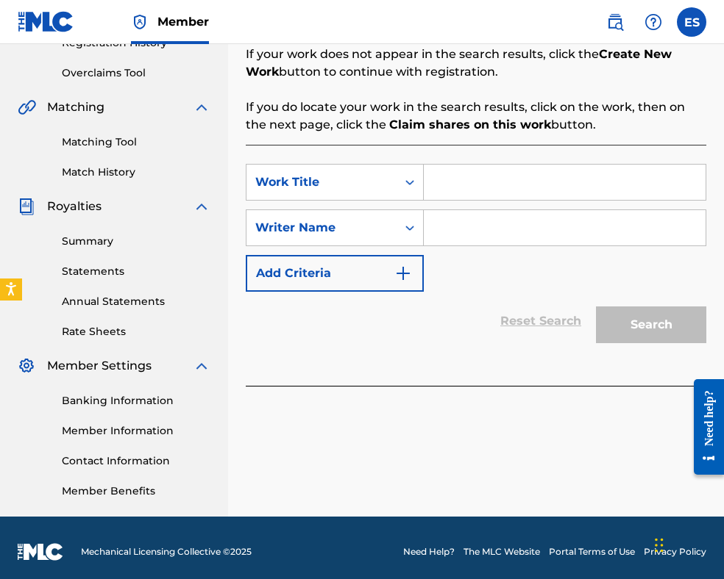
click at [474, 177] on input "Search Form" at bounding box center [565, 182] width 282 height 35
paste input "[PERSON_NAME]"
type input "[PERSON_NAME]"
click at [519, 229] on input "Search Form" at bounding box center [565, 227] width 282 height 35
paste input "[PERSON_NAME]"
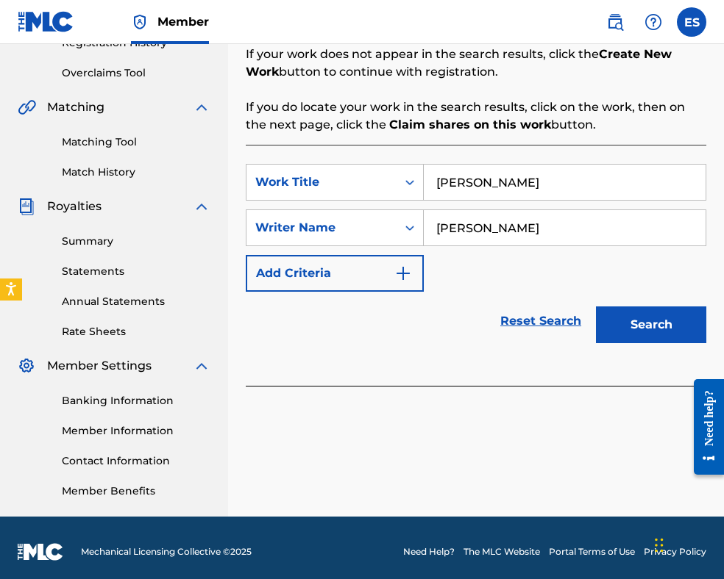
type input "[PERSON_NAME]"
click at [441, 180] on input "[PERSON_NAME]" at bounding box center [565, 182] width 282 height 35
type input "[PERSON_NAME]"
click at [659, 330] on button "Search" at bounding box center [651, 325] width 110 height 37
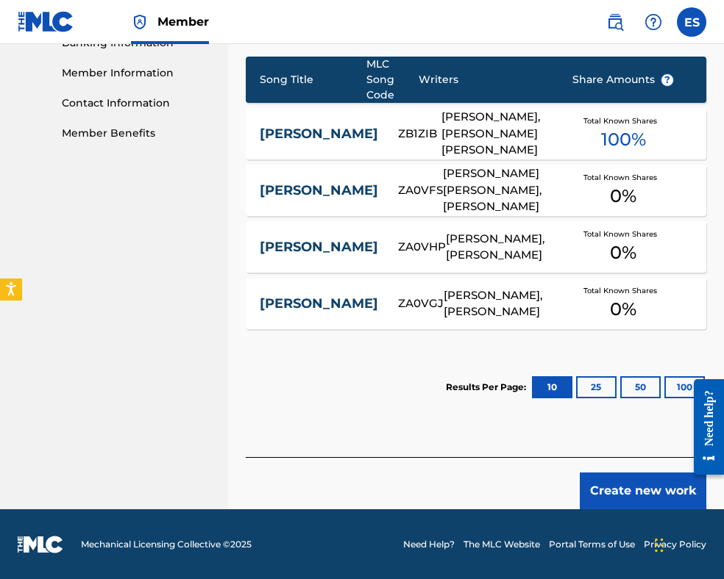
click at [611, 493] on button "Create new work" at bounding box center [642, 491] width 126 height 37
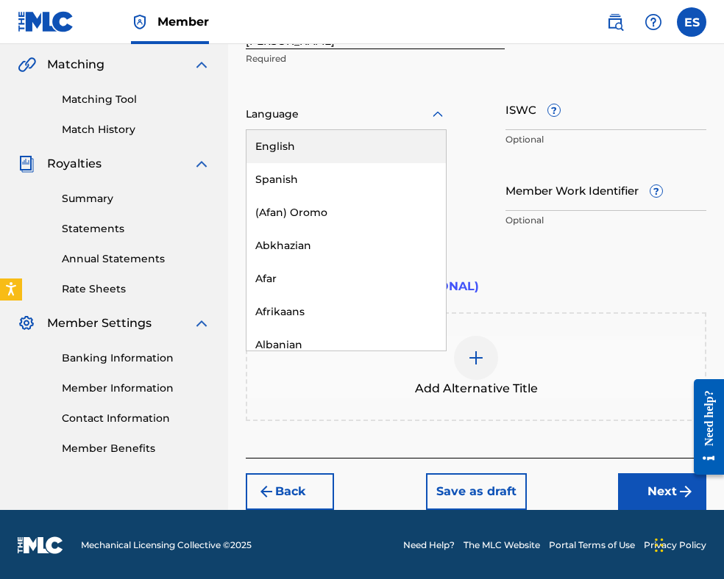
click at [285, 123] on div at bounding box center [346, 114] width 201 height 18
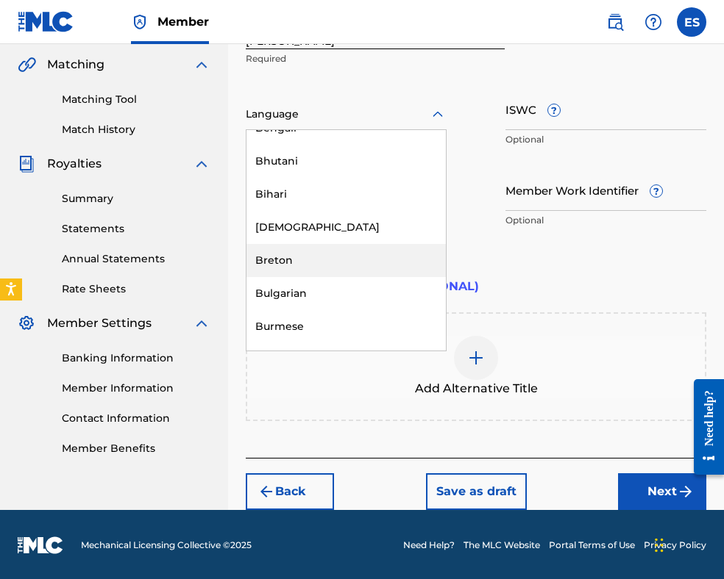
scroll to position [588, 0]
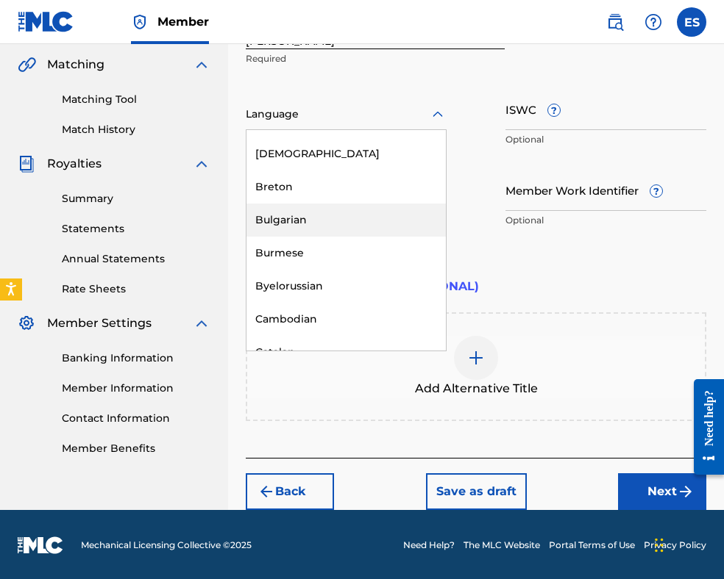
click at [310, 227] on div "Bulgarian" at bounding box center [345, 220] width 199 height 33
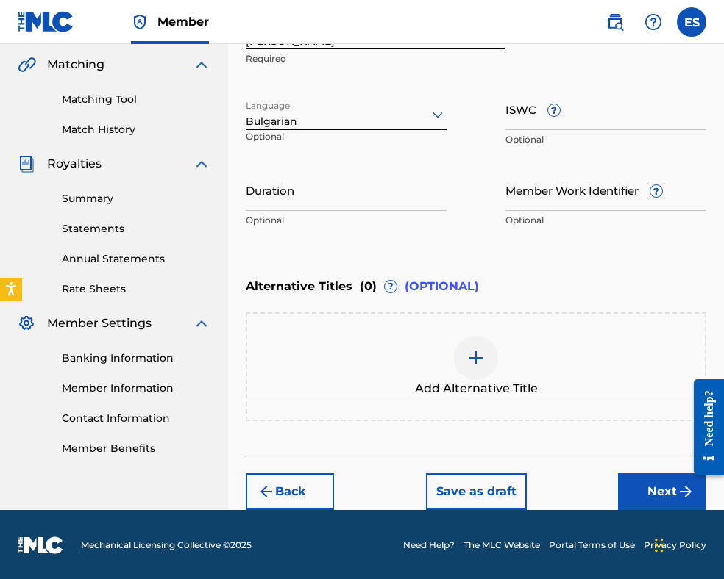
click at [257, 183] on input "Duration" at bounding box center [346, 190] width 201 height 42
type input "02:53"
click at [473, 354] on img at bounding box center [476, 358] width 18 height 18
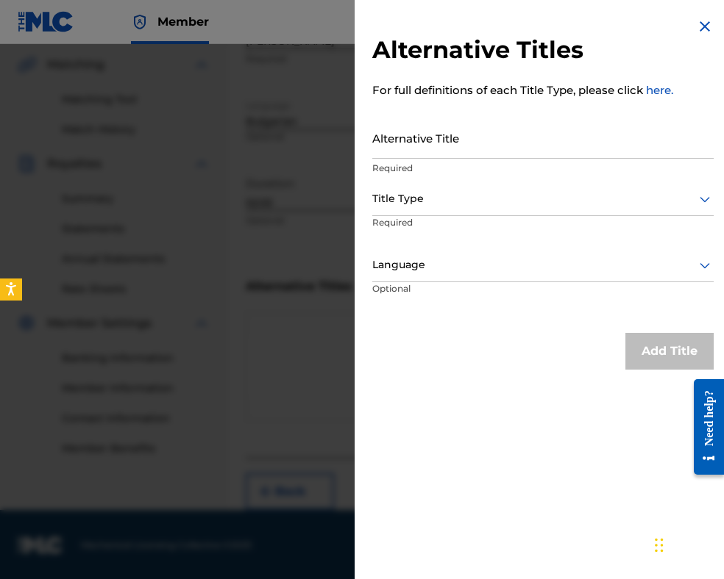
click at [494, 128] on input "Alternative Title" at bounding box center [542, 138] width 341 height 42
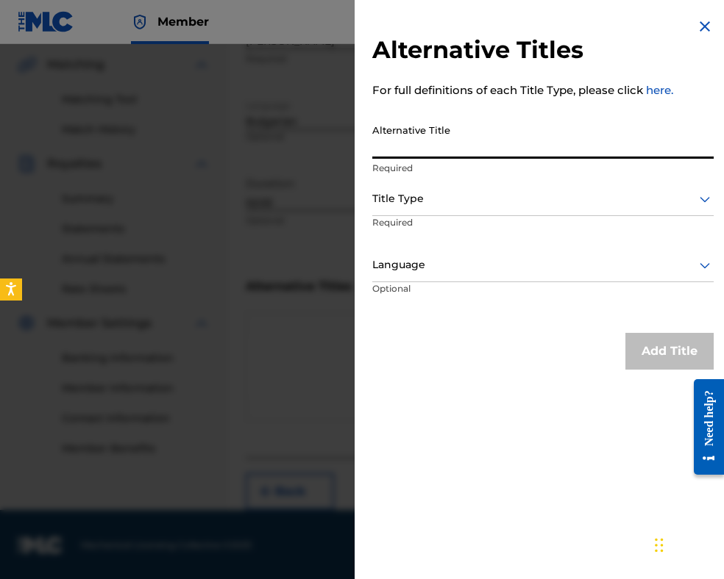
paste input "ЗАЩО МЪЛЧИШ"
type input "ЗАЩО МЪЛЧИШ"
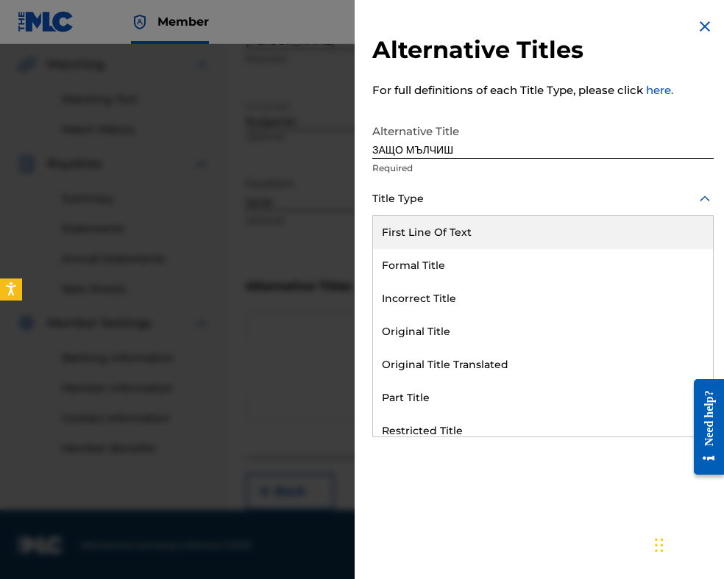
drag, startPoint x: 398, startPoint y: 203, endPoint x: 416, endPoint y: 349, distance: 146.8
click at [398, 206] on div at bounding box center [542, 199] width 341 height 18
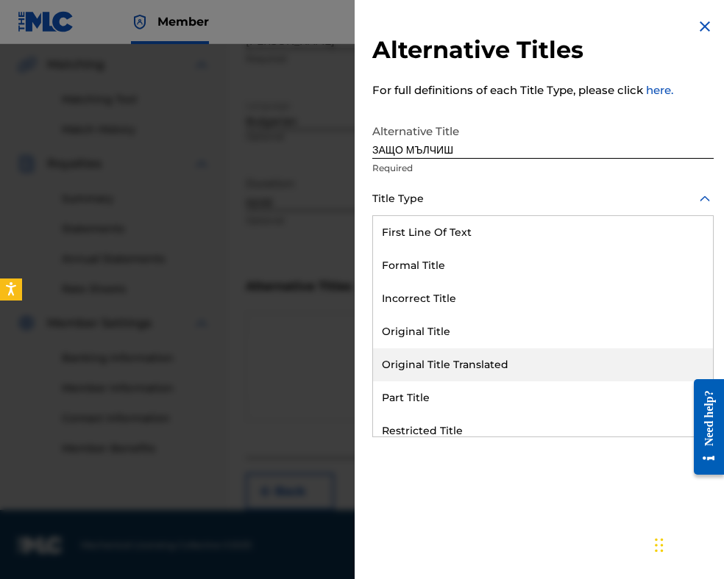
drag, startPoint x: 424, startPoint y: 364, endPoint x: 426, endPoint y: 274, distance: 89.7
click at [426, 357] on div "Original Title Translated" at bounding box center [543, 365] width 340 height 33
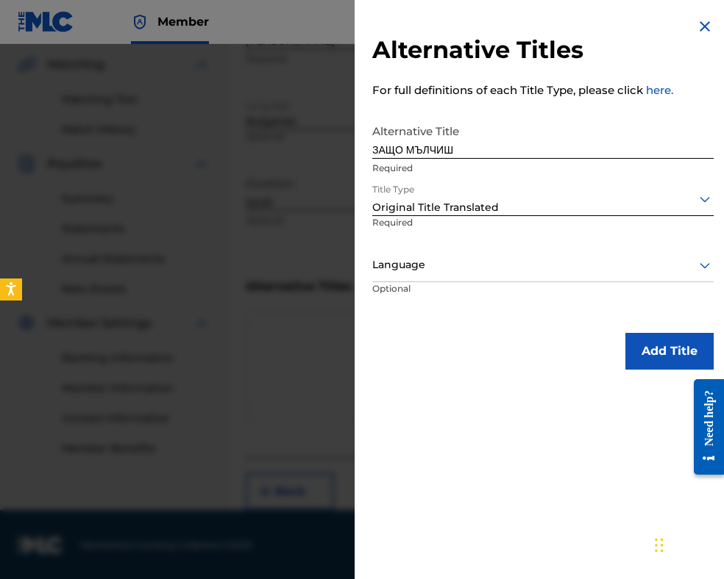
click at [426, 265] on div at bounding box center [542, 265] width 341 height 18
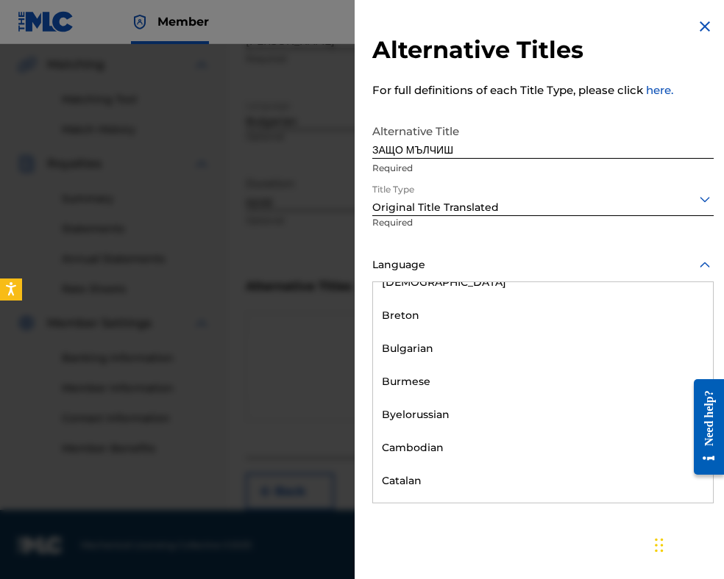
scroll to position [662, 0]
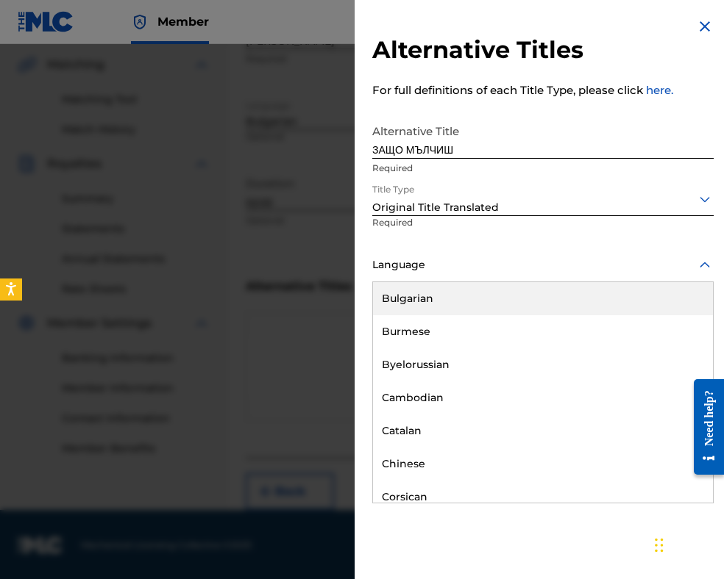
click at [432, 306] on div "Bulgarian" at bounding box center [543, 298] width 340 height 33
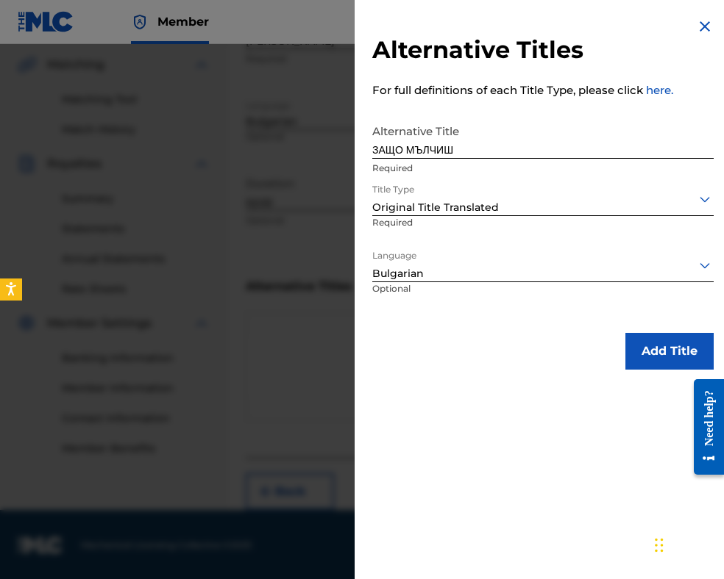
click at [641, 360] on button "Add Title" at bounding box center [669, 351] width 88 height 37
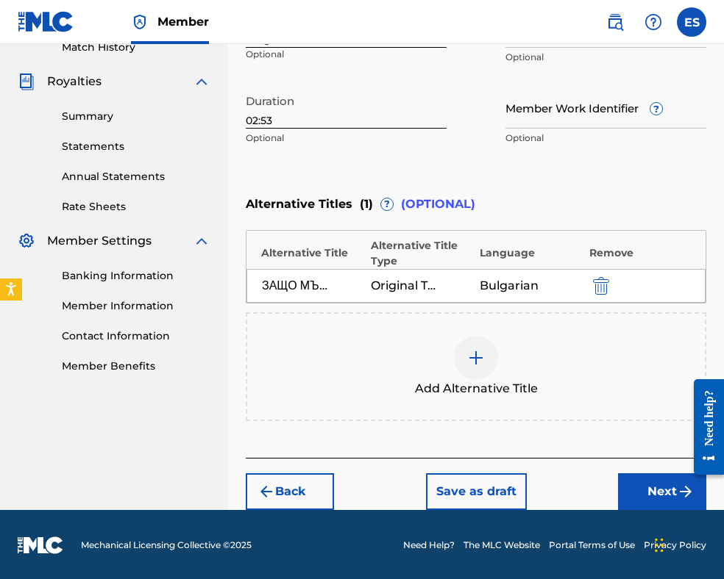
drag, startPoint x: 643, startPoint y: 495, endPoint x: 630, endPoint y: 464, distance: 33.6
click at [641, 486] on button "Next" at bounding box center [662, 492] width 88 height 37
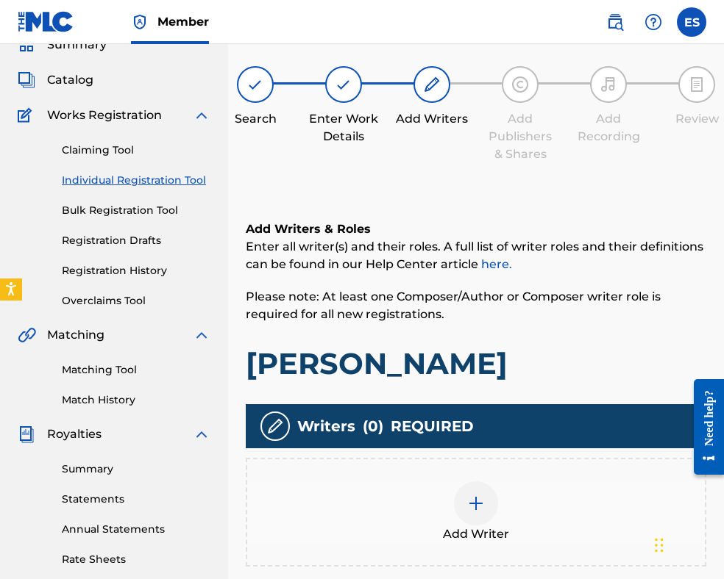
scroll to position [302, 0]
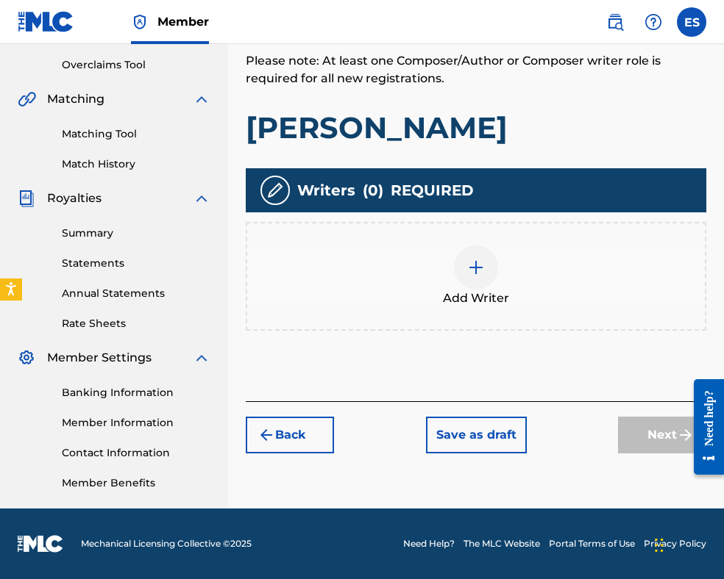
click at [488, 274] on div at bounding box center [476, 268] width 44 height 44
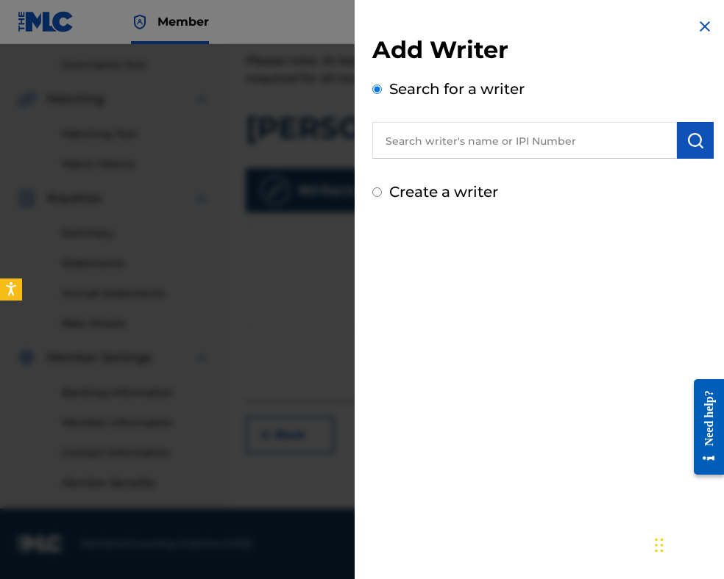
paste input "00087889792"
type input "00087889792"
click at [700, 148] on button "submit" at bounding box center [695, 140] width 37 height 37
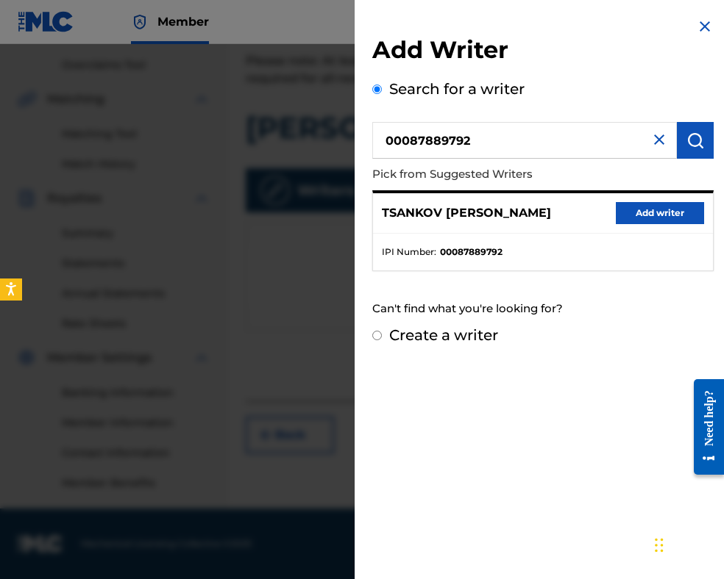
click at [657, 219] on button "Add writer" at bounding box center [659, 213] width 88 height 22
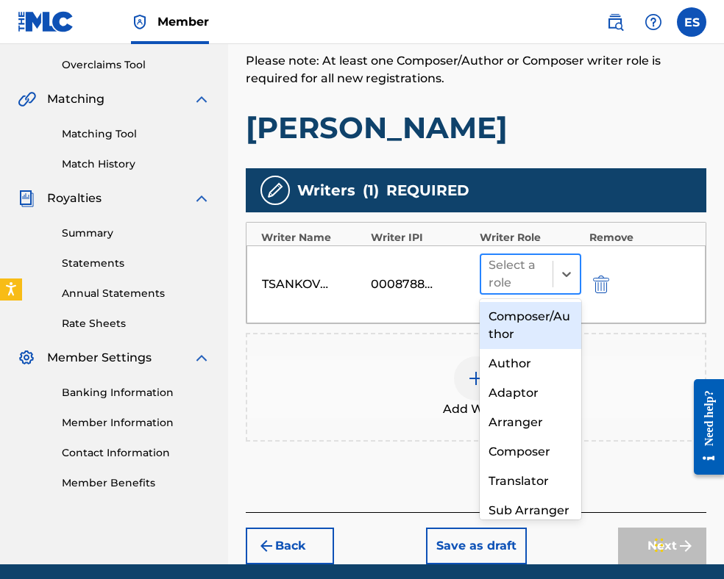
click at [494, 278] on div at bounding box center [516, 274] width 57 height 21
click at [503, 330] on div "Composer/Author" at bounding box center [529, 325] width 101 height 47
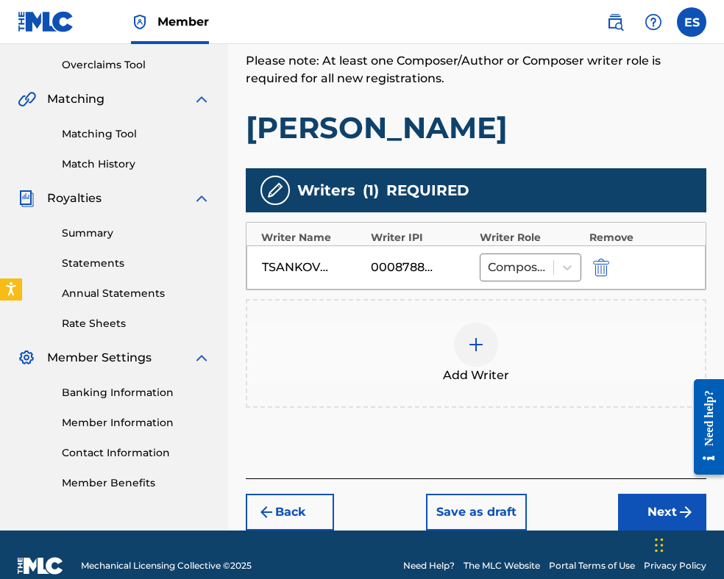
click at [477, 349] on img at bounding box center [476, 345] width 18 height 18
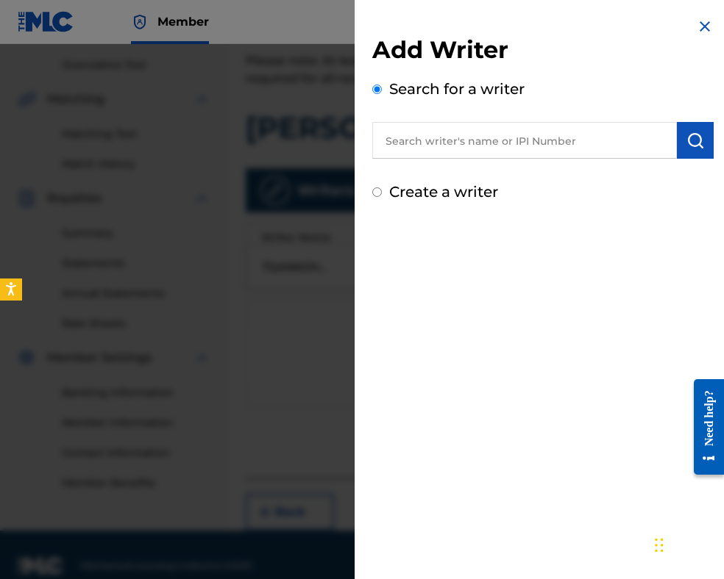
paste input "LAMBOV [PERSON_NAME]"
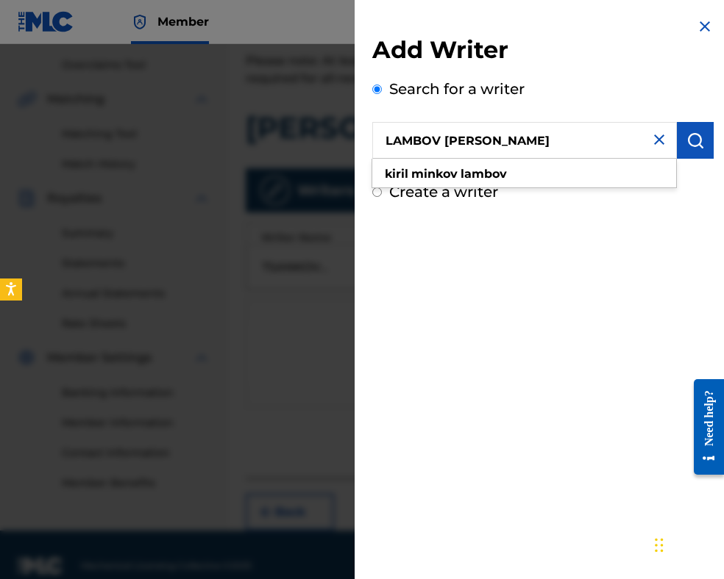
type input "LAMBOV [PERSON_NAME]"
click at [686, 139] on img "submit" at bounding box center [695, 141] width 18 height 18
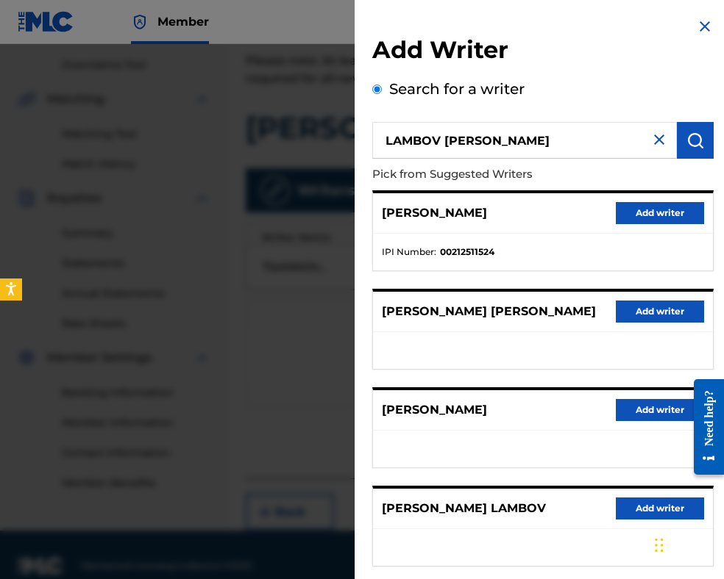
click at [618, 210] on button "Add writer" at bounding box center [659, 213] width 88 height 22
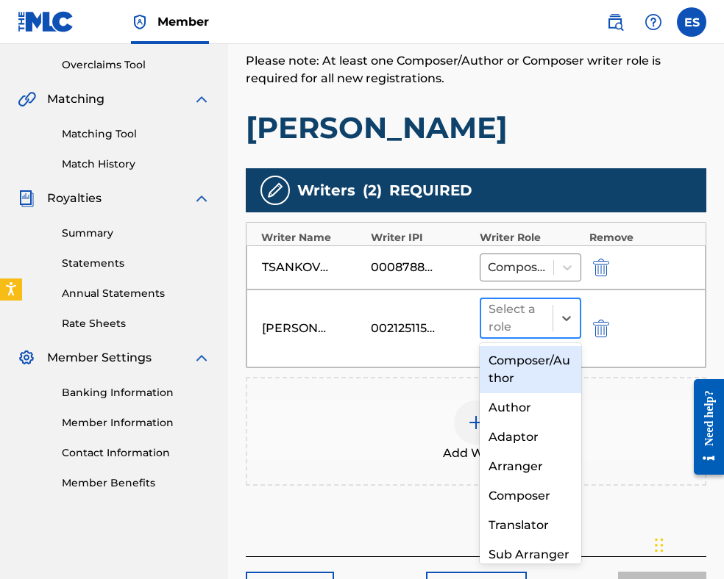
click at [524, 317] on div at bounding box center [516, 318] width 57 height 21
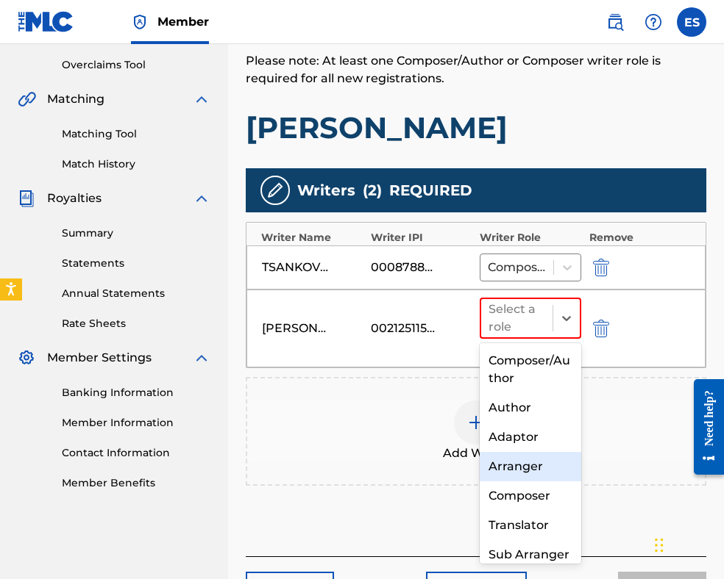
click at [524, 467] on div "Arranger" at bounding box center [529, 466] width 101 height 29
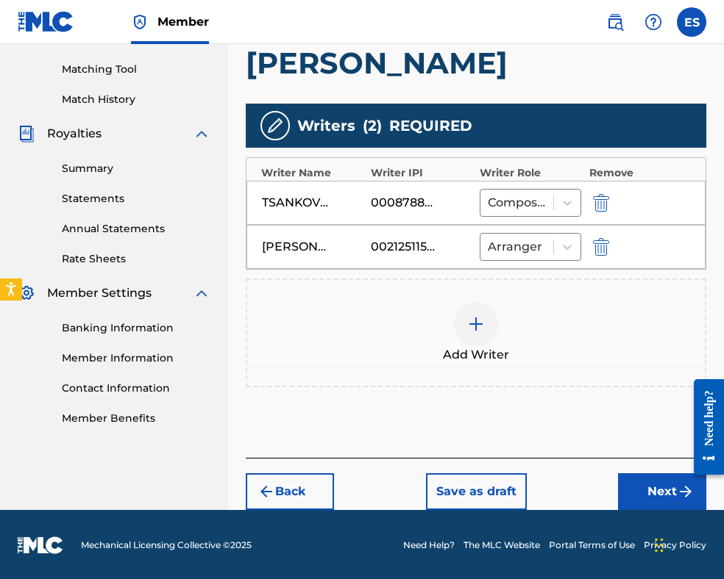
click at [645, 485] on button "Next" at bounding box center [662, 492] width 88 height 37
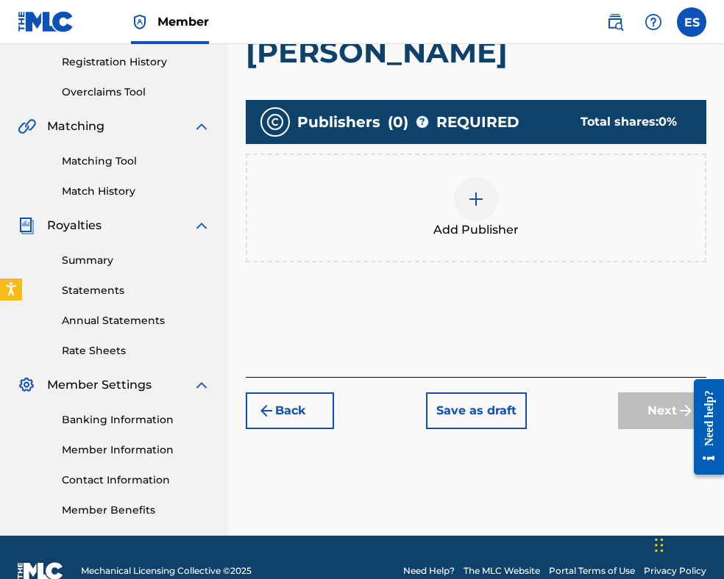
scroll to position [287, 0]
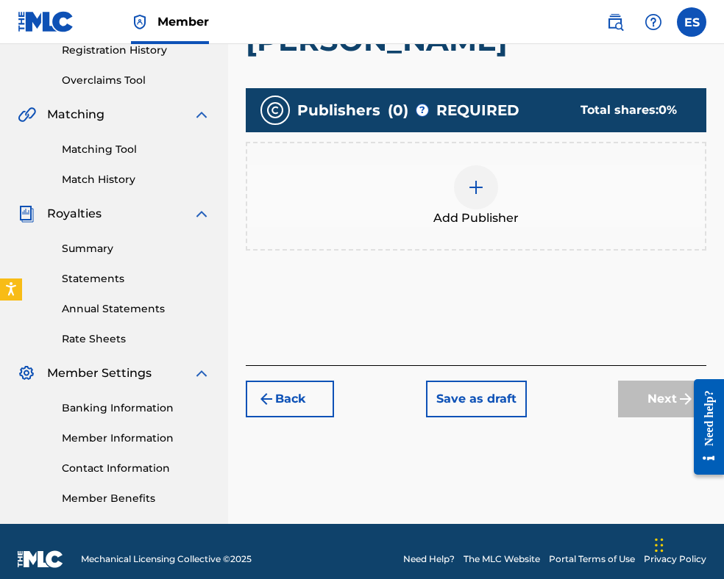
click at [471, 206] on div at bounding box center [476, 187] width 44 height 44
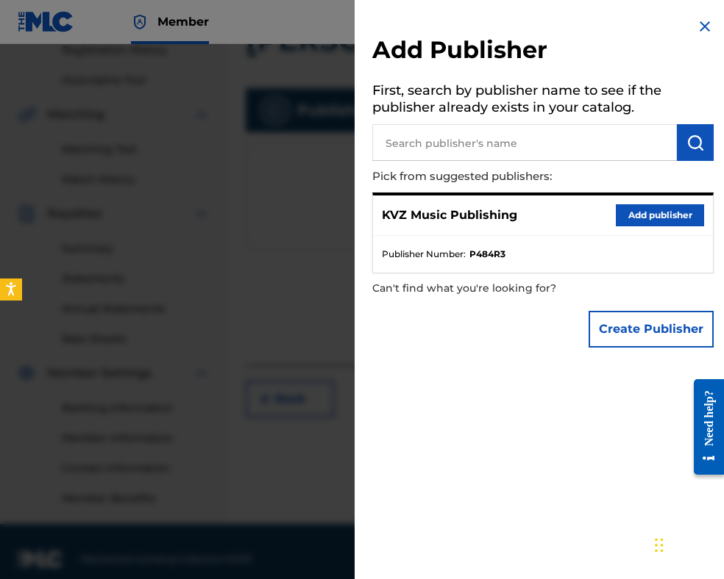
click at [634, 215] on button "Add publisher" at bounding box center [659, 215] width 88 height 22
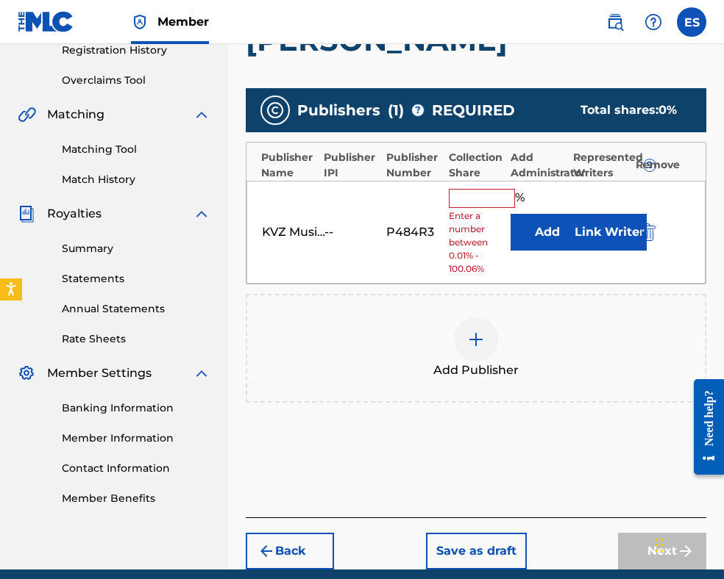
click at [461, 199] on input "text" at bounding box center [482, 198] width 66 height 19
type input "83.33"
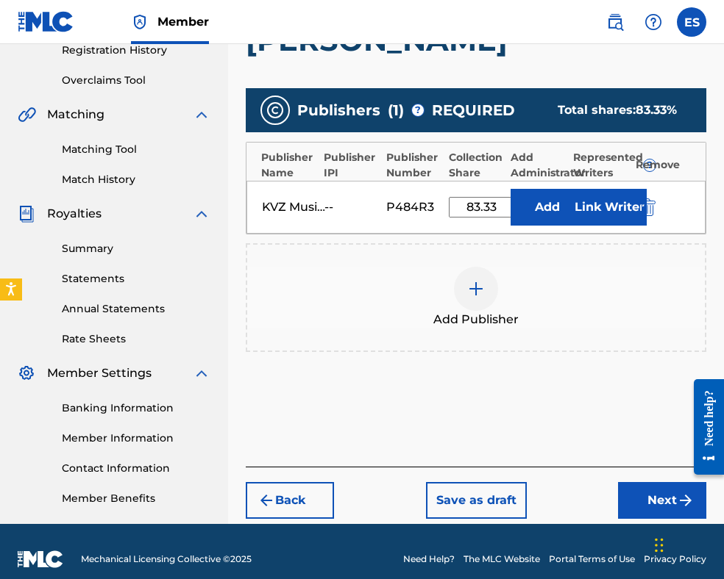
click at [657, 497] on button "Next" at bounding box center [662, 500] width 88 height 37
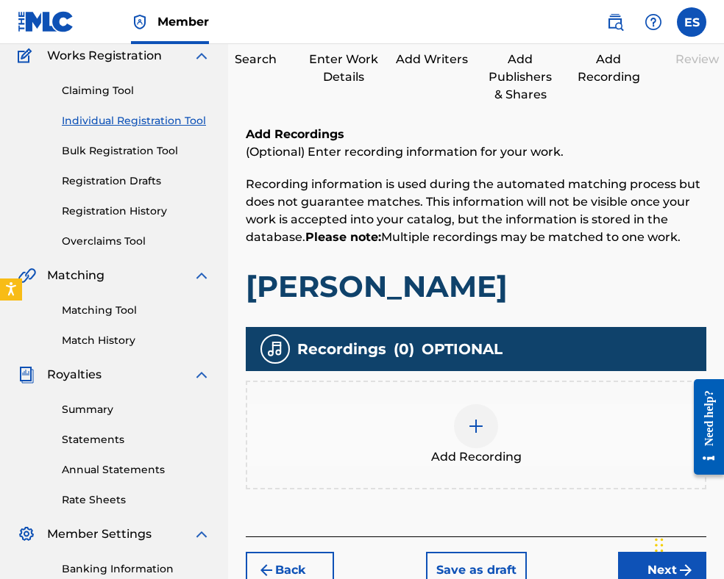
scroll to position [289, 0]
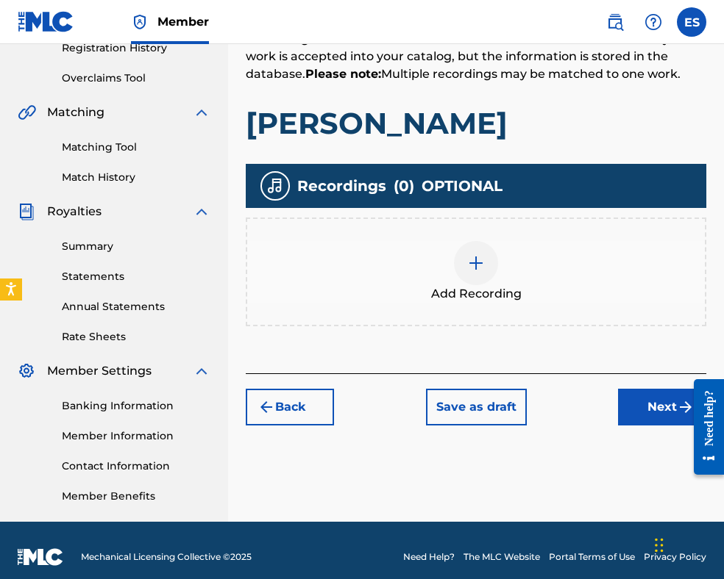
click at [485, 263] on div at bounding box center [476, 263] width 44 height 44
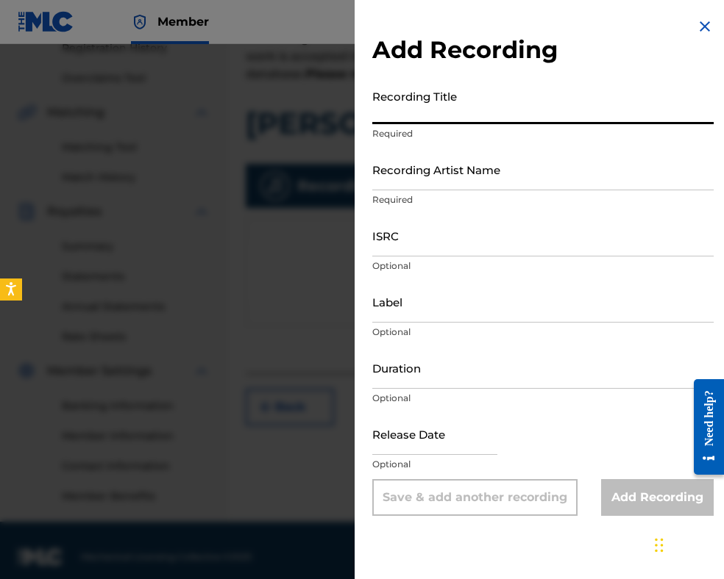
paste input "[PERSON_NAME]"
type input "[PERSON_NAME]"
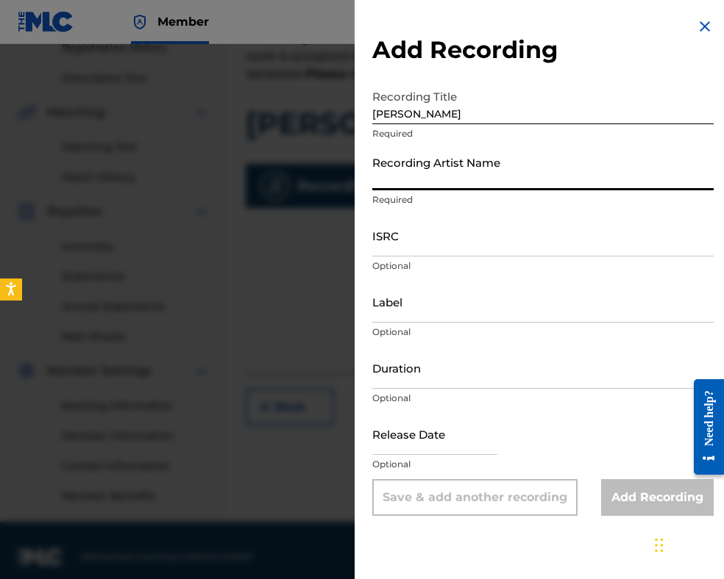
paste input "[PERSON_NAME]"
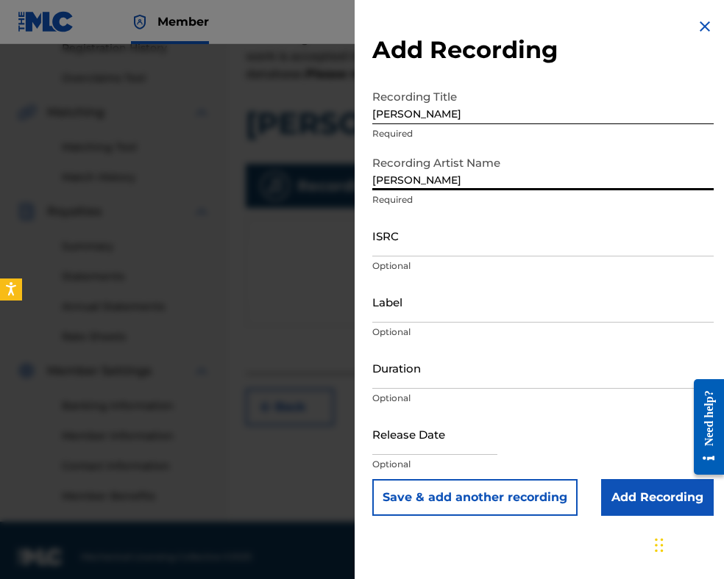
type input "[PERSON_NAME]"
click at [501, 383] on input "Duration" at bounding box center [542, 368] width 341 height 42
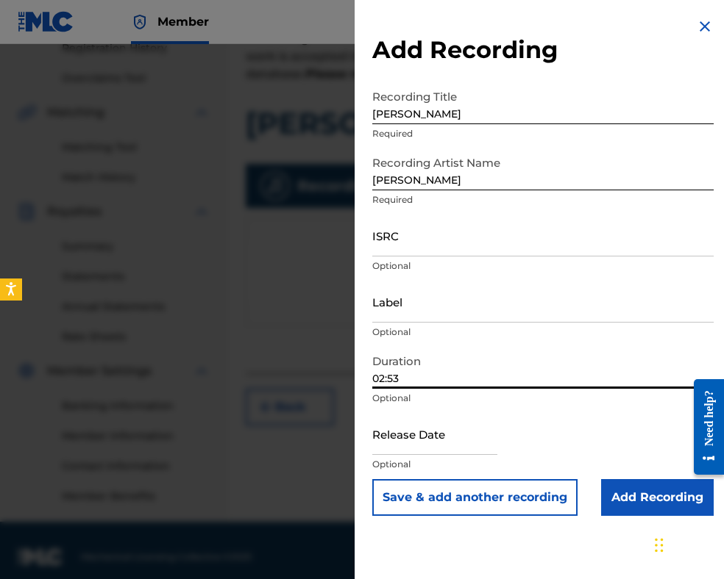
type input "02:53"
click at [418, 229] on input "ISRC" at bounding box center [542, 236] width 341 height 42
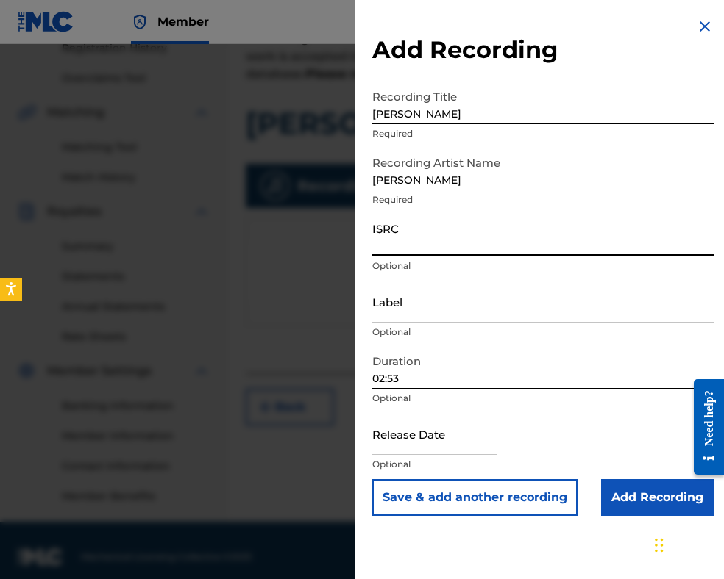
paste input "QMFME1310339"
type input "QMFME1310339"
click at [377, 180] on input "[PERSON_NAME]" at bounding box center [542, 170] width 341 height 42
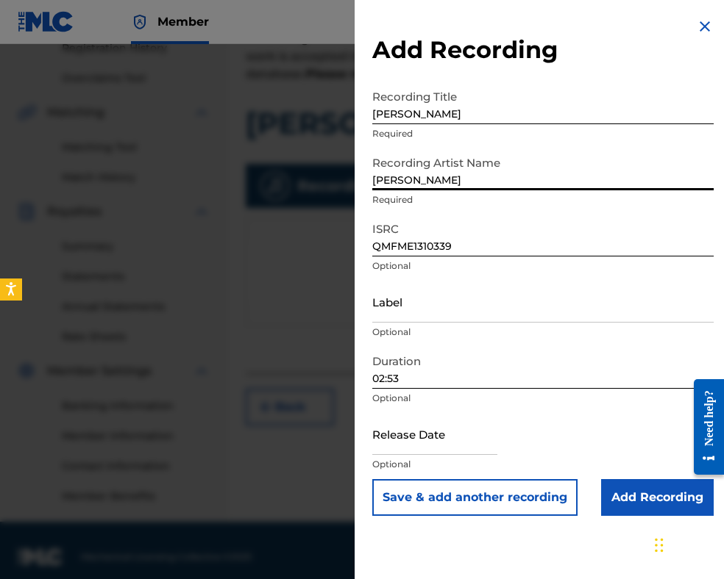
type input "[PERSON_NAME]"
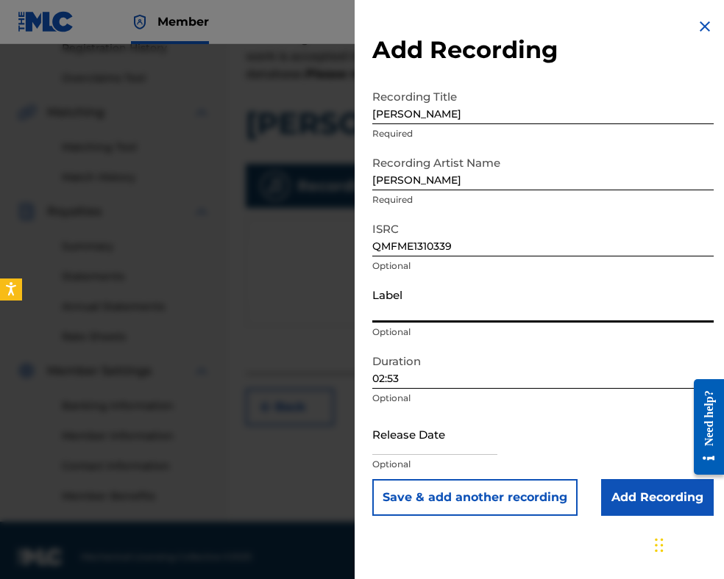
paste input "Kanev Music"
type input "Kanev Music"
click at [627, 490] on input "Add Recording" at bounding box center [657, 497] width 113 height 37
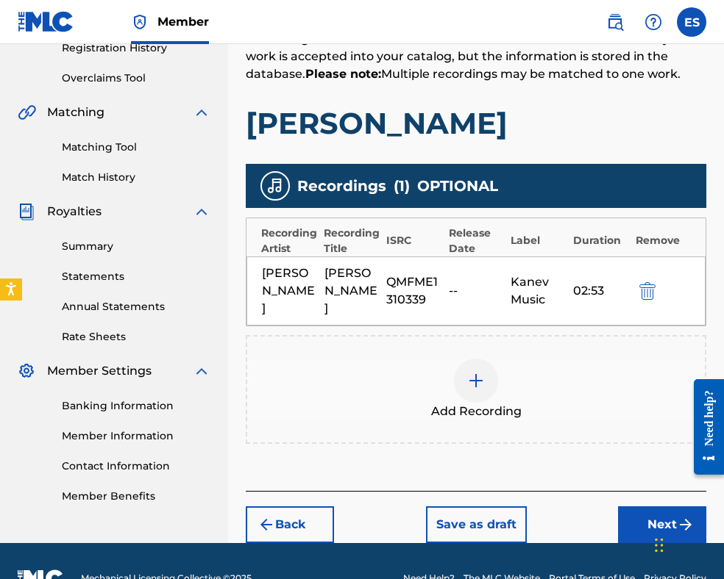
click at [488, 375] on div at bounding box center [476, 381] width 44 height 44
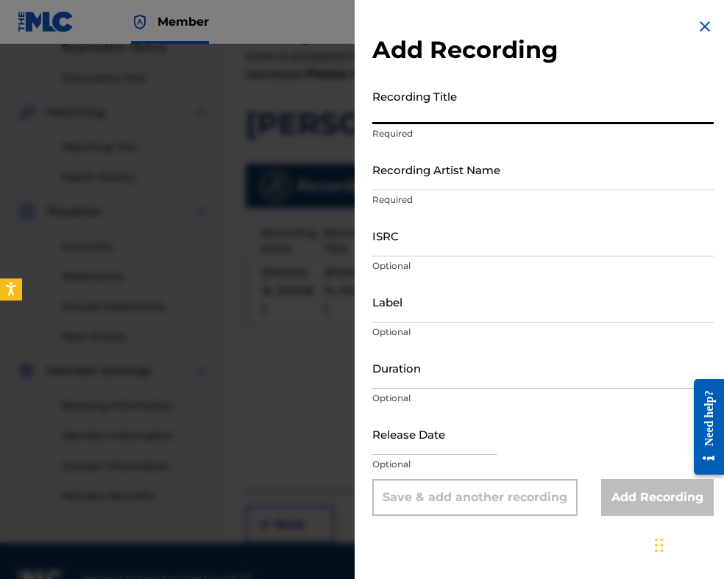
paste input "[PERSON_NAME]"
type input "[PERSON_NAME]"
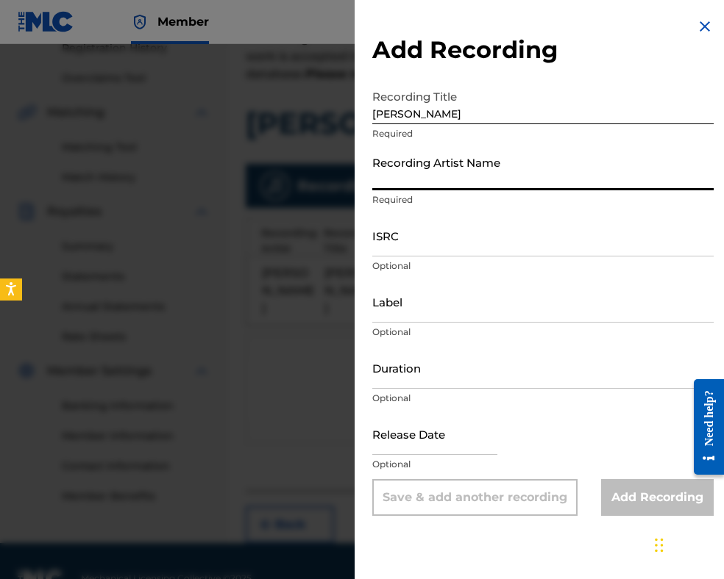
drag, startPoint x: 382, startPoint y: 176, endPoint x: 380, endPoint y: 232, distance: 55.9
click at [380, 254] on input "ISRC" at bounding box center [542, 236] width 341 height 42
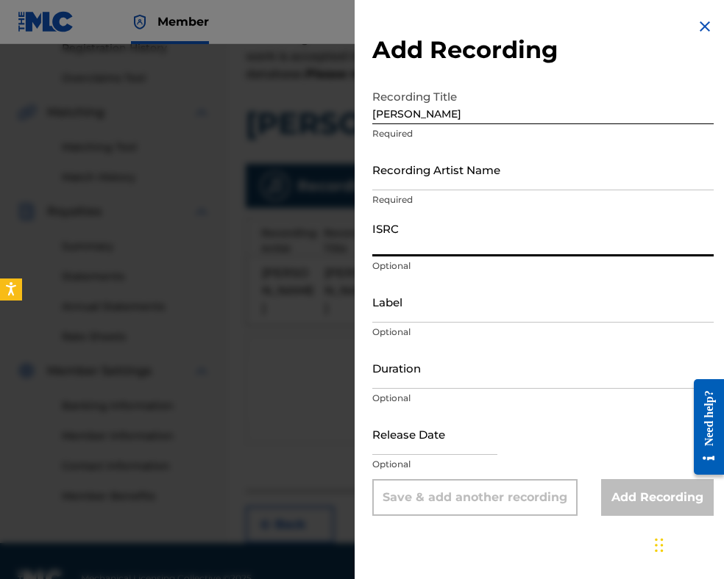
paste input "BGA262139728"
type input "BGA262139728"
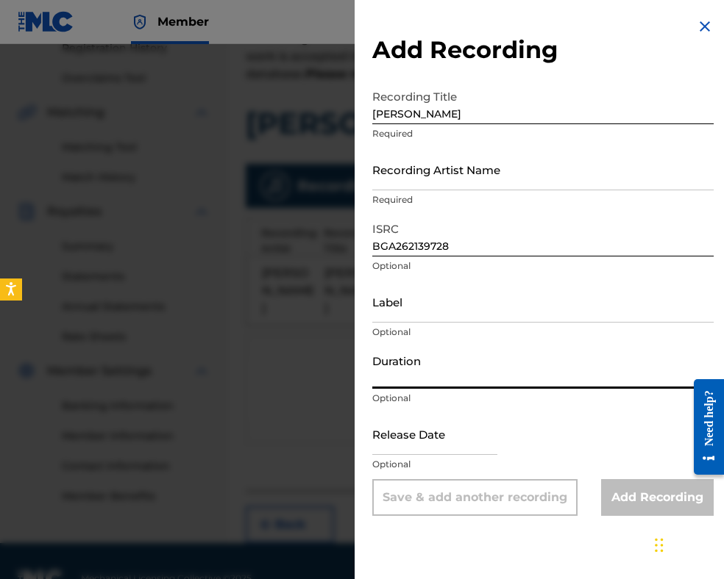
click at [409, 371] on input "Duration" at bounding box center [542, 368] width 341 height 42
type input "02:51"
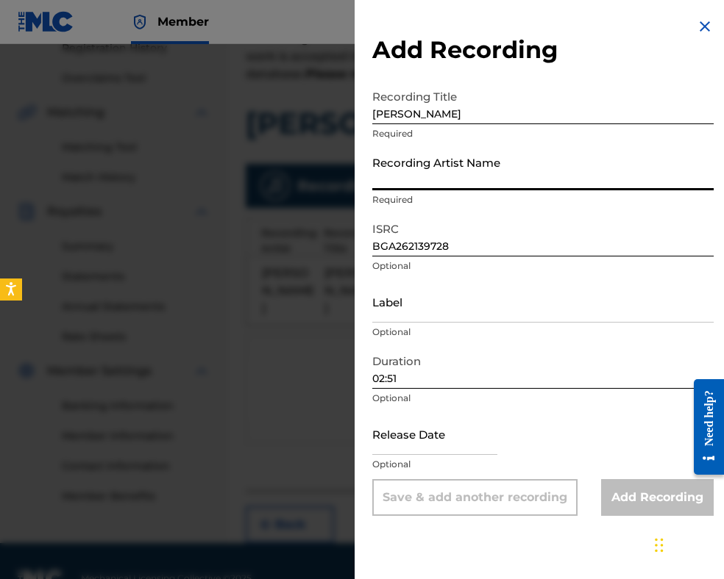
paste input "[PERSON_NAME]"
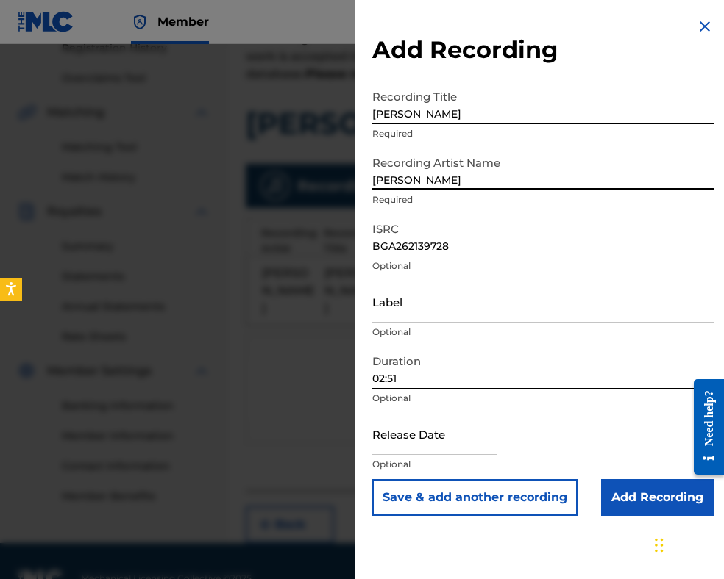
click at [377, 179] on input "[PERSON_NAME]" at bounding box center [542, 170] width 341 height 42
type input "[PERSON_NAME]"
click at [641, 492] on input "Add Recording" at bounding box center [657, 497] width 113 height 37
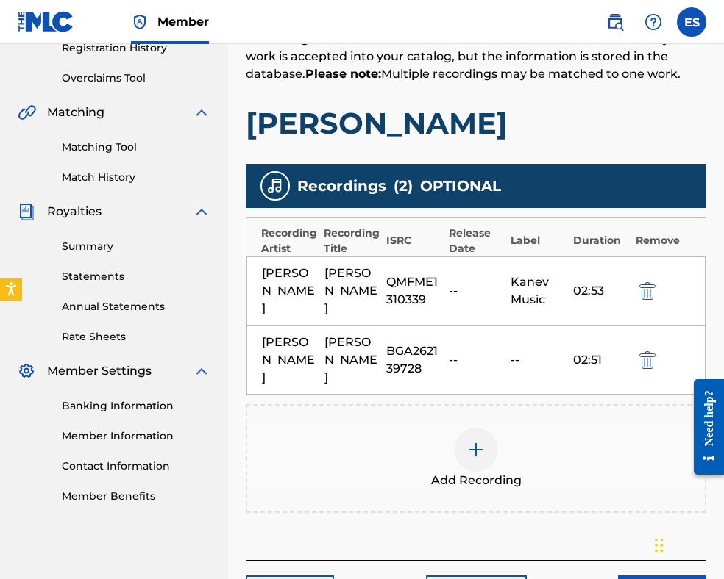
click at [476, 454] on img at bounding box center [476, 450] width 18 height 18
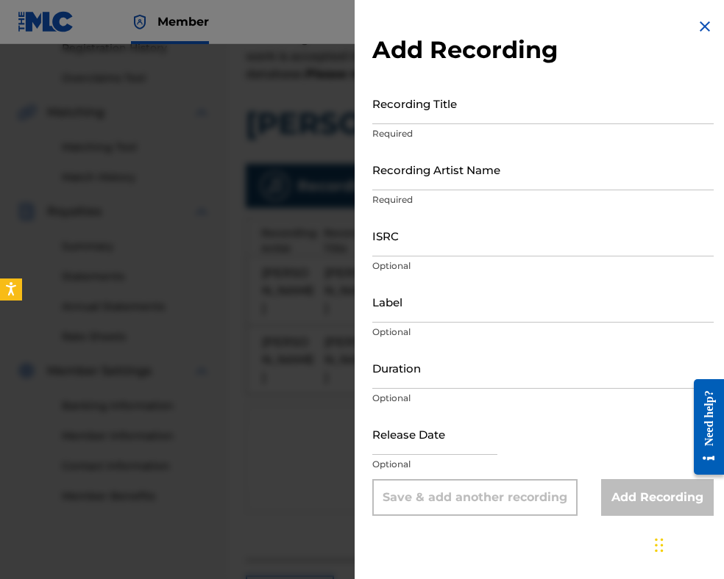
drag, startPoint x: 706, startPoint y: 25, endPoint x: 700, endPoint y: 36, distance: 12.5
click at [706, 26] on img at bounding box center [705, 27] width 18 height 18
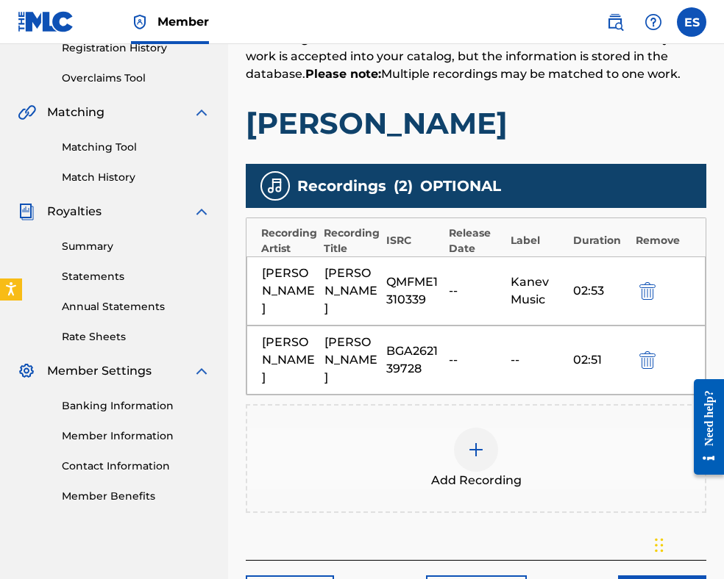
drag, startPoint x: 323, startPoint y: 336, endPoint x: 342, endPoint y: 362, distance: 32.1
click at [346, 377] on div "[PERSON_NAME] [PERSON_NAME] BGA262139728 -- -- 02:51" at bounding box center [475, 360] width 459 height 69
copy div "[PERSON_NAME]"
click at [482, 454] on img at bounding box center [476, 450] width 18 height 18
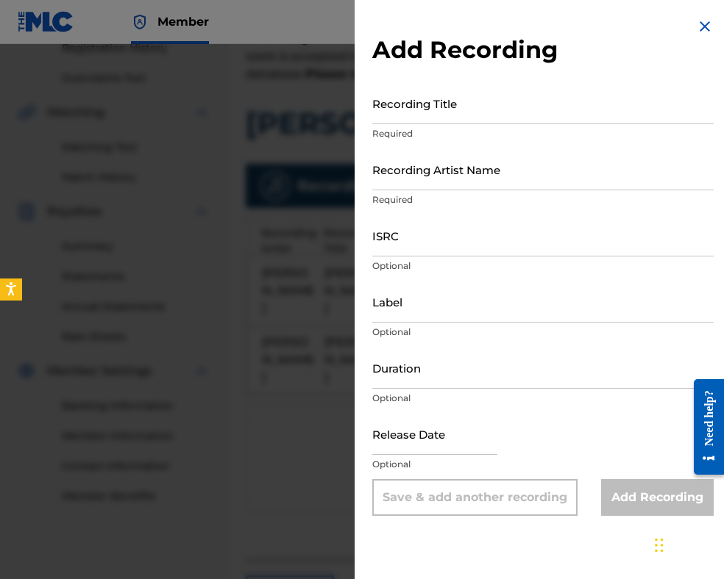
drag, startPoint x: 691, startPoint y: 25, endPoint x: 691, endPoint y: 34, distance: 8.9
click at [696, 26] on img at bounding box center [705, 27] width 18 height 18
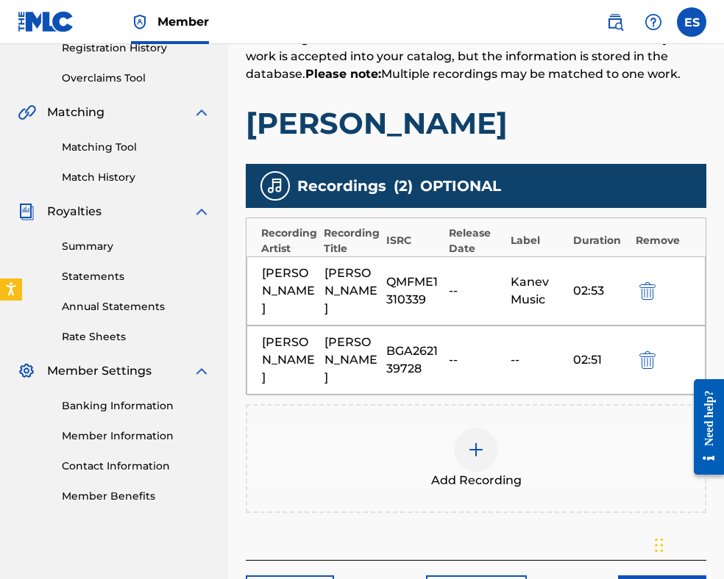
click at [653, 356] on img "submit" at bounding box center [647, 361] width 16 height 18
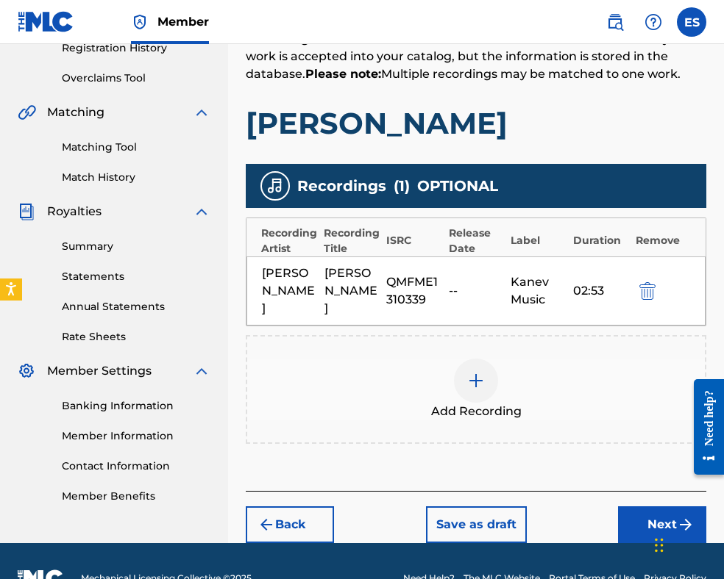
click at [493, 380] on div at bounding box center [476, 381] width 44 height 44
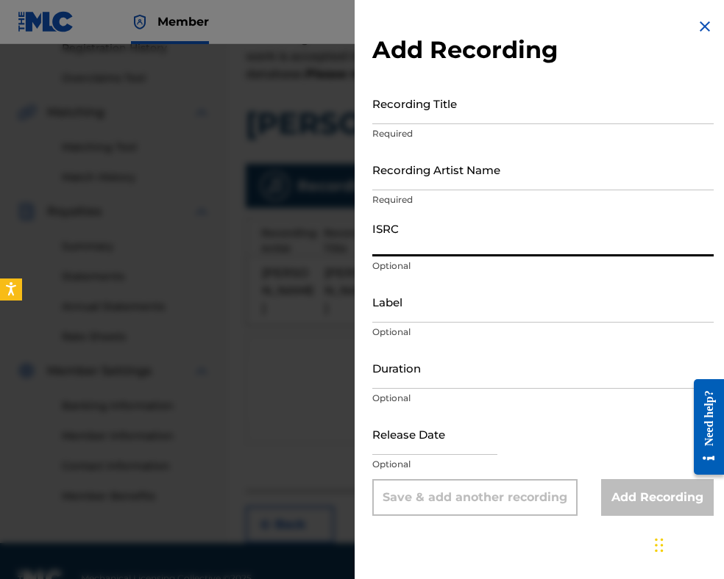
paste input "[PERSON_NAME]"
type input "[PERSON_NAME]"
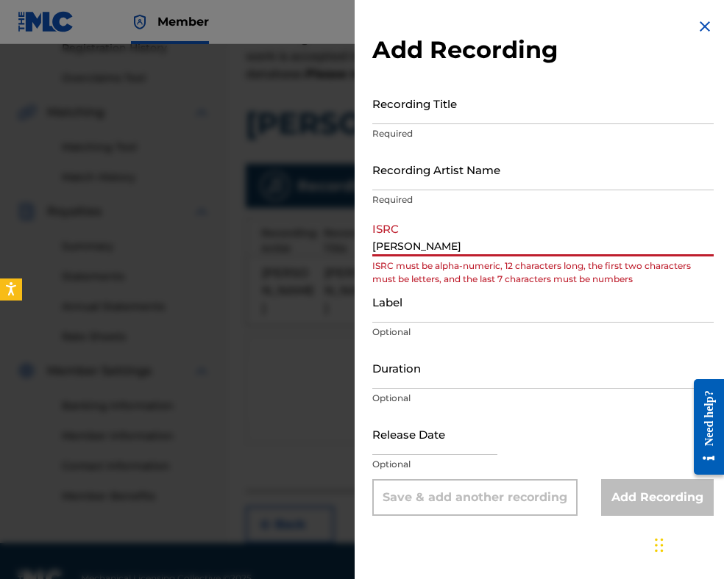
drag, startPoint x: 493, startPoint y: 244, endPoint x: 228, endPoint y: 224, distance: 265.5
click at [228, 224] on div "Add Recording Recording Title Required Recording Artist Name Required ISRC [PER…" at bounding box center [362, 311] width 724 height 535
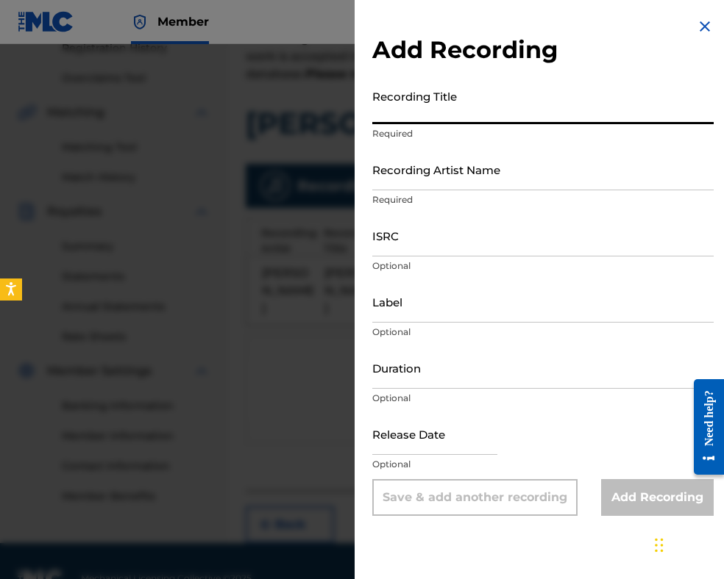
paste input "[PERSON_NAME]"
type input "[PERSON_NAME]"
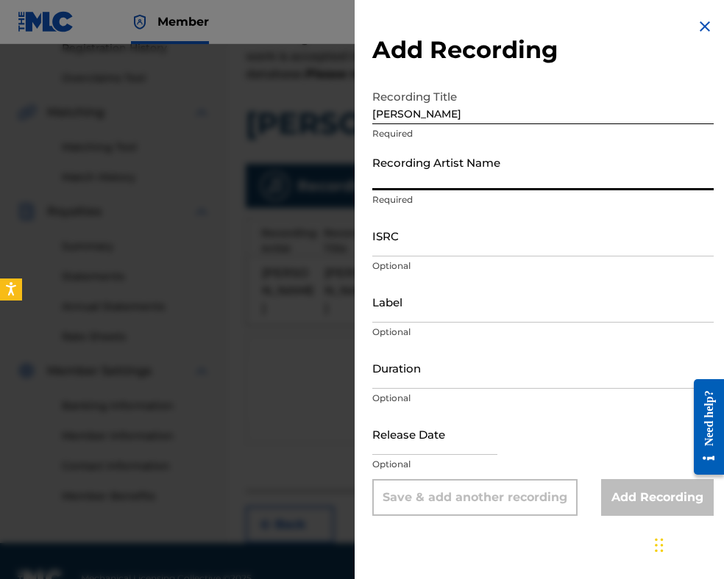
paste input "[PERSON_NAME]"
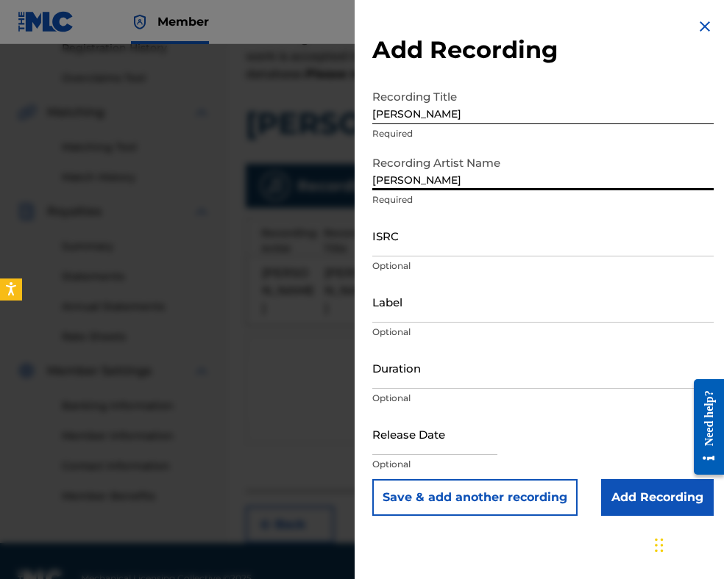
click at [378, 176] on input "[PERSON_NAME]" at bounding box center [542, 170] width 341 height 42
type input "[PERSON_NAME]"
click at [404, 311] on input "Label" at bounding box center [542, 302] width 341 height 42
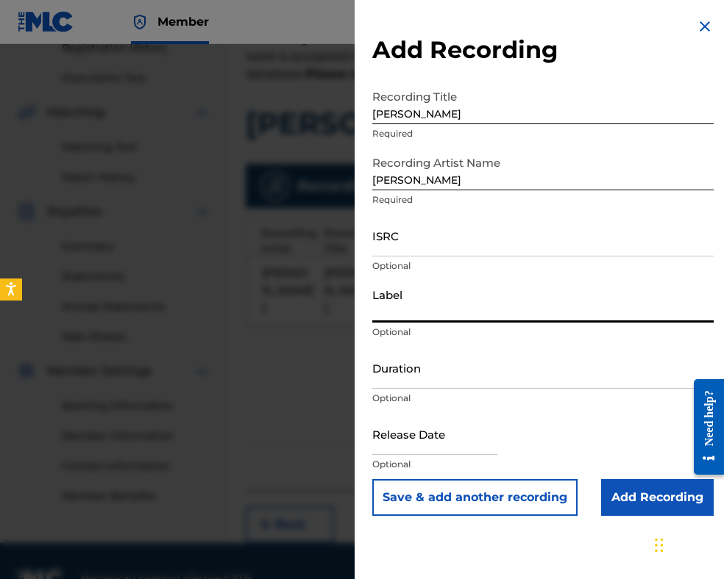
paste input "BALKANTON AD"
type input "BALKANTON AD"
click at [438, 377] on input "Duration" at bounding box center [542, 368] width 341 height 42
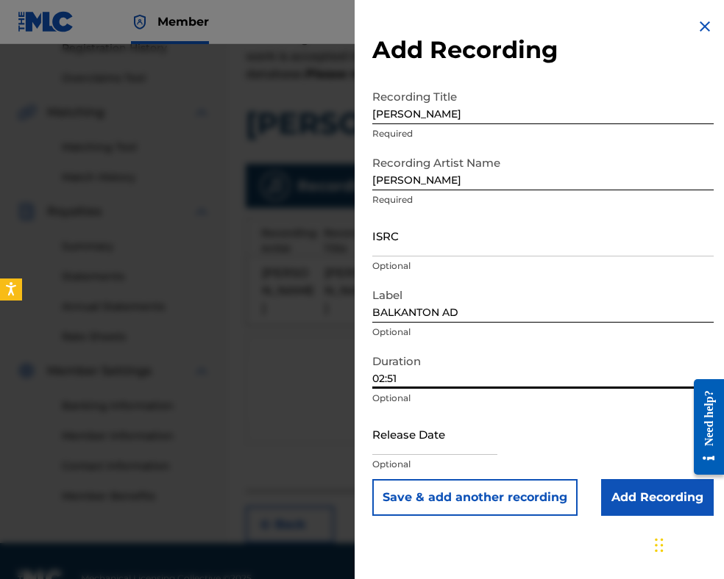
type input "02:51"
drag, startPoint x: 432, startPoint y: 210, endPoint x: 379, endPoint y: 236, distance: 58.9
click at [379, 236] on input "ISRC" at bounding box center [542, 236] width 341 height 42
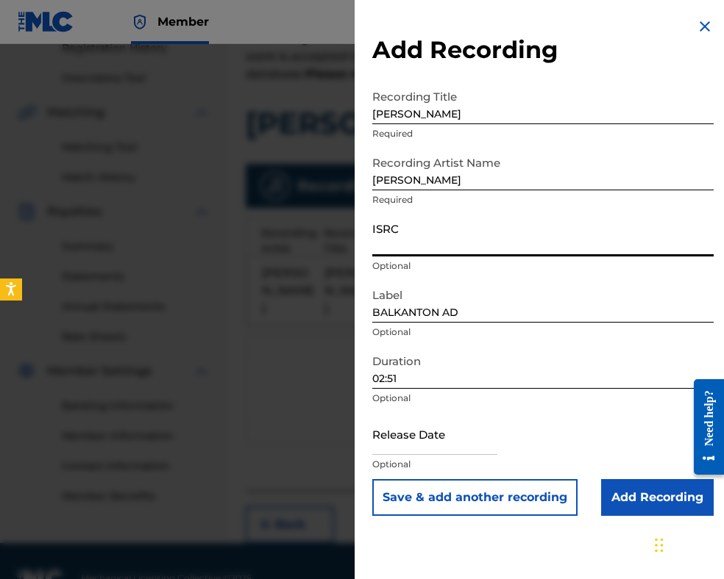
paste input "BGA262139728"
type input "BGA262139728"
click at [638, 502] on input "Add Recording" at bounding box center [657, 497] width 113 height 37
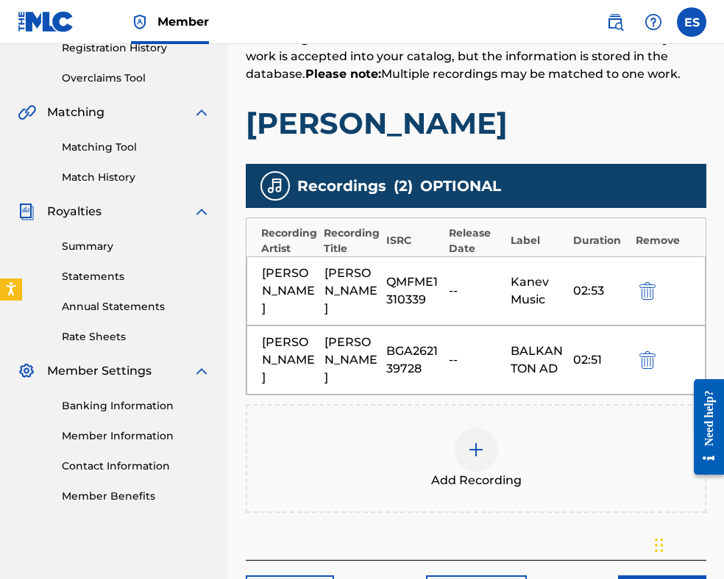
click at [478, 443] on img at bounding box center [476, 450] width 18 height 18
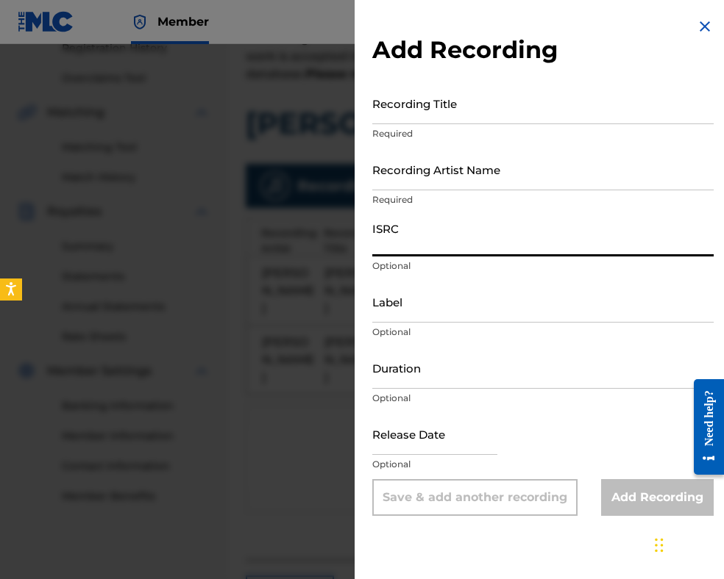
paste input "BGA262139532"
type input "BGA262139532"
click at [482, 374] on input "Duration" at bounding box center [542, 368] width 341 height 42
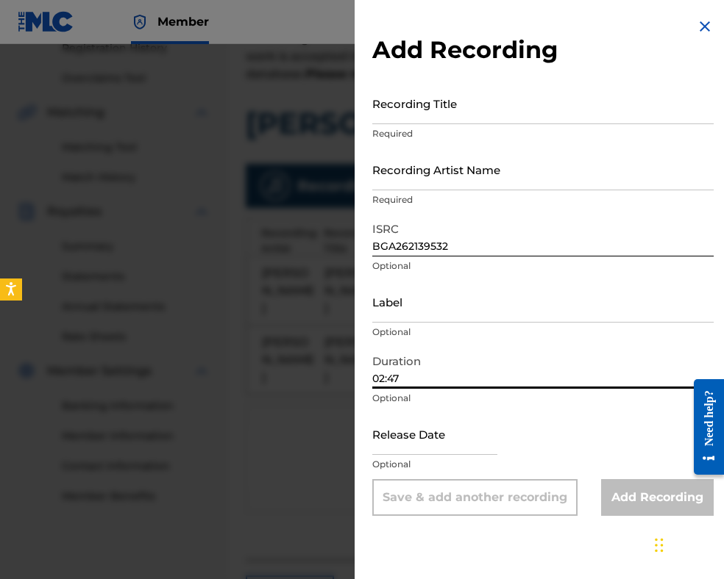
type input "02:47"
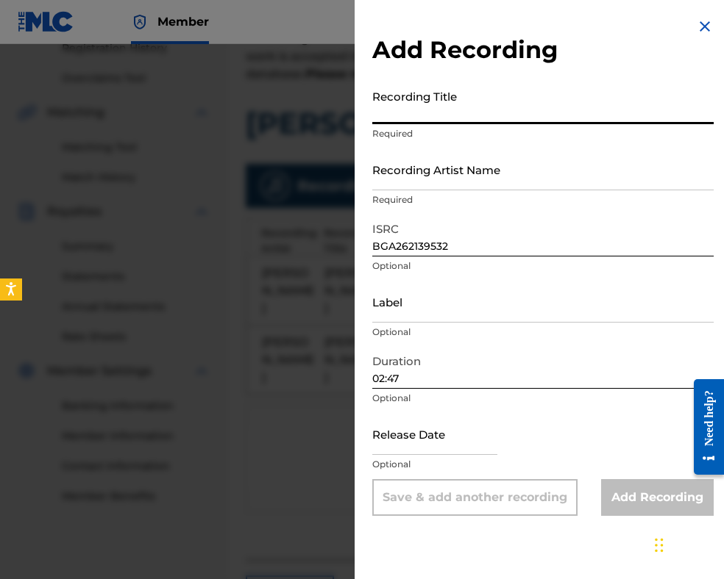
paste input "[PERSON_NAME]"
type input "[PERSON_NAME]"
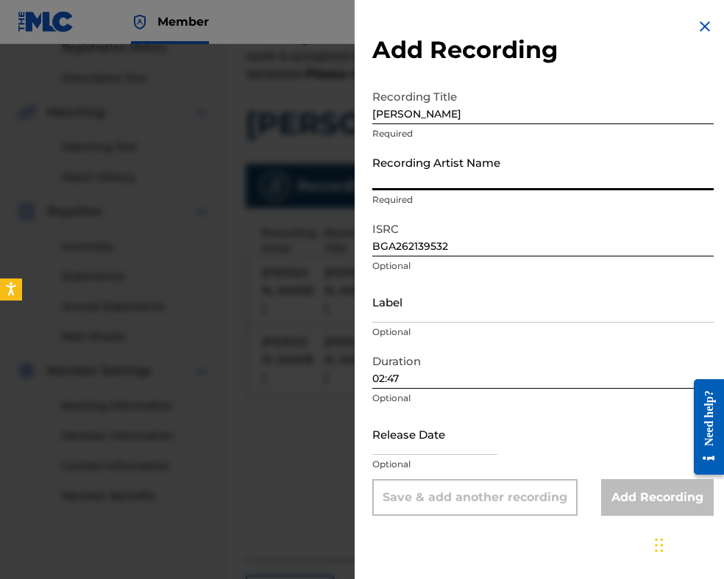
paste input "Orkestar s dirigent [PERSON_NAME]/[PERSON_NAME]"
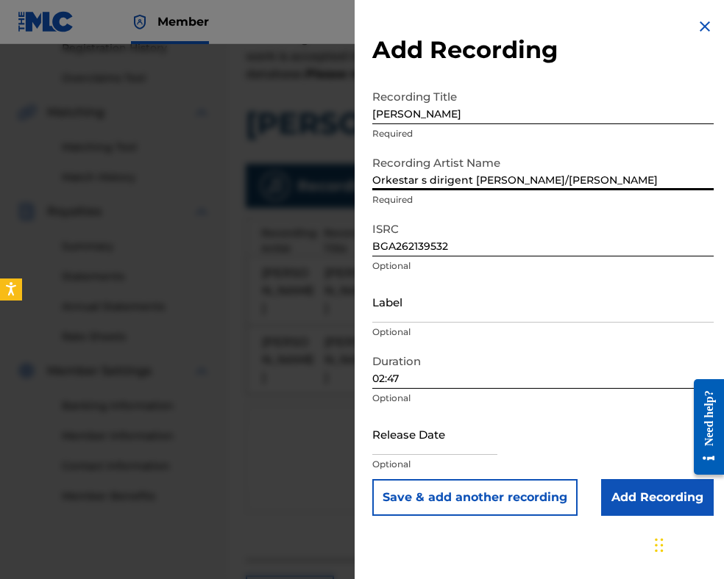
click at [544, 177] on input "Orkestar s dirigent [PERSON_NAME]/[PERSON_NAME]" at bounding box center [542, 170] width 341 height 42
type input "Orkestar s dirigent [PERSON_NAME] [PERSON_NAME]"
click at [454, 298] on input "Label" at bounding box center [542, 302] width 341 height 42
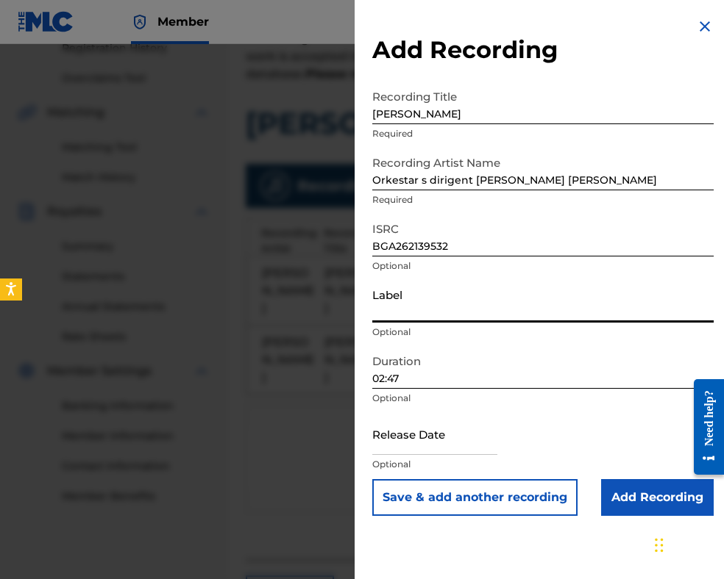
paste input "BALKANTON AD"
type input "BALKANTON AD"
click at [649, 499] on input "Add Recording" at bounding box center [657, 497] width 113 height 37
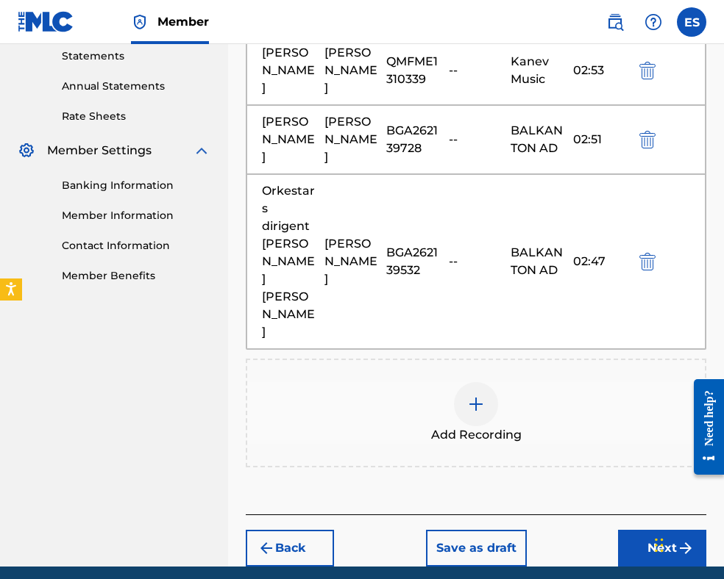
scroll to position [548, 0]
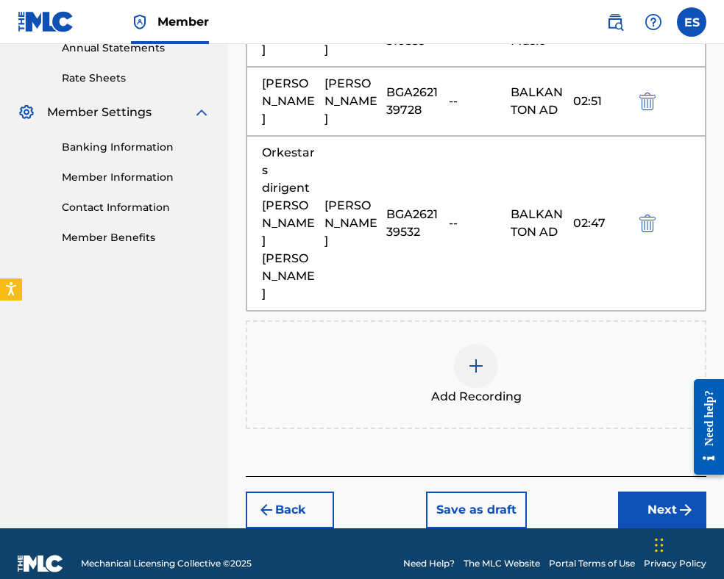
click at [642, 492] on button "Next" at bounding box center [662, 510] width 88 height 37
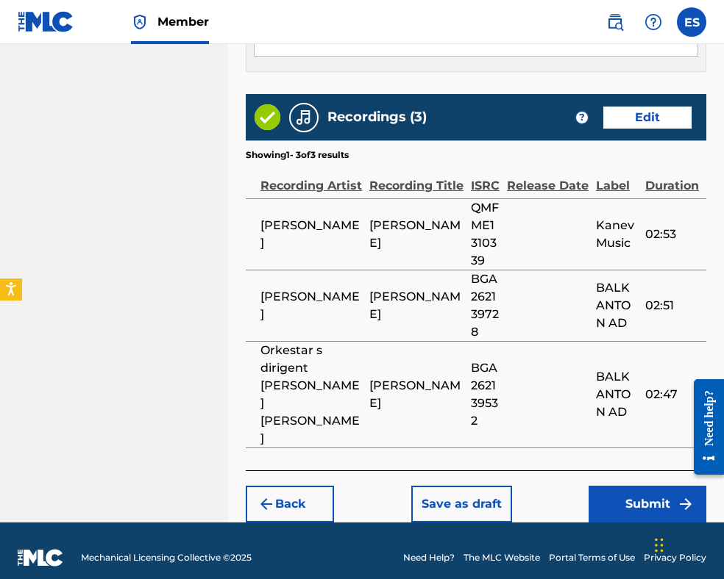
scroll to position [1059, 0]
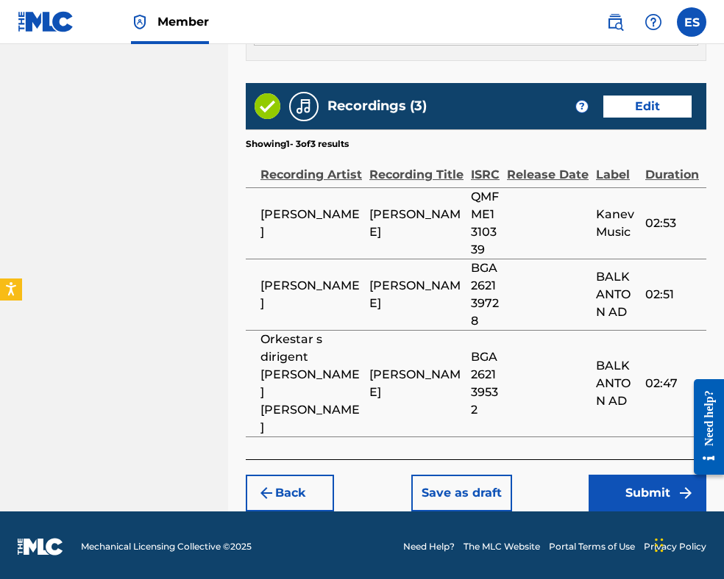
click at [647, 486] on button "Submit" at bounding box center [647, 493] width 118 height 37
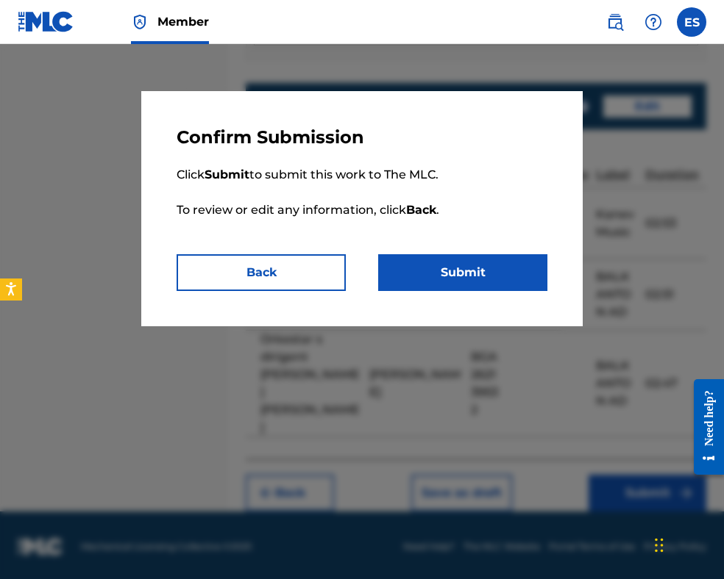
click at [468, 272] on button "Submit" at bounding box center [462, 272] width 169 height 37
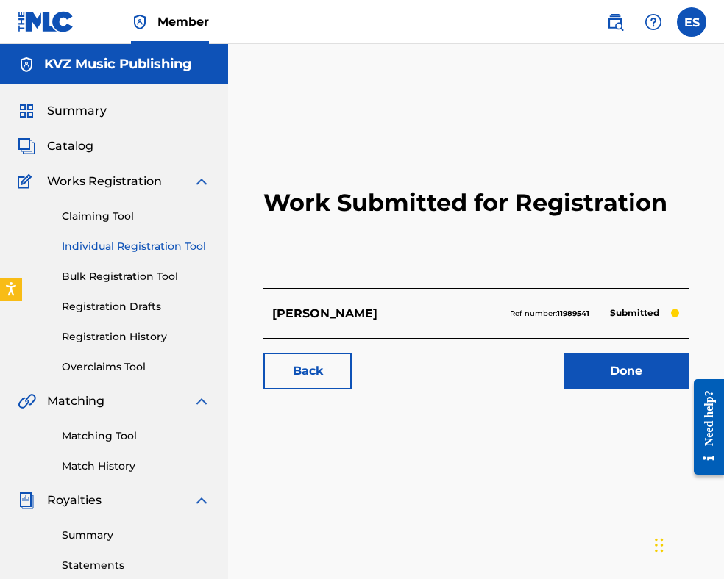
click at [176, 249] on link "Individual Registration Tool" at bounding box center [136, 246] width 149 height 15
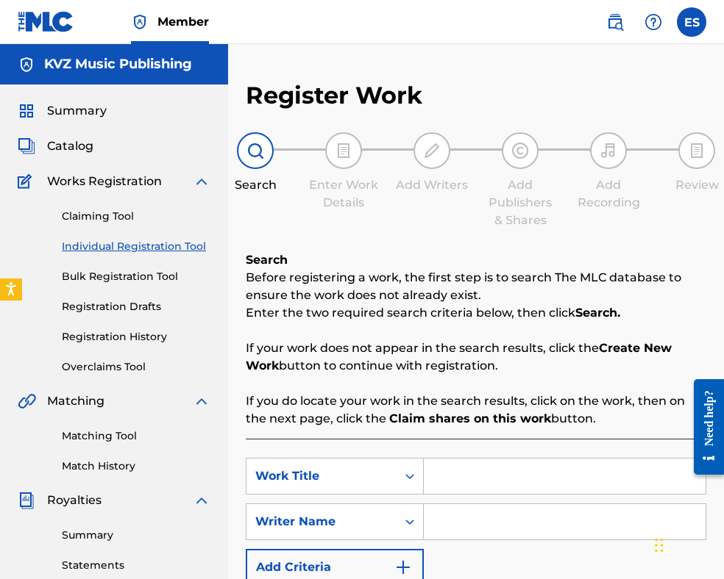
scroll to position [294, 0]
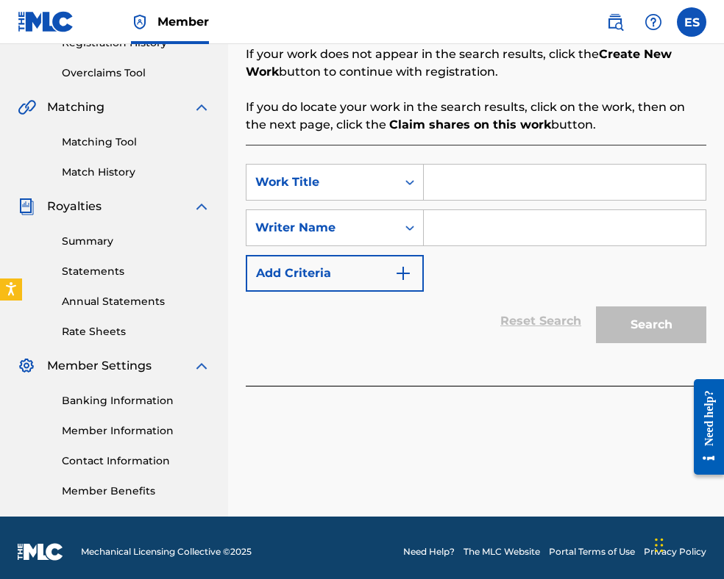
click at [487, 187] on input "Search Form" at bounding box center [565, 182] width 282 height 35
paste input "[PERSON_NAME]"
type input "[PERSON_NAME]"
click at [583, 236] on input "Search Form" at bounding box center [565, 227] width 282 height 35
click at [584, 233] on input "Search Form" at bounding box center [565, 227] width 282 height 35
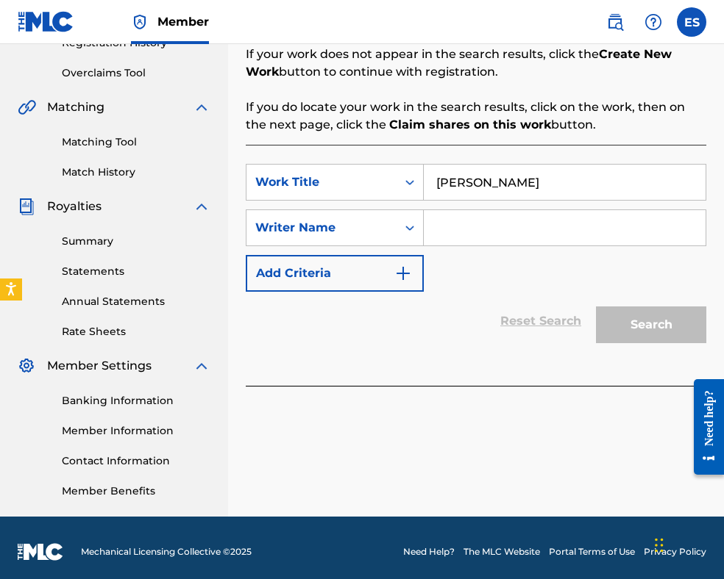
paste input "[PERSON_NAME]"
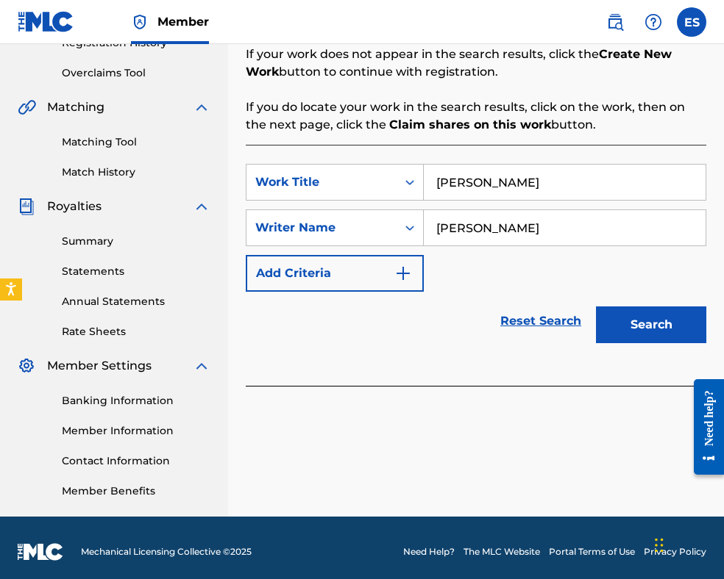
type input "[PERSON_NAME]"
click at [654, 327] on button "Search" at bounding box center [651, 325] width 110 height 37
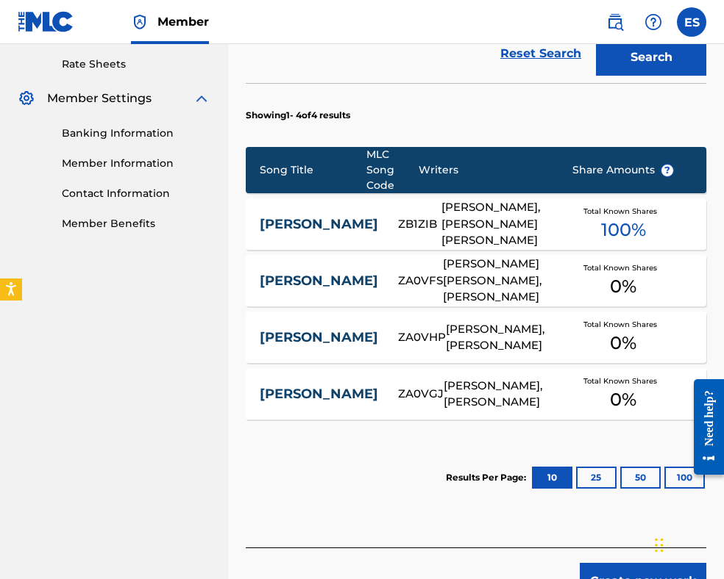
scroll to position [652, 0]
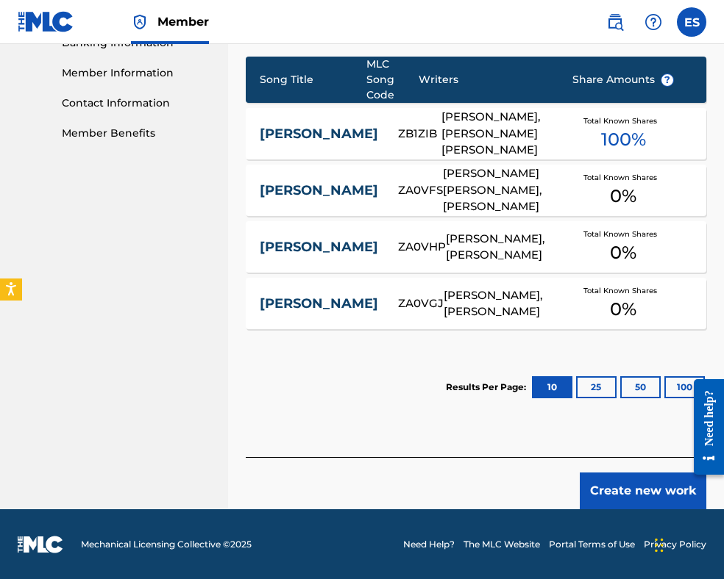
click at [621, 482] on button "Create new work" at bounding box center [642, 491] width 126 height 37
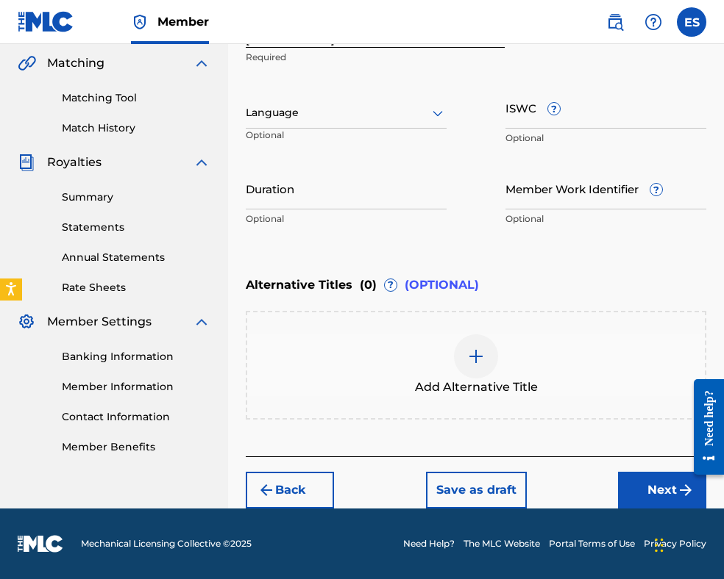
scroll to position [337, 0]
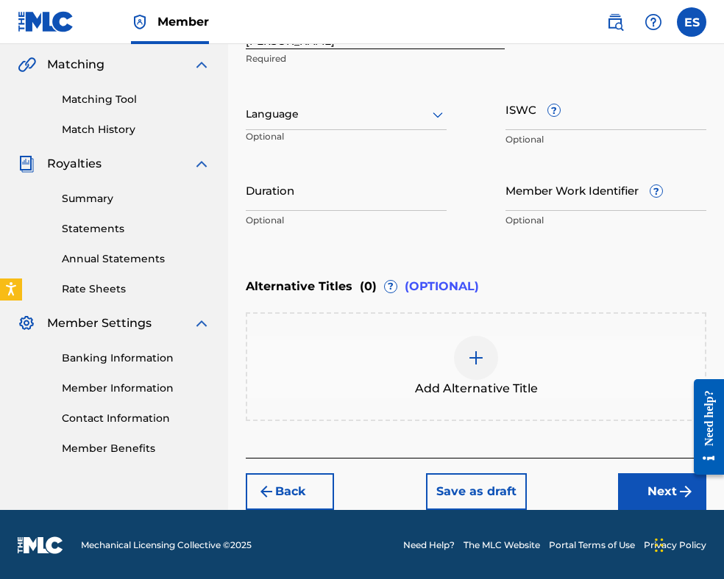
click at [320, 115] on div at bounding box center [346, 114] width 201 height 18
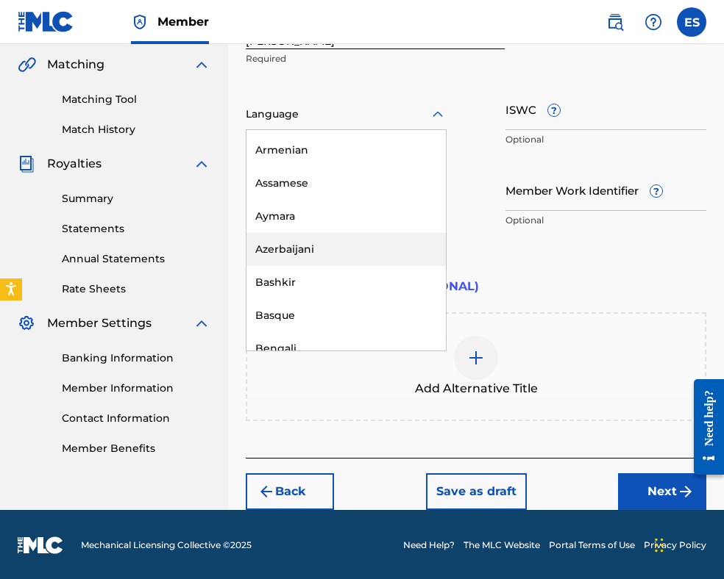
scroll to position [515, 0]
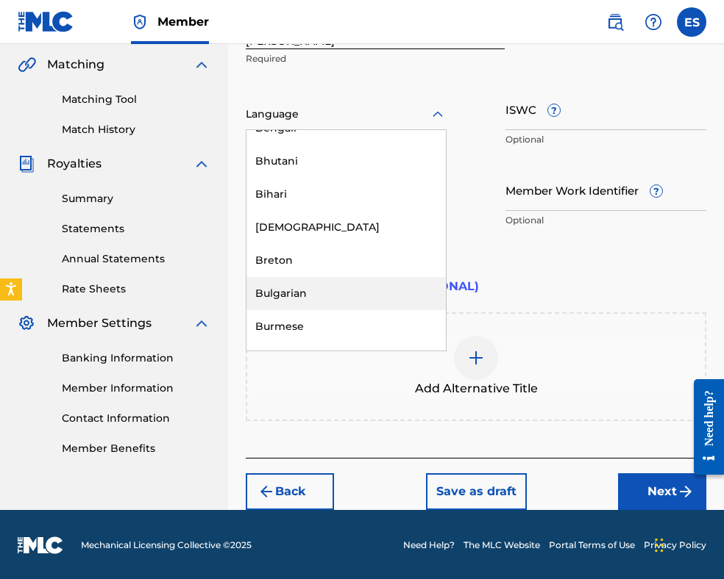
click at [333, 304] on div "Bulgarian" at bounding box center [345, 293] width 199 height 33
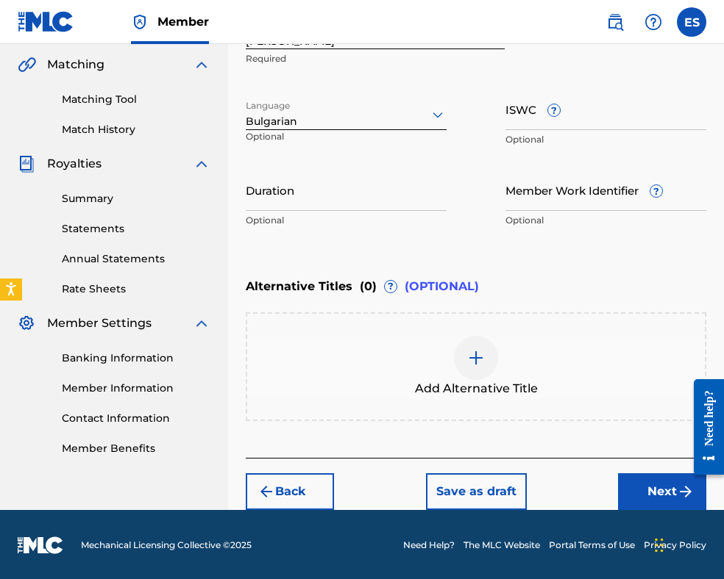
click at [385, 197] on input "Duration" at bounding box center [346, 190] width 201 height 42
type input "03:05"
click at [482, 354] on img at bounding box center [476, 358] width 18 height 18
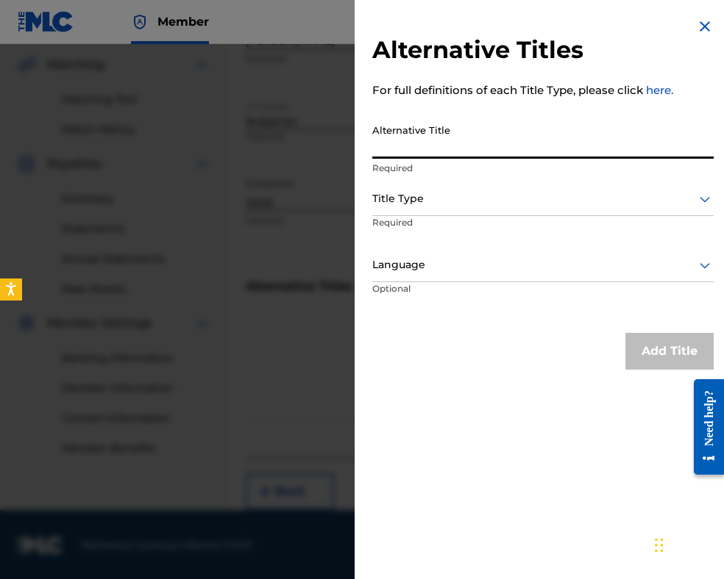
paste input "ЗАЩО МЪЛЧИШ"
type input "ЗАЩО МЪЛЧИШ"
click at [450, 186] on div "Title Type" at bounding box center [542, 199] width 341 height 33
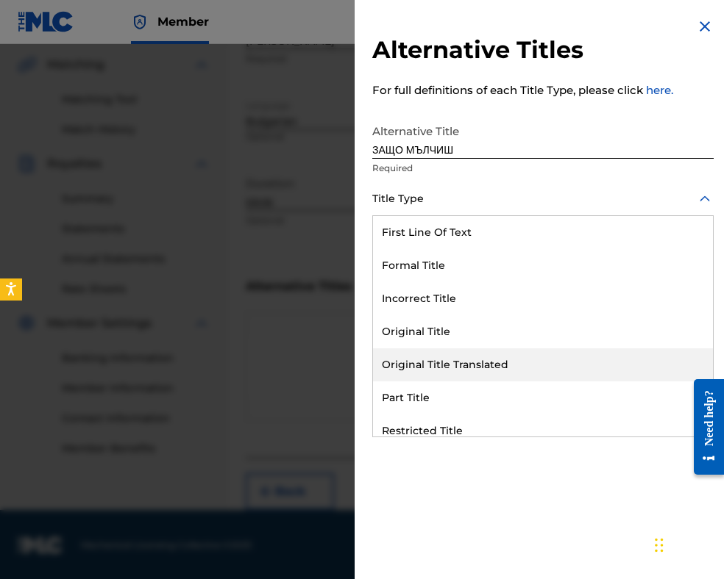
click at [453, 360] on div "Original Title Translated" at bounding box center [543, 365] width 340 height 33
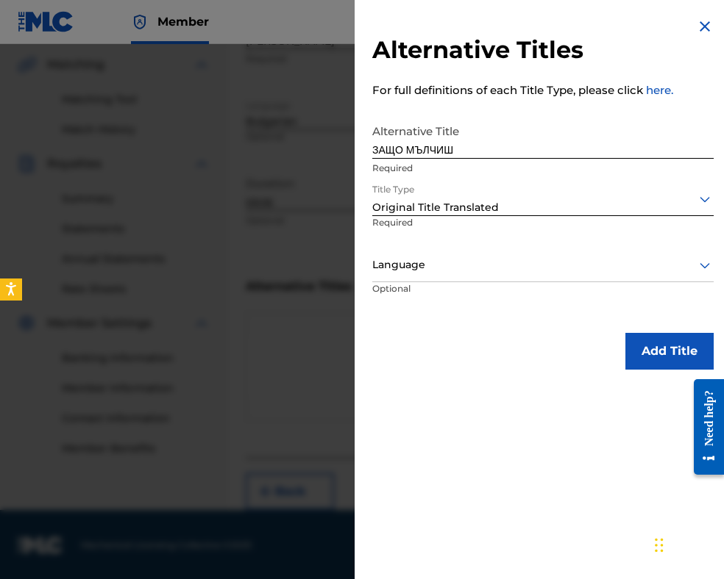
click at [435, 271] on div at bounding box center [542, 265] width 341 height 18
click at [444, 262] on div at bounding box center [542, 265] width 341 height 18
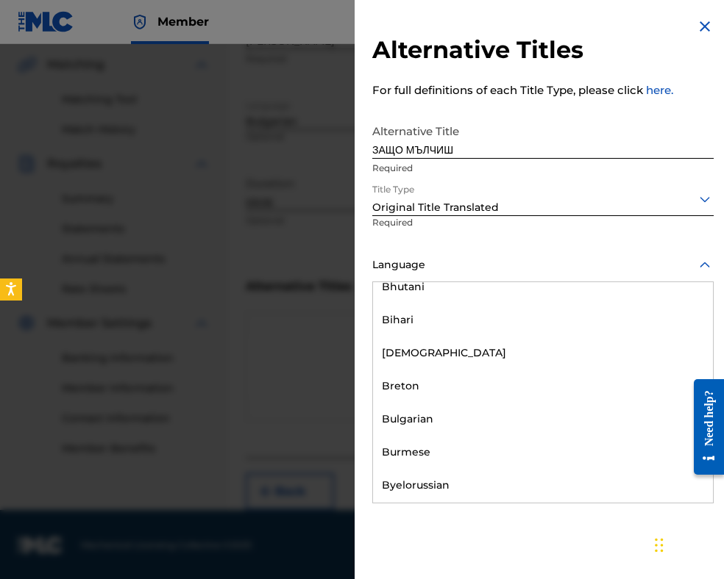
scroll to position [588, 0]
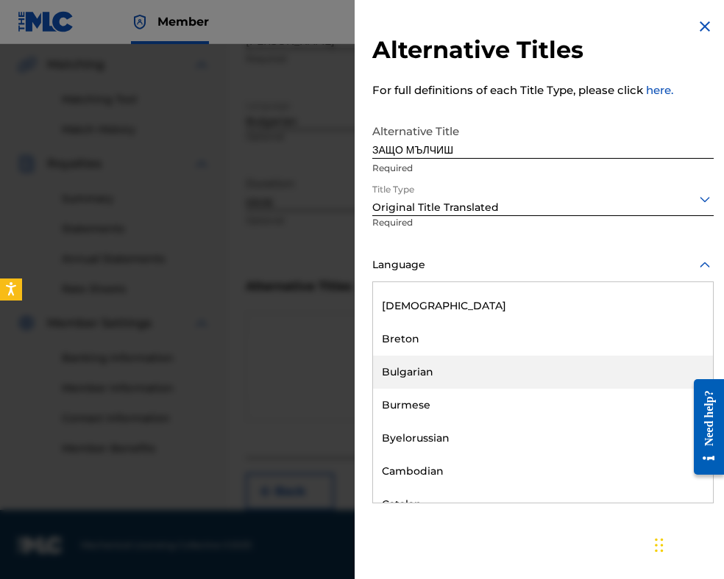
click at [452, 382] on div "Bulgarian" at bounding box center [543, 372] width 340 height 33
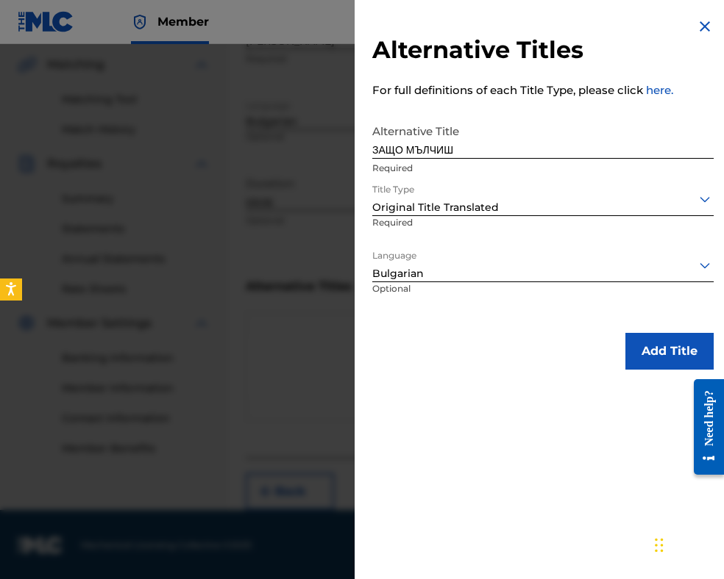
click at [667, 349] on button "Add Title" at bounding box center [669, 351] width 88 height 37
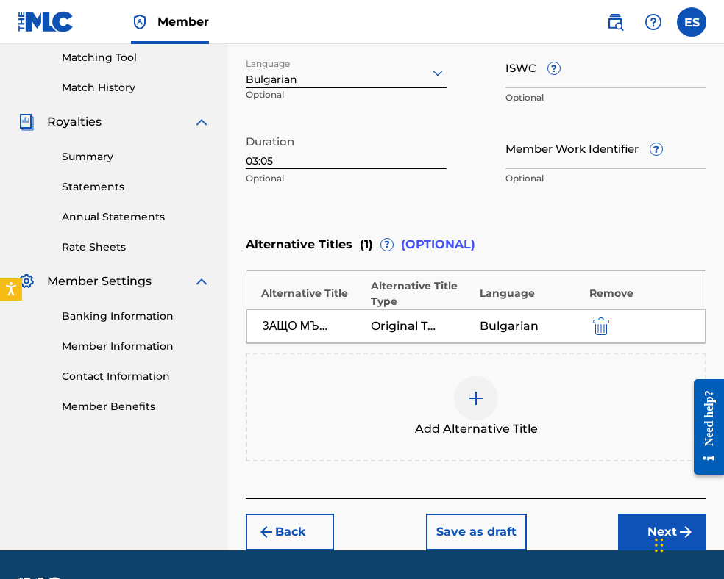
scroll to position [419, 0]
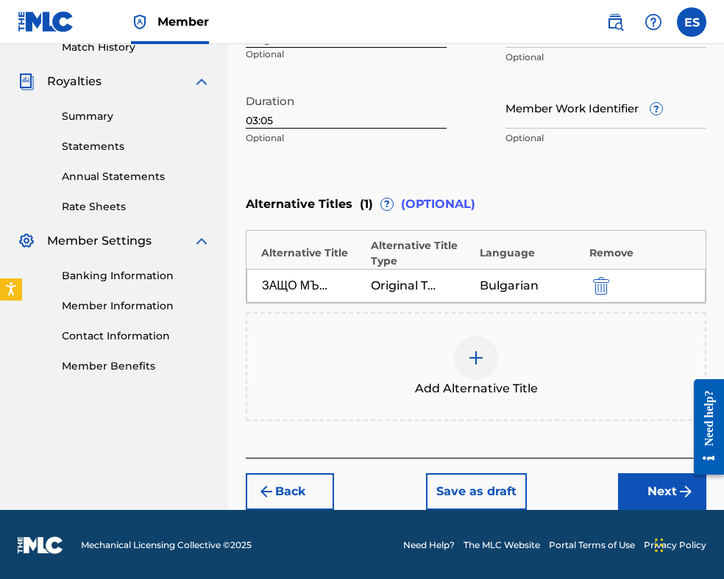
click at [646, 487] on button "Next" at bounding box center [662, 492] width 88 height 37
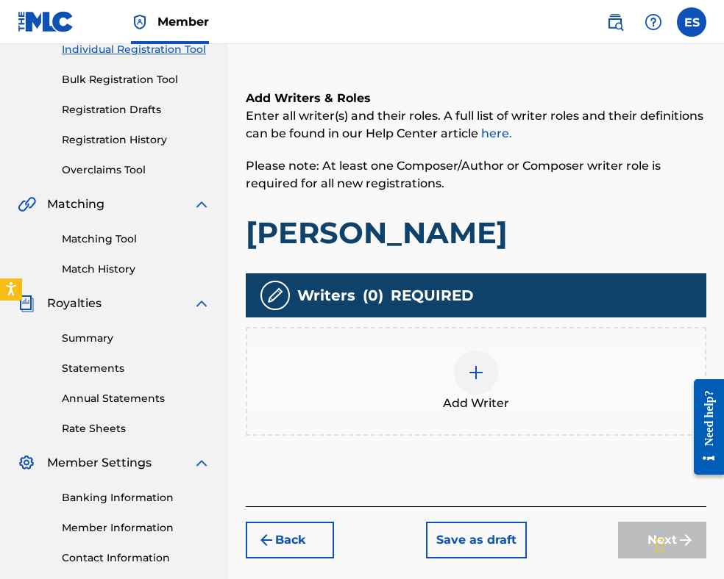
scroll to position [287, 0]
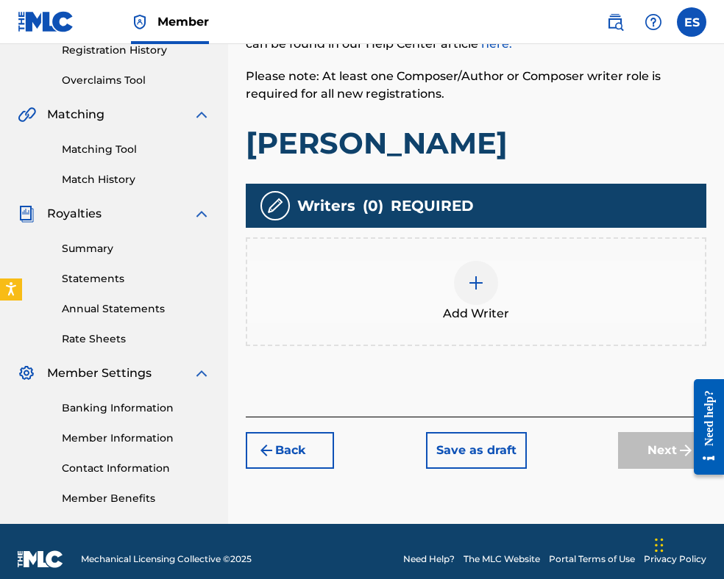
click at [474, 295] on div at bounding box center [476, 283] width 44 height 44
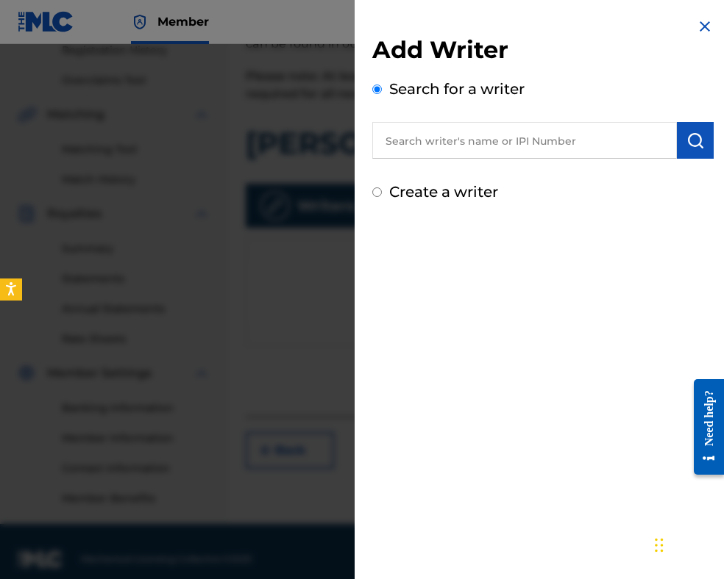
paste input "90001 43 33 59"
click at [390, 138] on input "90001 43 33 59" at bounding box center [524, 140] width 304 height 37
click at [427, 142] on input "90001 43 33 59" at bounding box center [524, 140] width 304 height 37
click at [439, 140] on input "9000143 33 59" at bounding box center [524, 140] width 304 height 37
click at [456, 138] on input "900014333 59" at bounding box center [524, 140] width 304 height 37
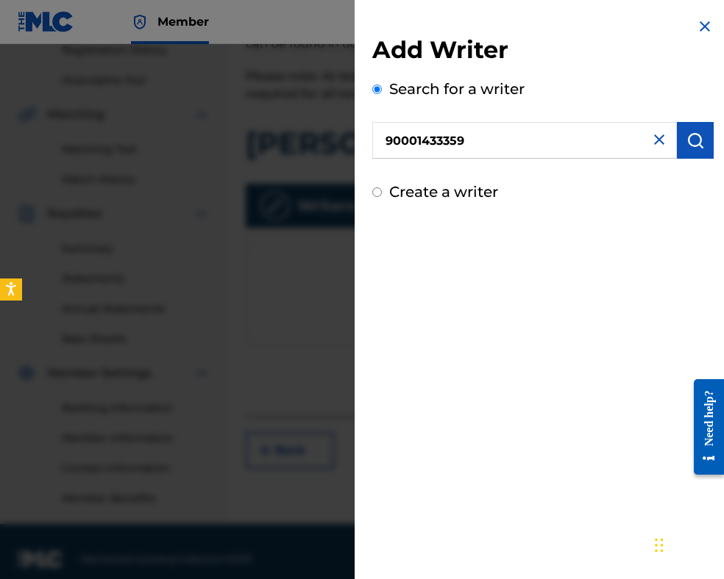
type input "90001433359"
click at [688, 145] on img "submit" at bounding box center [695, 141] width 18 height 18
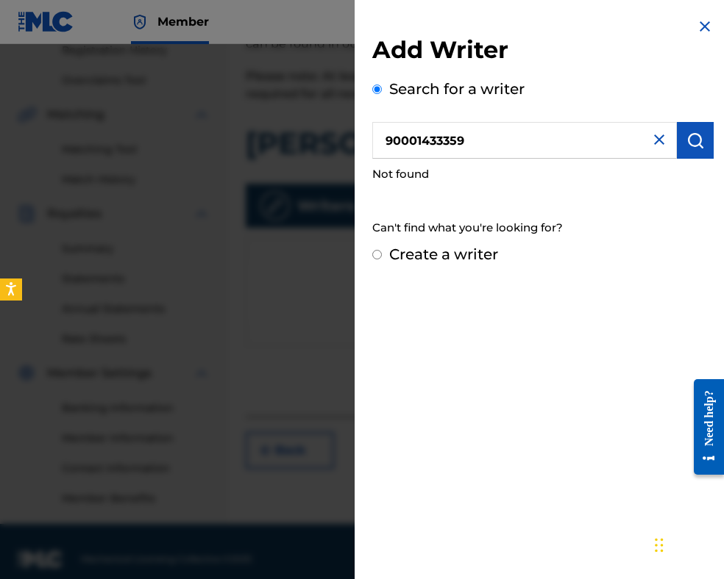
drag, startPoint x: 483, startPoint y: 141, endPoint x: 278, endPoint y: 135, distance: 205.3
click at [278, 135] on div "Add Writer Search for a writer 90001433359 Not found Can't find what you're loo…" at bounding box center [362, 311] width 724 height 535
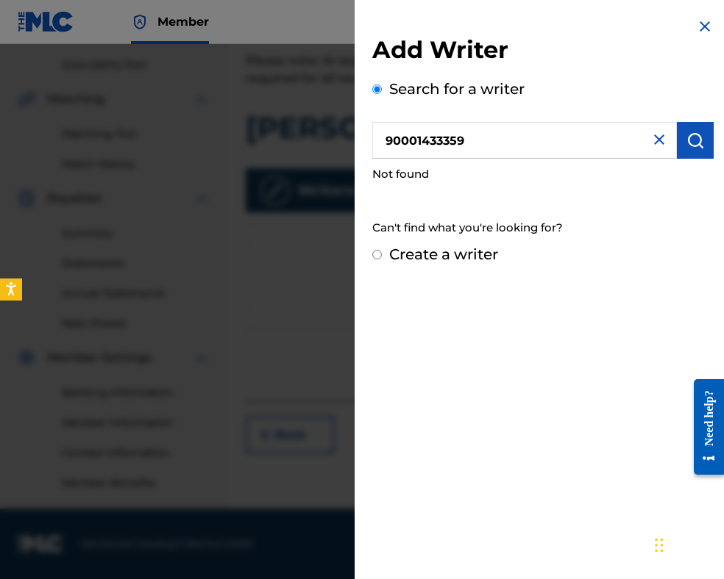
click at [457, 257] on label "Create a writer" at bounding box center [443, 255] width 109 height 18
radio input "true"
click at [382, 257] on input "Create a writer" at bounding box center [377, 255] width 10 height 10
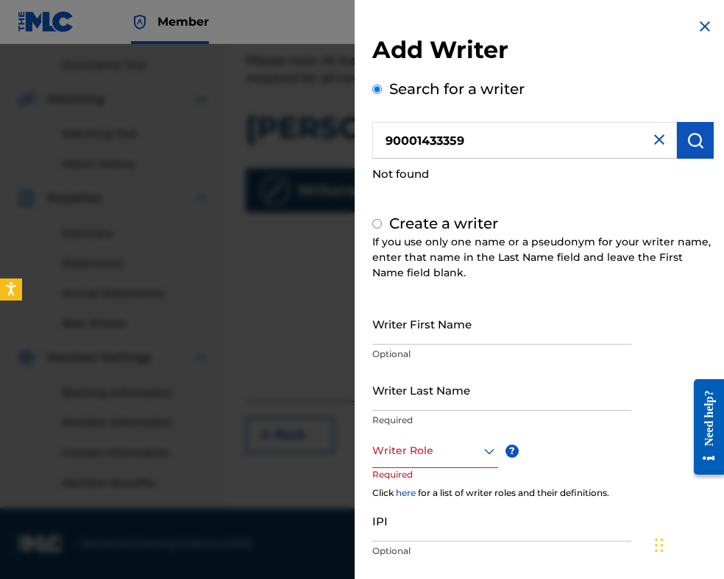
radio input "false"
radio input "true"
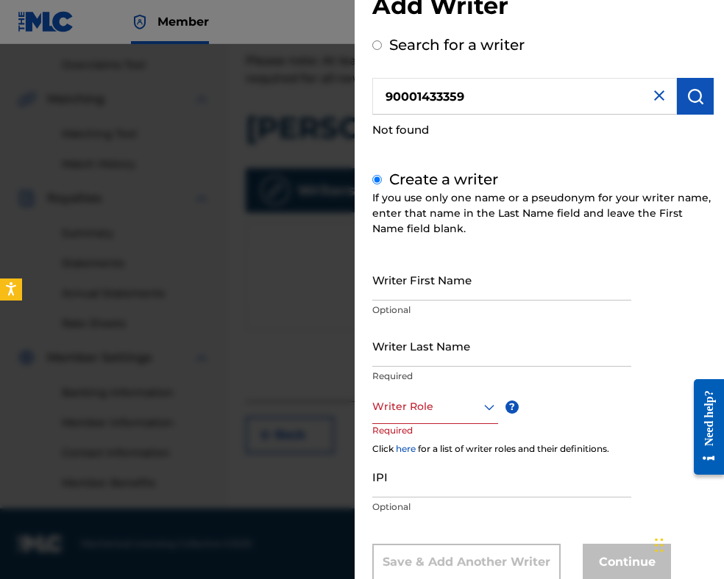
scroll to position [85, 0]
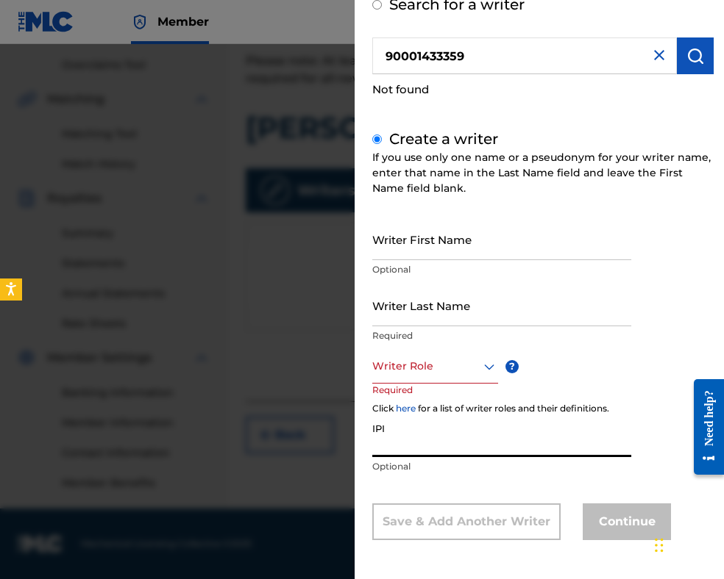
click at [427, 432] on input "IPI" at bounding box center [501, 436] width 259 height 42
drag, startPoint x: 427, startPoint y: 429, endPoint x: 427, endPoint y: 419, distance: 10.3
paste input "90001433359"
type input "90001433359"
click at [436, 367] on div at bounding box center [435, 366] width 126 height 18
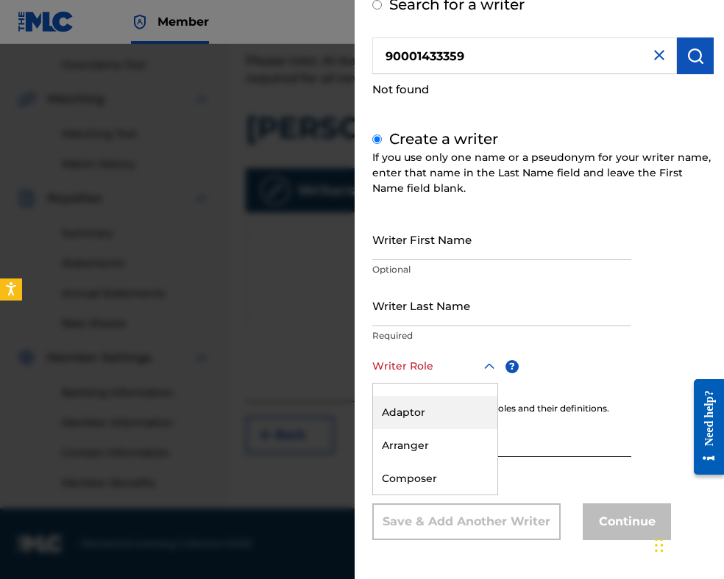
scroll to position [74, 0]
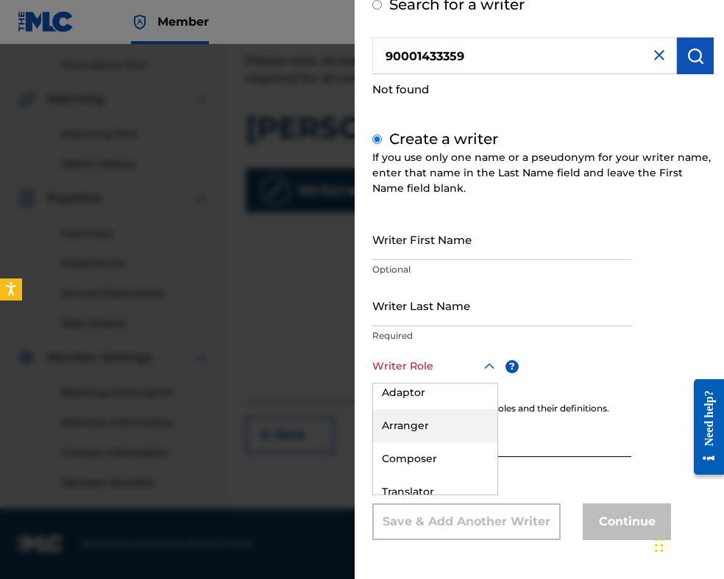
click at [424, 424] on div "Arranger" at bounding box center [435, 426] width 124 height 33
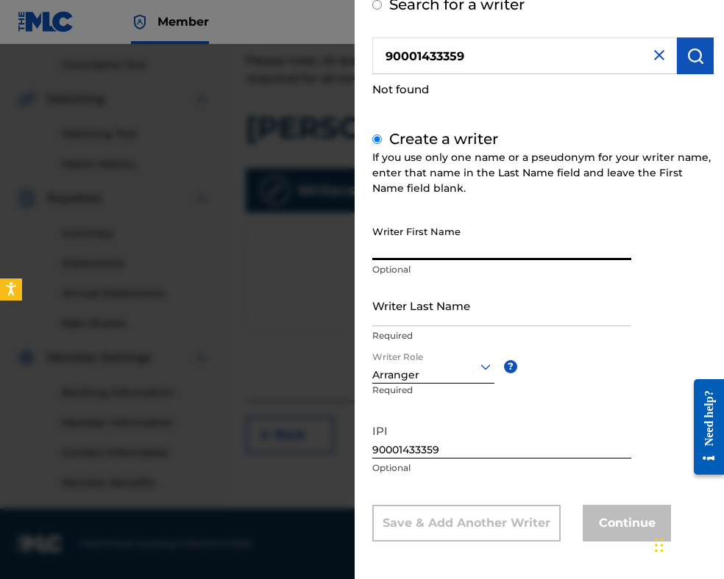
paste
type input "[PERSON_NAME]"
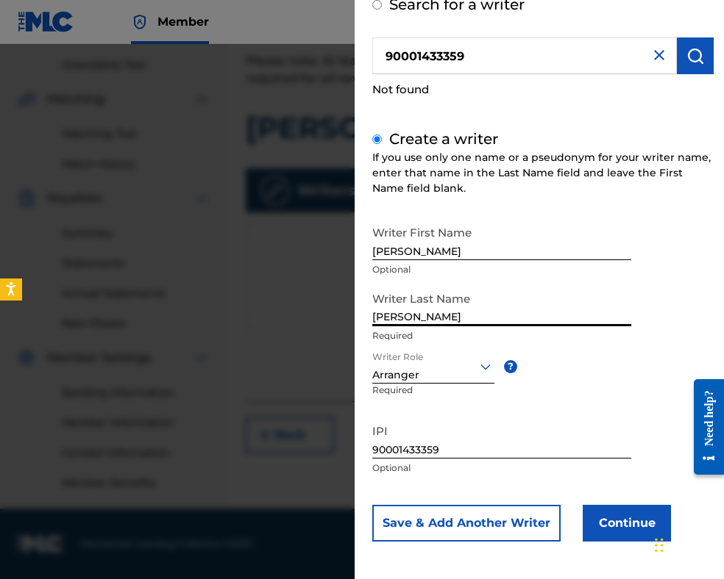
type input "[PERSON_NAME]"
drag, startPoint x: 409, startPoint y: 251, endPoint x: 170, endPoint y: 198, distance: 244.8
click at [189, 210] on div "Add Writer Search for a writer 90001433359 Not found Create a writer If you use…" at bounding box center [362, 311] width 724 height 535
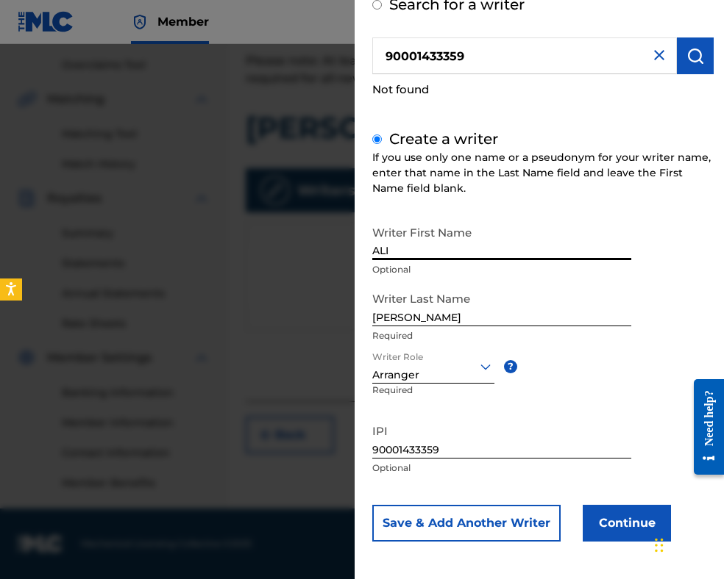
type input "ALI"
drag, startPoint x: 404, startPoint y: 319, endPoint x: 478, endPoint y: 315, distance: 73.6
click at [478, 315] on input "[PERSON_NAME]" at bounding box center [501, 306] width 259 height 42
click at [469, 313] on input "[PERSON_NAME]" at bounding box center [501, 306] width 259 height 42
drag, startPoint x: 469, startPoint y: 313, endPoint x: 342, endPoint y: 329, distance: 128.2
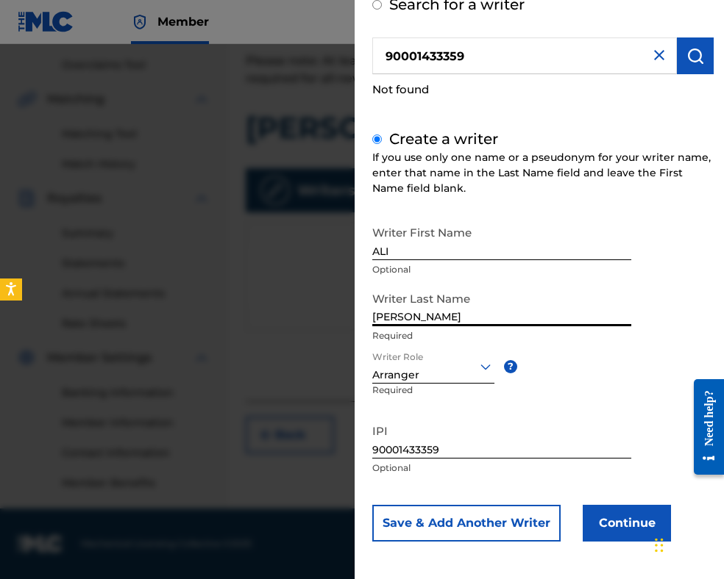
click at [306, 317] on div "Add Writer Search for a writer 90001433359 Not found Create a writer If you use…" at bounding box center [362, 311] width 724 height 535
drag, startPoint x: 410, startPoint y: 316, endPoint x: 515, endPoint y: 304, distance: 105.8
click at [515, 304] on input "[PERSON_NAME]" at bounding box center [501, 306] width 259 height 42
type input "NAABI"
click at [621, 518] on button "Continue" at bounding box center [626, 523] width 88 height 37
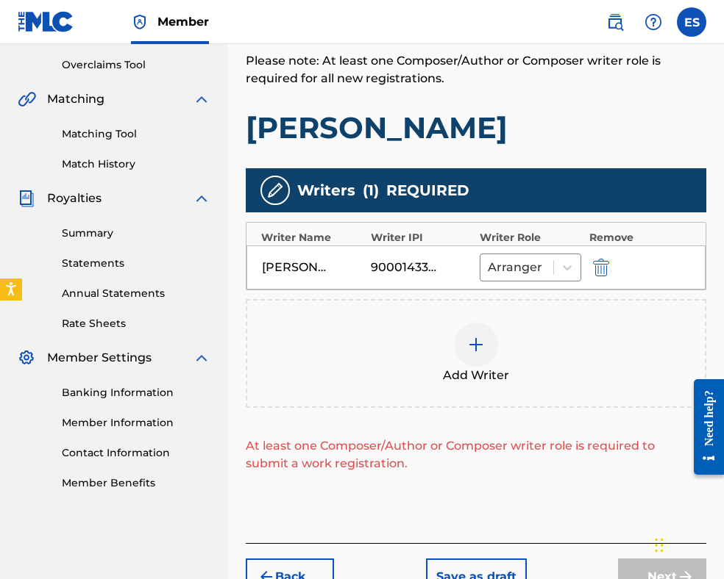
click at [487, 349] on div at bounding box center [476, 345] width 44 height 44
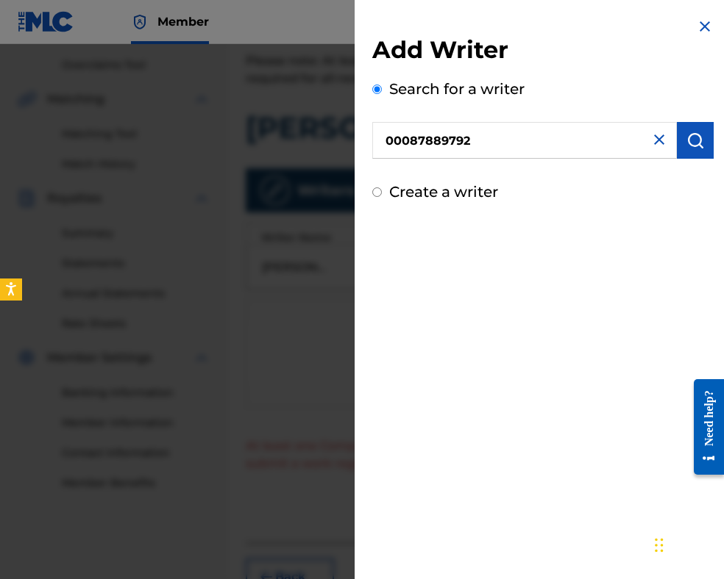
type input "00087889792"
click at [679, 148] on button "submit" at bounding box center [695, 140] width 37 height 37
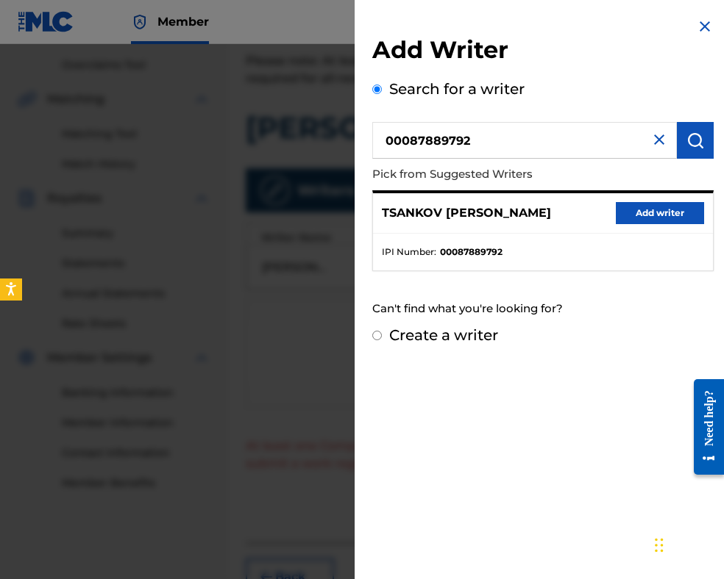
click at [638, 221] on button "Add writer" at bounding box center [659, 213] width 88 height 22
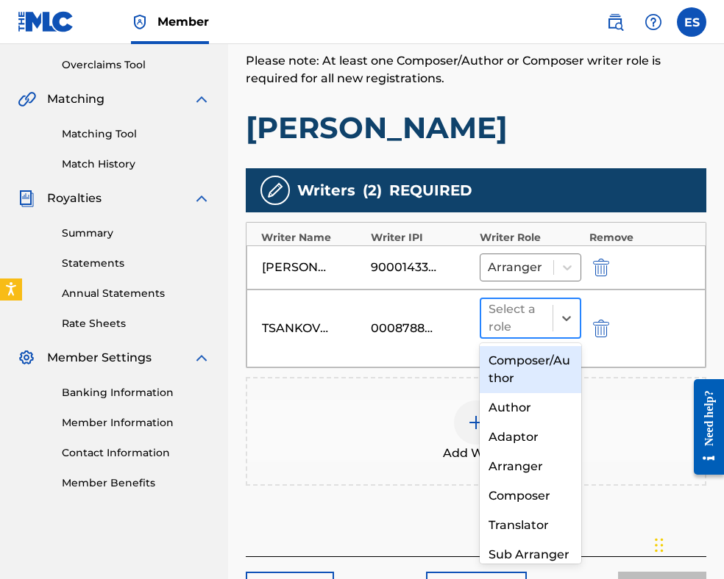
click at [512, 322] on div at bounding box center [516, 318] width 57 height 21
click at [525, 376] on div "Composer/Author" at bounding box center [529, 369] width 101 height 47
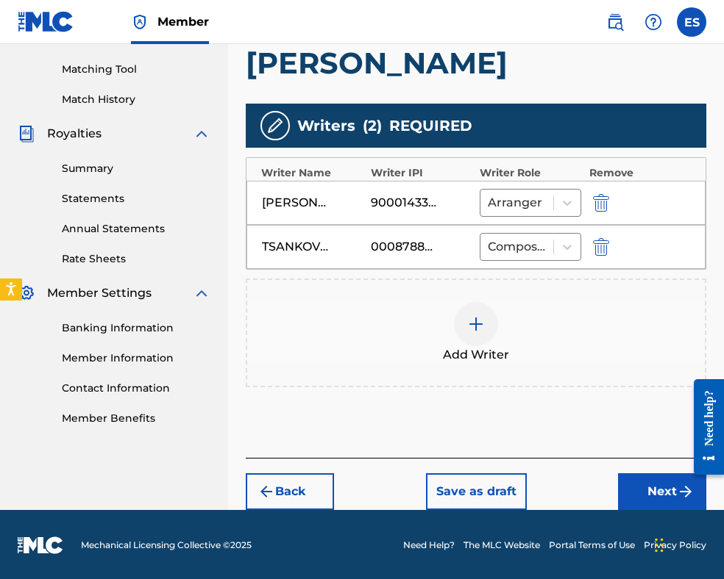
click at [632, 480] on button "Next" at bounding box center [662, 492] width 88 height 37
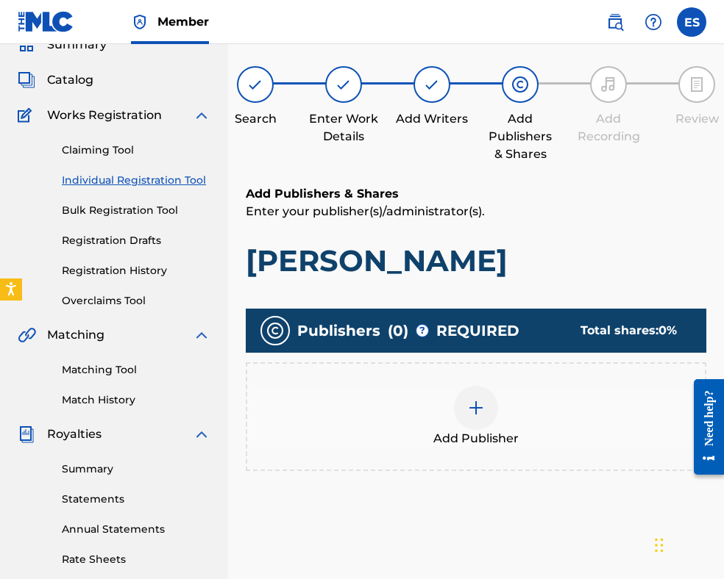
scroll to position [296, 0]
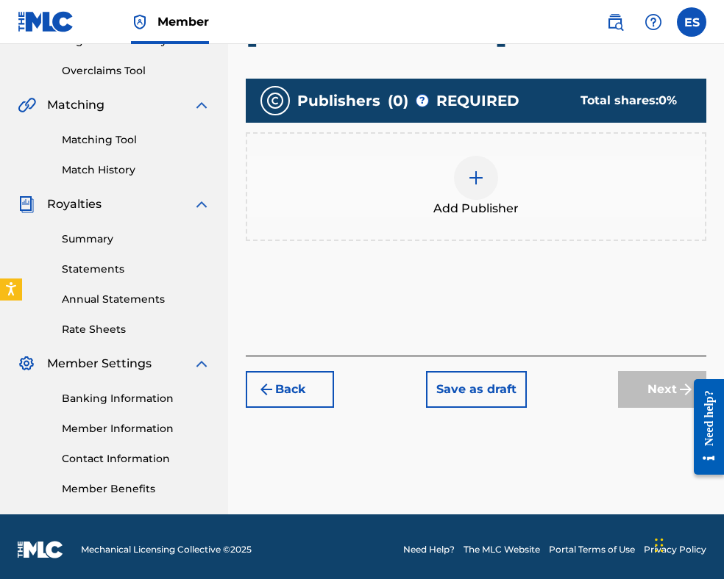
click at [477, 201] on span "Add Publisher" at bounding box center [475, 209] width 85 height 18
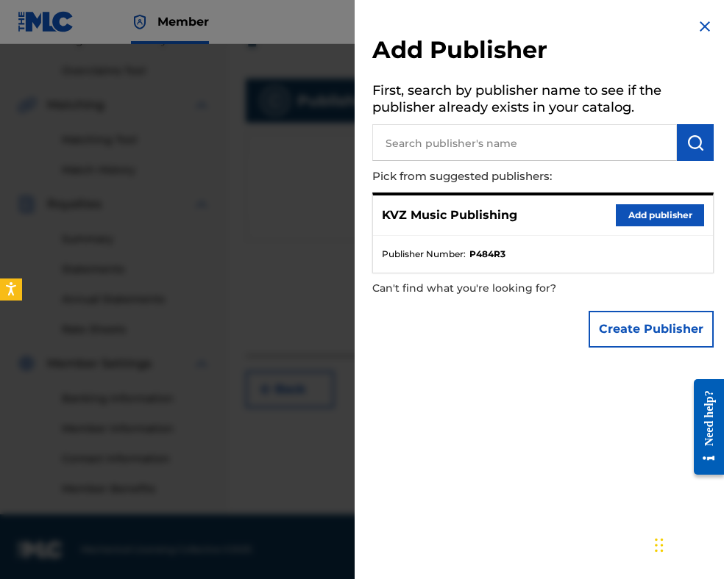
click at [638, 217] on button "Add publisher" at bounding box center [659, 215] width 88 height 22
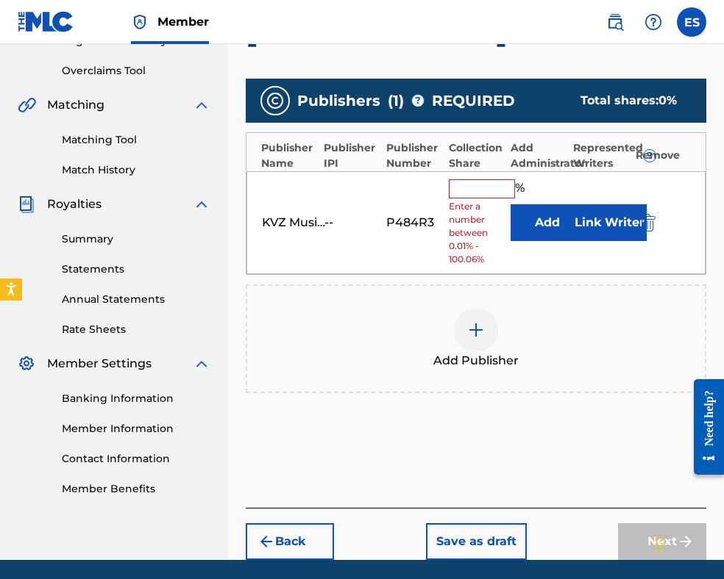
click at [492, 197] on input "text" at bounding box center [482, 188] width 66 height 19
type input "83.33"
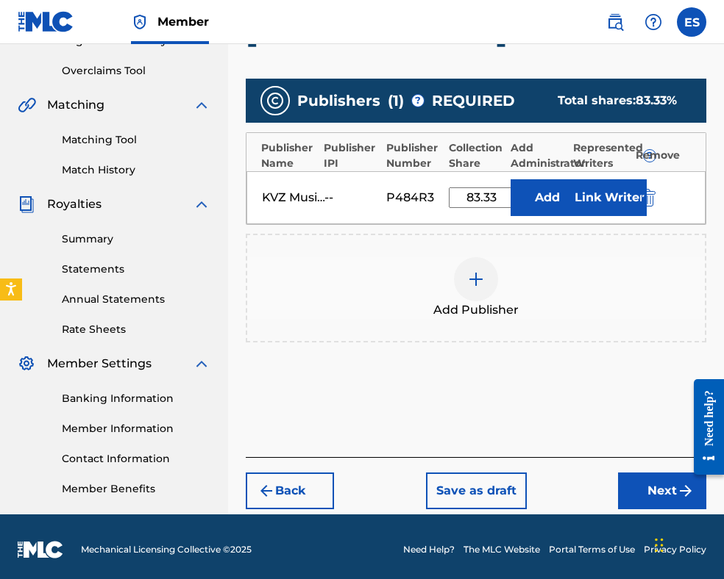
click at [649, 479] on button "Next" at bounding box center [662, 491] width 88 height 37
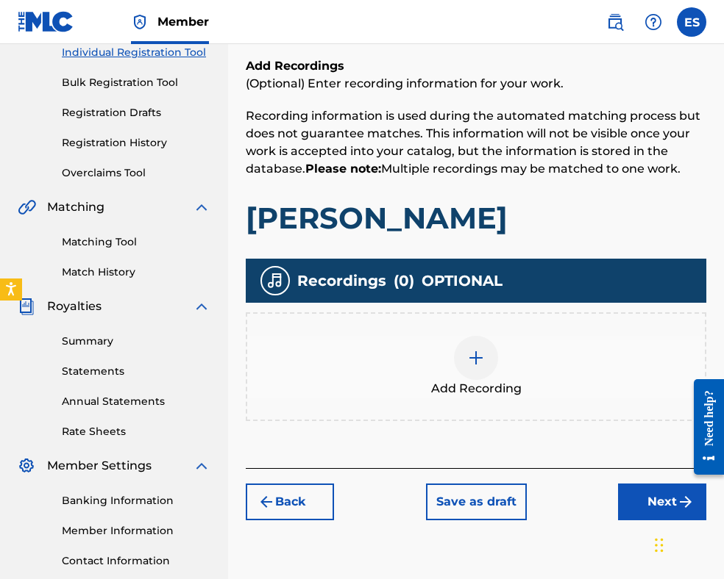
scroll to position [302, 0]
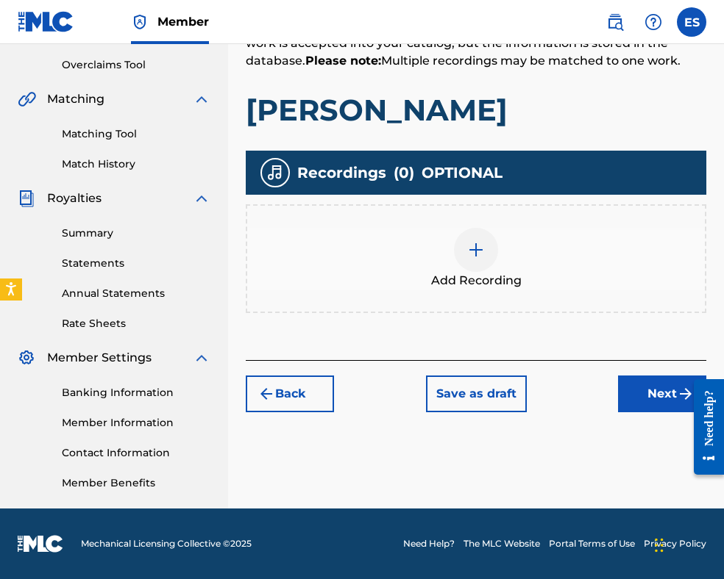
click at [492, 245] on div at bounding box center [476, 250] width 44 height 44
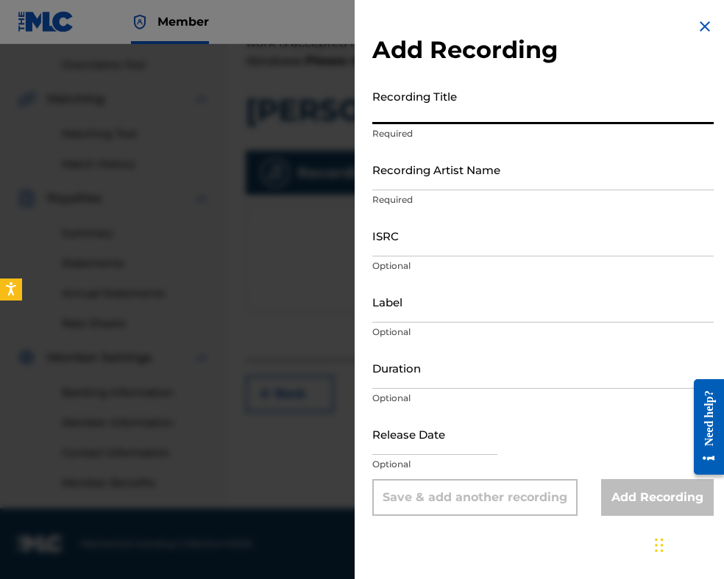
drag, startPoint x: 367, startPoint y: 126, endPoint x: 392, endPoint y: 108, distance: 31.0
click at [392, 108] on input "Recording Title" at bounding box center [542, 103] width 341 height 42
type input "[PERSON_NAME]"
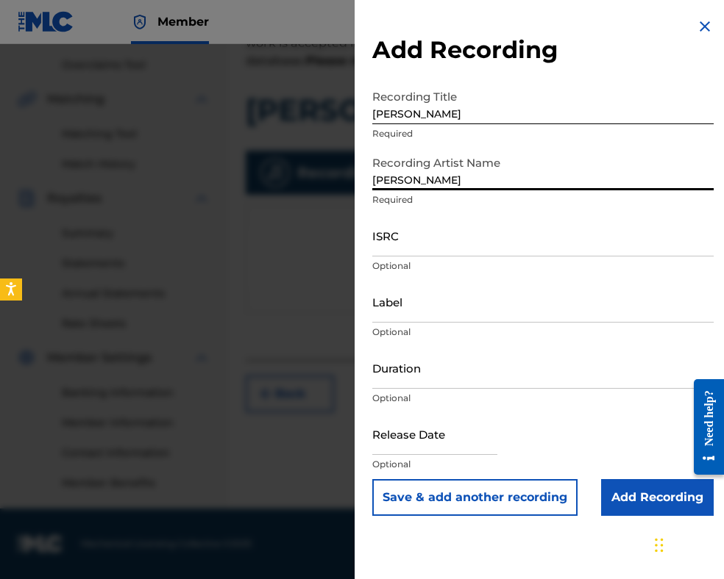
type input "[PERSON_NAME]"
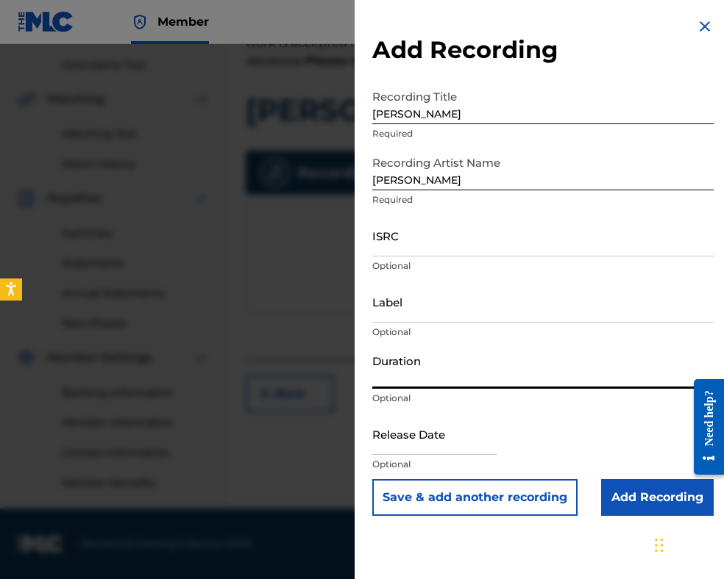
click at [468, 379] on input "Duration" at bounding box center [542, 368] width 341 height 42
type input "03:05"
click at [375, 181] on input "[PERSON_NAME]" at bounding box center [542, 170] width 341 height 42
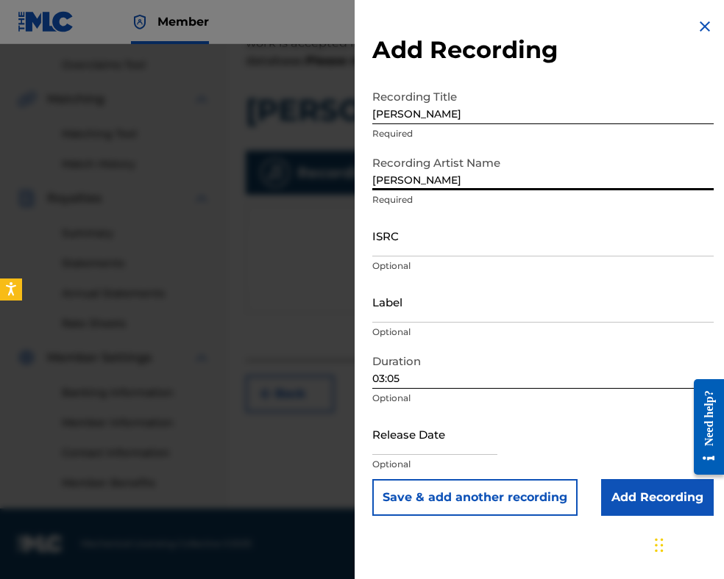
type input "[PERSON_NAME]"
click at [677, 501] on input "Add Recording" at bounding box center [657, 497] width 113 height 37
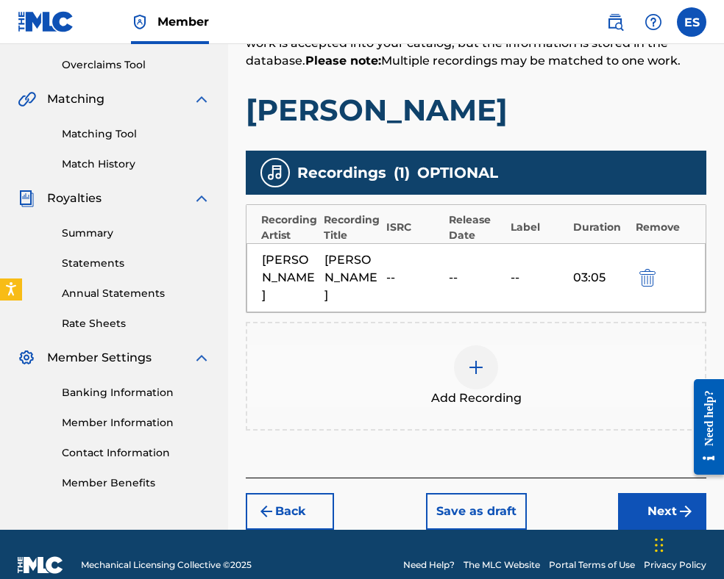
scroll to position [322, 0]
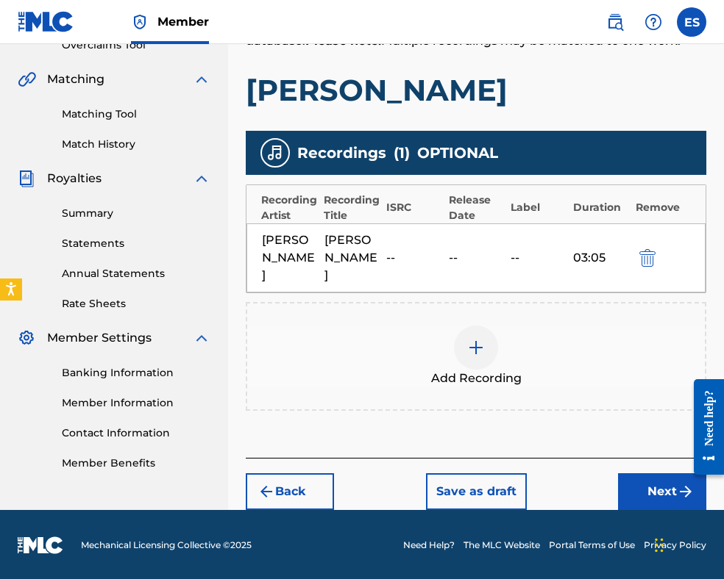
click at [640, 488] on button "Next" at bounding box center [662, 492] width 88 height 37
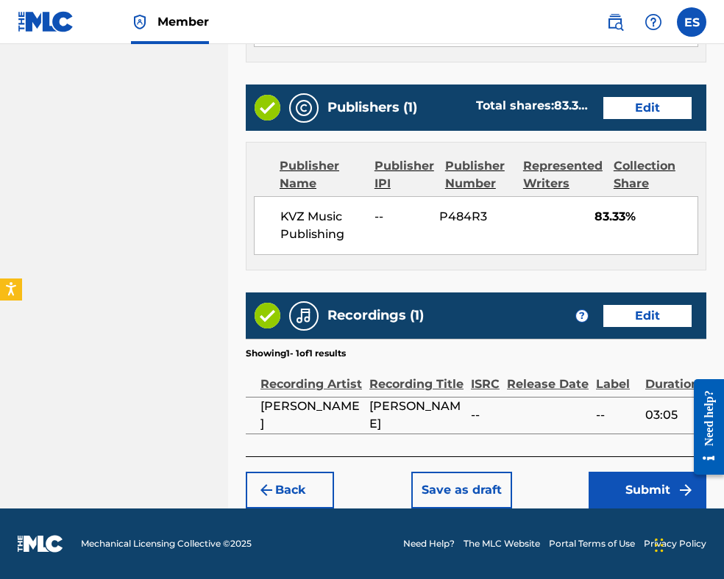
scroll to position [864, 0]
click at [632, 479] on button "Submit" at bounding box center [647, 490] width 118 height 37
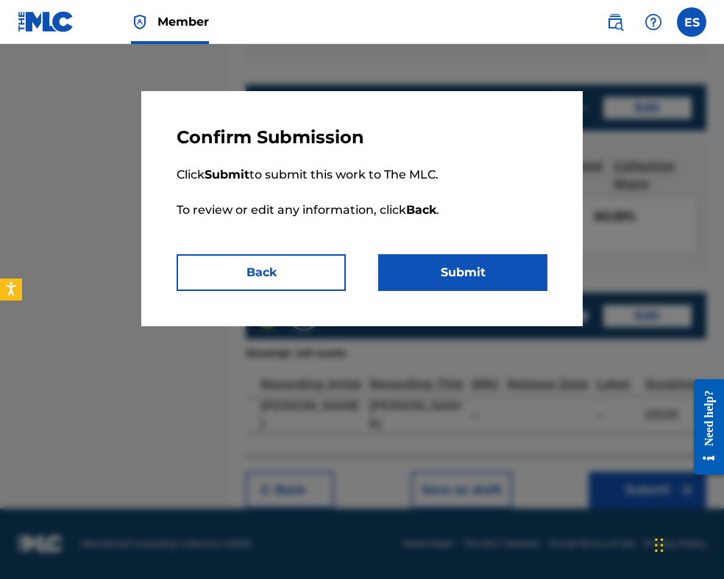
click at [527, 279] on button "Submit" at bounding box center [462, 272] width 169 height 37
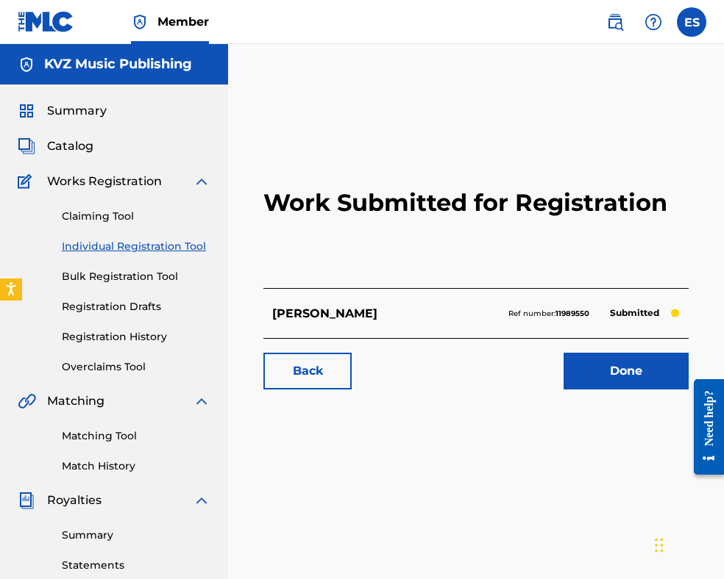
click at [156, 249] on link "Individual Registration Tool" at bounding box center [136, 246] width 149 height 15
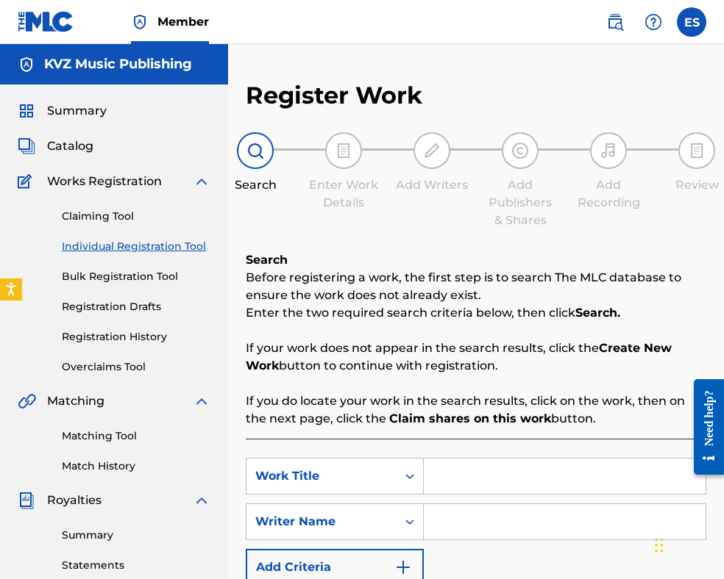
click at [480, 471] on input "Search Form" at bounding box center [565, 476] width 282 height 35
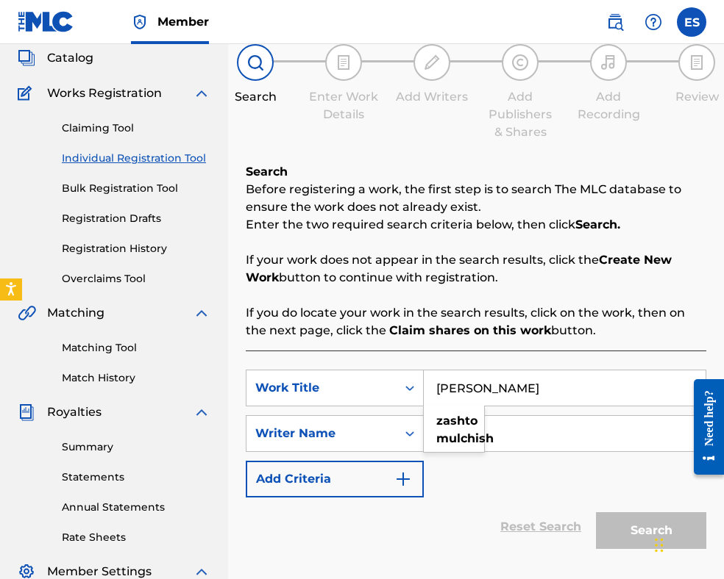
scroll to position [221, 0]
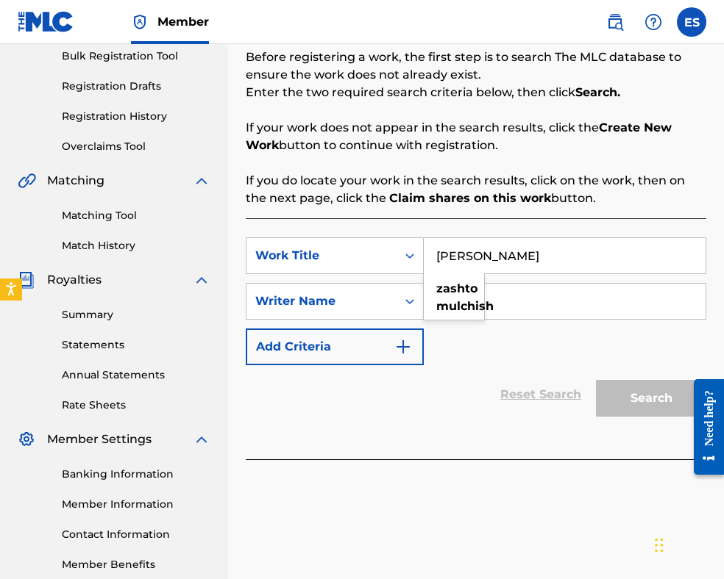
type input "[PERSON_NAME]"
click at [527, 355] on div "SearchWithCriteria22f1dfa1-3389-405c-8ef9-3f4b000fb600 Work Title ZASHTO MULCHI…" at bounding box center [476, 302] width 460 height 128
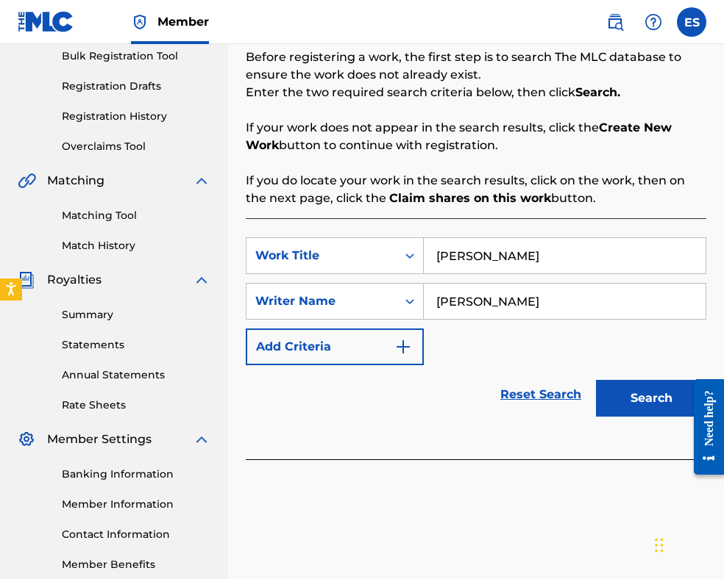
type input "[PERSON_NAME]"
click at [439, 257] on input "[PERSON_NAME]" at bounding box center [565, 255] width 282 height 35
type input "[PERSON_NAME]"
click at [628, 395] on button "Search" at bounding box center [651, 398] width 110 height 37
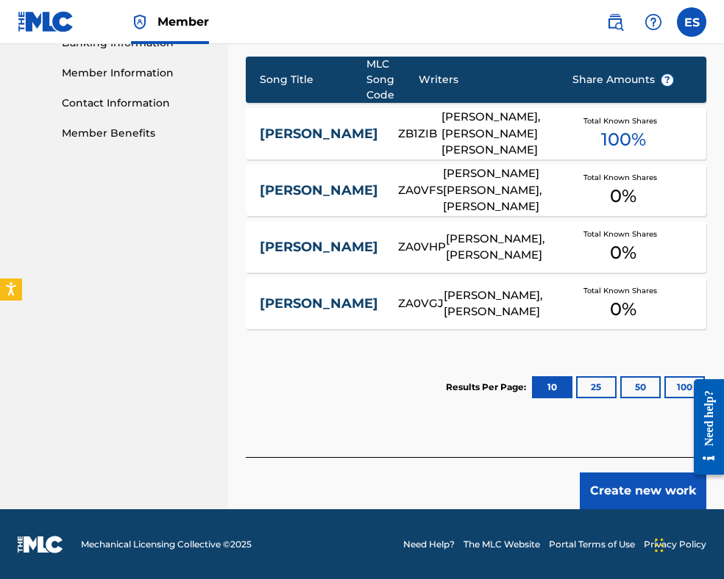
click at [632, 483] on button "Create new work" at bounding box center [642, 491] width 126 height 37
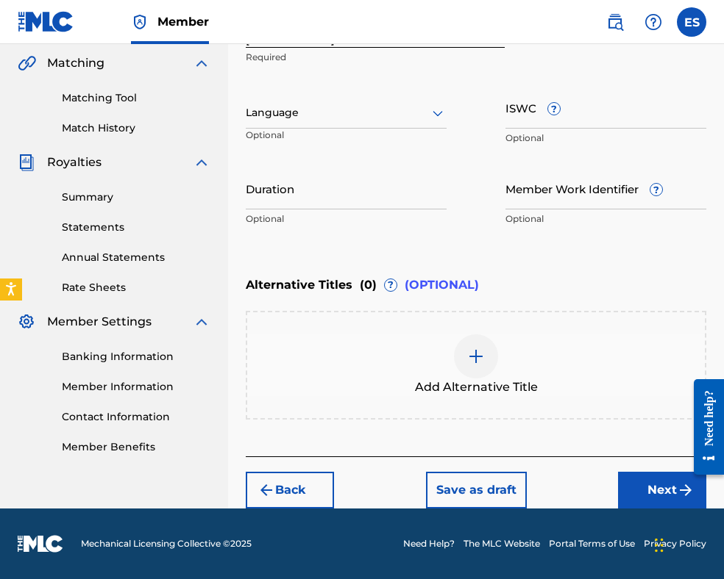
scroll to position [337, 0]
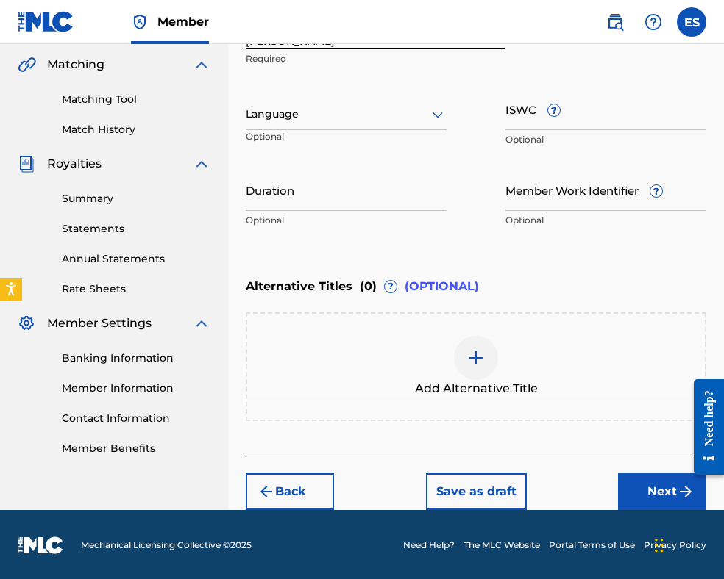
click at [383, 115] on div at bounding box center [346, 114] width 201 height 18
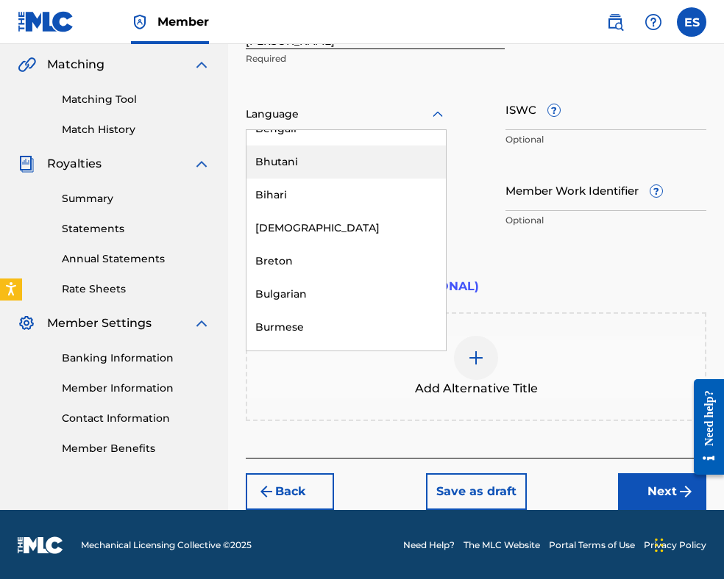
scroll to position [515, 0]
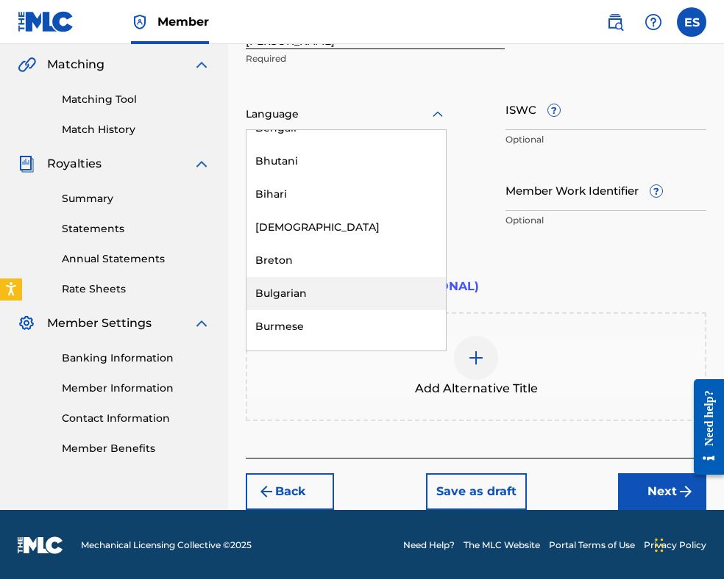
click at [365, 295] on div "Bulgarian" at bounding box center [345, 293] width 199 height 33
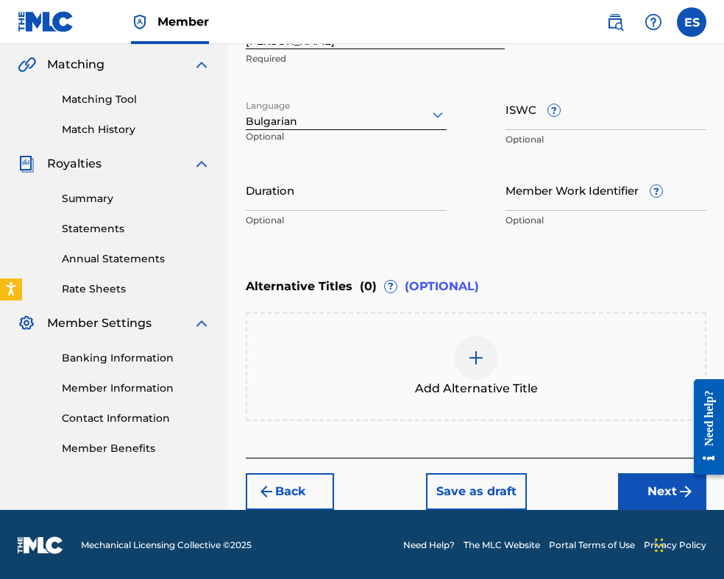
click at [325, 194] on input "Duration" at bounding box center [346, 190] width 201 height 42
type input "03:03"
click at [486, 374] on div at bounding box center [476, 358] width 44 height 44
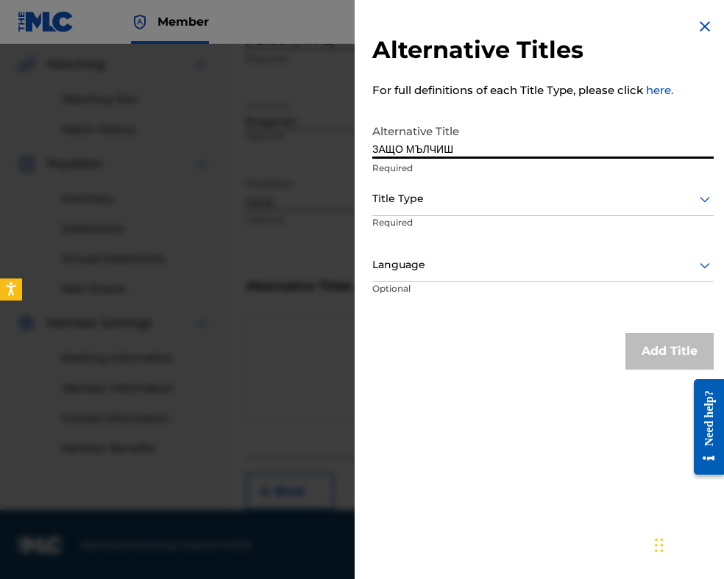
type input "ЗАЩО МЪЛЧИШ"
click at [409, 198] on div at bounding box center [542, 199] width 341 height 18
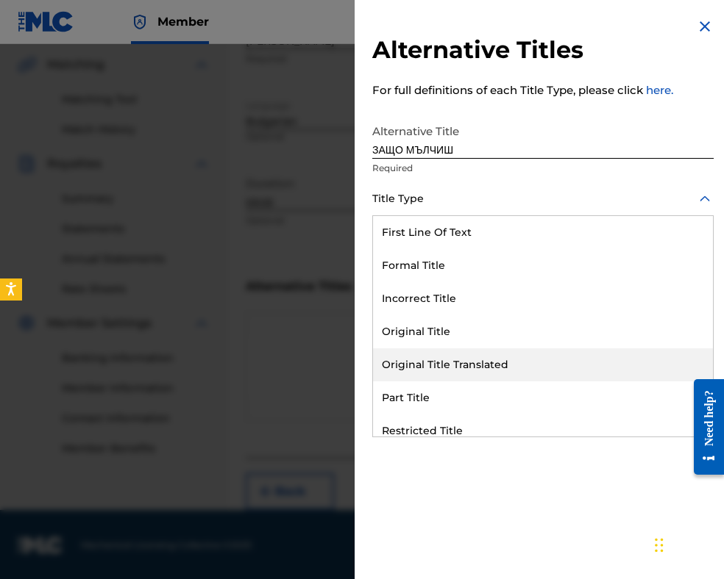
click at [441, 349] on div "Original Title Translated" at bounding box center [543, 365] width 340 height 33
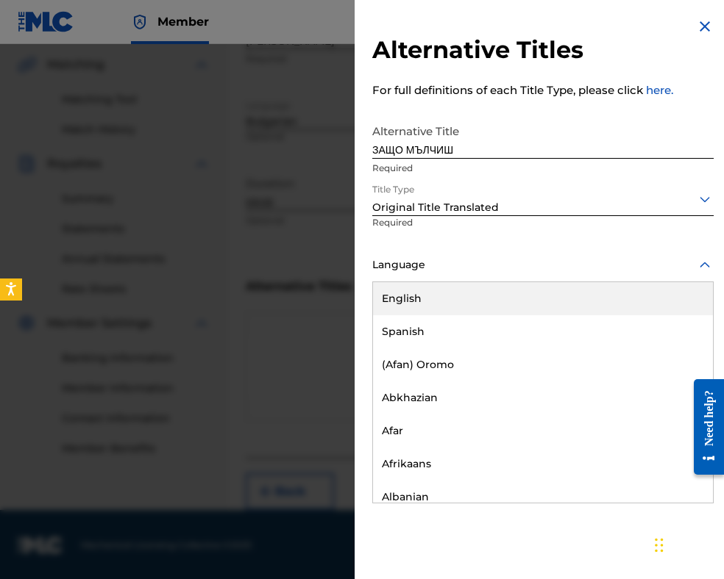
click at [435, 274] on div at bounding box center [542, 265] width 341 height 18
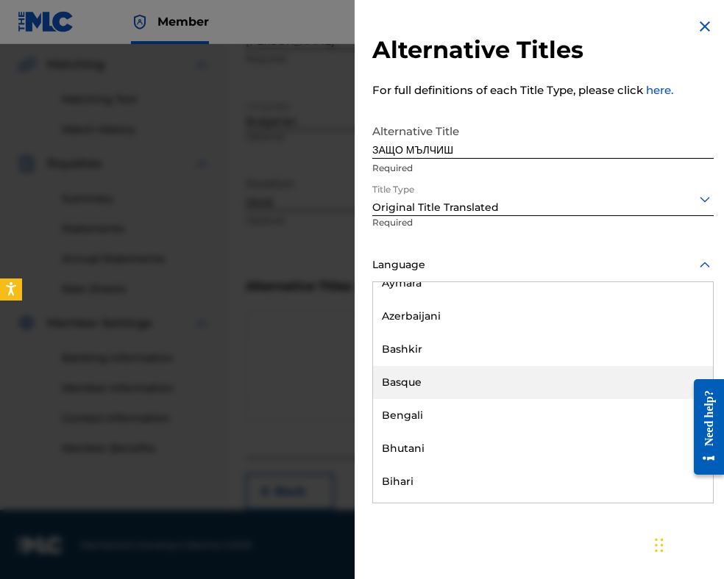
scroll to position [588, 0]
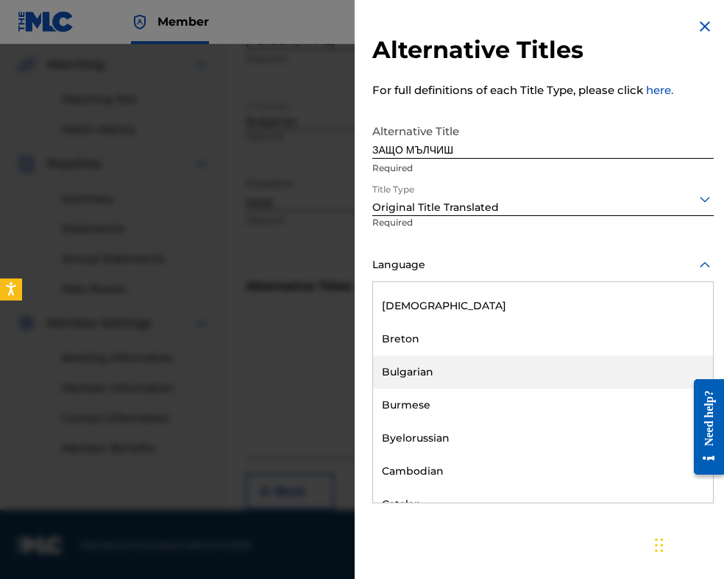
click at [447, 385] on div "Bulgarian" at bounding box center [543, 372] width 340 height 33
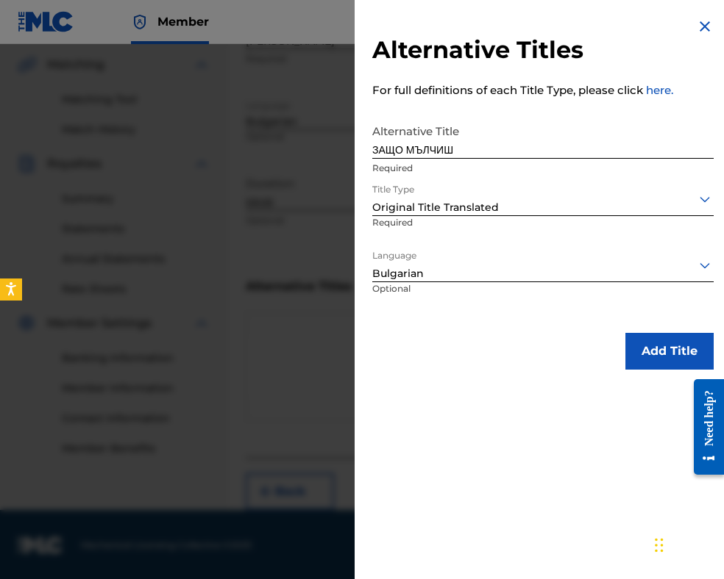
click at [663, 345] on button "Add Title" at bounding box center [669, 351] width 88 height 37
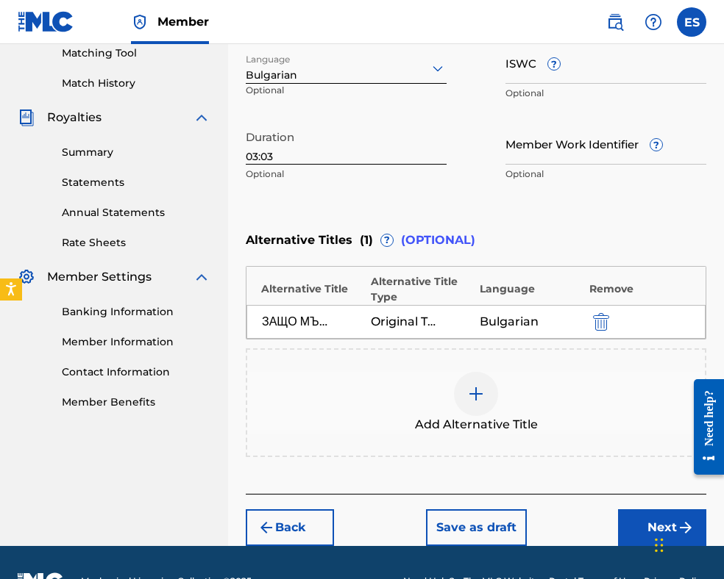
scroll to position [419, 0]
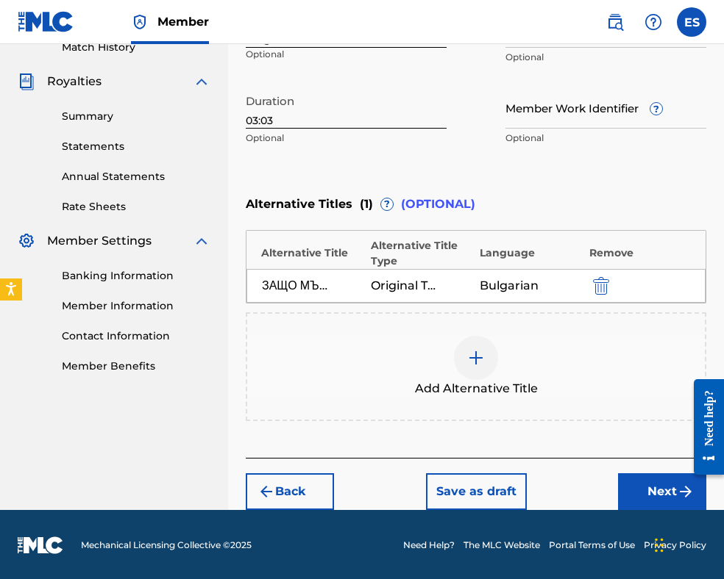
click at [650, 474] on button "Next" at bounding box center [662, 492] width 88 height 37
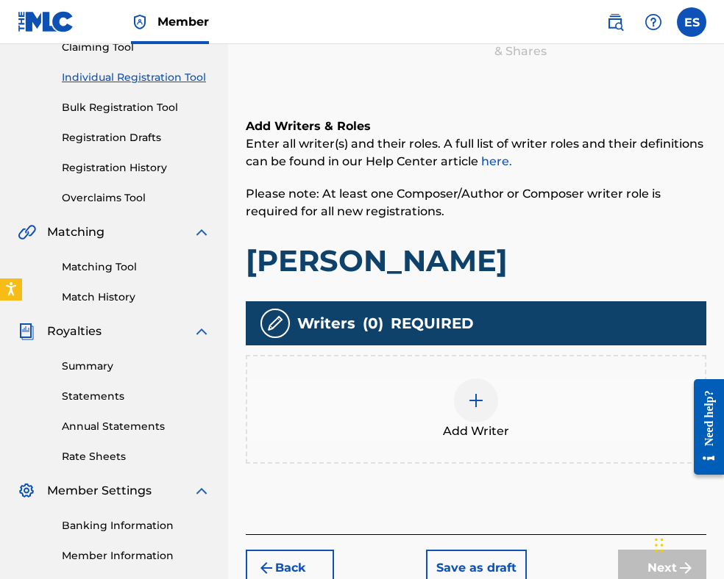
scroll to position [287, 0]
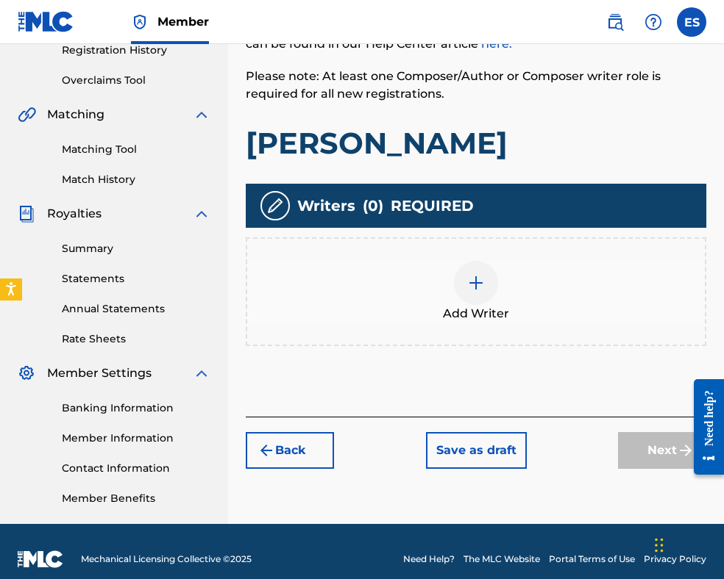
click at [462, 285] on div at bounding box center [476, 283] width 44 height 44
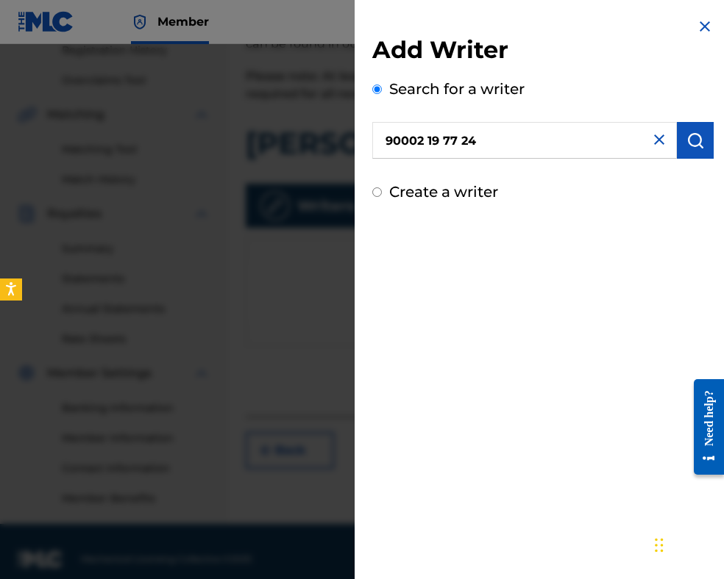
click at [388, 138] on input "90002 19 77 24" at bounding box center [524, 140] width 304 height 37
click at [427, 137] on input "90002 19 77 24" at bounding box center [524, 140] width 304 height 37
click at [443, 141] on input "9000219 77 24" at bounding box center [524, 140] width 304 height 37
click at [440, 140] on input "9000219 77 24" at bounding box center [524, 140] width 304 height 37
click at [454, 140] on input "900021977 24" at bounding box center [524, 140] width 304 height 37
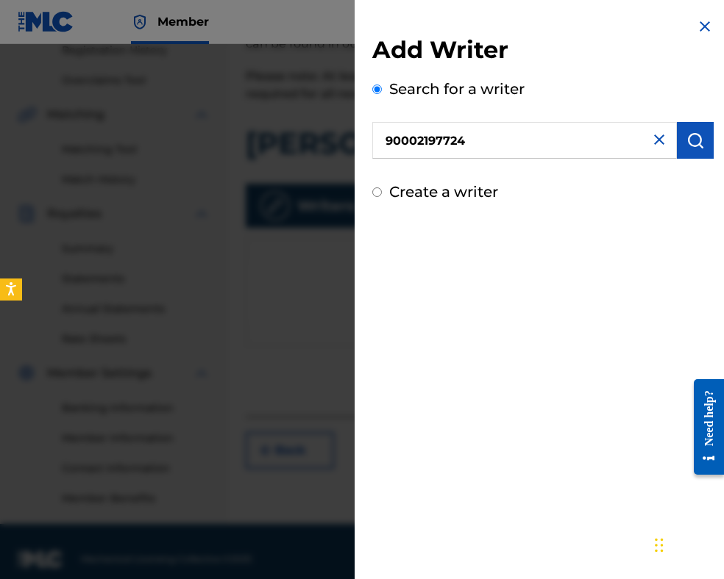
type input "90002197724"
click at [695, 143] on img "submit" at bounding box center [695, 141] width 18 height 18
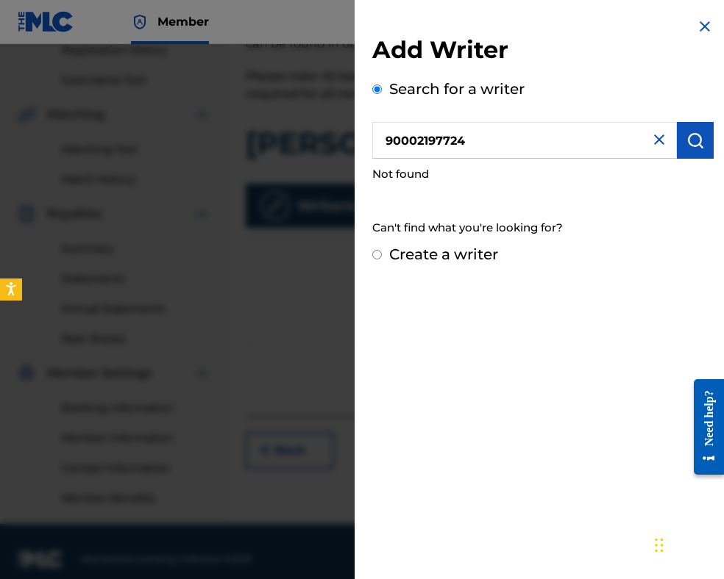
drag, startPoint x: 507, startPoint y: 142, endPoint x: 191, endPoint y: 138, distance: 315.5
click at [182, 138] on div "Add Writer Search for a writer 90002197724 Not found Can't find what you're loo…" at bounding box center [362, 311] width 724 height 535
click at [418, 257] on label "Create a writer" at bounding box center [443, 255] width 109 height 18
radio input "true"
click at [382, 257] on input "Create a writer" at bounding box center [377, 255] width 10 height 10
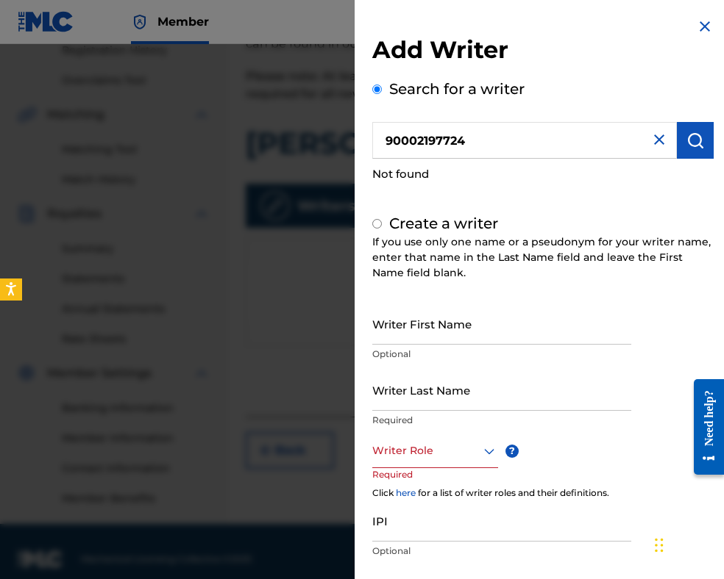
radio input "false"
radio input "true"
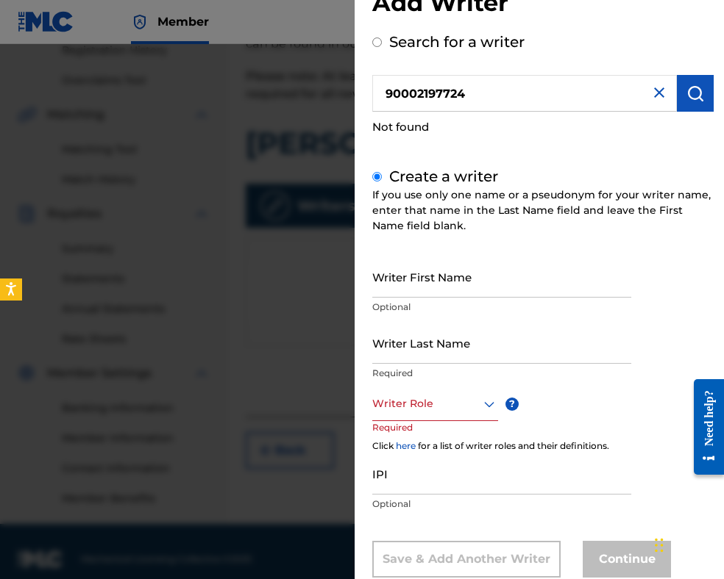
scroll to position [74, 0]
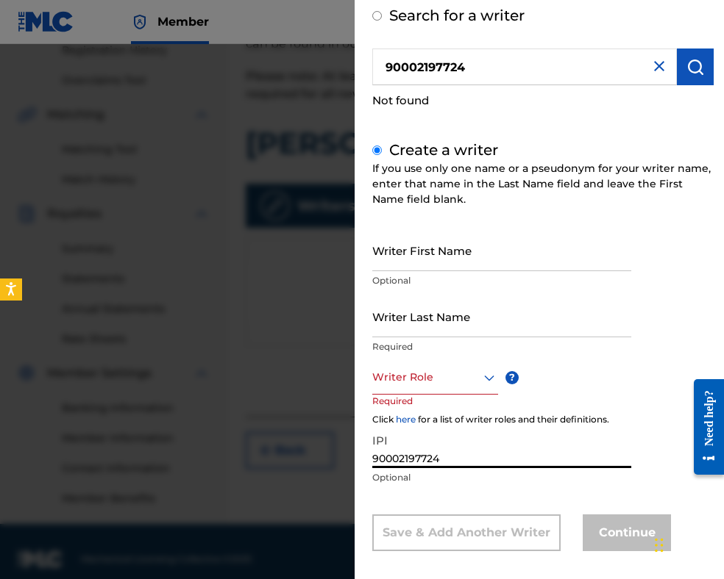
type input "90002197724"
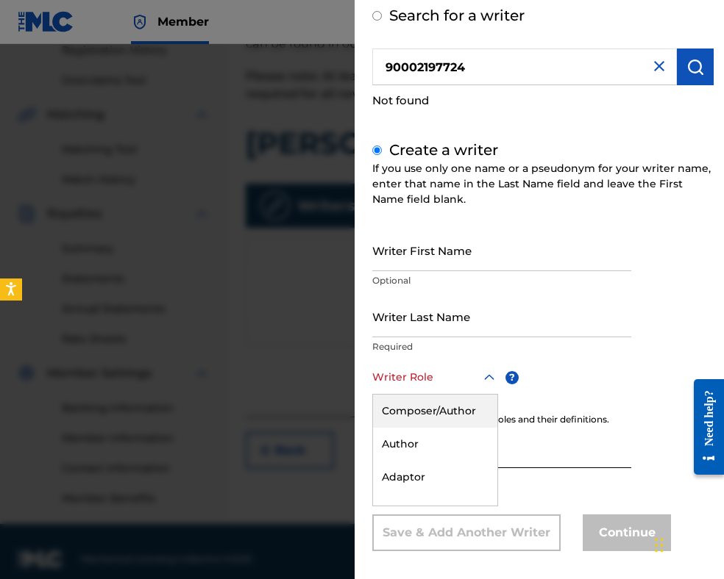
click at [404, 369] on div at bounding box center [435, 377] width 126 height 18
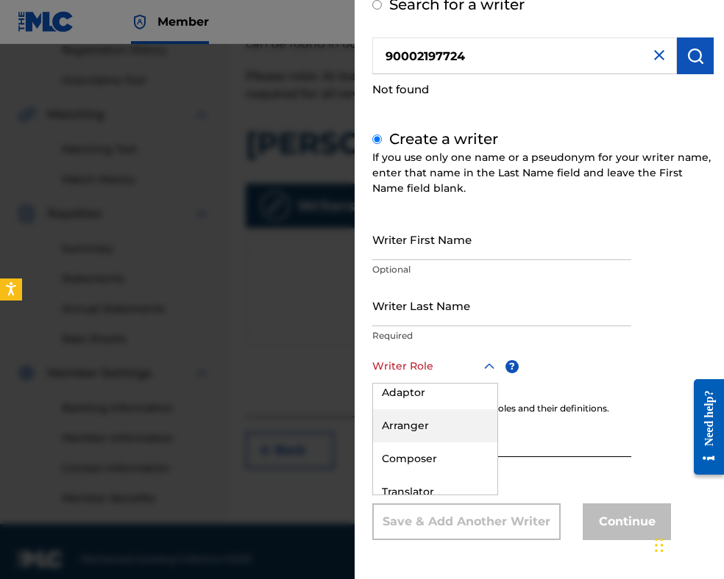
click at [410, 422] on div "Arranger" at bounding box center [435, 426] width 124 height 33
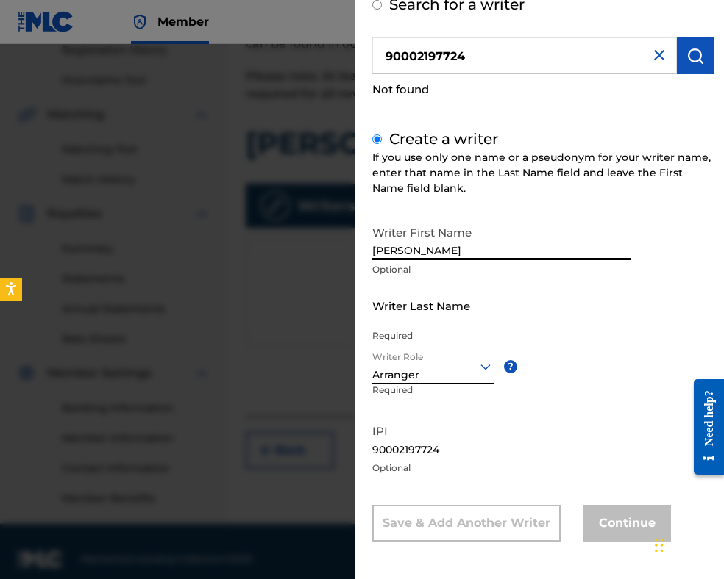
type input "[PERSON_NAME]"
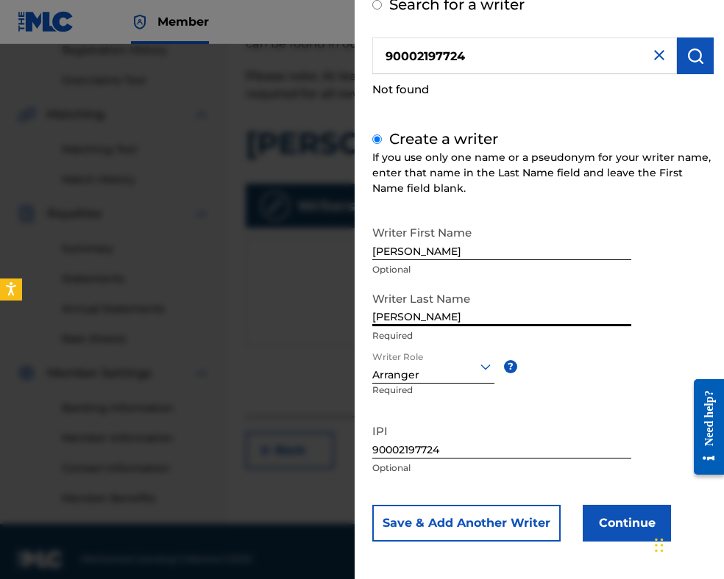
type input "[PERSON_NAME]"
drag, startPoint x: 423, startPoint y: 246, endPoint x: 185, endPoint y: 245, distance: 237.5
click at [221, 253] on div "Add Writer Search for a writer 90002197724 Not found Create a writer If you use…" at bounding box center [362, 311] width 724 height 535
type input "[PERSON_NAME]"
drag, startPoint x: 431, startPoint y: 317, endPoint x: 603, endPoint y: 310, distance: 172.2
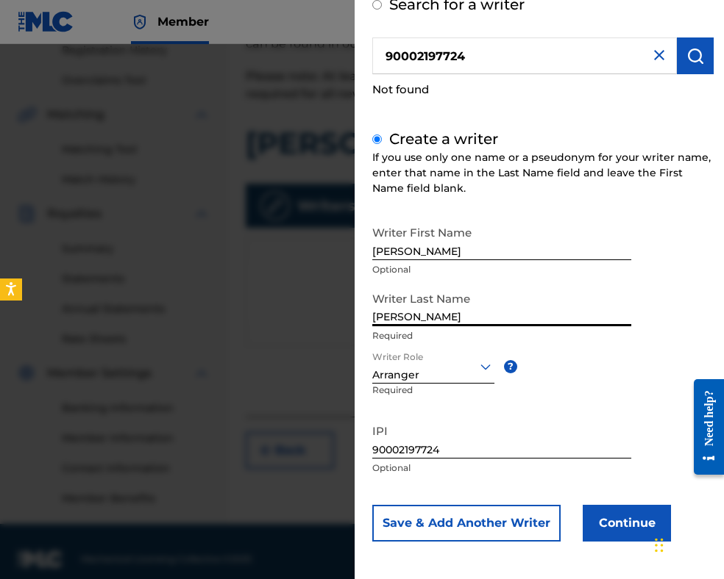
click at [602, 311] on input "[PERSON_NAME]" at bounding box center [501, 306] width 259 height 42
type input "MARKOV"
click at [633, 522] on button "Continue" at bounding box center [626, 523] width 88 height 37
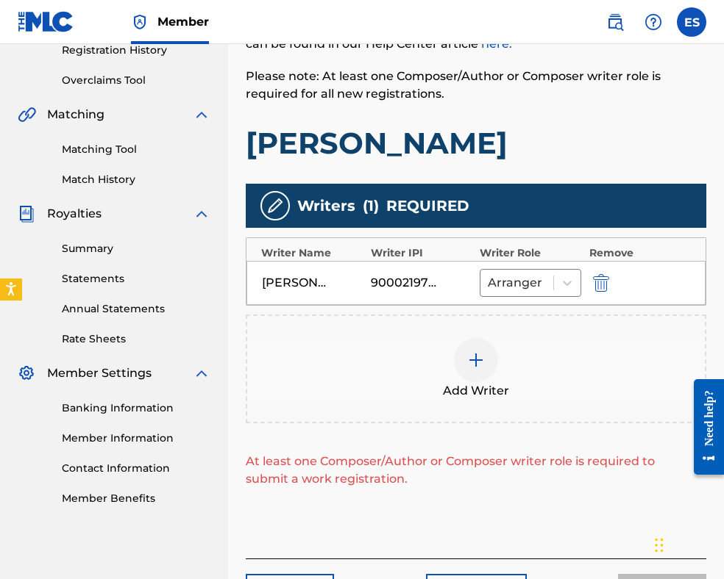
click at [496, 349] on div "Add Writer" at bounding box center [475, 369] width 457 height 62
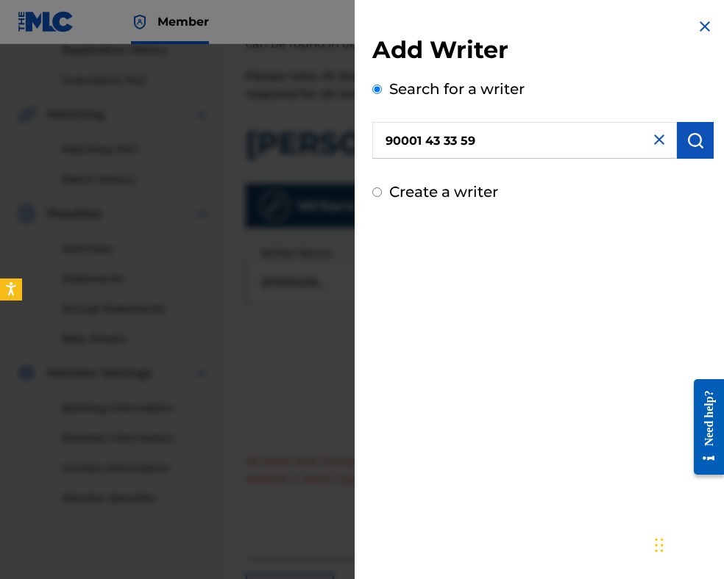
click at [390, 133] on input "90001 43 33 59" at bounding box center [524, 140] width 304 height 37
click at [426, 138] on input "90001 43 33 59" at bounding box center [524, 140] width 304 height 37
click at [440, 142] on input "9000143 33 59" at bounding box center [524, 140] width 304 height 37
click at [453, 136] on input "900014333 59" at bounding box center [524, 140] width 304 height 37
type input "90001433359"
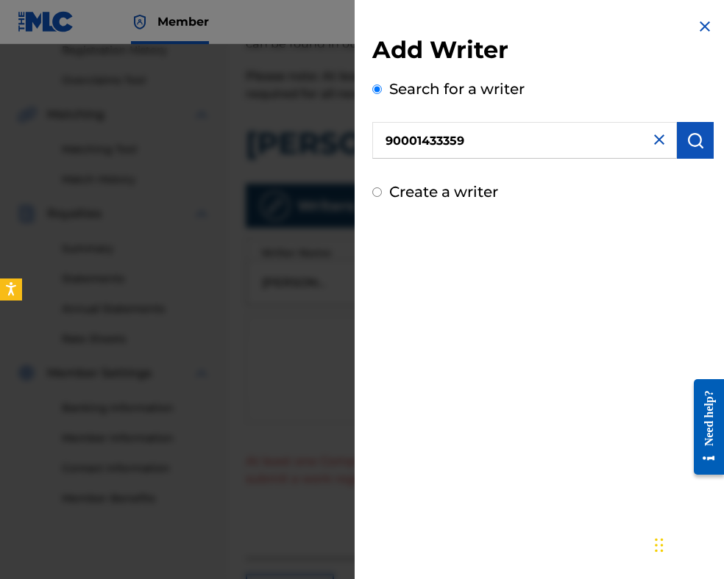
click at [678, 144] on button "submit" at bounding box center [695, 140] width 37 height 37
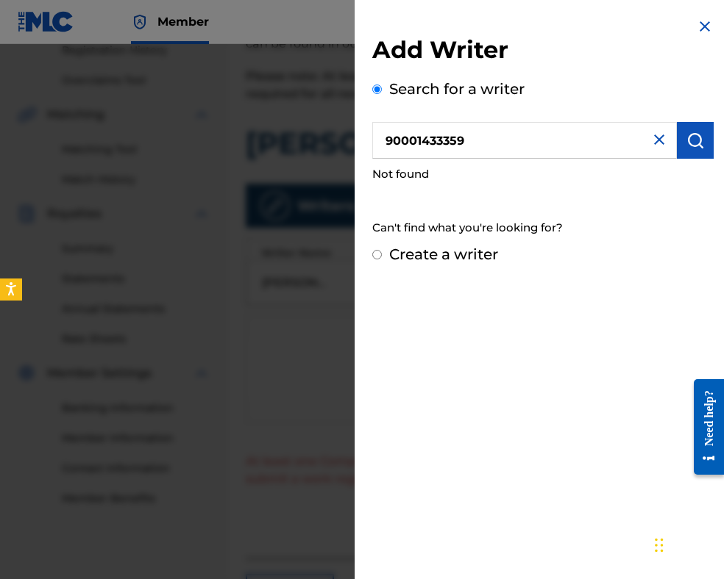
click at [465, 254] on label "Create a writer" at bounding box center [443, 255] width 109 height 18
radio input "true"
click at [382, 254] on input "Create a writer" at bounding box center [377, 255] width 10 height 10
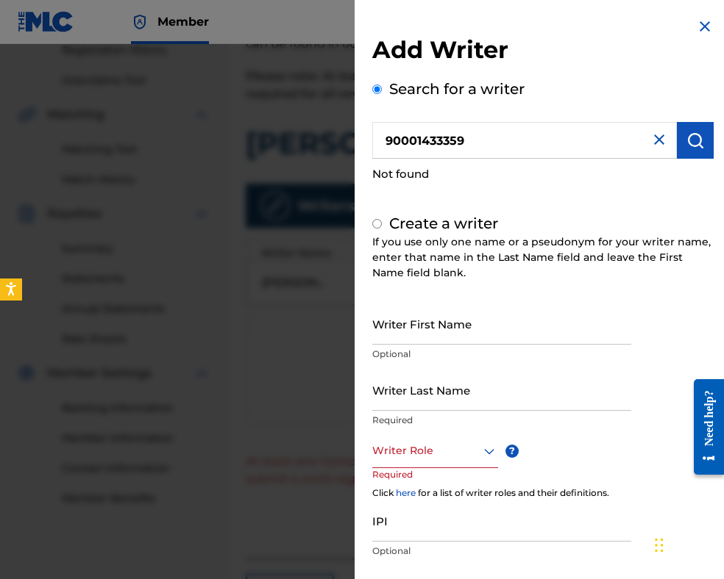
radio input "false"
radio input "true"
drag, startPoint x: 405, startPoint y: 136, endPoint x: 329, endPoint y: 135, distance: 76.5
click at [329, 135] on div "Add Writer Search for a writer 90001433359 Not found Create a writer If you use…" at bounding box center [362, 311] width 724 height 535
click at [441, 527] on input "IPI" at bounding box center [501, 521] width 259 height 42
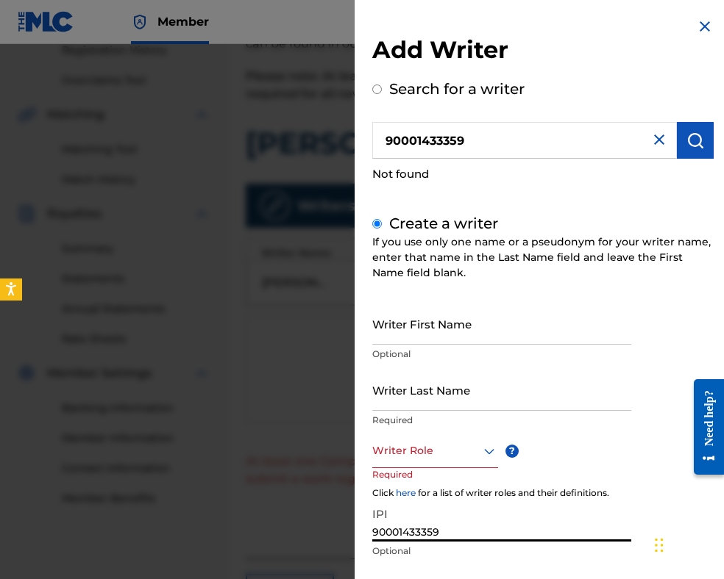
type input "90001433359"
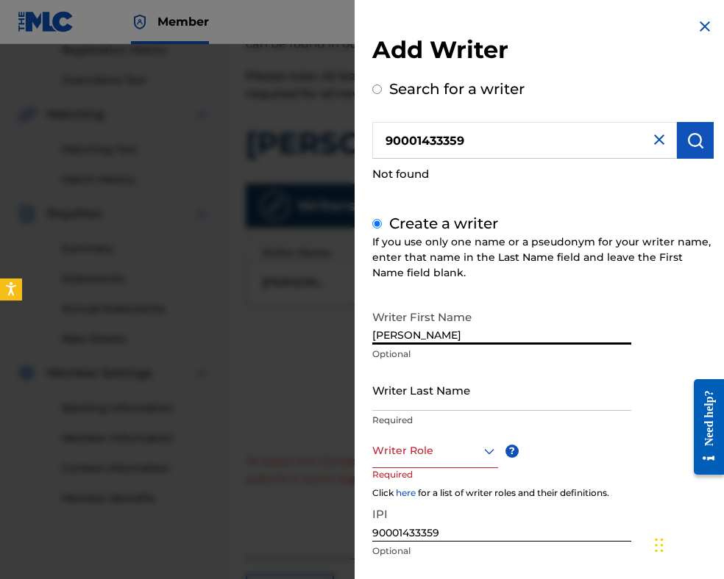
type input "[PERSON_NAME]"
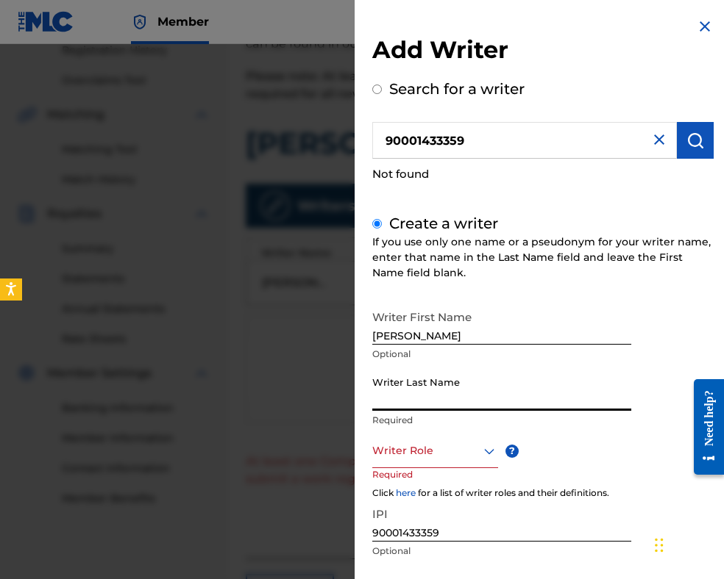
click at [427, 388] on input "Writer Last Name" at bounding box center [501, 390] width 259 height 42
type input "[PERSON_NAME]"
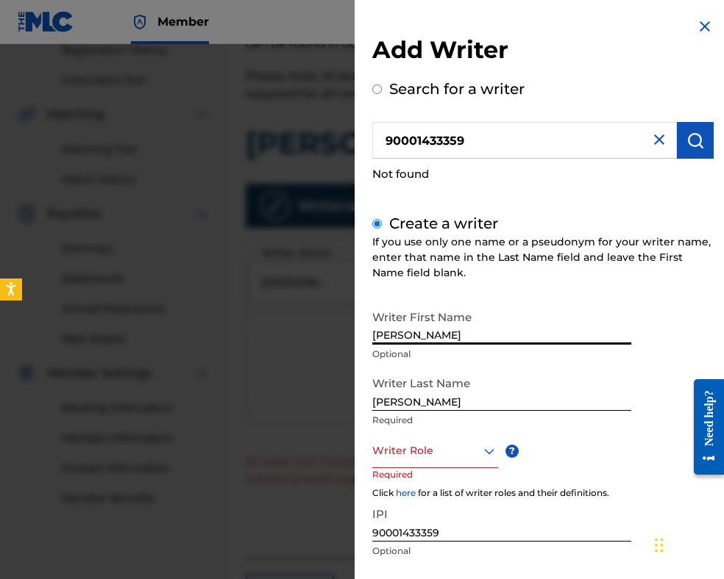
drag, startPoint x: 413, startPoint y: 336, endPoint x: 313, endPoint y: 321, distance: 100.5
click at [327, 329] on div "Add Writer Search for a writer 90001433359 Not found Create a writer If you use…" at bounding box center [362, 311] width 724 height 535
type input "ALI"
drag, startPoint x: 413, startPoint y: 401, endPoint x: 554, endPoint y: 384, distance: 142.2
click at [553, 386] on input "[PERSON_NAME]" at bounding box center [501, 390] width 259 height 42
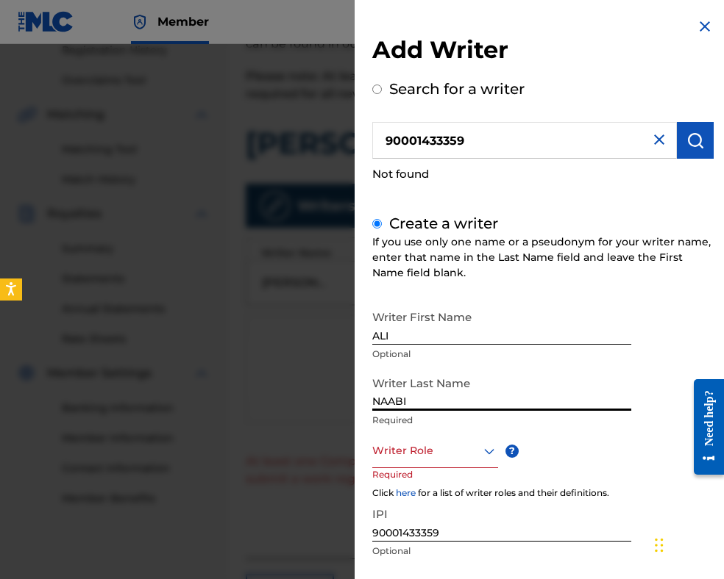
type input "NAABI"
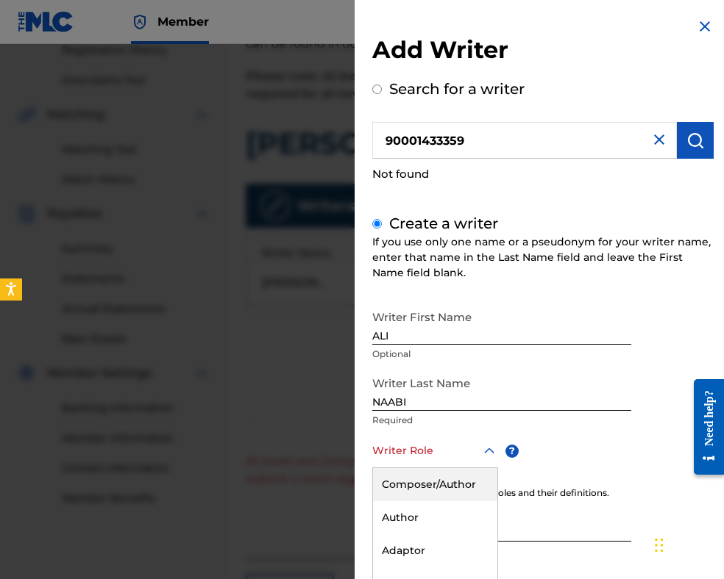
click at [438, 452] on div "8 results available. Use Up and Down to choose options, press Enter to select t…" at bounding box center [435, 451] width 126 height 33
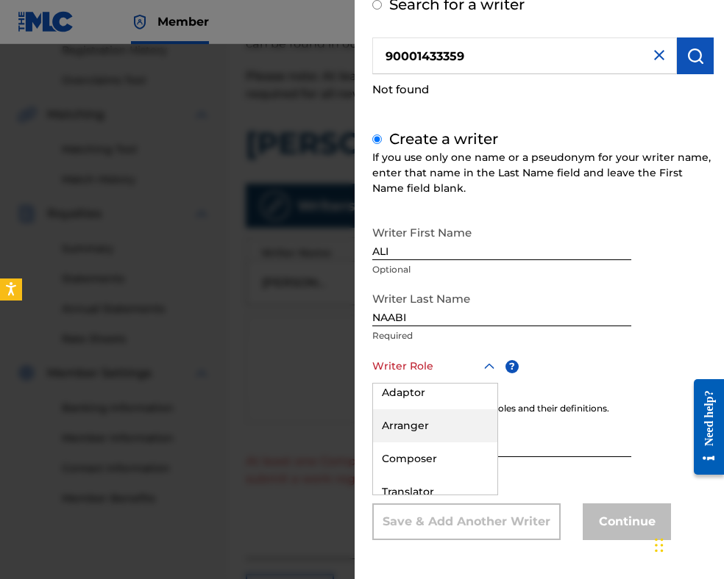
click at [411, 420] on div "Arranger" at bounding box center [435, 426] width 124 height 33
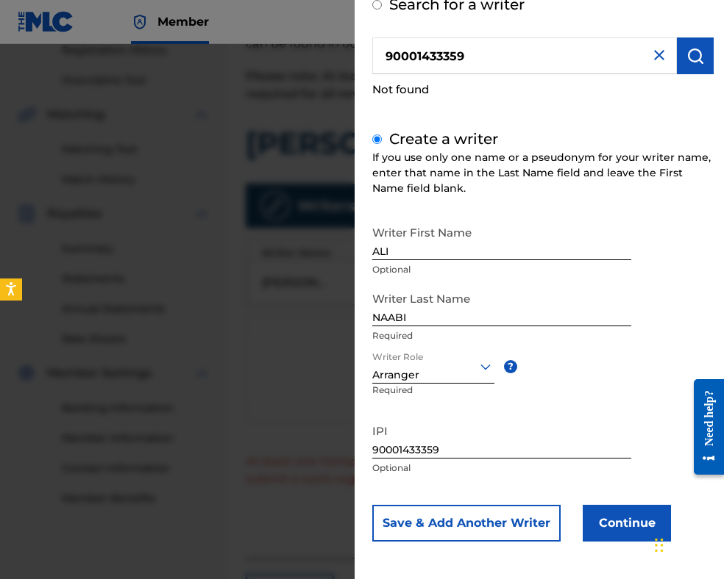
click at [594, 516] on button "Continue" at bounding box center [626, 523] width 88 height 37
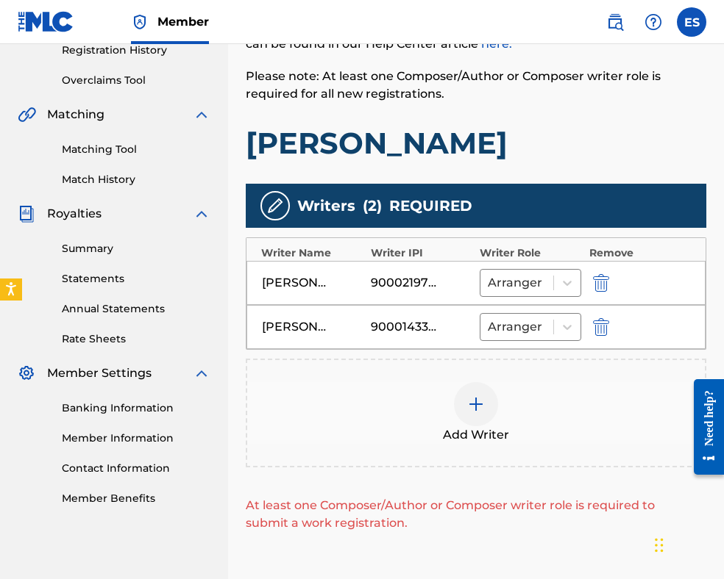
click at [485, 402] on div at bounding box center [476, 404] width 44 height 44
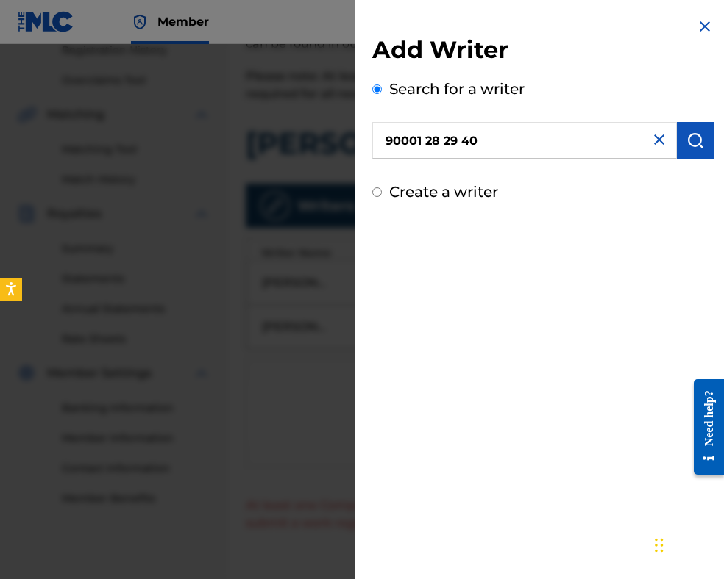
click at [697, 130] on button "submit" at bounding box center [695, 140] width 37 height 37
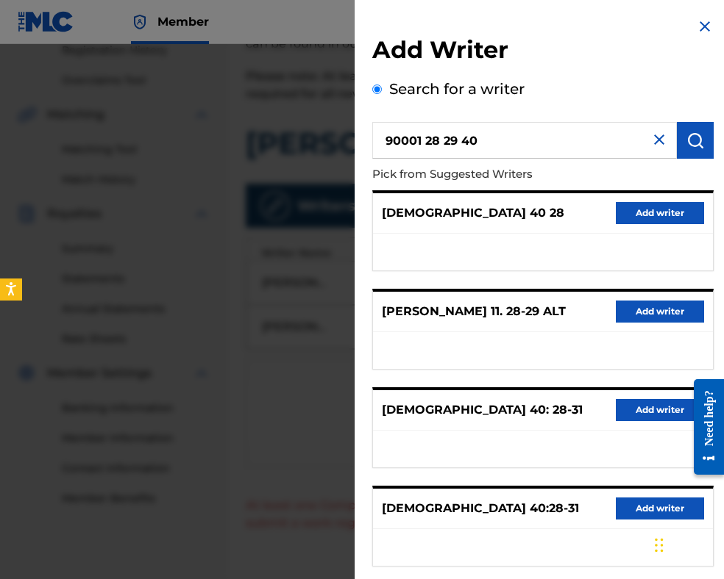
click at [429, 139] on input "90001 28 29 40" at bounding box center [524, 140] width 304 height 37
click at [389, 140] on input "9000128 29 40" at bounding box center [524, 140] width 304 height 37
click at [439, 140] on input "9000128 29 40" at bounding box center [524, 140] width 304 height 37
click at [453, 138] on input "900012829 40" at bounding box center [524, 140] width 304 height 37
type input "90001282940"
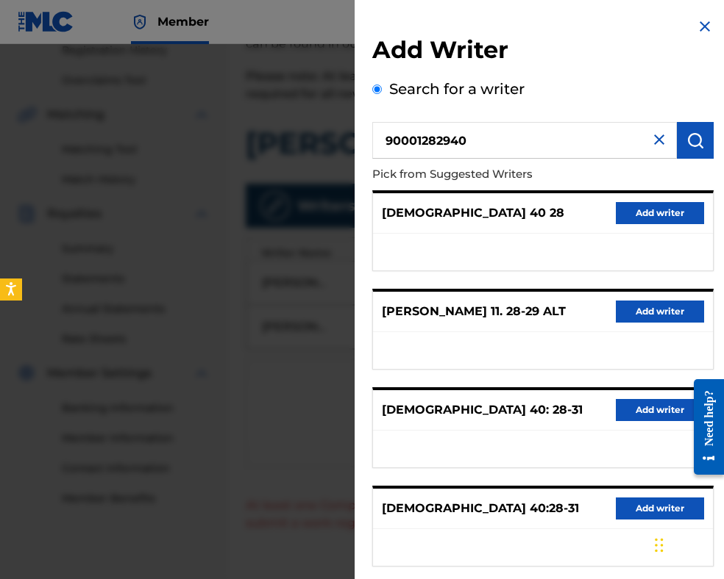
click at [697, 137] on img "submit" at bounding box center [695, 141] width 18 height 18
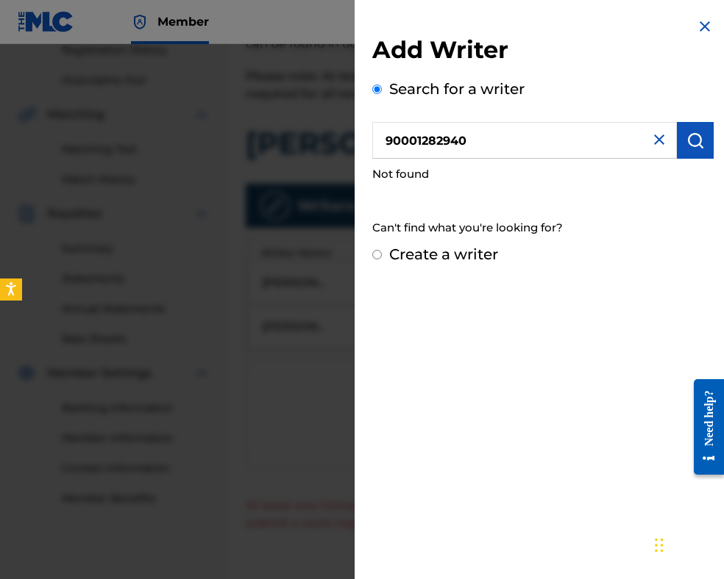
drag, startPoint x: 478, startPoint y: 136, endPoint x: 260, endPoint y: 128, distance: 218.6
click at [260, 128] on div "Add Writer Search for a writer 90001282940 Not found Can't find what you're loo…" at bounding box center [362, 311] width 724 height 535
click at [474, 257] on label "Create a writer" at bounding box center [443, 255] width 109 height 18
radio input "true"
click at [382, 257] on input "Create a writer" at bounding box center [377, 255] width 10 height 10
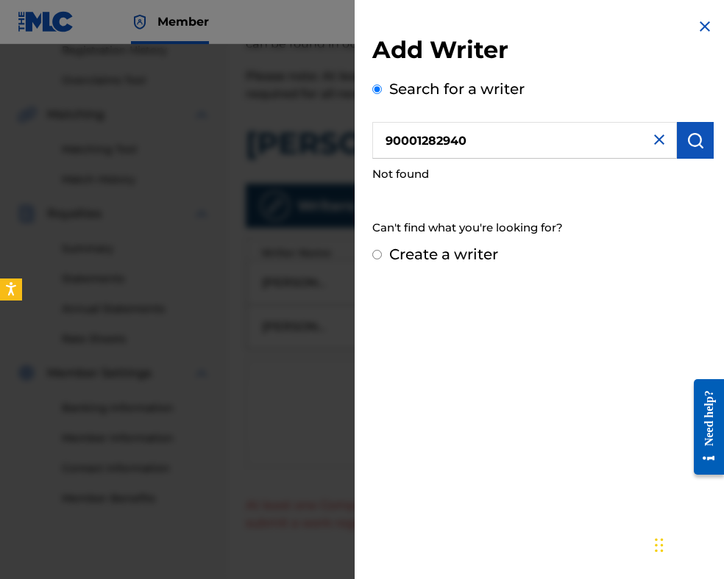
radio input "false"
radio input "true"
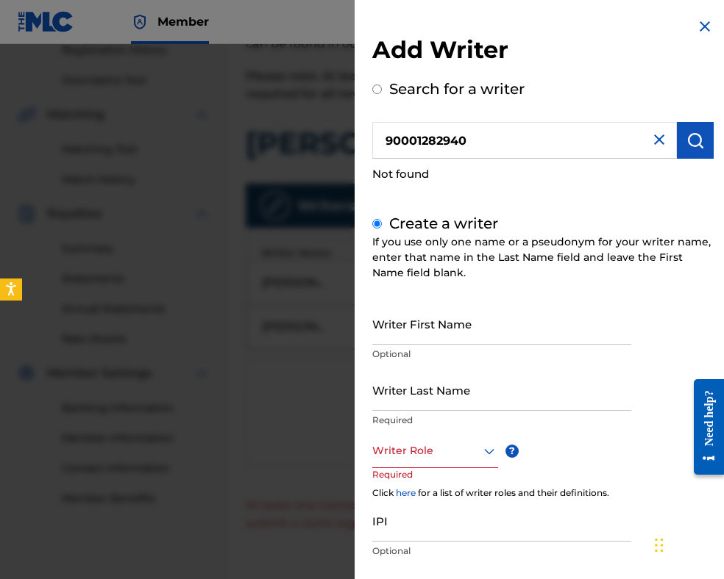
click at [457, 522] on input "IPI" at bounding box center [501, 521] width 259 height 42
type input "90001282940"
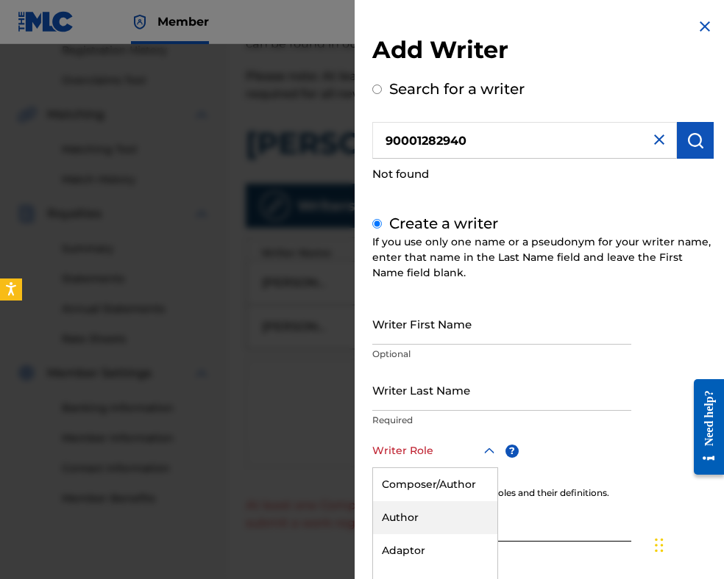
click at [428, 449] on div "8 results available. Use Up and Down to choose options, press Enter to select t…" at bounding box center [435, 451] width 126 height 33
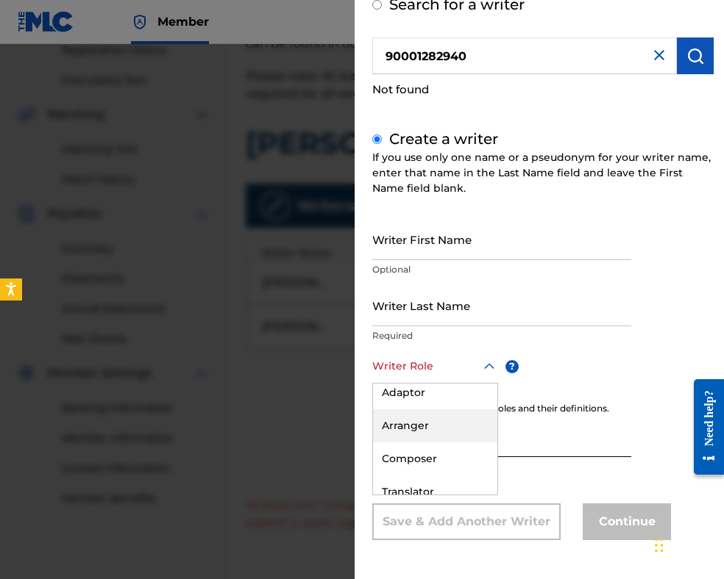
click at [421, 428] on div "Arranger" at bounding box center [435, 426] width 124 height 33
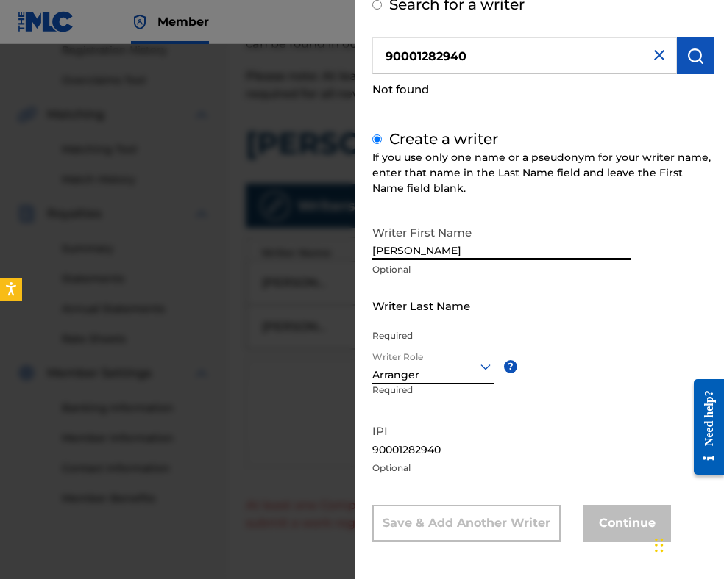
type input "[PERSON_NAME]"
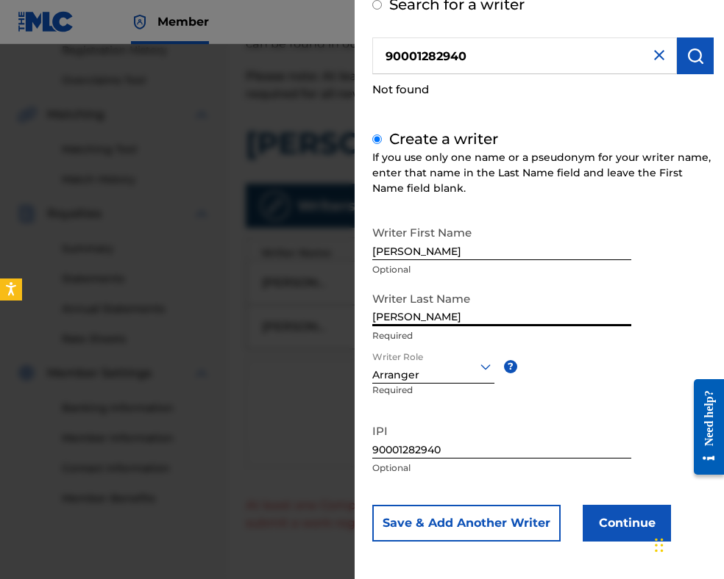
type input "[PERSON_NAME]"
drag, startPoint x: 451, startPoint y: 251, endPoint x: 59, endPoint y: 163, distance: 401.8
click at [141, 207] on div "Add Writer Search for a writer 90001282940 Not found Create a writer If you use…" at bounding box center [362, 311] width 724 height 535
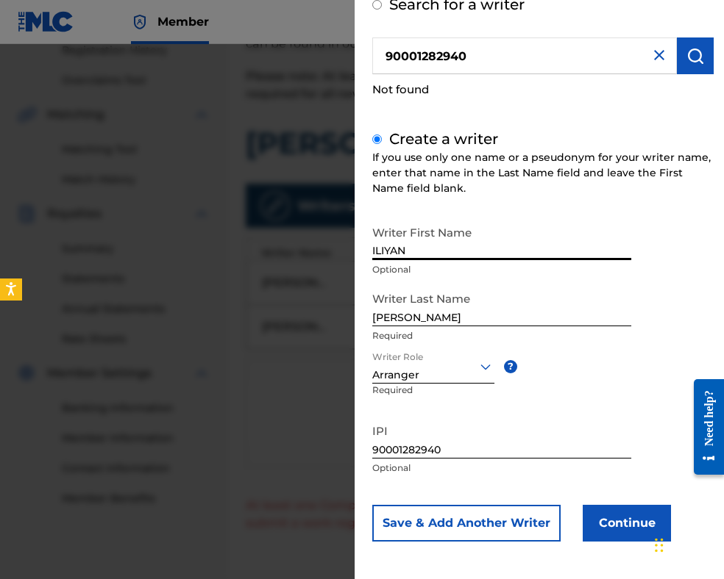
type input "ILIYAN"
drag, startPoint x: 453, startPoint y: 320, endPoint x: 654, endPoint y: 301, distance: 202.3
click at [647, 305] on div "Writer First Name [PERSON_NAME] Optional Writer Last Name [PERSON_NAME] Require…" at bounding box center [542, 380] width 341 height 324
type input "[PERSON_NAME]"
click at [658, 530] on div "Джаджи за чат" at bounding box center [687, 544] width 74 height 71
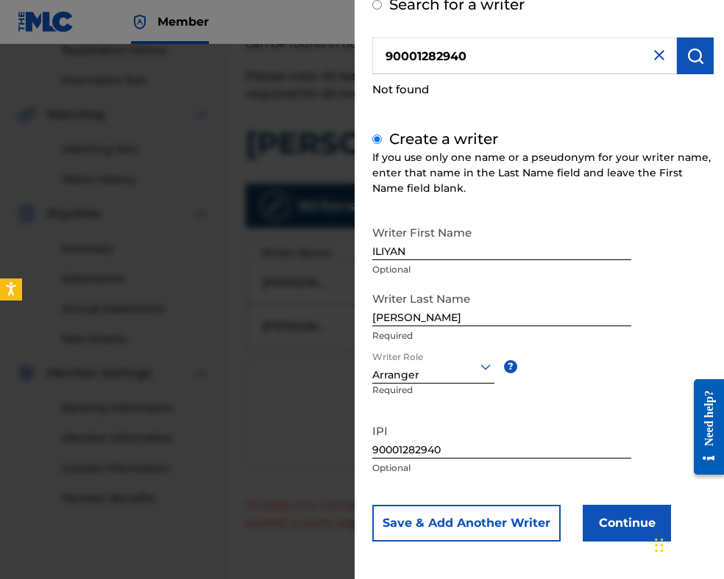
click at [615, 522] on button "Continue" at bounding box center [626, 523] width 88 height 37
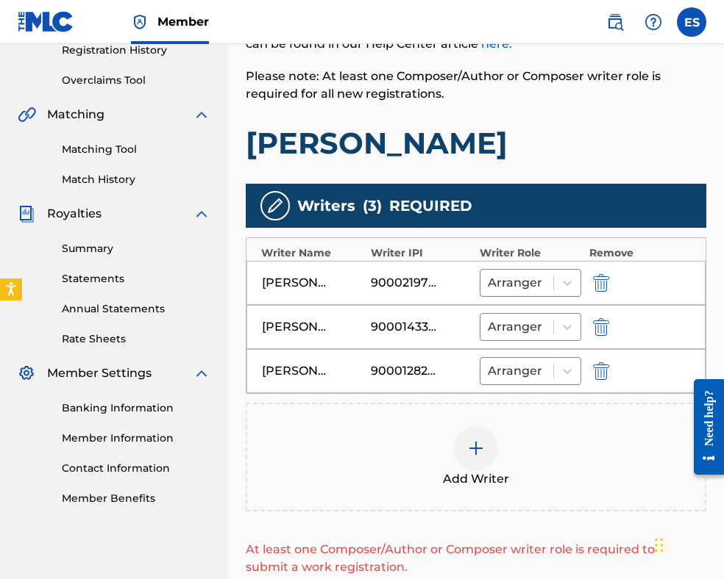
click at [473, 440] on img at bounding box center [476, 449] width 18 height 18
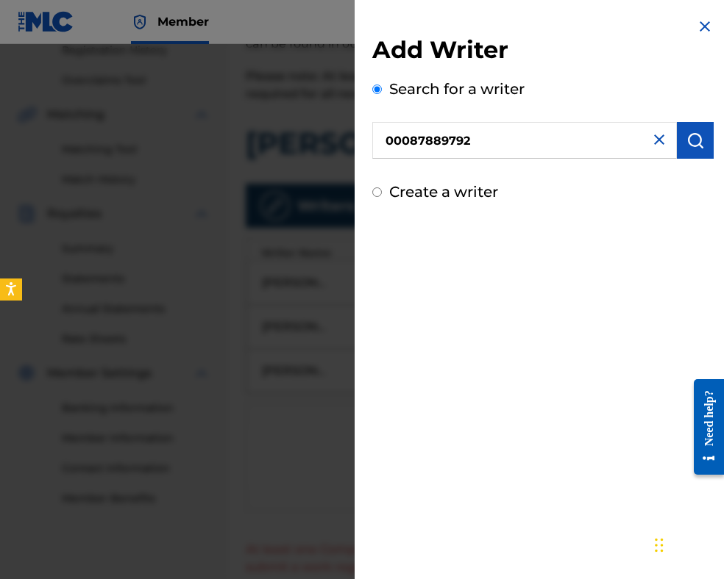
type input "00087889792"
click at [703, 149] on button "submit" at bounding box center [695, 140] width 37 height 37
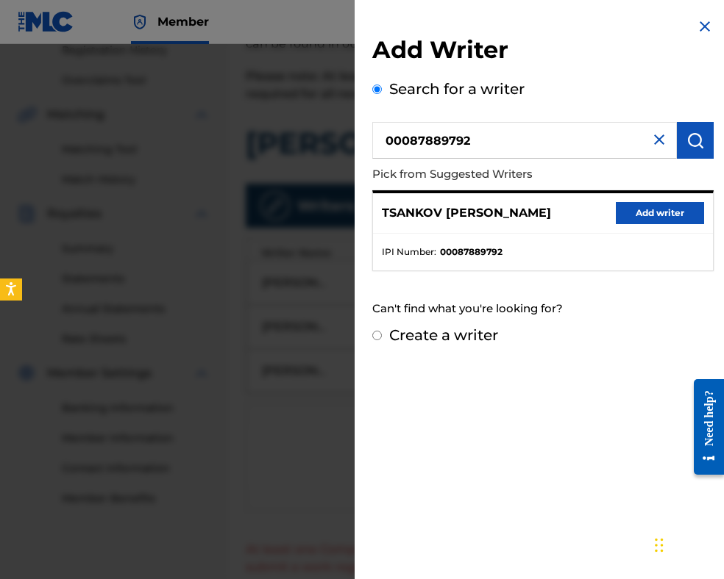
click at [632, 209] on button "Add writer" at bounding box center [659, 213] width 88 height 22
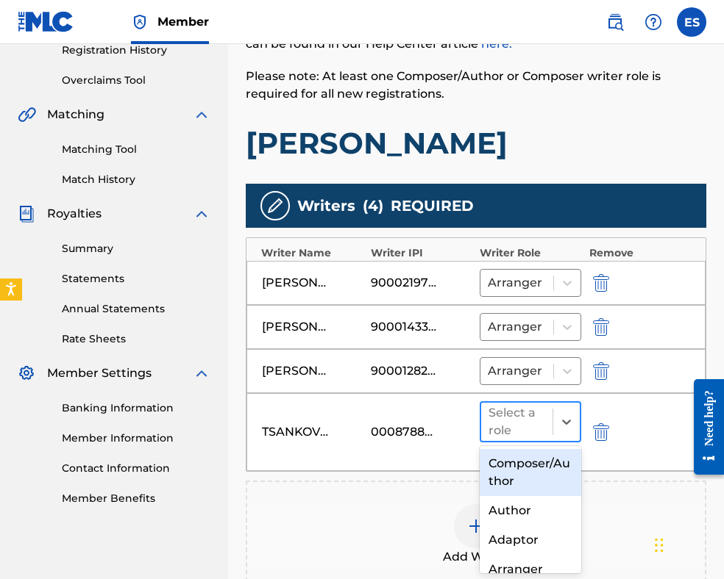
click at [498, 432] on div "Select a role" at bounding box center [516, 421] width 57 height 35
click at [524, 479] on div "Composer/Author" at bounding box center [529, 472] width 101 height 47
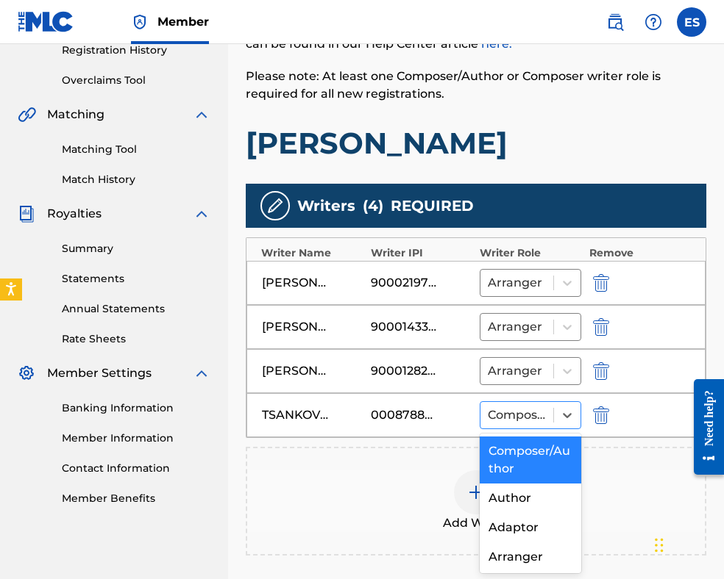
click at [499, 414] on div at bounding box center [517, 415] width 58 height 21
click at [517, 468] on div "Composer/Author" at bounding box center [529, 460] width 101 height 47
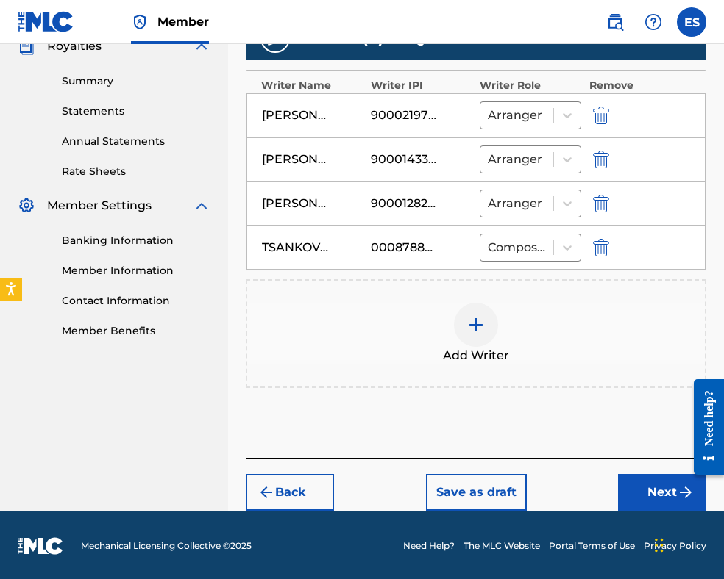
click at [651, 490] on button "Next" at bounding box center [662, 492] width 88 height 37
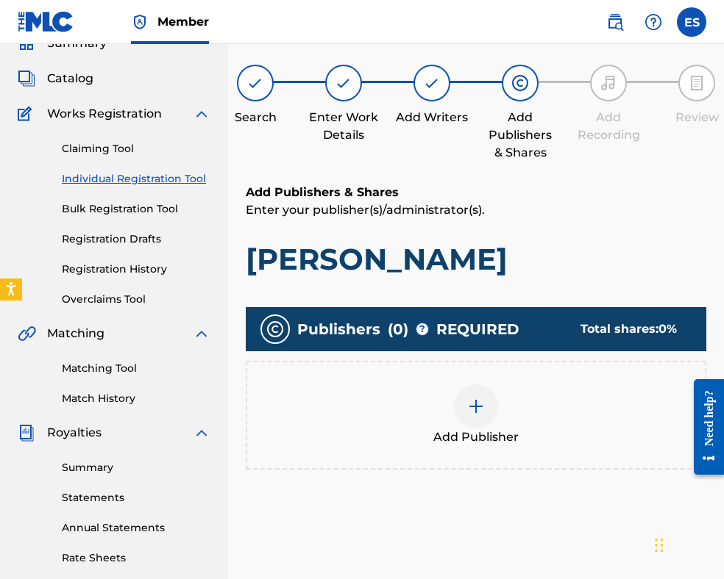
scroll to position [296, 0]
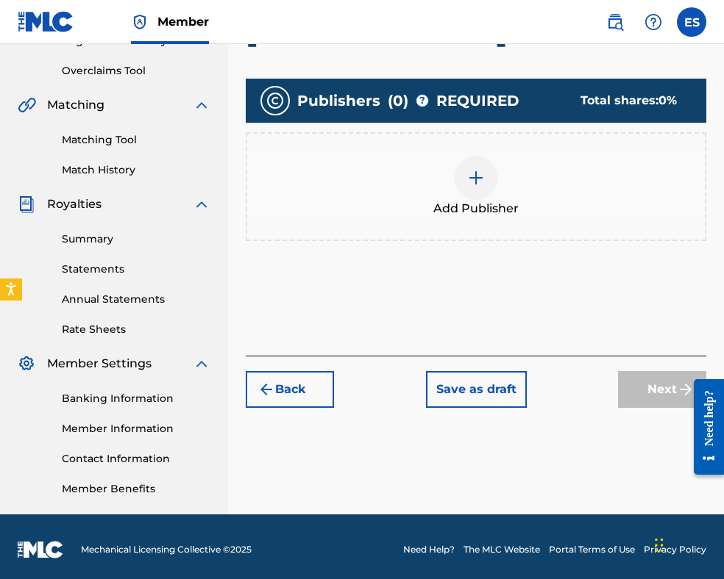
click at [470, 196] on div at bounding box center [476, 178] width 44 height 44
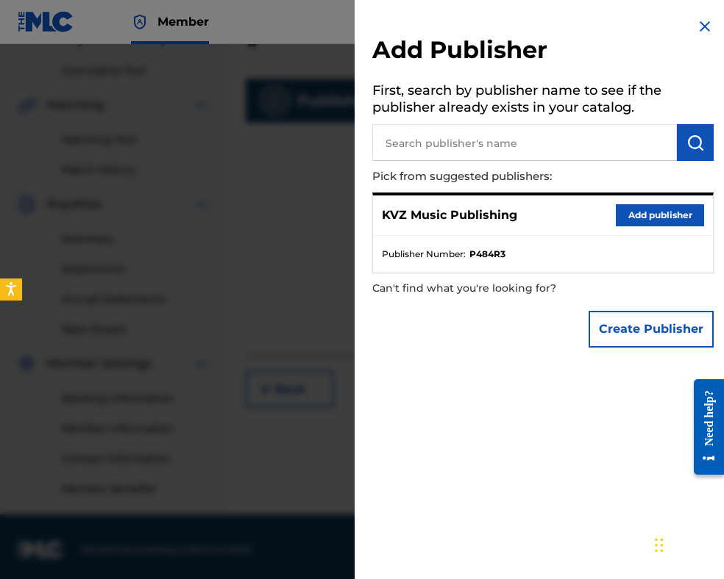
click at [665, 218] on button "Add publisher" at bounding box center [659, 215] width 88 height 22
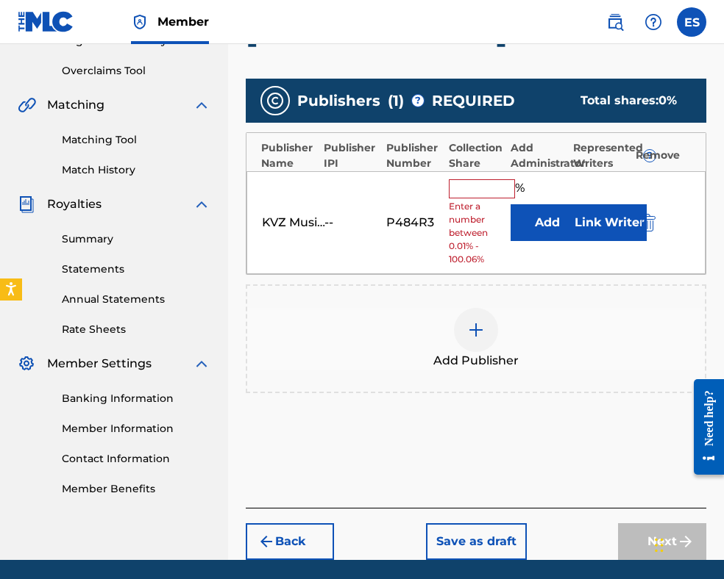
click at [492, 197] on input "text" at bounding box center [482, 188] width 66 height 19
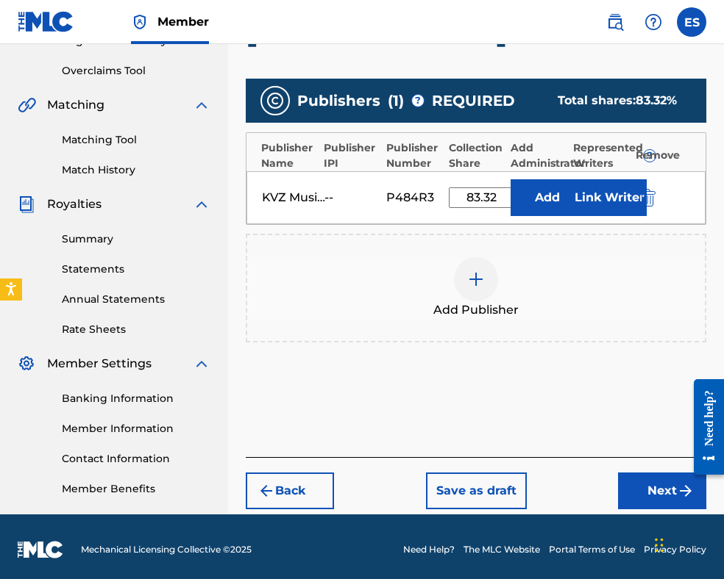
type input "83.32"
click at [627, 485] on button "Next" at bounding box center [662, 491] width 88 height 37
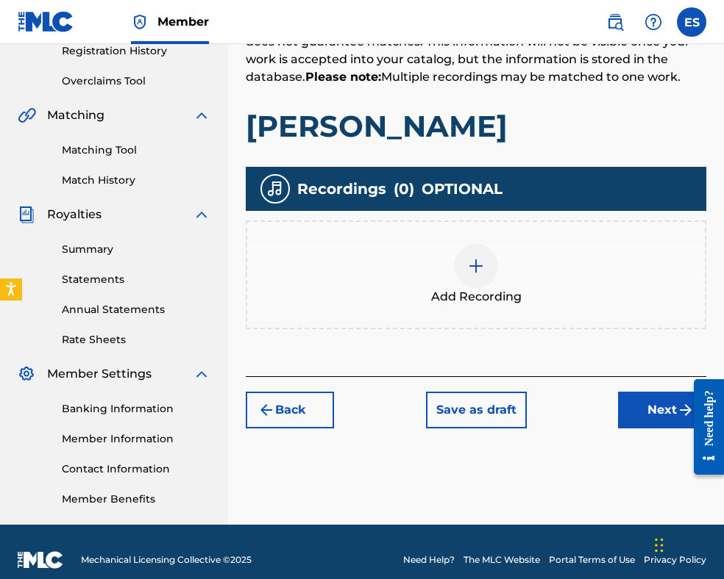
scroll to position [287, 0]
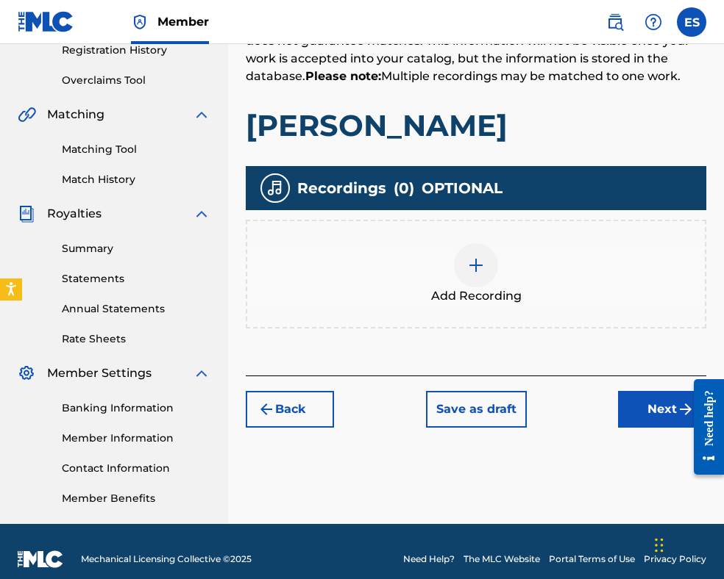
click at [488, 278] on div at bounding box center [476, 265] width 44 height 44
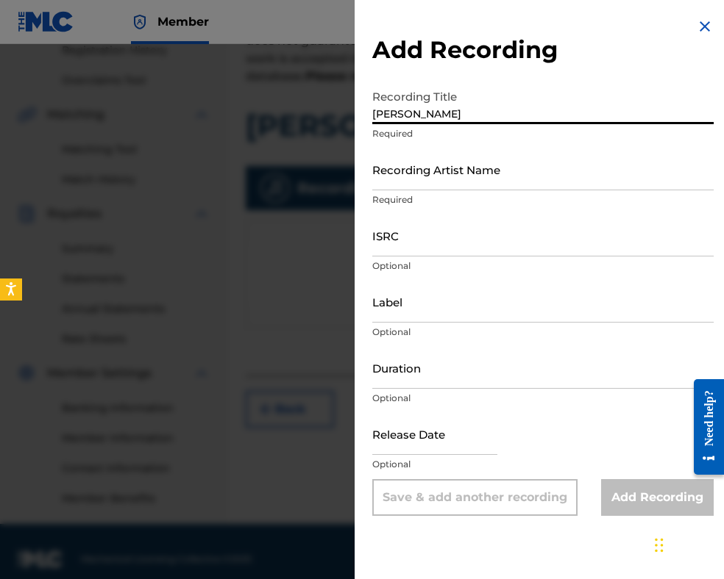
type input "[PERSON_NAME]"
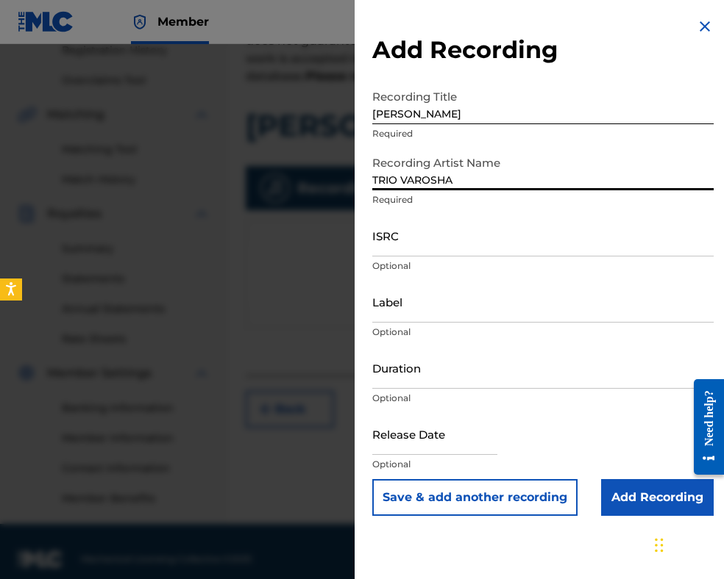
type input "TRIO VAROSHA"
click at [488, 388] on input "Duration" at bounding box center [542, 368] width 341 height 42
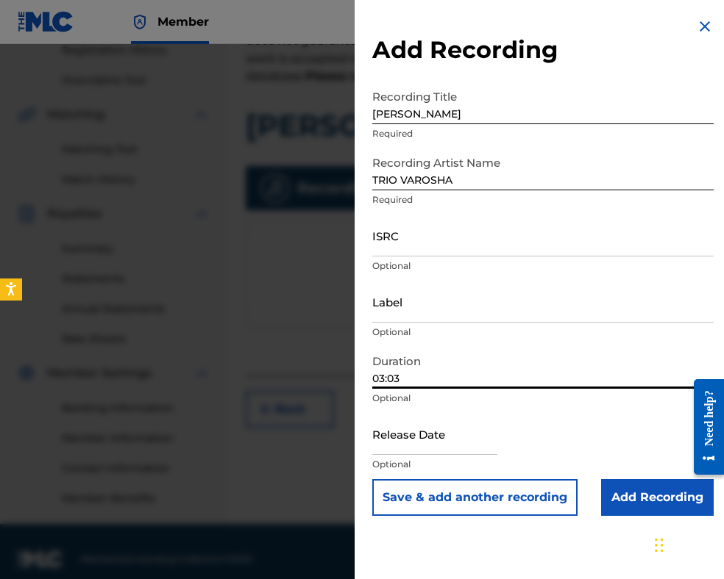
click at [639, 501] on input "Add Recording" at bounding box center [657, 497] width 113 height 37
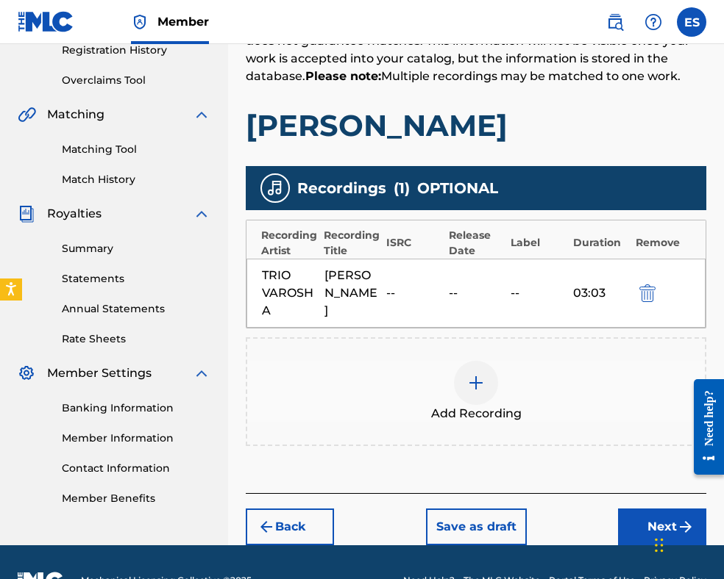
click at [625, 513] on button "Next" at bounding box center [662, 527] width 88 height 37
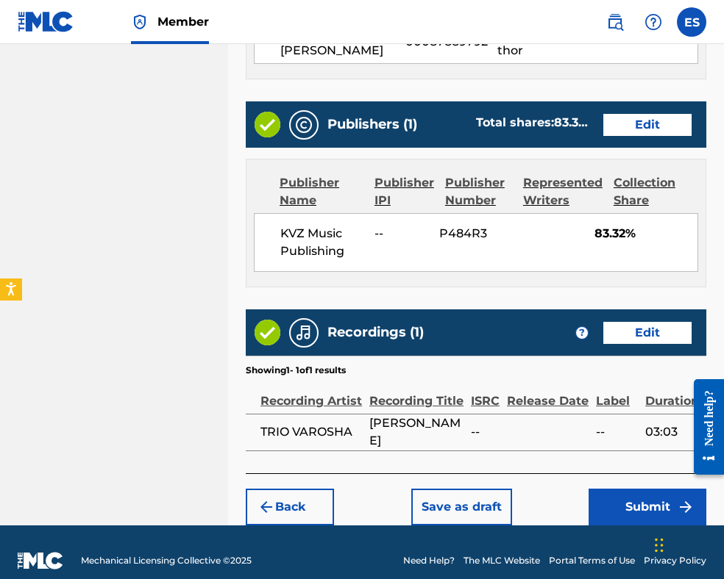
scroll to position [924, 0]
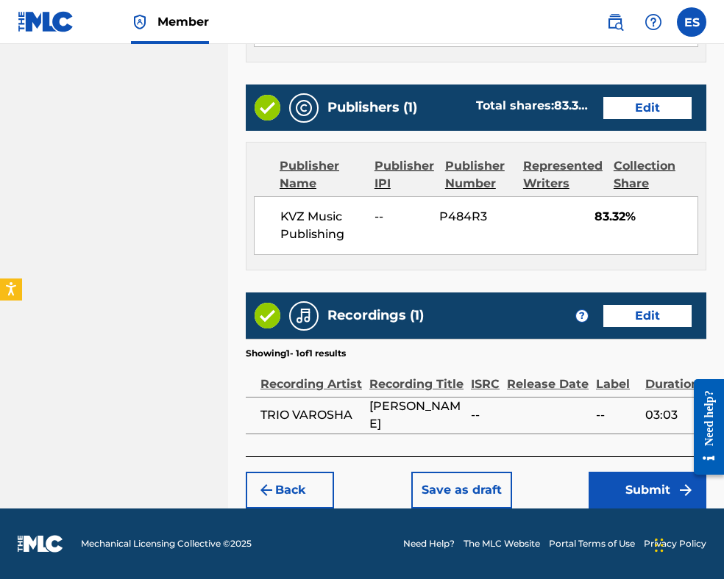
click at [633, 496] on button "Submit" at bounding box center [647, 490] width 118 height 37
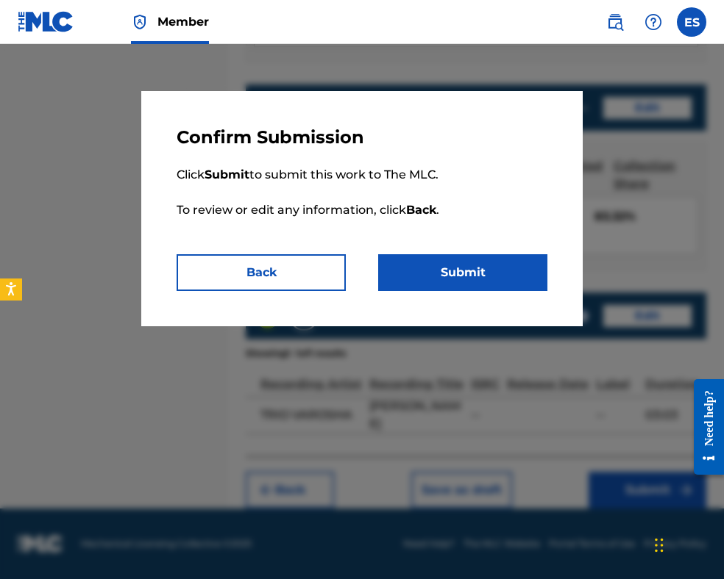
click at [482, 281] on button "Submit" at bounding box center [462, 272] width 169 height 37
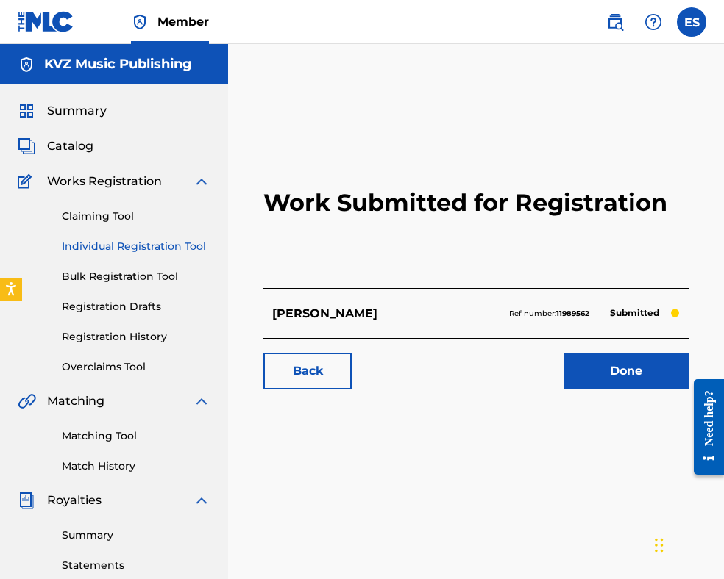
click at [161, 245] on link "Individual Registration Tool" at bounding box center [136, 246] width 149 height 15
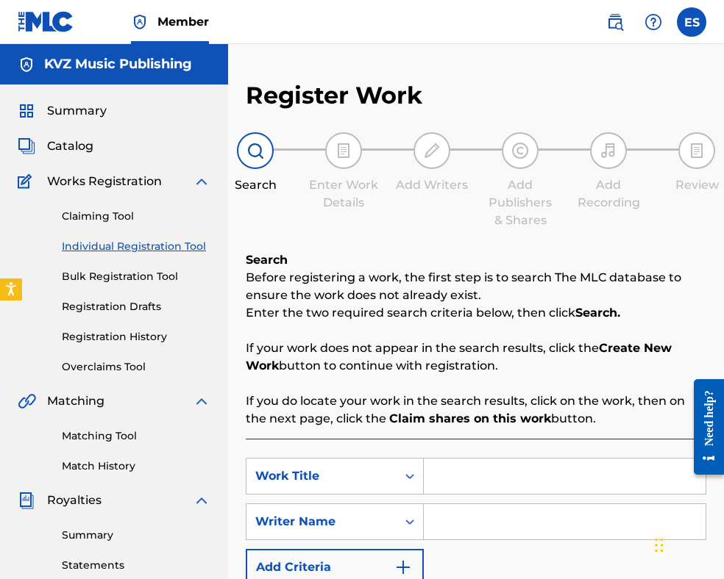
click at [440, 479] on input "Search Form" at bounding box center [565, 476] width 282 height 35
click at [463, 516] on input "Search Form" at bounding box center [565, 521] width 282 height 35
click at [441, 470] on input "[PERSON_NAME]" at bounding box center [565, 476] width 282 height 35
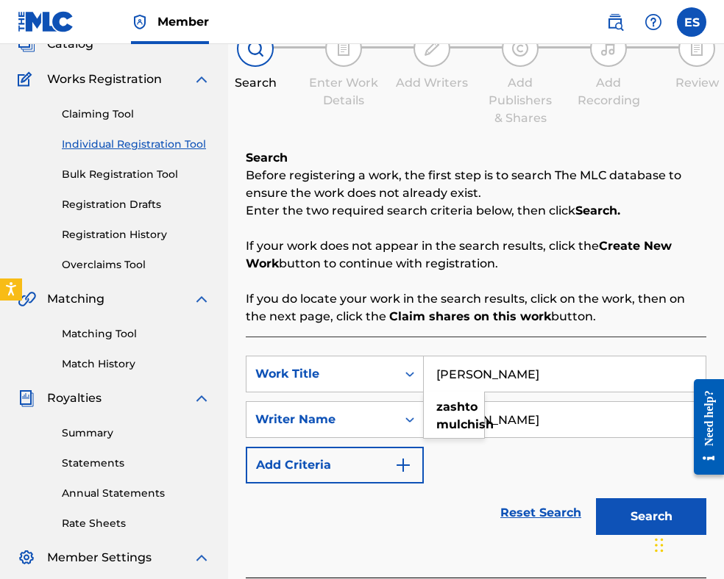
scroll to position [147, 0]
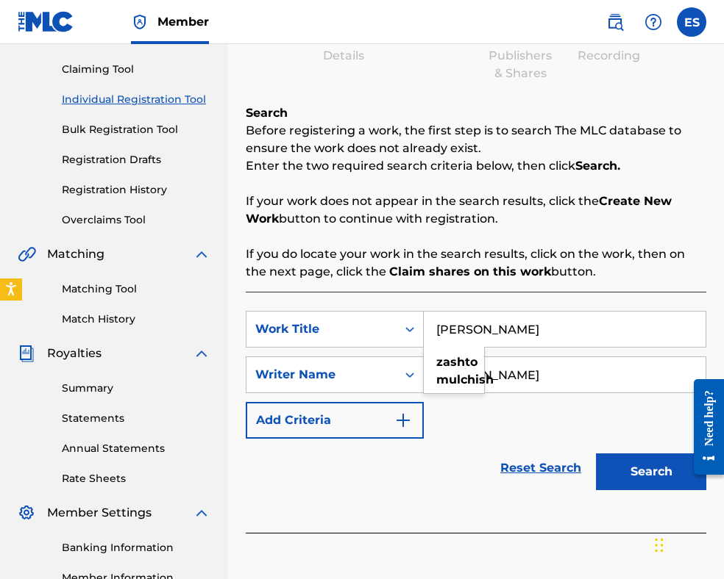
click at [635, 474] on button "Search" at bounding box center [651, 472] width 110 height 37
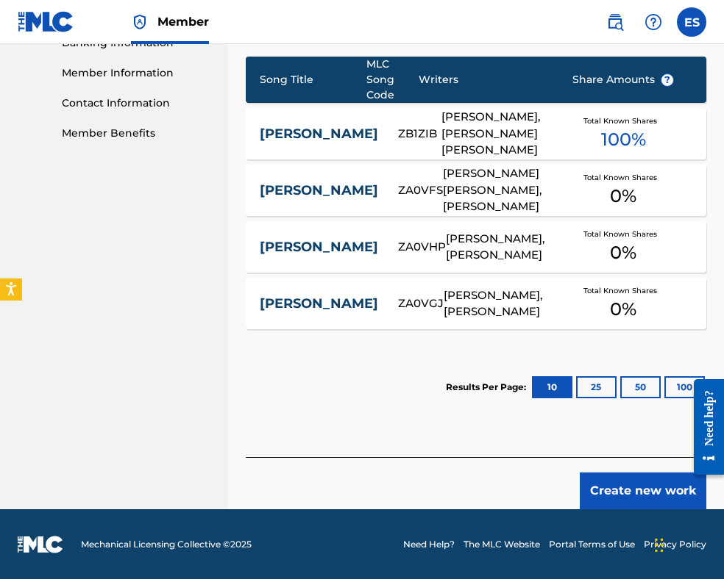
click at [647, 492] on button "Create new work" at bounding box center [642, 491] width 126 height 37
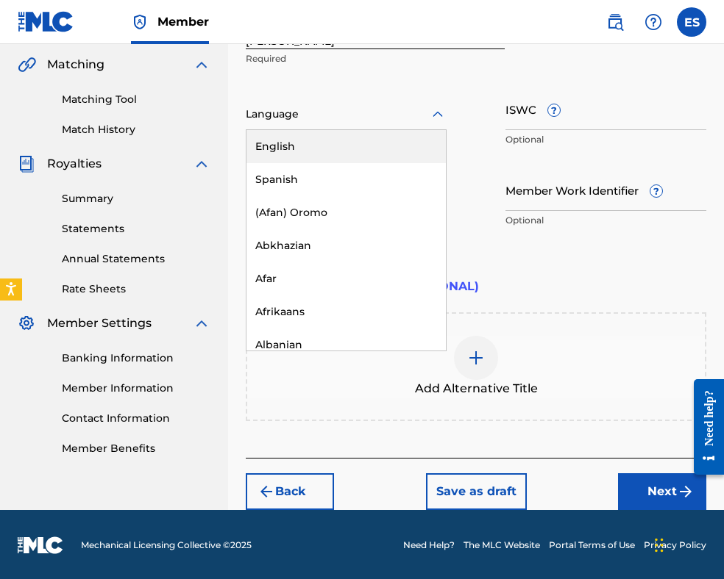
click at [365, 118] on div at bounding box center [346, 114] width 201 height 18
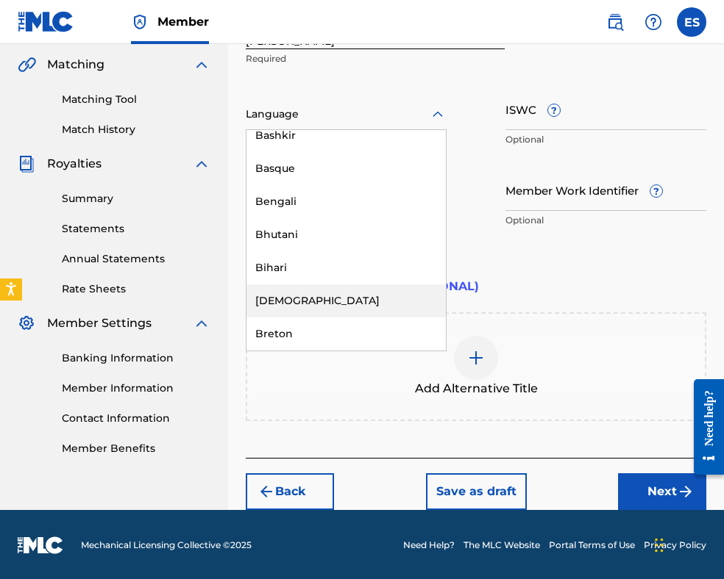
scroll to position [588, 0]
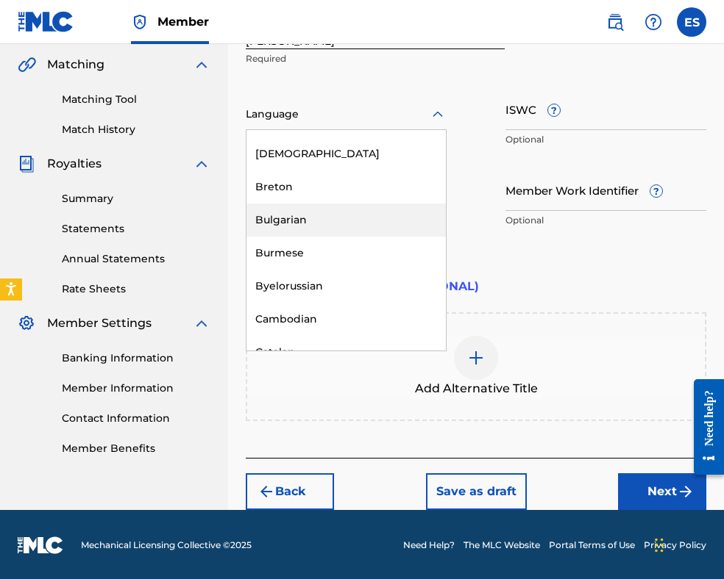
click at [348, 213] on div "Bulgarian" at bounding box center [345, 220] width 199 height 33
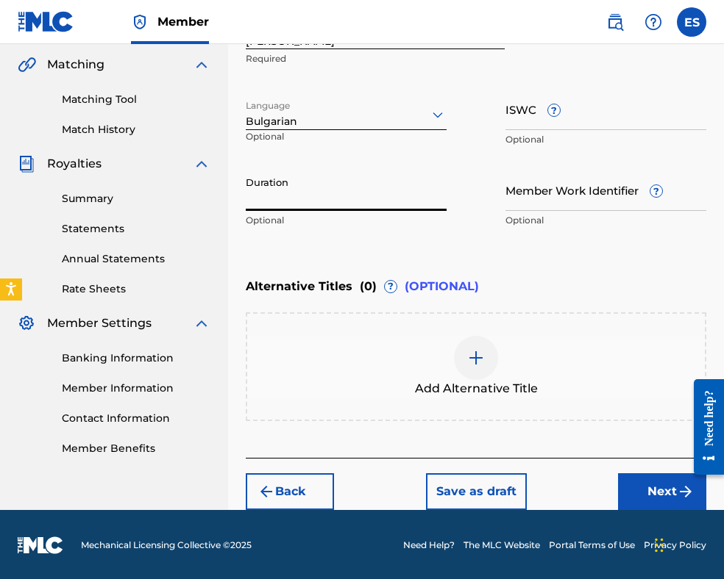
drag, startPoint x: 354, startPoint y: 193, endPoint x: 355, endPoint y: 185, distance: 8.1
click at [355, 186] on input "Duration" at bounding box center [346, 190] width 201 height 42
click at [479, 361] on img at bounding box center [476, 358] width 18 height 18
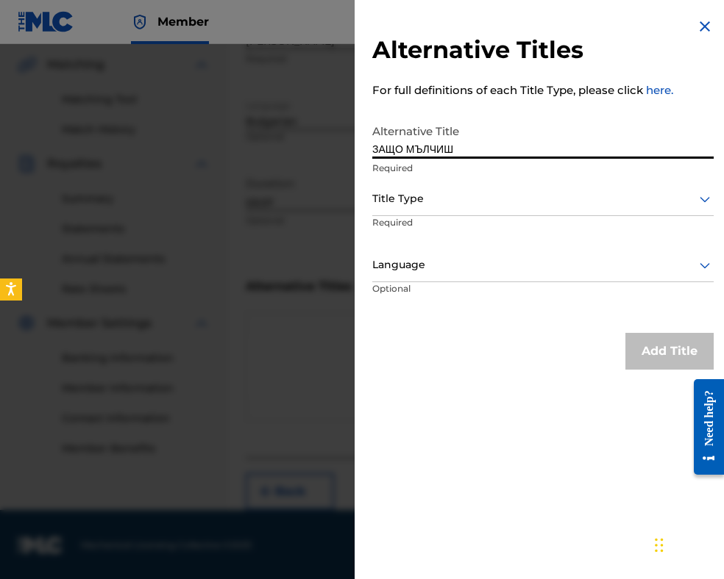
click at [478, 204] on div at bounding box center [542, 199] width 341 height 18
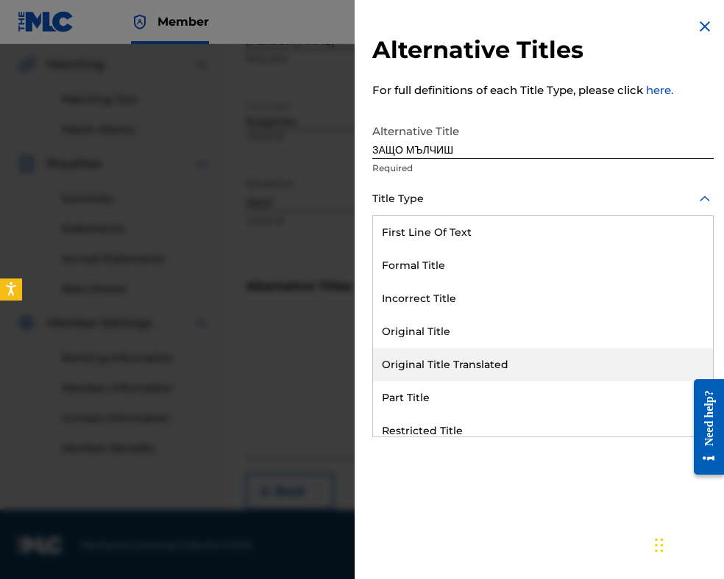
drag, startPoint x: 500, startPoint y: 368, endPoint x: 474, endPoint y: 286, distance: 86.5
click at [500, 365] on div "Original Title Translated" at bounding box center [543, 365] width 340 height 33
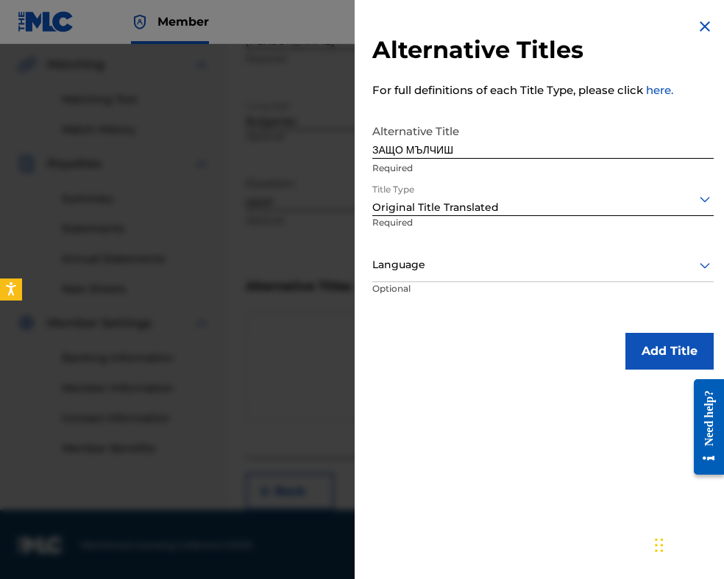
click at [463, 259] on div at bounding box center [542, 265] width 341 height 18
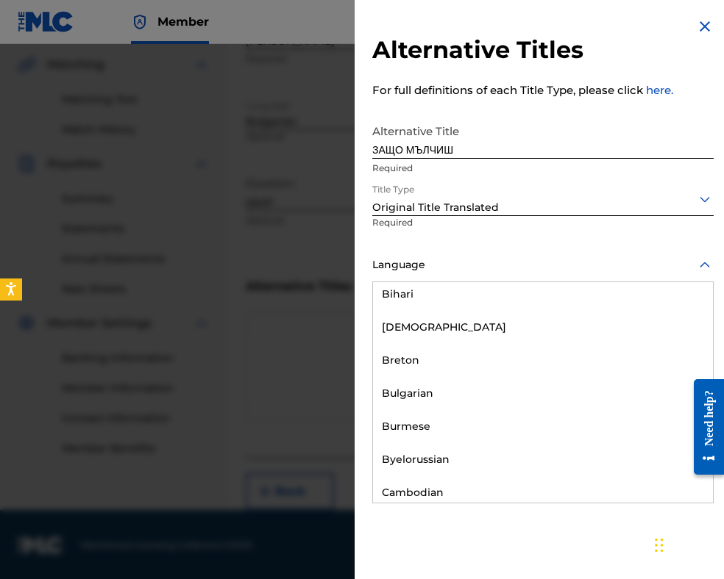
scroll to position [662, 0]
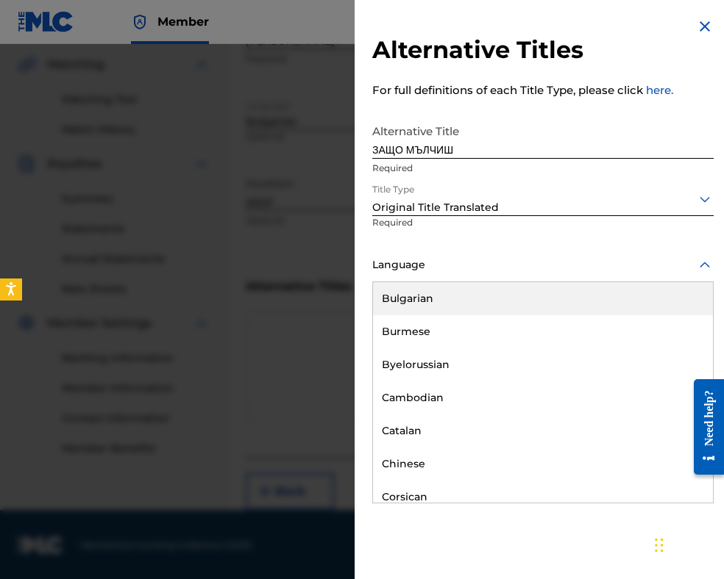
click at [474, 298] on div "Bulgarian" at bounding box center [543, 298] width 340 height 33
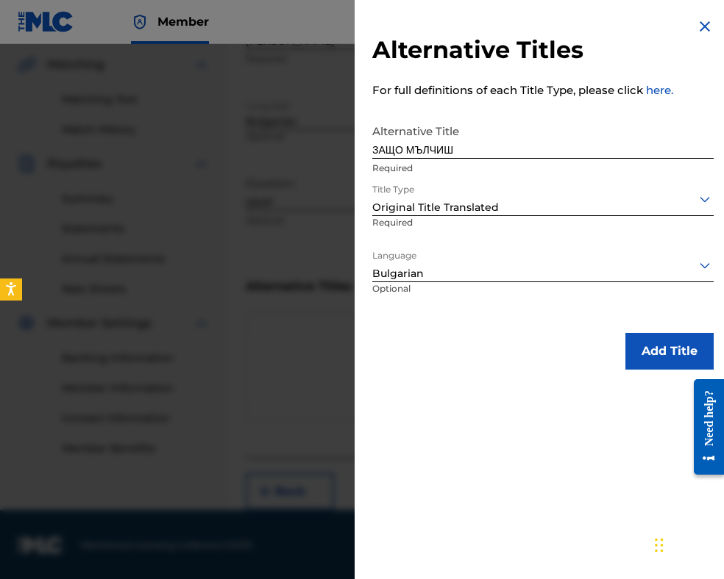
click at [627, 354] on button "Add Title" at bounding box center [669, 351] width 88 height 37
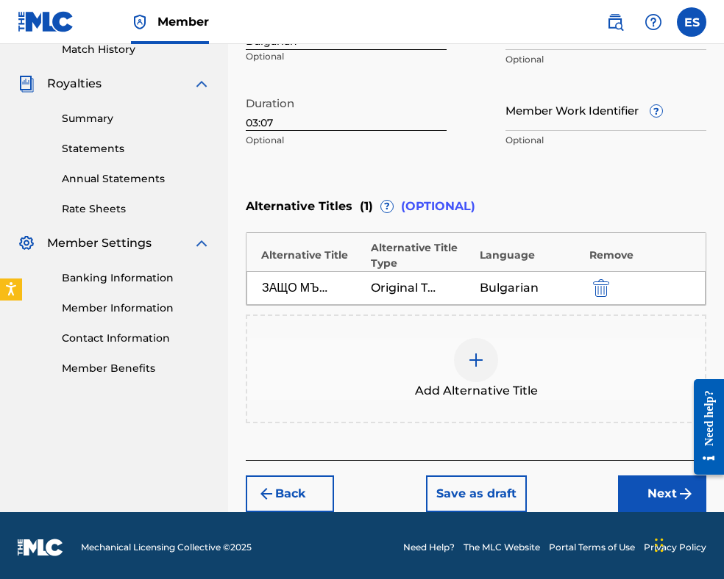
scroll to position [419, 0]
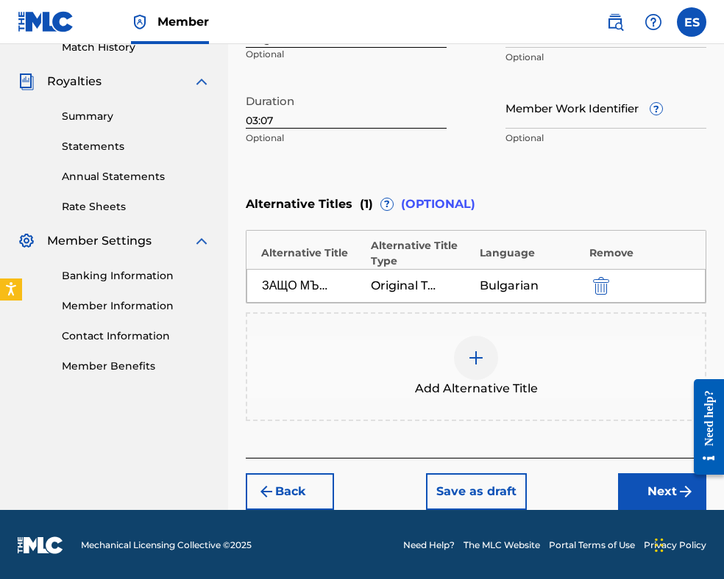
drag, startPoint x: 654, startPoint y: 490, endPoint x: 644, endPoint y: 457, distance: 35.4
click at [654, 489] on button "Next" at bounding box center [662, 492] width 88 height 37
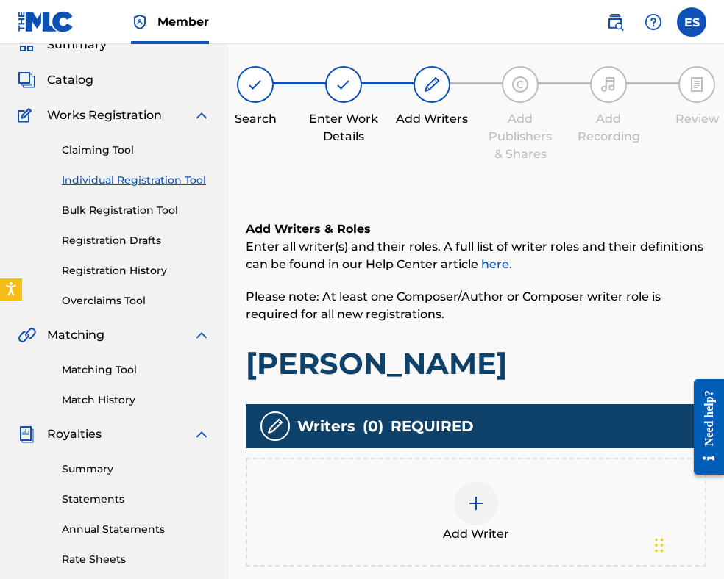
scroll to position [300, 0]
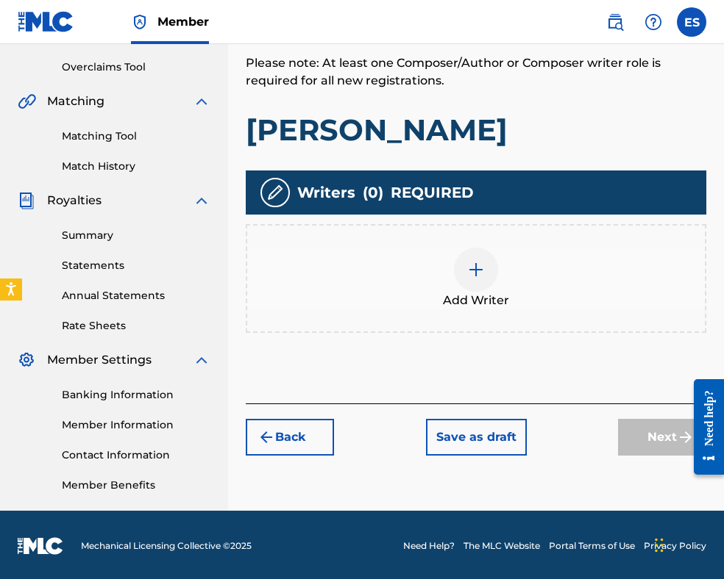
click at [496, 271] on div at bounding box center [476, 270] width 44 height 44
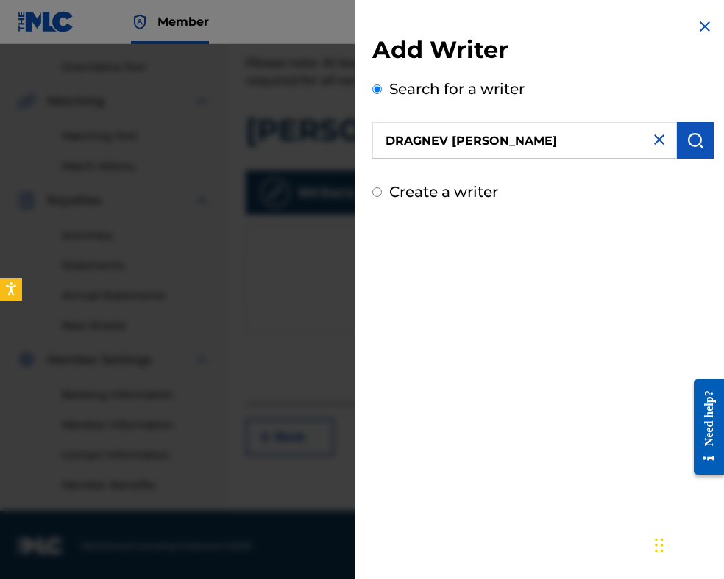
click at [699, 142] on img "submit" at bounding box center [695, 141] width 18 height 18
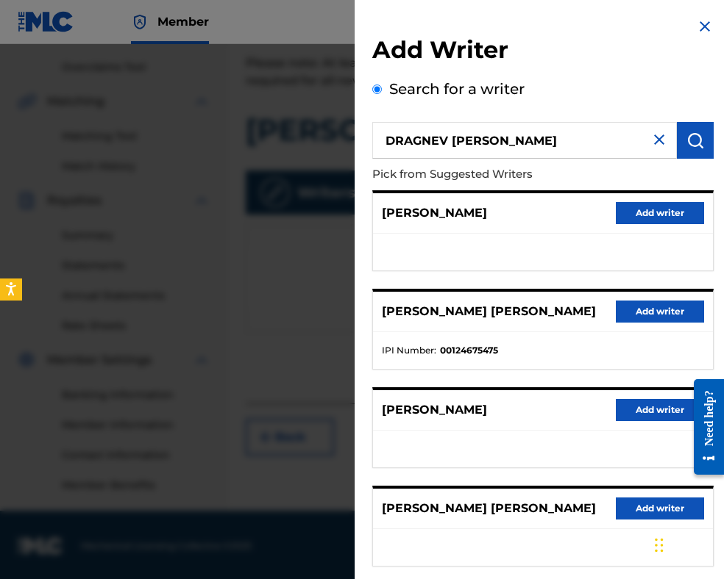
click at [627, 313] on button "Add writer" at bounding box center [659, 312] width 88 height 22
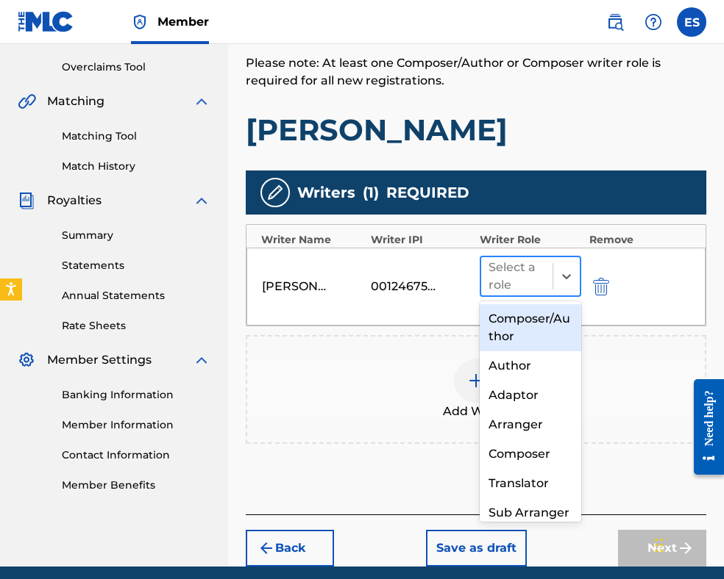
click at [517, 282] on div at bounding box center [516, 276] width 57 height 21
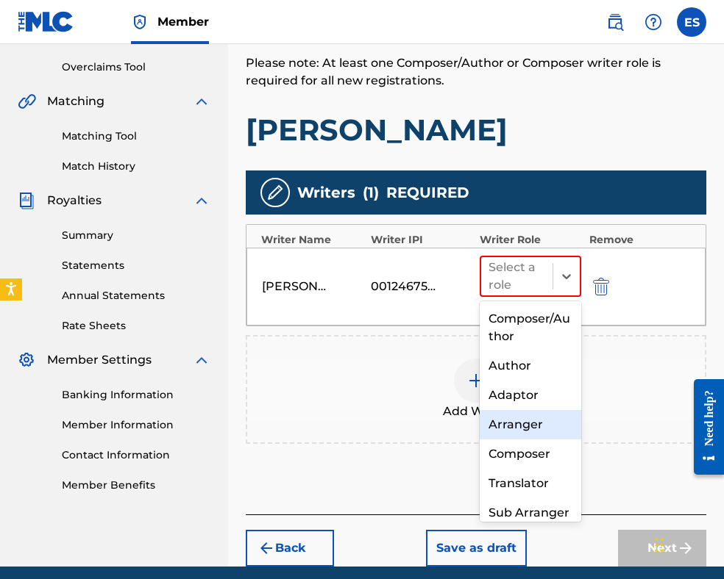
drag, startPoint x: 518, startPoint y: 429, endPoint x: 494, endPoint y: 377, distance: 57.3
click at [518, 429] on div "Arranger" at bounding box center [529, 424] width 101 height 29
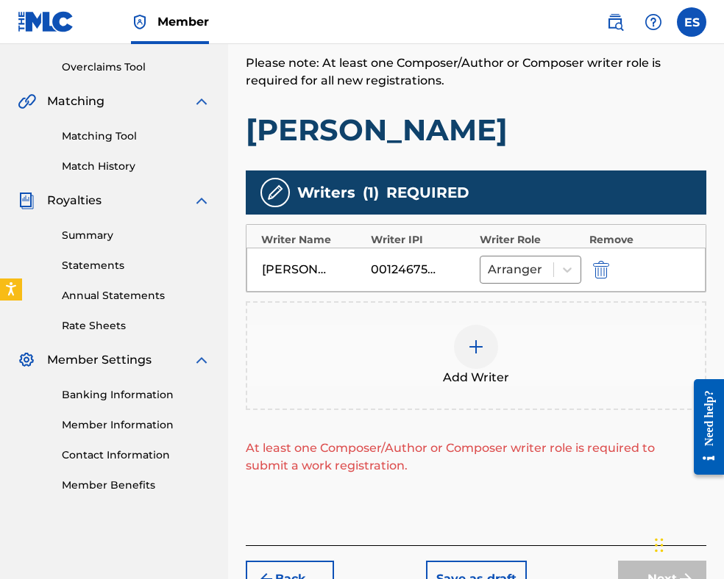
click at [473, 349] on img at bounding box center [476, 347] width 18 height 18
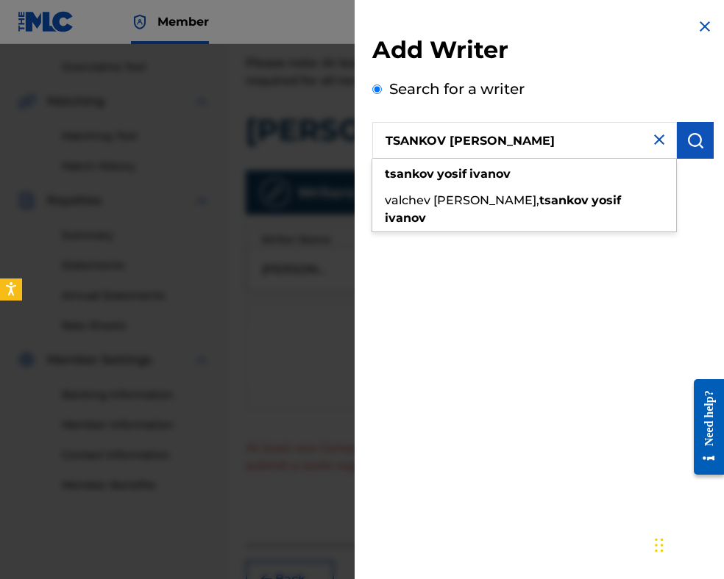
click at [693, 143] on img "submit" at bounding box center [695, 141] width 18 height 18
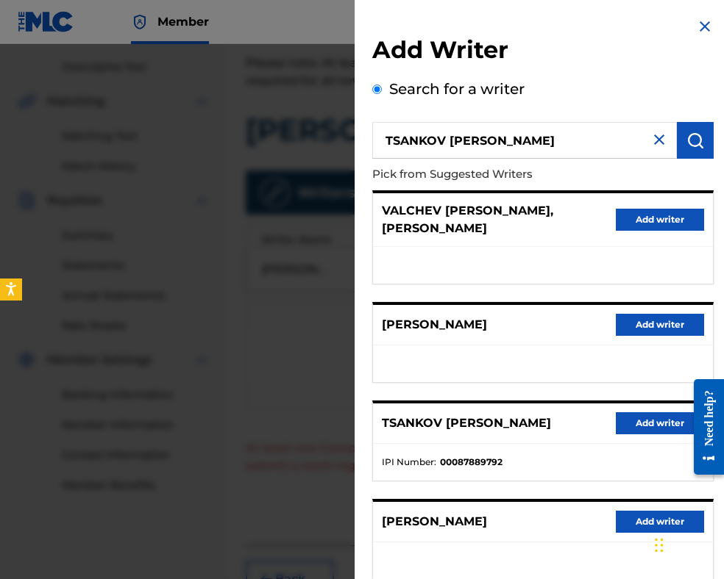
click at [635, 423] on button "Add writer" at bounding box center [659, 424] width 88 height 22
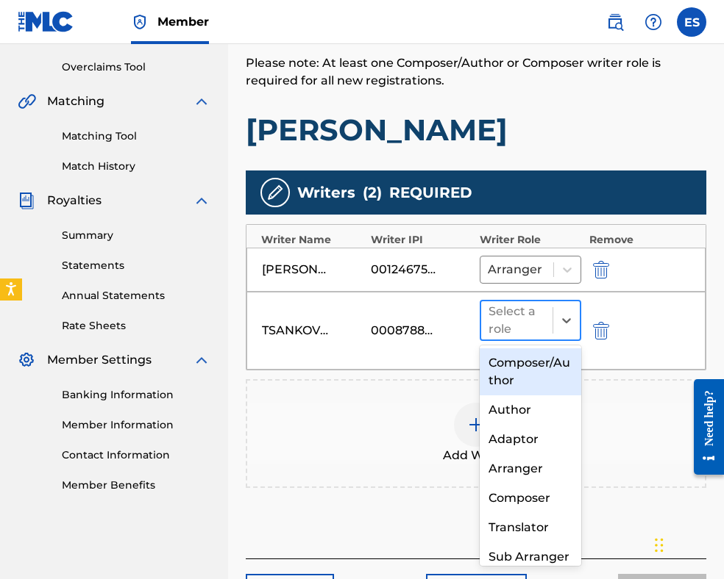
click at [525, 317] on div at bounding box center [516, 320] width 57 height 21
click at [524, 384] on div "Composer/Author" at bounding box center [529, 372] width 101 height 47
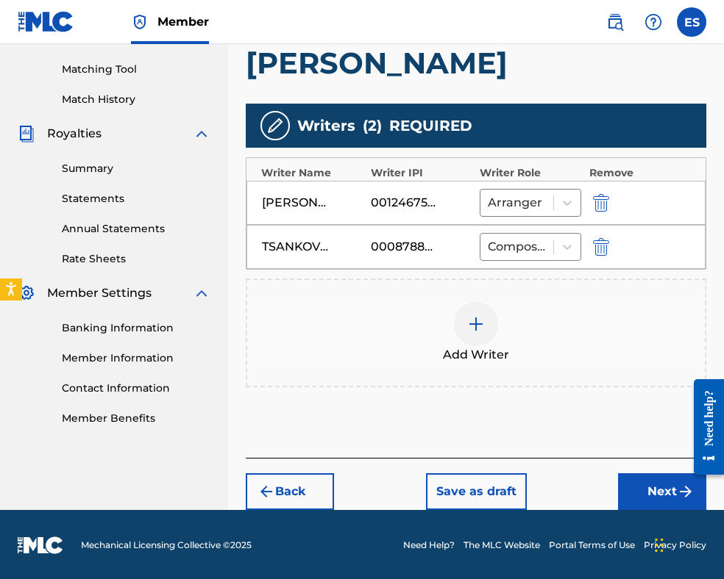
drag, startPoint x: 625, startPoint y: 480, endPoint x: 587, endPoint y: 430, distance: 62.9
click at [624, 479] on button "Next" at bounding box center [662, 492] width 88 height 37
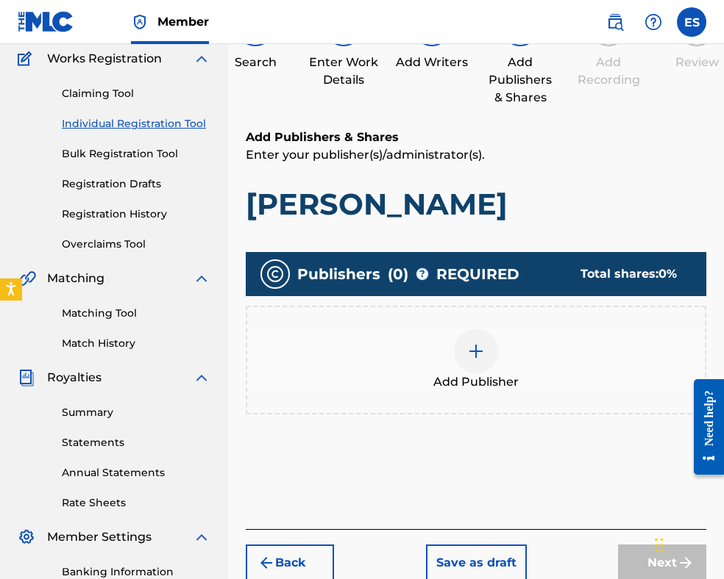
scroll to position [213, 0]
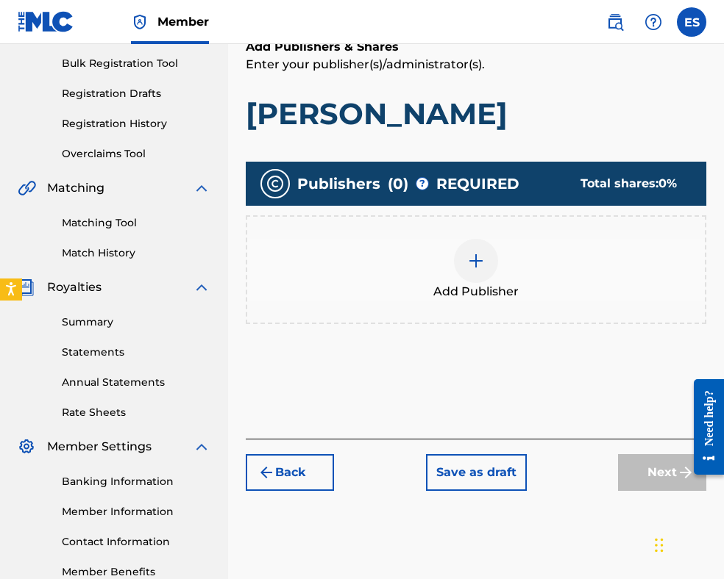
click at [481, 274] on div at bounding box center [476, 261] width 44 height 44
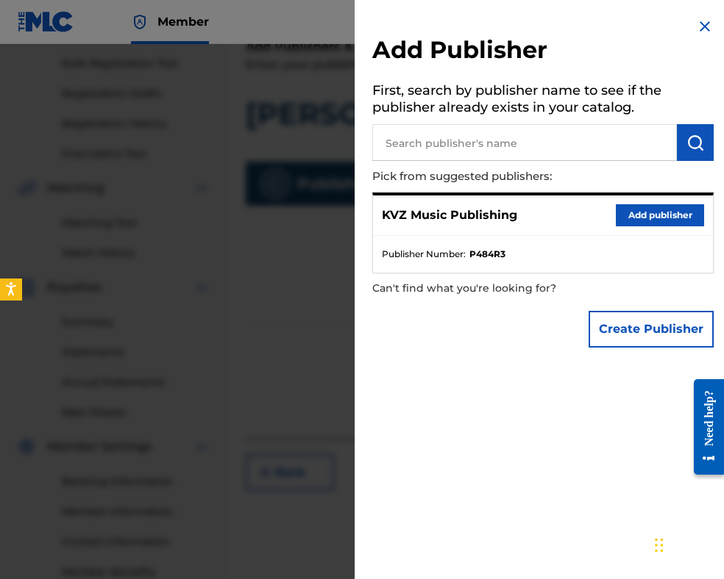
click at [653, 218] on button "Add publisher" at bounding box center [659, 215] width 88 height 22
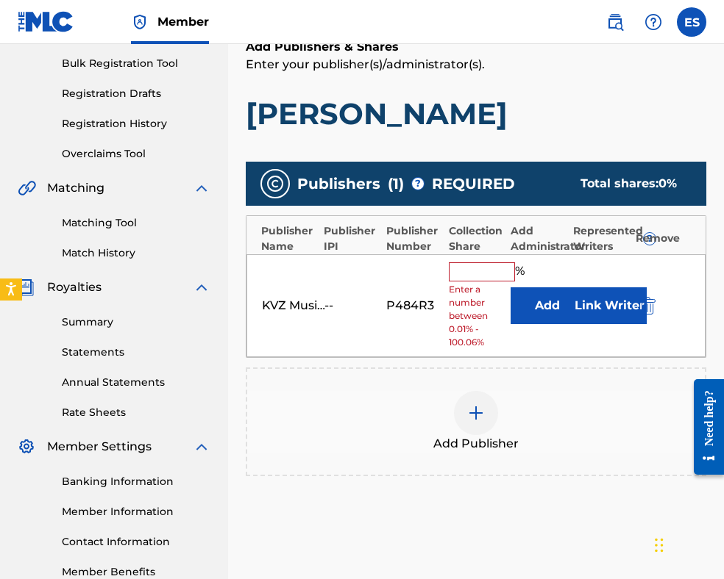
click at [488, 270] on input "text" at bounding box center [482, 272] width 66 height 19
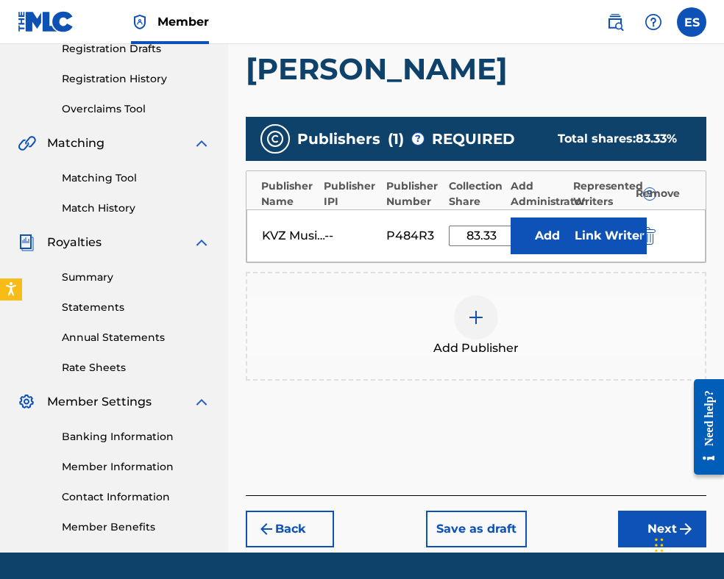
scroll to position [302, 0]
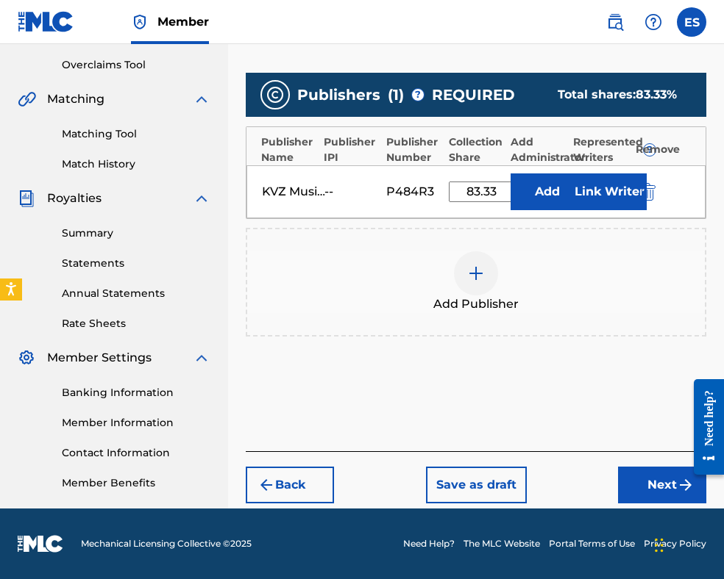
click at [659, 476] on button "Next" at bounding box center [662, 485] width 88 height 37
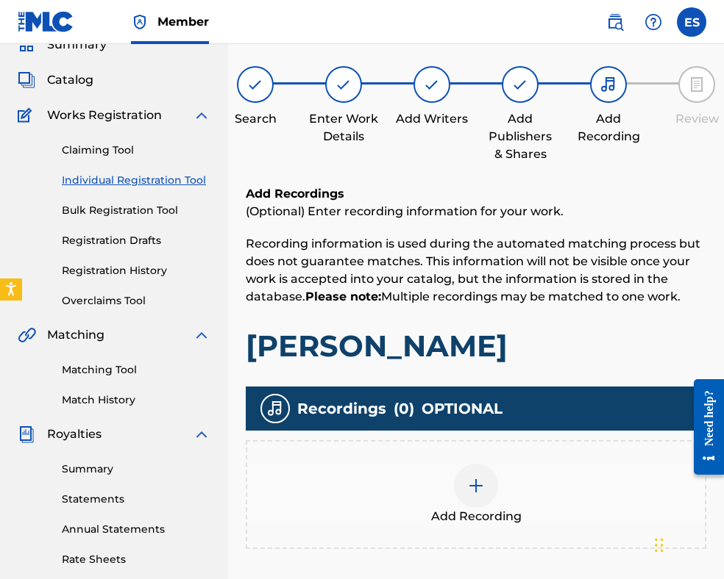
scroll to position [287, 0]
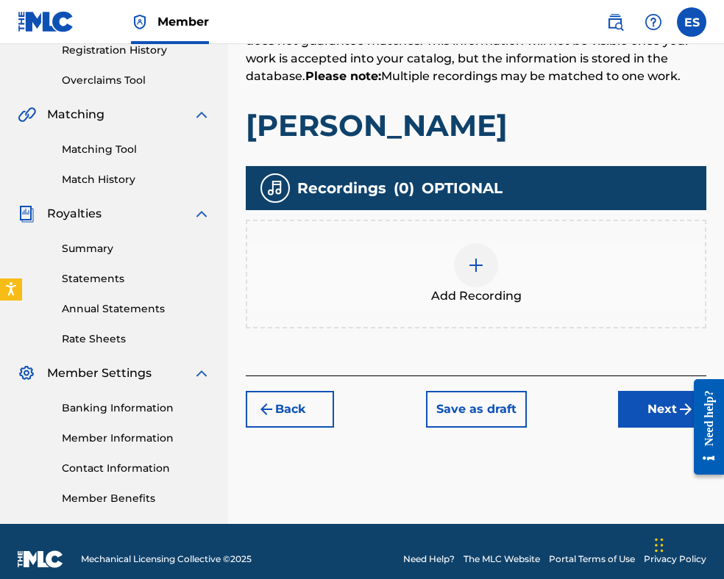
click at [468, 279] on div at bounding box center [476, 265] width 44 height 44
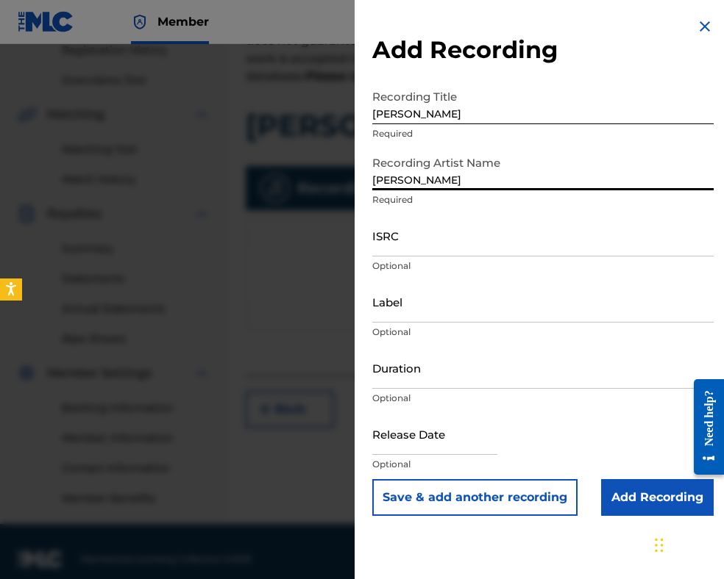
click at [379, 110] on input "[PERSON_NAME]" at bounding box center [542, 103] width 341 height 42
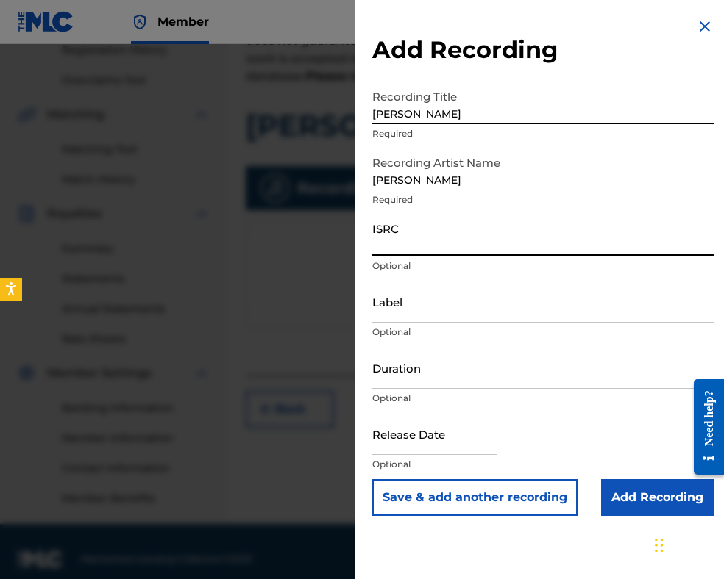
click at [477, 240] on input "ISRC" at bounding box center [542, 236] width 341 height 42
click at [519, 371] on input "Duration" at bounding box center [542, 368] width 341 height 42
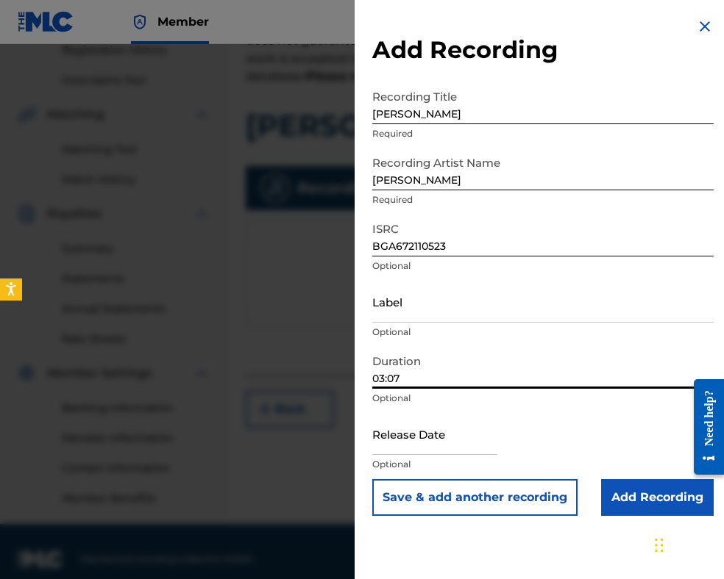
click at [424, 292] on input "Label" at bounding box center [542, 302] width 341 height 42
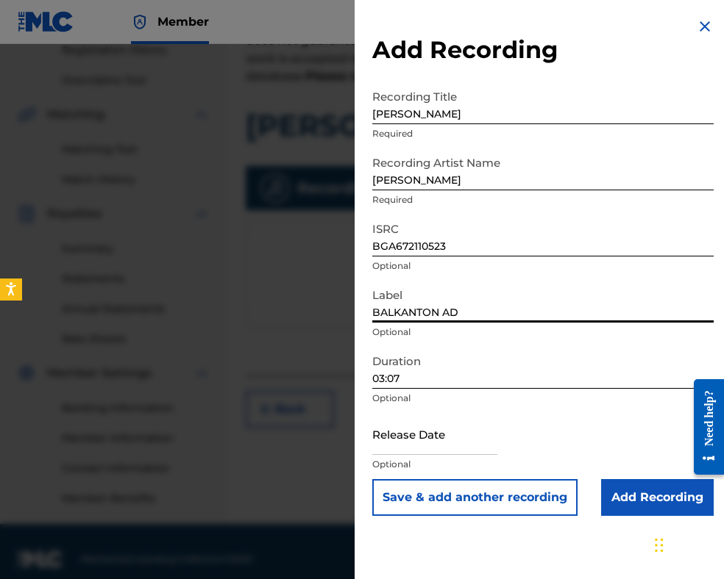
drag, startPoint x: 515, startPoint y: 113, endPoint x: 282, endPoint y: 90, distance: 233.4
click at [268, 88] on div "Add Recording Recording Title [PERSON_NAME] Required Recording Artist Name [PER…" at bounding box center [362, 311] width 724 height 535
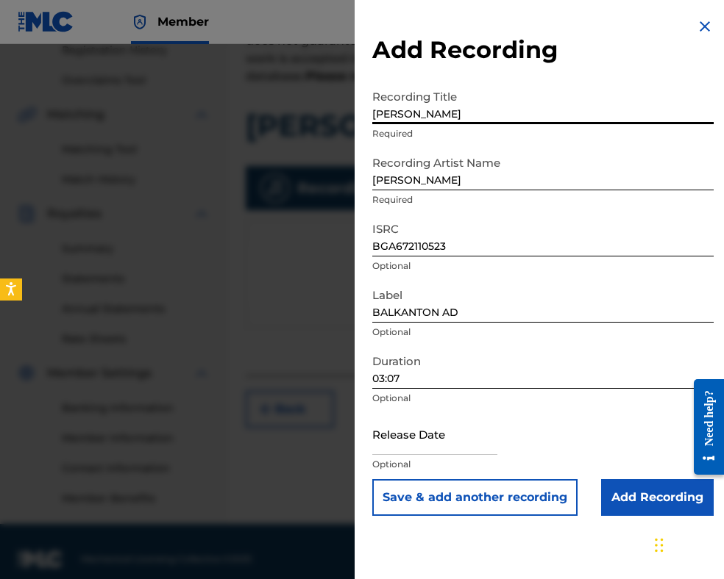
click at [632, 493] on input "Add Recording" at bounding box center [657, 497] width 113 height 37
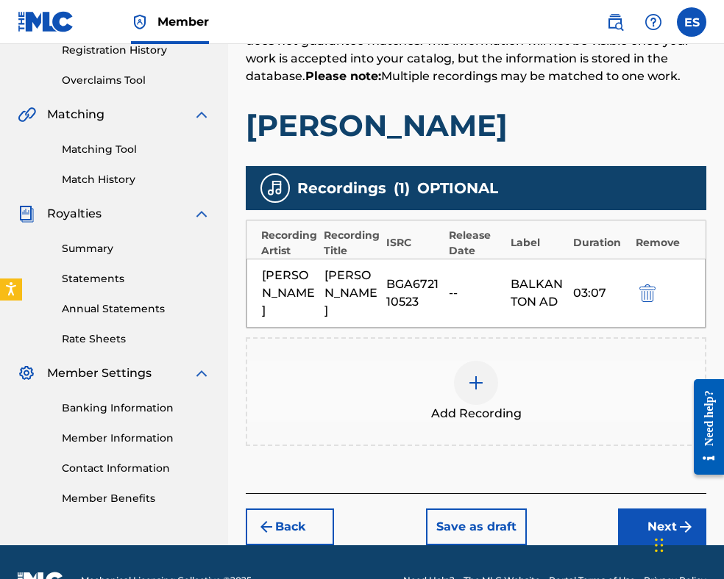
click at [496, 398] on div at bounding box center [476, 383] width 44 height 44
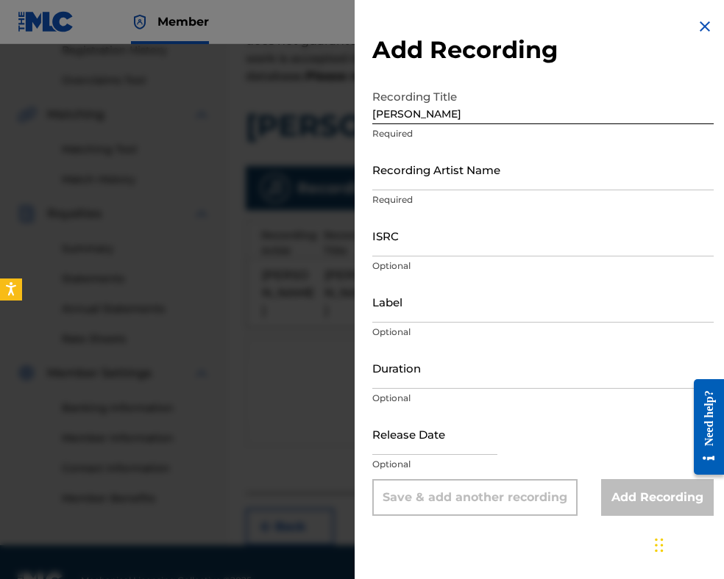
drag, startPoint x: 411, startPoint y: 186, endPoint x: 387, endPoint y: 174, distance: 27.0
drag, startPoint x: 387, startPoint y: 174, endPoint x: 376, endPoint y: 250, distance: 76.5
click at [376, 250] on input "ISRC" at bounding box center [542, 236] width 341 height 42
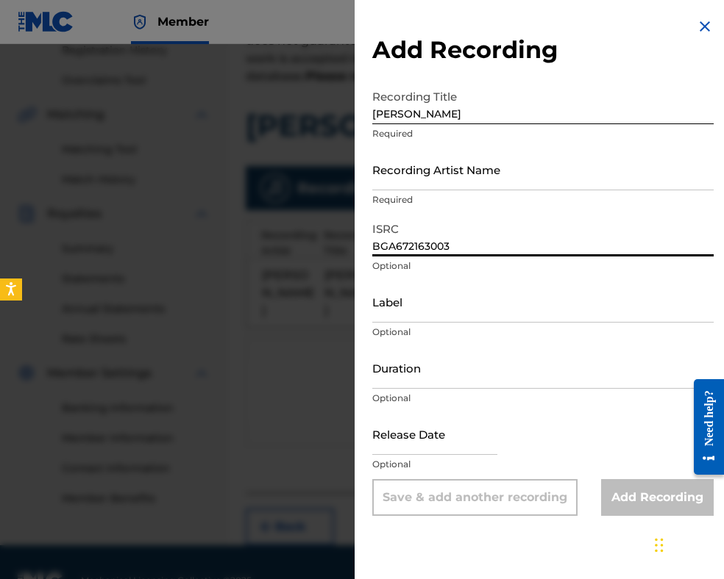
click at [415, 380] on input "Duration" at bounding box center [542, 368] width 341 height 42
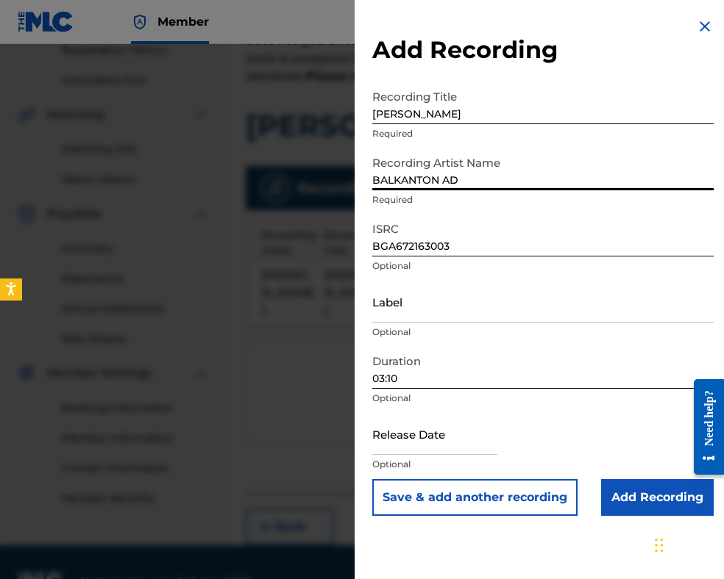
drag, startPoint x: 490, startPoint y: 108, endPoint x: 270, endPoint y: 111, distance: 219.9
click at [270, 111] on div "Add Recording Recording Title [PERSON_NAME] Required Recording Artist Name [PER…" at bounding box center [362, 311] width 724 height 535
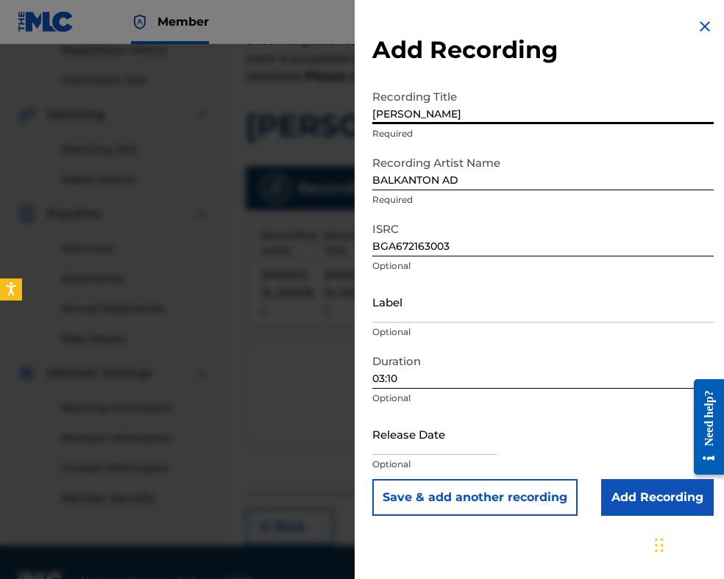
drag, startPoint x: 460, startPoint y: 182, endPoint x: 298, endPoint y: 165, distance: 162.7
click at [298, 165] on div "Add Recording Recording Title [PERSON_NAME] Required Recording Artist Name [PER…" at bounding box center [362, 311] width 724 height 535
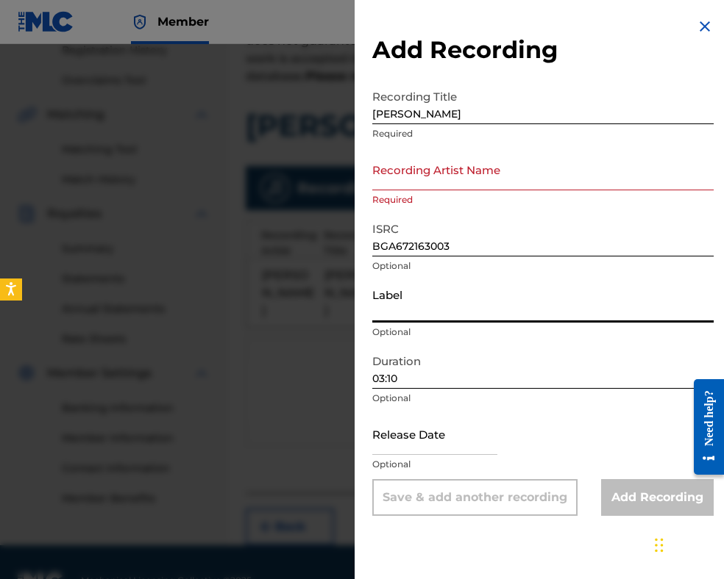
click at [427, 311] on input "Label" at bounding box center [542, 302] width 341 height 42
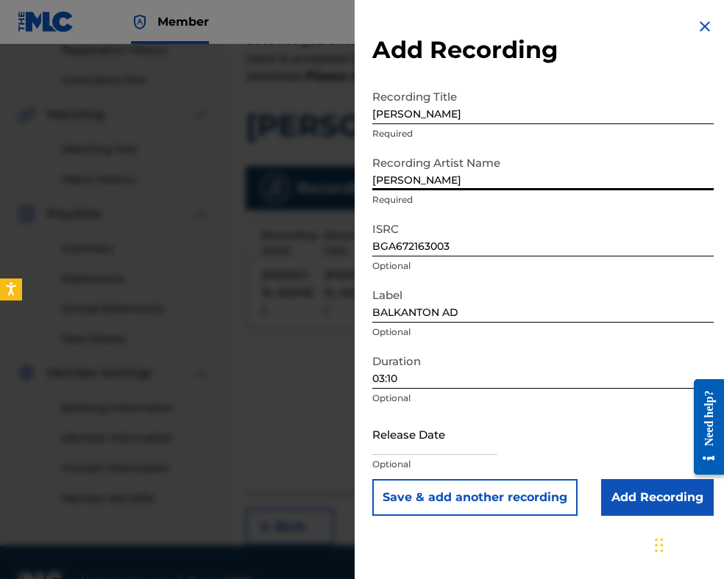
click at [618, 496] on input "Add Recording" at bounding box center [657, 497] width 113 height 37
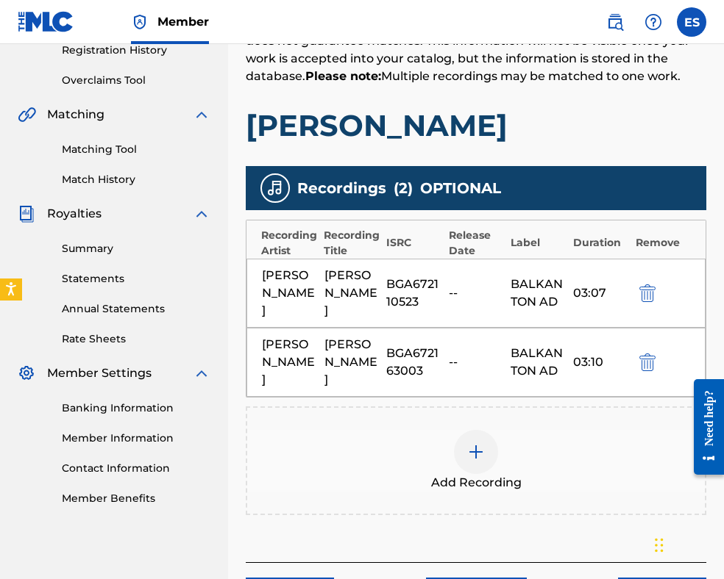
drag, startPoint x: 324, startPoint y: 279, endPoint x: 347, endPoint y: 318, distance: 45.8
click at [347, 318] on div "[PERSON_NAME]" at bounding box center [351, 293] width 55 height 53
copy div "[PERSON_NAME]"
click at [472, 461] on img at bounding box center [476, 452] width 18 height 18
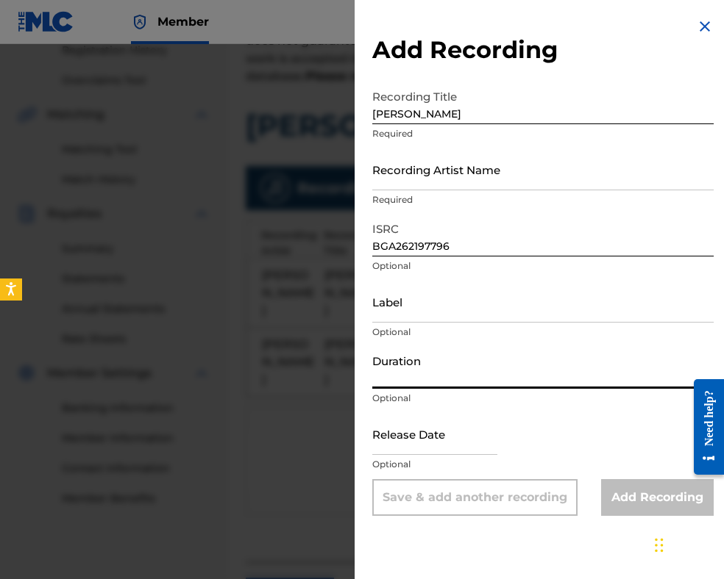
click at [472, 369] on input "Duration" at bounding box center [542, 368] width 341 height 42
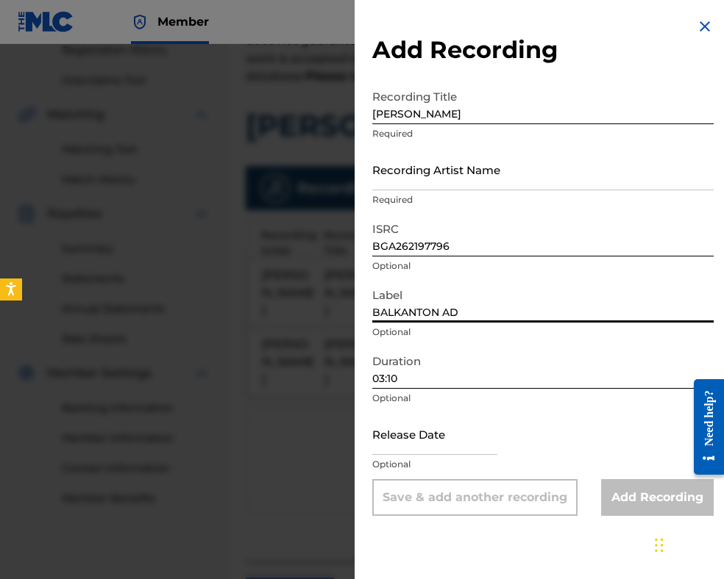
click at [393, 168] on input "Recording Artist Name" at bounding box center [542, 170] width 341 height 42
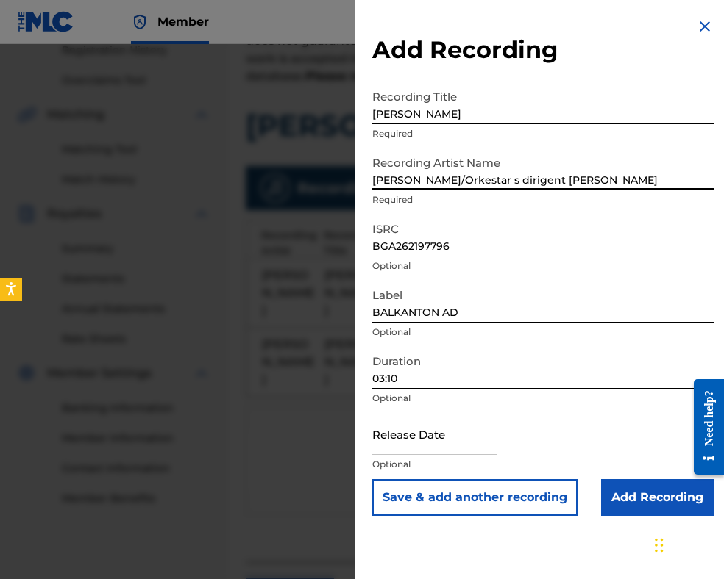
click at [477, 180] on input "[PERSON_NAME]/Orkestar s dirigent [PERSON_NAME]" at bounding box center [542, 170] width 341 height 42
click at [474, 179] on input "[PERSON_NAME]/Orkestar s dirigent [PERSON_NAME]" at bounding box center [542, 170] width 341 height 42
click at [518, 176] on input "[PERSON_NAME] s dirigent [PERSON_NAME]" at bounding box center [542, 170] width 341 height 42
click at [515, 178] on input "[PERSON_NAME] s dirigent [PERSON_NAME]" at bounding box center [542, 170] width 341 height 42
click at [634, 495] on input "Add Recording" at bounding box center [657, 497] width 113 height 37
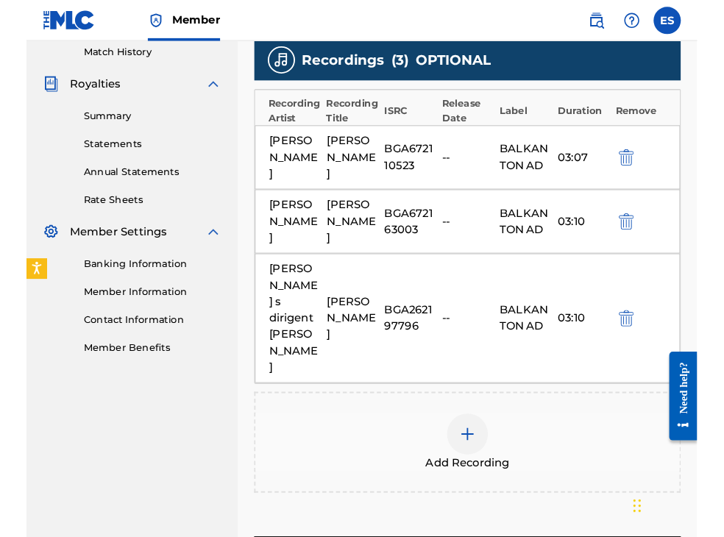
scroll to position [434, 0]
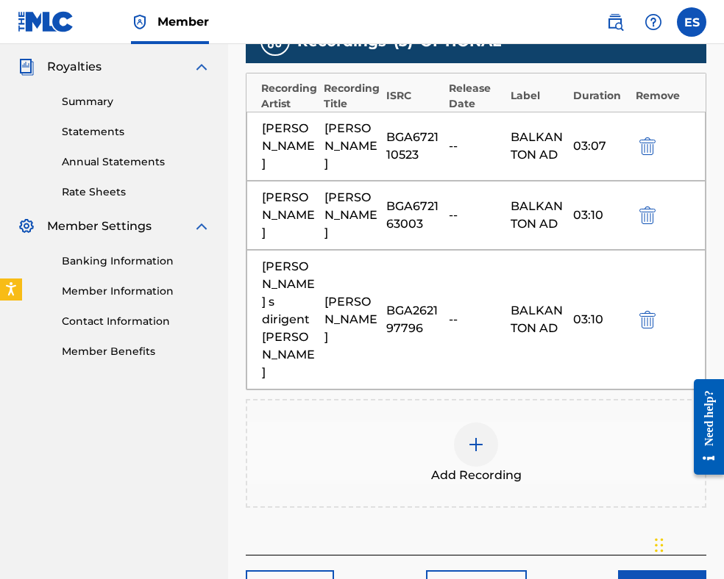
click at [477, 454] on img at bounding box center [476, 445] width 18 height 18
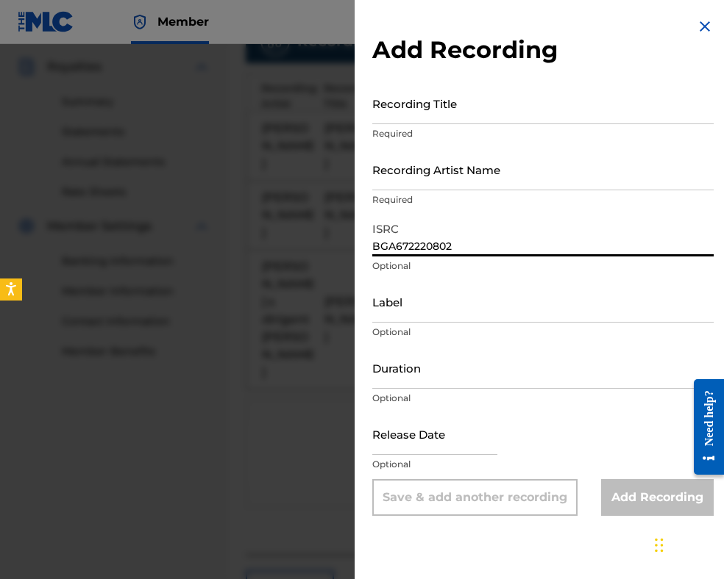
click at [485, 370] on input "Duration" at bounding box center [542, 368] width 341 height 42
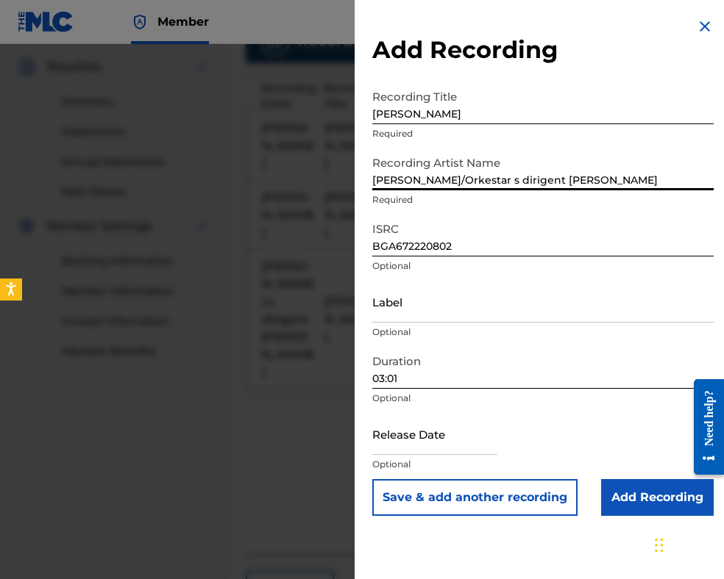
click at [512, 179] on input "[PERSON_NAME]/Orkestar s dirigent [PERSON_NAME]" at bounding box center [542, 170] width 341 height 42
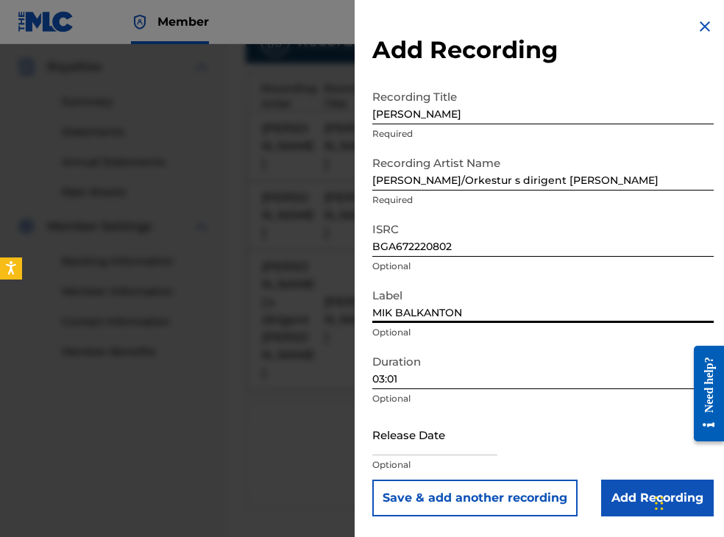
click at [635, 495] on input "Add Recording" at bounding box center [657, 497] width 113 height 37
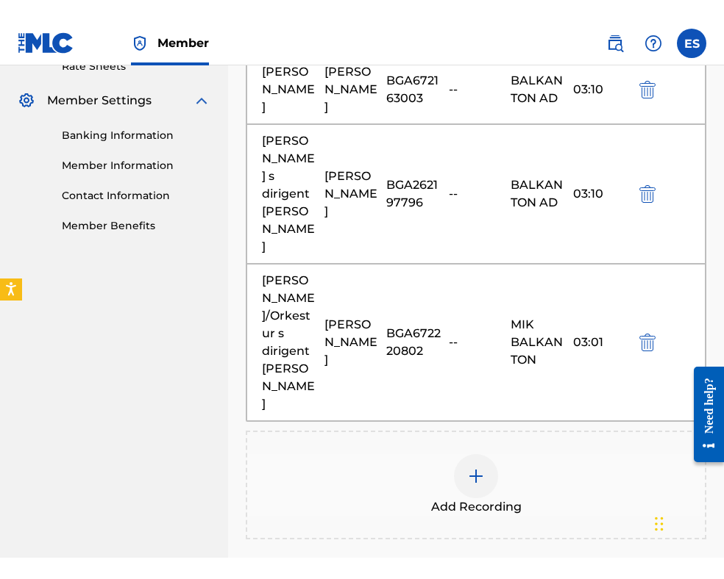
scroll to position [728, 0]
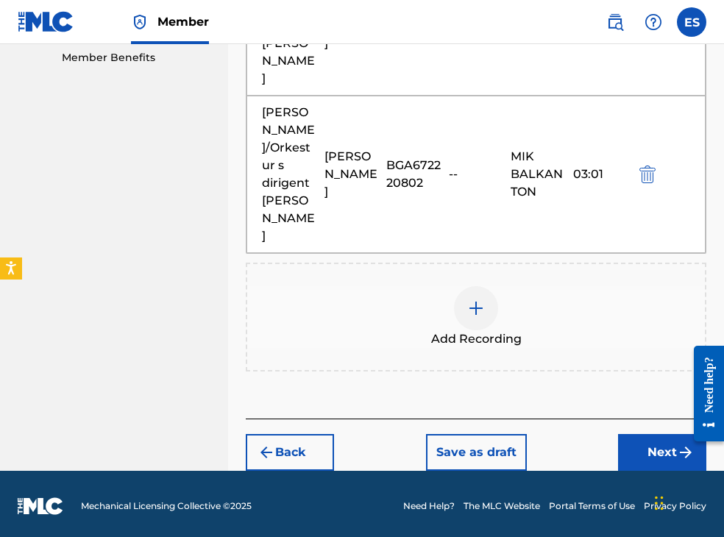
click at [474, 317] on img at bounding box center [476, 308] width 18 height 18
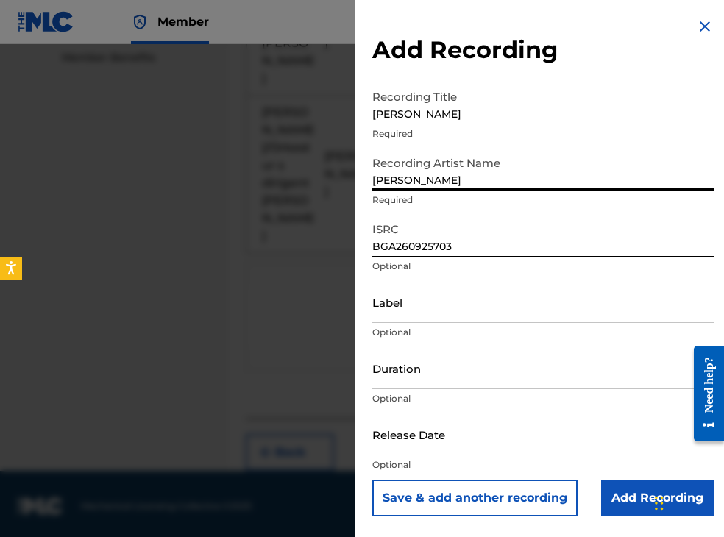
click at [377, 110] on input "[PERSON_NAME]" at bounding box center [542, 103] width 341 height 42
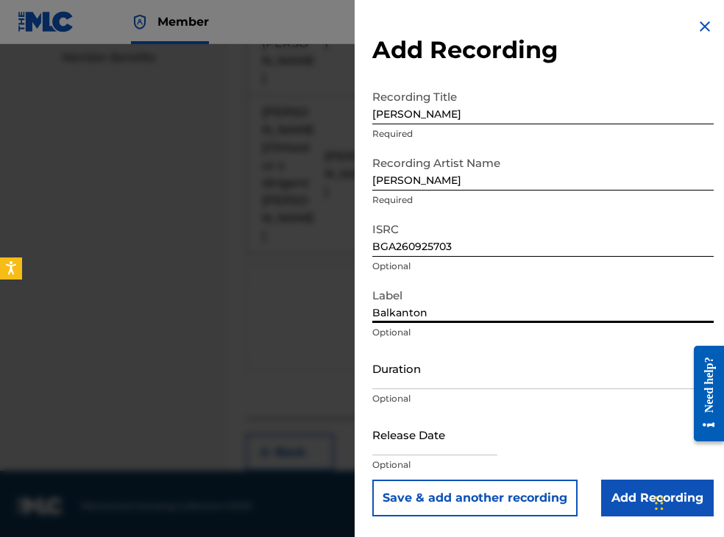
click at [408, 373] on input "Duration" at bounding box center [542, 368] width 341 height 42
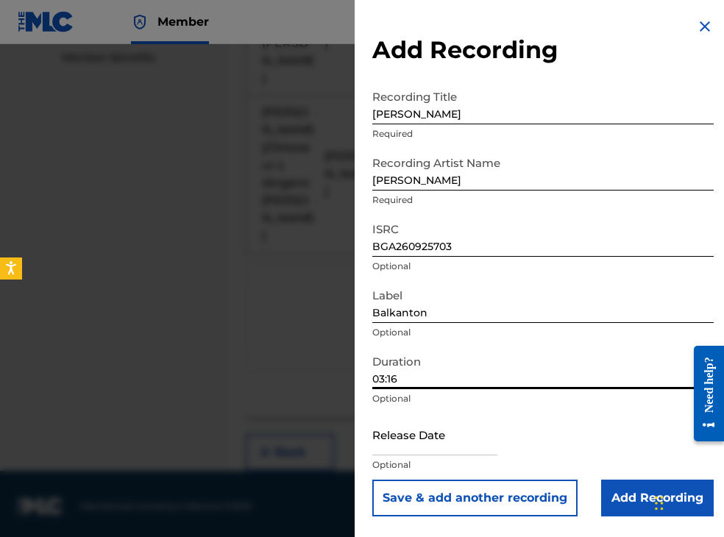
click at [627, 501] on input "Add Recording" at bounding box center [657, 497] width 113 height 37
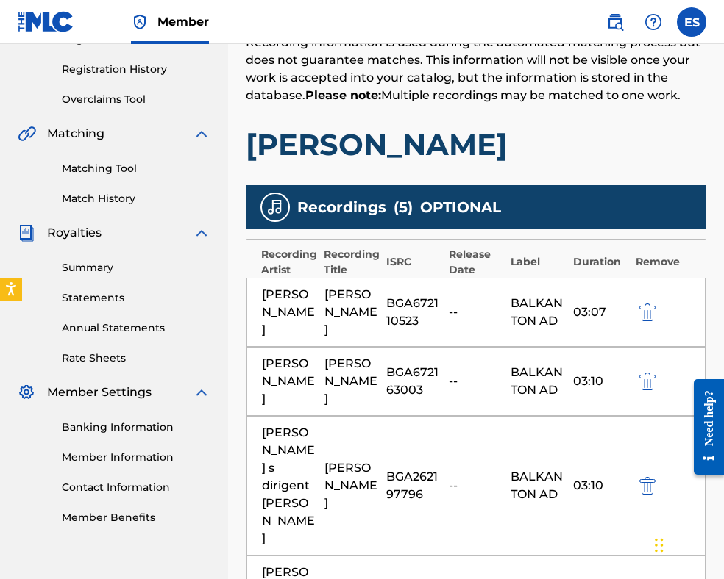
scroll to position [268, 0]
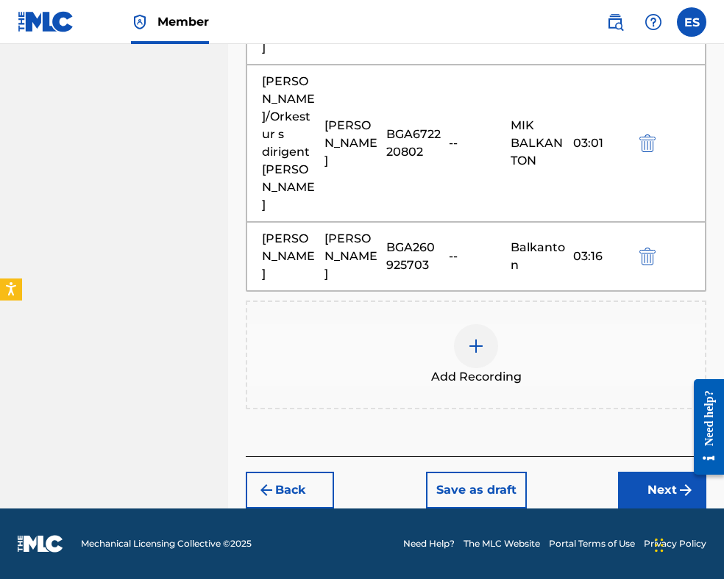
click at [653, 490] on button "Next" at bounding box center [662, 490] width 88 height 37
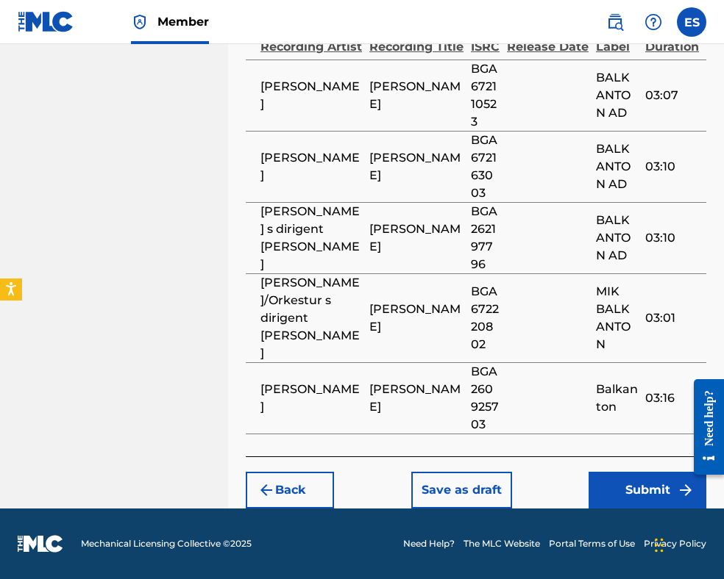
scroll to position [1236, 0]
click at [639, 492] on button "Submit" at bounding box center [647, 490] width 118 height 37
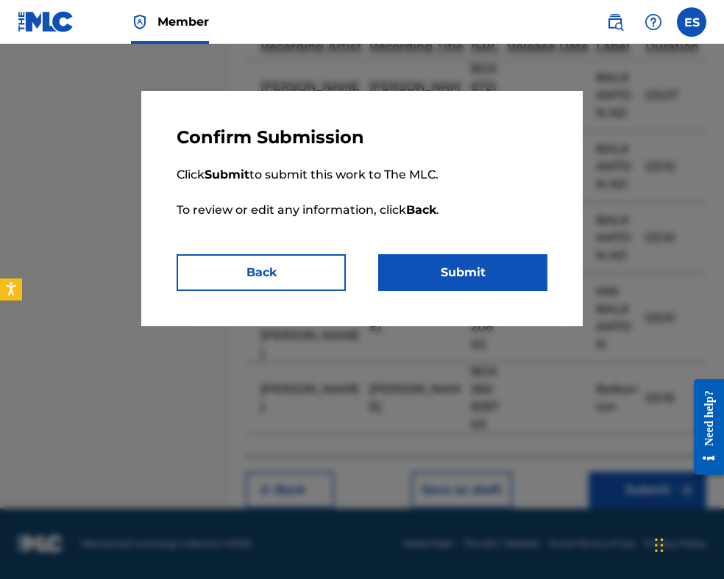
click at [492, 285] on button "Submit" at bounding box center [462, 272] width 169 height 37
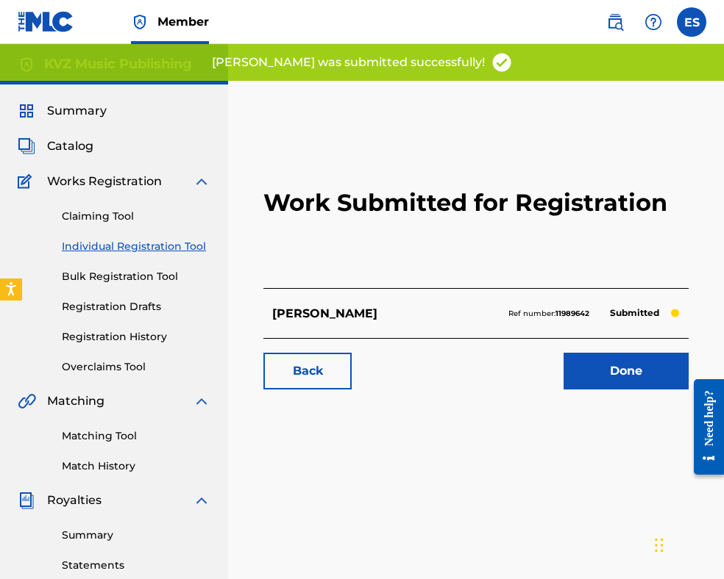
drag, startPoint x: 153, startPoint y: 243, endPoint x: 727, endPoint y: 265, distance: 574.0
click at [153, 243] on link "Individual Registration Tool" at bounding box center [136, 246] width 149 height 15
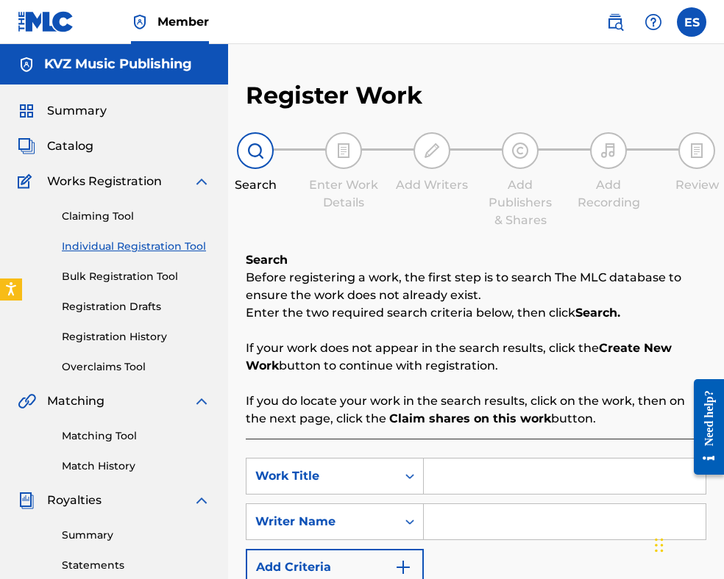
scroll to position [221, 0]
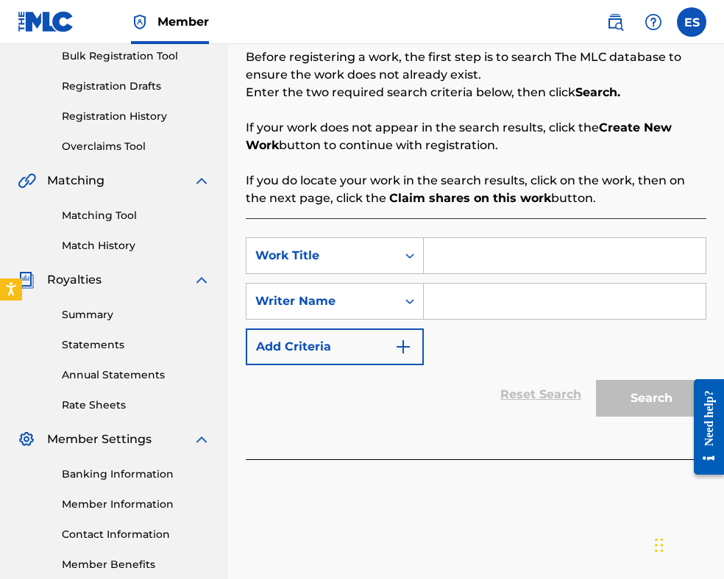
click at [462, 265] on input "Search Form" at bounding box center [565, 255] width 282 height 35
click at [457, 295] on input "Search Form" at bounding box center [565, 301] width 282 height 35
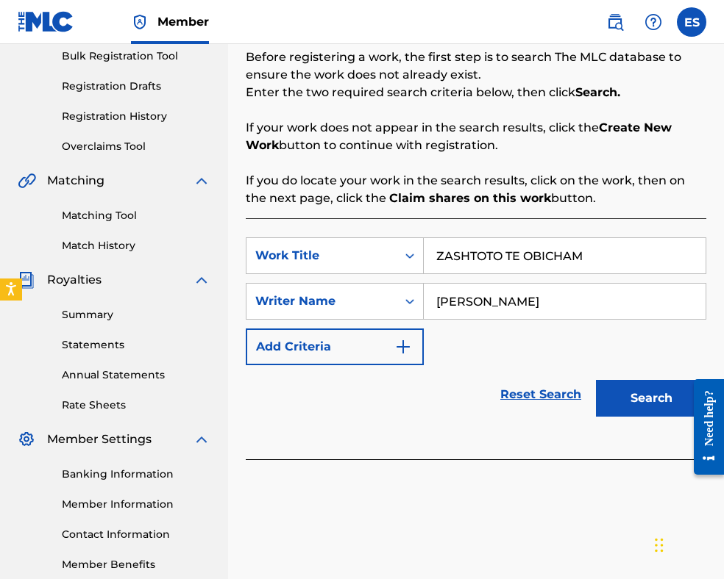
click at [439, 251] on input "ZASHTOTO TE OBICHAM" at bounding box center [565, 255] width 282 height 35
click at [629, 398] on button "Search" at bounding box center [651, 398] width 110 height 37
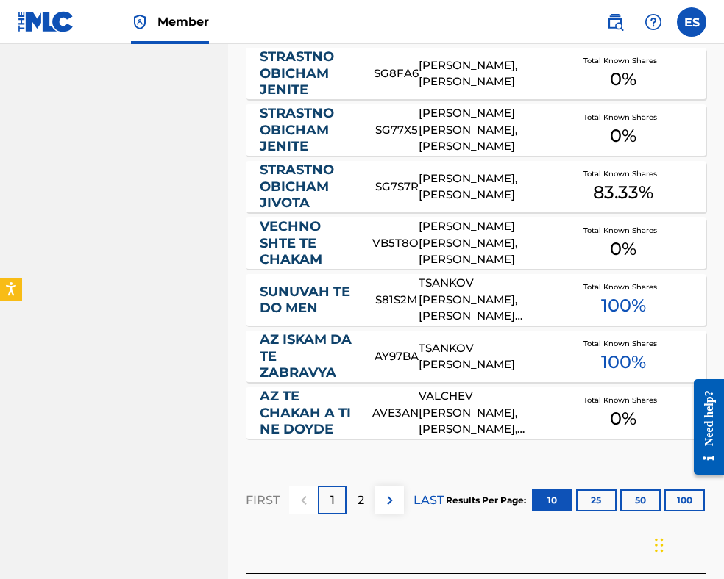
scroll to position [999, 0]
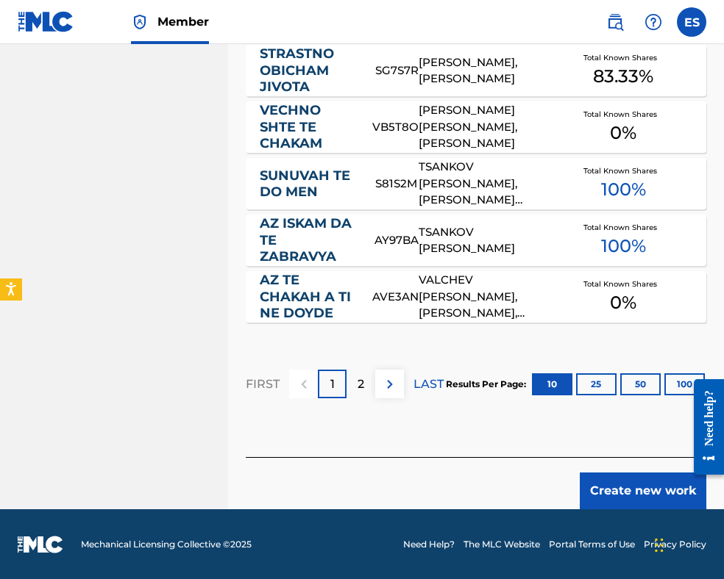
click at [624, 494] on button "Create new work" at bounding box center [642, 491] width 126 height 37
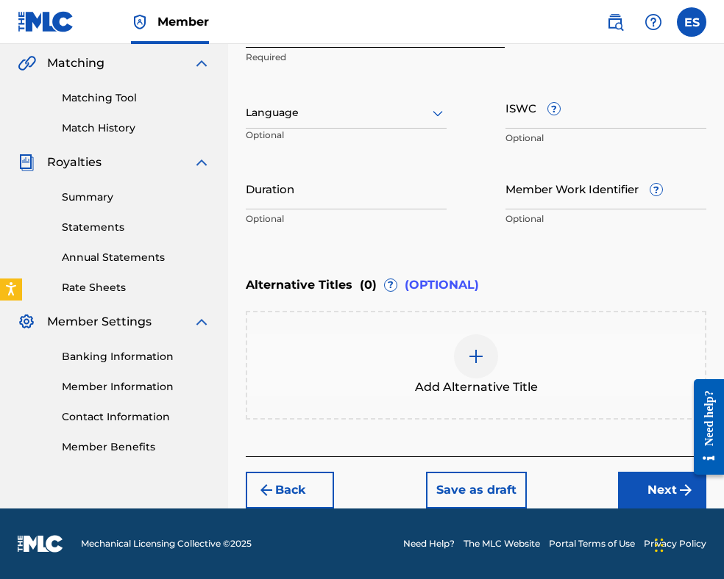
scroll to position [337, 0]
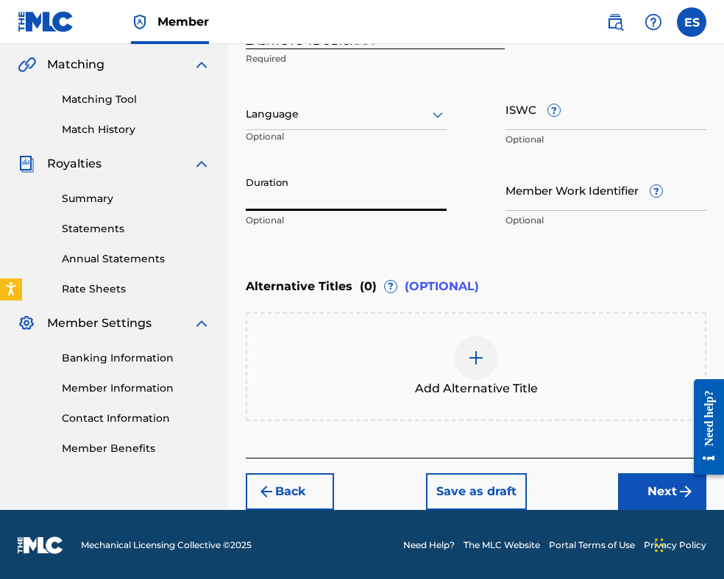
click at [296, 183] on input "Duration" at bounding box center [346, 190] width 201 height 42
click at [326, 108] on div at bounding box center [346, 114] width 201 height 18
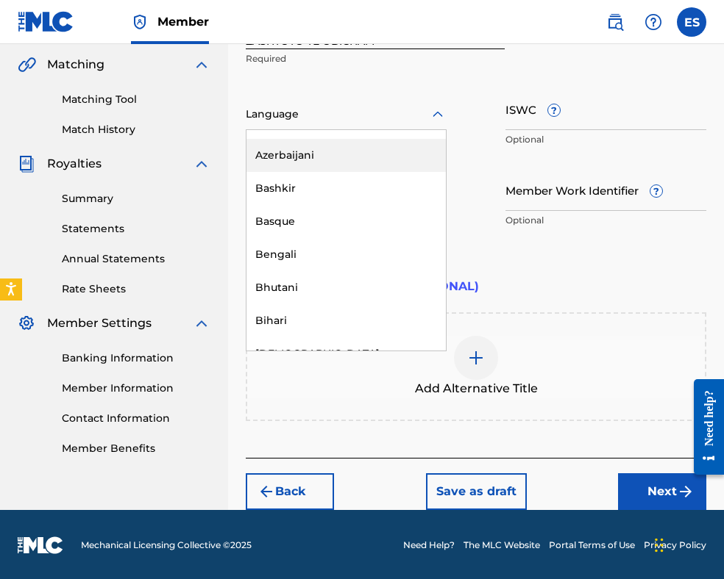
scroll to position [588, 0]
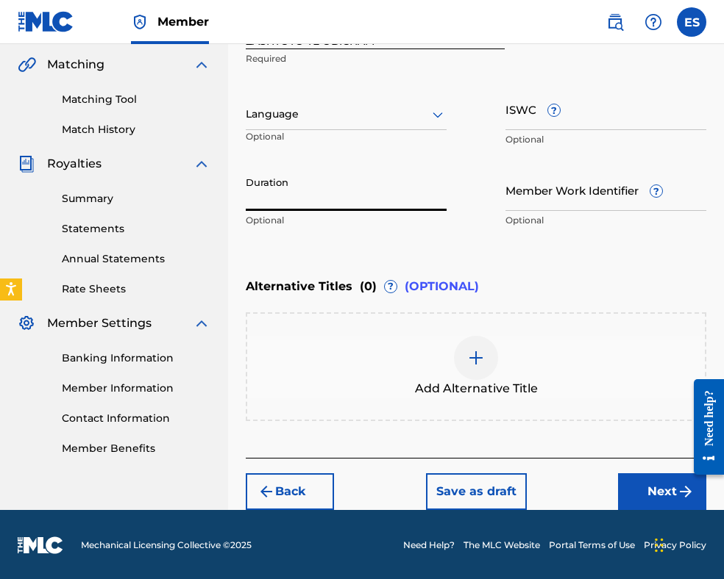
click at [319, 198] on input "Duration" at bounding box center [346, 190] width 201 height 42
click at [474, 349] on img at bounding box center [476, 358] width 18 height 18
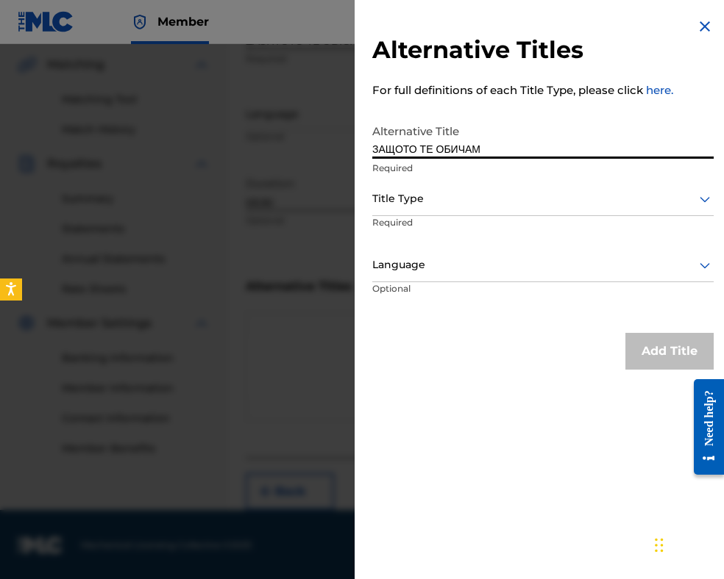
drag, startPoint x: 491, startPoint y: 195, endPoint x: 489, endPoint y: 213, distance: 17.8
click at [490, 198] on div at bounding box center [542, 199] width 341 height 18
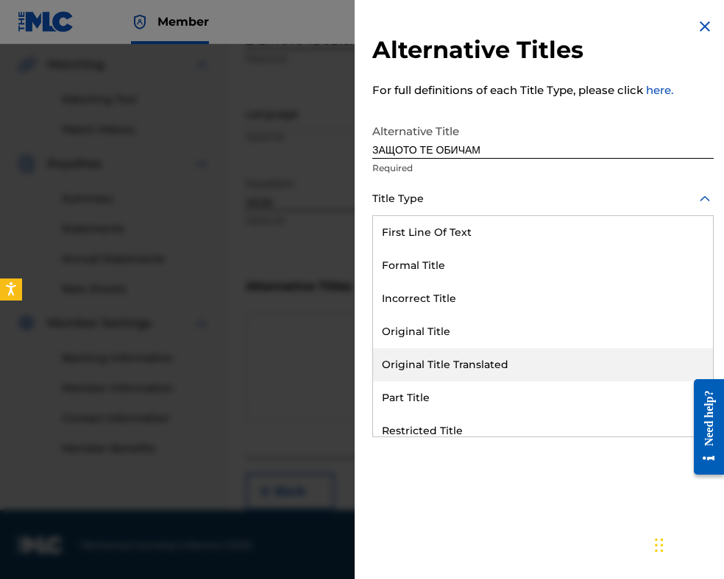
click at [474, 358] on div "Original Title Translated" at bounding box center [543, 365] width 340 height 33
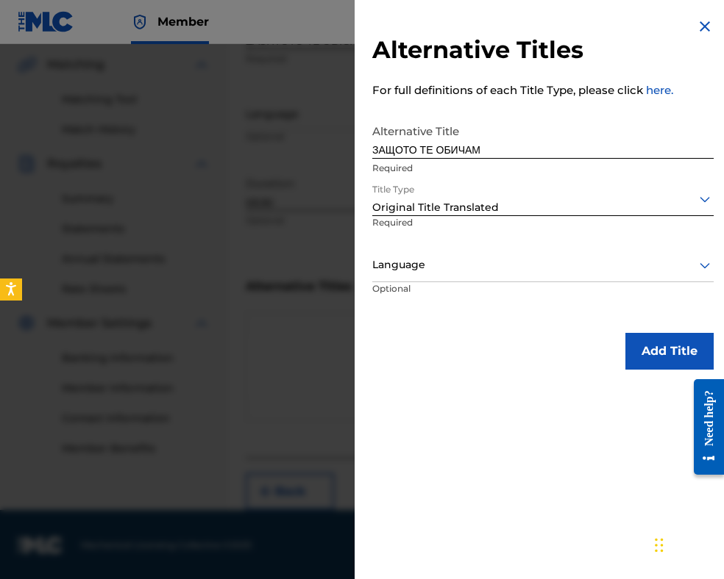
click at [479, 253] on div "Language" at bounding box center [542, 265] width 341 height 33
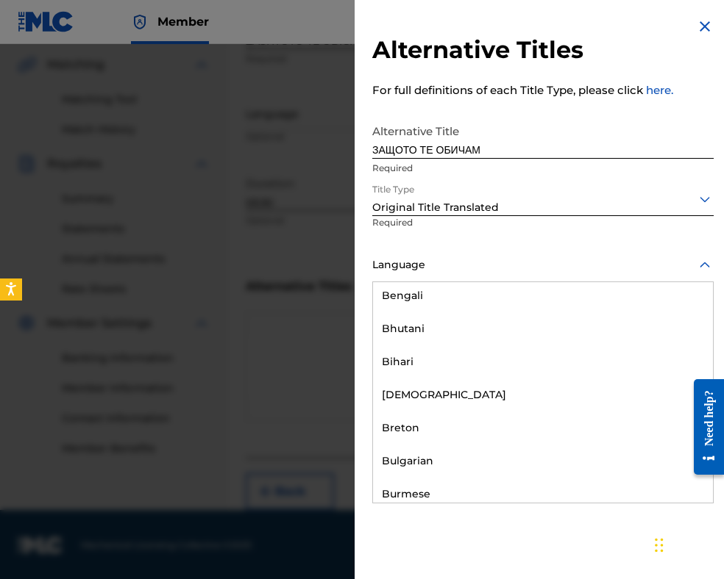
scroll to position [515, 0]
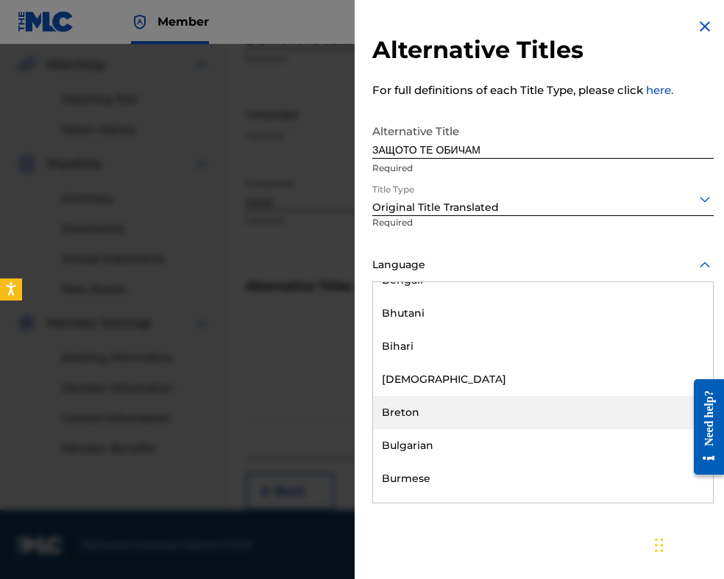
click at [466, 427] on div "Breton" at bounding box center [543, 412] width 340 height 33
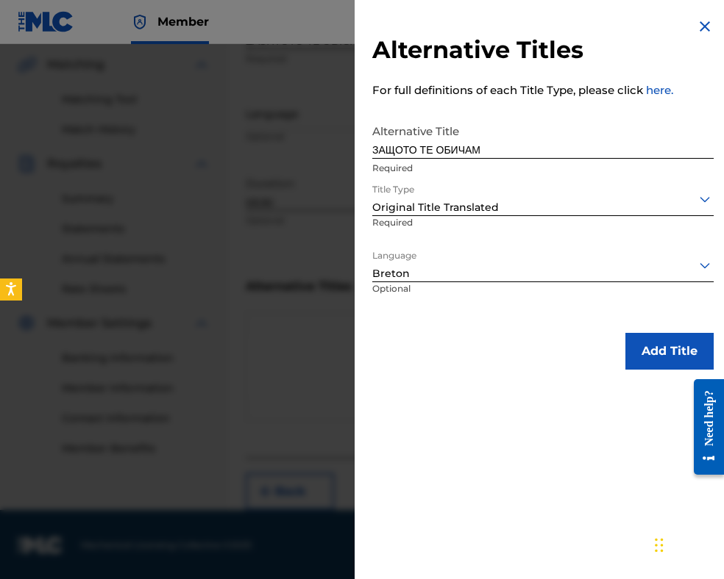
click at [477, 268] on div at bounding box center [542, 265] width 341 height 18
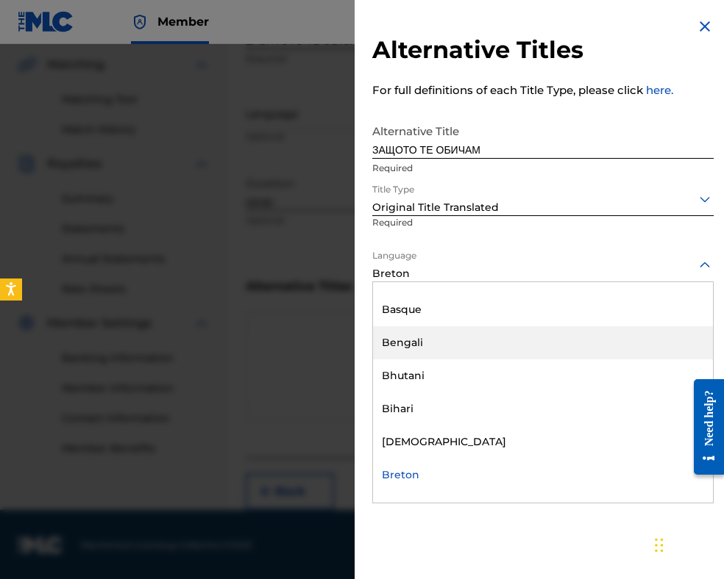
scroll to position [599, 0]
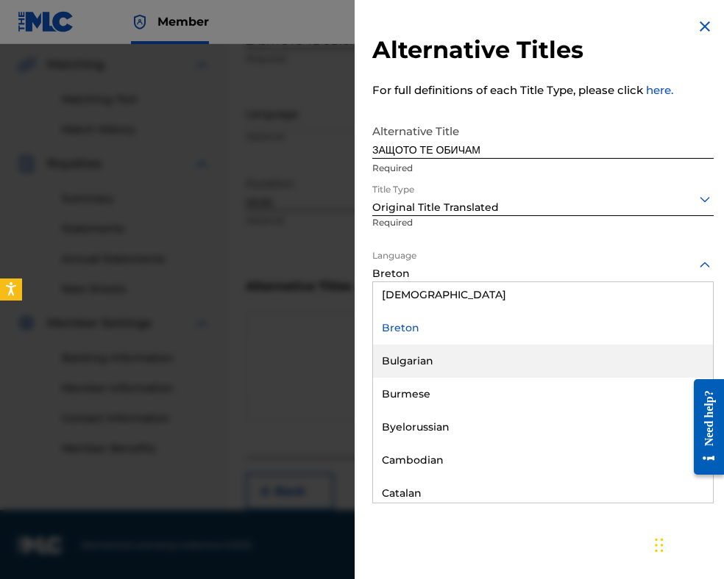
click at [456, 355] on div "Bulgarian" at bounding box center [543, 361] width 340 height 33
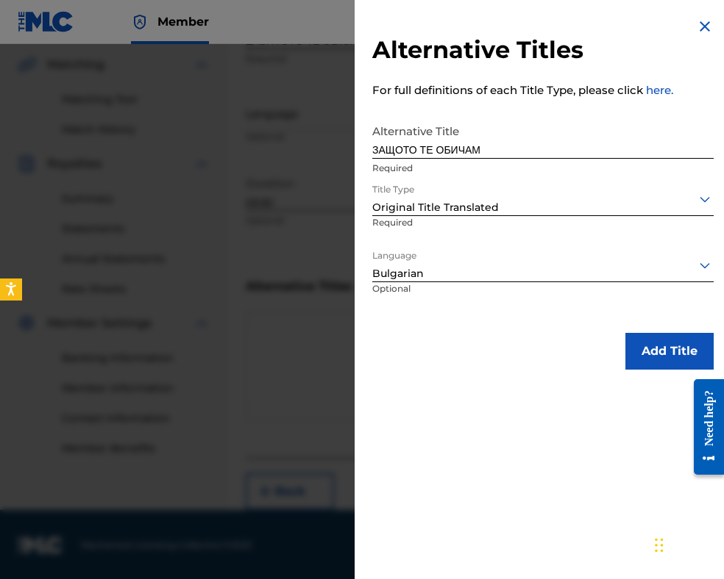
click at [663, 347] on button "Add Title" at bounding box center [669, 351] width 88 height 37
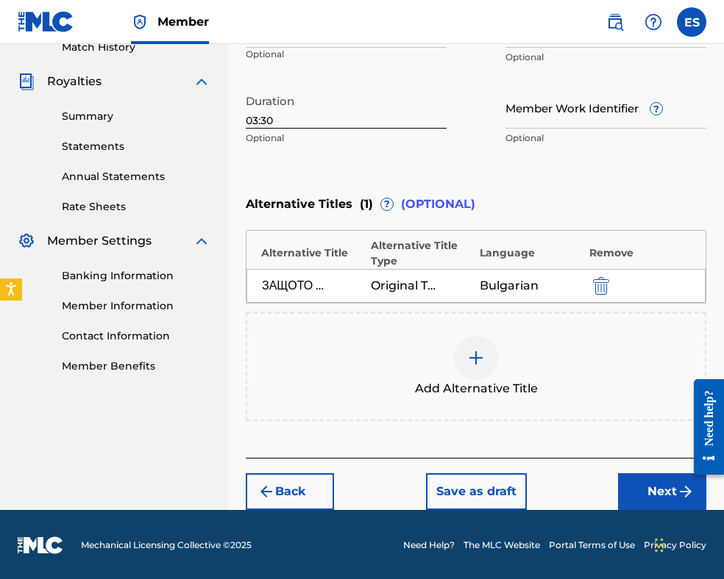
click at [635, 488] on button "Next" at bounding box center [662, 492] width 88 height 37
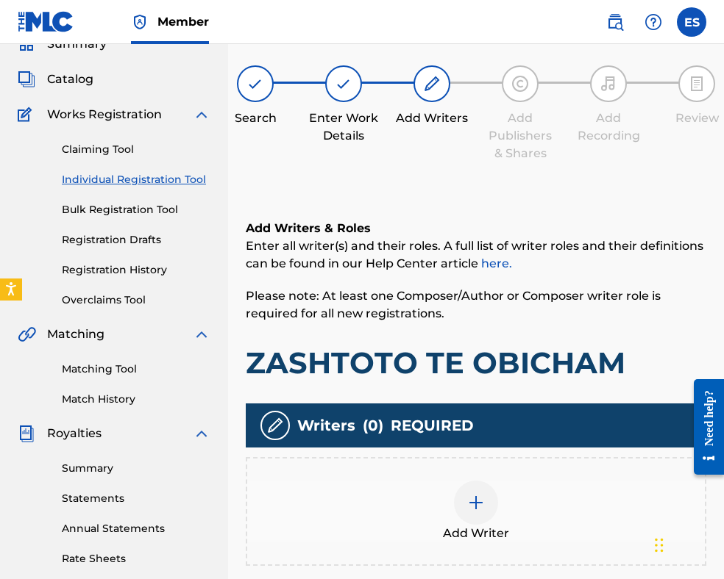
scroll to position [302, 0]
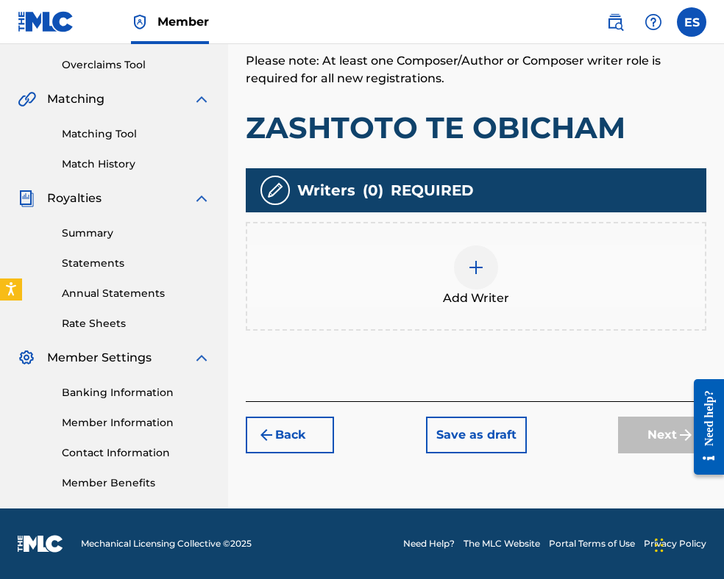
click at [479, 274] on img at bounding box center [476, 268] width 18 height 18
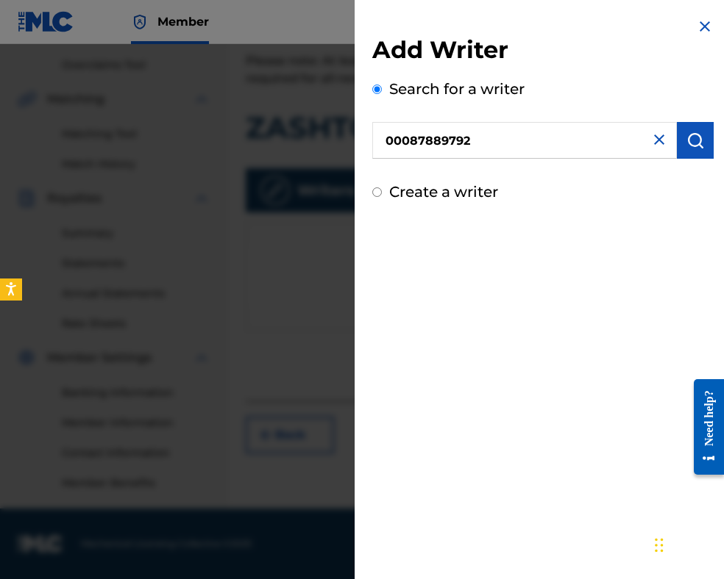
click at [679, 145] on button "submit" at bounding box center [695, 140] width 37 height 37
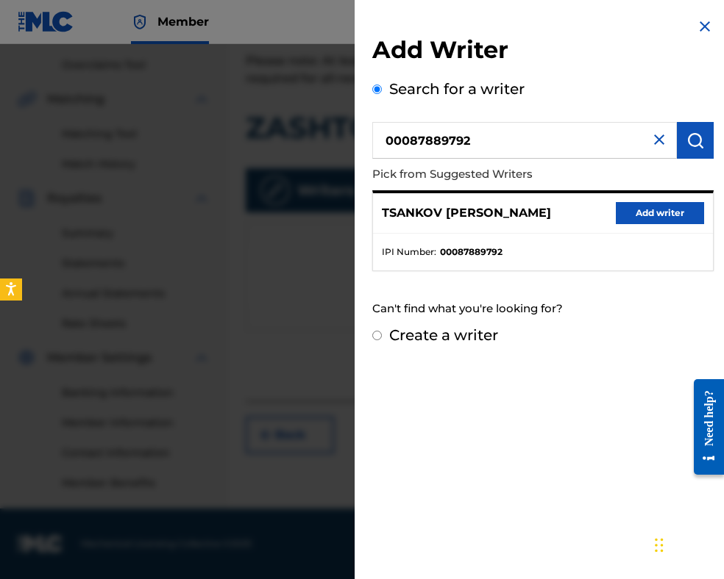
click at [671, 211] on button "Add writer" at bounding box center [659, 213] width 88 height 22
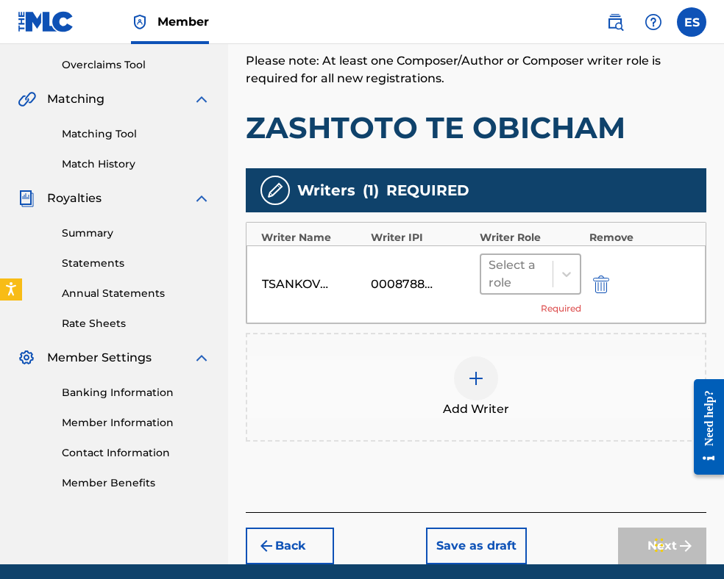
click at [536, 271] on div at bounding box center [516, 274] width 57 height 21
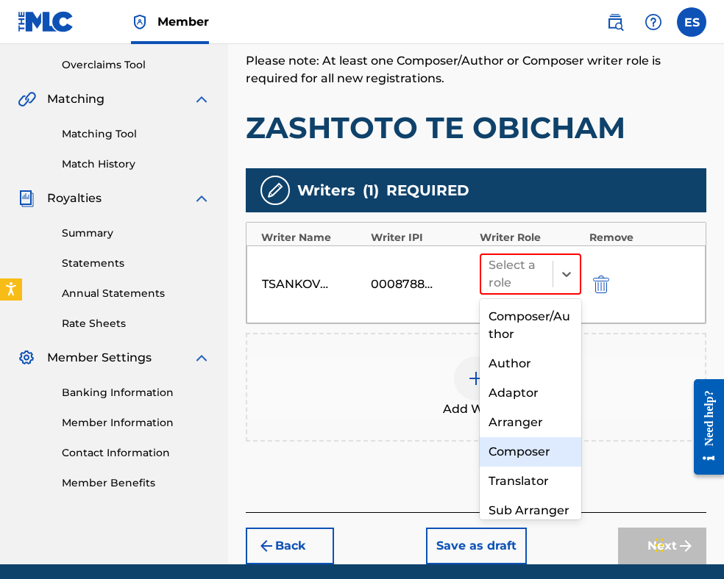
click at [535, 449] on div "Composer" at bounding box center [529, 452] width 101 height 29
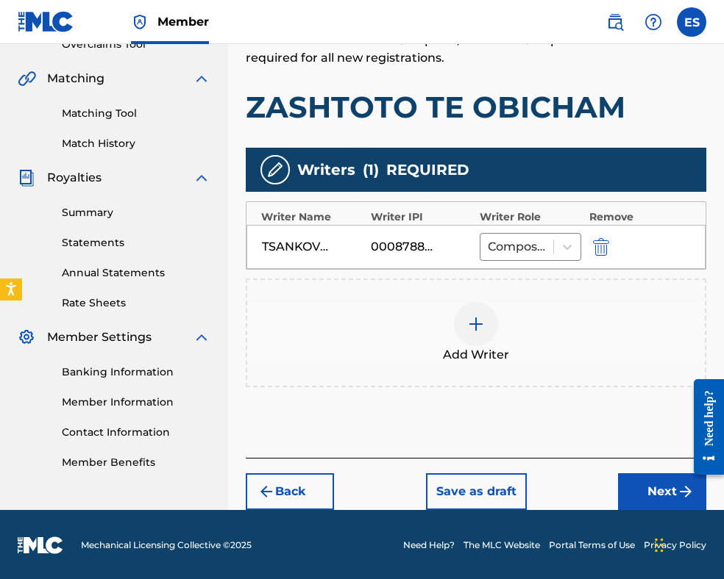
drag, startPoint x: 632, startPoint y: 491, endPoint x: 627, endPoint y: 477, distance: 14.9
click at [632, 490] on button "Next" at bounding box center [662, 492] width 88 height 37
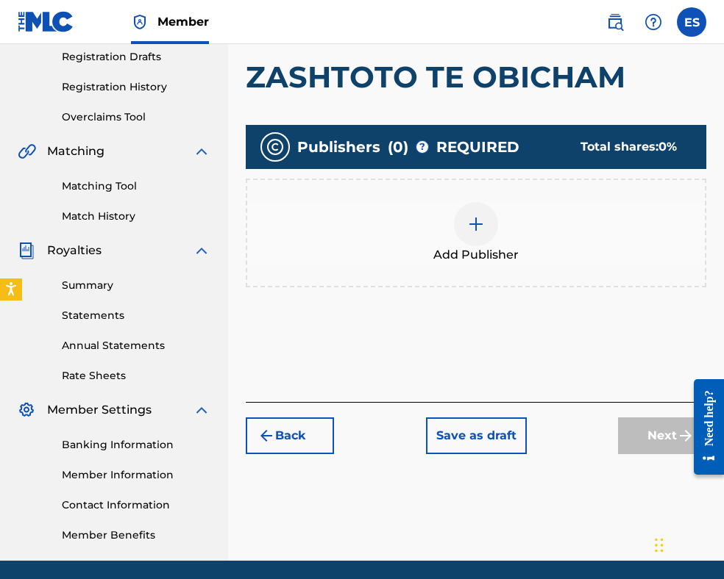
scroll to position [300, 0]
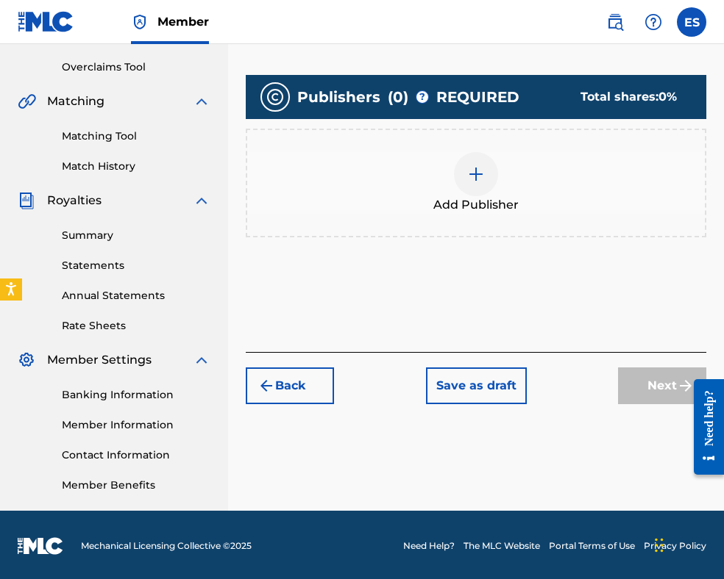
click at [475, 198] on span "Add Publisher" at bounding box center [475, 205] width 85 height 18
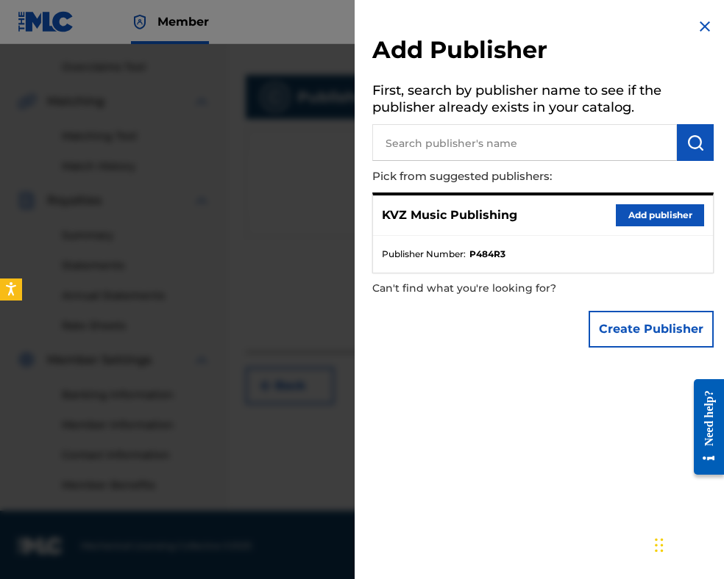
click at [636, 213] on button "Add publisher" at bounding box center [659, 215] width 88 height 22
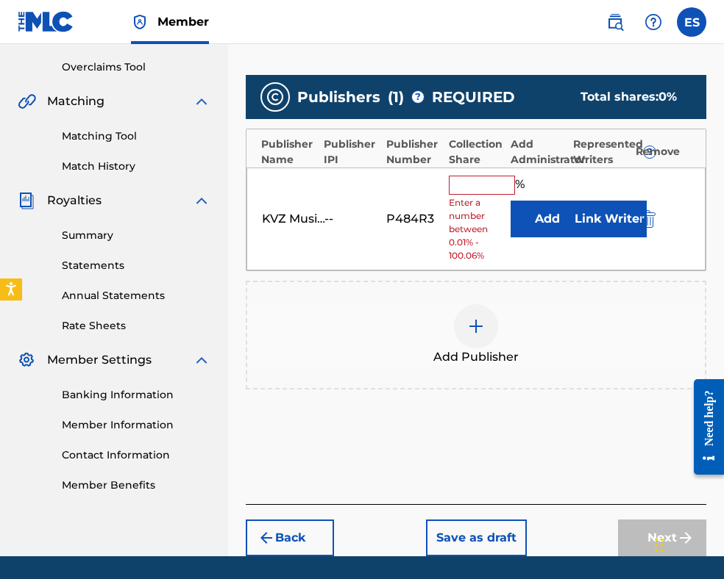
click at [487, 189] on input "text" at bounding box center [482, 185] width 66 height 19
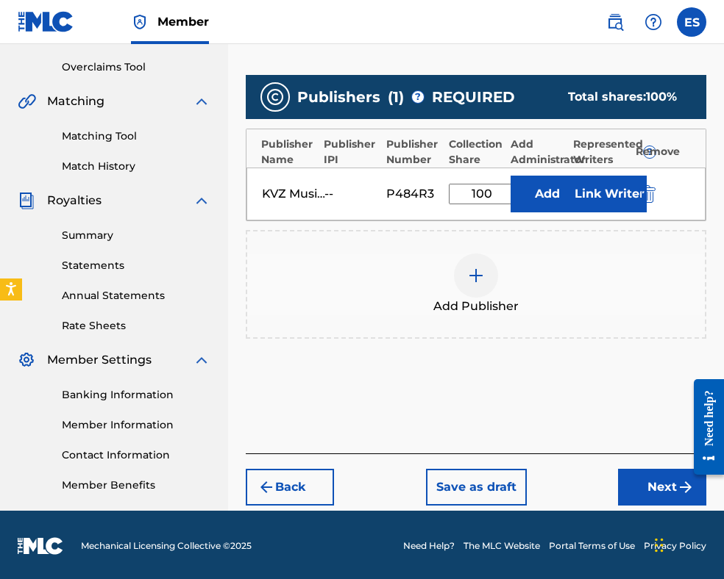
click at [623, 482] on button "Next" at bounding box center [662, 487] width 88 height 37
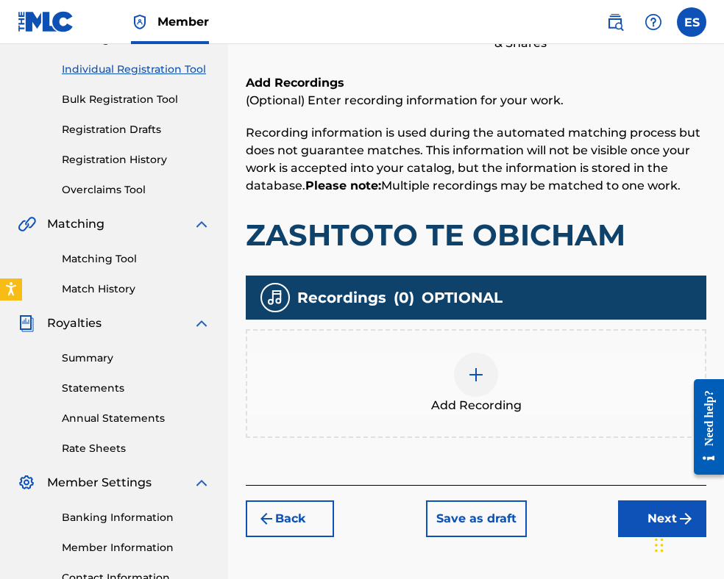
scroll to position [287, 0]
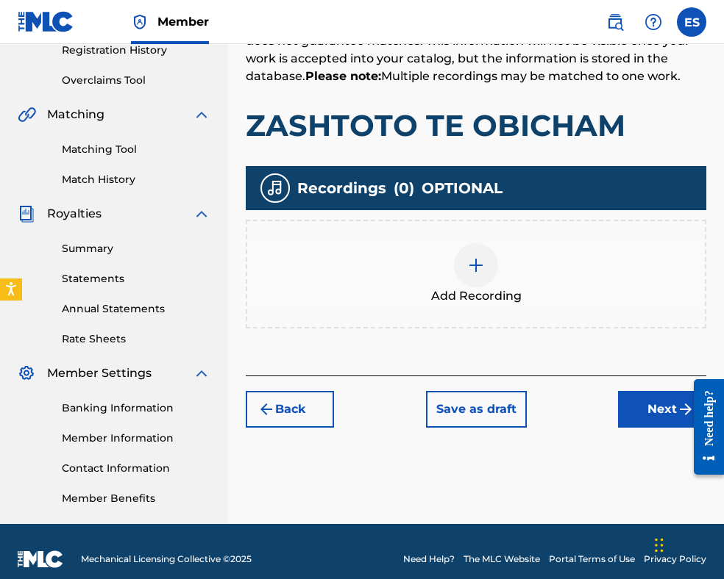
click at [477, 260] on img at bounding box center [476, 266] width 18 height 18
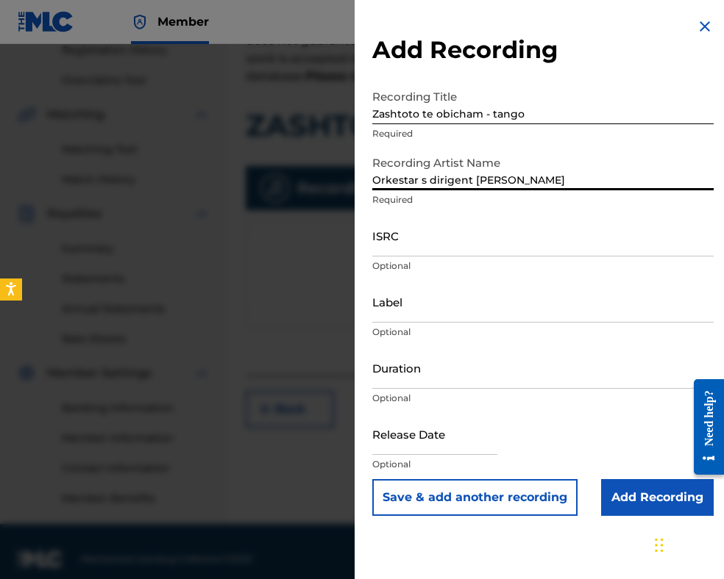
click at [410, 179] on input "Orkestar s dirigent [PERSON_NAME]" at bounding box center [542, 170] width 341 height 42
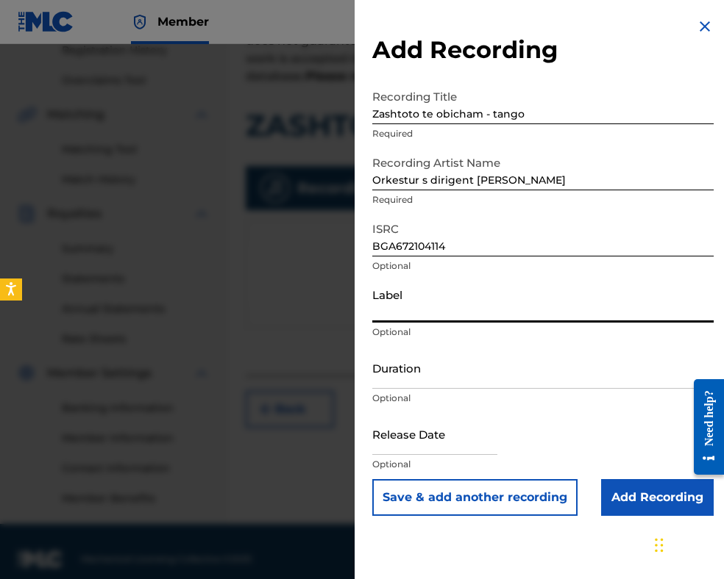
click at [432, 305] on input "Label" at bounding box center [542, 302] width 341 height 42
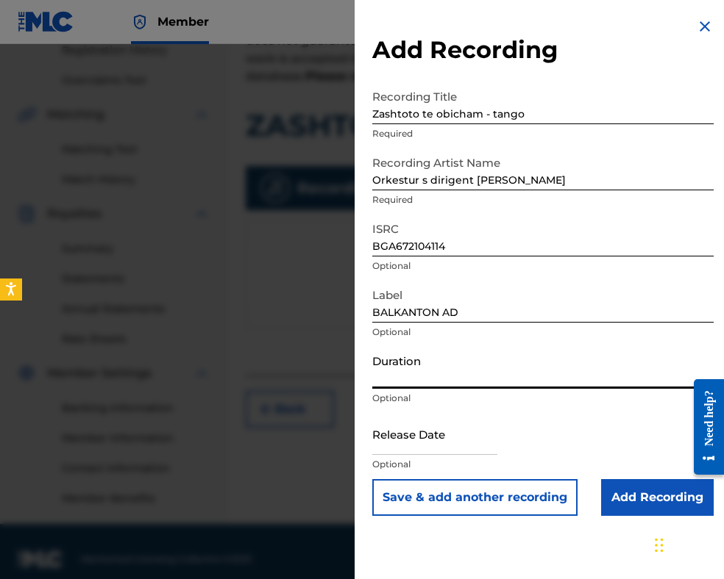
click at [435, 371] on input "Duration" at bounding box center [542, 368] width 341 height 42
click at [622, 508] on input "Add Recording" at bounding box center [657, 497] width 113 height 37
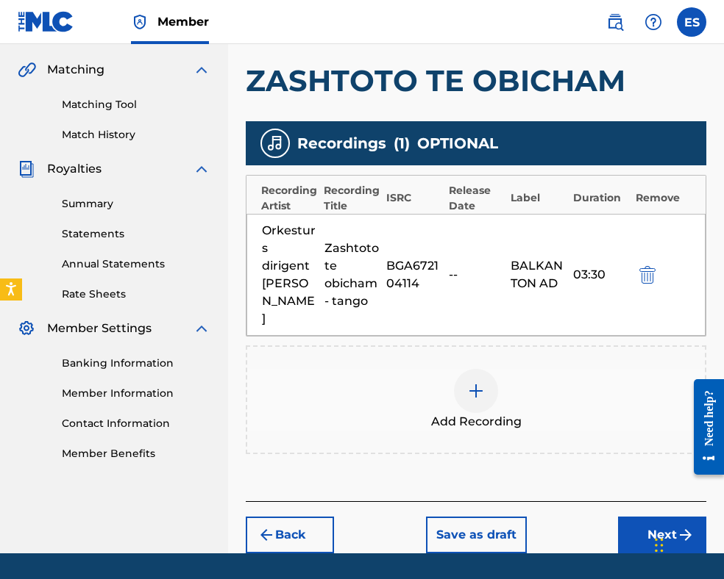
scroll to position [375, 0]
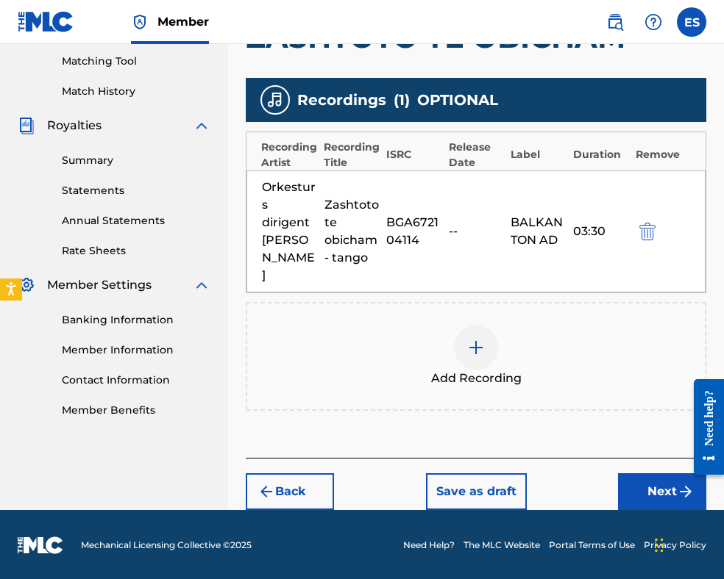
click at [632, 490] on button "Next" at bounding box center [662, 492] width 88 height 37
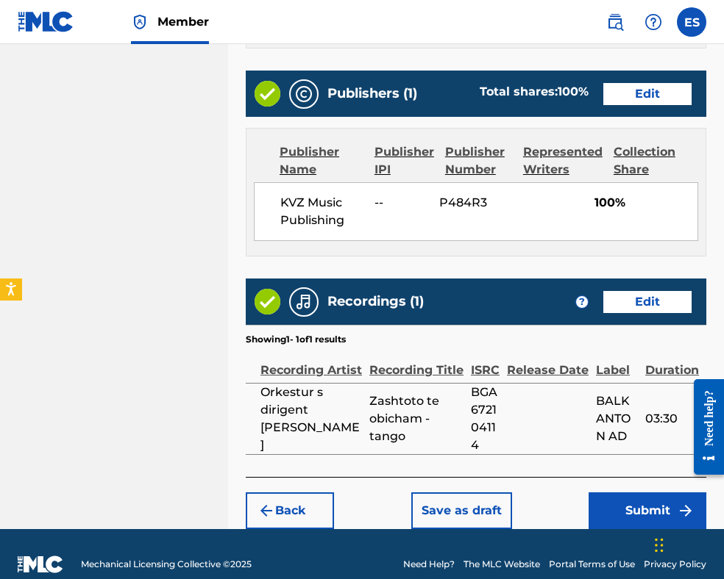
scroll to position [877, 0]
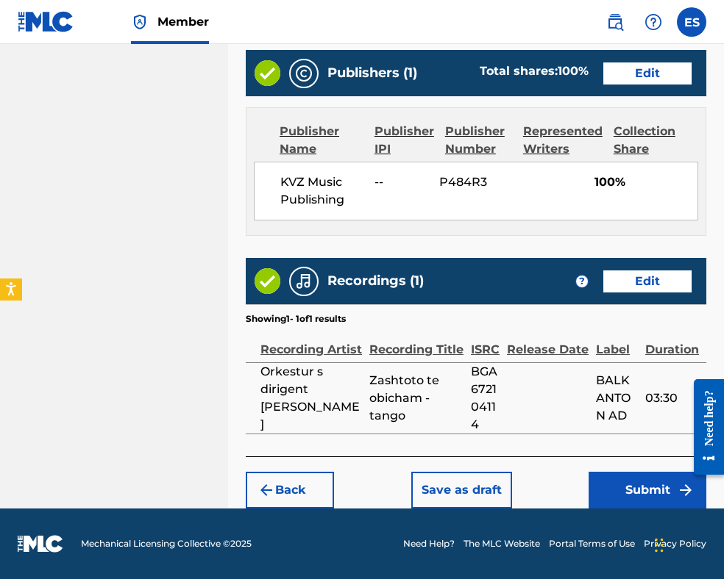
click at [636, 491] on button "Submit" at bounding box center [647, 490] width 118 height 37
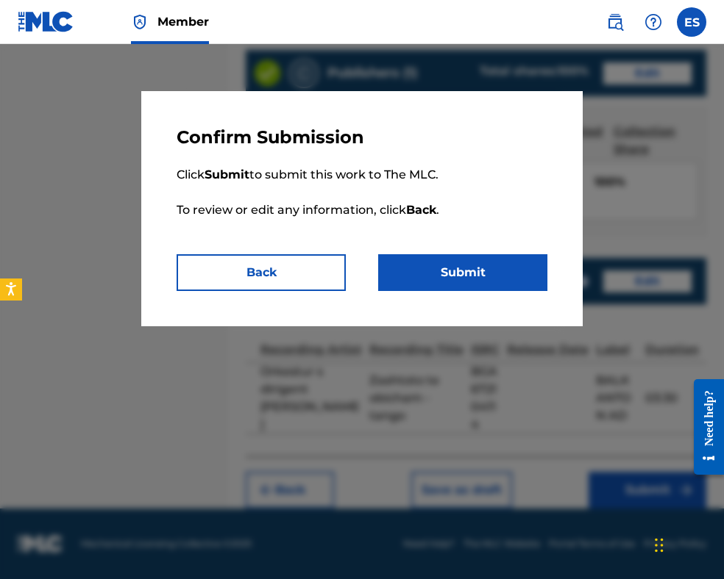
click at [513, 271] on button "Submit" at bounding box center [462, 272] width 169 height 37
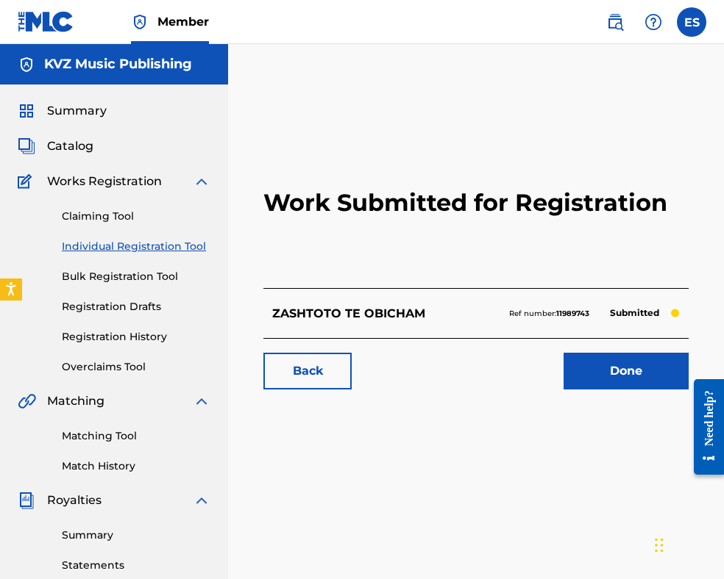
click at [154, 248] on link "Individual Registration Tool" at bounding box center [136, 246] width 149 height 15
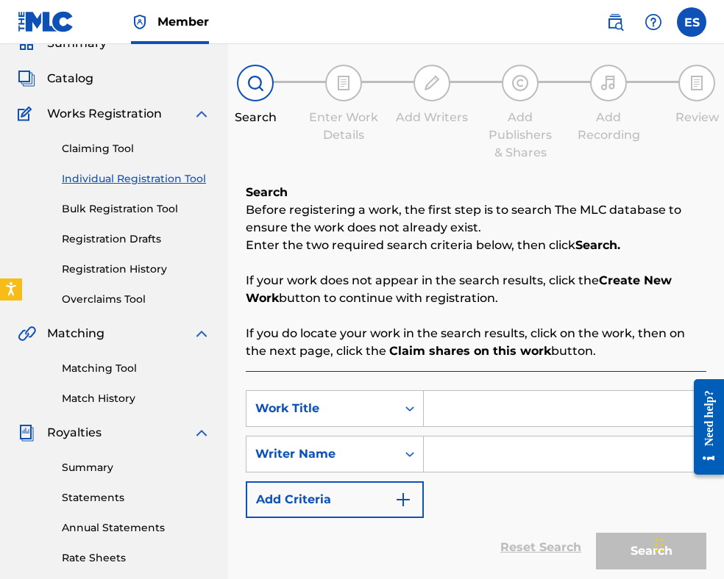
scroll to position [147, 0]
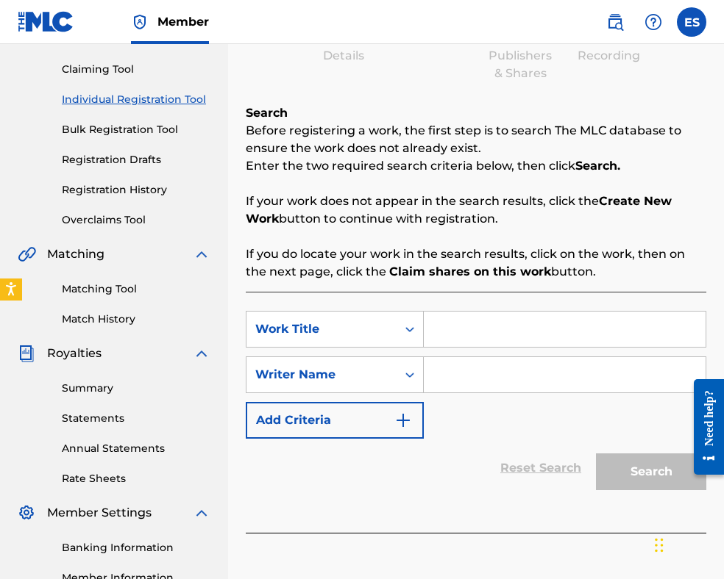
click at [444, 324] on input "Search Form" at bounding box center [565, 329] width 282 height 35
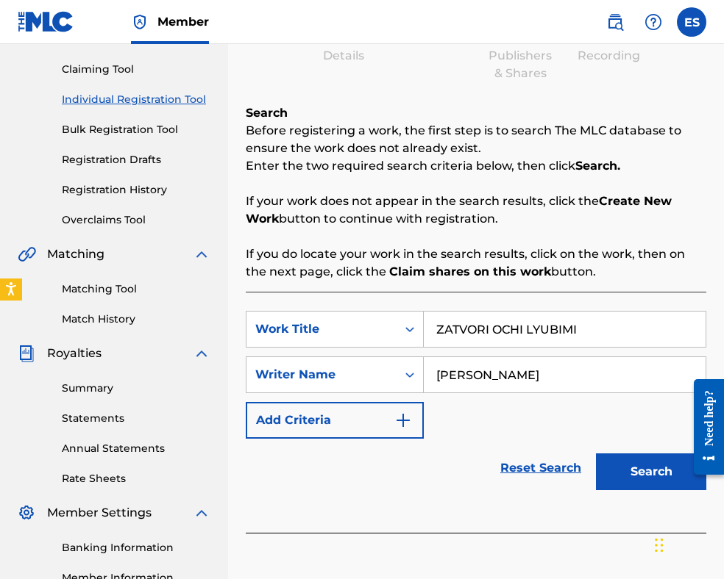
drag, startPoint x: 441, startPoint y: 326, endPoint x: 448, endPoint y: 314, distance: 14.1
click at [441, 325] on input "ZATVORI OCHI LYUBIMI" at bounding box center [565, 329] width 282 height 35
click at [629, 480] on button "Search" at bounding box center [651, 472] width 110 height 37
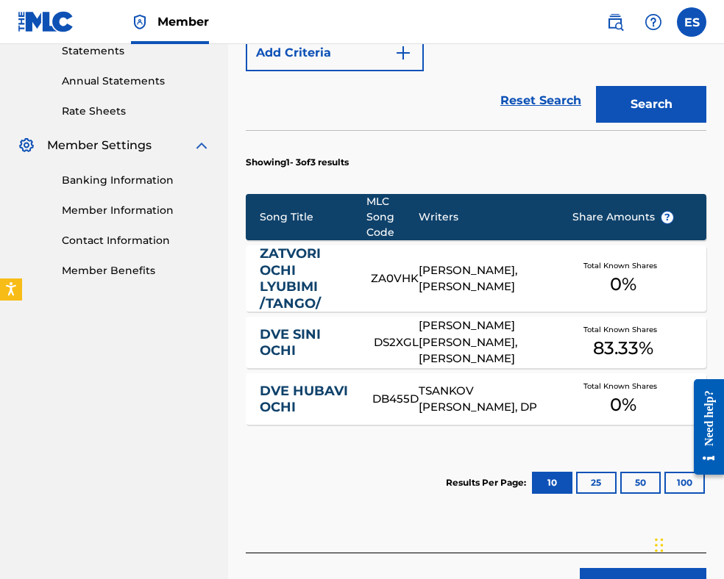
scroll to position [610, 0]
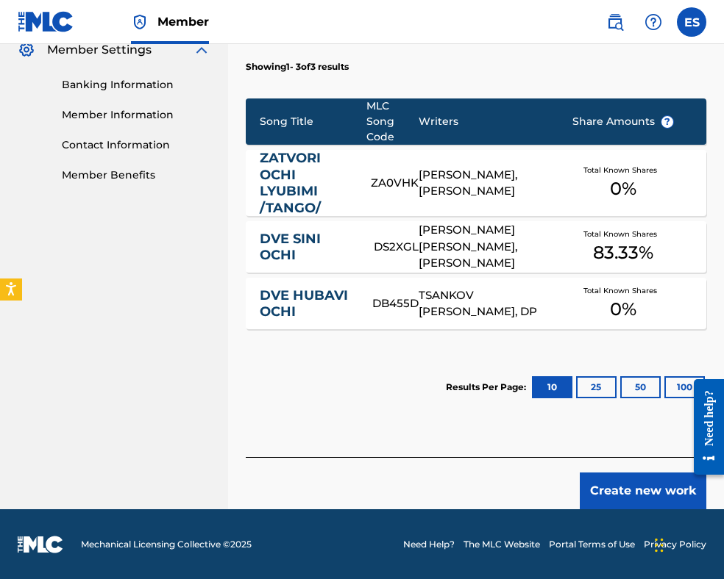
click at [615, 491] on button "Create new work" at bounding box center [642, 491] width 126 height 37
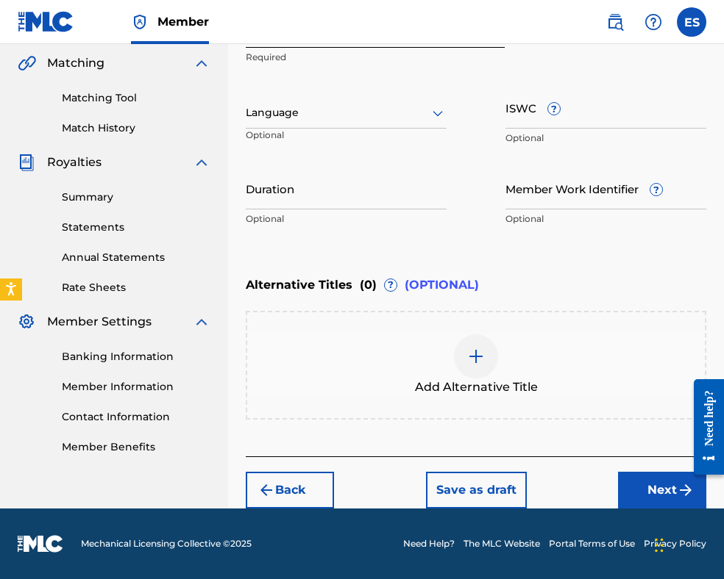
scroll to position [337, 0]
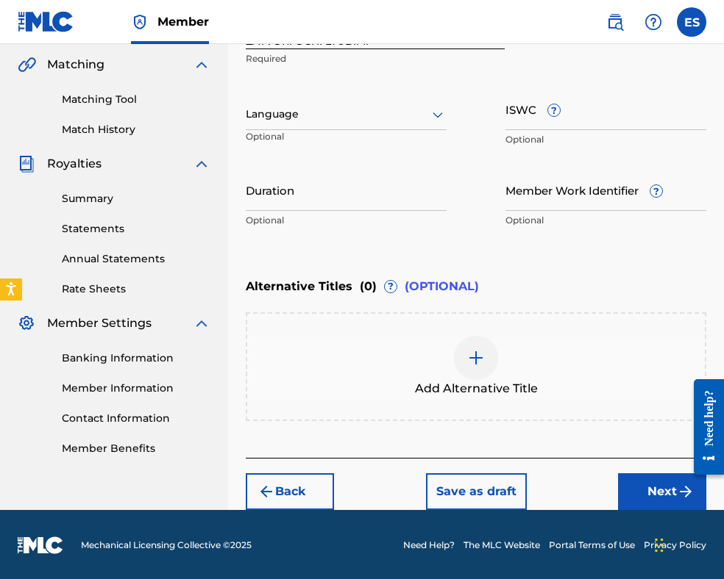
click at [285, 121] on div at bounding box center [346, 114] width 201 height 18
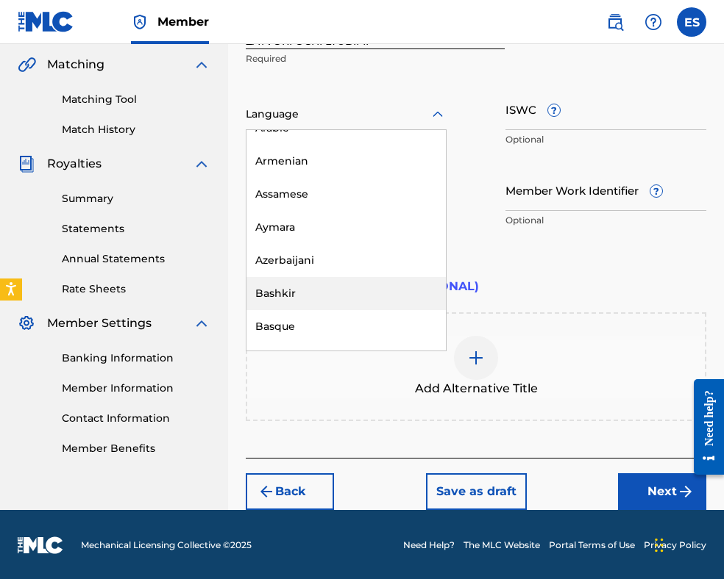
scroll to position [588, 0]
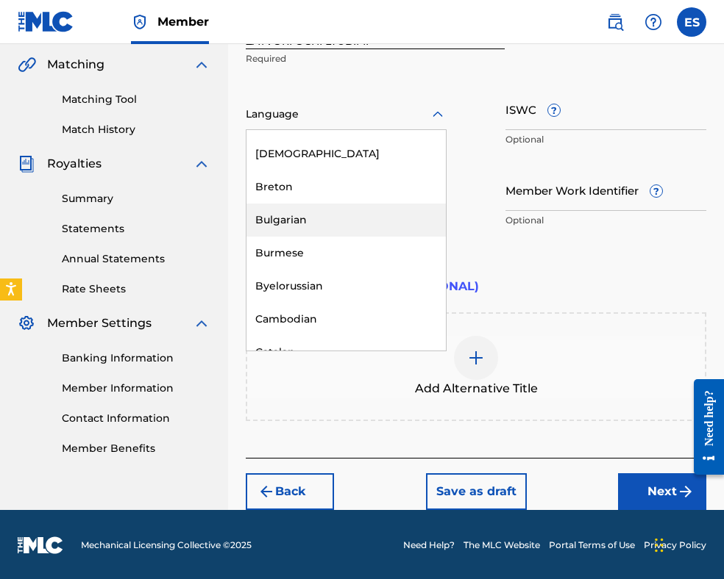
click at [300, 220] on div "Bulgarian" at bounding box center [345, 220] width 199 height 33
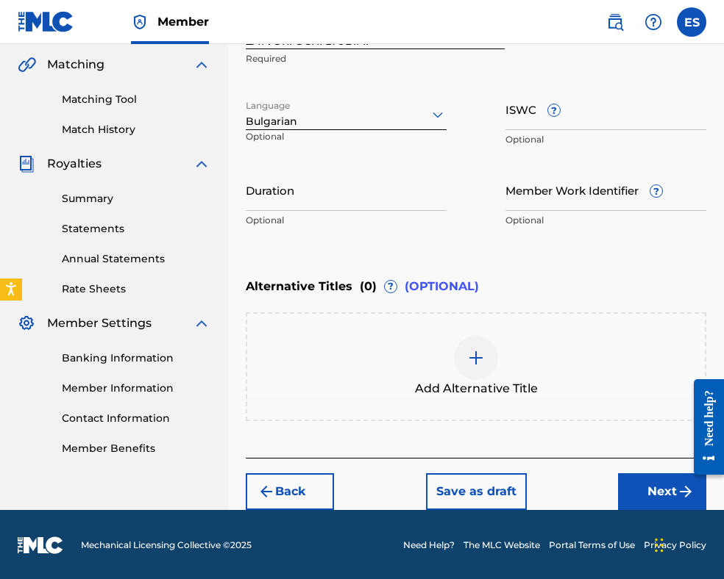
click at [307, 200] on input "Duration" at bounding box center [346, 190] width 201 height 42
click at [468, 363] on img at bounding box center [476, 358] width 18 height 18
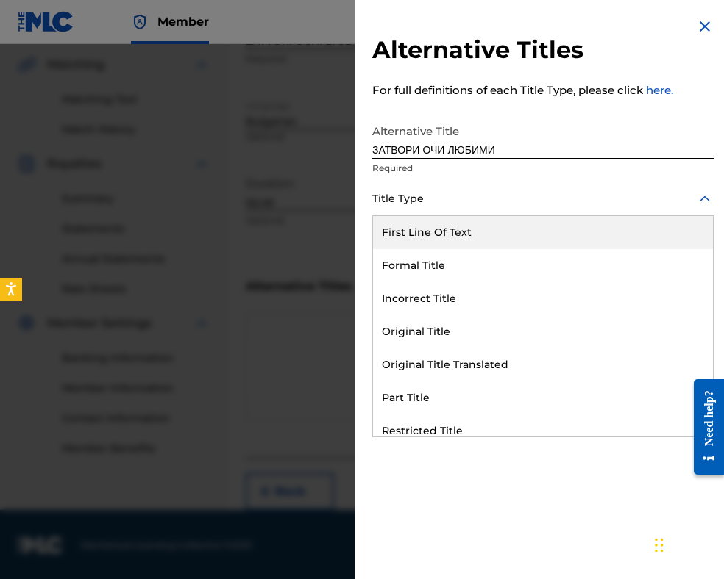
drag, startPoint x: 468, startPoint y: 196, endPoint x: 474, endPoint y: 330, distance: 133.9
click at [468, 198] on div at bounding box center [542, 199] width 341 height 18
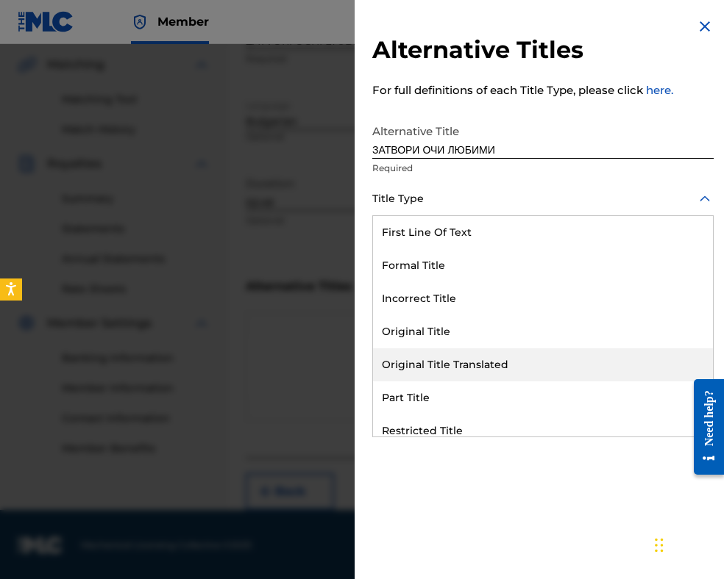
click at [474, 359] on div "Original Title Translated" at bounding box center [543, 365] width 340 height 33
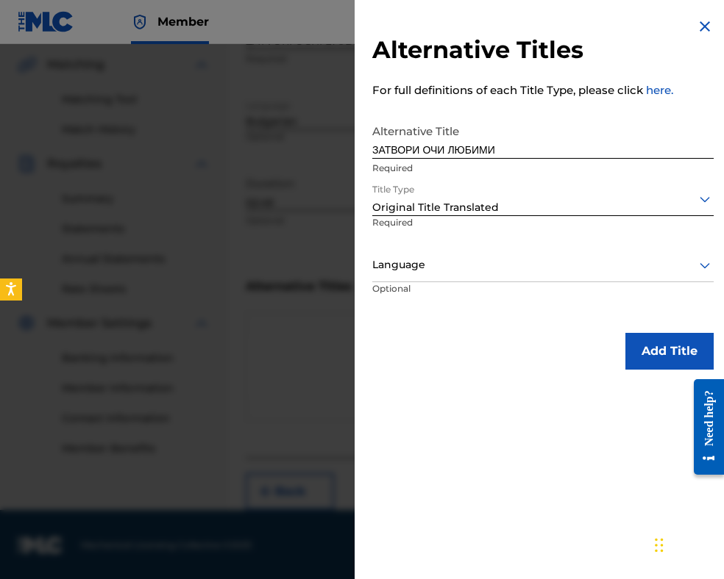
click at [469, 257] on div at bounding box center [542, 265] width 341 height 18
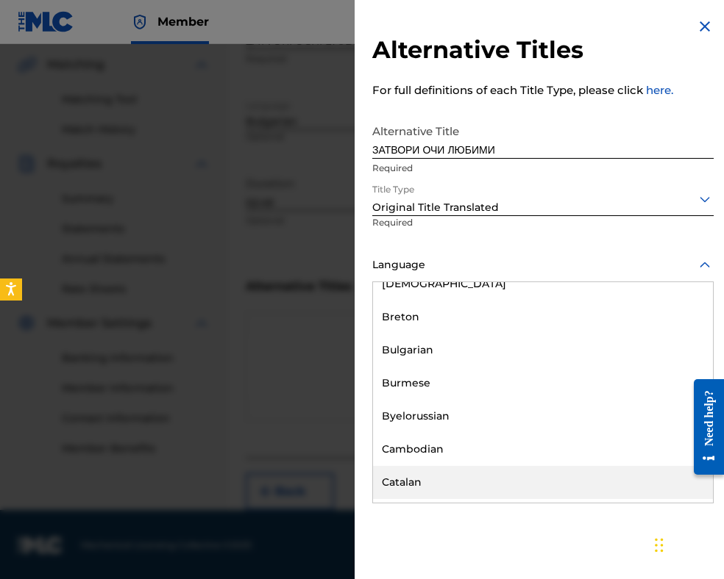
scroll to position [662, 0]
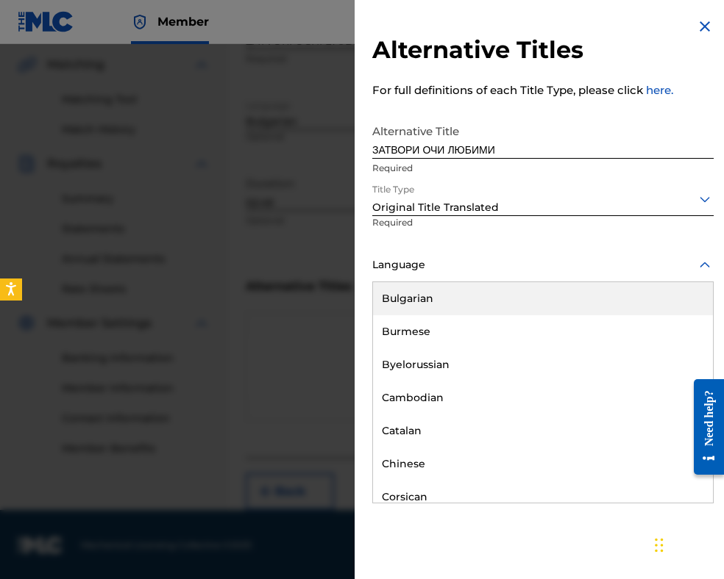
click at [471, 299] on div "Bulgarian" at bounding box center [543, 298] width 340 height 33
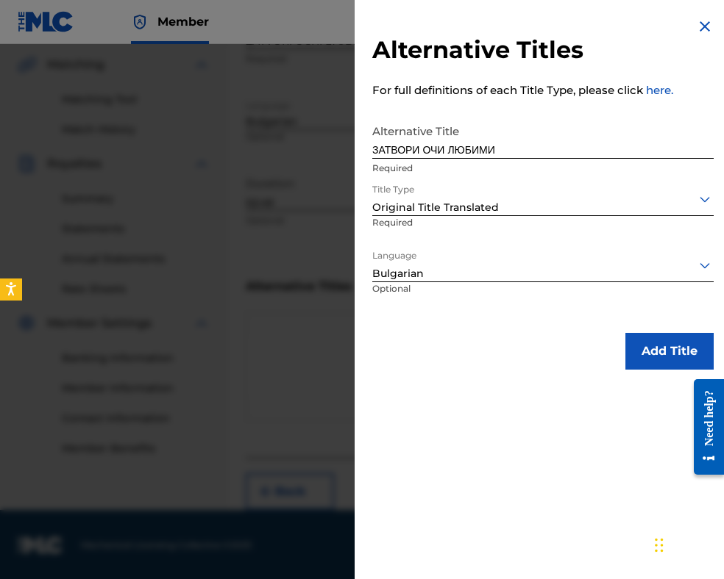
click at [640, 342] on button "Add Title" at bounding box center [669, 351] width 88 height 37
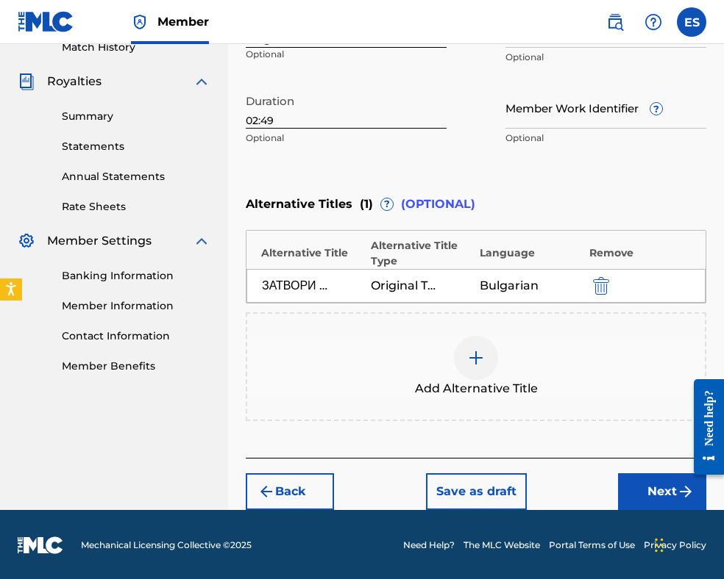
drag, startPoint x: 643, startPoint y: 486, endPoint x: 629, endPoint y: 456, distance: 32.9
click at [643, 485] on button "Next" at bounding box center [662, 492] width 88 height 37
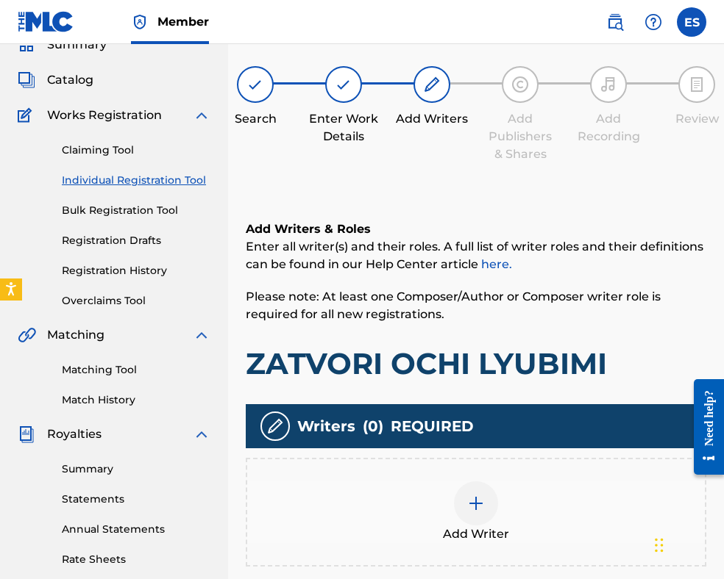
scroll to position [300, 0]
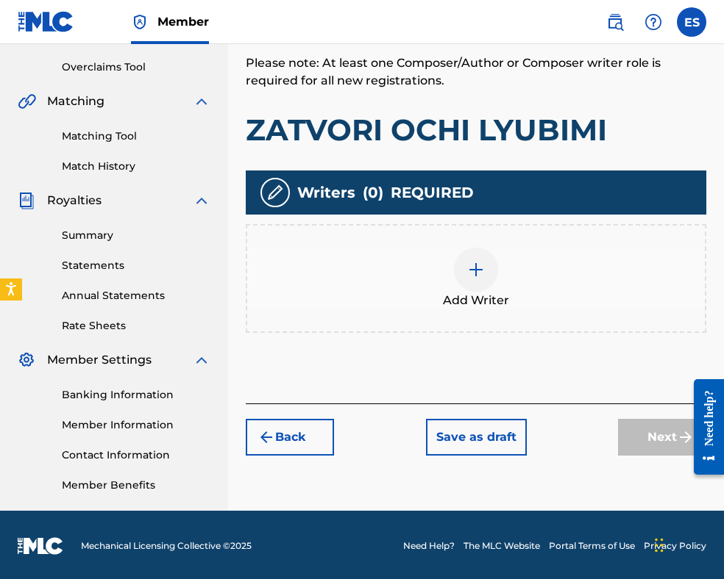
click at [485, 305] on span "Add Writer" at bounding box center [476, 301] width 66 height 18
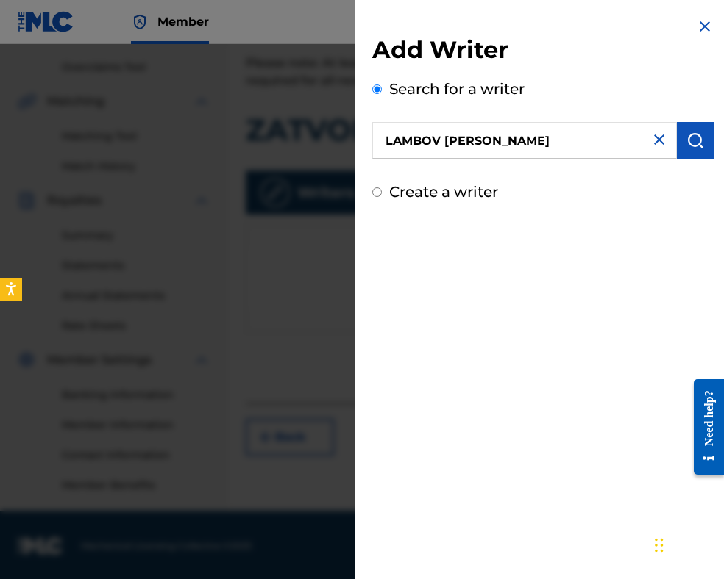
click at [698, 148] on img "submit" at bounding box center [695, 141] width 18 height 18
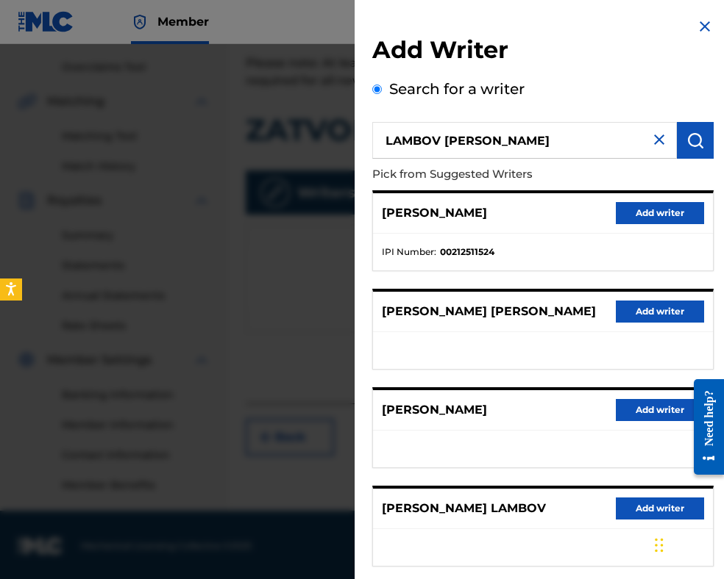
click at [644, 214] on button "Add writer" at bounding box center [659, 213] width 88 height 22
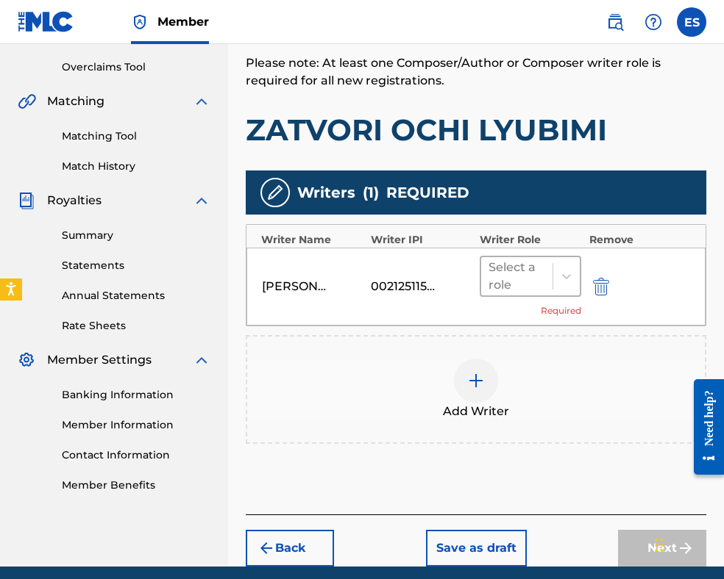
click at [506, 280] on div at bounding box center [516, 276] width 57 height 21
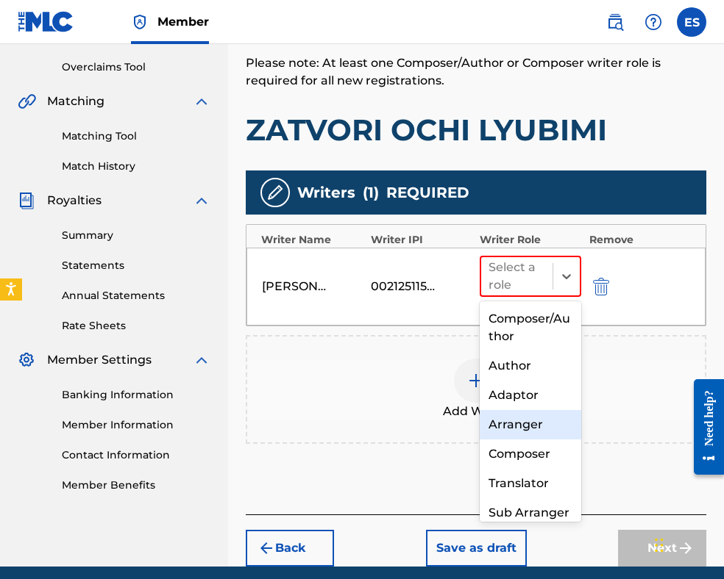
click at [507, 421] on div "Arranger" at bounding box center [529, 424] width 101 height 29
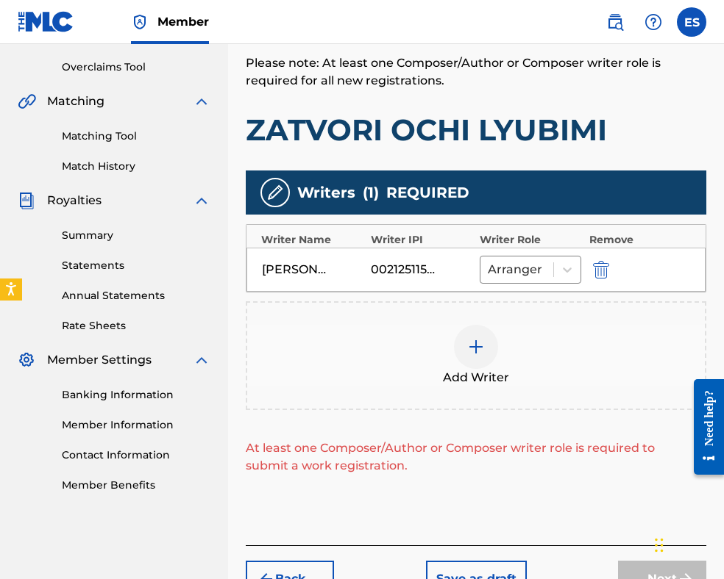
click at [474, 357] on div at bounding box center [476, 347] width 44 height 44
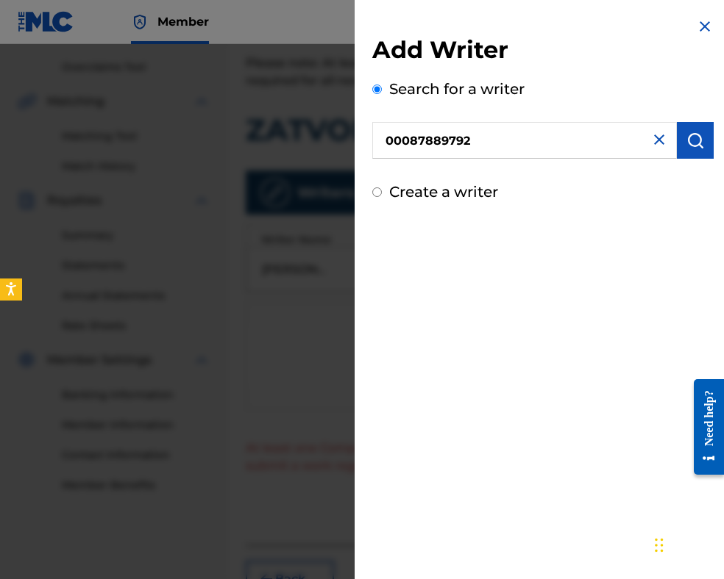
click at [688, 148] on img "submit" at bounding box center [695, 141] width 18 height 18
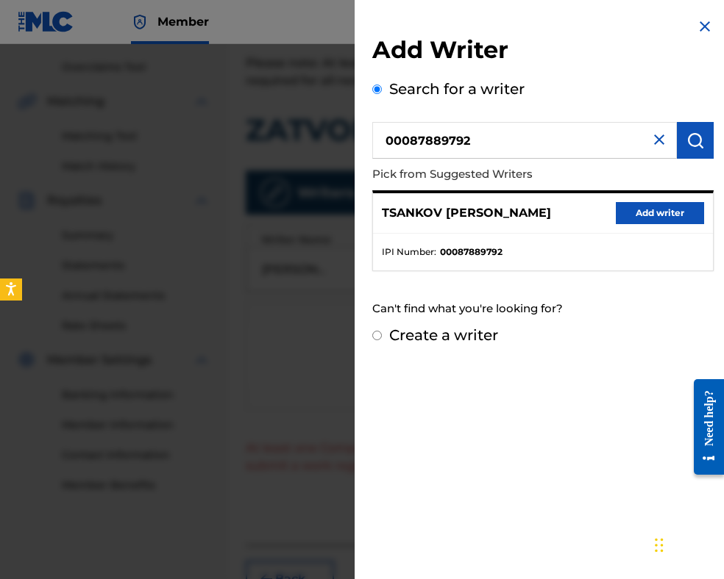
click at [653, 210] on button "Add writer" at bounding box center [659, 213] width 88 height 22
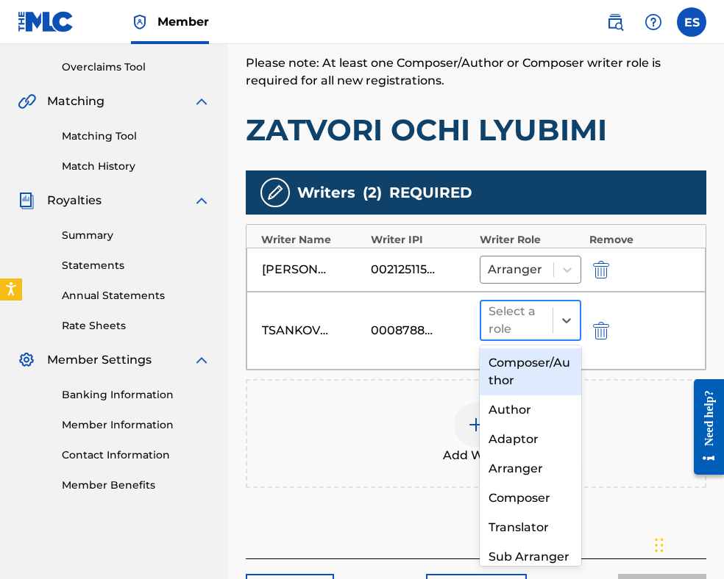
click at [514, 315] on div at bounding box center [516, 320] width 57 height 21
click at [527, 373] on div "Composer/Author" at bounding box center [529, 372] width 101 height 47
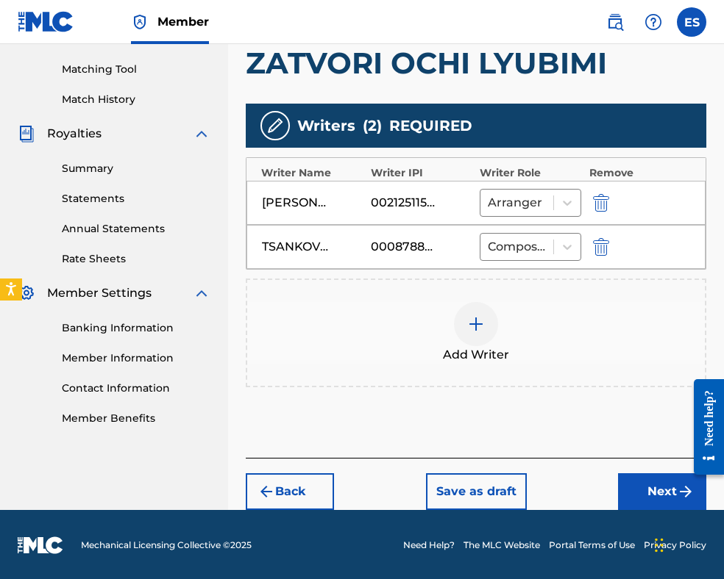
drag, startPoint x: 644, startPoint y: 489, endPoint x: 625, endPoint y: 454, distance: 40.1
click at [644, 488] on button "Next" at bounding box center [662, 492] width 88 height 37
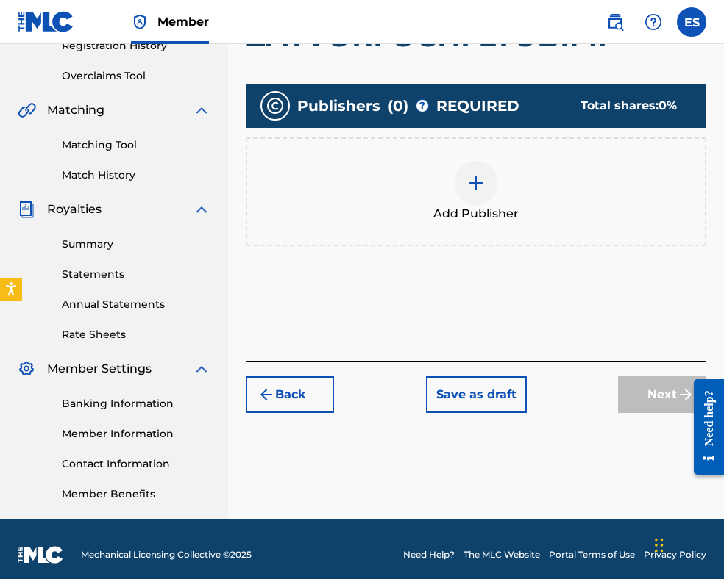
scroll to position [302, 0]
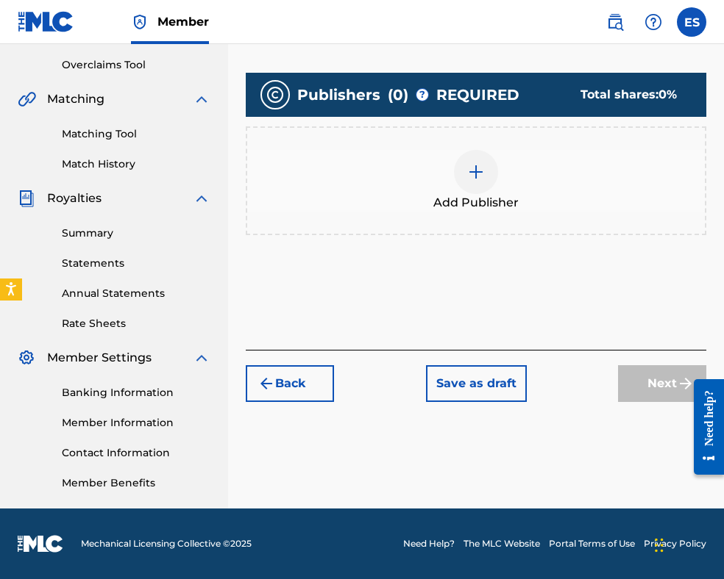
click at [474, 175] on img at bounding box center [476, 172] width 18 height 18
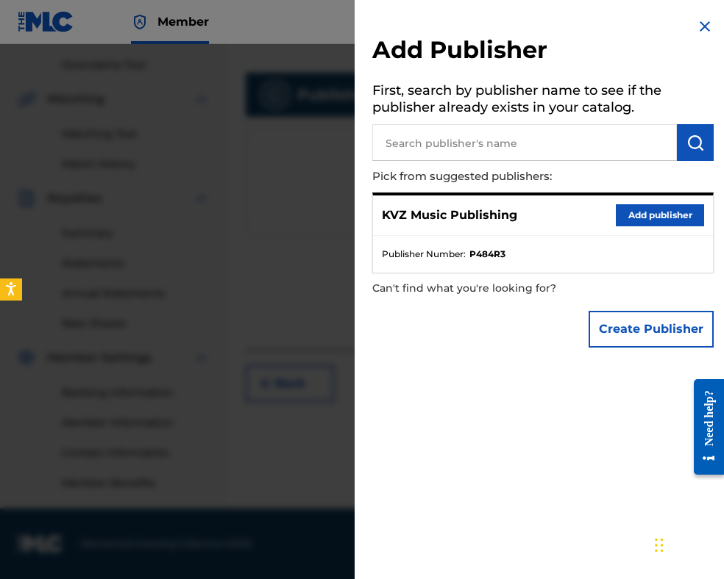
click at [615, 217] on button "Add publisher" at bounding box center [659, 215] width 88 height 22
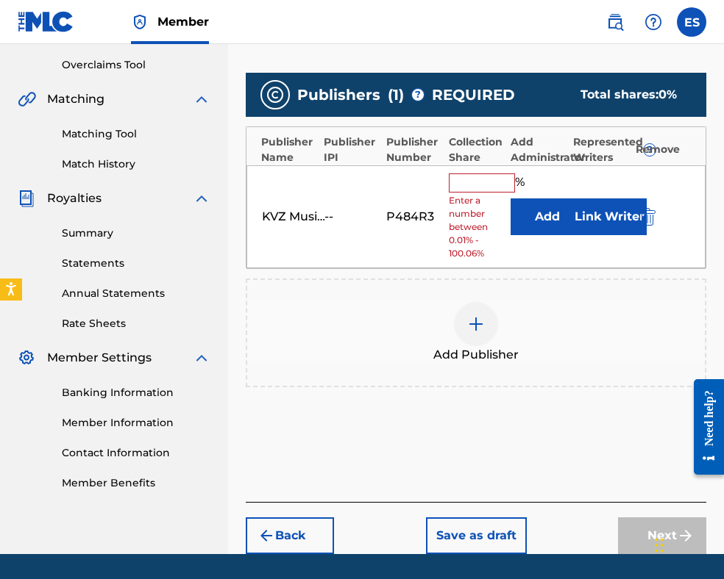
click at [468, 174] on input "text" at bounding box center [482, 183] width 66 height 19
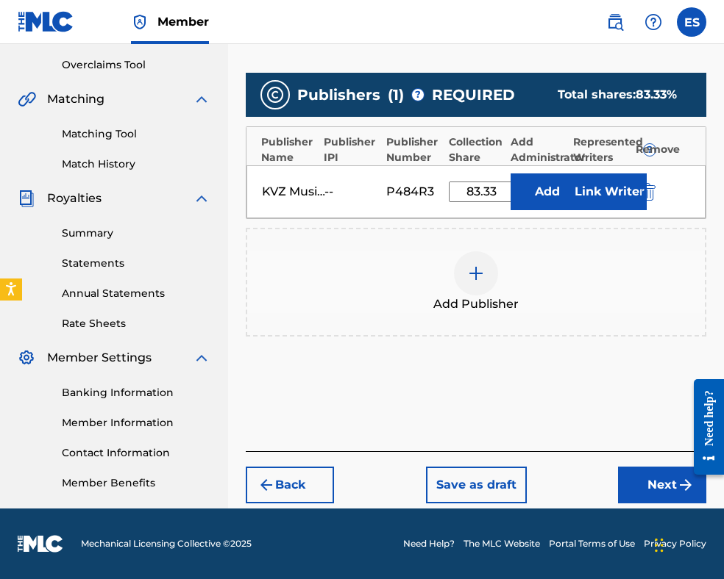
click at [633, 488] on button "Next" at bounding box center [662, 485] width 88 height 37
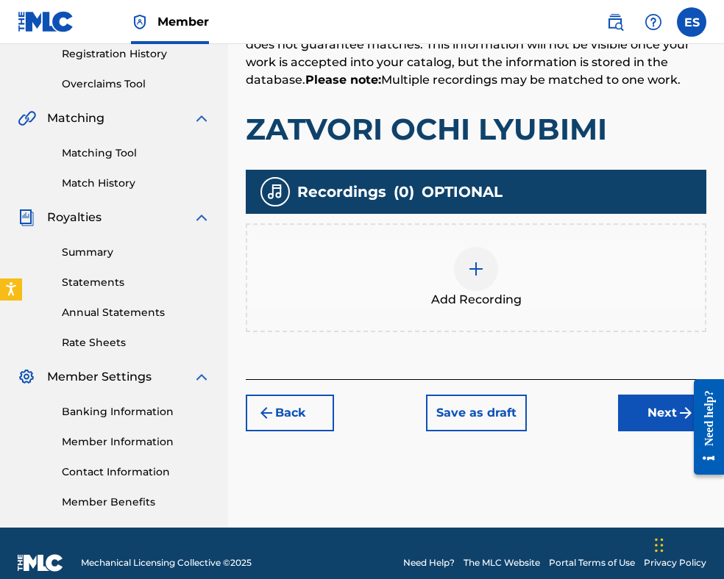
scroll to position [287, 0]
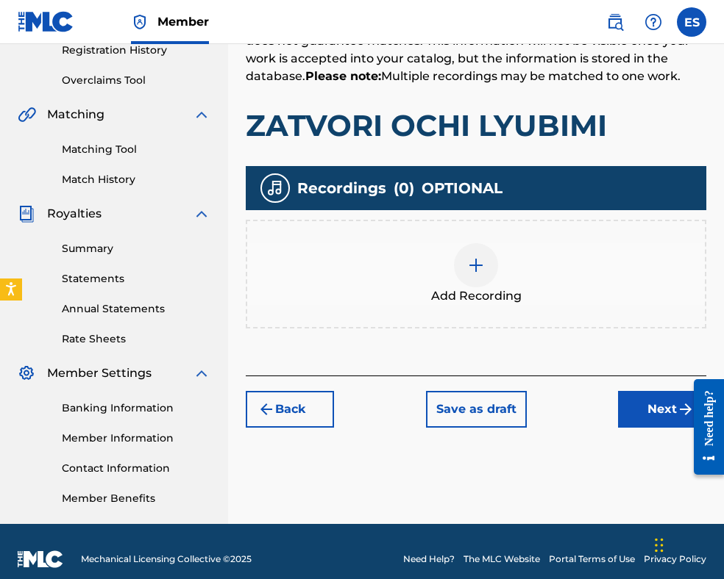
click at [465, 267] on div at bounding box center [476, 265] width 44 height 44
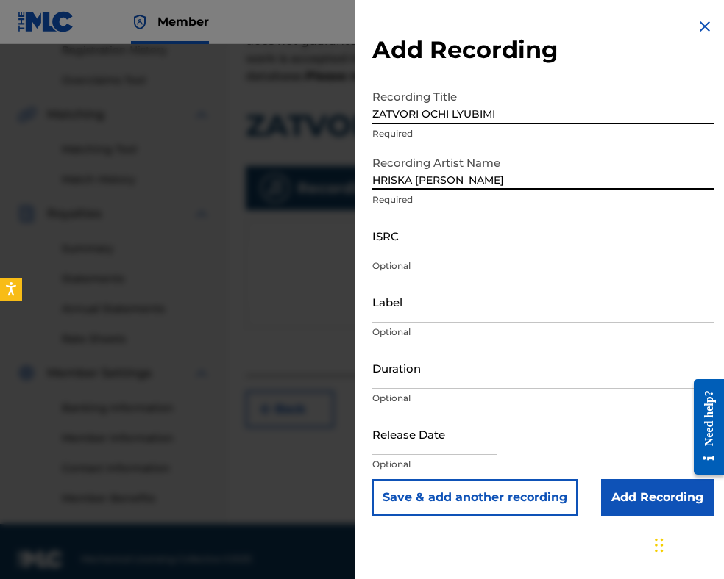
click at [377, 113] on input "ZATVORI OCHI LYUBIMI" at bounding box center [542, 103] width 341 height 42
click at [374, 182] on input "HRISKA [PERSON_NAME]" at bounding box center [542, 170] width 341 height 42
click at [488, 378] on input "Duration" at bounding box center [542, 368] width 341 height 42
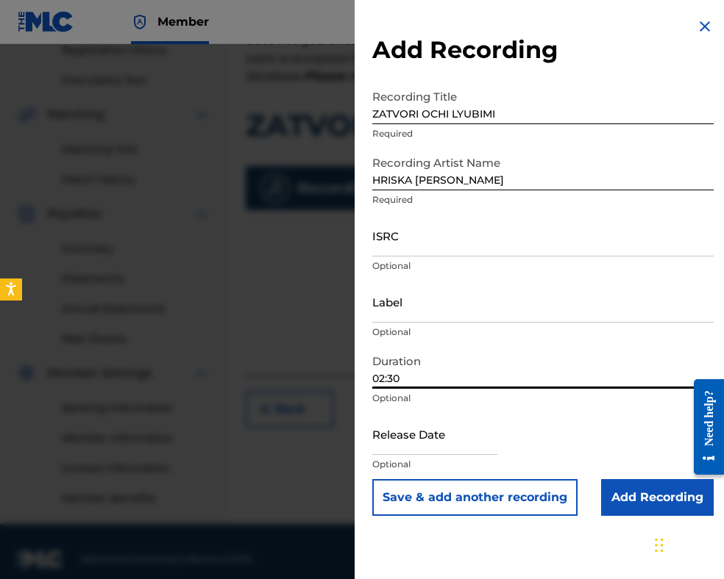
click at [625, 496] on input "Add Recording" at bounding box center [657, 497] width 113 height 37
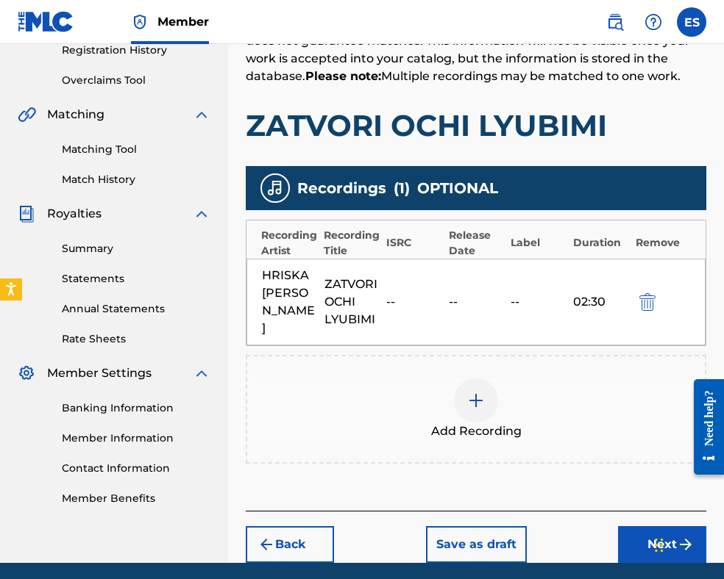
click at [299, 527] on button "Back" at bounding box center [290, 545] width 88 height 37
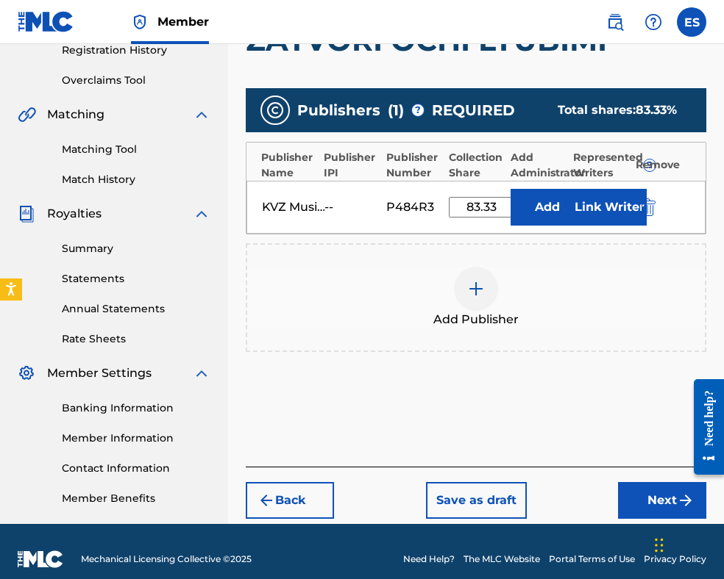
click at [299, 513] on button "Back" at bounding box center [290, 500] width 88 height 37
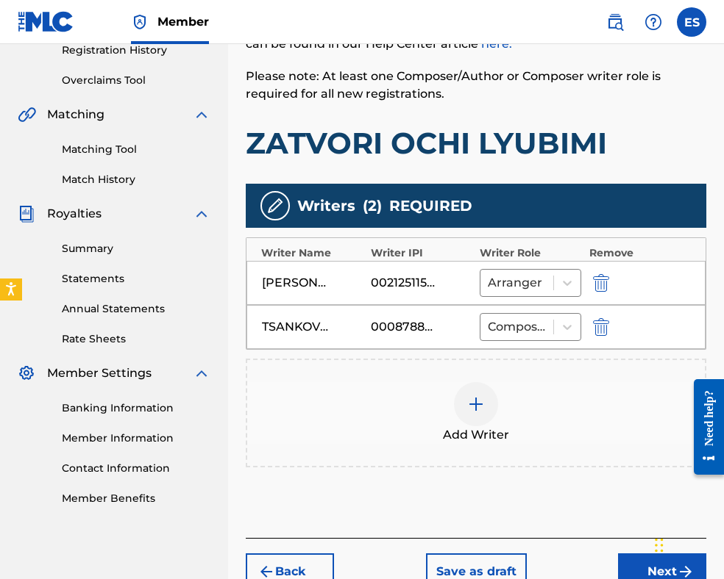
click at [299, 508] on div "Add Writers & Roles Enter all writer(s) and their roles. A full list of writer …" at bounding box center [476, 252] width 460 height 574
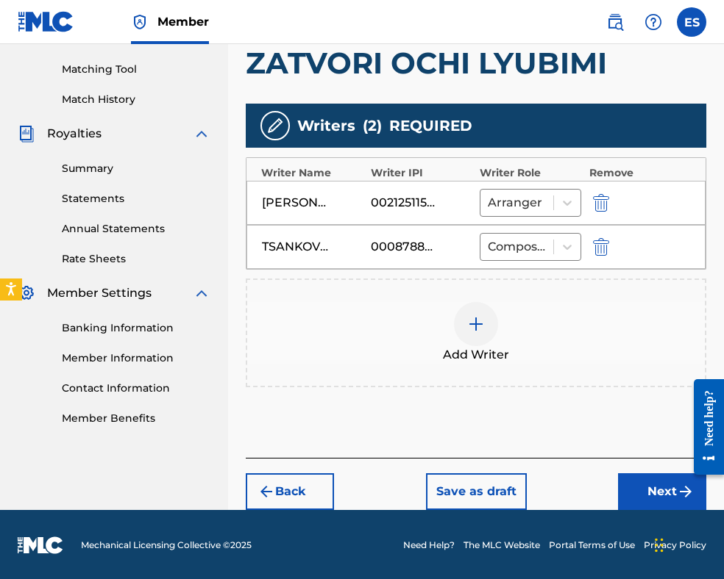
click at [303, 480] on button "Back" at bounding box center [290, 492] width 88 height 37
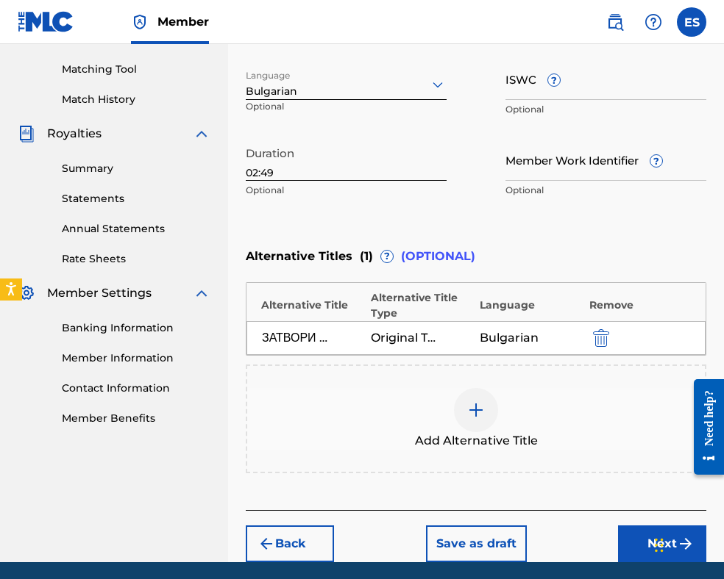
click at [291, 164] on input "02:49" at bounding box center [346, 160] width 201 height 42
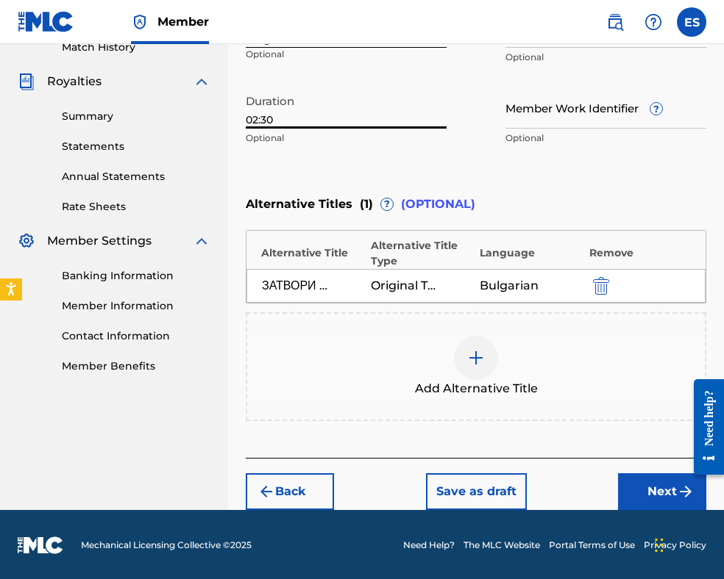
click at [633, 483] on button "Next" at bounding box center [662, 492] width 88 height 37
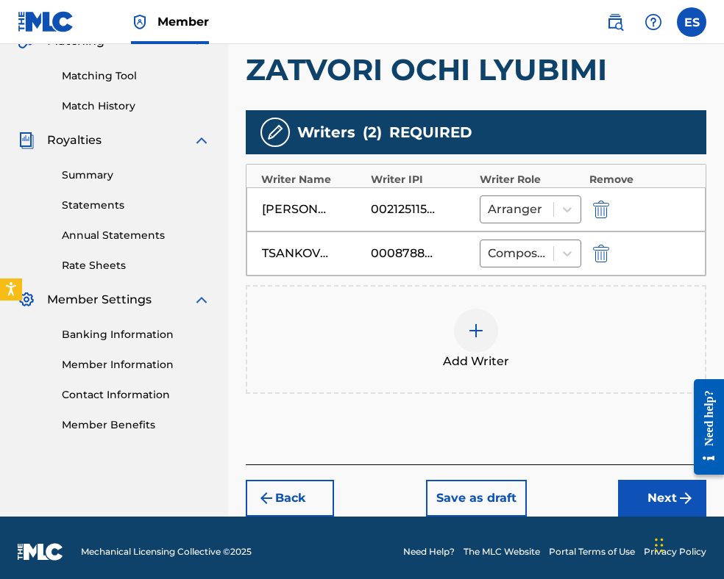
click at [646, 489] on button "Next" at bounding box center [662, 498] width 88 height 37
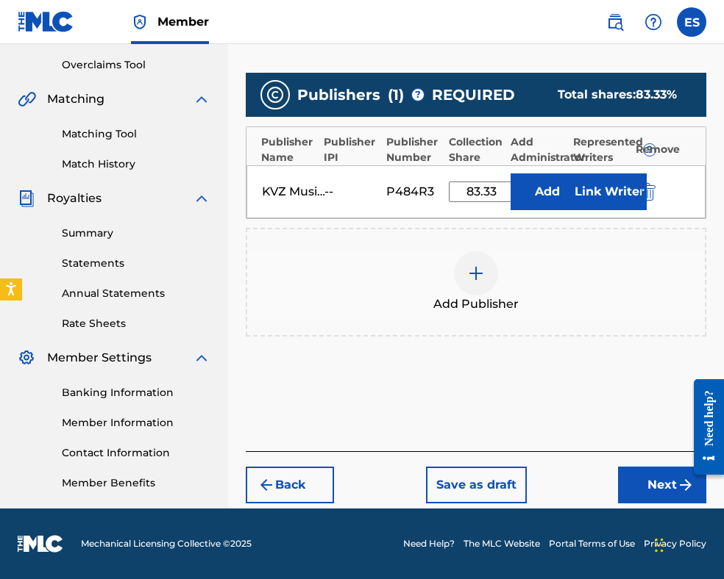
click at [646, 488] on button "Next" at bounding box center [662, 485] width 88 height 37
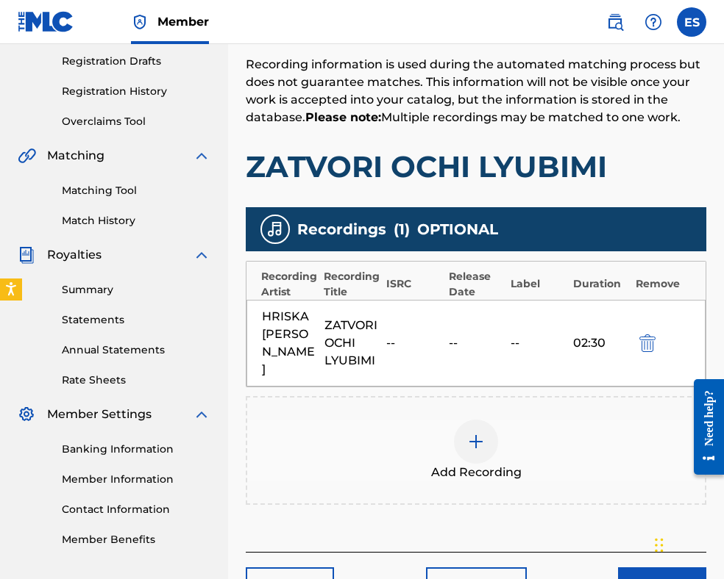
scroll to position [322, 0]
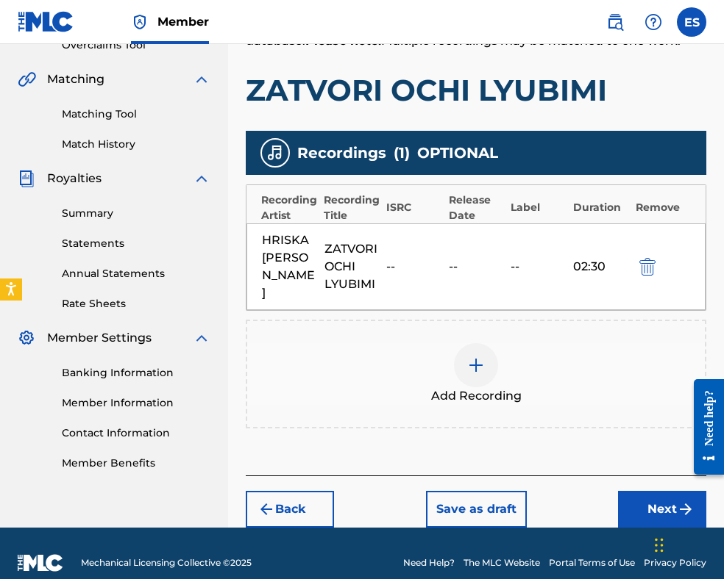
click at [660, 491] on button "Next" at bounding box center [662, 509] width 88 height 37
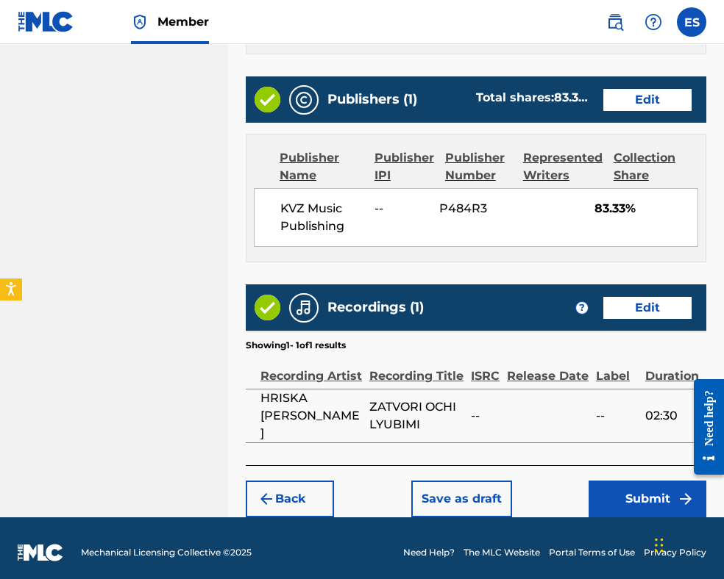
scroll to position [882, 0]
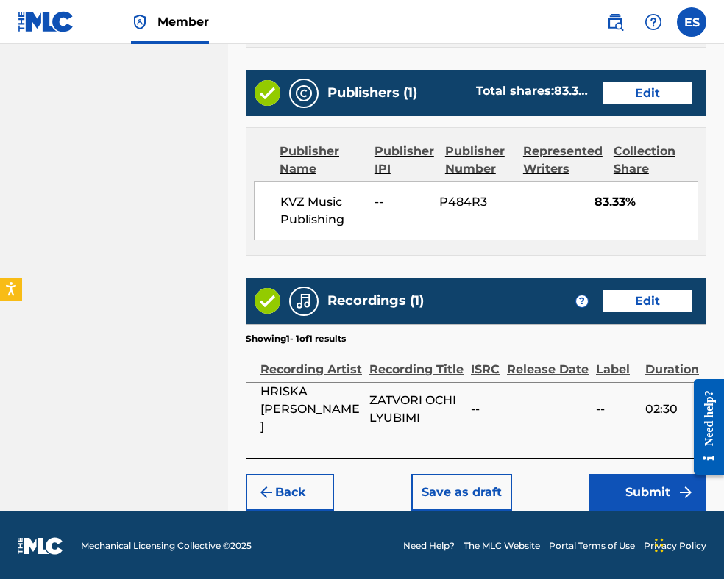
click at [629, 492] on button "Submit" at bounding box center [647, 492] width 118 height 37
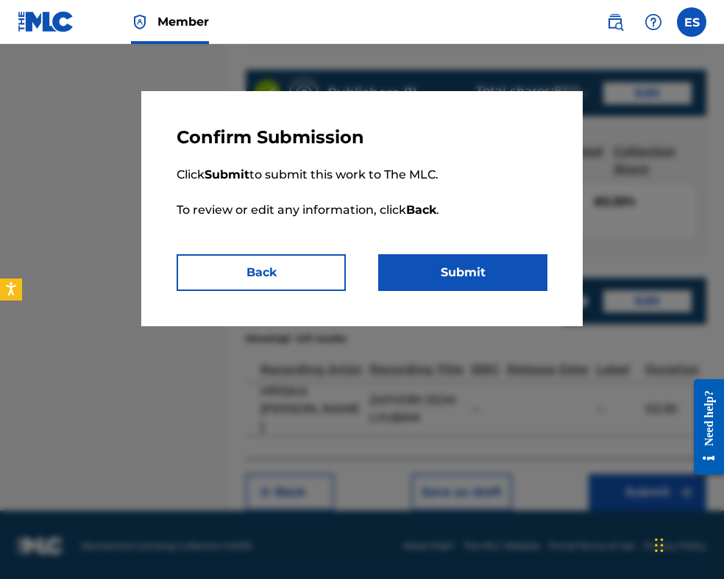
click at [488, 282] on button "Submit" at bounding box center [462, 272] width 169 height 37
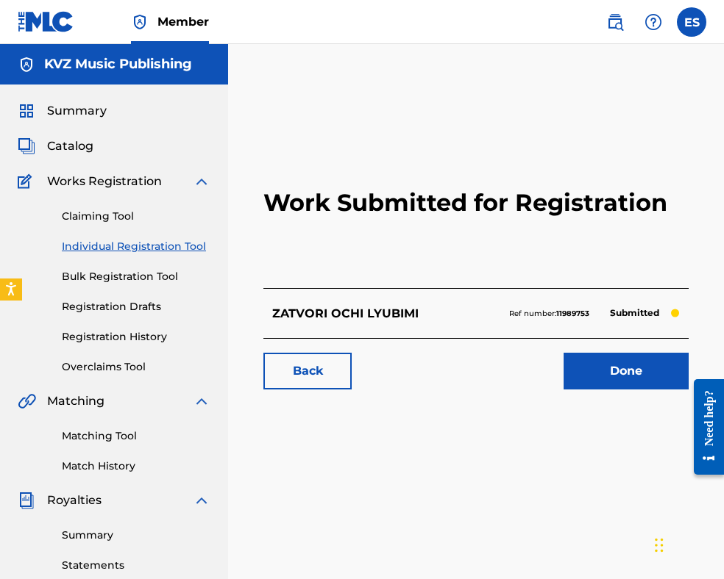
click at [124, 336] on link "Registration History" at bounding box center [136, 336] width 149 height 15
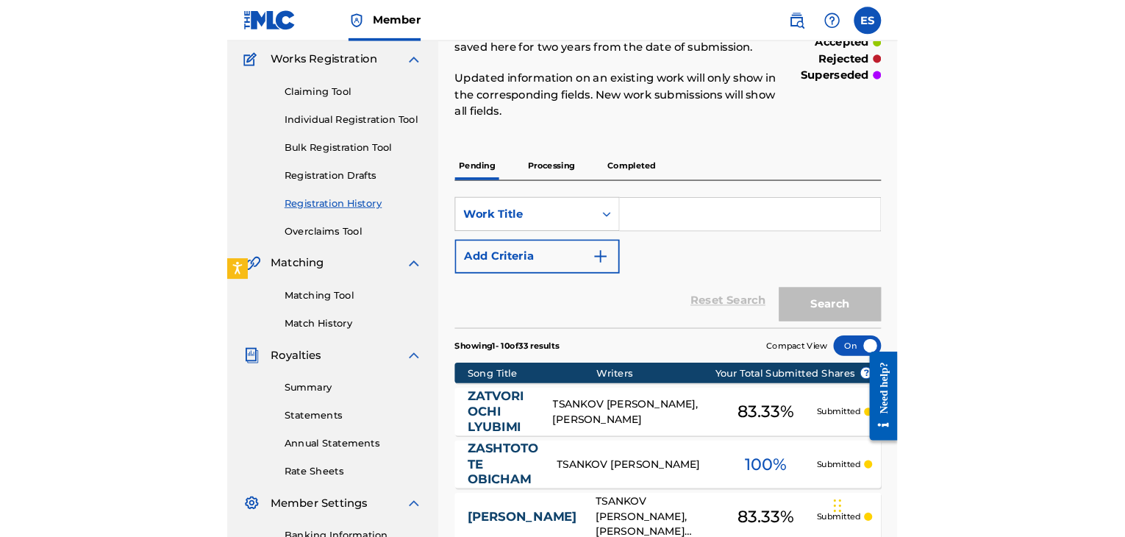
scroll to position [74, 0]
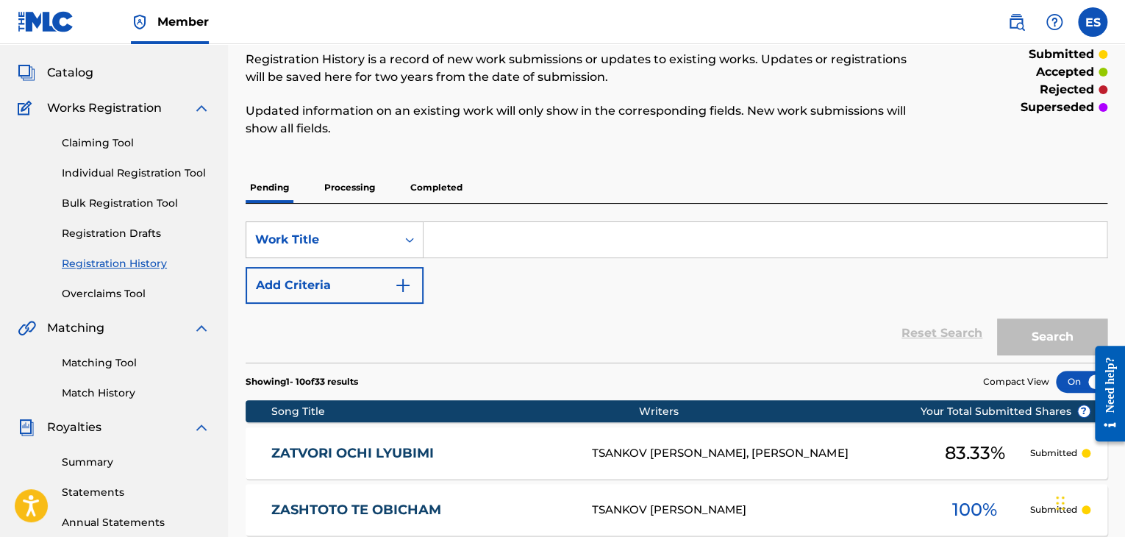
click at [119, 171] on link "Individual Registration Tool" at bounding box center [136, 172] width 149 height 15
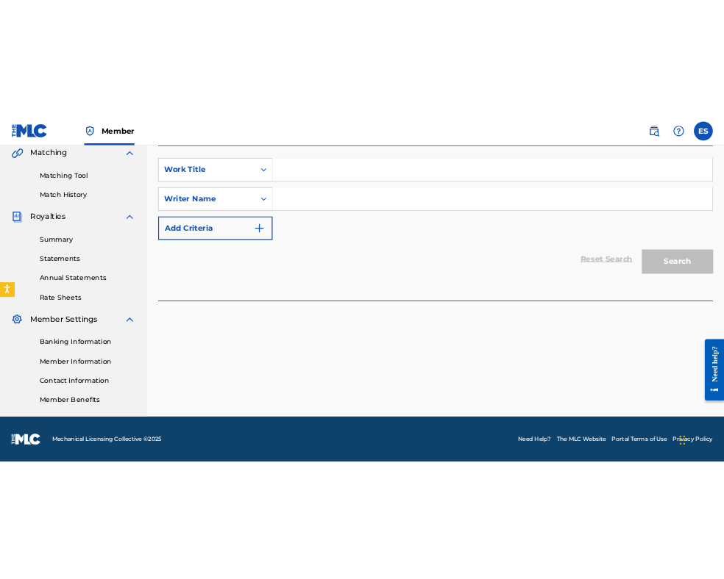
scroll to position [302, 0]
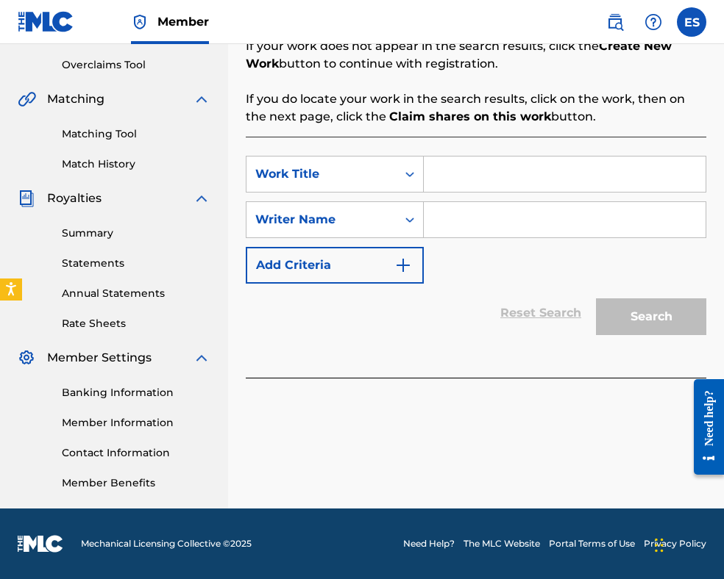
click at [471, 163] on input "Search Form" at bounding box center [565, 174] width 282 height 35
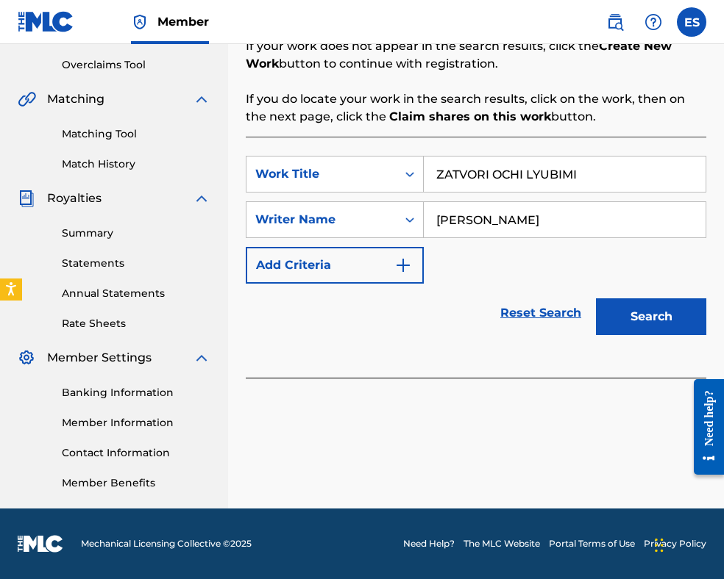
click at [443, 176] on input "ZATVORI OCHI LYUBIMI" at bounding box center [565, 174] width 282 height 35
click at [650, 313] on button "Search" at bounding box center [651, 317] width 110 height 37
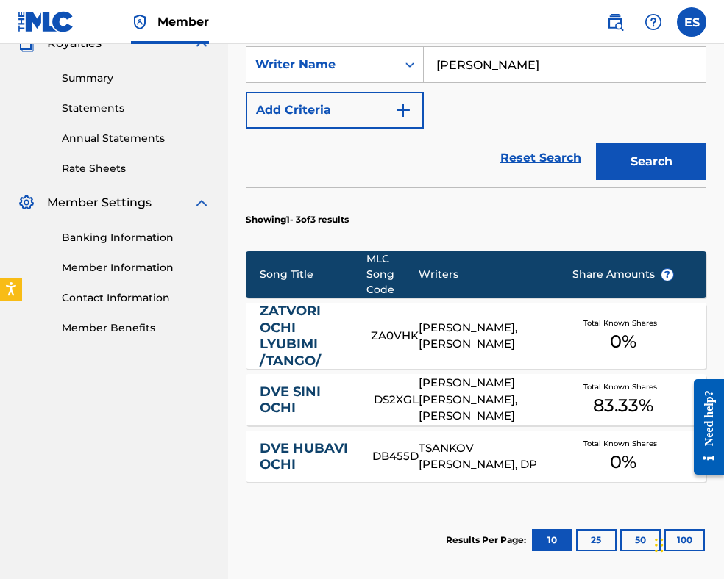
scroll to position [596, 0]
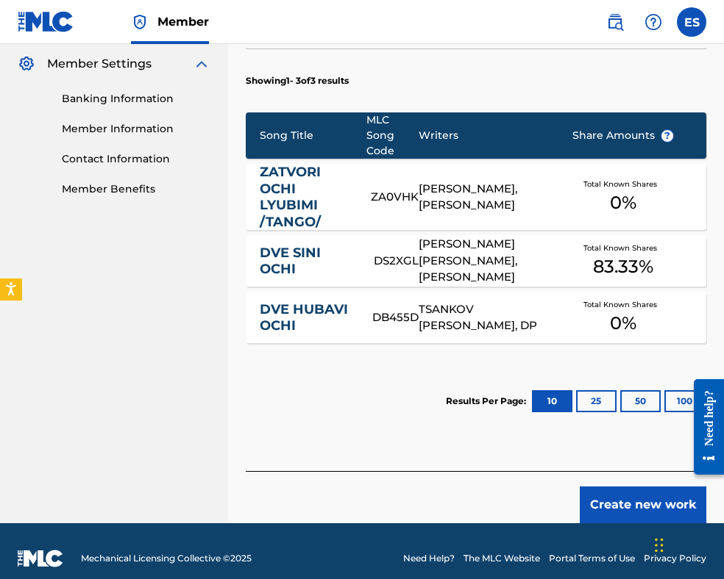
click at [644, 507] on button "Create new work" at bounding box center [642, 505] width 126 height 37
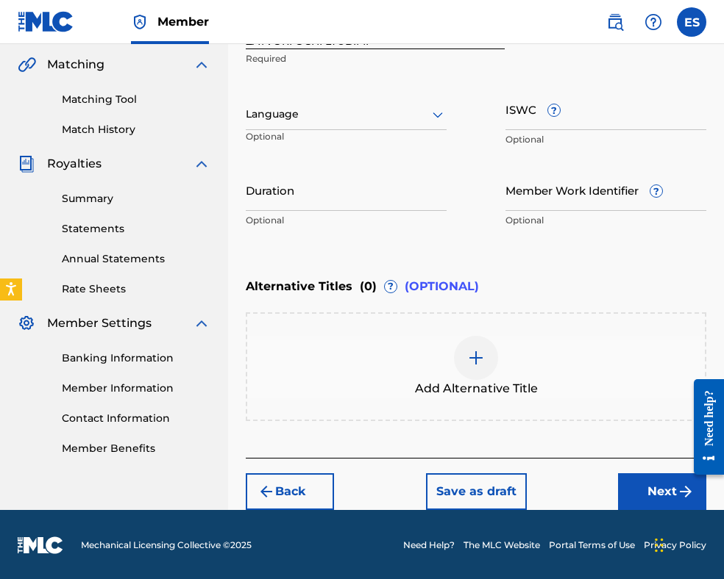
click at [390, 115] on div at bounding box center [346, 114] width 201 height 18
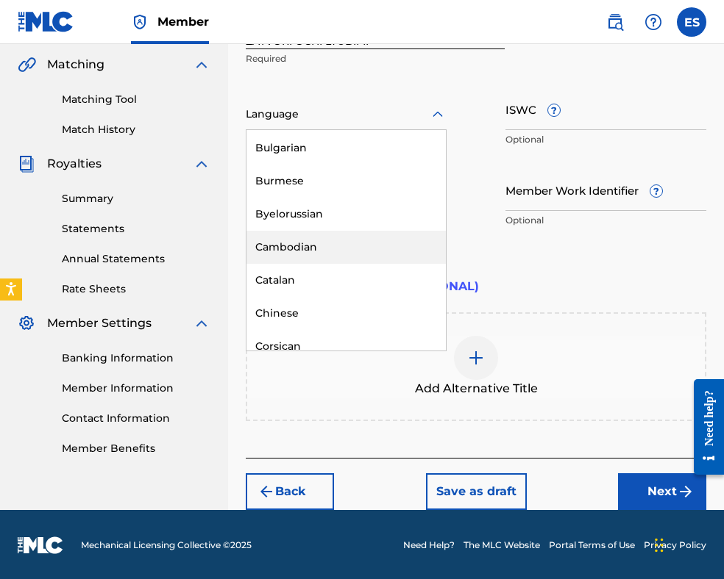
scroll to position [662, 0]
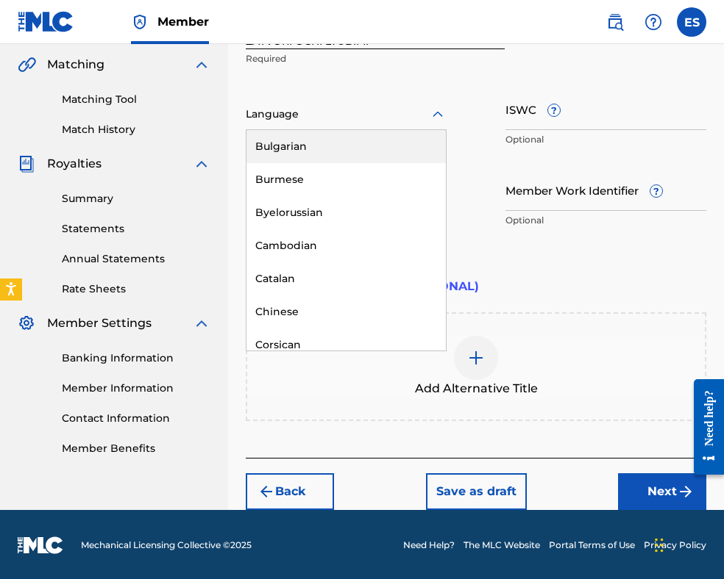
click at [326, 149] on div "Bulgarian" at bounding box center [345, 146] width 199 height 33
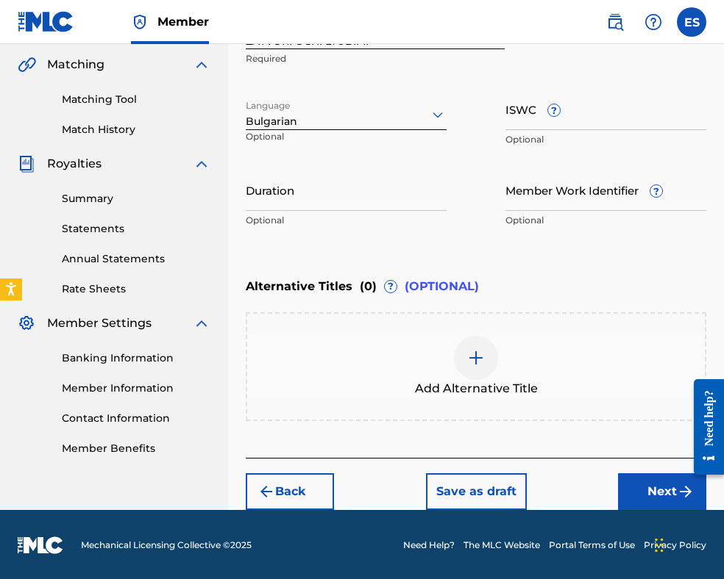
drag, startPoint x: 322, startPoint y: 198, endPoint x: 333, endPoint y: 149, distance: 50.5
click at [326, 172] on input "Duration" at bounding box center [346, 190] width 201 height 42
click at [471, 357] on img at bounding box center [476, 358] width 18 height 18
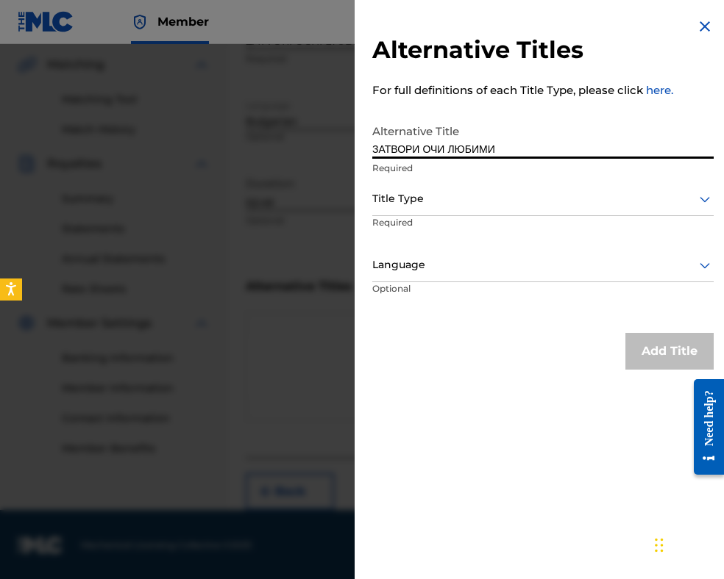
click at [416, 196] on div at bounding box center [542, 199] width 341 height 18
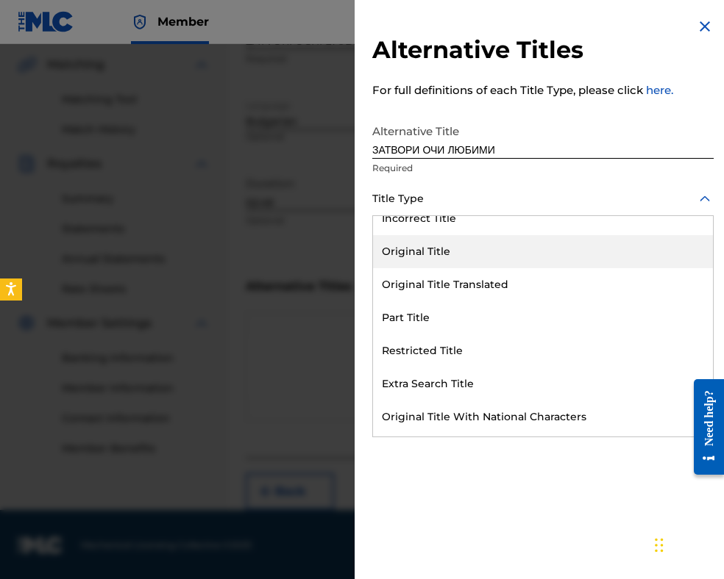
scroll to position [143, 0]
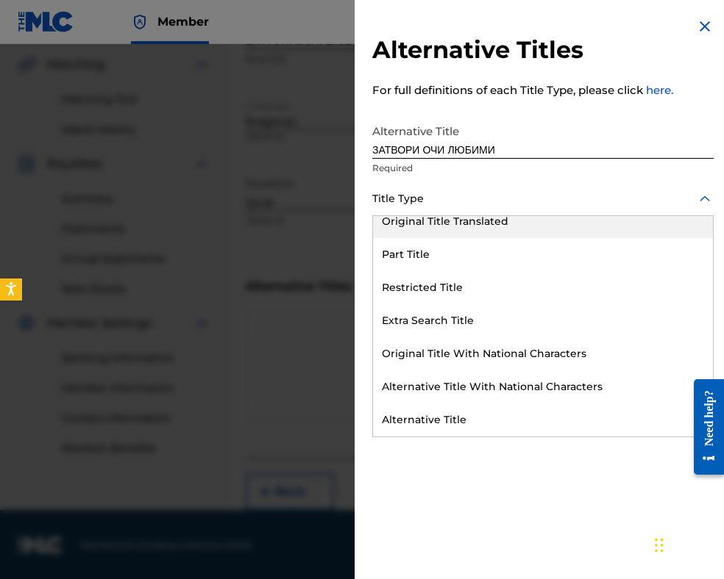
click at [471, 223] on div "Original Title Translated" at bounding box center [543, 221] width 340 height 33
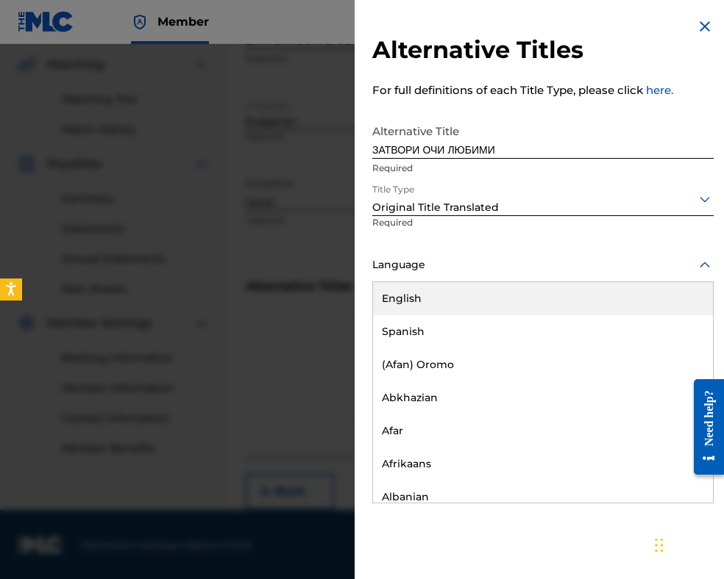
click at [457, 275] on div "Language" at bounding box center [542, 265] width 341 height 33
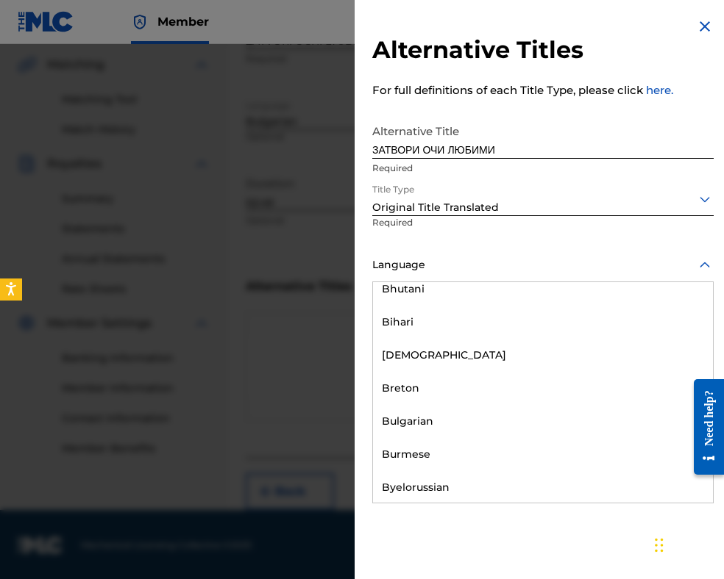
scroll to position [662, 0]
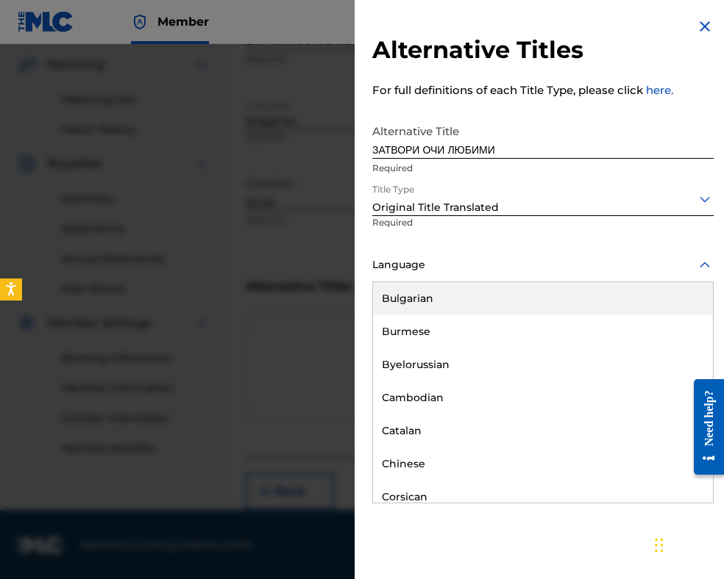
click at [472, 307] on div "Bulgarian" at bounding box center [543, 298] width 340 height 33
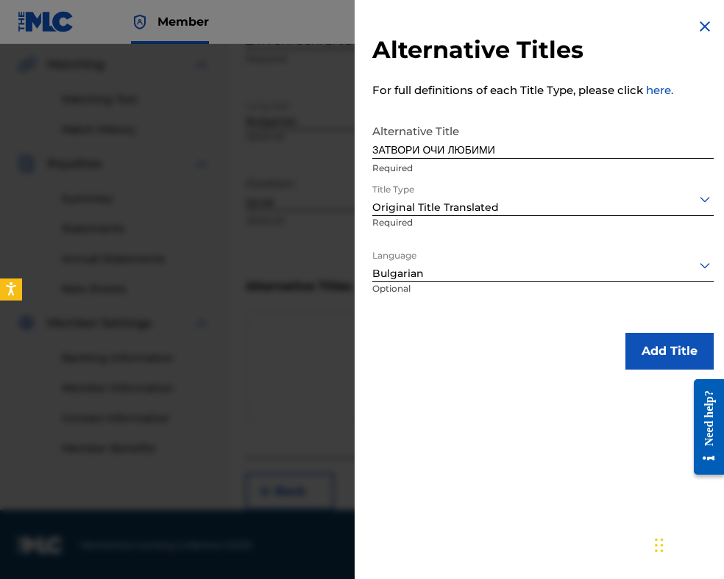
click at [668, 346] on button "Add Title" at bounding box center [669, 351] width 88 height 37
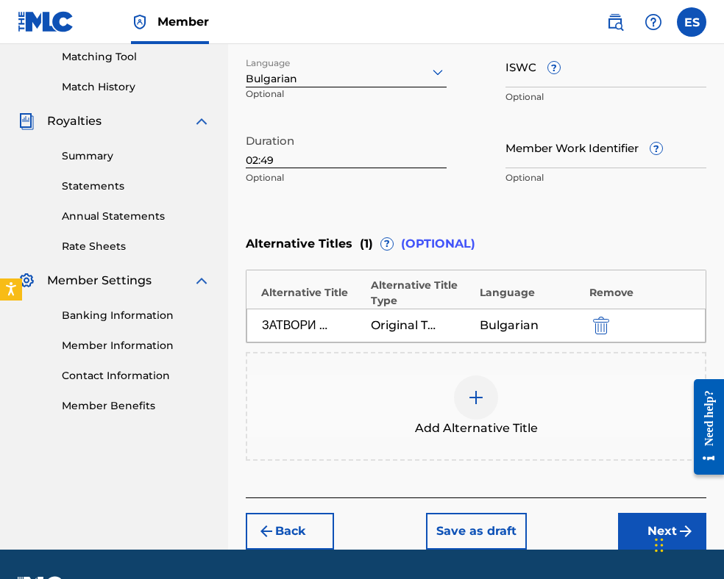
scroll to position [419, 0]
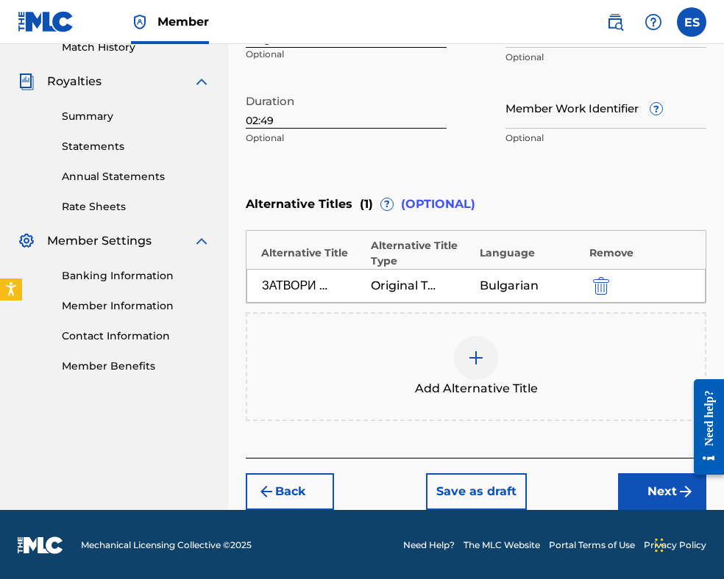
drag, startPoint x: 646, startPoint y: 488, endPoint x: 638, endPoint y: 460, distance: 29.8
click at [646, 487] on button "Next" at bounding box center [662, 492] width 88 height 37
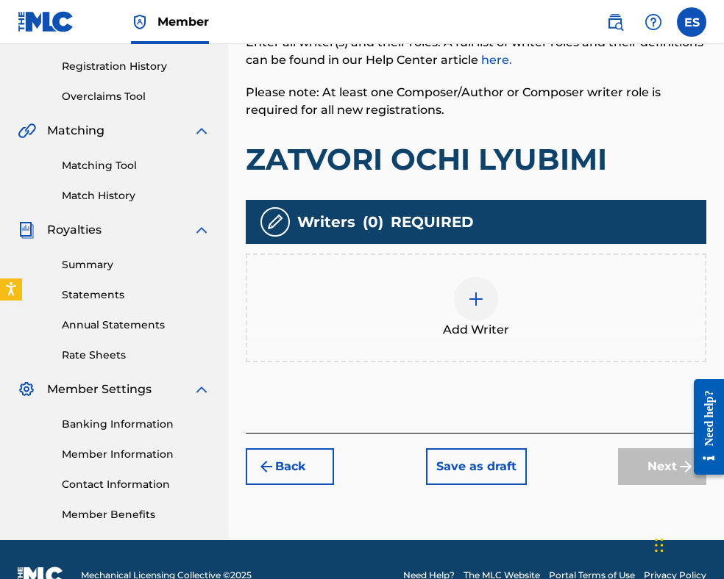
scroll to position [302, 0]
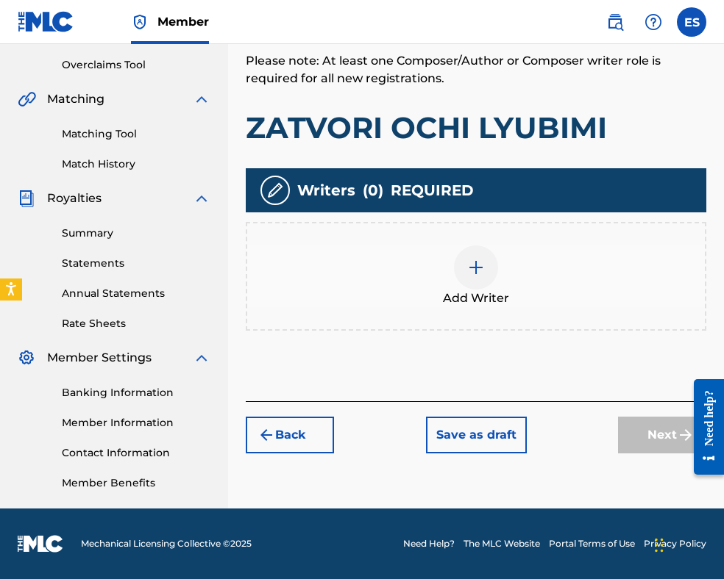
click at [485, 273] on div at bounding box center [476, 268] width 44 height 44
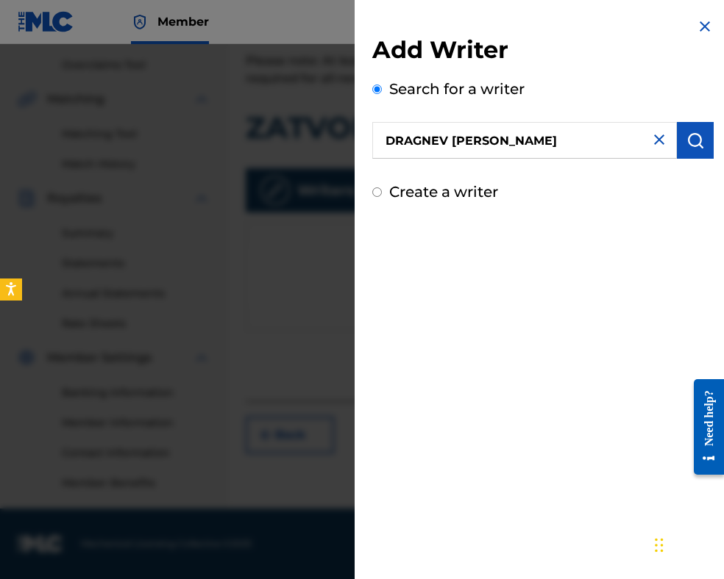
click at [678, 136] on button "submit" at bounding box center [695, 140] width 37 height 37
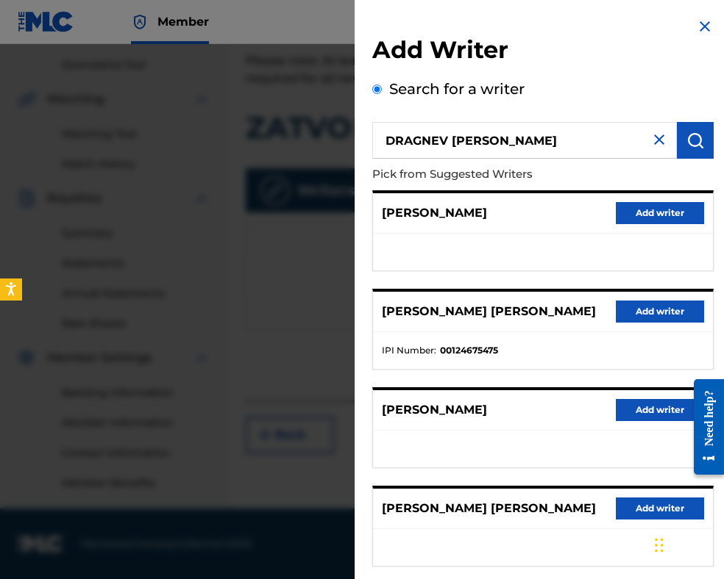
click at [627, 310] on button "Add writer" at bounding box center [659, 312] width 88 height 22
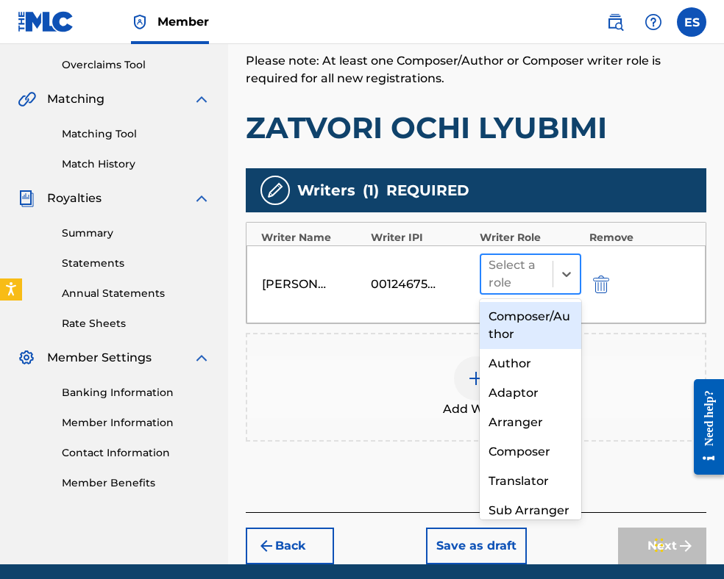
drag, startPoint x: 510, startPoint y: 274, endPoint x: 496, endPoint y: 282, distance: 16.5
click at [496, 282] on div at bounding box center [516, 274] width 57 height 21
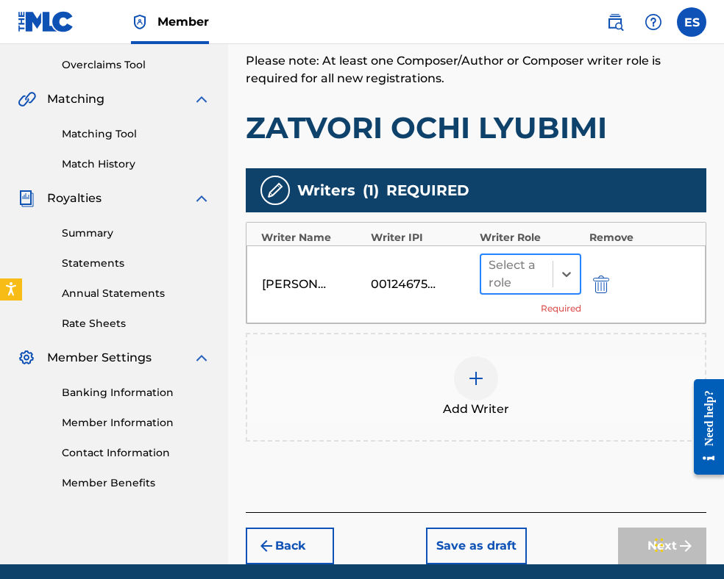
click at [496, 278] on div at bounding box center [516, 274] width 57 height 21
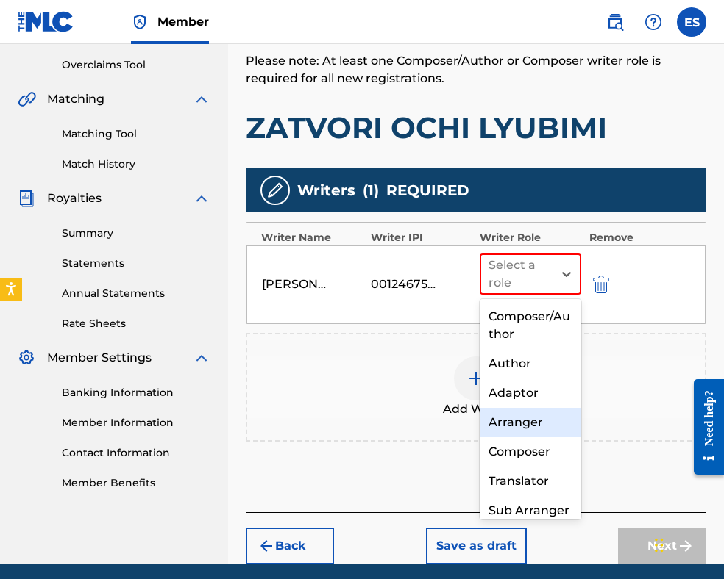
click at [525, 418] on div "Arranger" at bounding box center [529, 422] width 101 height 29
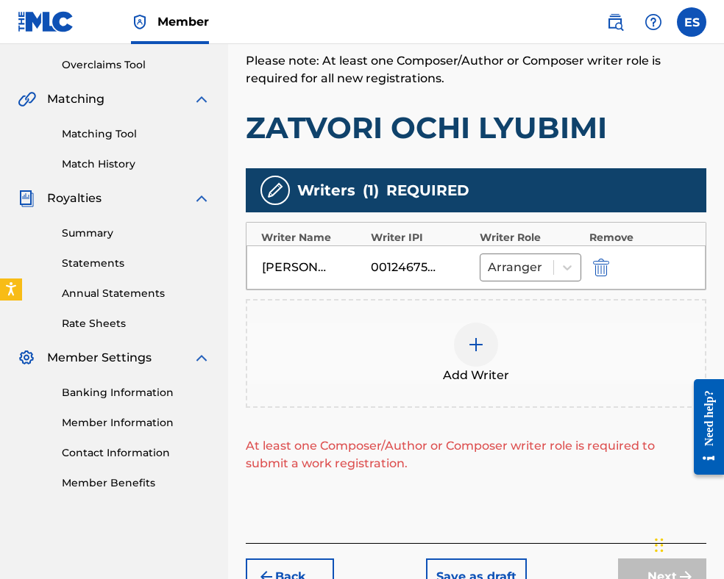
click at [474, 356] on div at bounding box center [476, 345] width 44 height 44
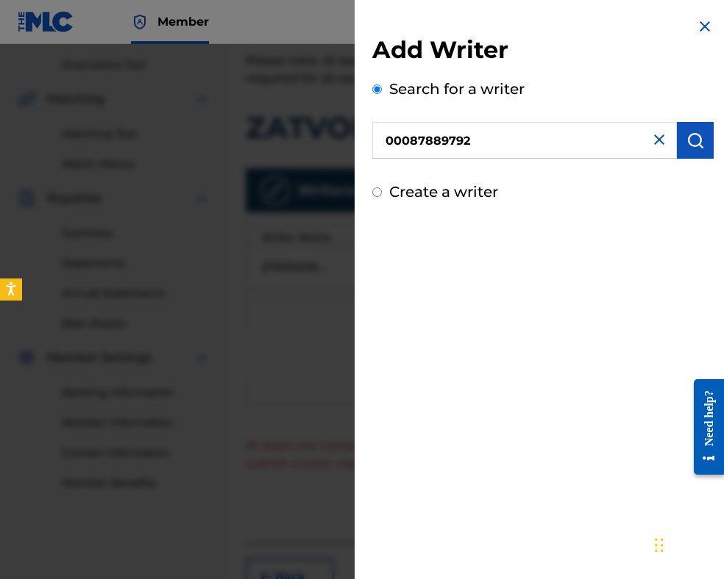
click at [701, 135] on button "submit" at bounding box center [695, 140] width 37 height 37
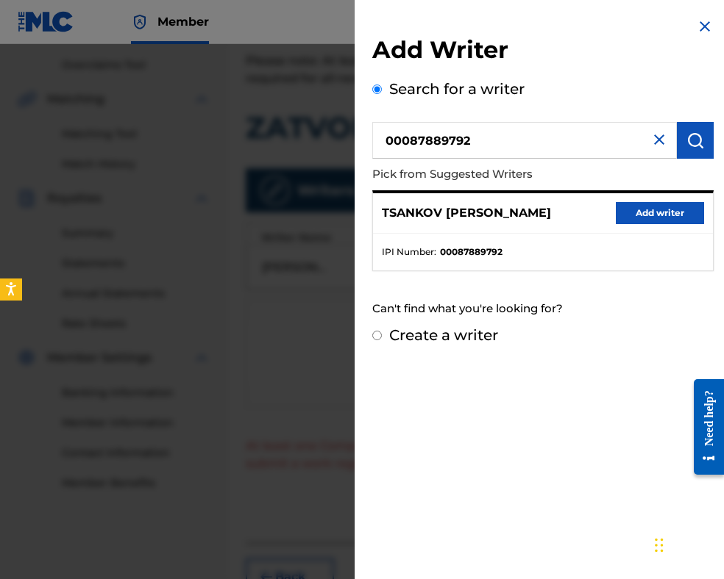
click at [629, 211] on button "Add writer" at bounding box center [659, 213] width 88 height 22
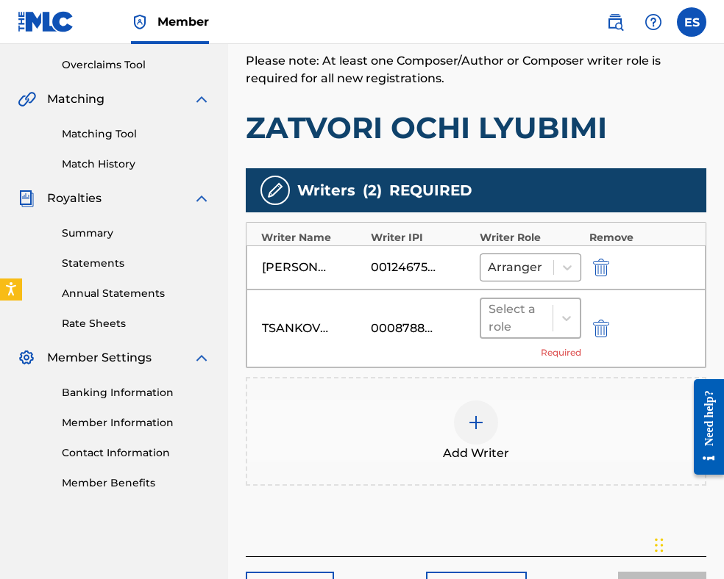
click at [543, 318] on div at bounding box center [516, 318] width 57 height 21
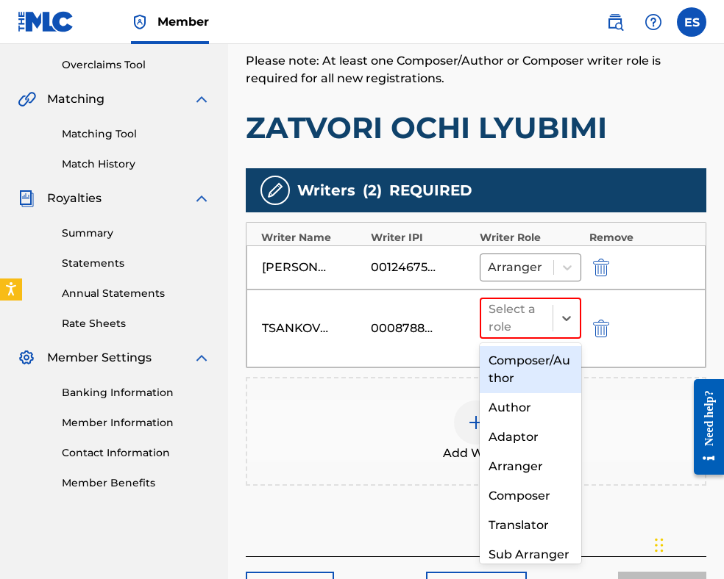
click at [522, 360] on div "Composer/Author" at bounding box center [529, 369] width 101 height 47
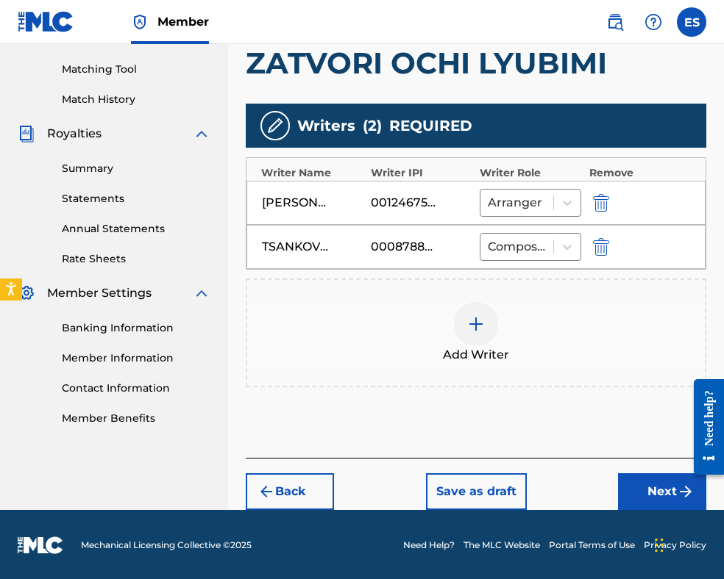
drag, startPoint x: 632, startPoint y: 490, endPoint x: 610, endPoint y: 435, distance: 58.4
click at [632, 488] on button "Next" at bounding box center [662, 492] width 88 height 37
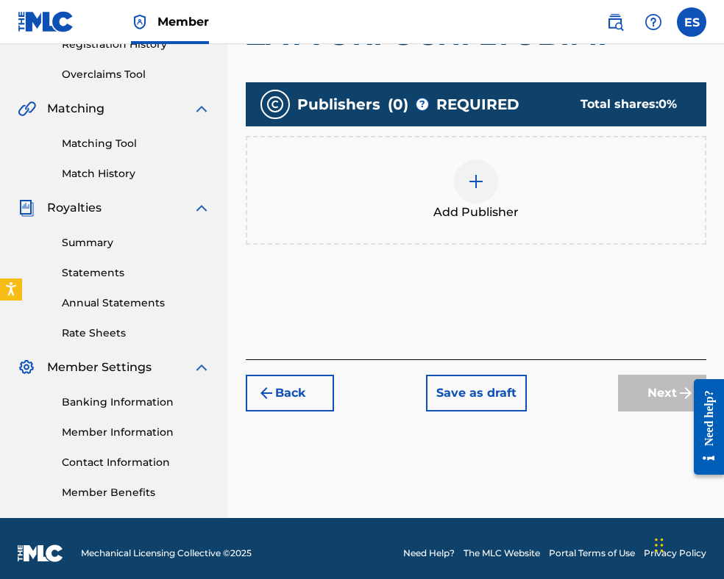
scroll to position [300, 0]
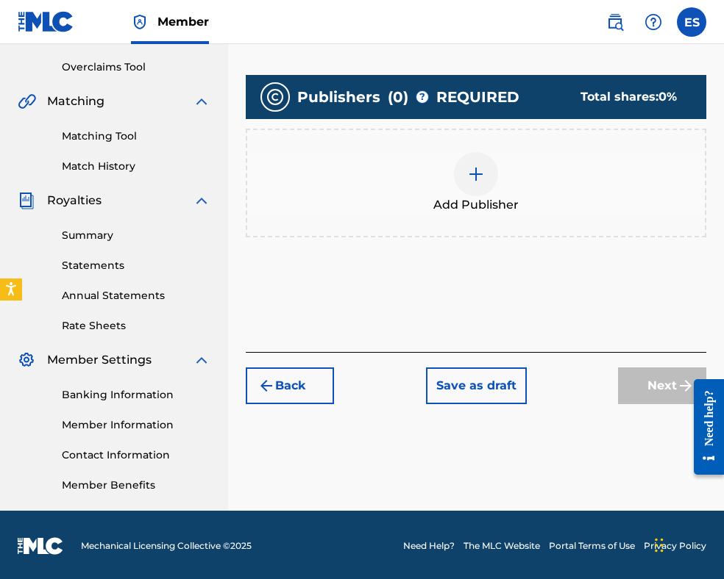
click at [479, 196] on span "Add Publisher" at bounding box center [475, 205] width 85 height 18
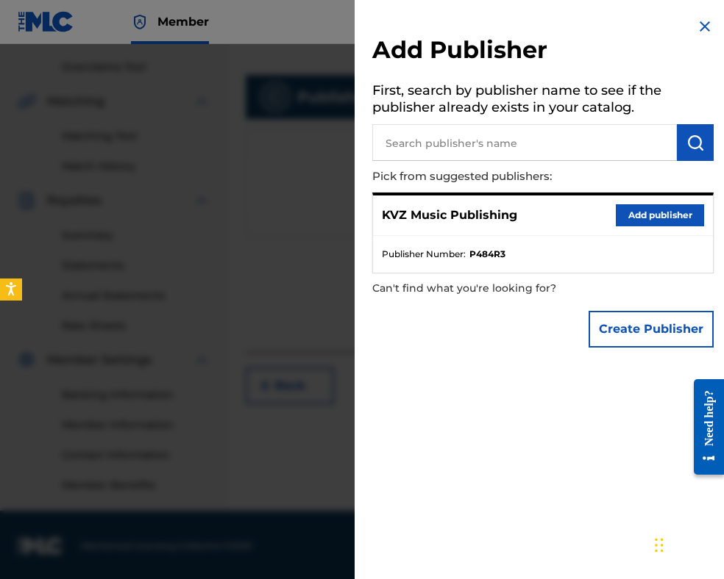
click at [657, 213] on button "Add publisher" at bounding box center [659, 215] width 88 height 22
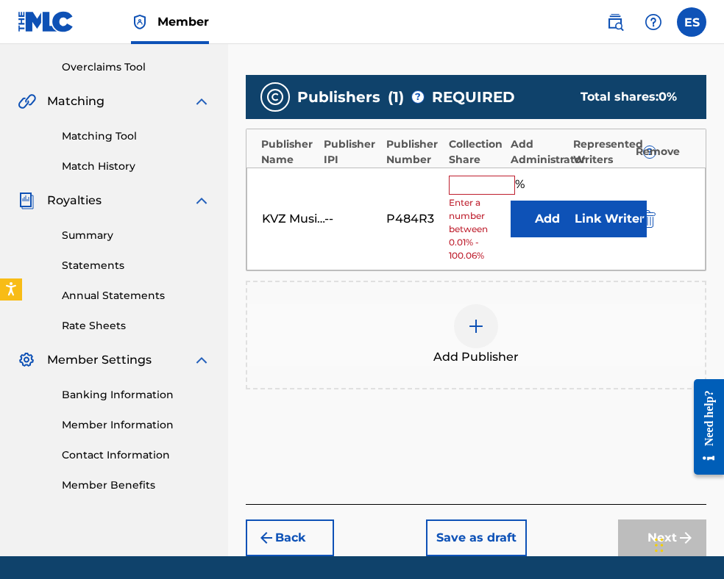
click at [488, 187] on input "text" at bounding box center [482, 185] width 66 height 19
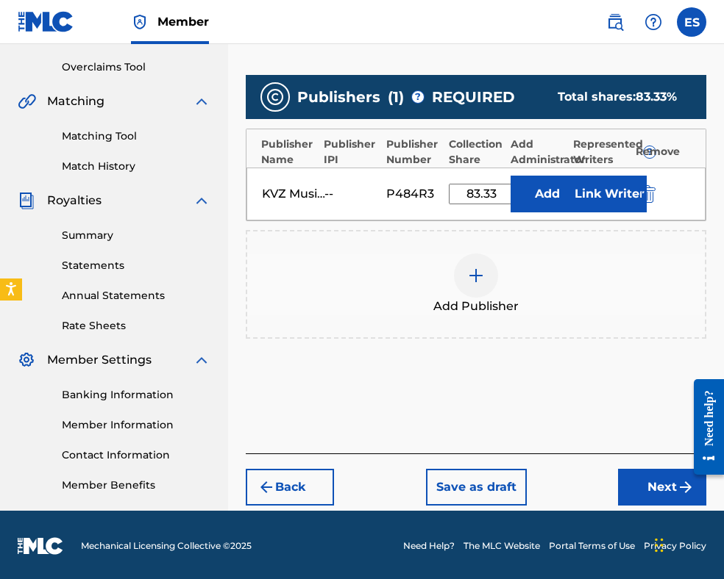
drag, startPoint x: 627, startPoint y: 485, endPoint x: 632, endPoint y: 445, distance: 40.9
click at [627, 482] on button "Next" at bounding box center [662, 487] width 88 height 37
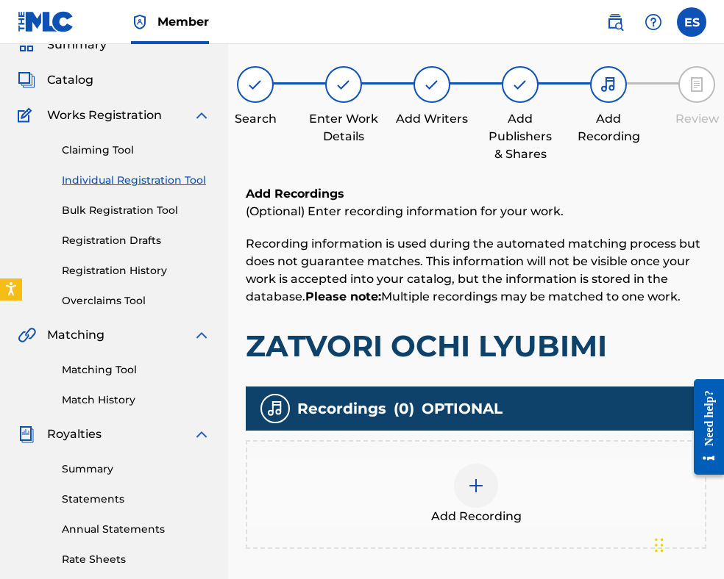
scroll to position [287, 0]
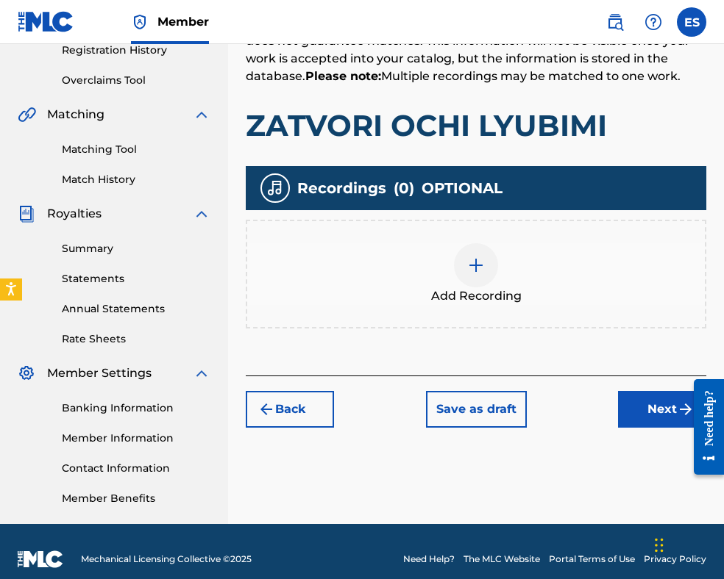
click at [472, 277] on div at bounding box center [476, 265] width 44 height 44
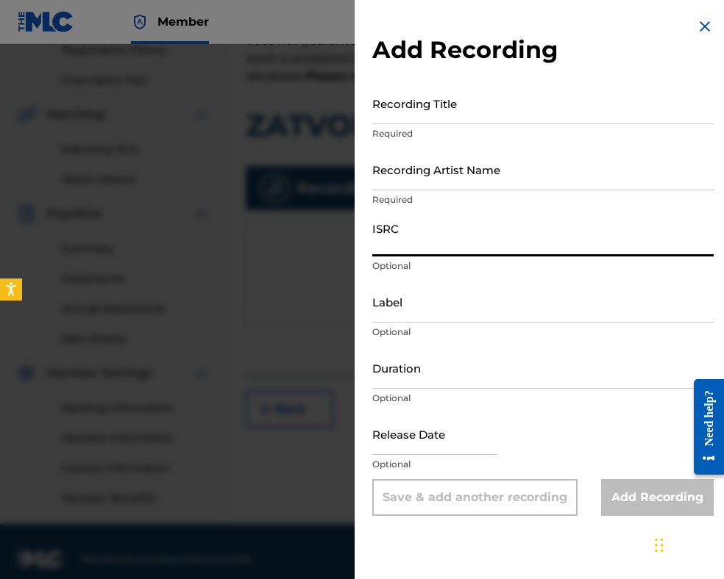
drag, startPoint x: 472, startPoint y: 277, endPoint x: 479, endPoint y: 105, distance: 172.2
click at [479, 105] on input "Recording Title" at bounding box center [542, 103] width 341 height 42
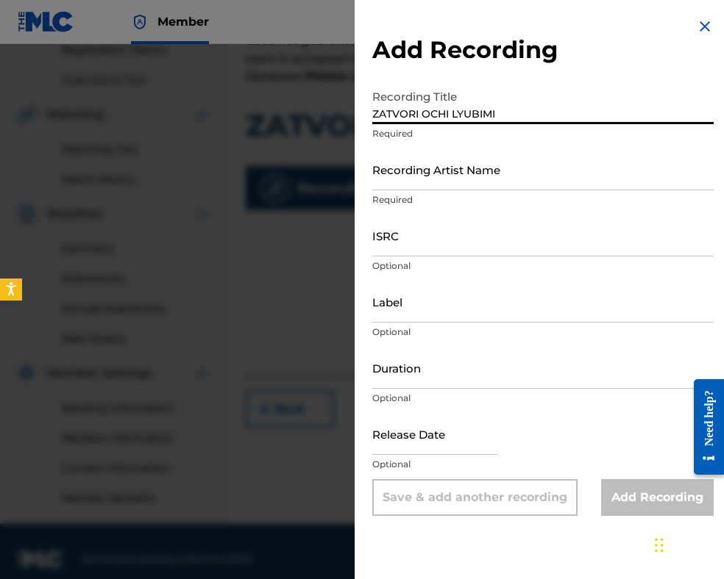
click at [448, 110] on input "ZATVORI OCHI LYUBIMI" at bounding box center [542, 103] width 341 height 42
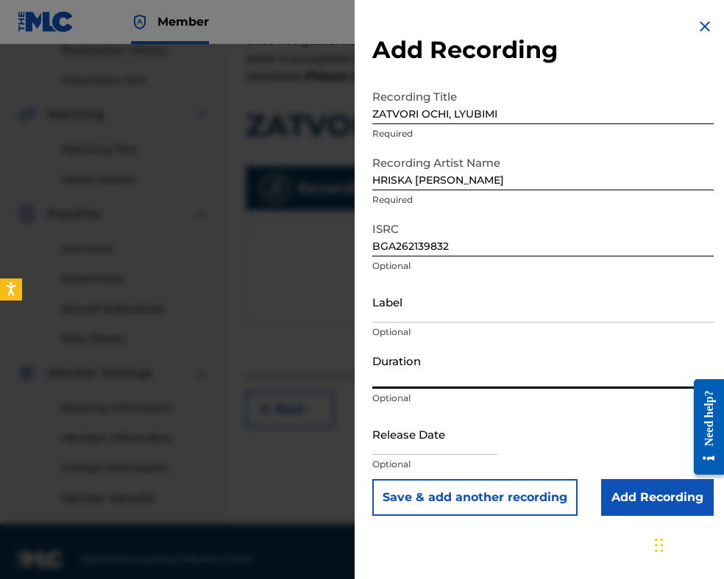
click at [458, 369] on input "Duration" at bounding box center [542, 368] width 341 height 42
click at [474, 296] on input "Label" at bounding box center [542, 302] width 341 height 42
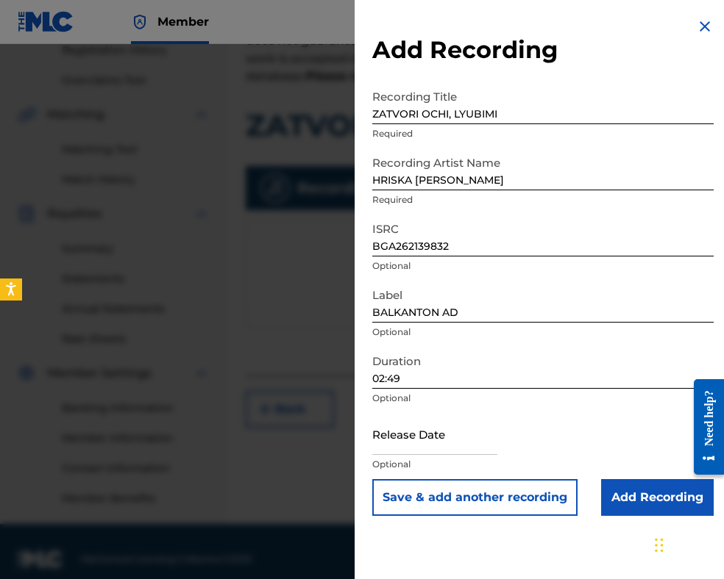
click at [648, 508] on input "Add Recording" at bounding box center [657, 497] width 113 height 37
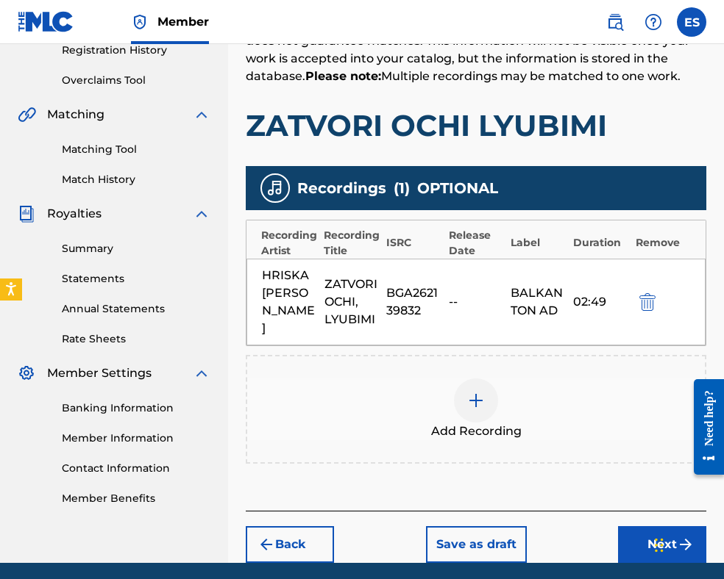
scroll to position [322, 0]
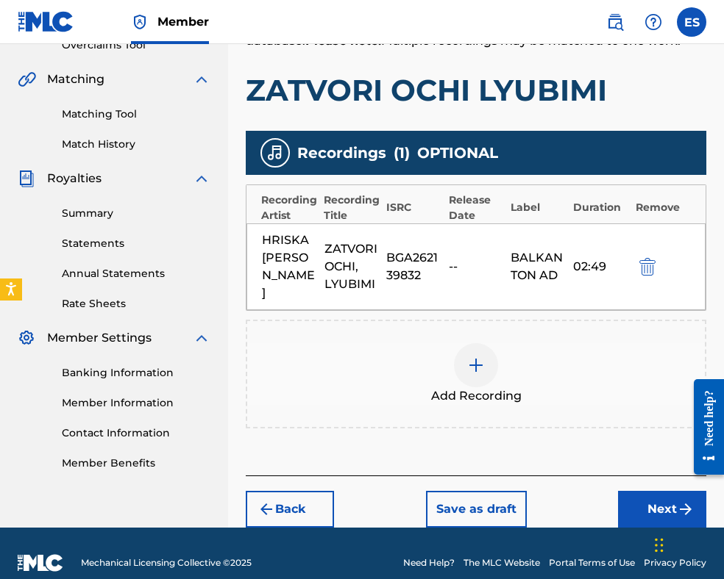
click at [663, 497] on button "Next" at bounding box center [662, 509] width 88 height 37
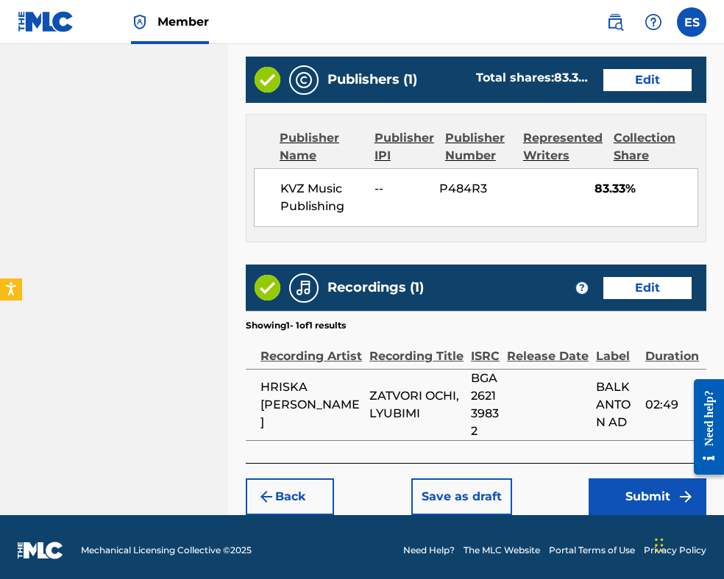
scroll to position [916, 0]
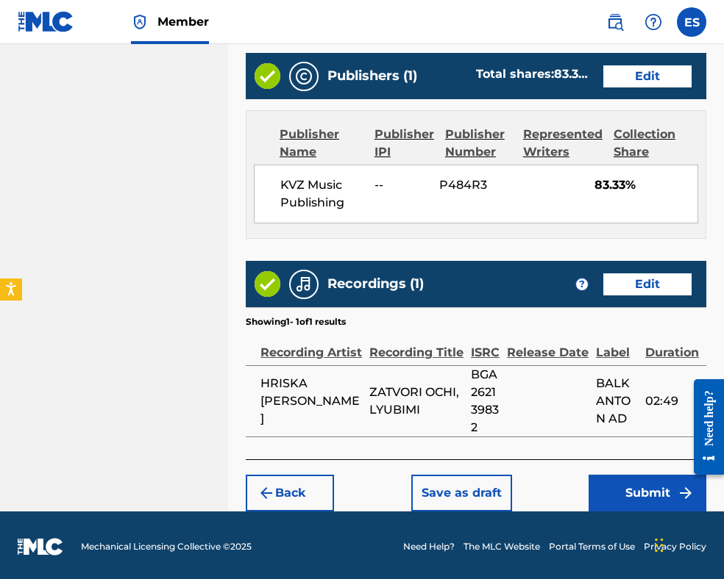
click at [629, 487] on button "Submit" at bounding box center [647, 493] width 118 height 37
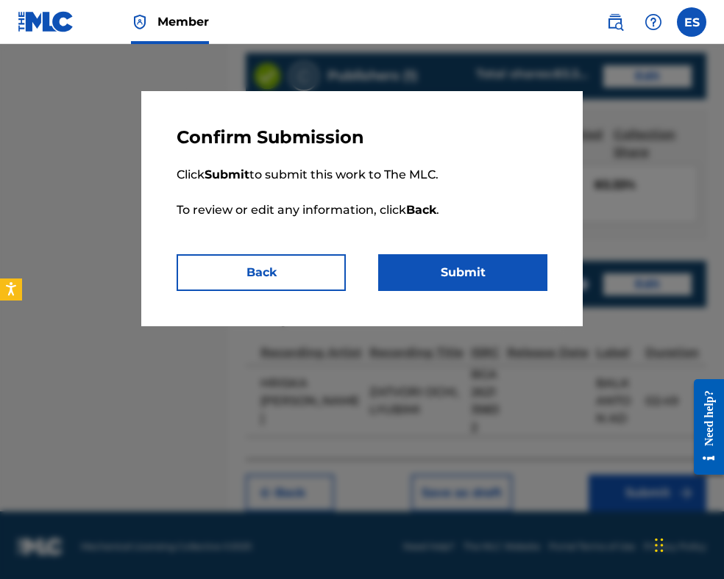
click at [495, 268] on button "Submit" at bounding box center [462, 272] width 169 height 37
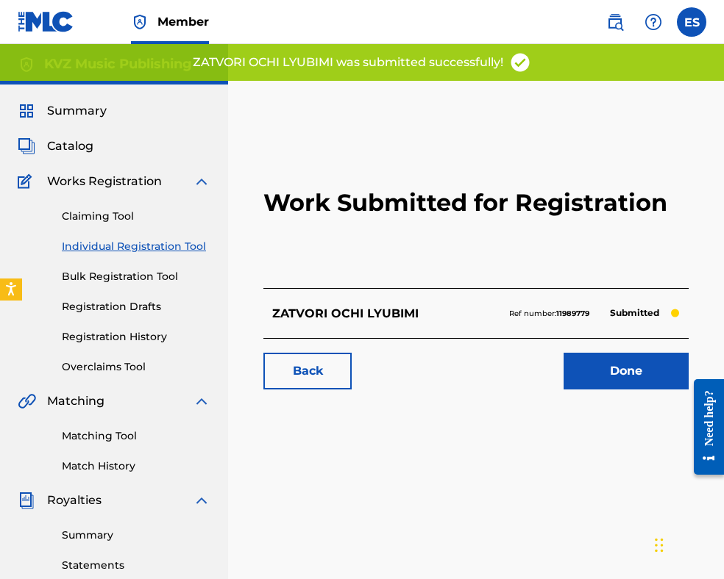
click at [148, 243] on link "Individual Registration Tool" at bounding box center [136, 246] width 149 height 15
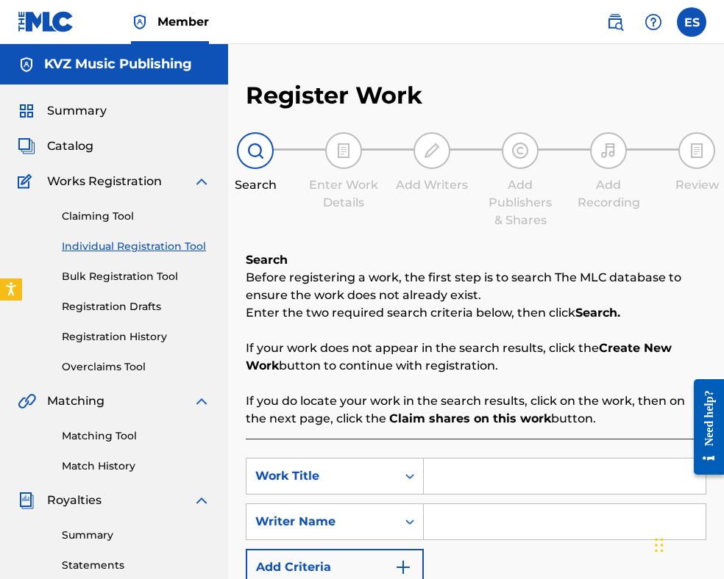
click at [472, 474] on input "Search Form" at bounding box center [565, 476] width 282 height 35
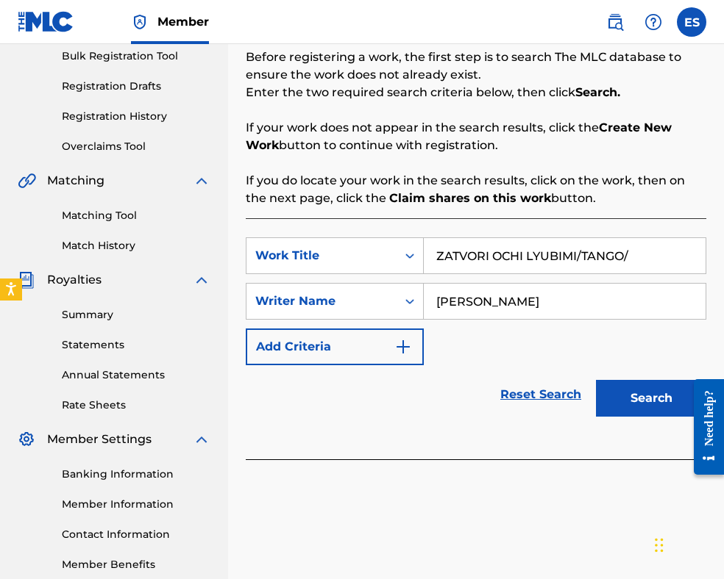
click at [622, 395] on button "Search" at bounding box center [651, 398] width 110 height 37
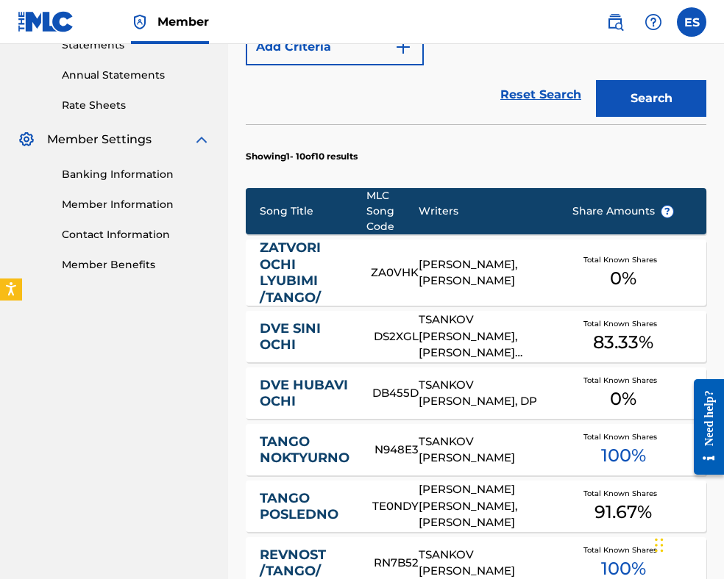
scroll to position [670, 0]
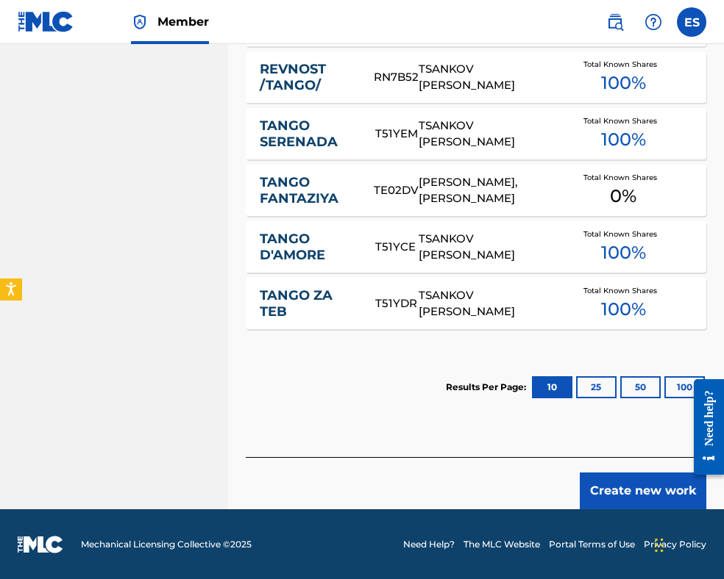
click at [638, 486] on button "Create new work" at bounding box center [642, 491] width 126 height 37
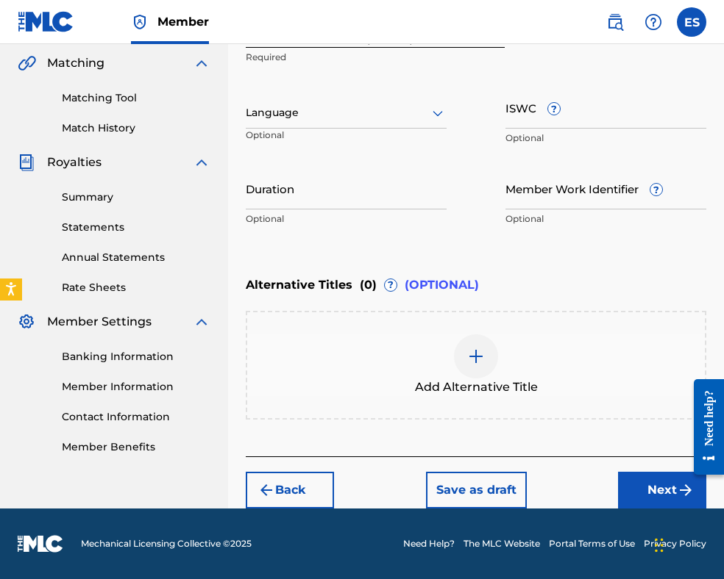
scroll to position [337, 0]
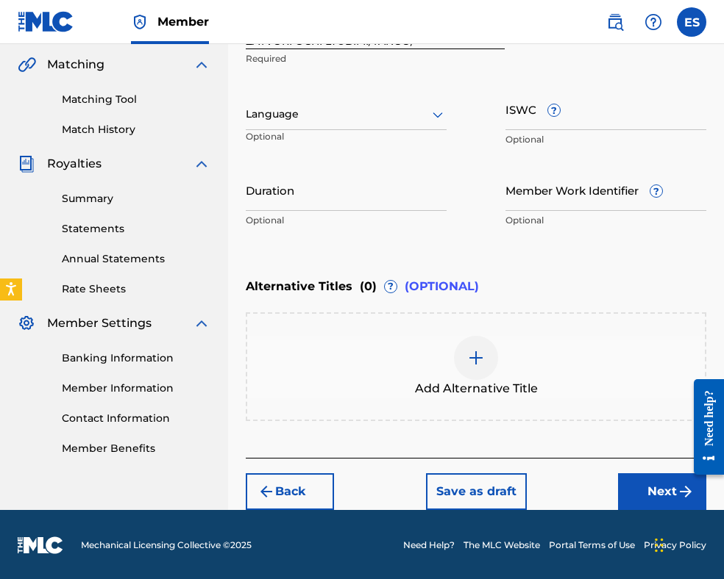
click at [404, 108] on div at bounding box center [346, 114] width 201 height 18
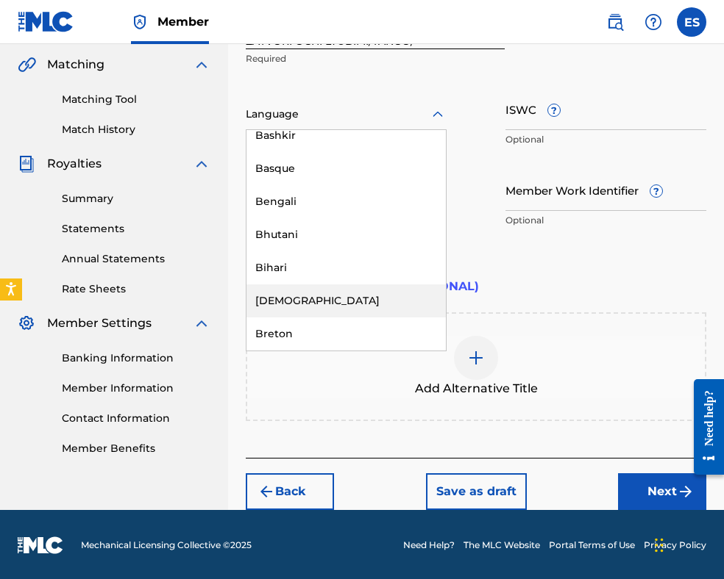
scroll to position [588, 0]
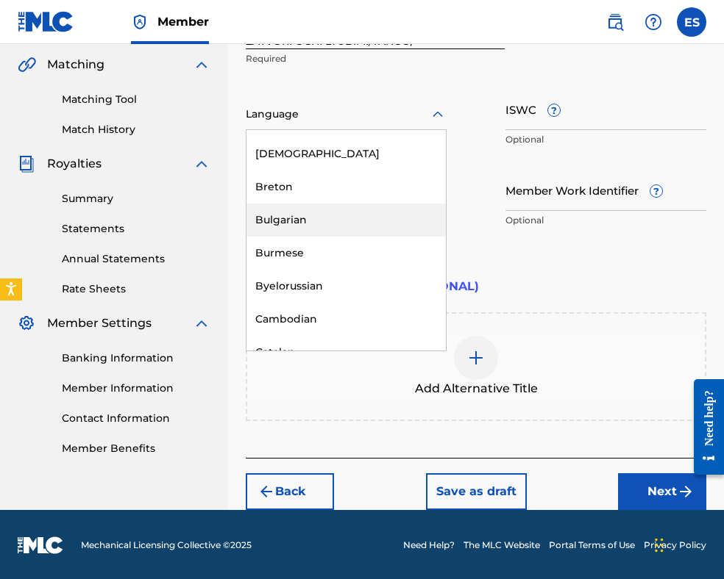
click at [318, 217] on div "Bulgarian" at bounding box center [345, 220] width 199 height 33
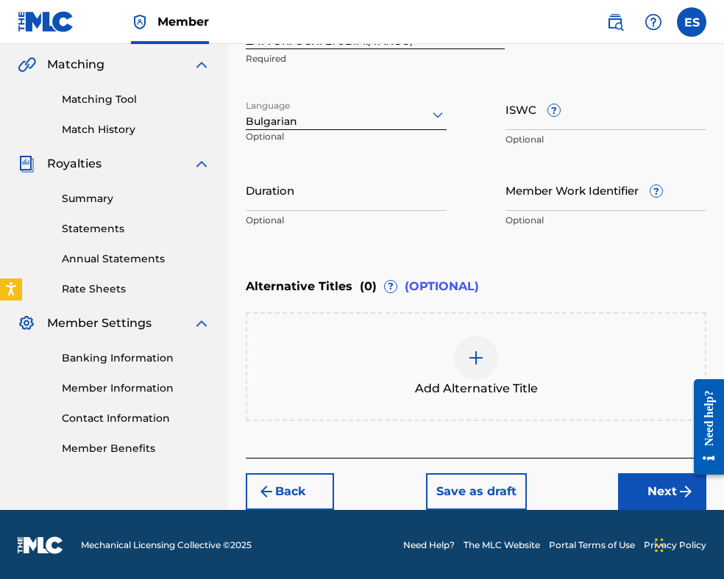
click at [340, 207] on input "Duration" at bounding box center [346, 190] width 201 height 42
click at [476, 357] on img at bounding box center [476, 358] width 18 height 18
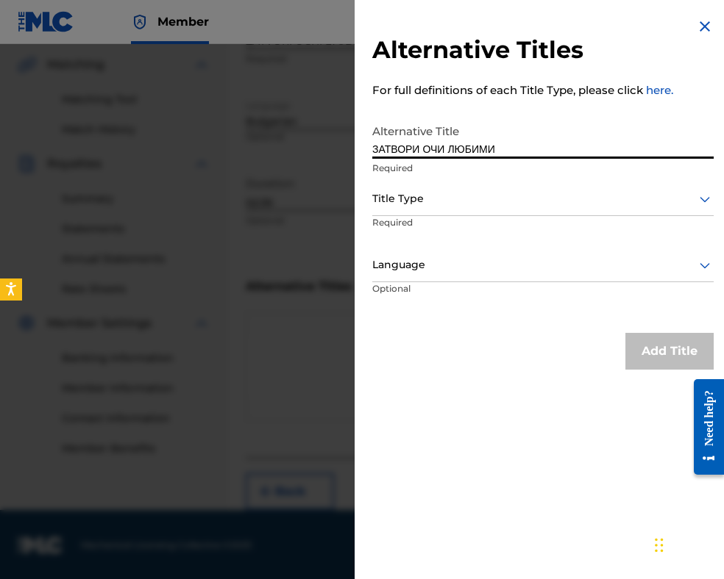
click at [507, 190] on div at bounding box center [542, 199] width 341 height 18
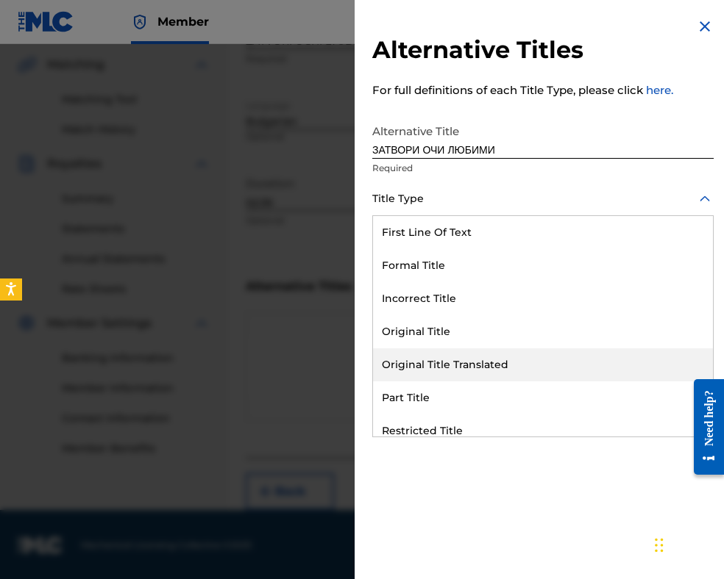
click at [500, 363] on div "Original Title Translated" at bounding box center [543, 365] width 340 height 33
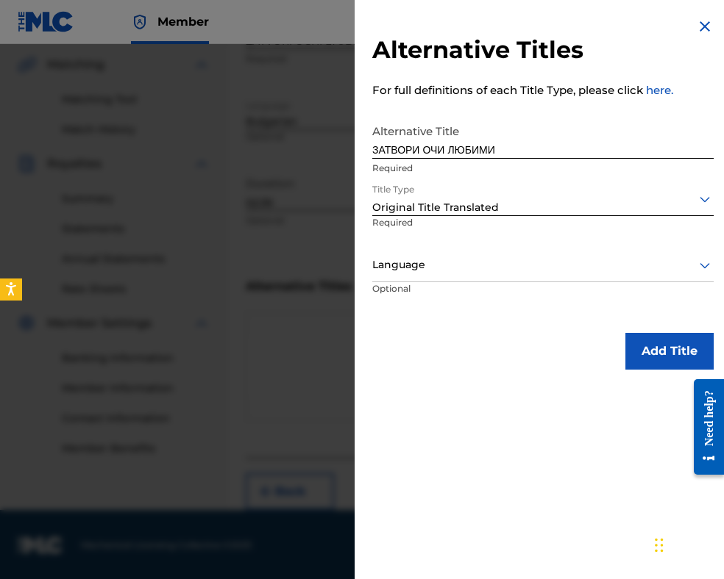
click at [484, 265] on div at bounding box center [542, 265] width 341 height 18
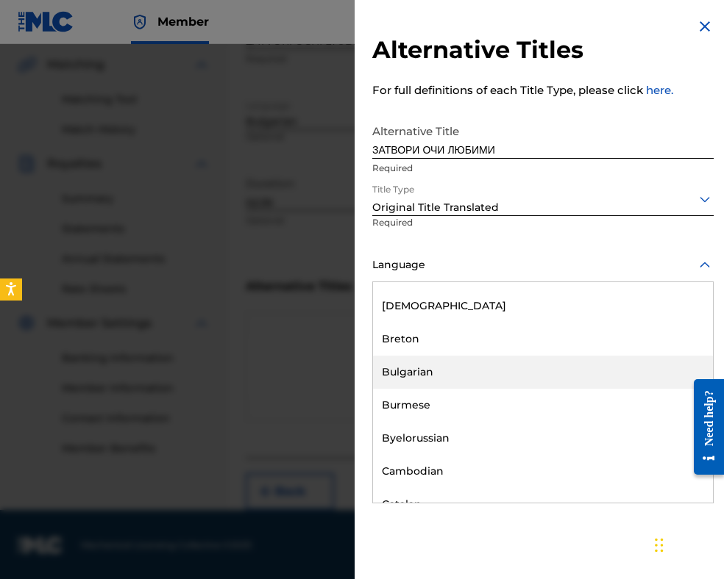
click at [475, 371] on div "Bulgarian" at bounding box center [543, 372] width 340 height 33
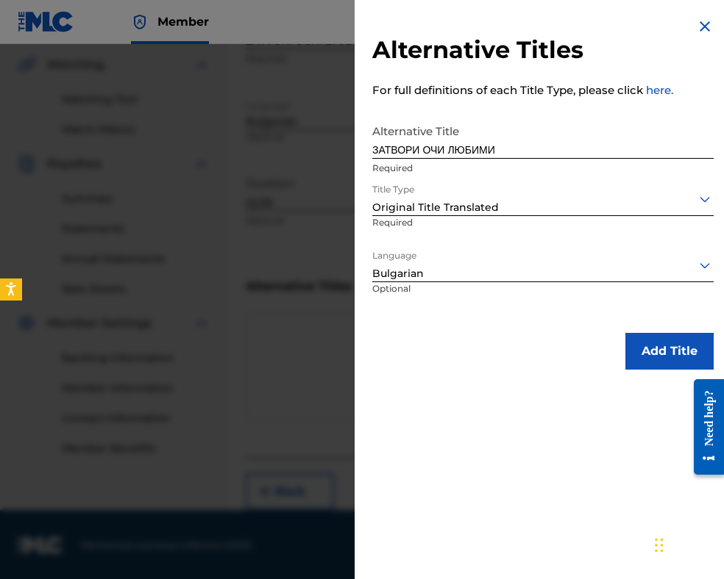
click at [653, 368] on button "Add Title" at bounding box center [669, 351] width 88 height 37
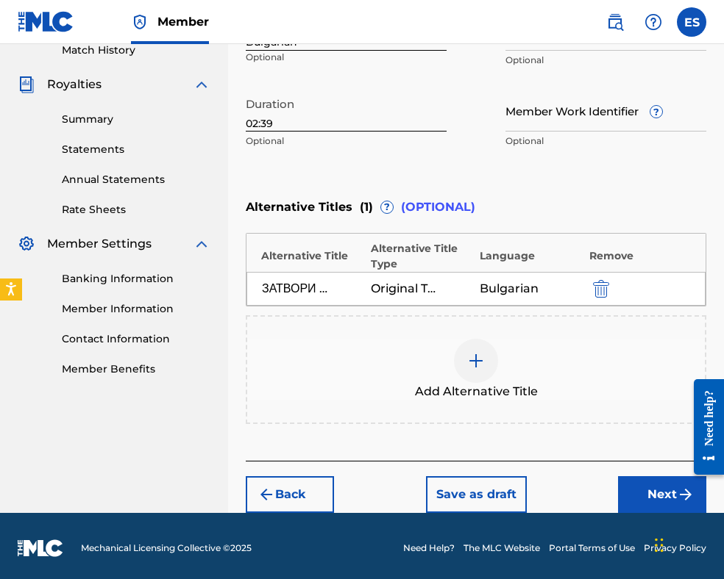
scroll to position [419, 0]
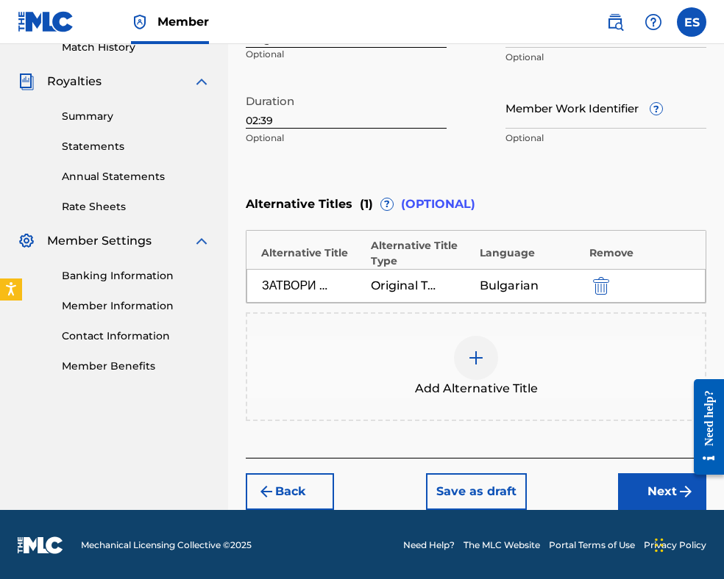
click at [643, 479] on button "Next" at bounding box center [662, 492] width 88 height 37
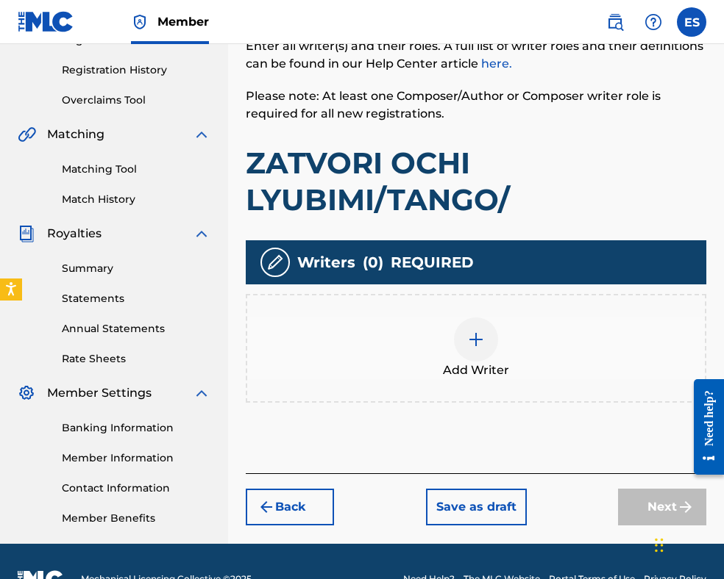
scroll to position [302, 0]
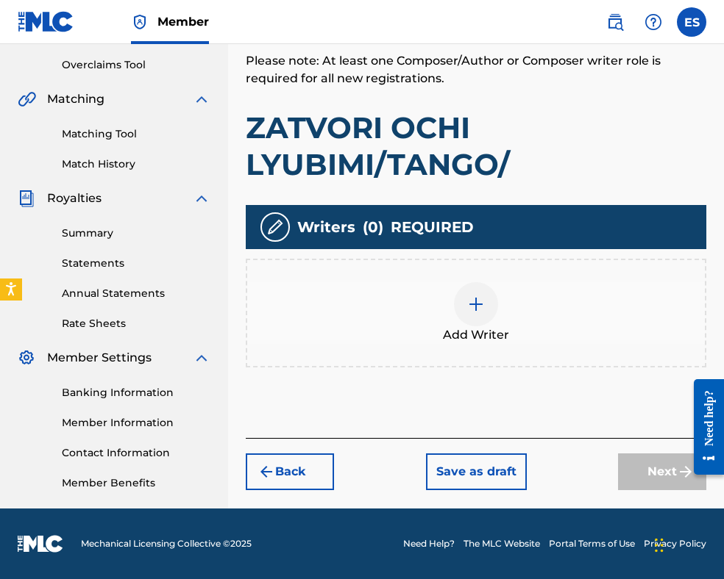
click at [490, 309] on div at bounding box center [476, 304] width 44 height 44
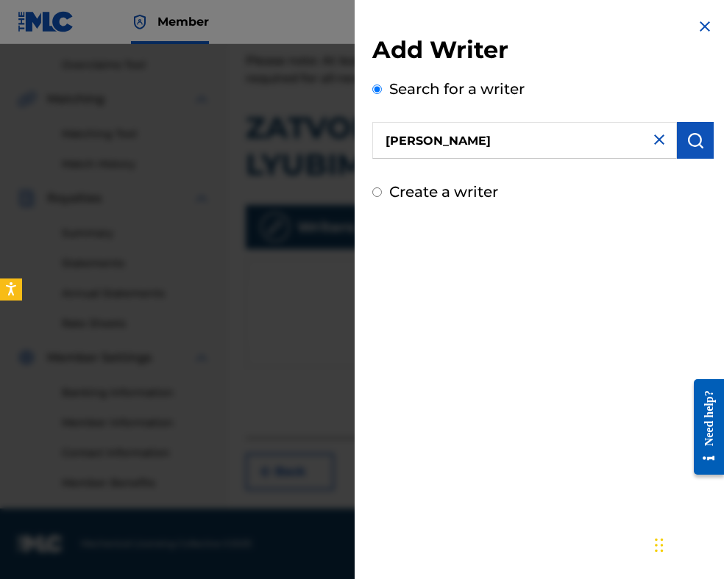
click at [691, 132] on img "submit" at bounding box center [695, 141] width 18 height 18
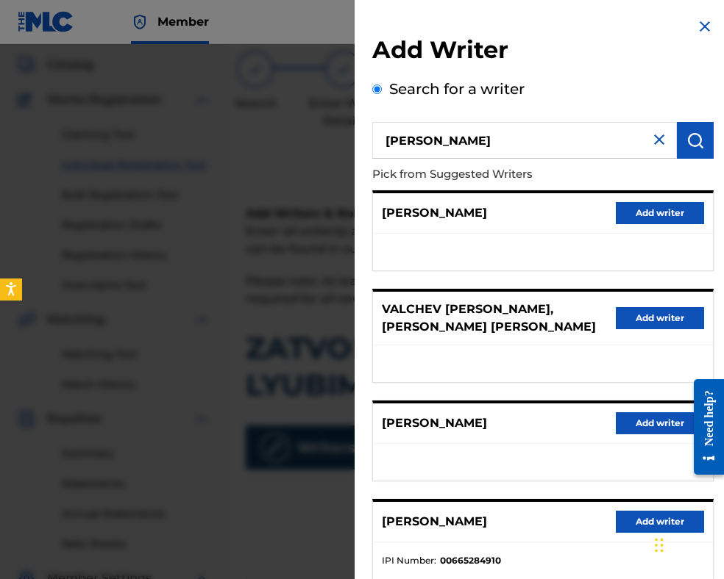
scroll to position [0, 0]
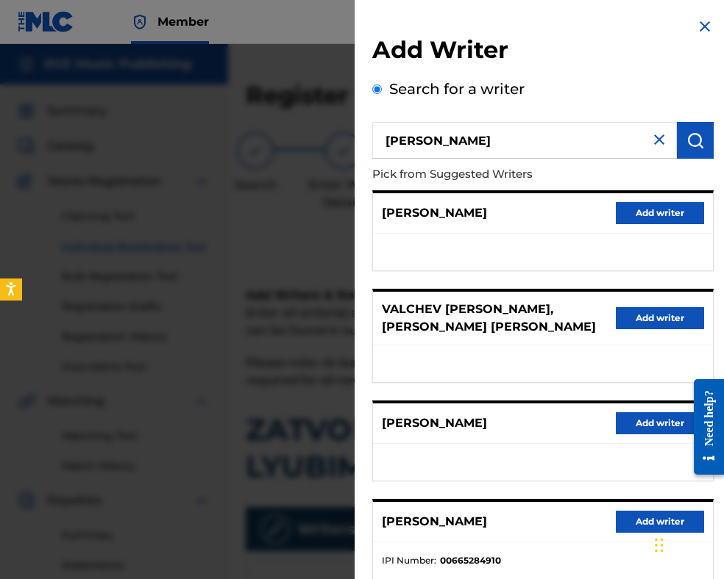
click at [650, 144] on img at bounding box center [659, 140] width 18 height 18
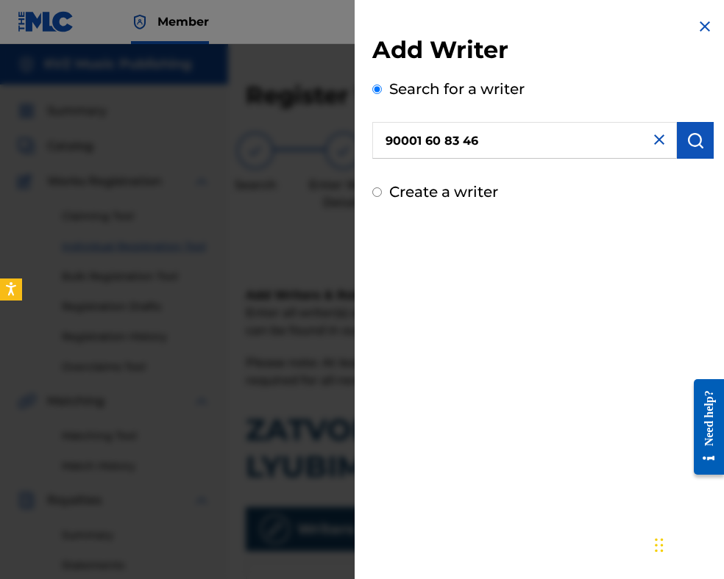
click at [390, 135] on input "90001 60 83 46" at bounding box center [524, 140] width 304 height 37
click at [426, 138] on input "90001 60 83 46" at bounding box center [524, 140] width 304 height 37
click at [441, 142] on input "9000160 83 46" at bounding box center [524, 140] width 304 height 37
click at [458, 136] on input "900016083 46" at bounding box center [524, 140] width 304 height 37
click at [686, 135] on img "submit" at bounding box center [695, 141] width 18 height 18
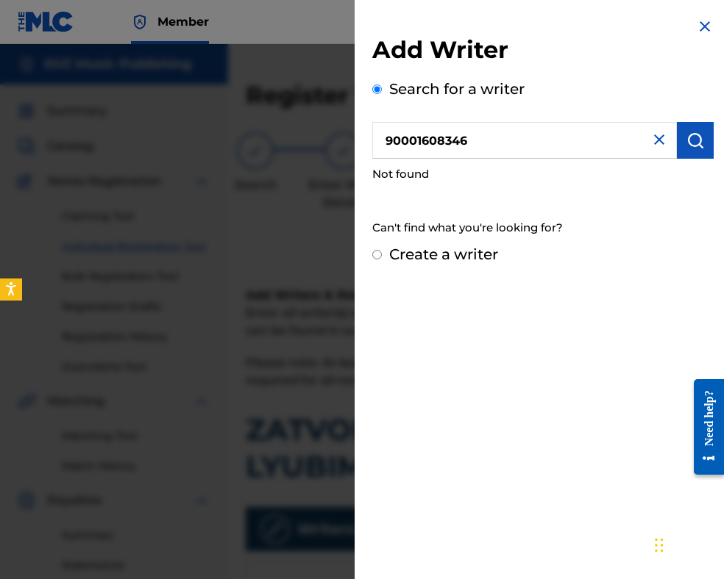
drag, startPoint x: 490, startPoint y: 145, endPoint x: 303, endPoint y: 138, distance: 186.9
click at [302, 138] on div "Add Writer Search for a writer 90001608346 Not found Can't find what you're loo…" at bounding box center [362, 311] width 724 height 535
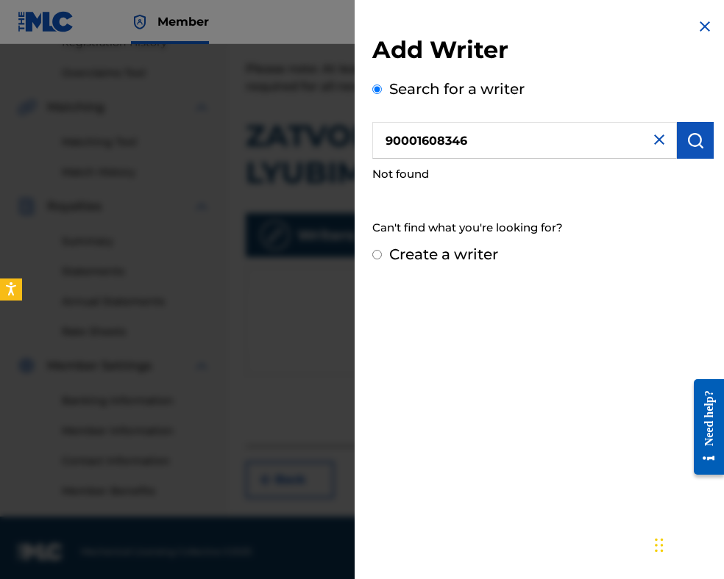
click at [468, 257] on label "Create a writer" at bounding box center [443, 255] width 109 height 18
click at [382, 257] on input "Create a writer" at bounding box center [377, 255] width 10 height 10
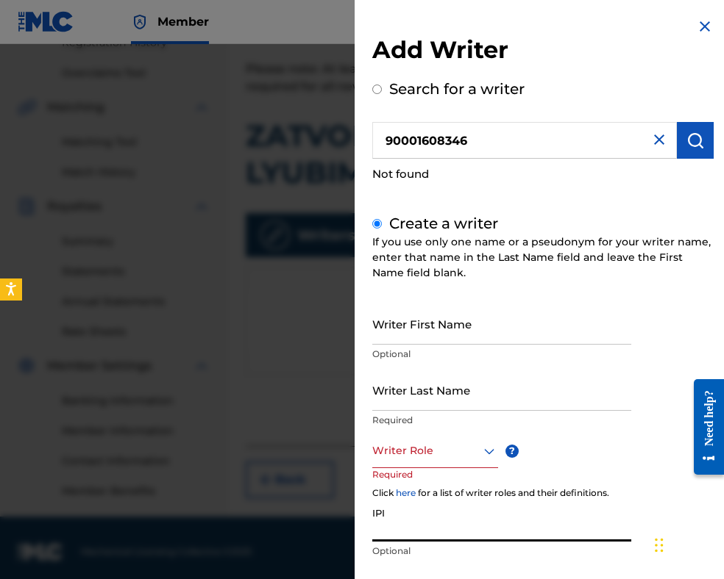
click at [427, 528] on input "IPI" at bounding box center [501, 521] width 259 height 42
click at [430, 455] on div "Writer Role" at bounding box center [435, 451] width 126 height 33
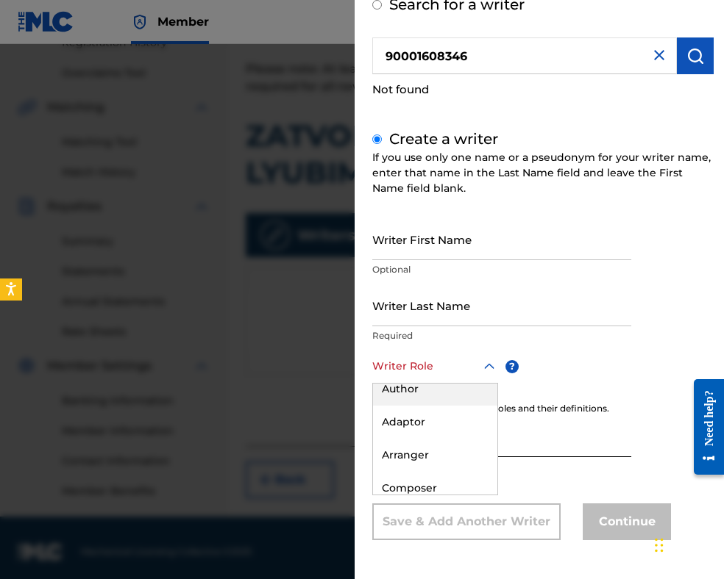
scroll to position [74, 0]
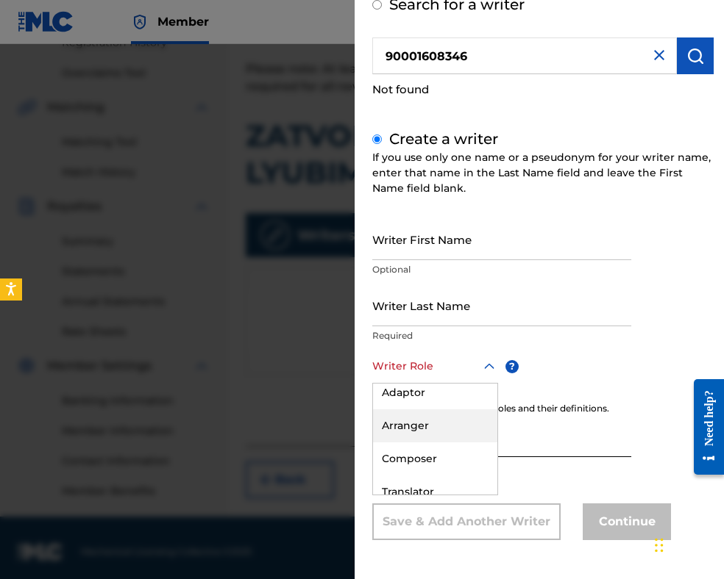
click at [422, 429] on div "Arranger" at bounding box center [435, 426] width 124 height 33
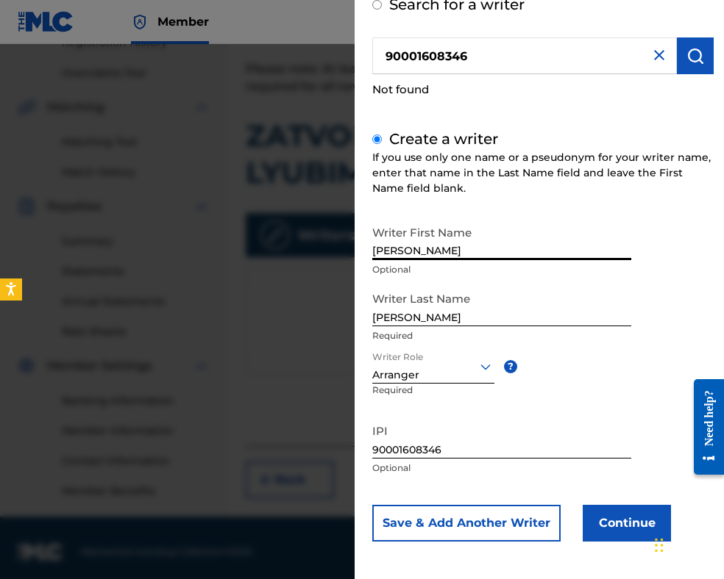
drag, startPoint x: 415, startPoint y: 251, endPoint x: 184, endPoint y: 181, distance: 241.9
click at [251, 210] on div "Add Writer Search for a writer 90001608346 Not found Create a writer If you use…" at bounding box center [362, 311] width 724 height 535
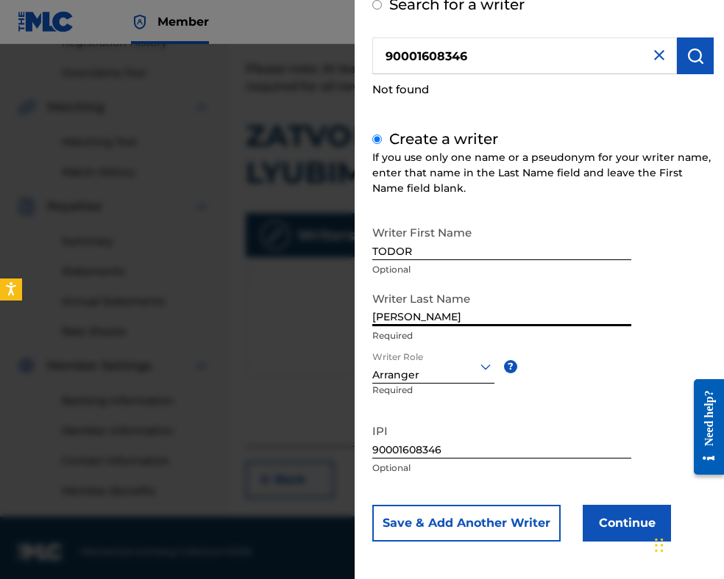
drag, startPoint x: 418, startPoint y: 321, endPoint x: 512, endPoint y: 318, distance: 93.4
click at [512, 318] on input "[PERSON_NAME]" at bounding box center [501, 306] width 259 height 42
click at [611, 520] on button "Continue" at bounding box center [626, 523] width 88 height 37
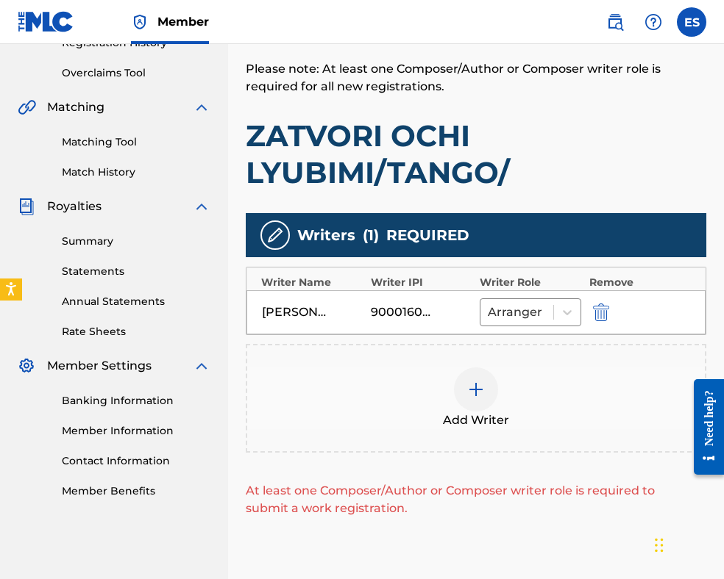
click at [472, 392] on img at bounding box center [476, 390] width 18 height 18
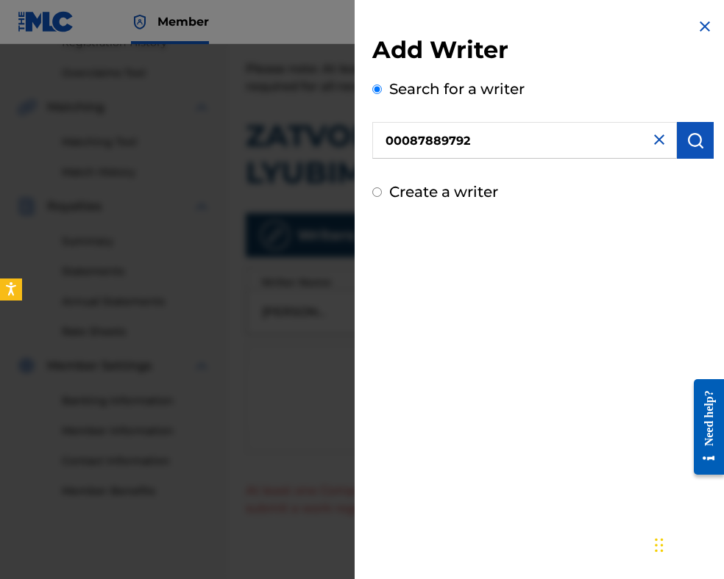
click at [686, 142] on img "submit" at bounding box center [695, 141] width 18 height 18
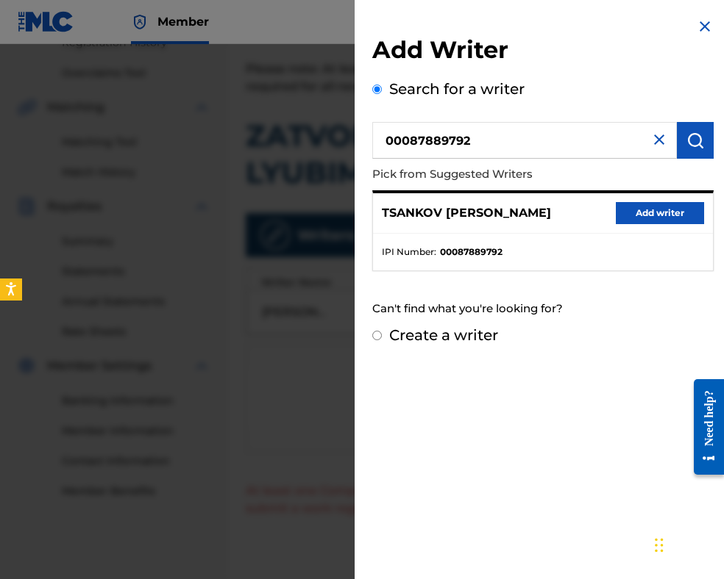
click at [638, 215] on button "Add writer" at bounding box center [659, 213] width 88 height 22
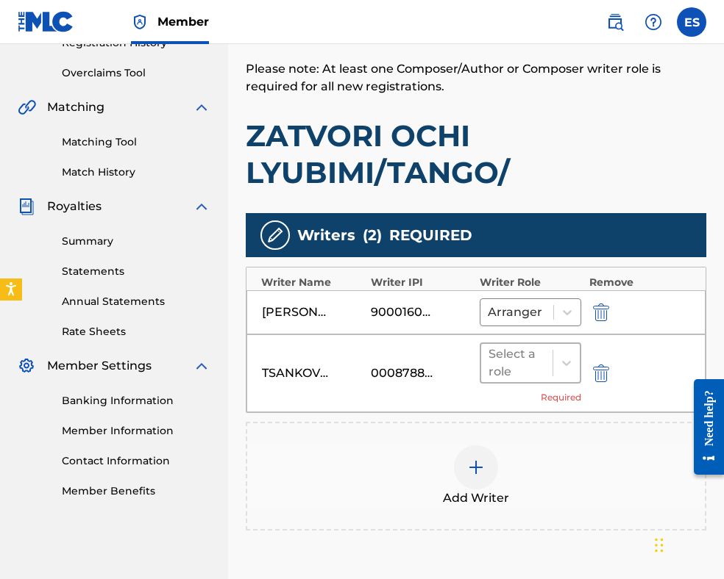
click at [507, 380] on div "Select a role" at bounding box center [516, 363] width 71 height 38
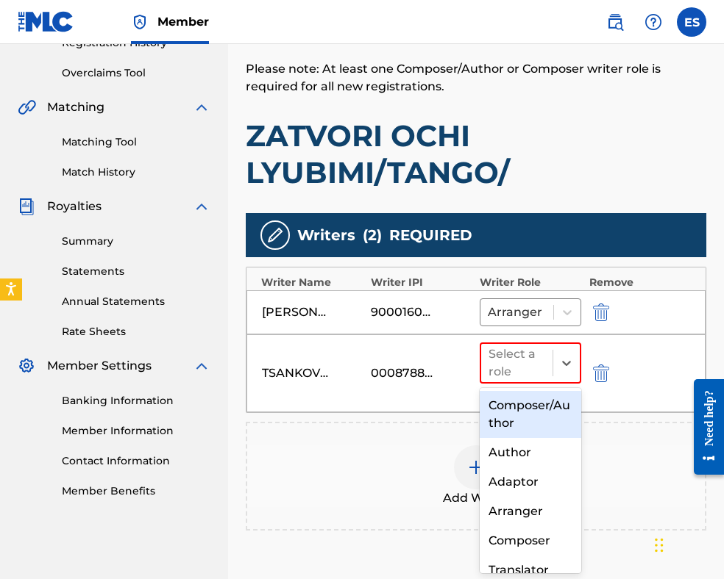
click at [519, 414] on div "Composer/Author" at bounding box center [529, 414] width 101 height 47
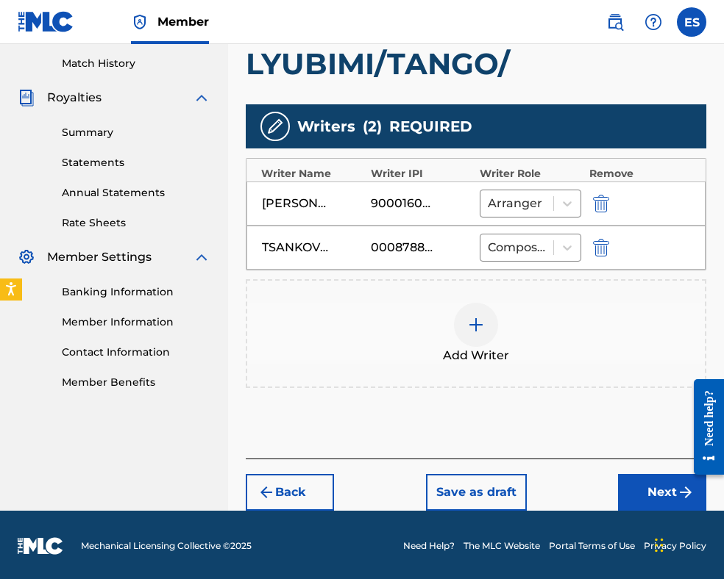
click at [632, 486] on button "Next" at bounding box center [662, 492] width 88 height 37
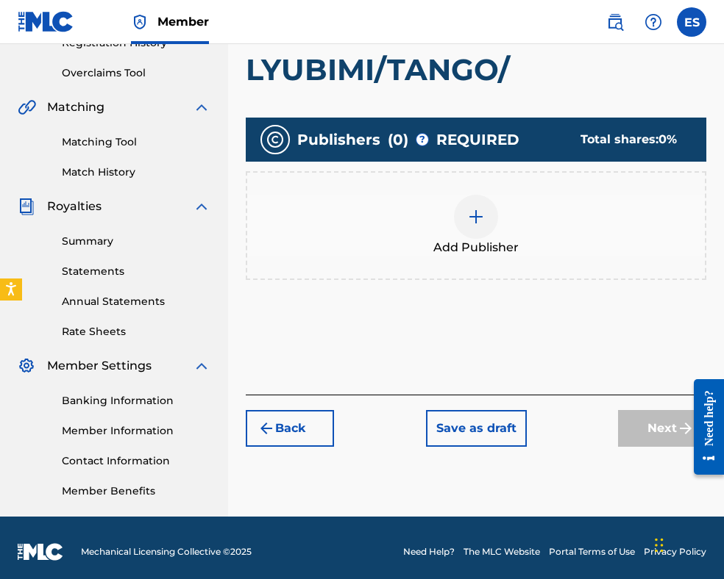
scroll to position [302, 0]
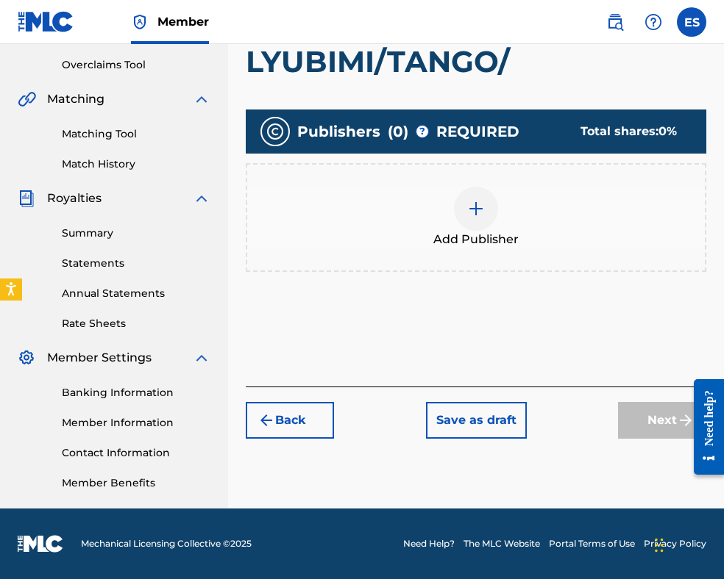
click at [471, 207] on img at bounding box center [476, 209] width 18 height 18
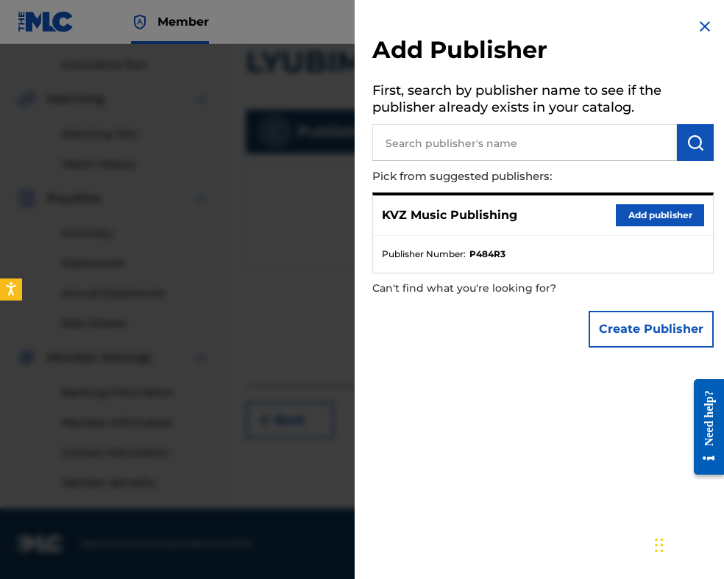
click at [642, 217] on button "Add publisher" at bounding box center [659, 215] width 88 height 22
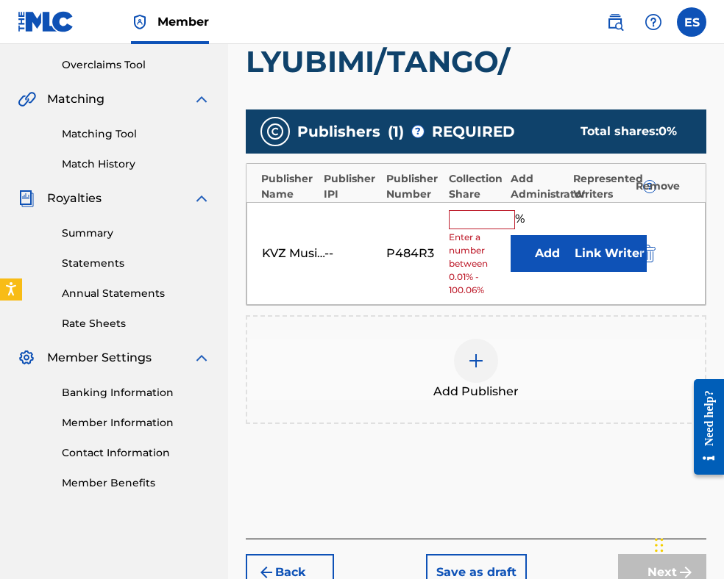
click at [476, 226] on input "text" at bounding box center [482, 219] width 66 height 19
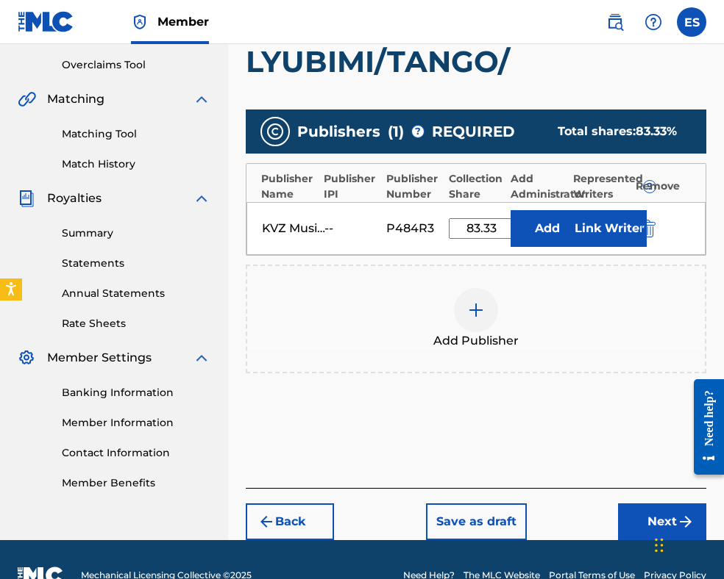
click at [642, 517] on button "Next" at bounding box center [662, 522] width 88 height 37
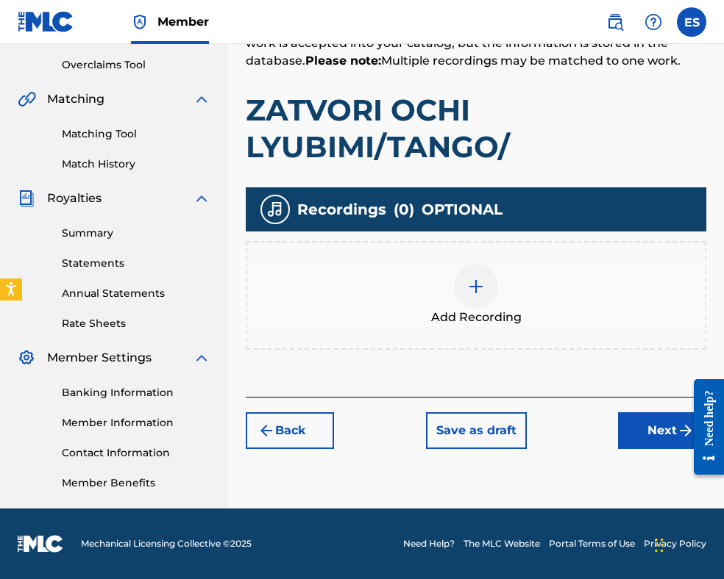
click at [477, 295] on div at bounding box center [476, 287] width 44 height 44
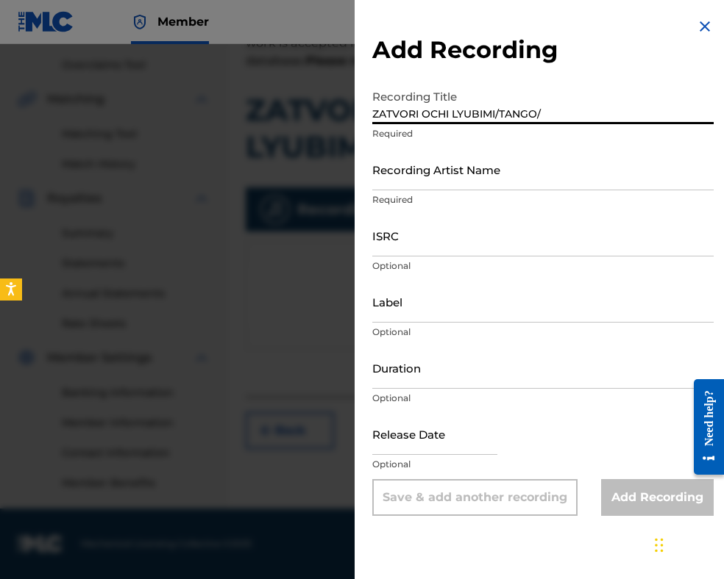
click at [378, 113] on input "ZATVORI OCHI LYUBIMI/TANGO/" at bounding box center [542, 103] width 341 height 42
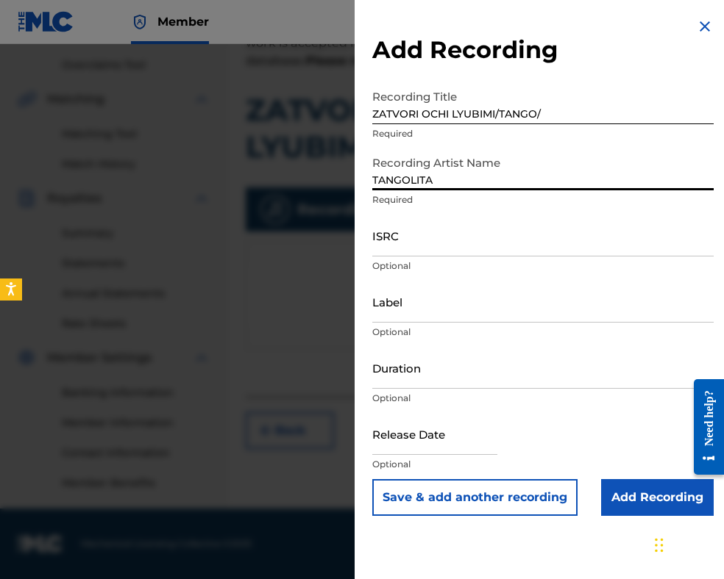
click at [441, 373] on input "Duration" at bounding box center [542, 368] width 341 height 42
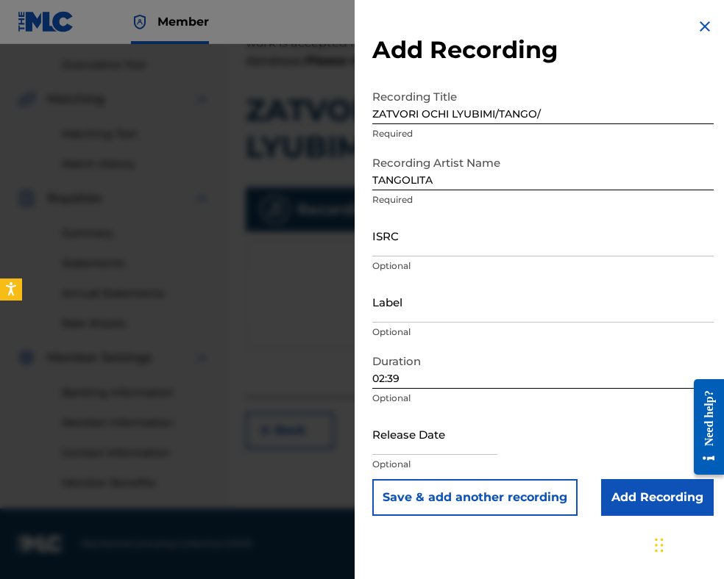
click at [627, 500] on input "Add Recording" at bounding box center [657, 497] width 113 height 37
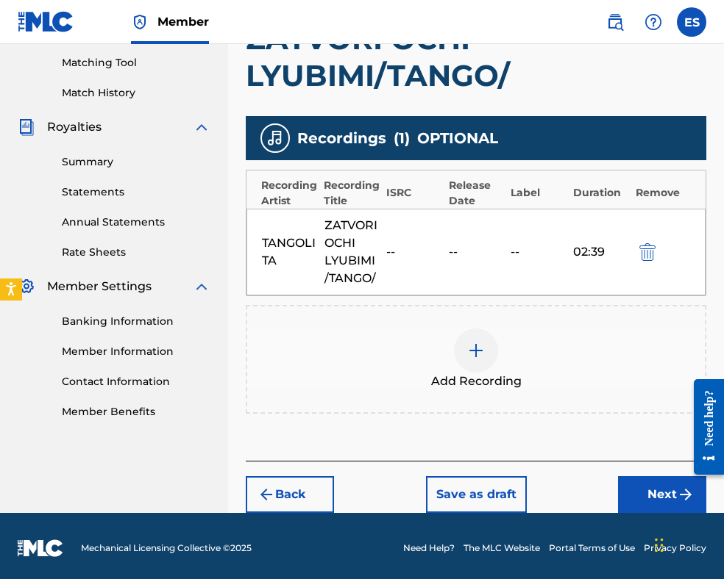
scroll to position [377, 0]
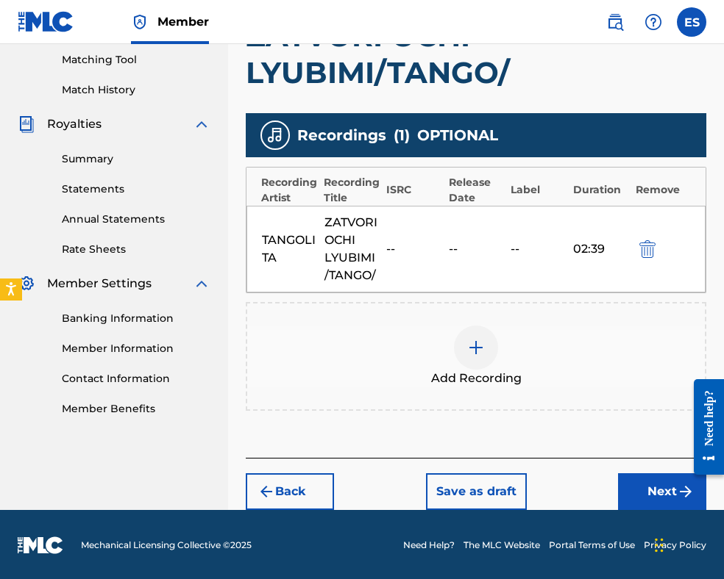
click at [644, 483] on button "Next" at bounding box center [662, 492] width 88 height 37
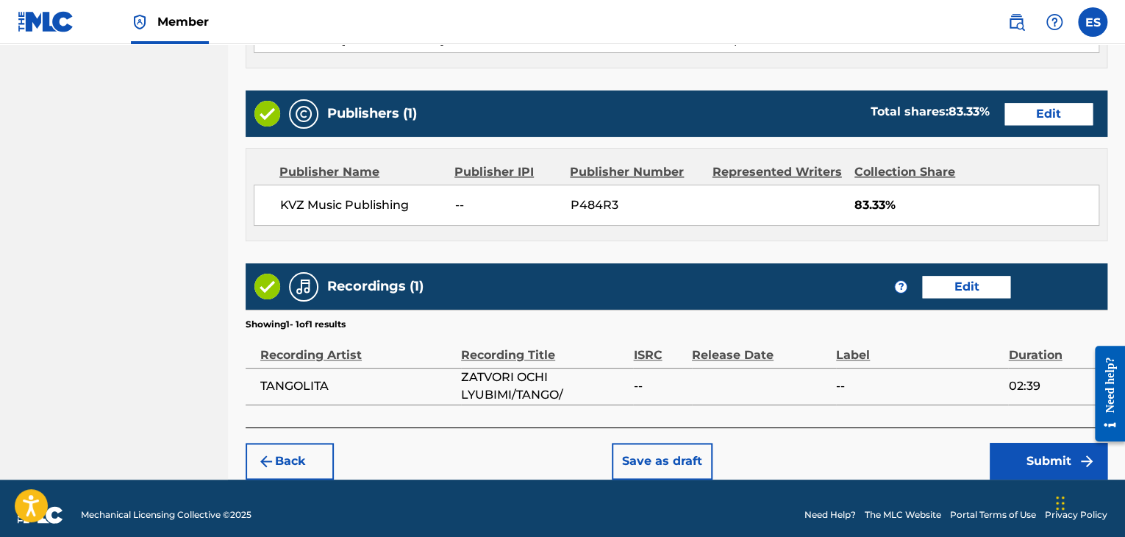
scroll to position [799, 0]
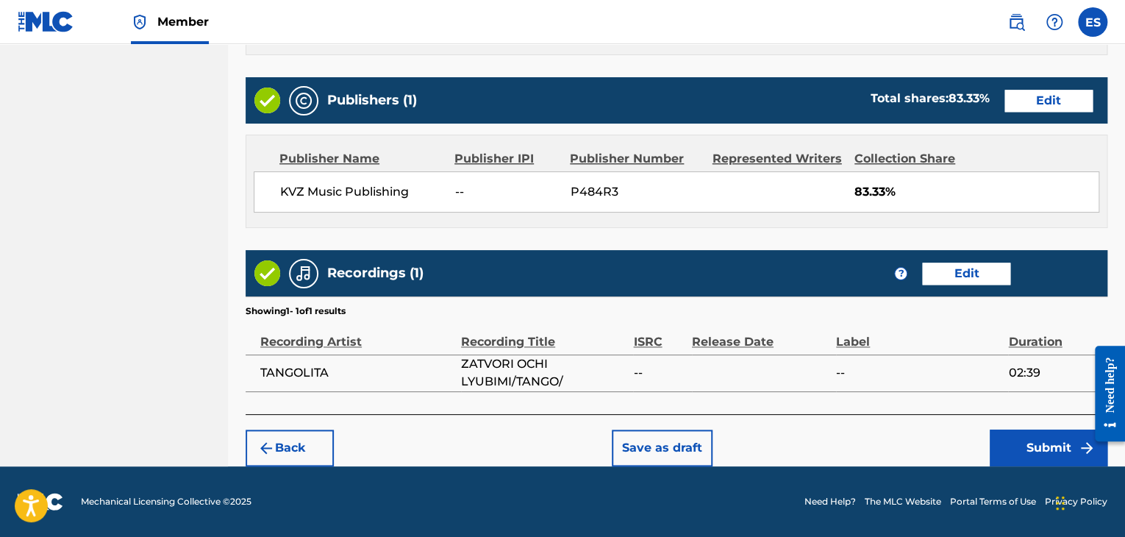
click at [297, 443] on button "Back" at bounding box center [290, 447] width 88 height 37
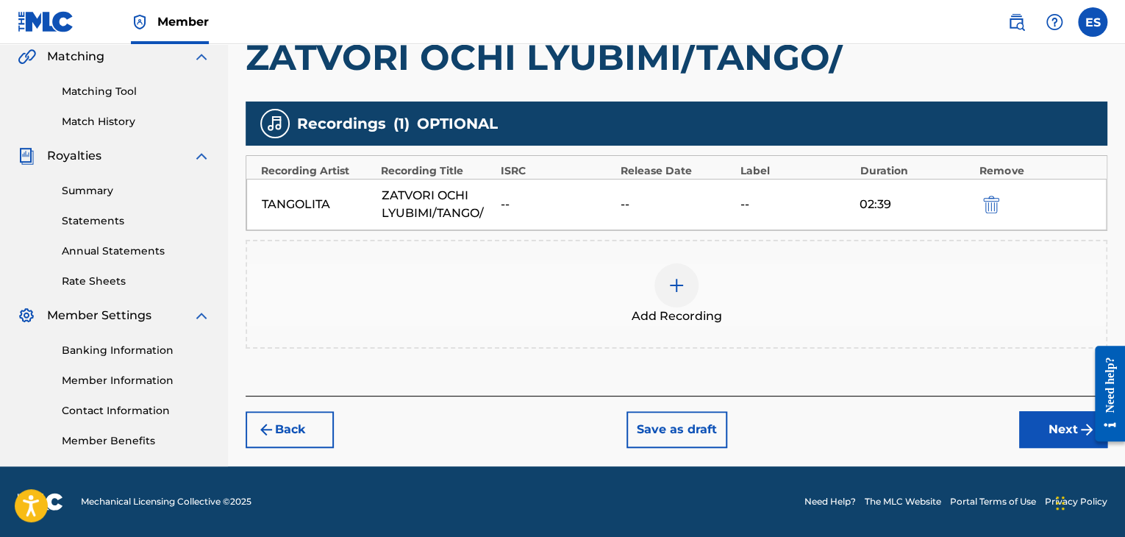
click at [297, 438] on button "Back" at bounding box center [290, 429] width 88 height 37
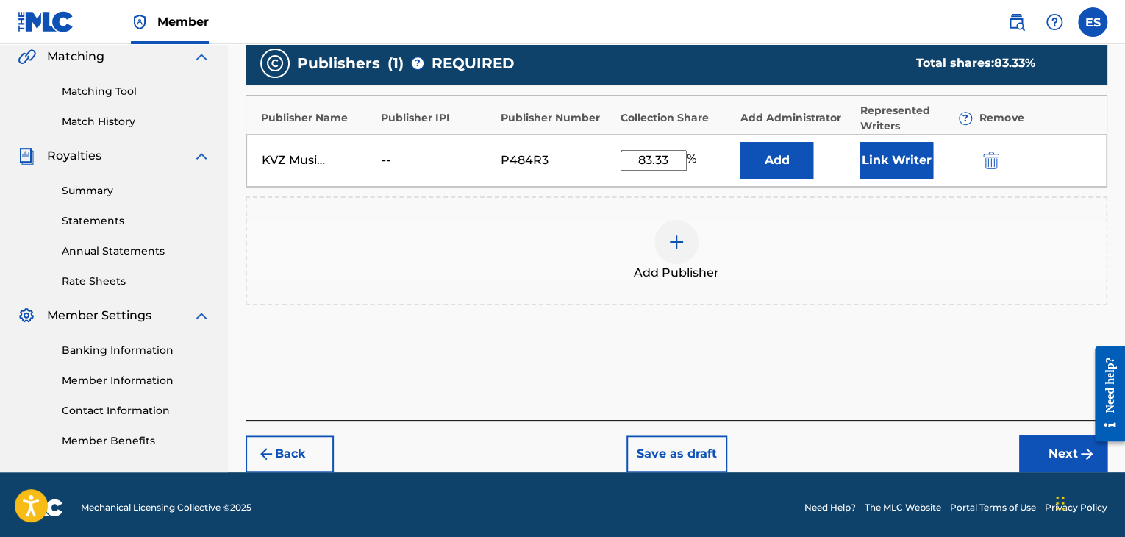
click at [297, 439] on button "Back" at bounding box center [290, 453] width 88 height 37
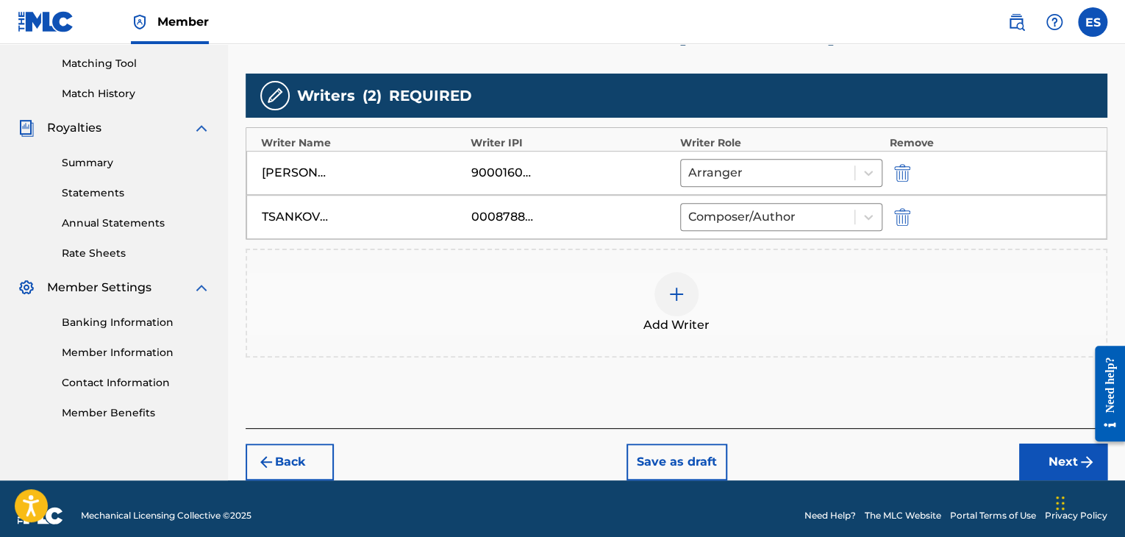
scroll to position [385, 0]
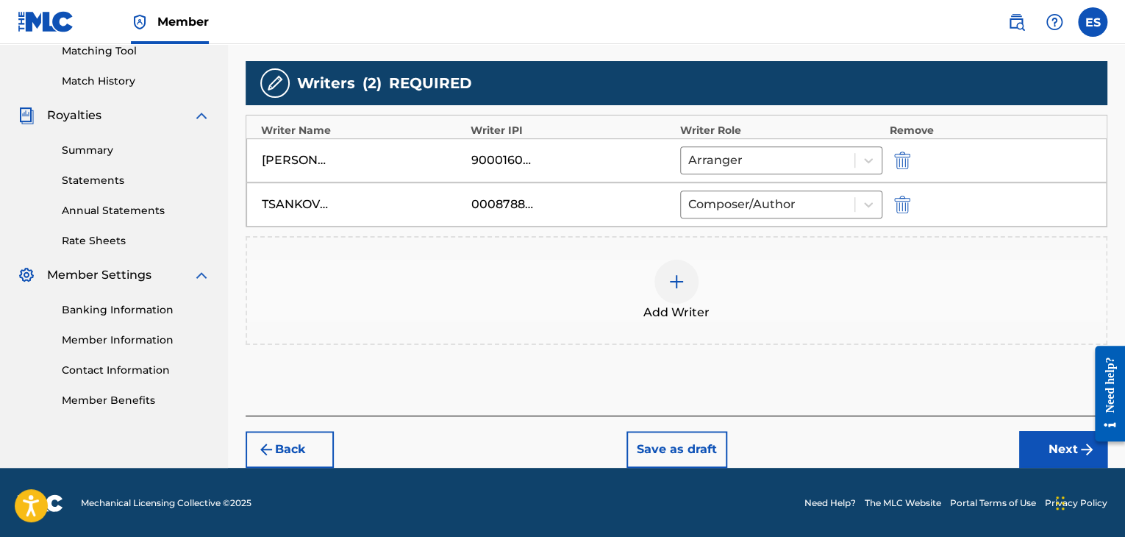
click at [297, 439] on button "Back" at bounding box center [290, 449] width 88 height 37
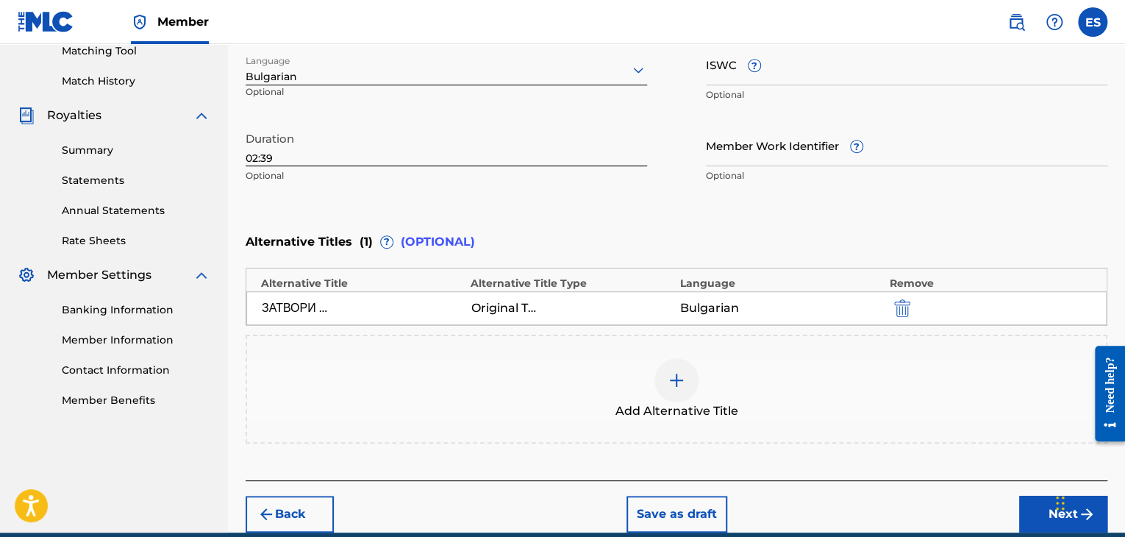
click at [723, 304] on img "submit" at bounding box center [902, 308] width 16 height 18
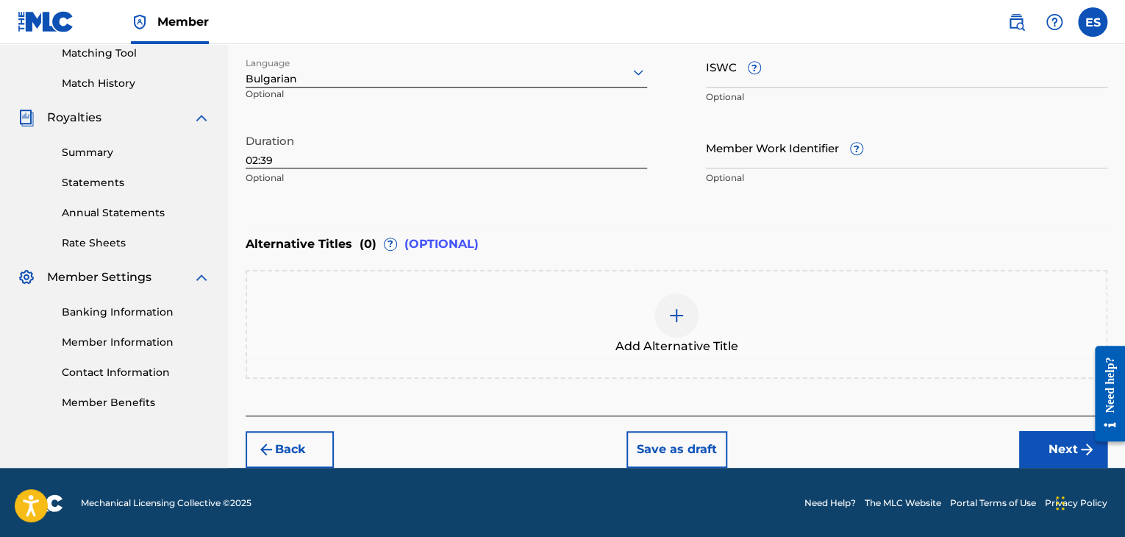
click at [682, 326] on div at bounding box center [676, 315] width 44 height 44
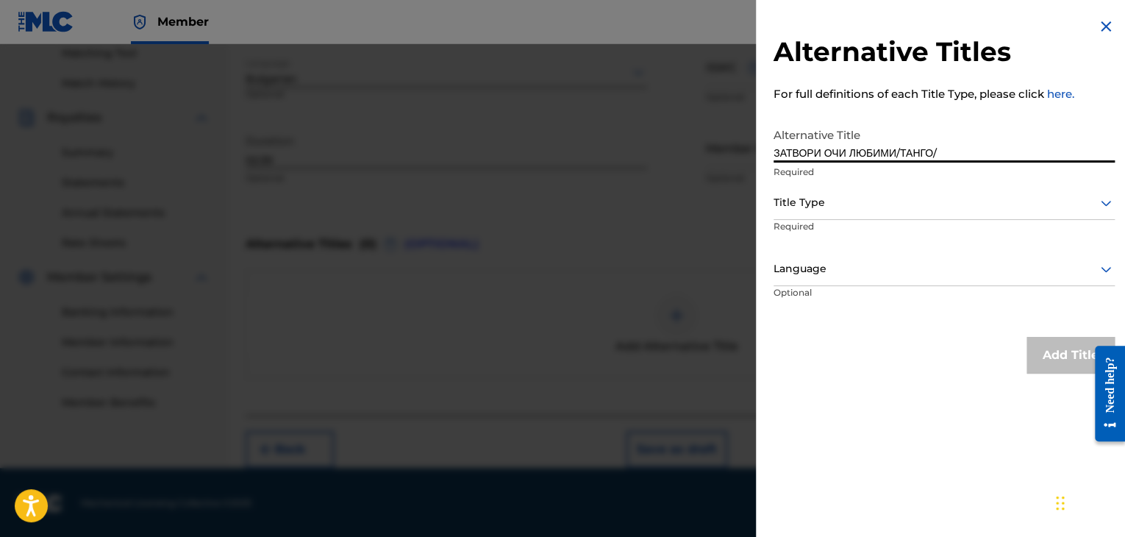
click at [723, 201] on div at bounding box center [944, 202] width 341 height 18
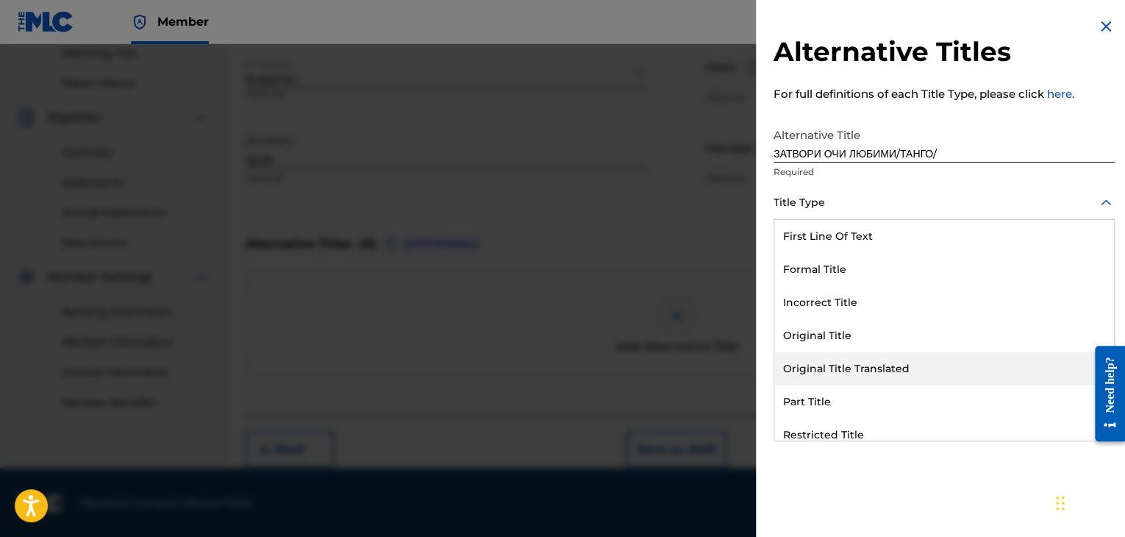
drag, startPoint x: 881, startPoint y: 368, endPoint x: 871, endPoint y: 306, distance: 63.2
click at [723, 365] on div "Original Title Translated" at bounding box center [944, 368] width 340 height 33
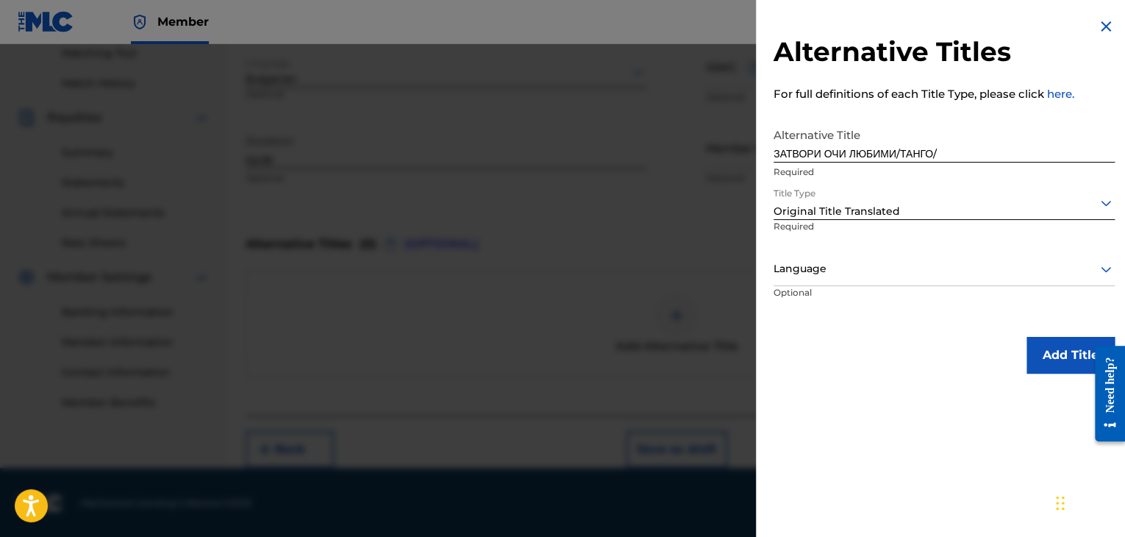
click at [723, 269] on div at bounding box center [944, 269] width 341 height 18
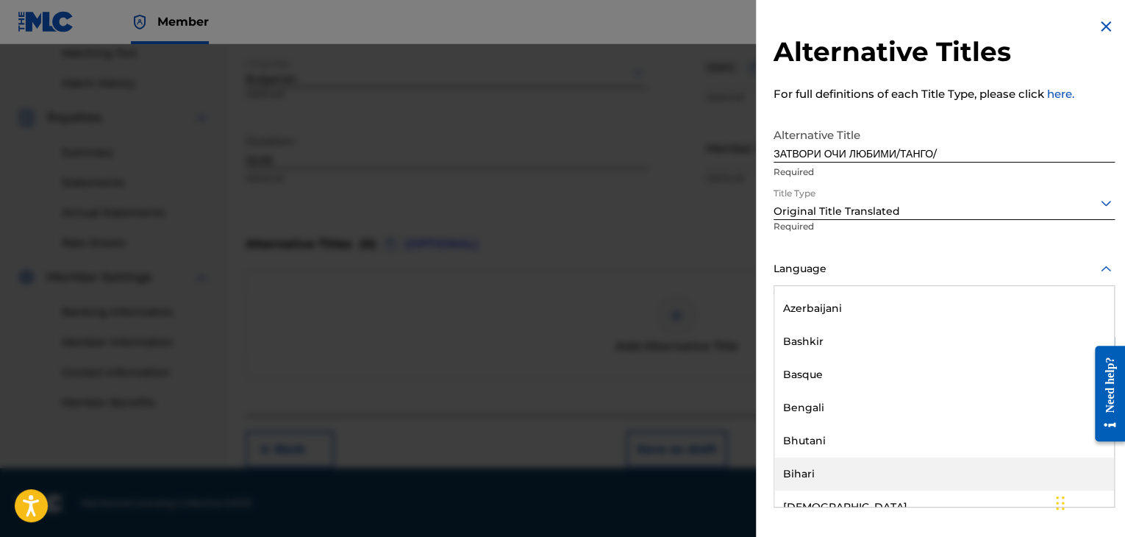
scroll to position [515, 0]
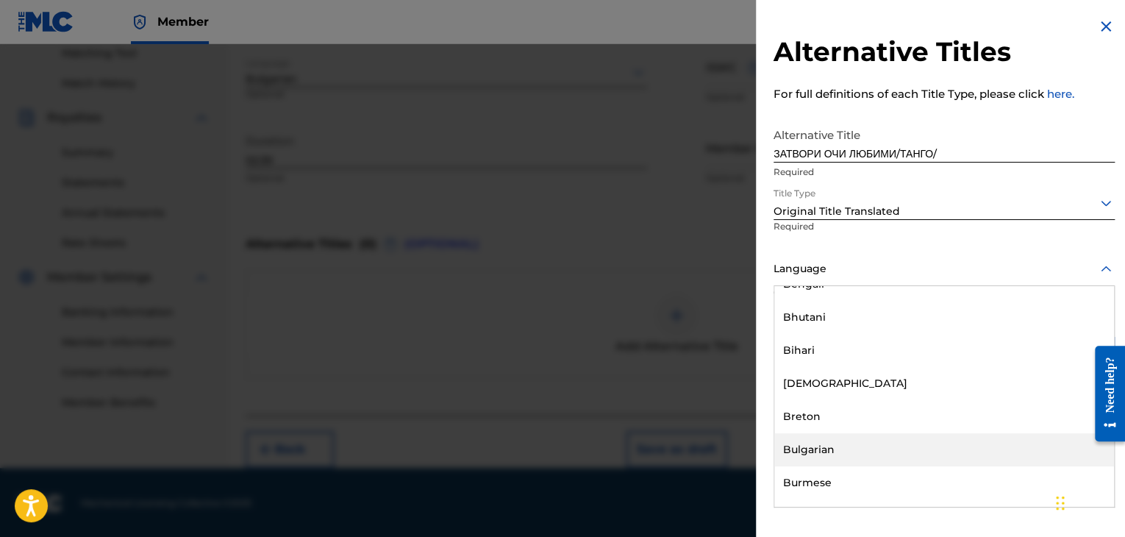
click at [723, 443] on div "Bulgarian" at bounding box center [944, 449] width 340 height 33
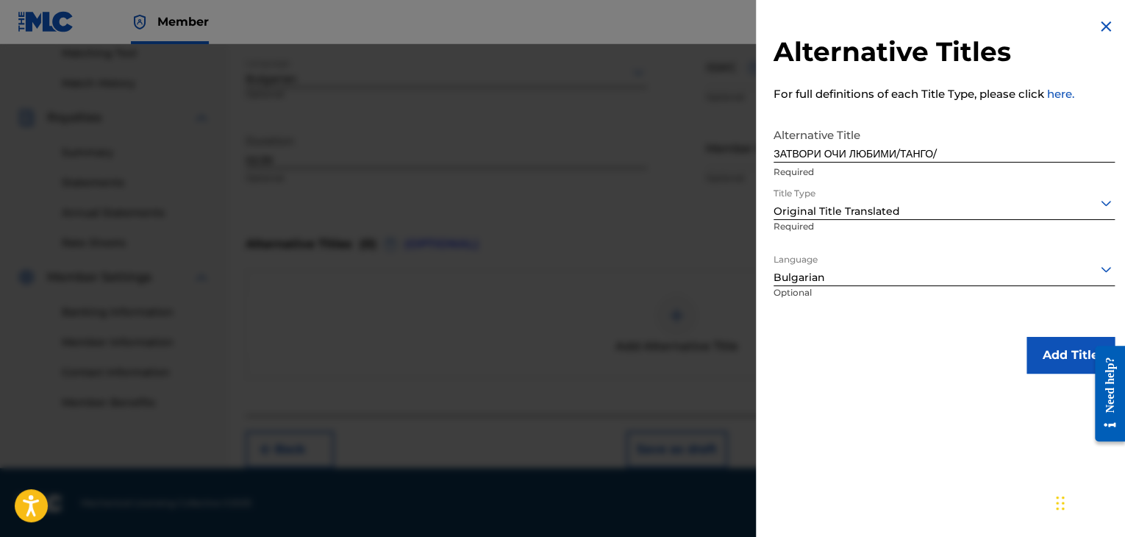
click at [723, 351] on button "Add Title" at bounding box center [1071, 355] width 88 height 37
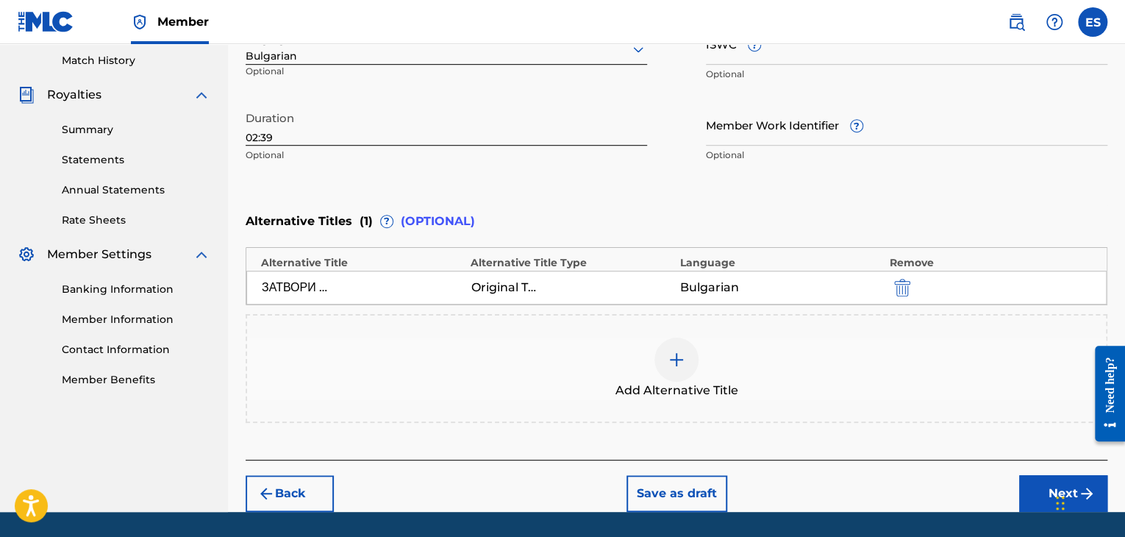
scroll to position [450, 0]
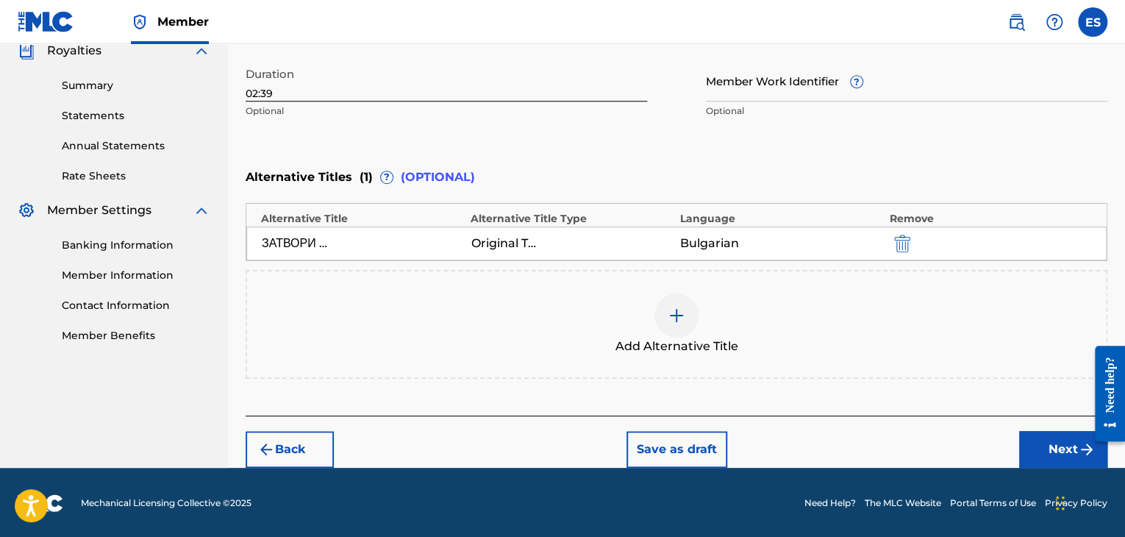
click at [723, 444] on button "Next" at bounding box center [1063, 449] width 88 height 37
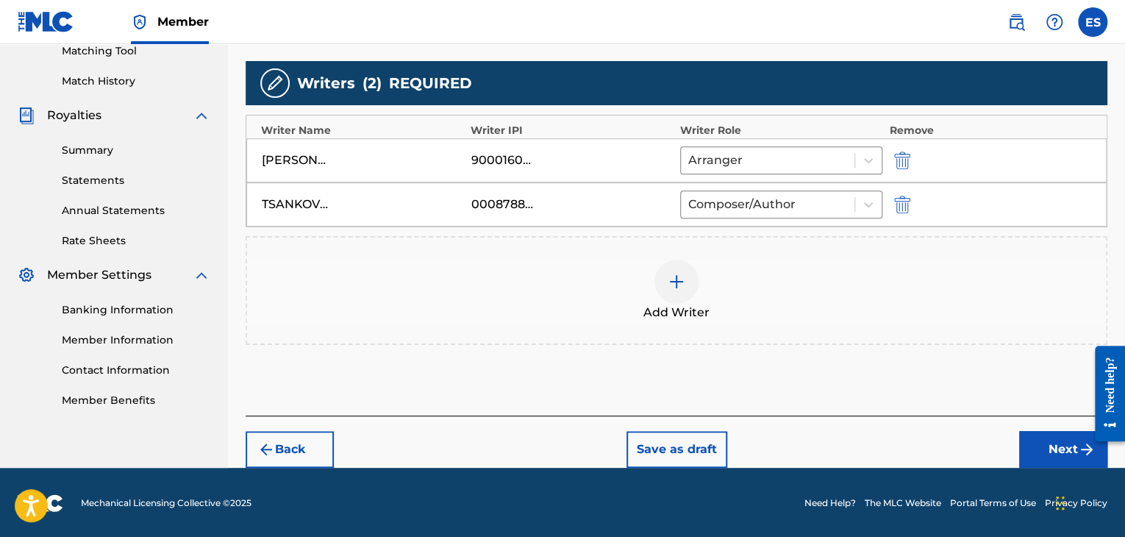
click at [723, 443] on button "Next" at bounding box center [1063, 449] width 88 height 37
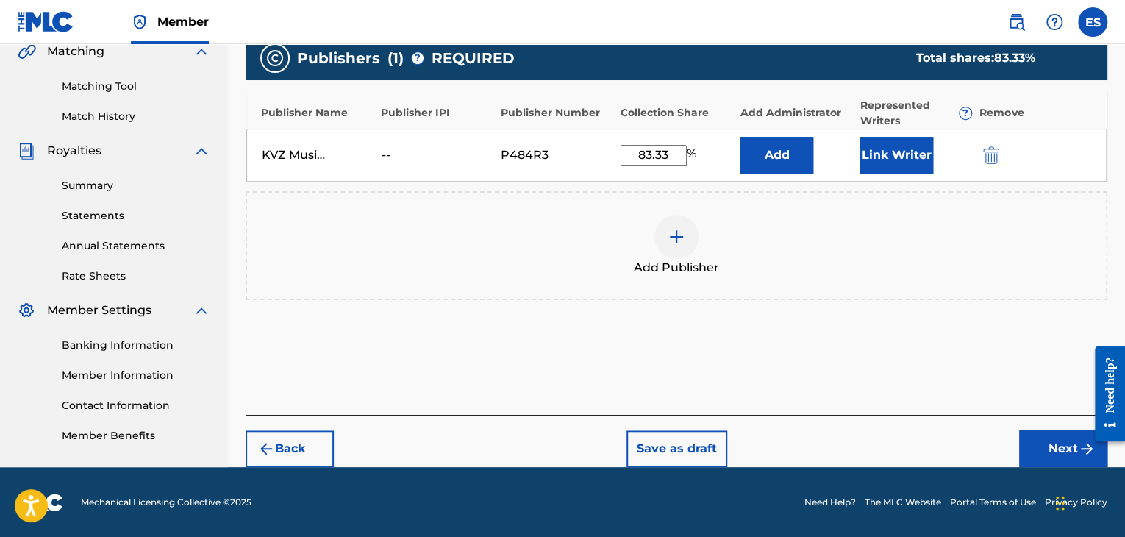
click at [723, 434] on button "Next" at bounding box center [1063, 448] width 88 height 37
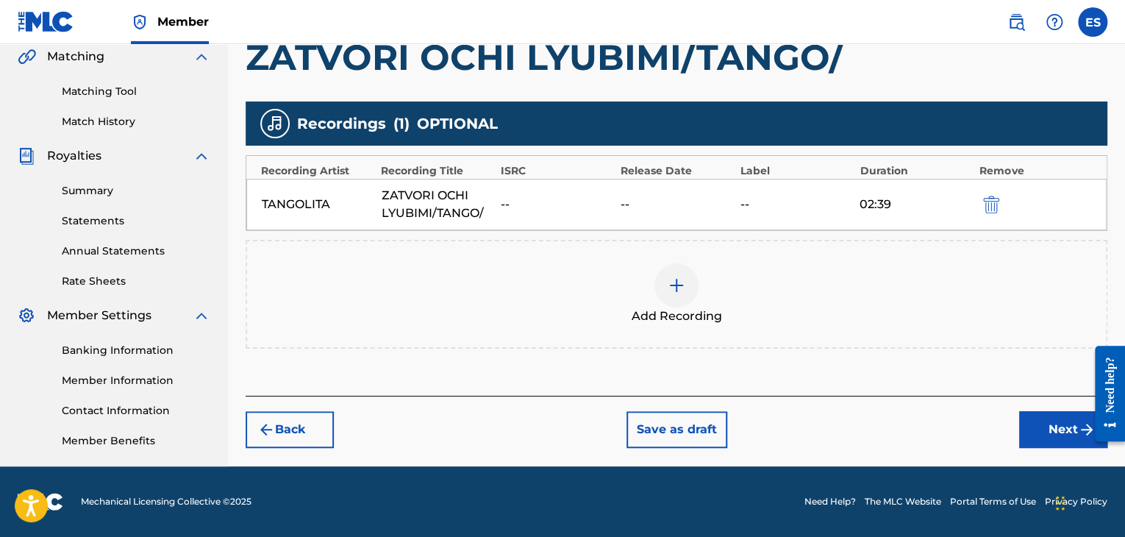
click at [723, 432] on button "Next" at bounding box center [1063, 429] width 88 height 37
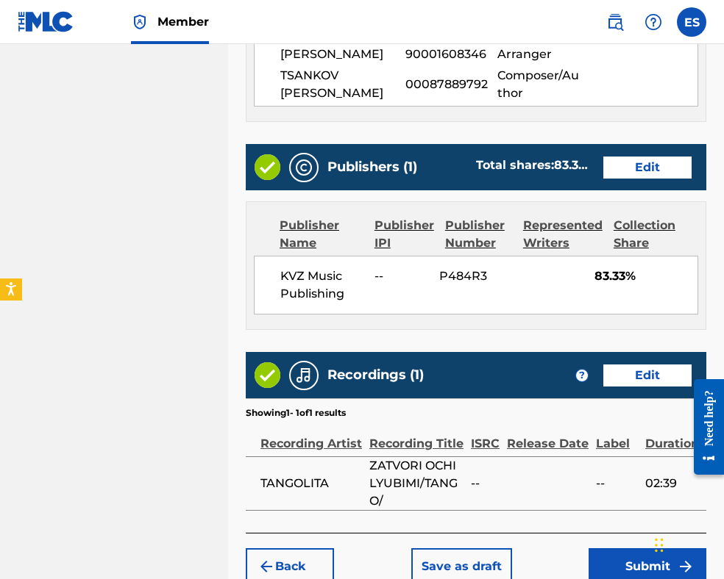
scroll to position [935, 0]
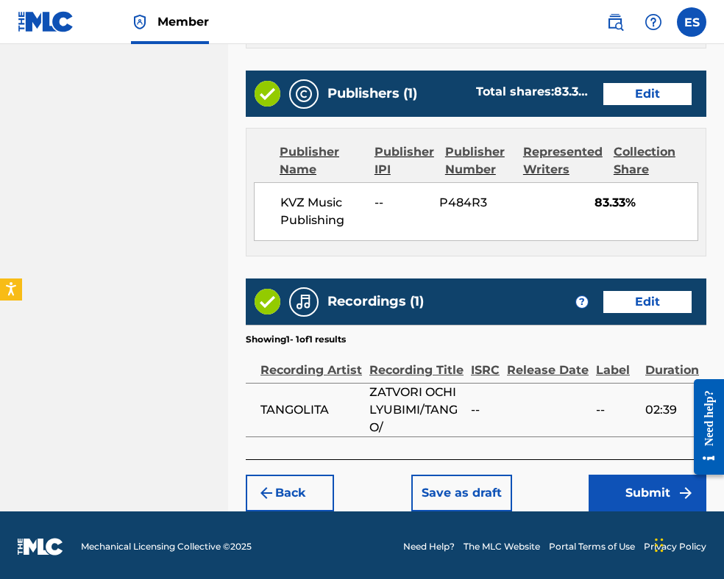
click at [618, 484] on button "Submit" at bounding box center [647, 493] width 118 height 37
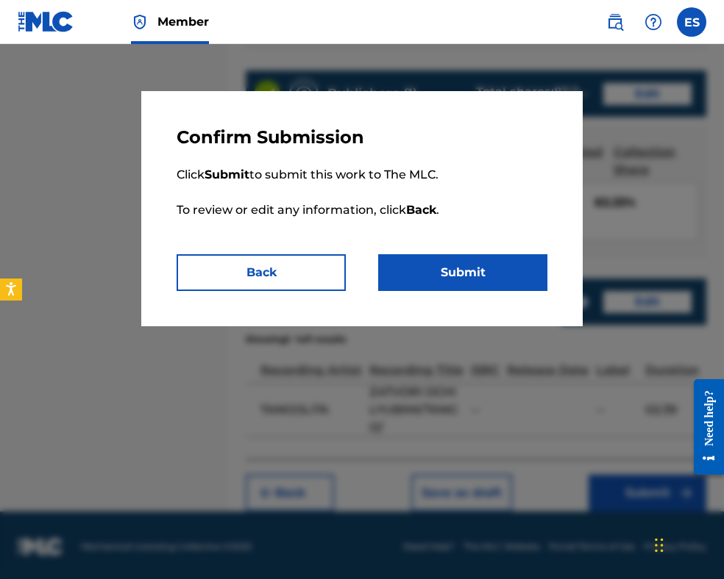
click at [518, 279] on button "Submit" at bounding box center [462, 272] width 169 height 37
